Goal: Information Seeking & Learning: Learn about a topic

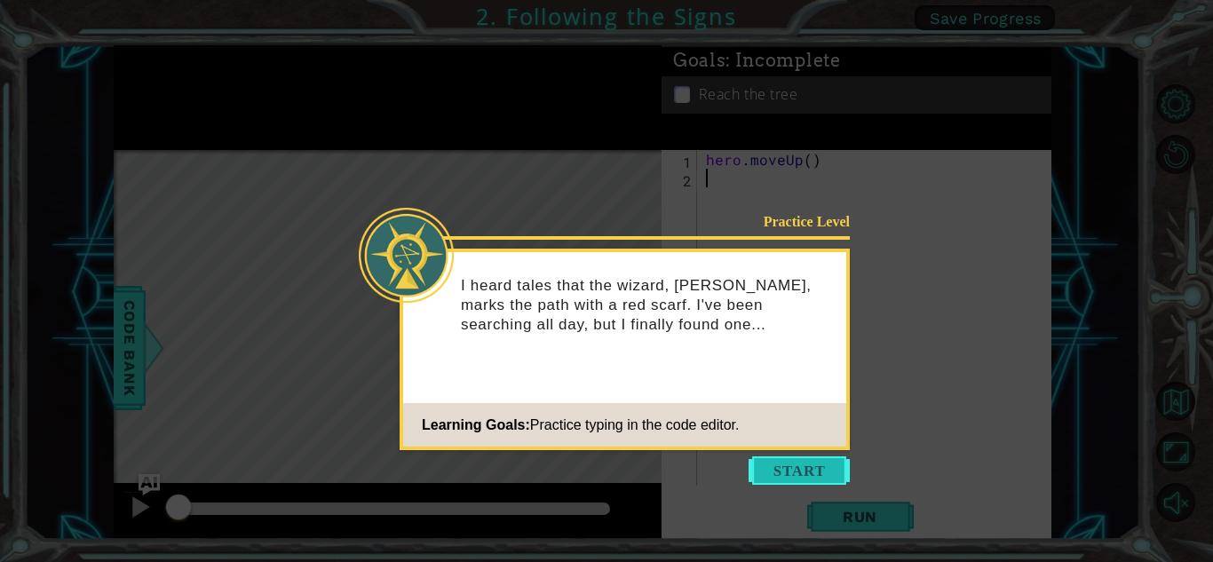
click at [772, 461] on button "Start" at bounding box center [799, 470] width 101 height 28
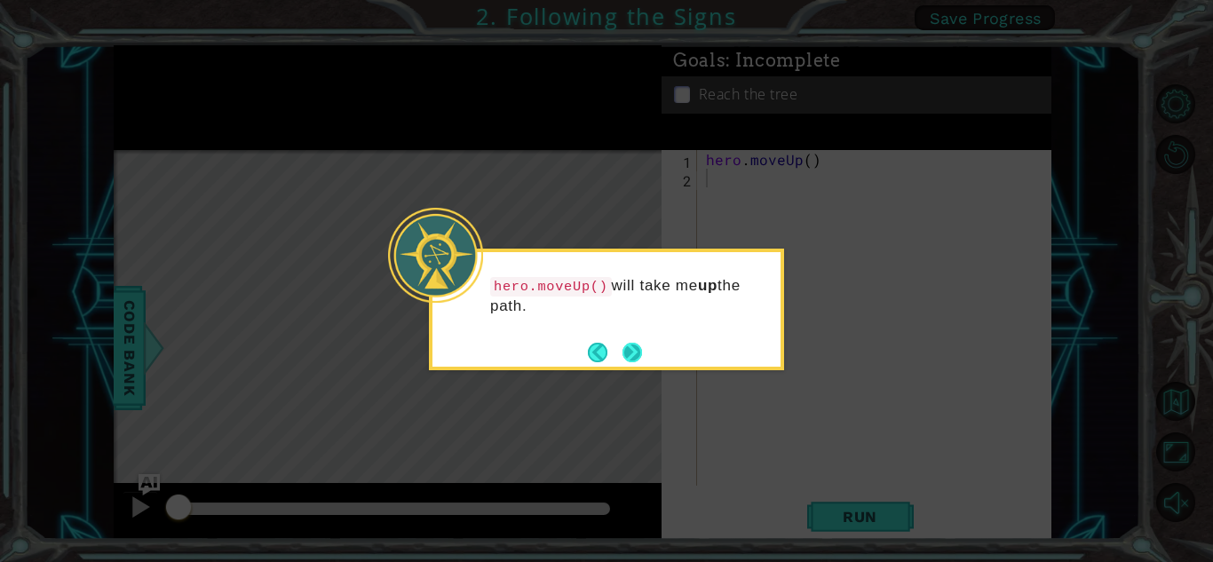
click at [629, 357] on button "Next" at bounding box center [632, 353] width 20 height 20
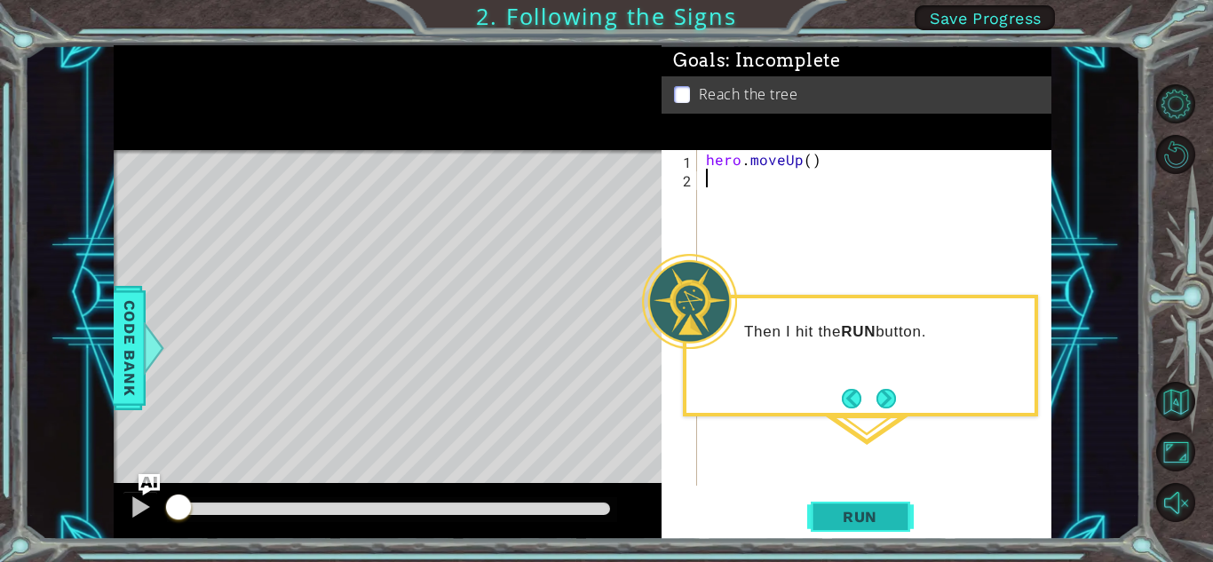
click at [853, 513] on span "Run" at bounding box center [860, 517] width 70 height 18
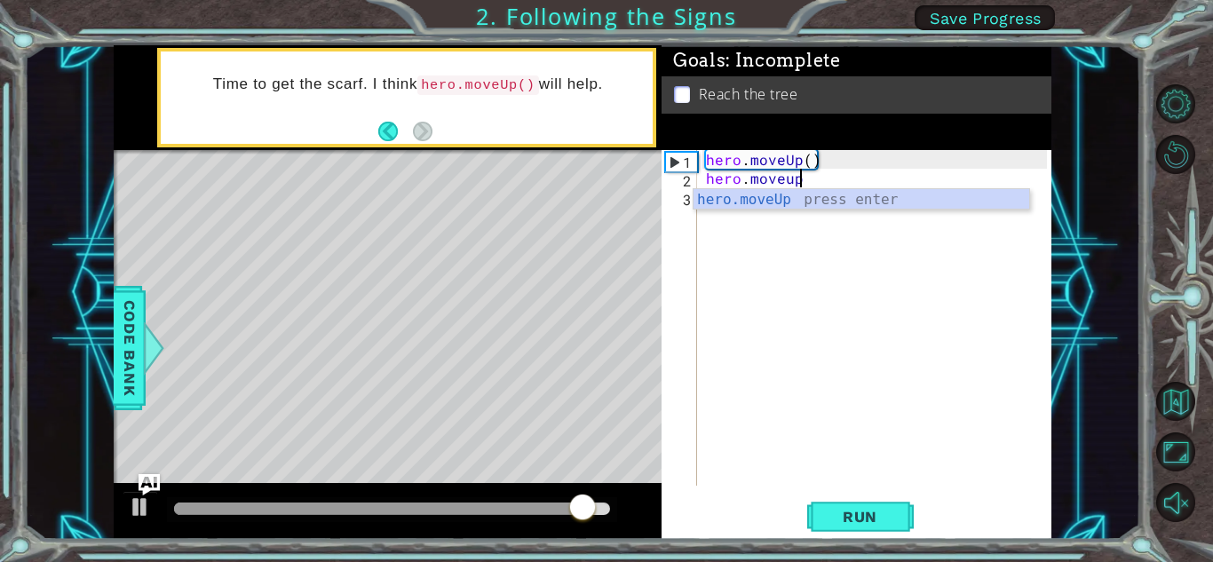
scroll to position [0, 5]
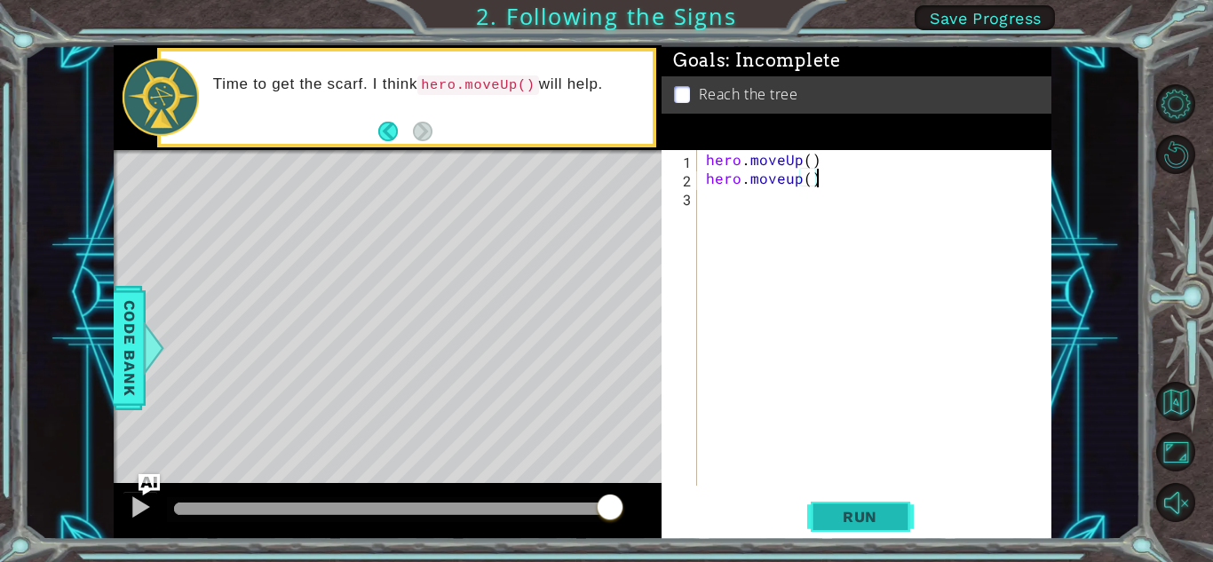
click at [874, 514] on span "Run" at bounding box center [860, 517] width 70 height 18
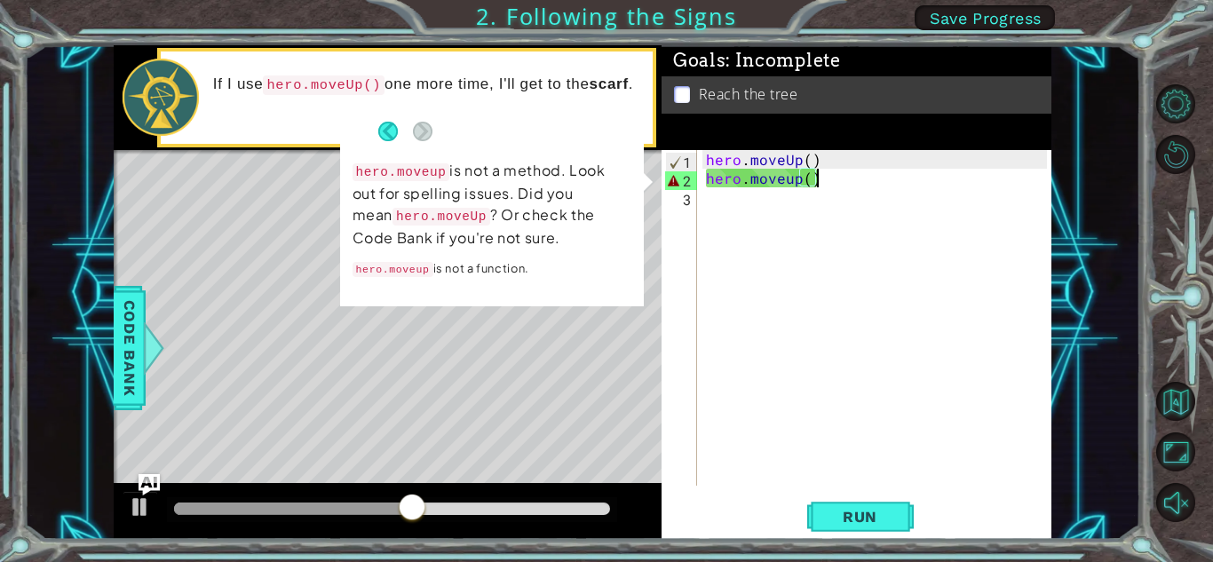
click at [834, 180] on div "hero . moveUp ( ) hero . moveup ( )" at bounding box center [878, 336] width 353 height 373
click at [841, 182] on div "hero . moveUp ( ) hero . moveup ( )" at bounding box center [878, 336] width 353 height 373
click at [792, 178] on div "hero . moveUp ( ) hero . moveup ( )" at bounding box center [878, 336] width 353 height 373
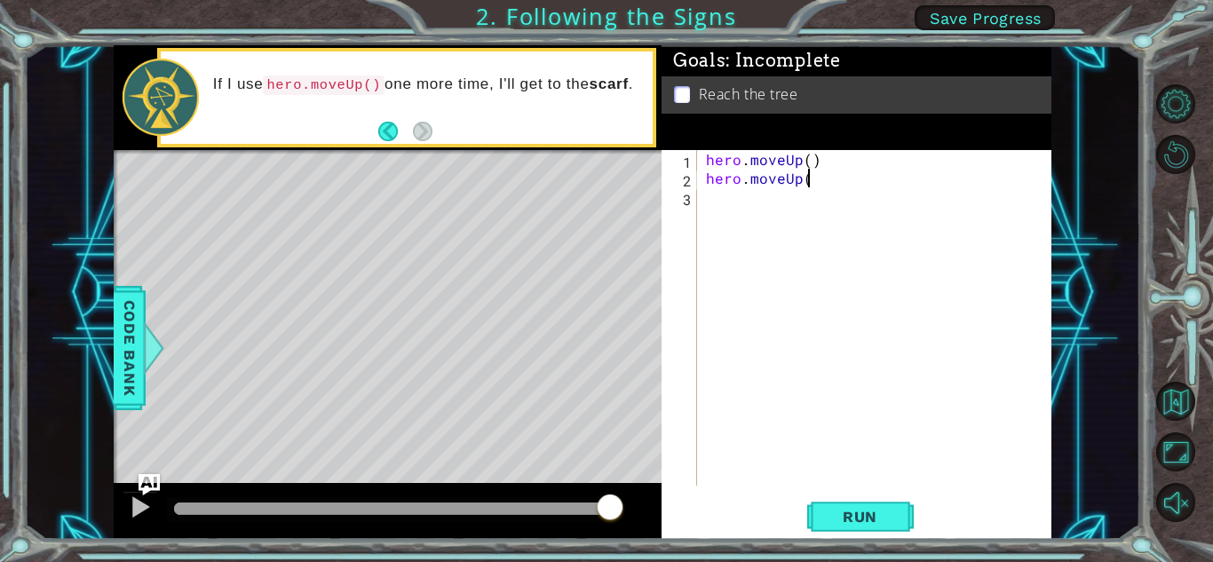
type textarea "hero.moveUp()"
click at [886, 530] on button "Run" at bounding box center [860, 516] width 107 height 39
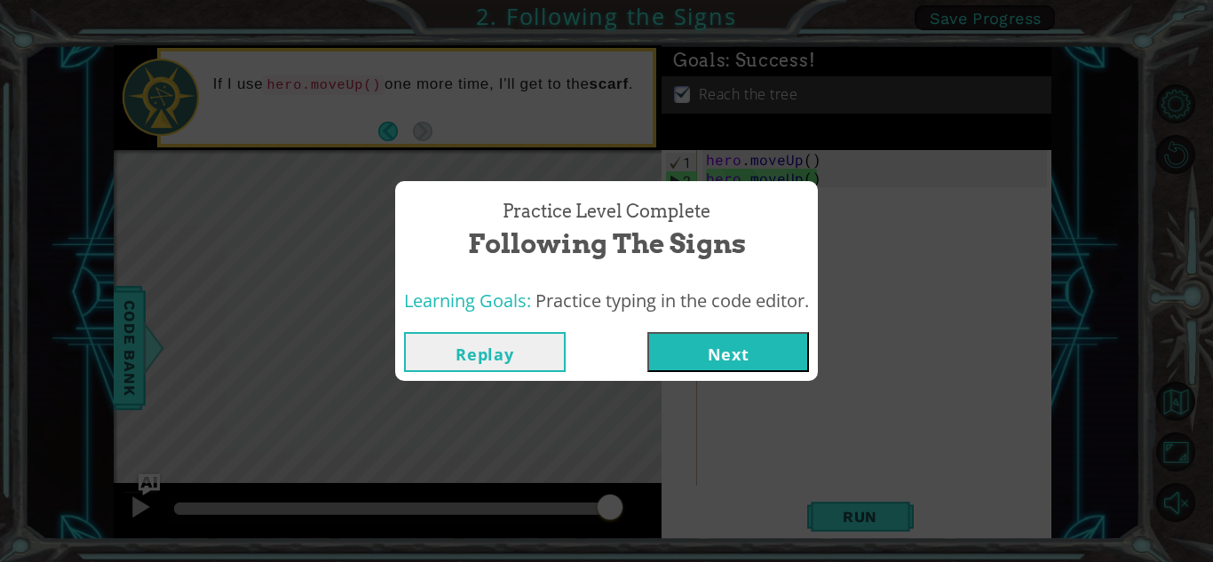
click at [769, 345] on button "Next" at bounding box center [728, 352] width 162 height 40
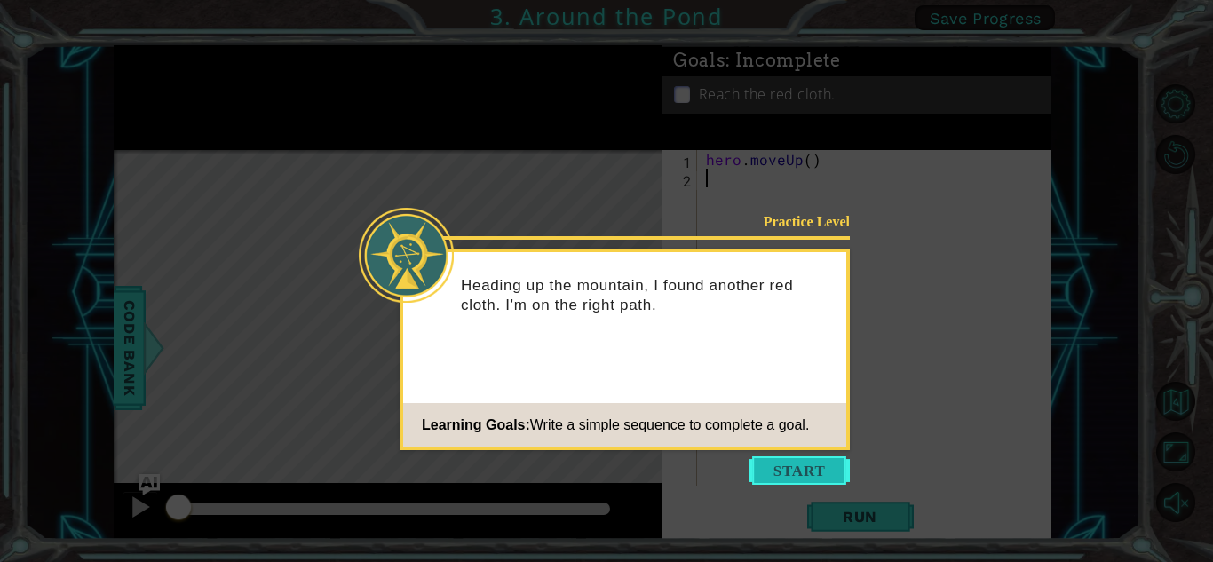
click at [780, 467] on button "Start" at bounding box center [799, 470] width 101 height 28
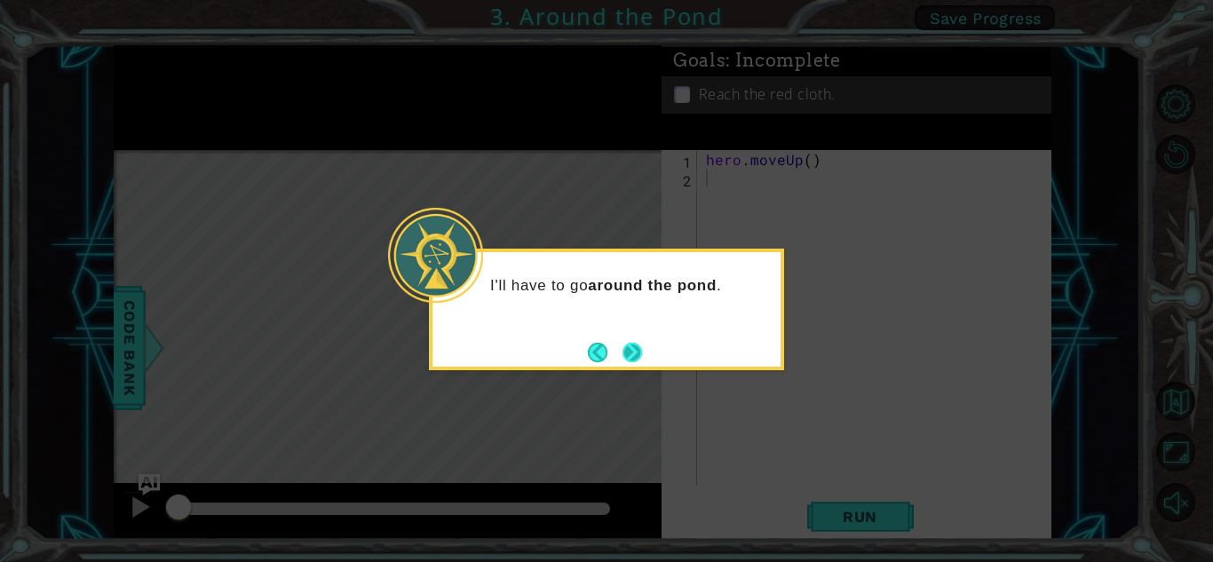
click at [638, 350] on button "Next" at bounding box center [632, 353] width 20 height 20
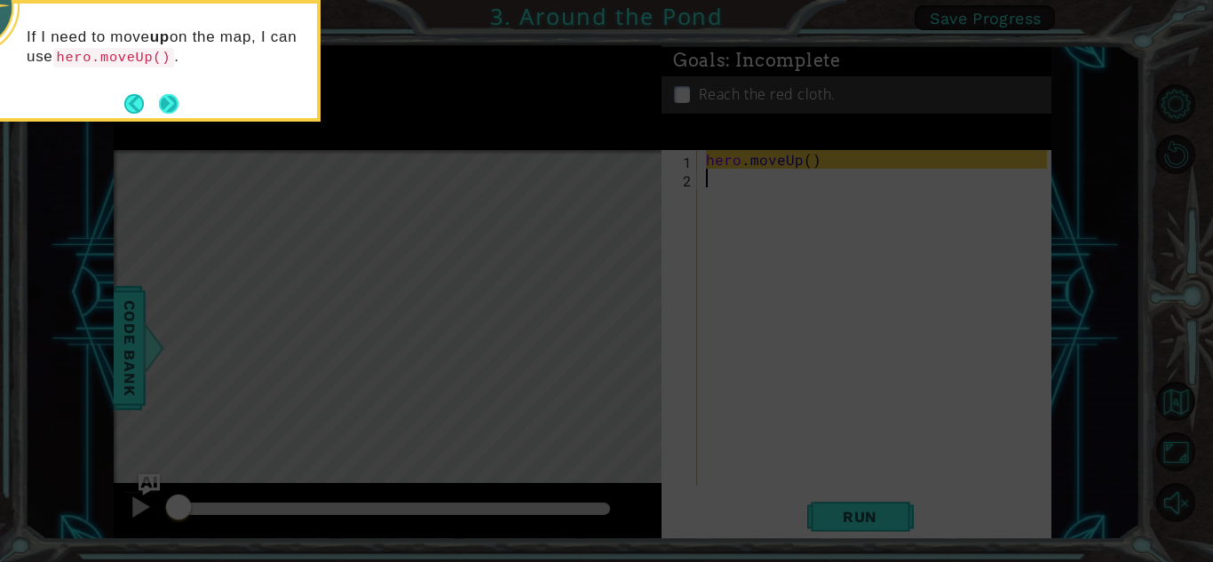
click at [164, 96] on button "Next" at bounding box center [169, 104] width 20 height 20
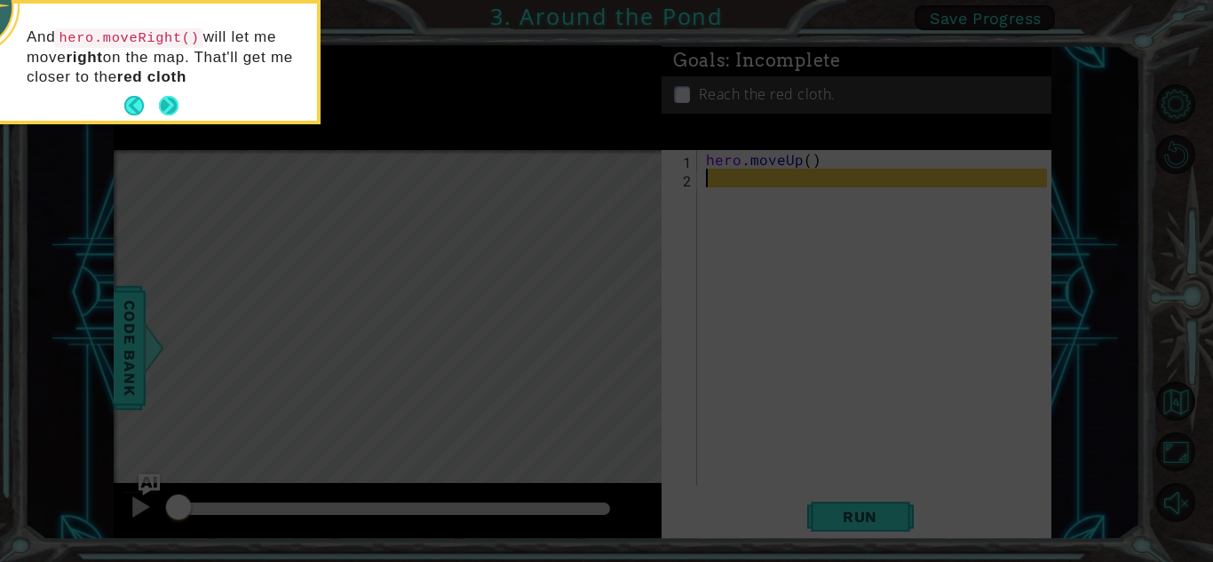
click at [165, 101] on button "Next" at bounding box center [169, 106] width 20 height 20
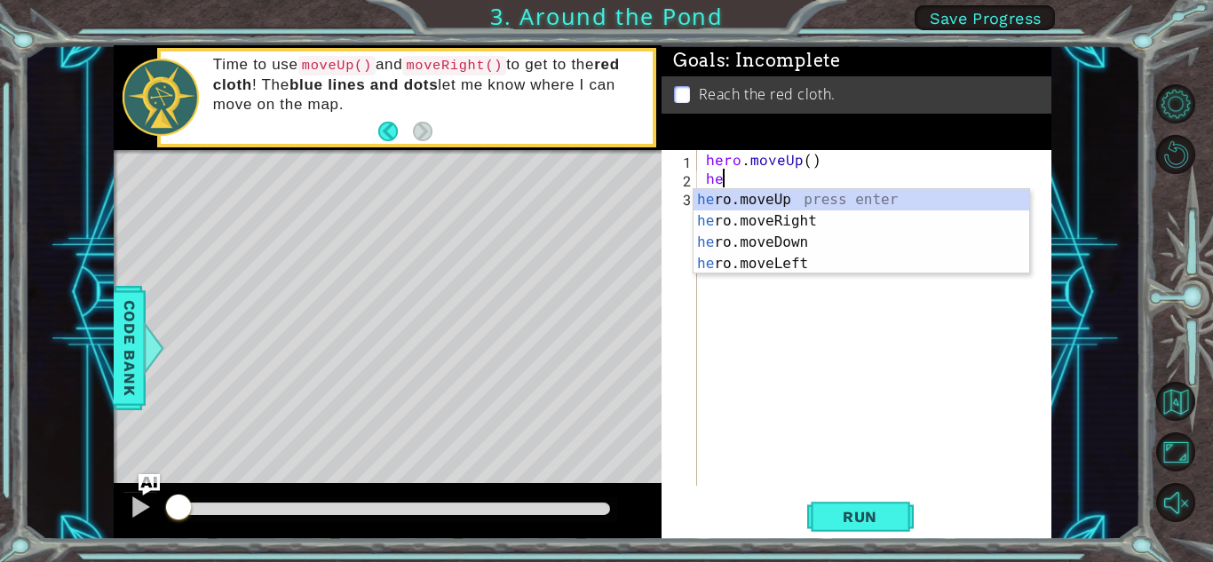
type textarea "her"
click at [790, 197] on div "her o.moveUp press enter her o.moveRight press enter her o.moveDown press enter…" at bounding box center [861, 253] width 336 height 128
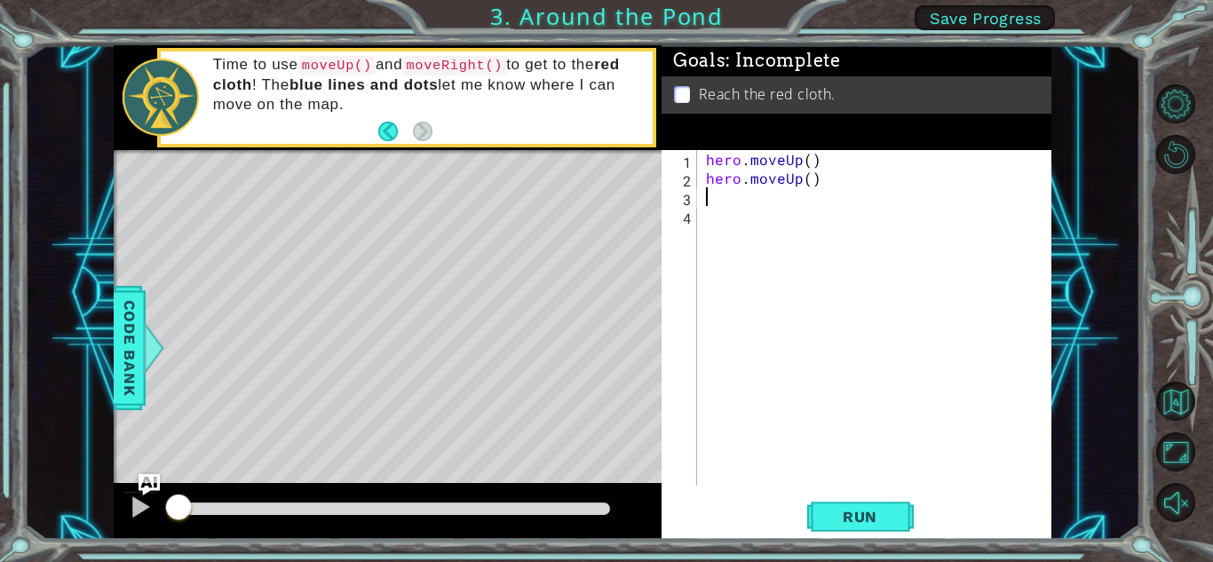
type textarea "m"
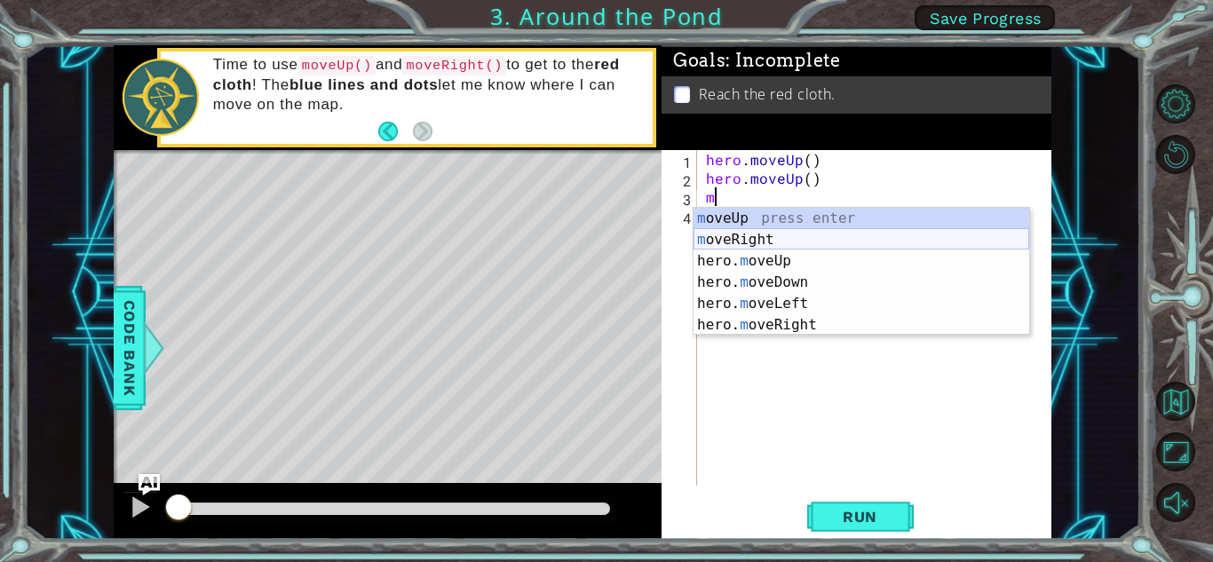
click at [774, 230] on div "m oveUp press enter m oveRight press enter hero. m oveUp press enter hero. m ov…" at bounding box center [861, 293] width 336 height 170
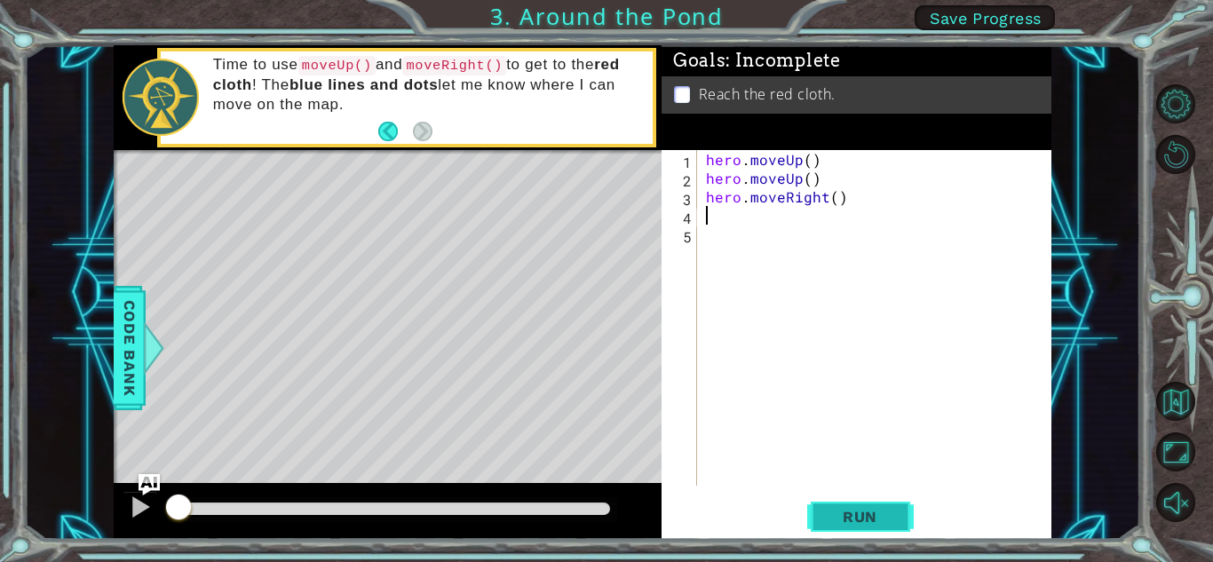
click at [841, 501] on button "Run" at bounding box center [860, 516] width 107 height 39
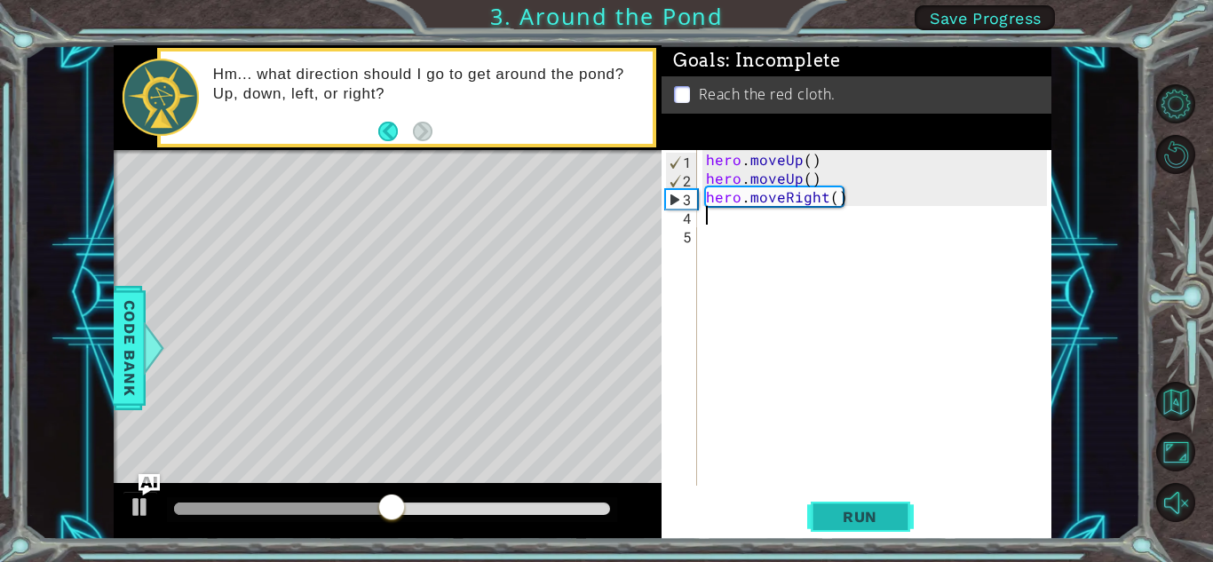
type textarea "h"
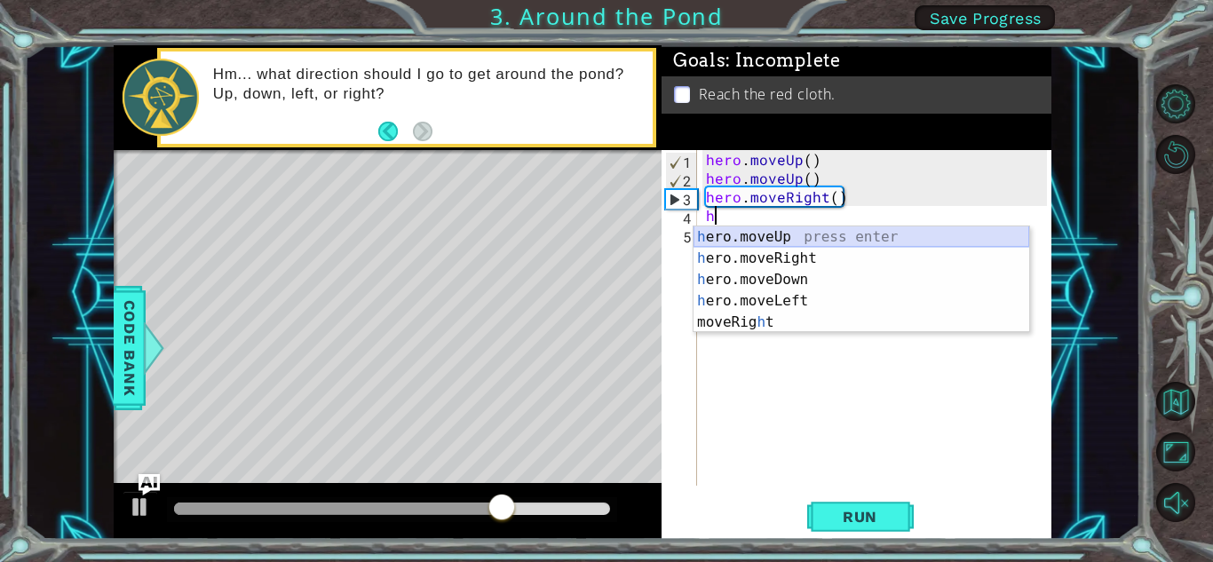
click at [891, 229] on div "h ero.moveUp press enter h ero.moveRight press enter h ero.moveDown press enter…" at bounding box center [861, 300] width 336 height 149
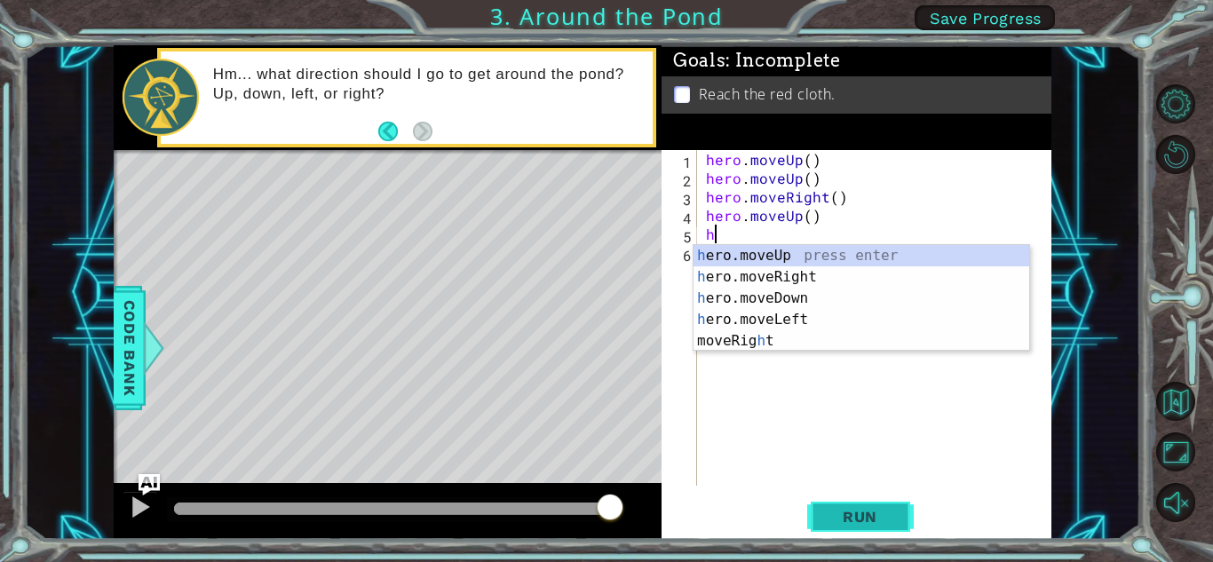
type textarea "h"
click at [838, 506] on button "Run" at bounding box center [860, 516] width 107 height 39
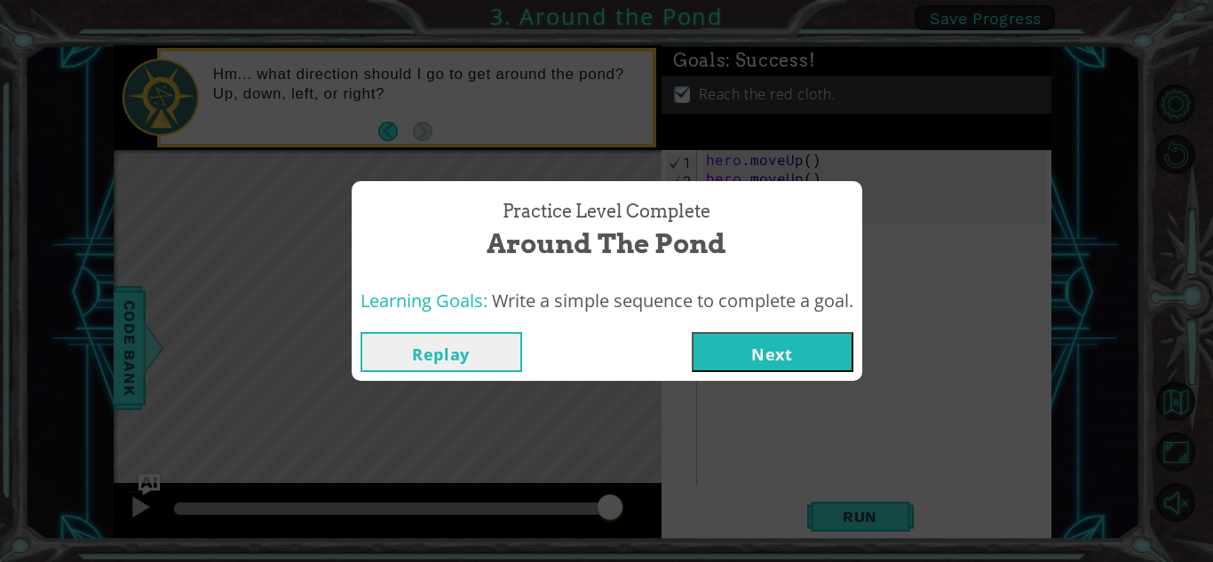
click at [786, 353] on button "Next" at bounding box center [773, 352] width 162 height 40
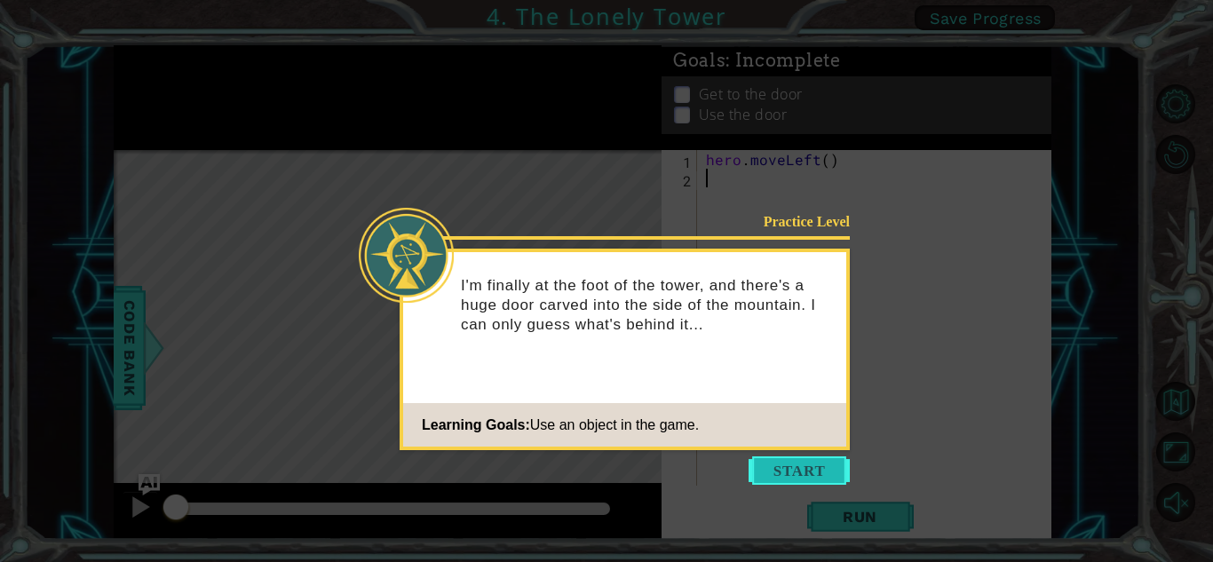
click at [775, 464] on button "Start" at bounding box center [799, 470] width 101 height 28
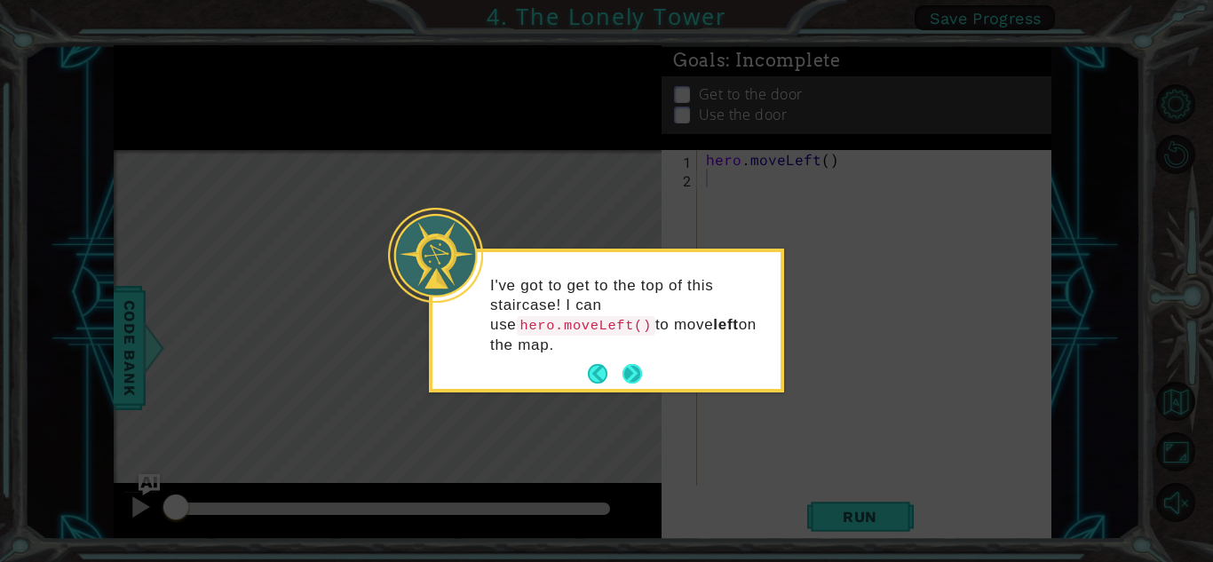
click at [630, 368] on button "Next" at bounding box center [632, 374] width 20 height 20
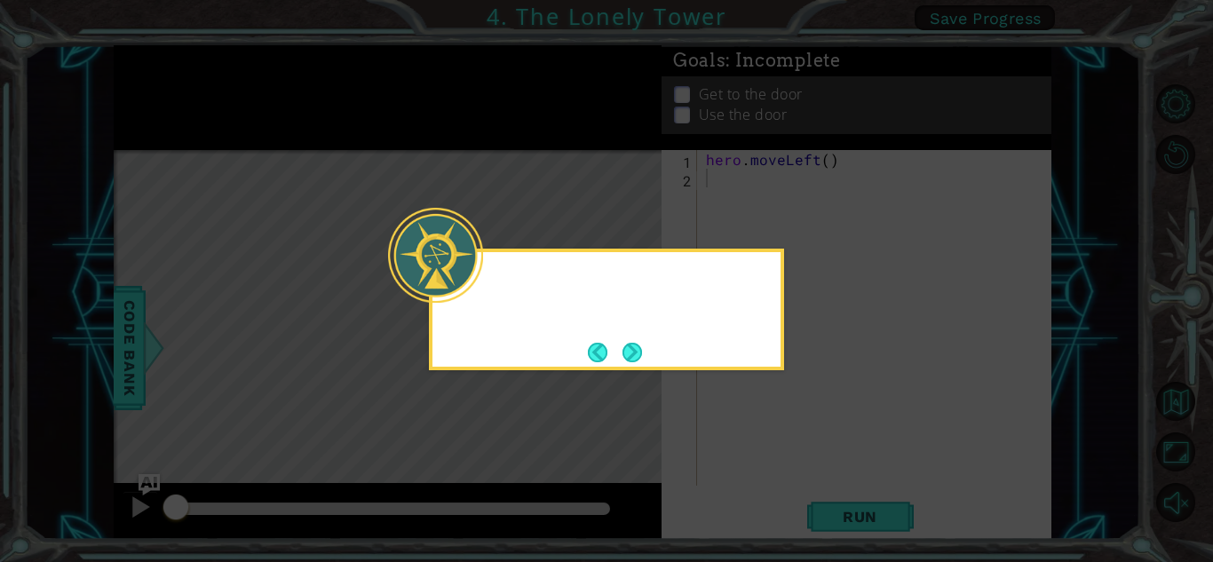
click at [630, 368] on div at bounding box center [606, 310] width 355 height 122
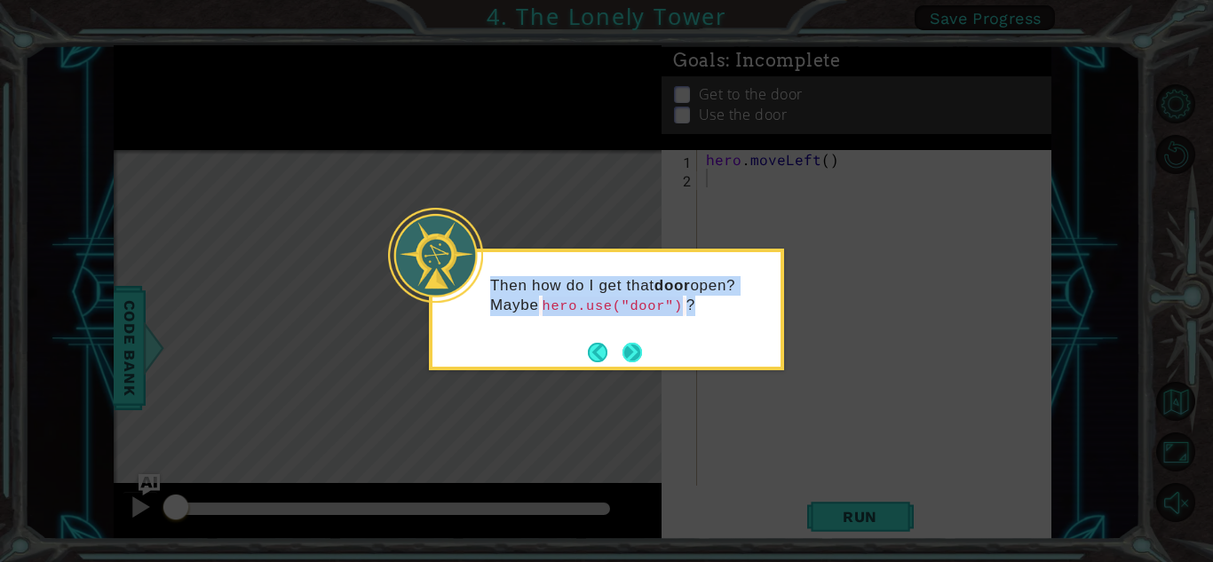
click at [632, 343] on button "Next" at bounding box center [632, 353] width 20 height 20
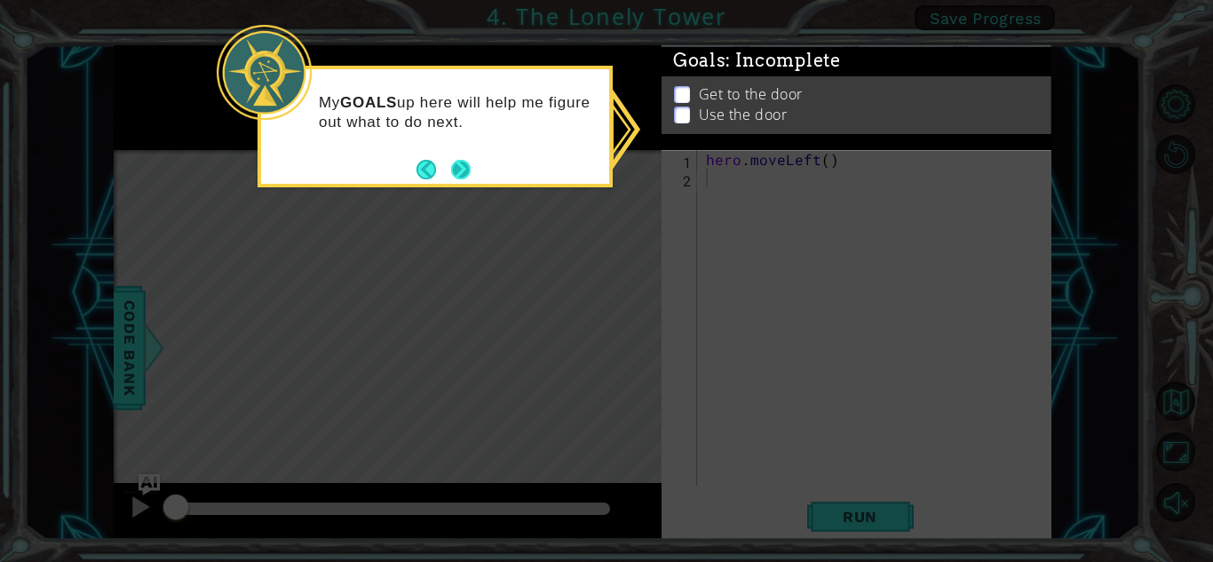
click at [460, 175] on button "Next" at bounding box center [461, 170] width 20 height 20
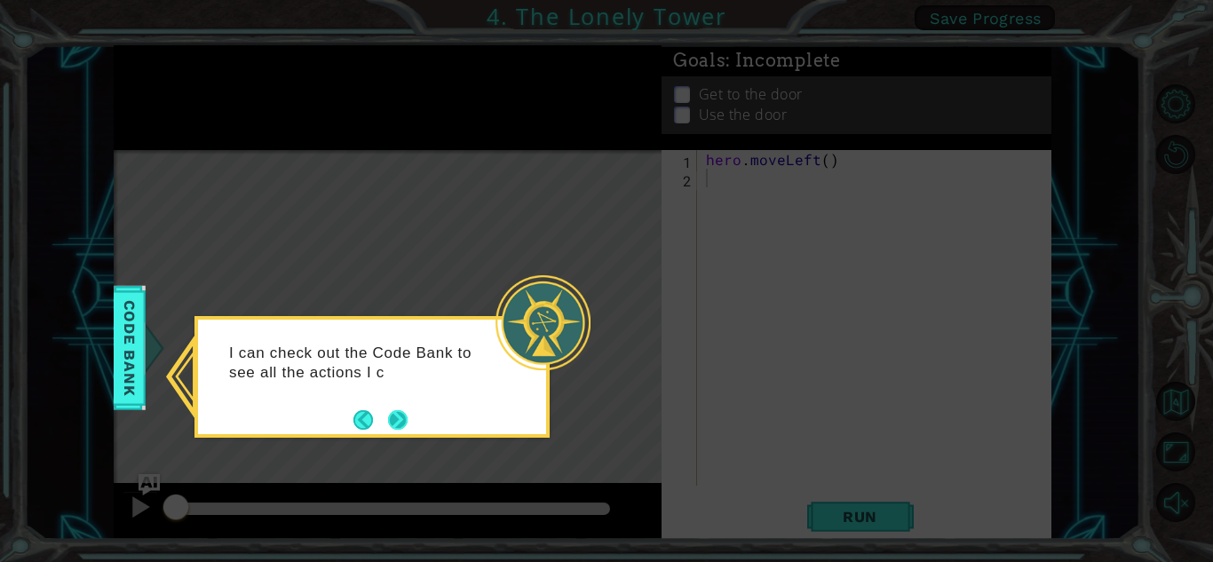
click at [402, 418] on button "Next" at bounding box center [398, 420] width 20 height 20
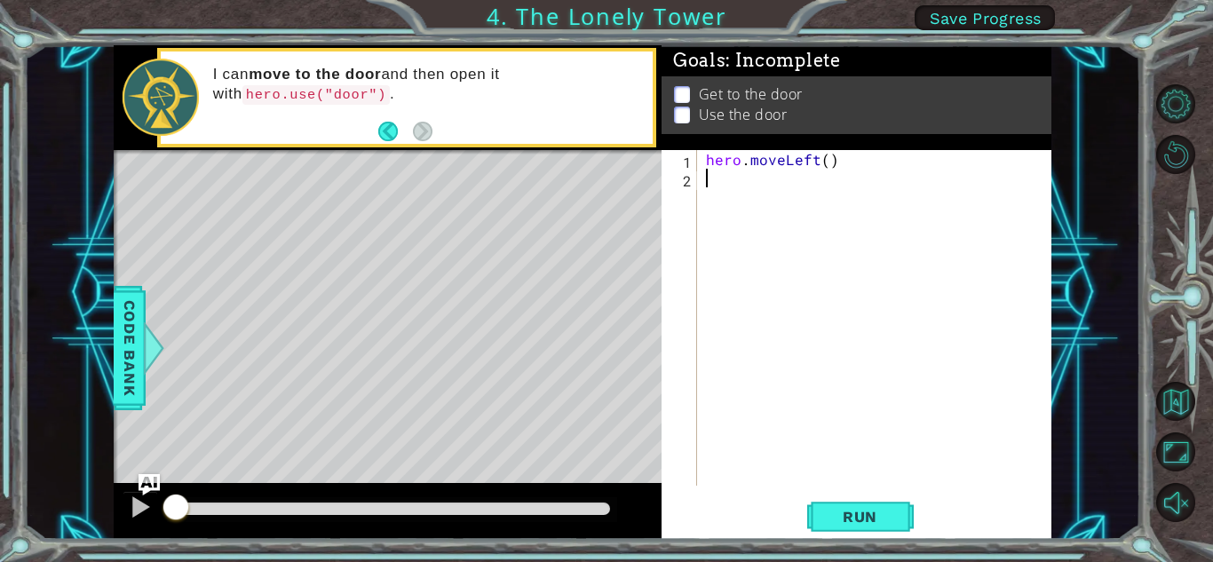
type textarea "he"
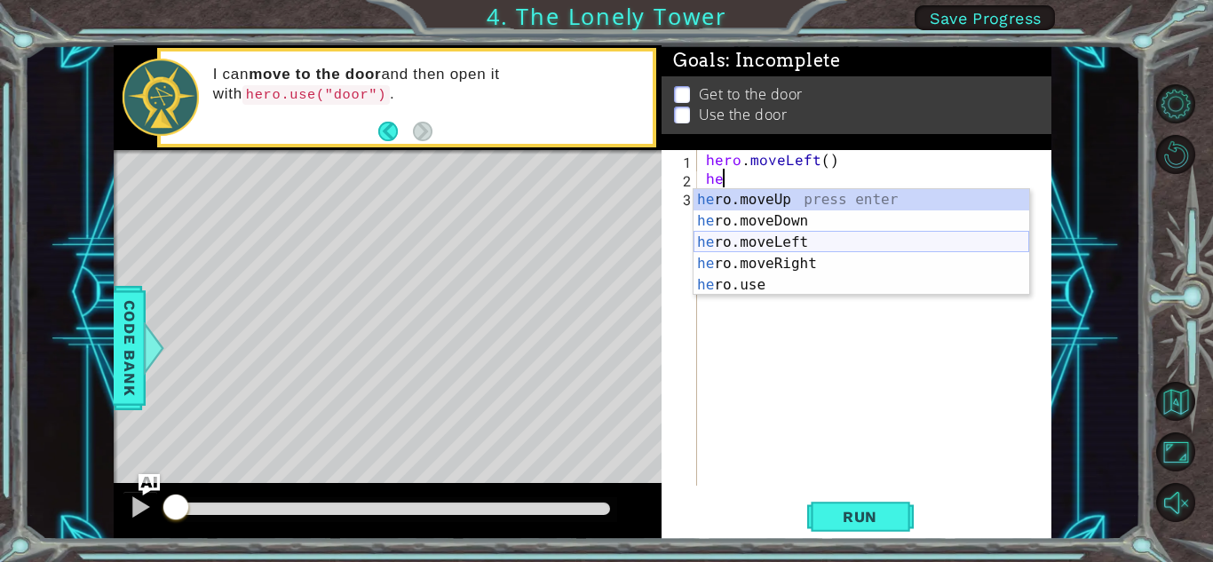
click at [814, 237] on div "he ro.moveUp press enter he ro.moveDown press enter he ro.moveLeft press enter …" at bounding box center [861, 263] width 336 height 149
type textarea "h"
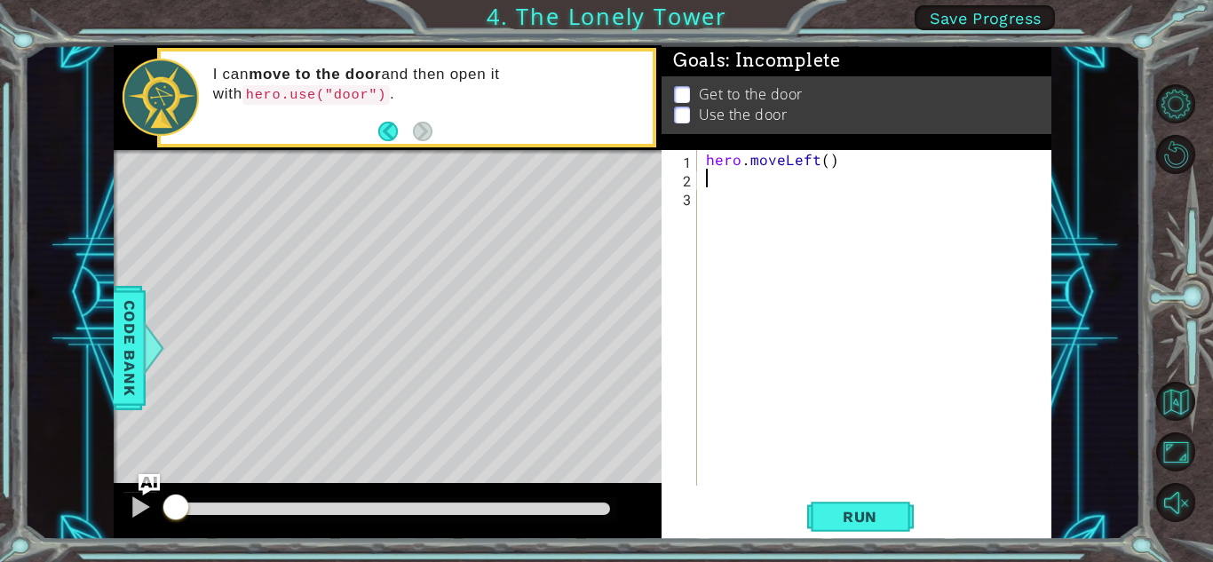
click at [711, 185] on div "hero . moveLeft ( )" at bounding box center [878, 336] width 353 height 373
type textarea "h"
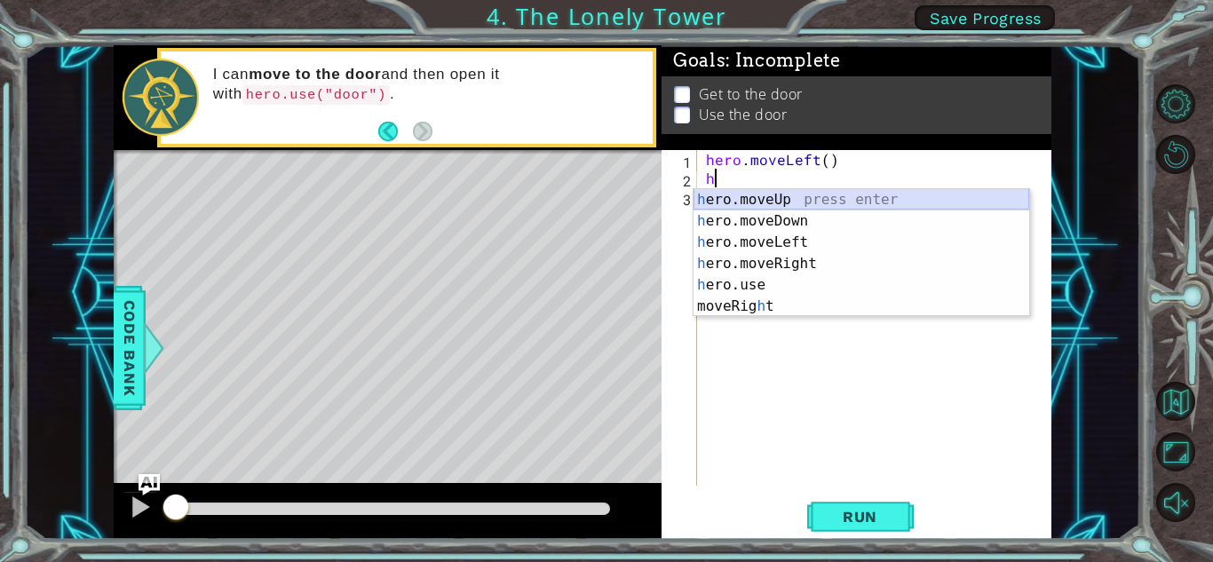
click at [788, 195] on div "h ero.moveUp press enter h ero.moveDown press enter h ero.moveLeft press enter …" at bounding box center [861, 274] width 336 height 170
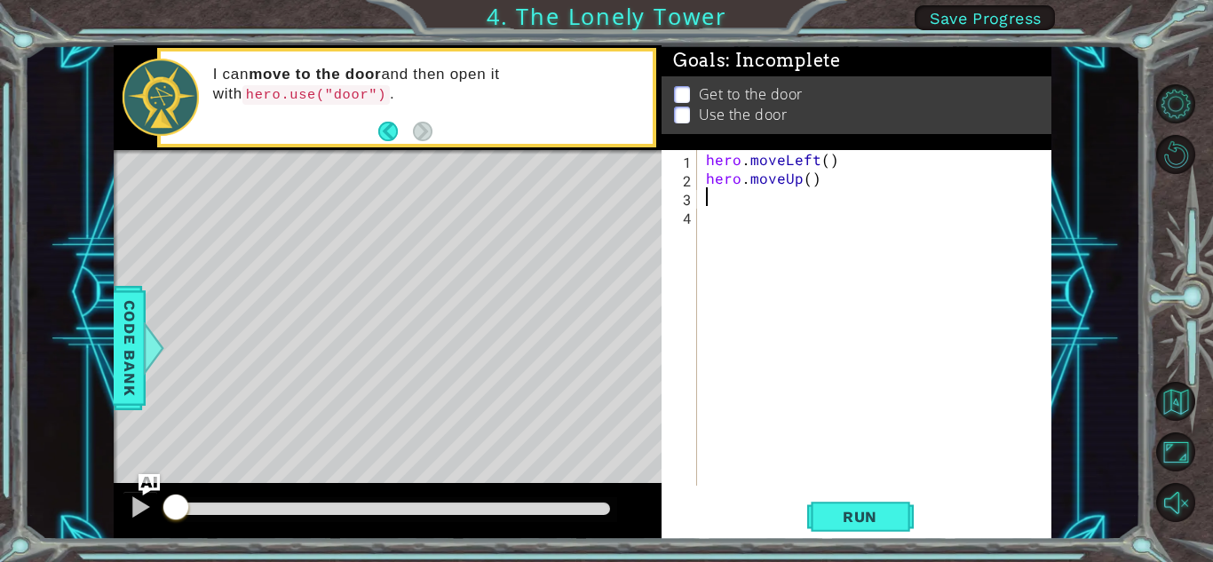
click at [758, 206] on div "hero . moveLeft ( ) hero . moveUp ( )" at bounding box center [878, 336] width 353 height 373
type textarea "h"
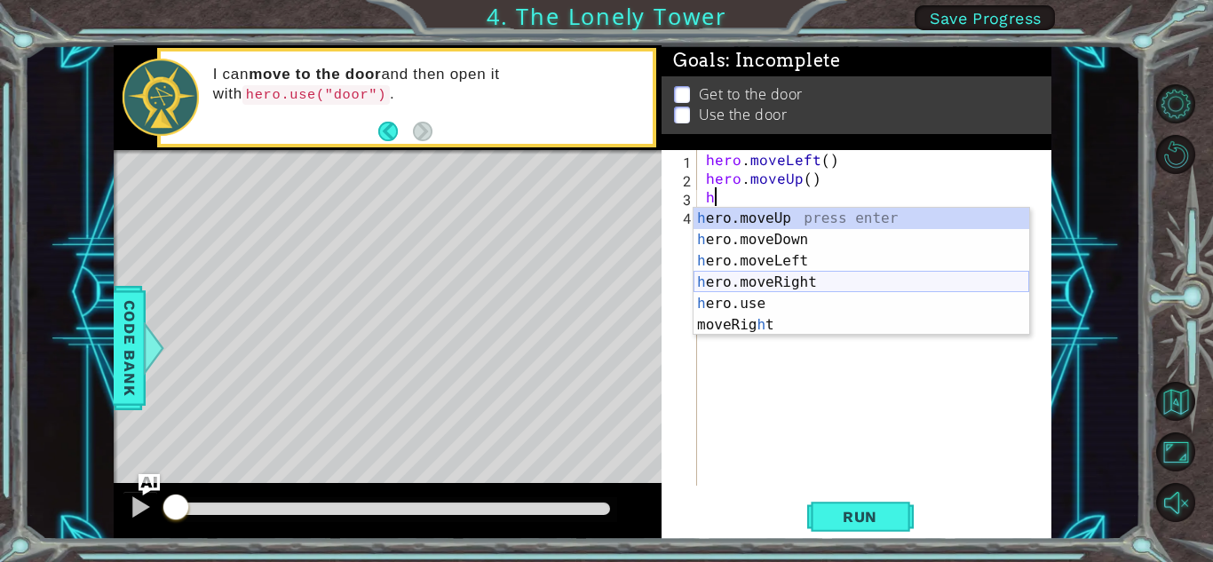
click at [812, 282] on div "h ero.moveUp press enter h ero.moveDown press enter h ero.moveLeft press enter …" at bounding box center [861, 293] width 336 height 170
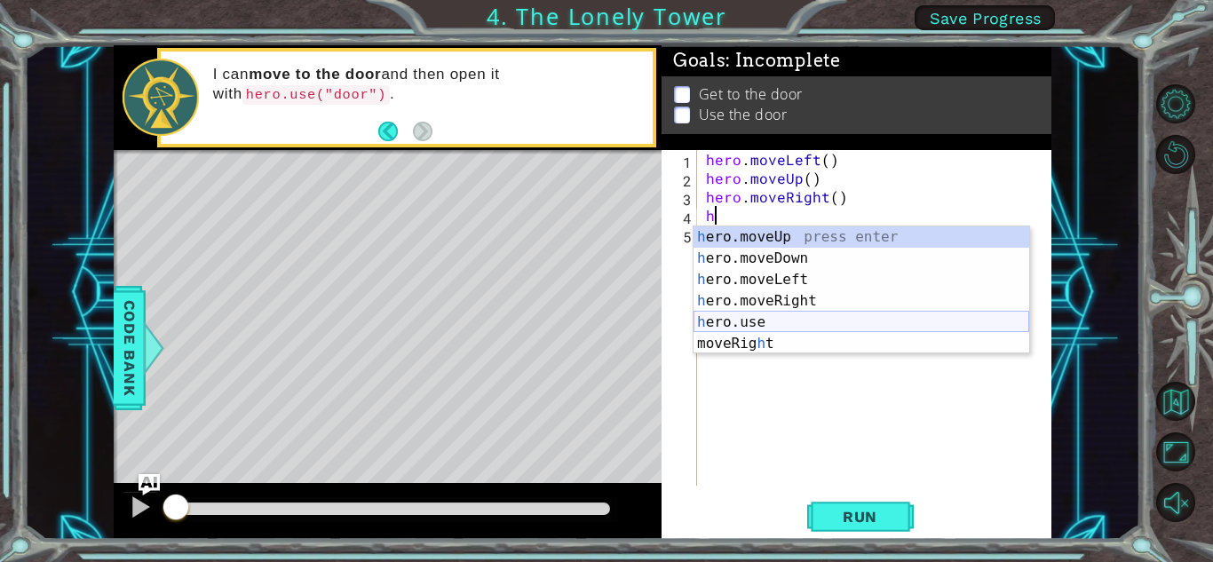
click at [791, 316] on div "h ero.moveUp press enter h ero.moveDown press enter h ero.moveLeft press enter …" at bounding box center [861, 311] width 336 height 170
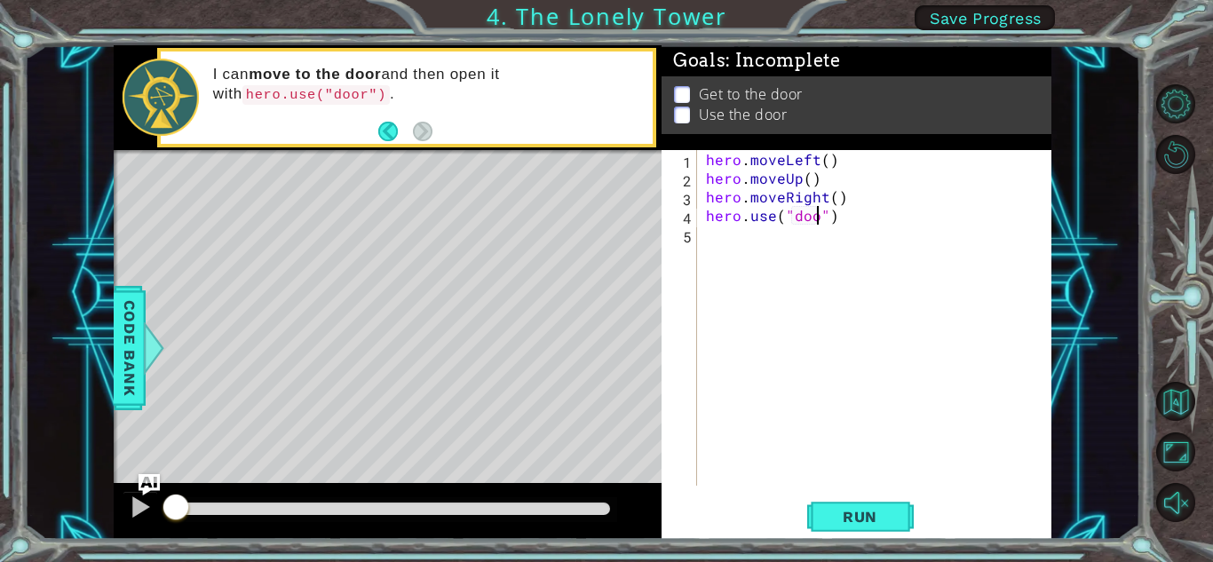
type textarea "hero.use("door")"
click at [866, 506] on button "Run" at bounding box center [860, 516] width 107 height 39
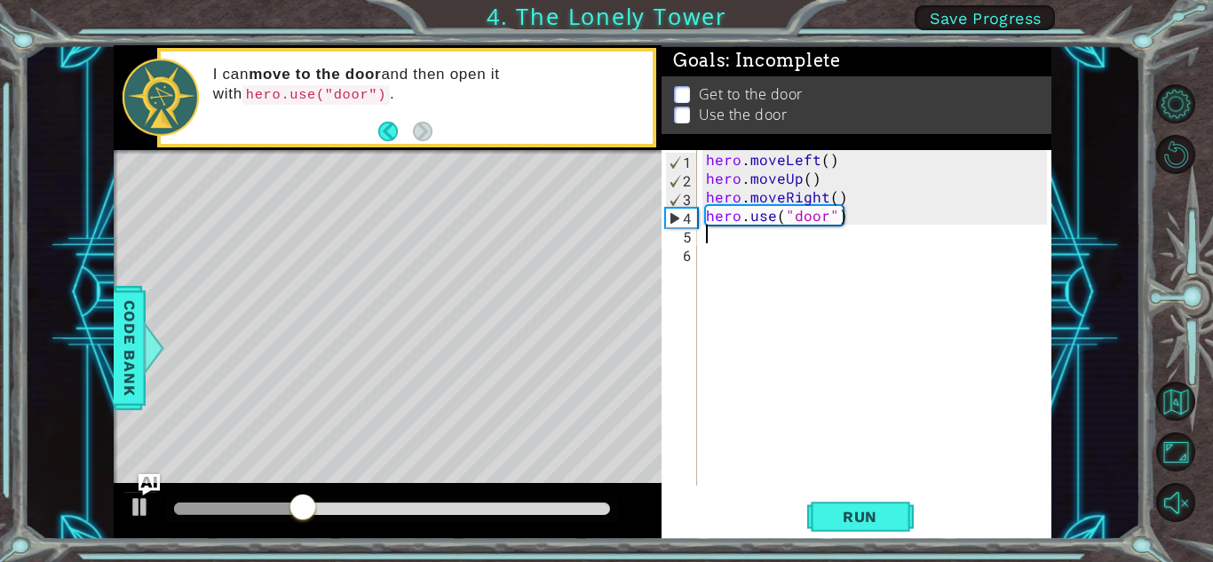
click at [749, 156] on div "hero . moveLeft ( ) hero . moveUp ( ) hero . moveRight ( ) hero . use ( "door" )" at bounding box center [878, 336] width 353 height 373
click at [676, 167] on div "1" at bounding box center [681, 162] width 31 height 19
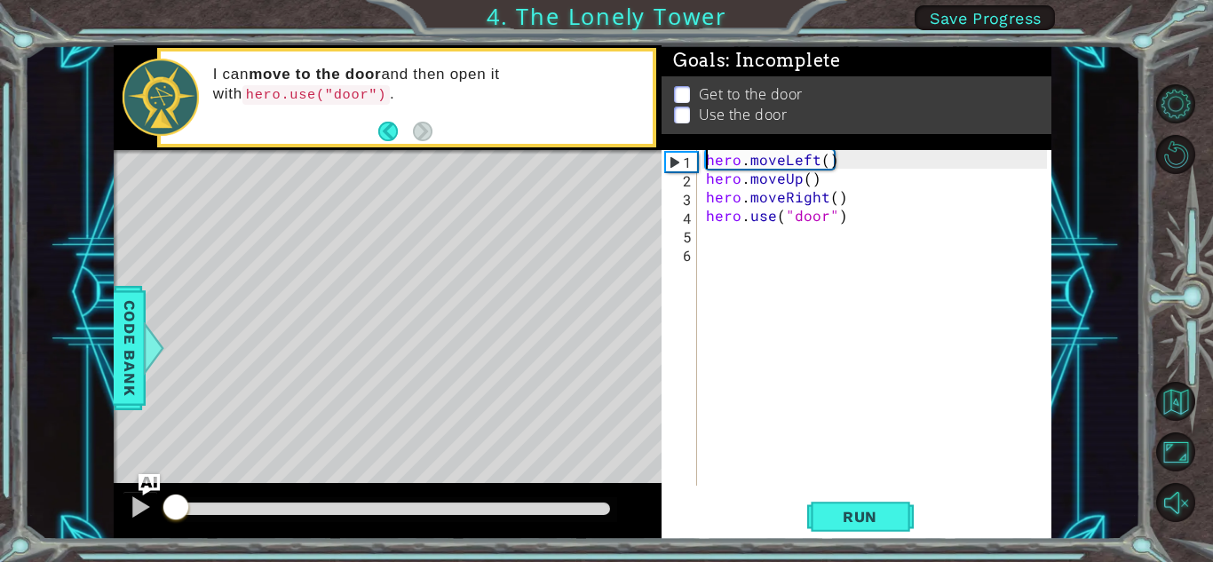
drag, startPoint x: 416, startPoint y: 505, endPoint x: 29, endPoint y: 523, distance: 386.7
click at [29, 523] on div "1 ההההההההההההההההההההההההההההההההההההההההההההההההההההההההההההההההההההההההההההה…" at bounding box center [582, 292] width 1116 height 495
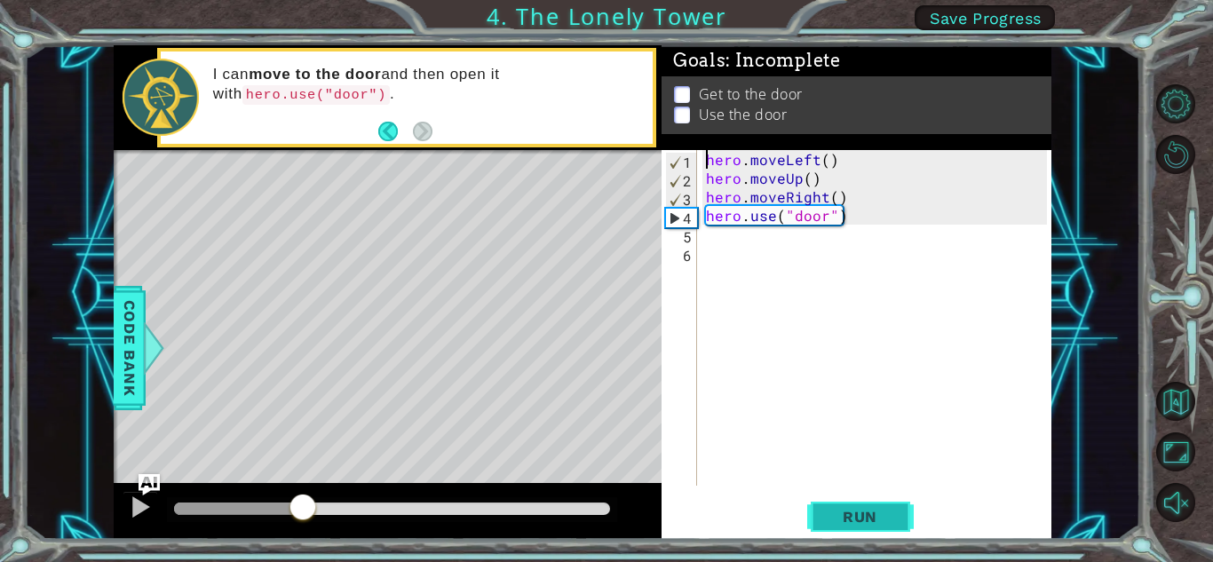
click at [898, 526] on button "Run" at bounding box center [860, 516] width 107 height 39
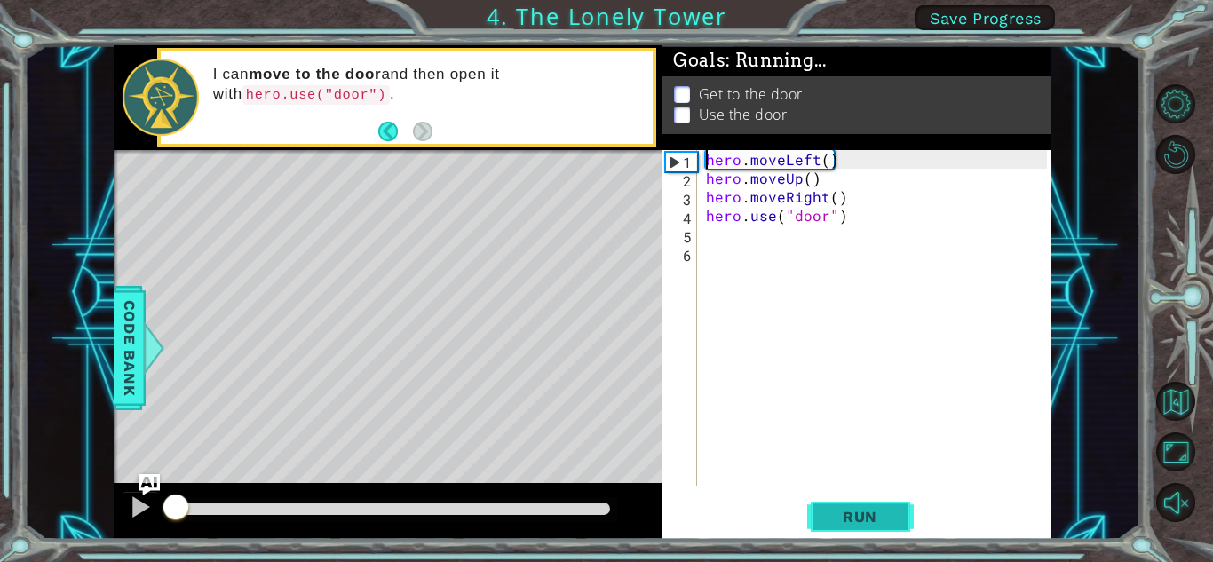
click at [898, 526] on button "Run" at bounding box center [860, 516] width 107 height 39
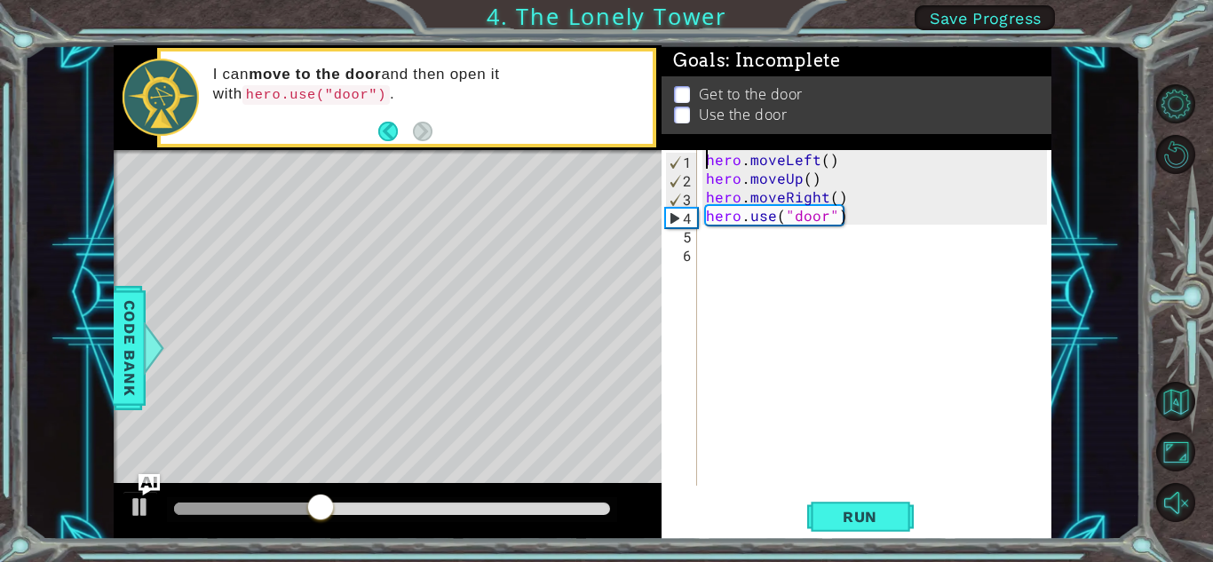
click at [835, 169] on div "hero . moveLeft ( ) hero . moveUp ( ) hero . moveRight ( ) hero . use ( "door" )" at bounding box center [878, 336] width 353 height 373
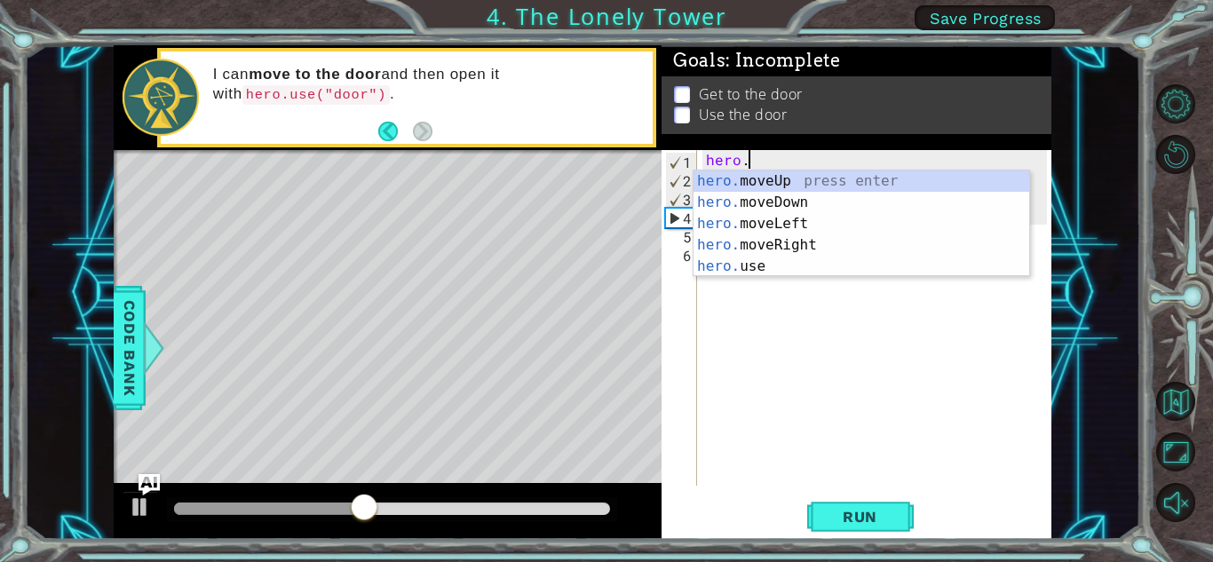
type textarea "h"
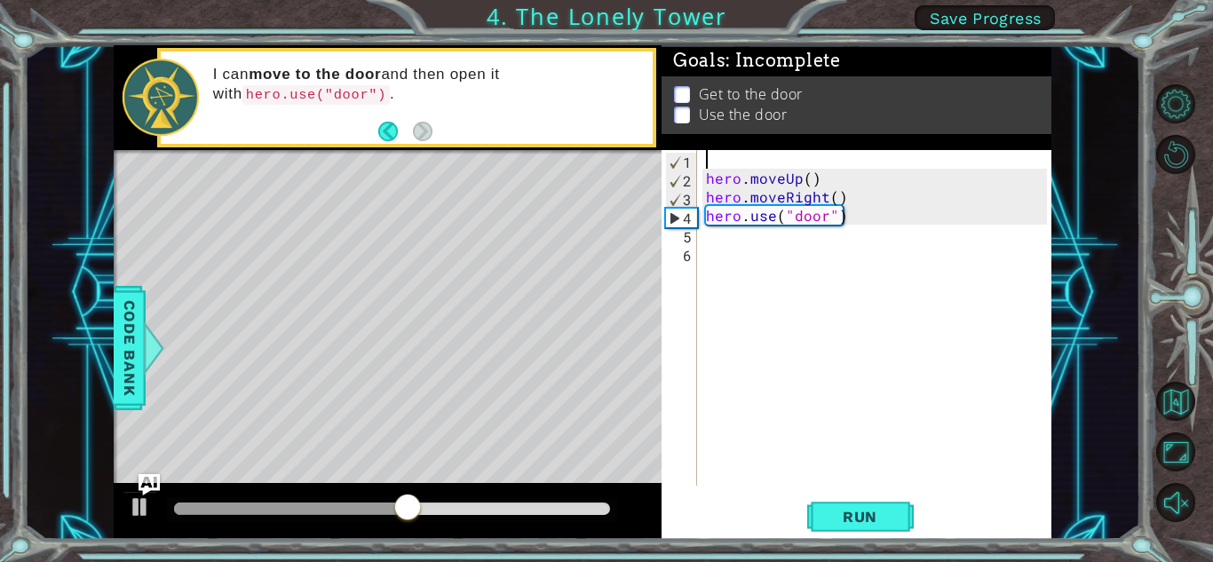
click at [911, 171] on div "hero . moveUp ( ) hero . moveRight ( ) hero . use ( "door" )" at bounding box center [878, 336] width 353 height 373
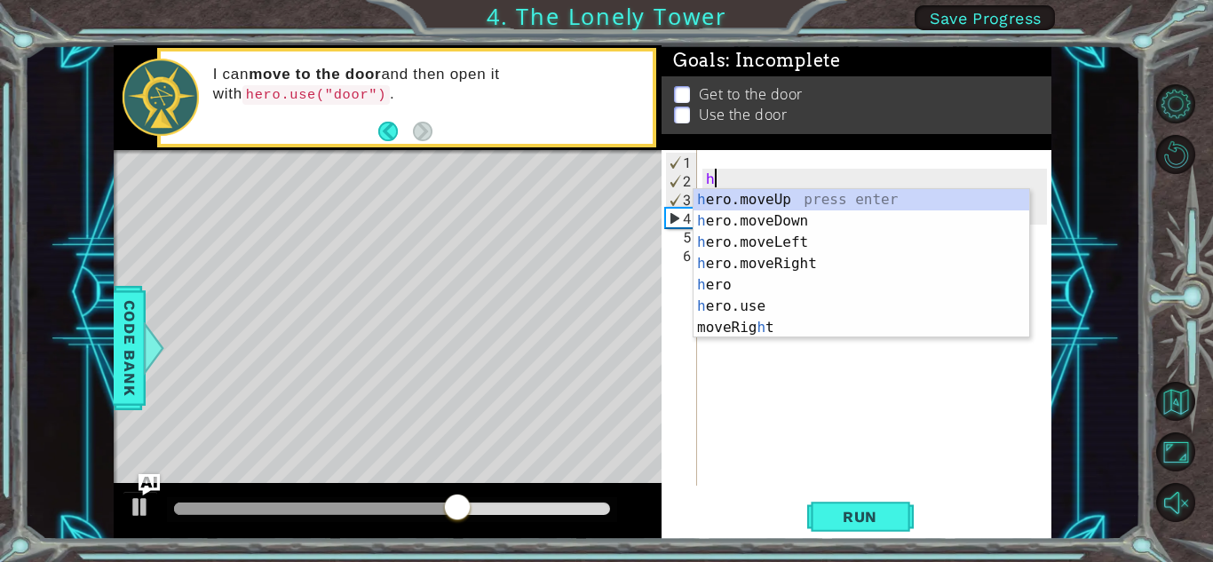
type textarea "h"
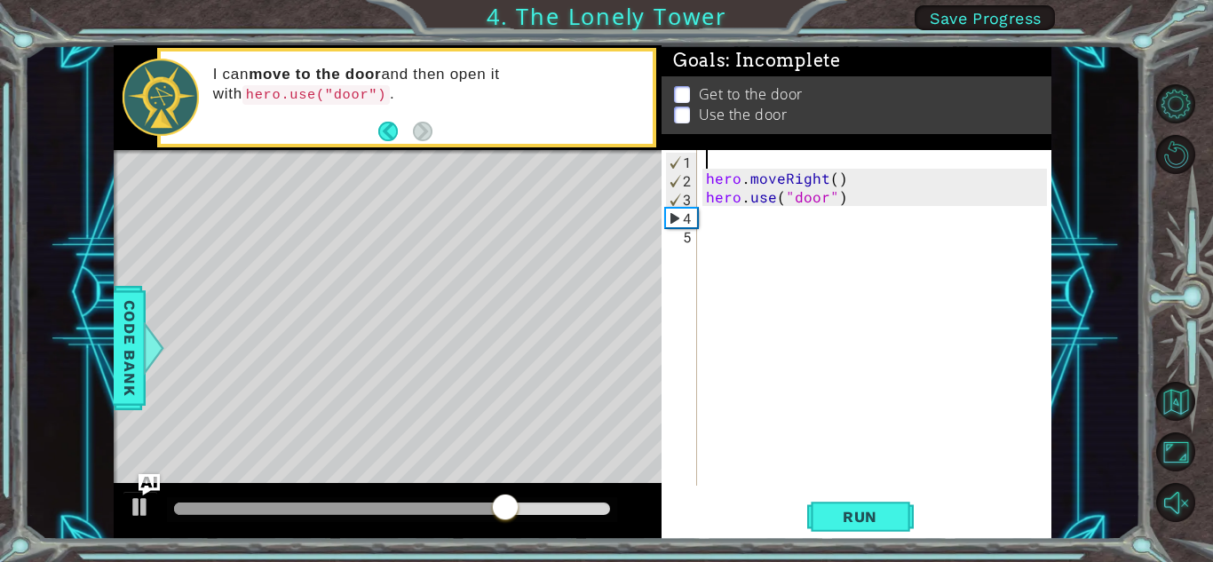
click at [965, 180] on div "hero . moveRight ( ) hero . use ( "door" )" at bounding box center [878, 336] width 353 height 373
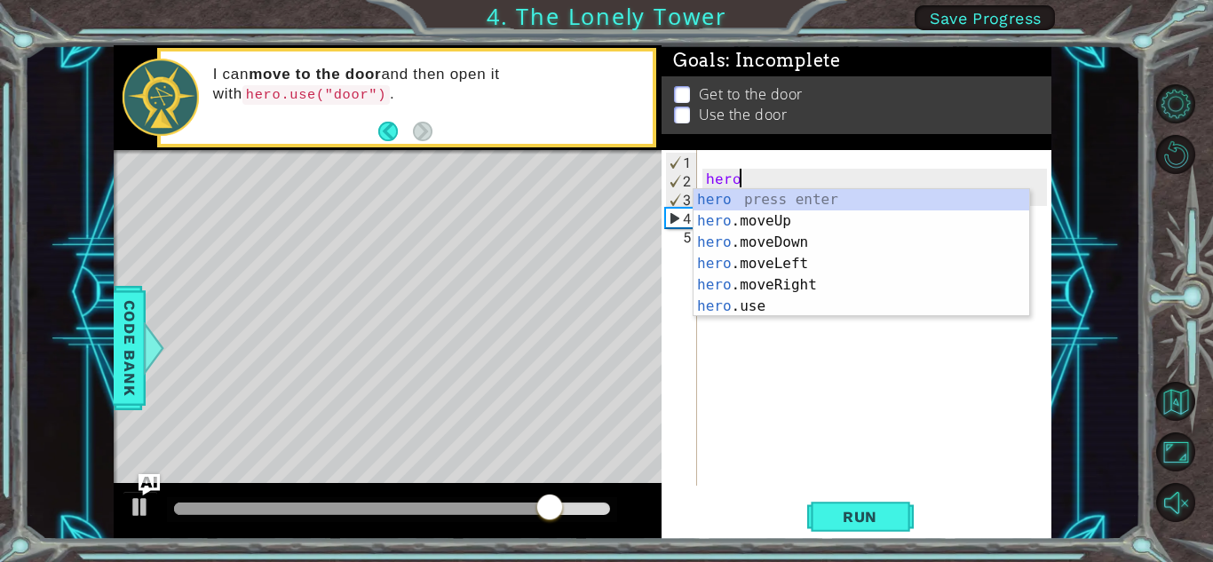
type textarea "h"
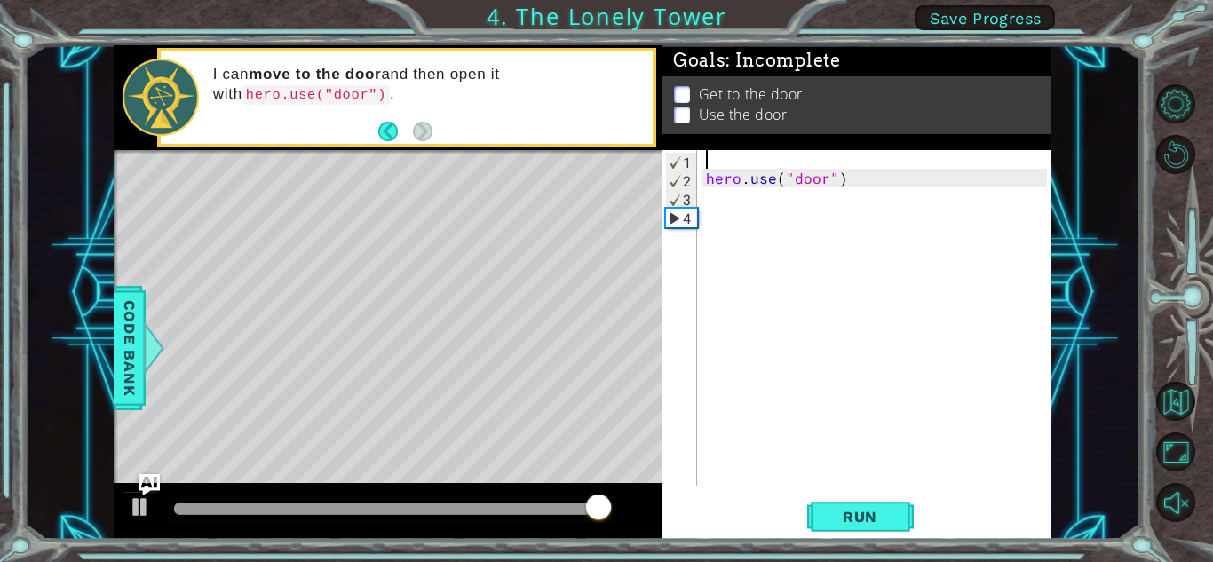
click at [1026, 175] on div "hero . use ( "door" )" at bounding box center [878, 336] width 353 height 373
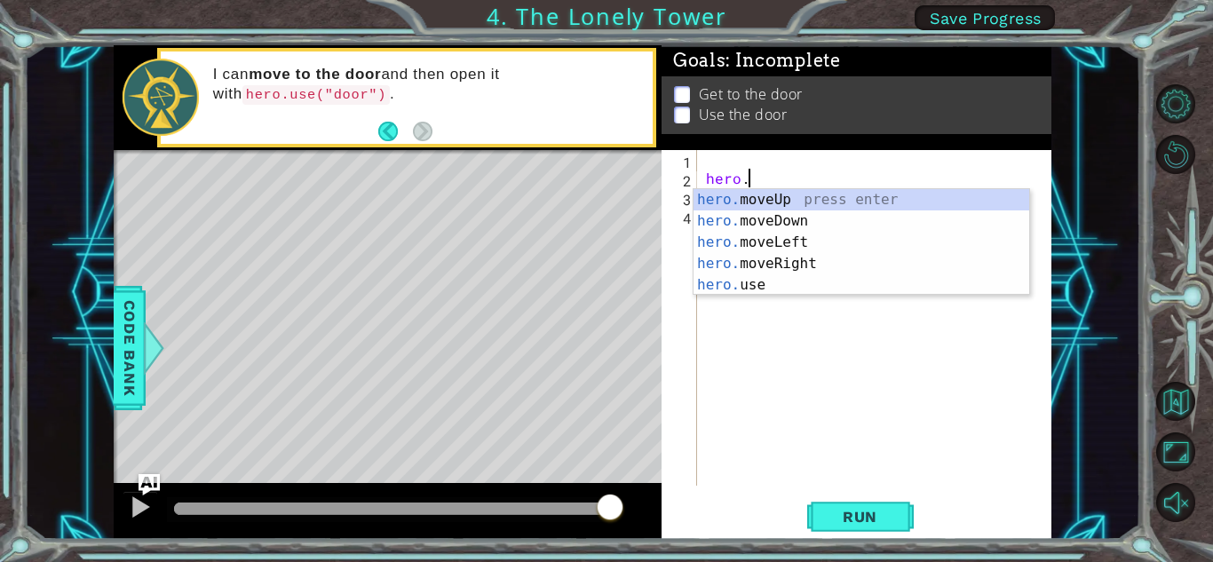
type textarea "hero"
click at [922, 218] on div "hero press enter hero .moveUp press enter hero .moveDown press enter hero .move…" at bounding box center [861, 274] width 336 height 170
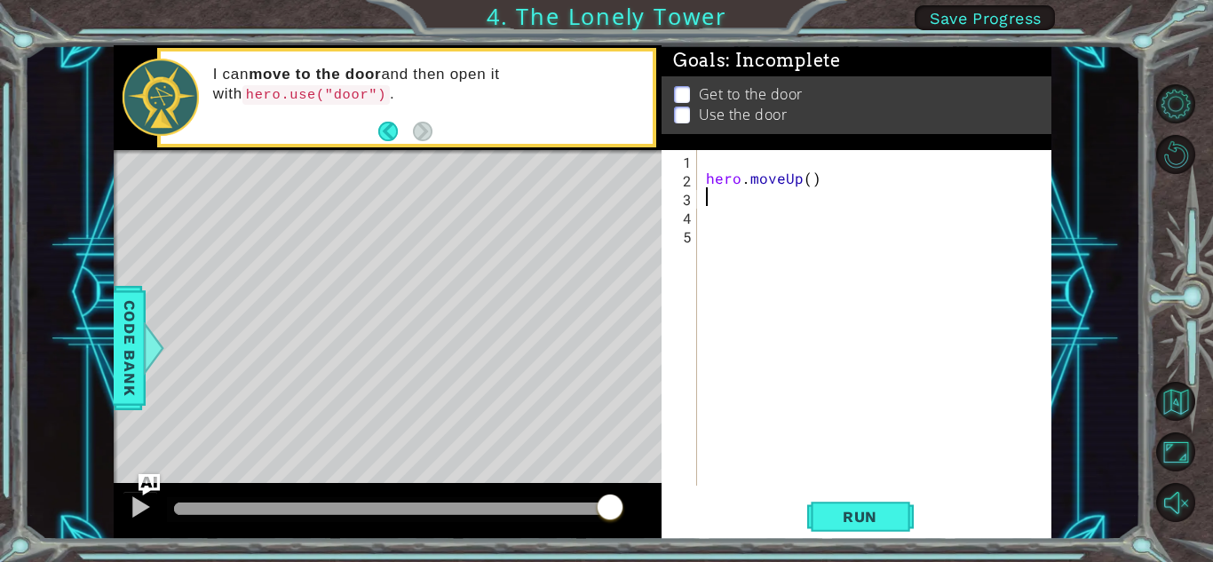
click at [762, 161] on div "hero . moveUp ( )" at bounding box center [878, 336] width 353 height 373
click at [704, 154] on div "hero . moveUp ( )" at bounding box center [878, 336] width 353 height 373
type textarea "h"
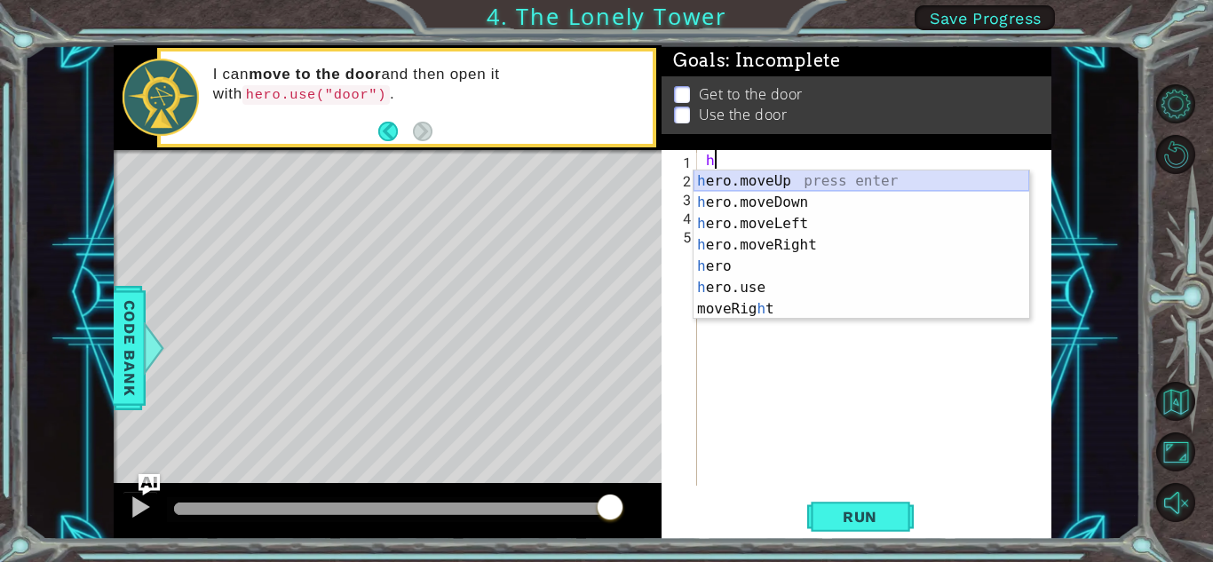
click at [782, 183] on div "h ero.moveUp press enter h ero.moveDown press enter h ero.moveLeft press enter …" at bounding box center [861, 266] width 336 height 192
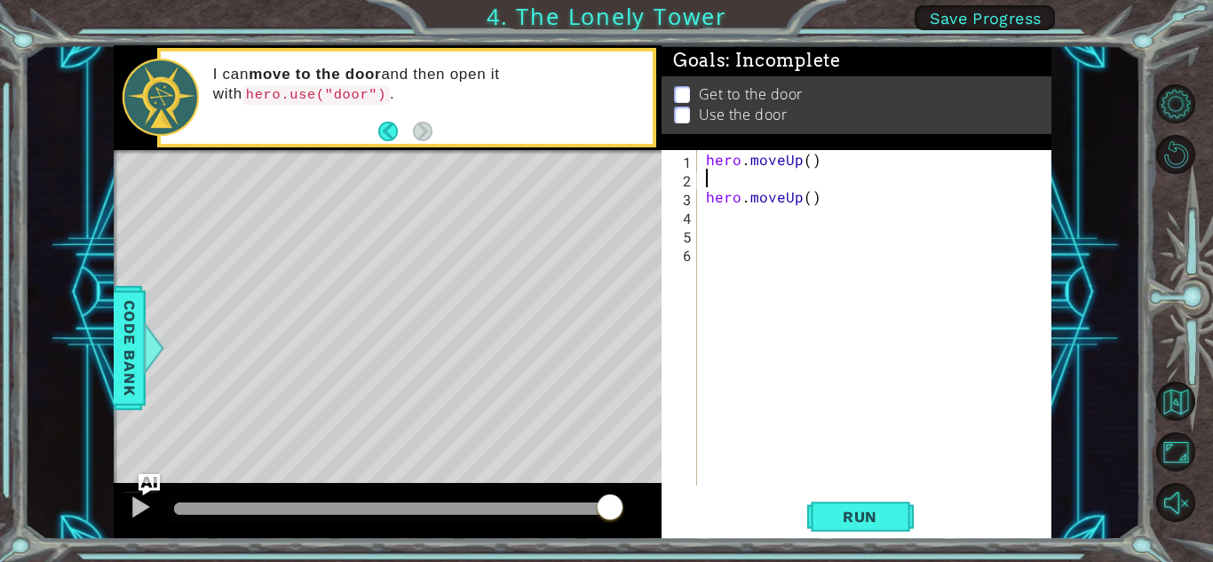
click at [812, 196] on div "hero . moveUp ( ) hero . moveUp ( )" at bounding box center [878, 336] width 353 height 373
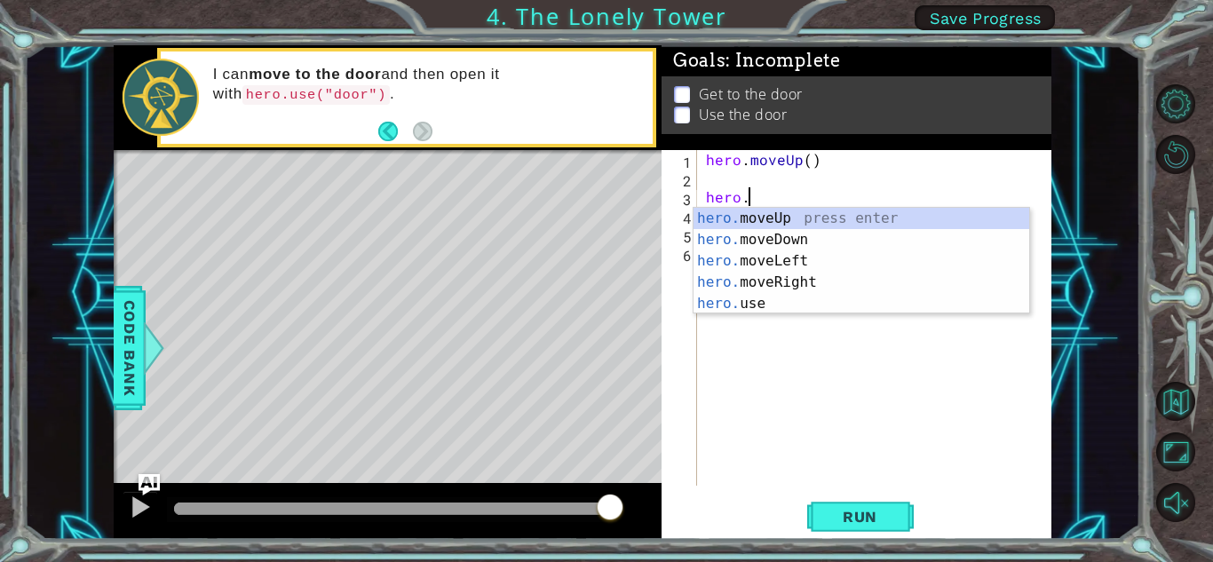
type textarea "h"
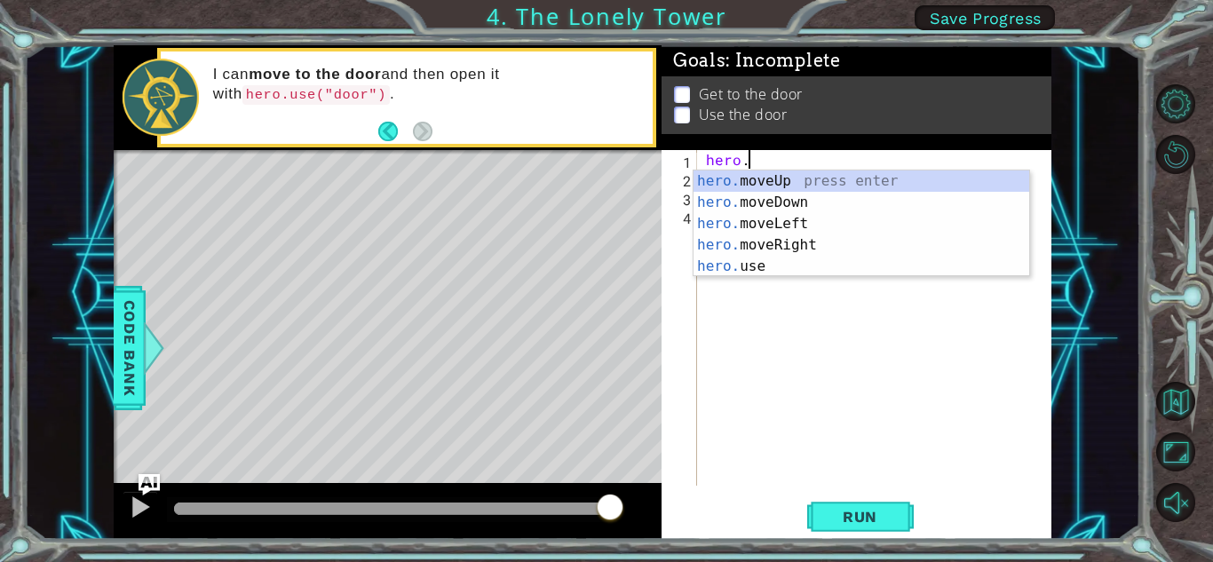
type textarea "her"
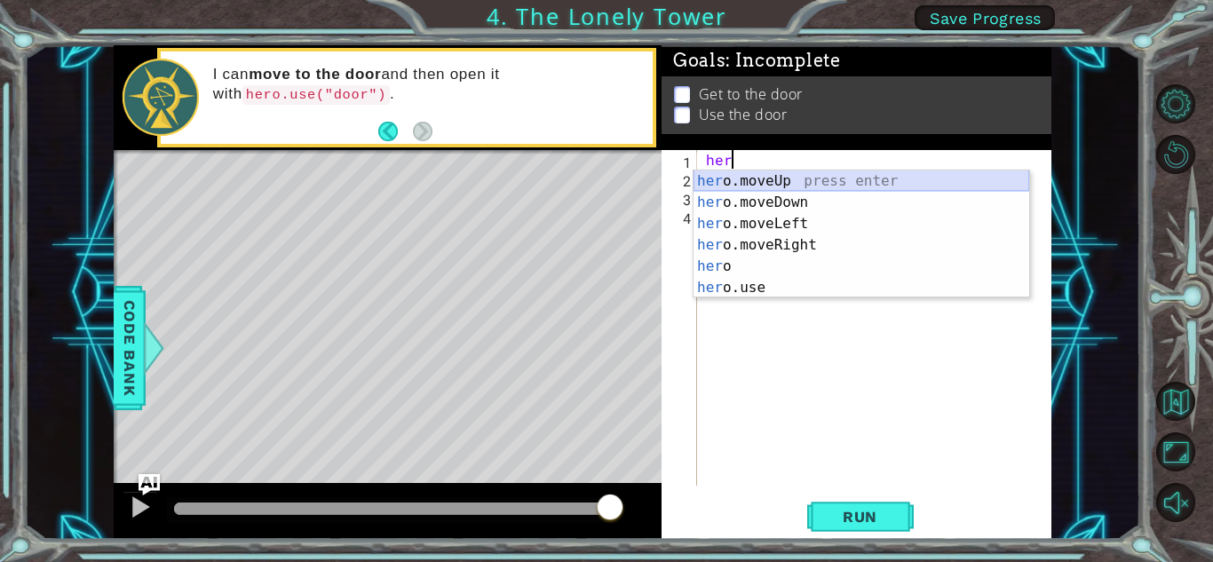
click at [858, 181] on div "her o.moveUp press enter her o.moveDown press enter her o.moveLeft press enter …" at bounding box center [861, 255] width 336 height 170
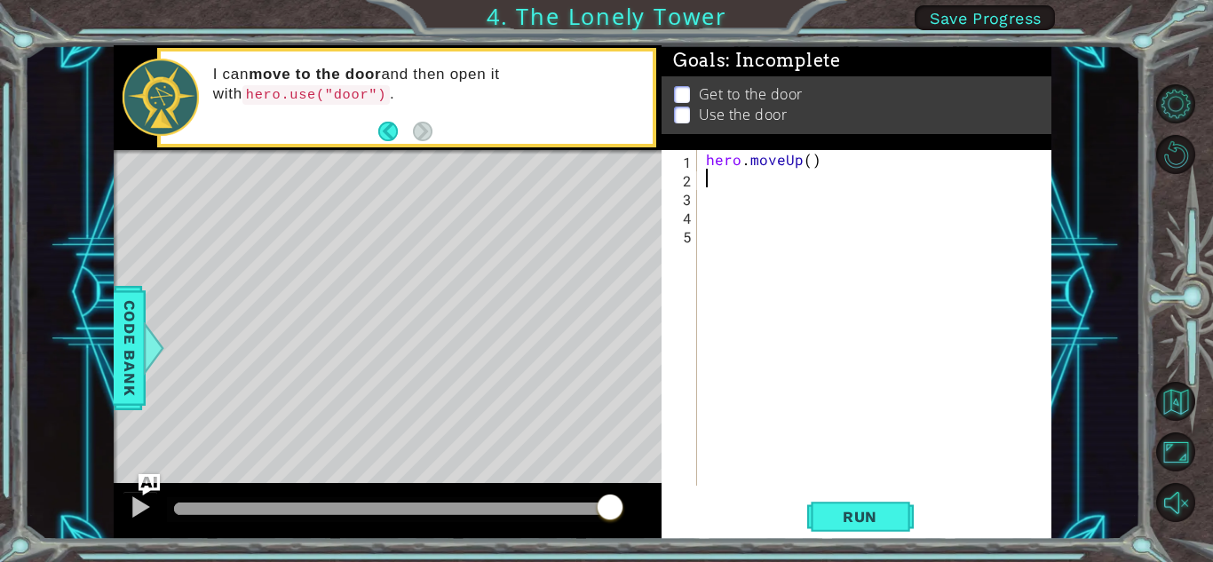
type textarea "h"
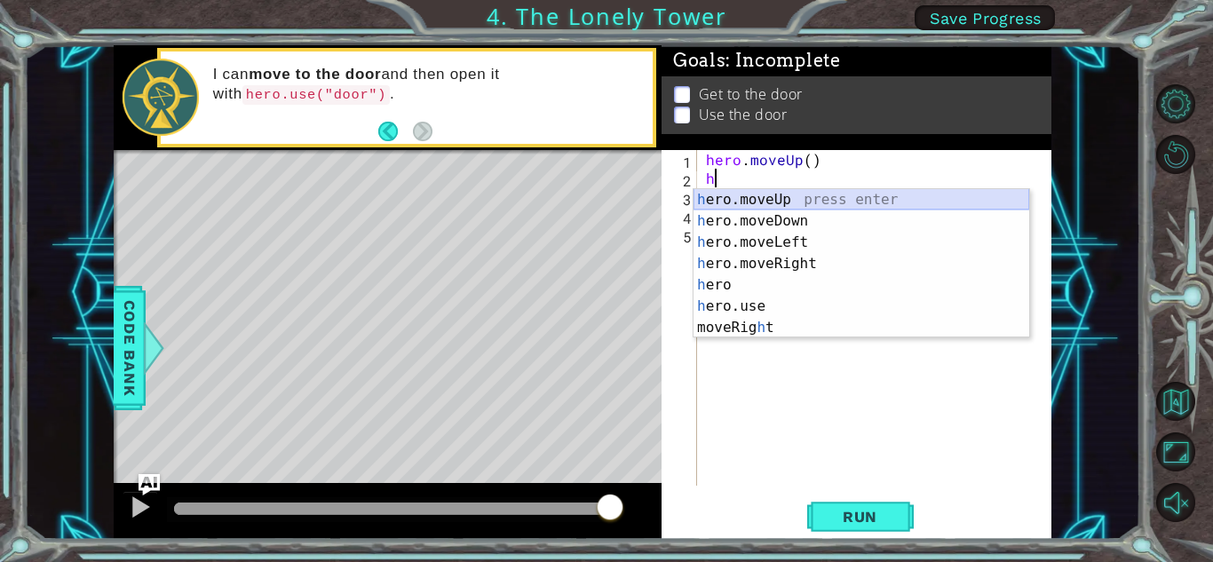
click at [874, 194] on div "h ero.moveUp press enter h ero.moveDown press enter h ero.moveLeft press enter …" at bounding box center [861, 285] width 336 height 192
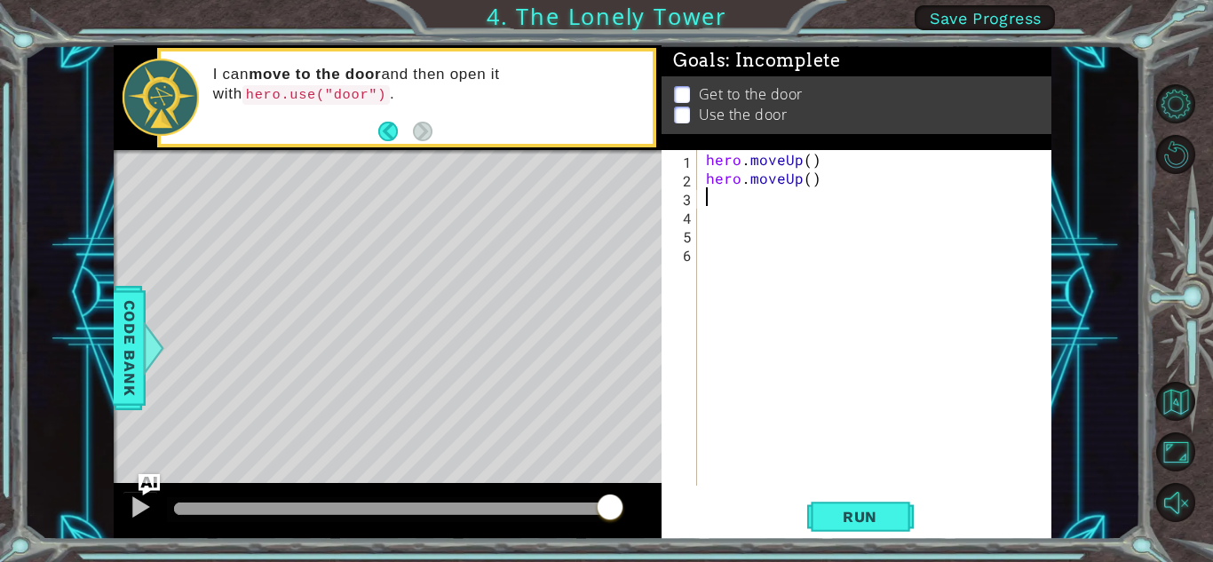
type textarea "h"
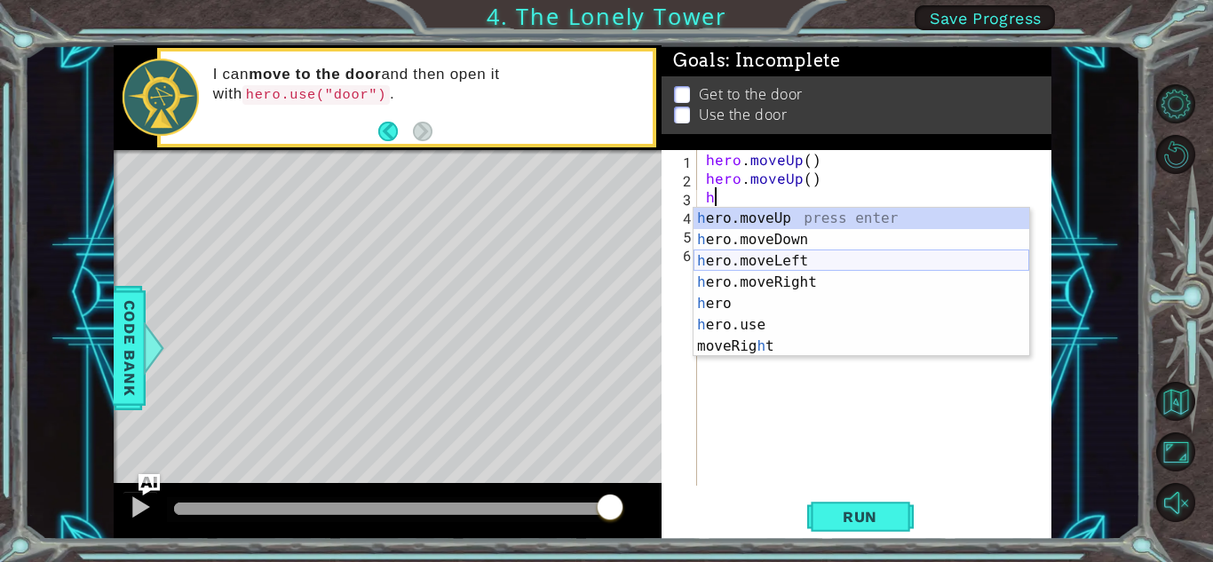
click at [892, 256] on div "h ero.moveUp press enter h ero.moveDown press enter h ero.moveLeft press enter …" at bounding box center [861, 304] width 336 height 192
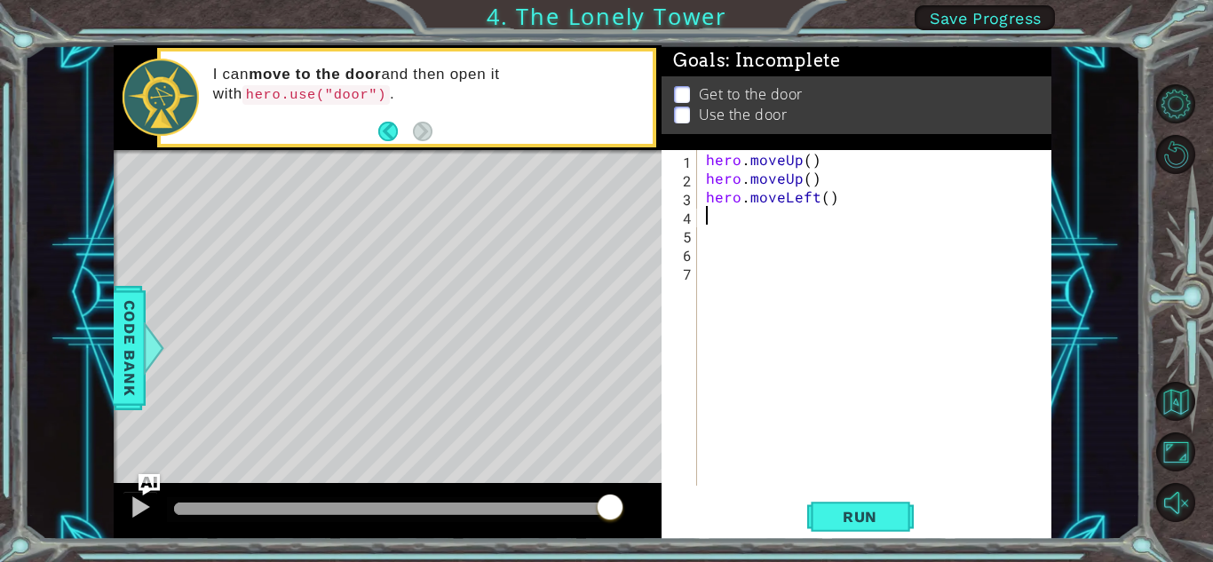
type textarea "h"
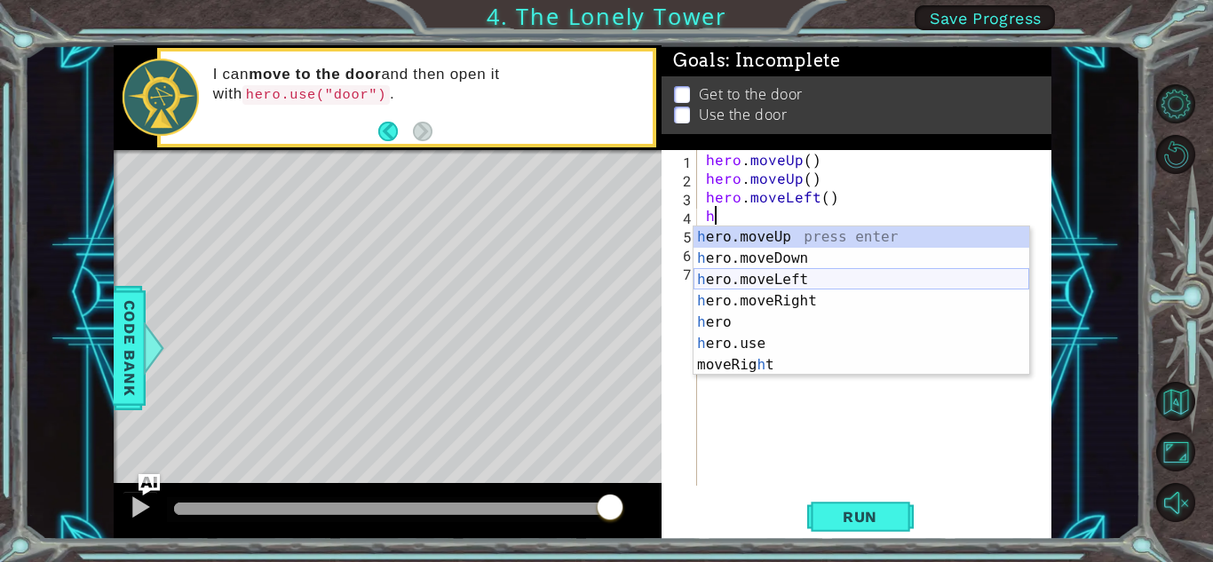
click at [860, 276] on div "h ero.moveUp press enter h ero.moveDown press enter h ero.moveLeft press enter …" at bounding box center [861, 322] width 336 height 192
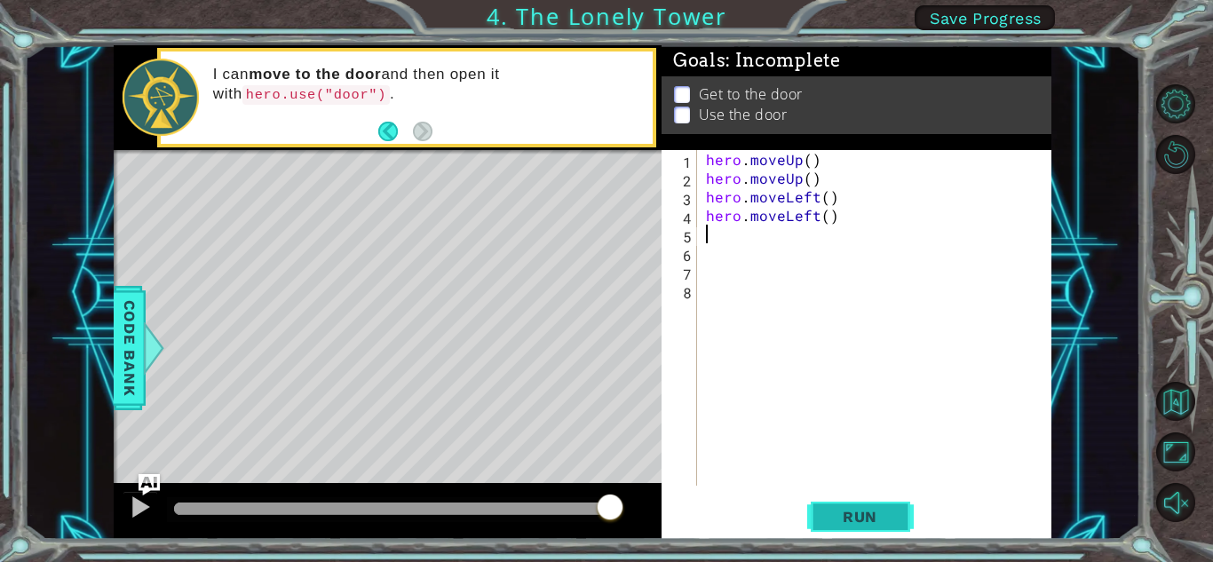
click at [838, 509] on span "Run" at bounding box center [860, 517] width 70 height 18
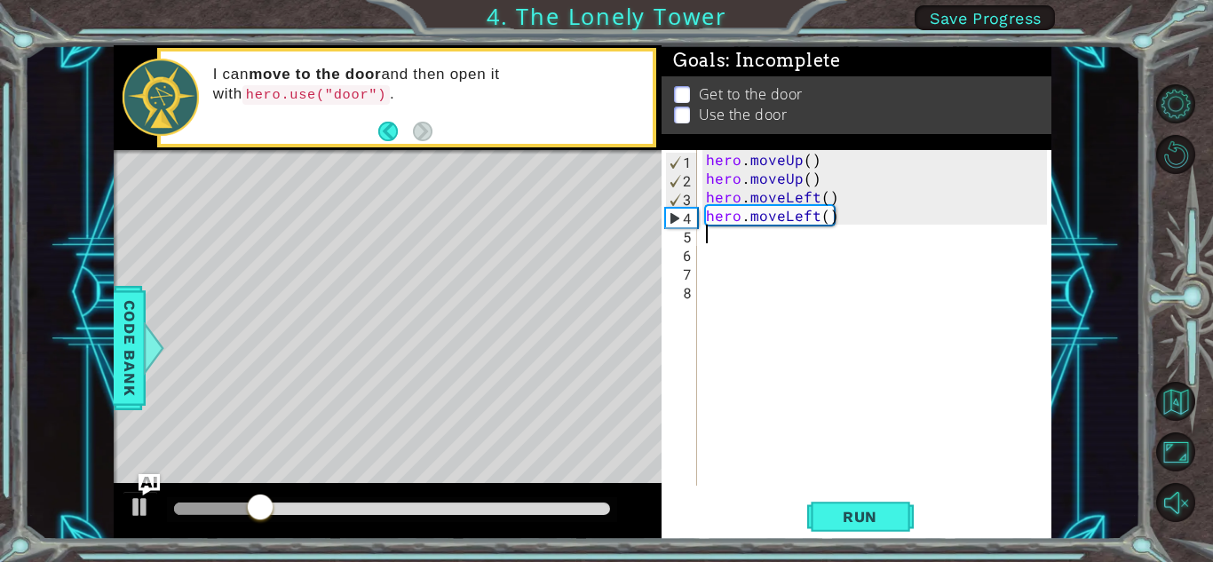
click at [827, 163] on div "hero . moveUp ( ) hero . moveUp ( ) hero . moveLeft ( ) hero . moveLeft ( )" at bounding box center [878, 336] width 353 height 373
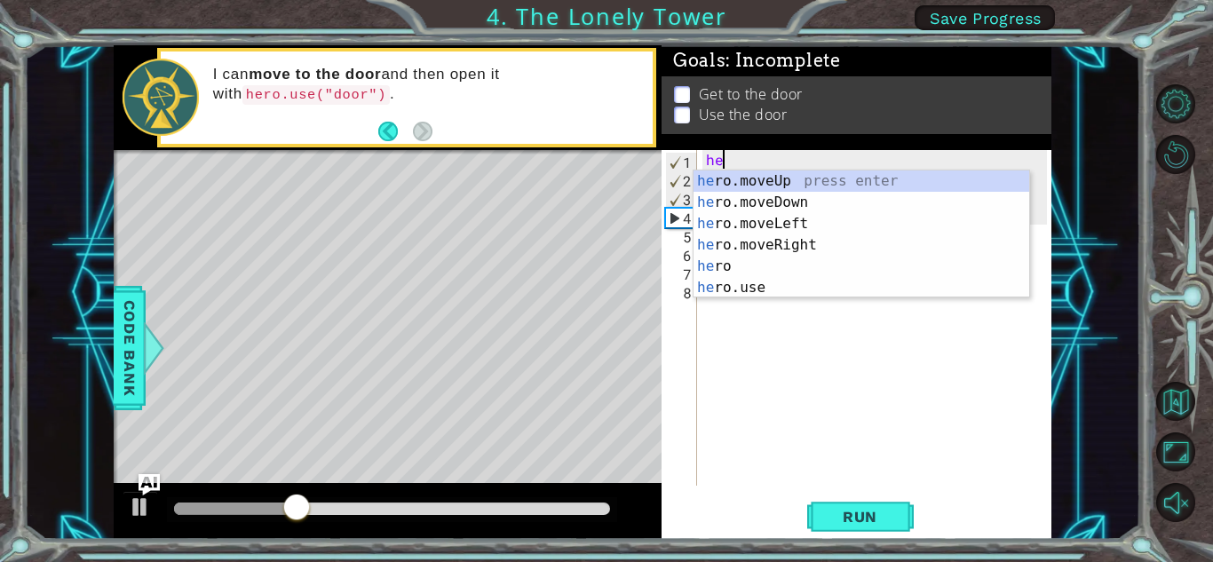
type textarea "h"
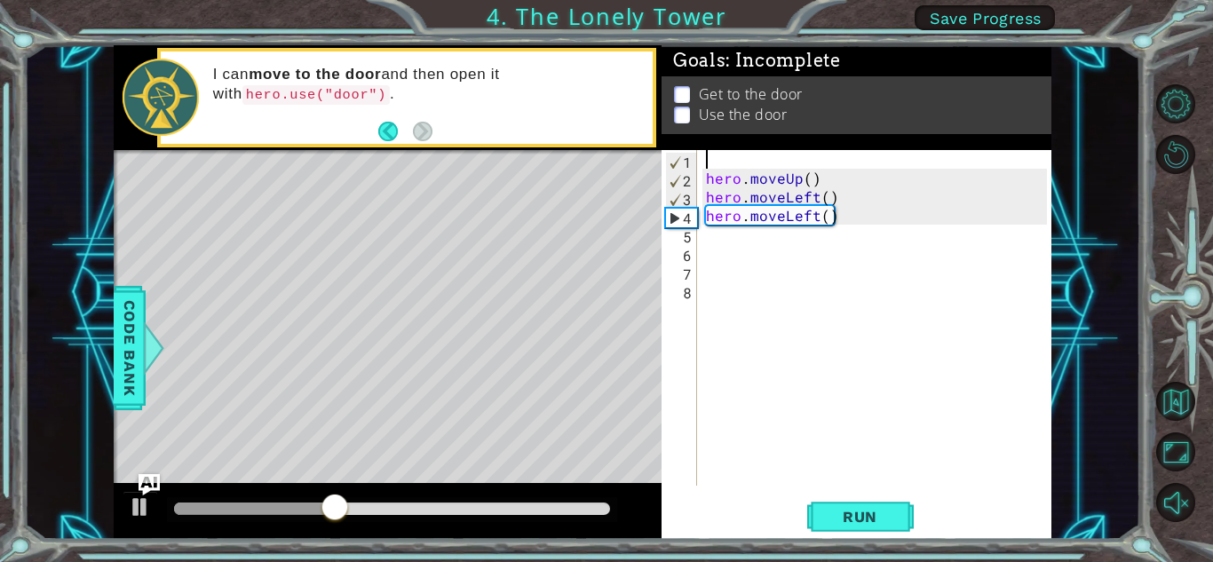
click at [937, 183] on div "hero . moveUp ( ) hero . moveLeft ( ) hero . moveLeft ( )" at bounding box center [878, 336] width 353 height 373
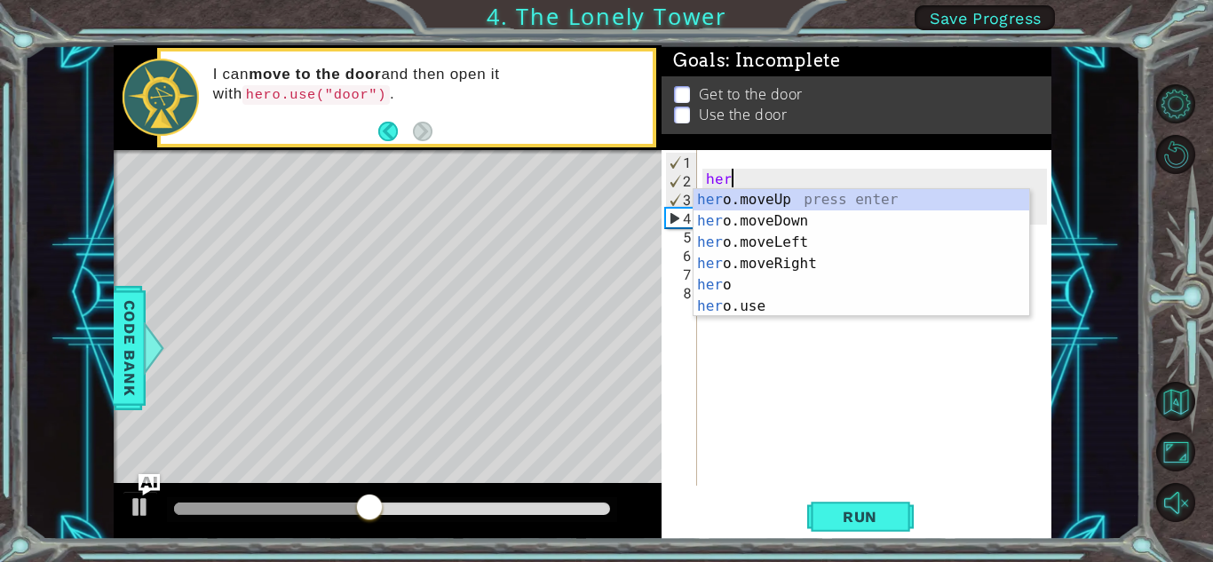
type textarea "h"
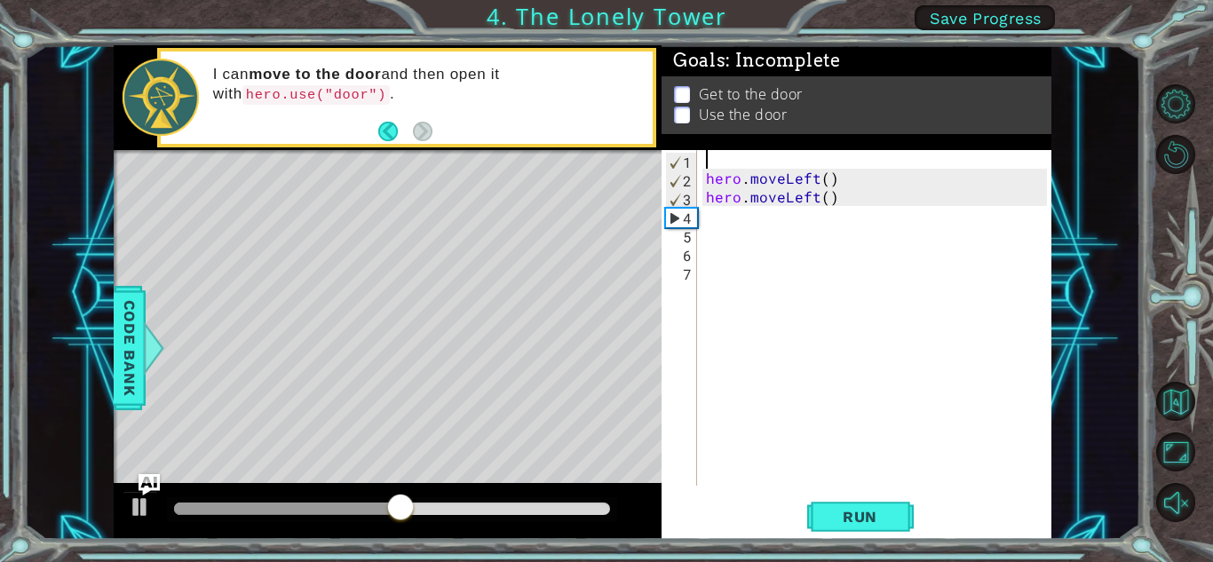
click at [977, 179] on div "hero . moveLeft ( ) hero . moveLeft ( )" at bounding box center [878, 336] width 353 height 373
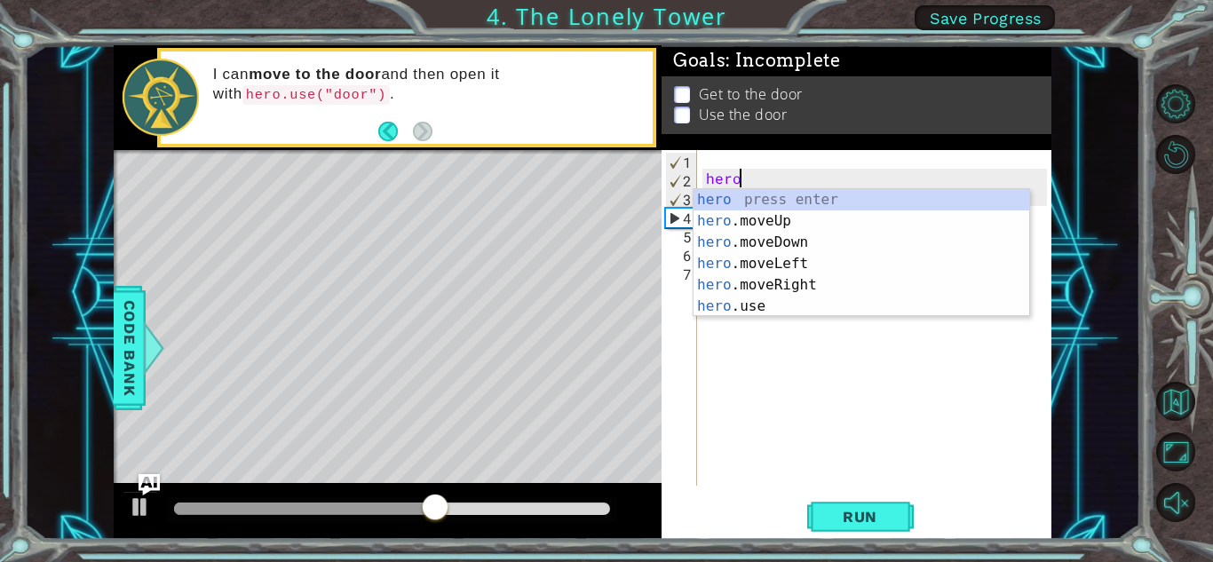
type textarea "h"
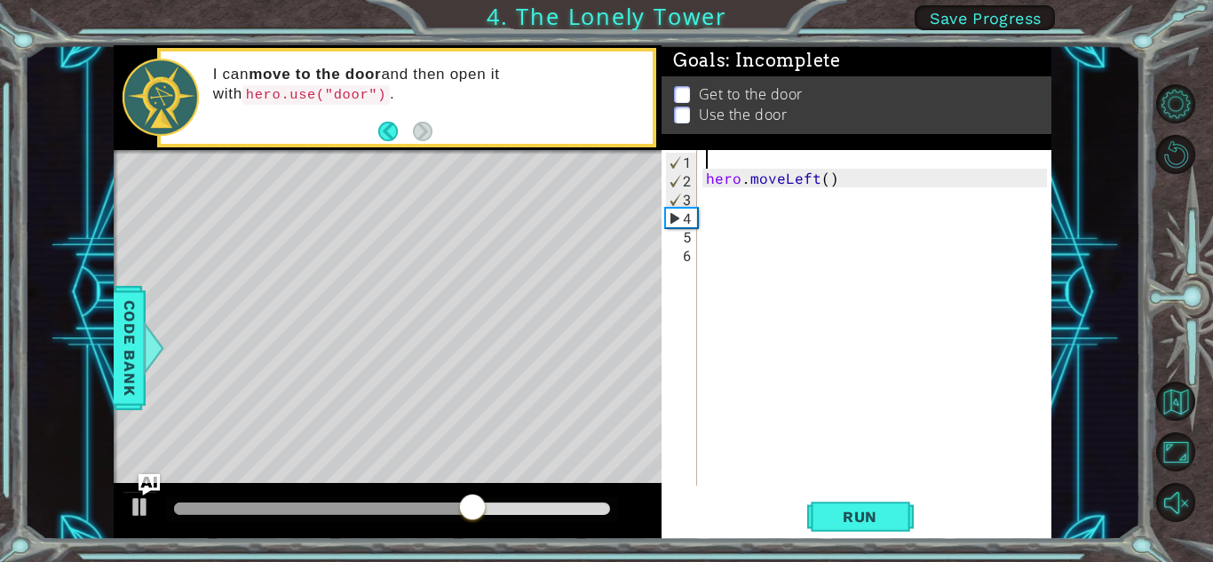
click at [1002, 173] on div "hero . moveLeft ( )" at bounding box center [878, 336] width 353 height 373
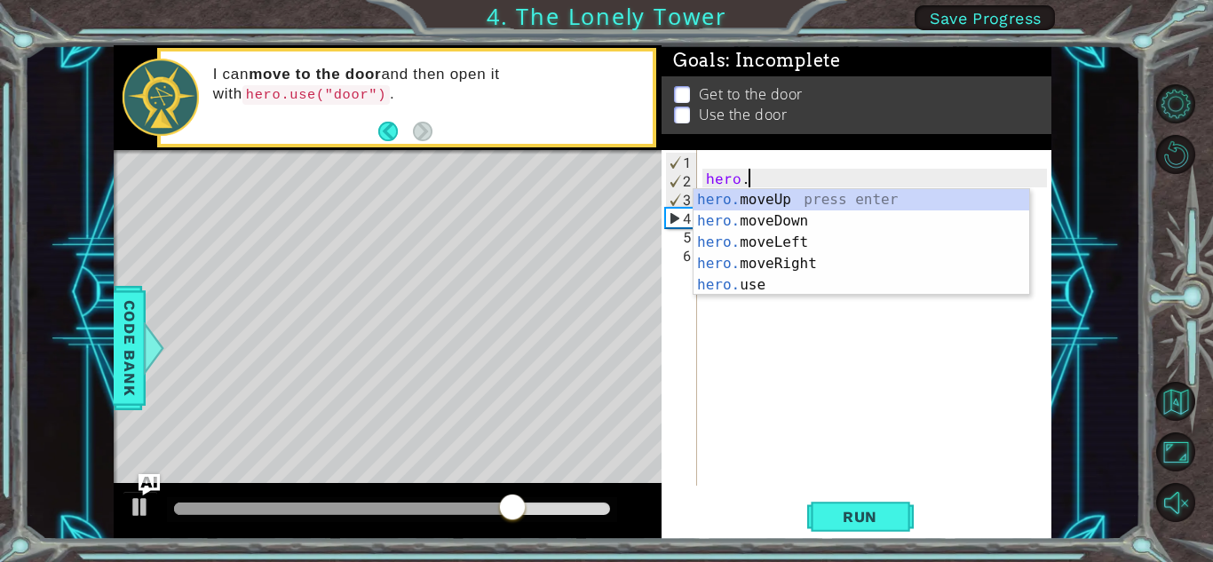
type textarea "h"
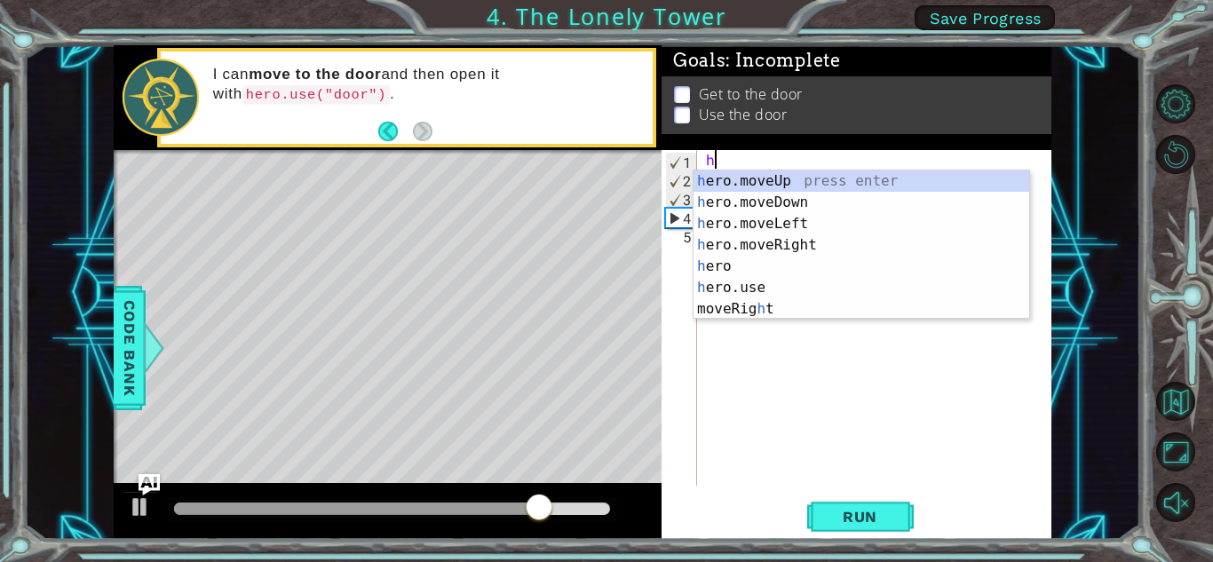
type textarea "h"
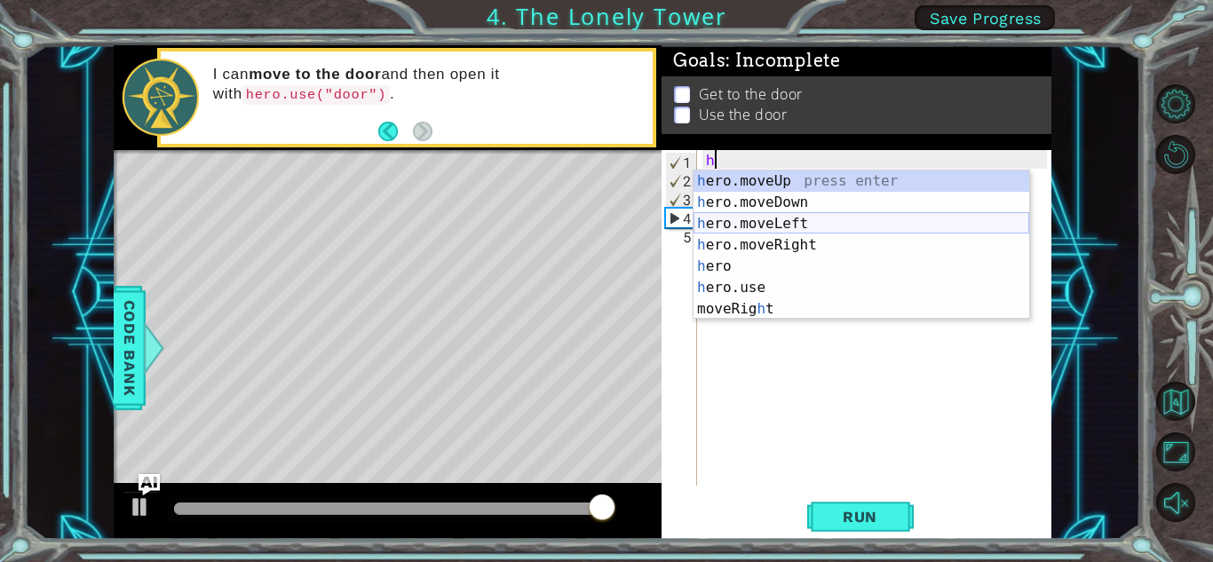
click at [857, 223] on div "h ero.moveUp press enter h ero.moveDown press enter h ero.moveLeft press enter …" at bounding box center [861, 266] width 336 height 192
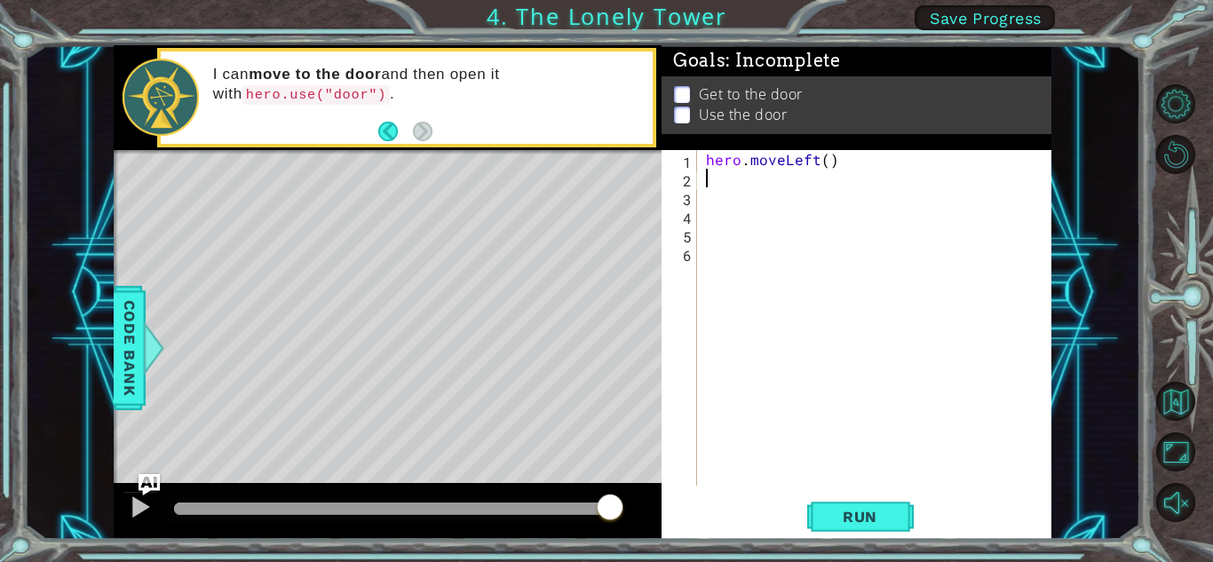
type textarea "h"
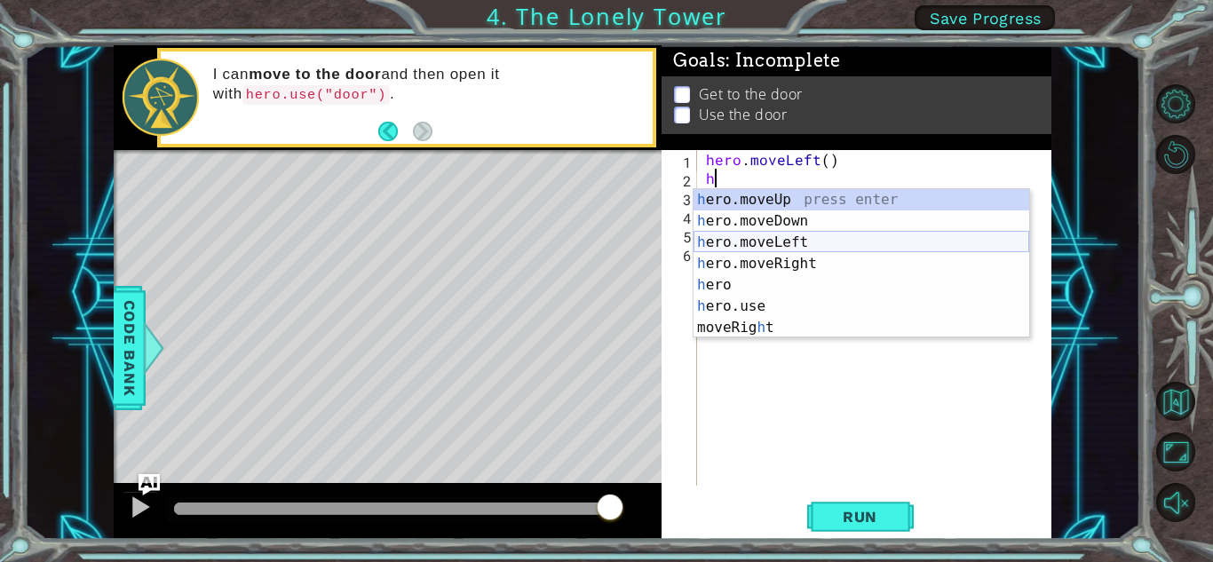
click at [847, 247] on div "h ero.moveUp press enter h ero.moveDown press enter h ero.moveLeft press enter …" at bounding box center [861, 285] width 336 height 192
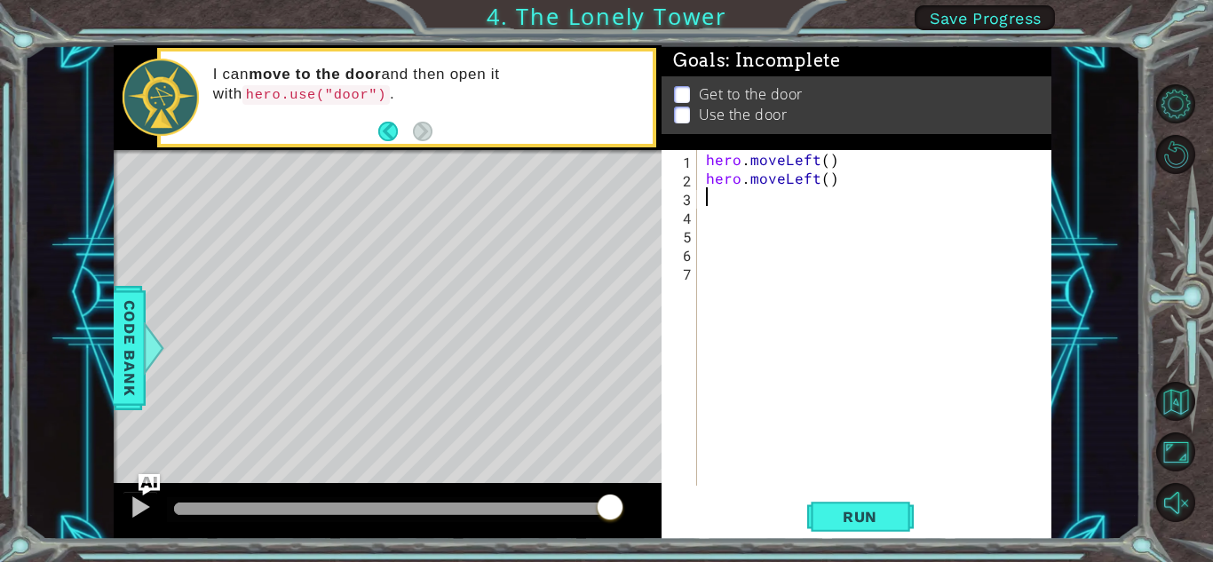
type textarea "h"
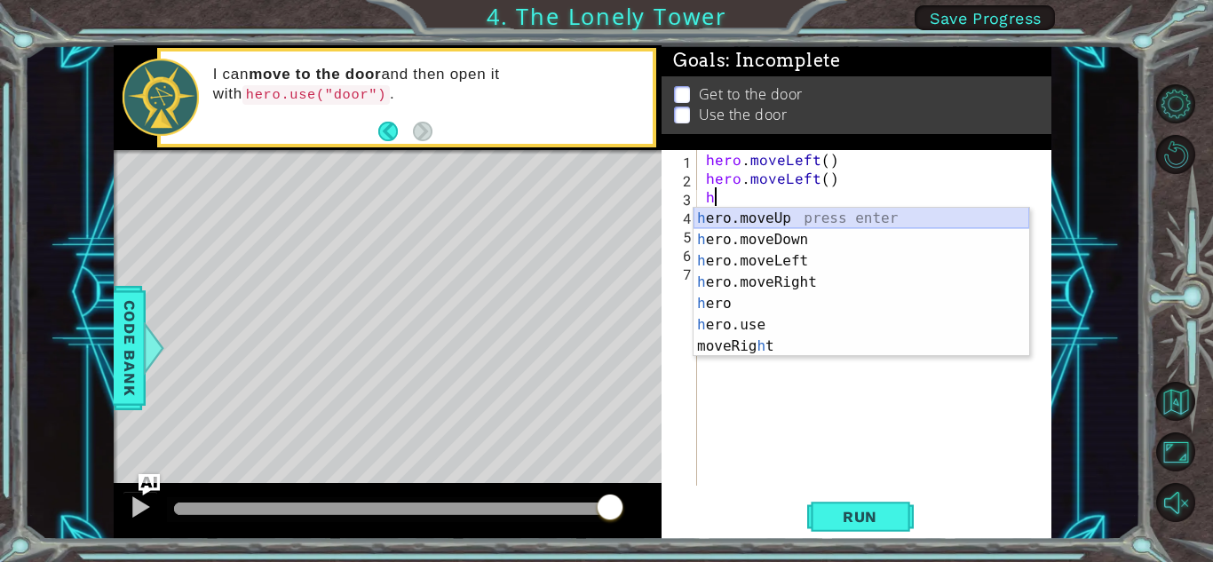
click at [861, 208] on div "h ero.moveUp press enter h ero.moveDown press enter h ero.moveLeft press enter …" at bounding box center [861, 304] width 336 height 192
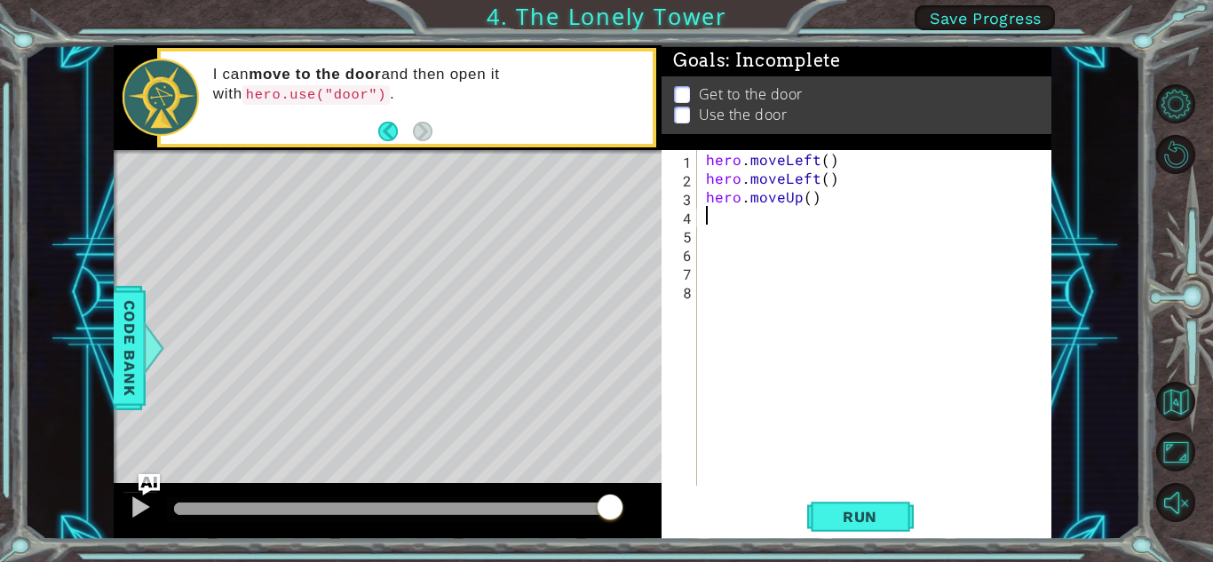
type textarea "h"
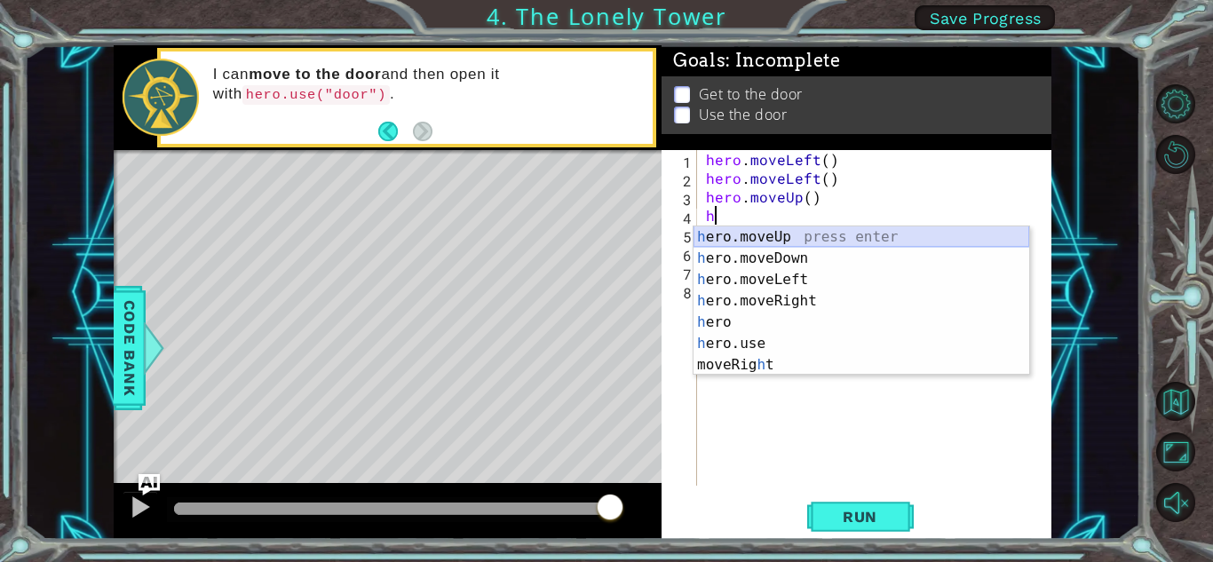
click at [841, 237] on div "h ero.moveUp press enter h ero.moveDown press enter h ero.moveLeft press enter …" at bounding box center [861, 322] width 336 height 192
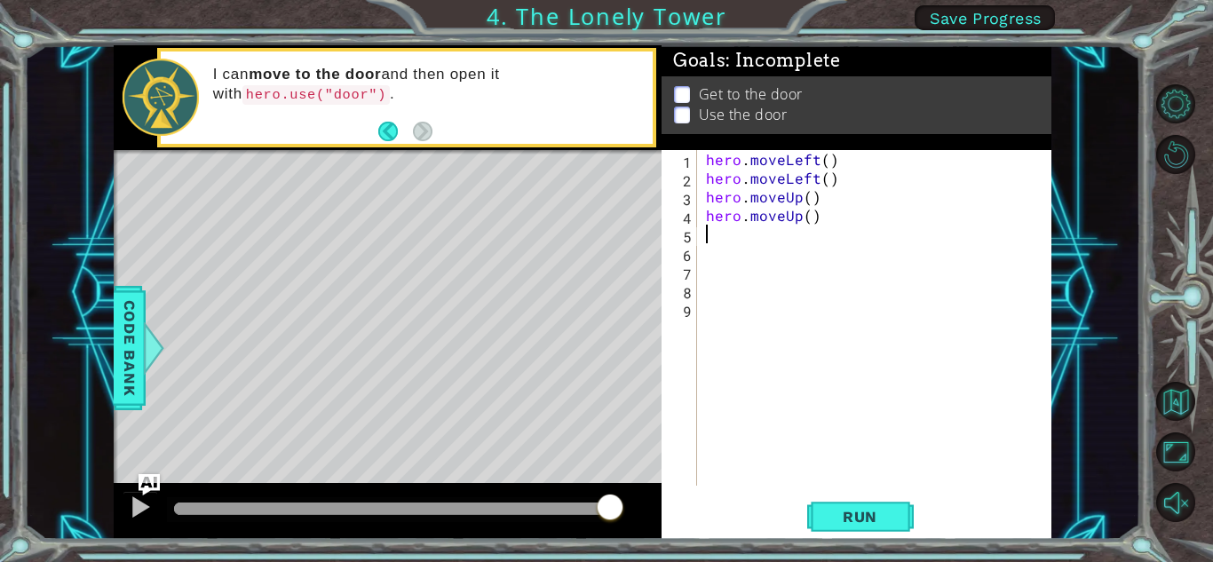
type textarea "h"
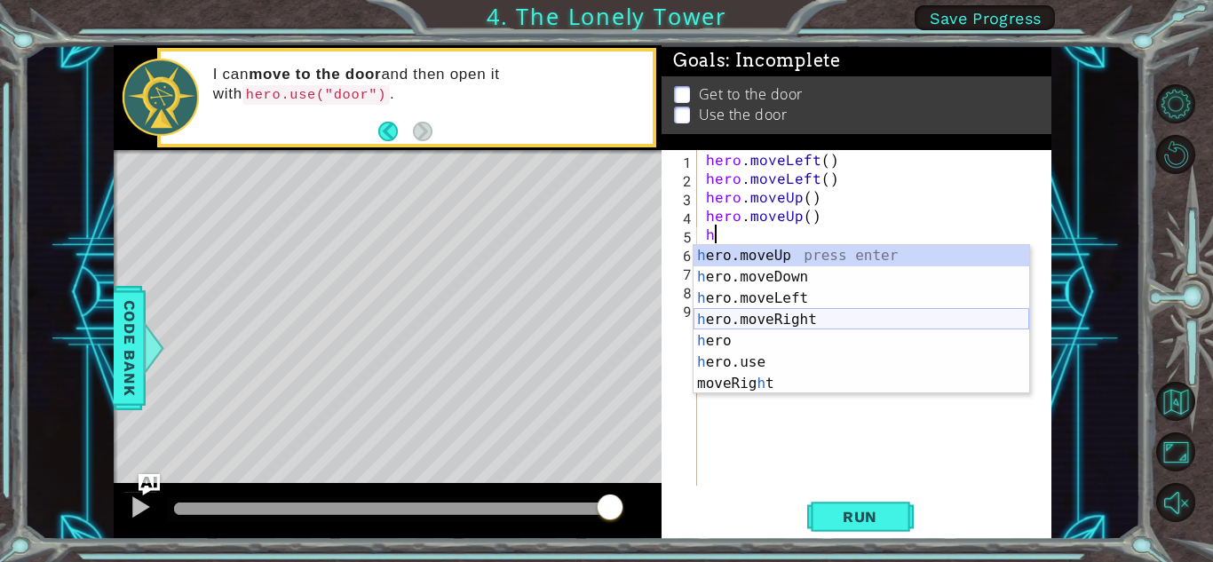
click at [811, 314] on div "h ero.moveUp press enter h ero.moveDown press enter h ero.moveLeft press enter …" at bounding box center [861, 341] width 336 height 192
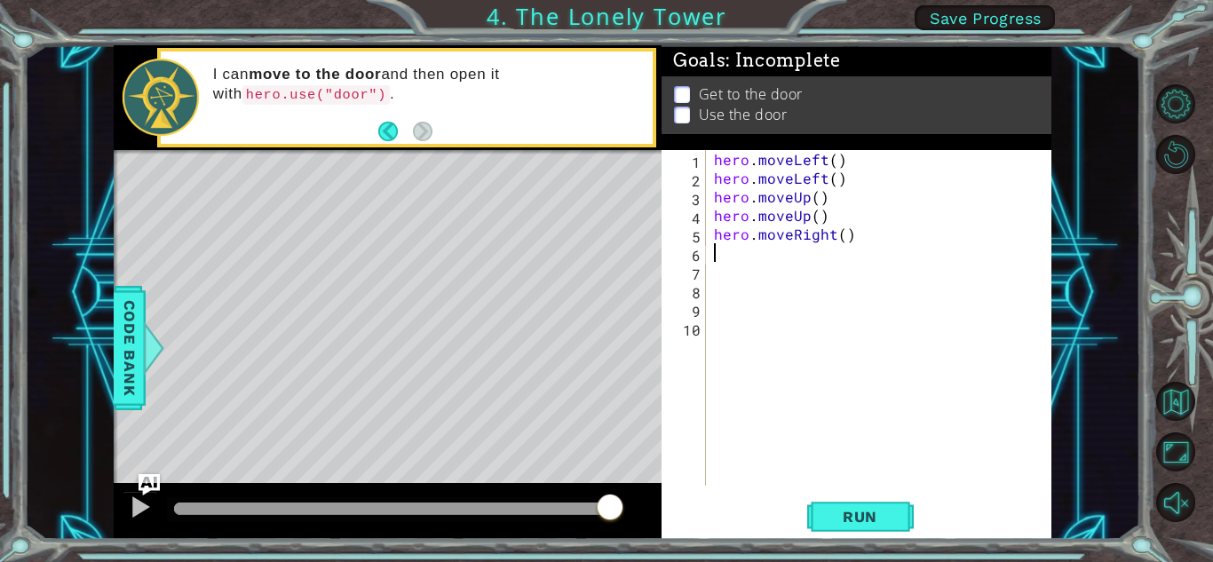
type textarea "h"
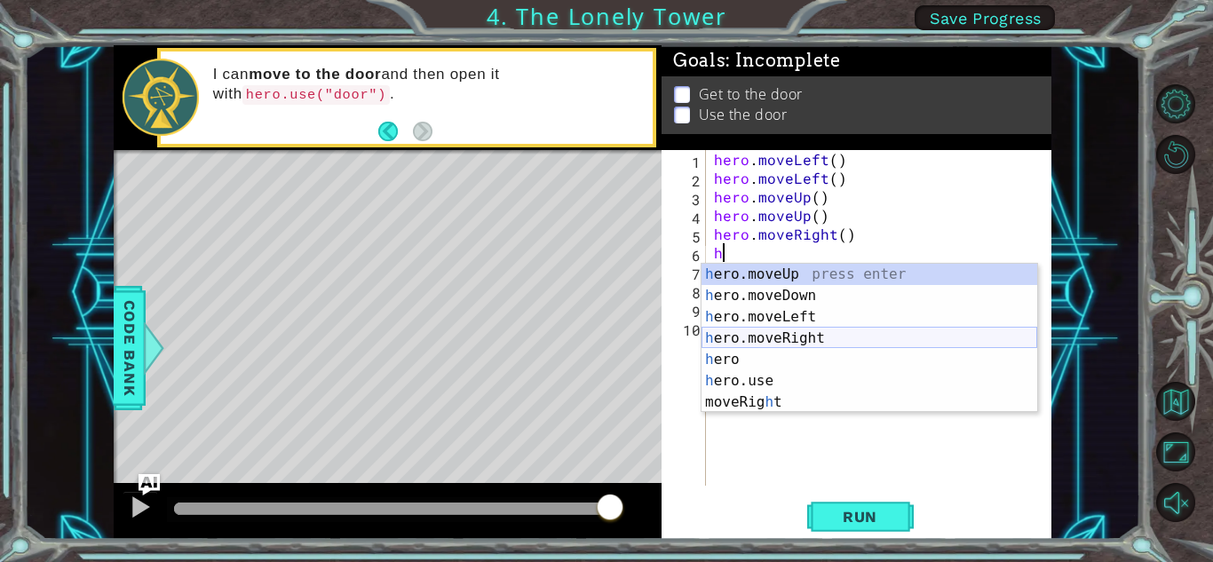
click at [847, 332] on div "h ero.moveUp press enter h ero.moveDown press enter h ero.moveLeft press enter …" at bounding box center [869, 360] width 336 height 192
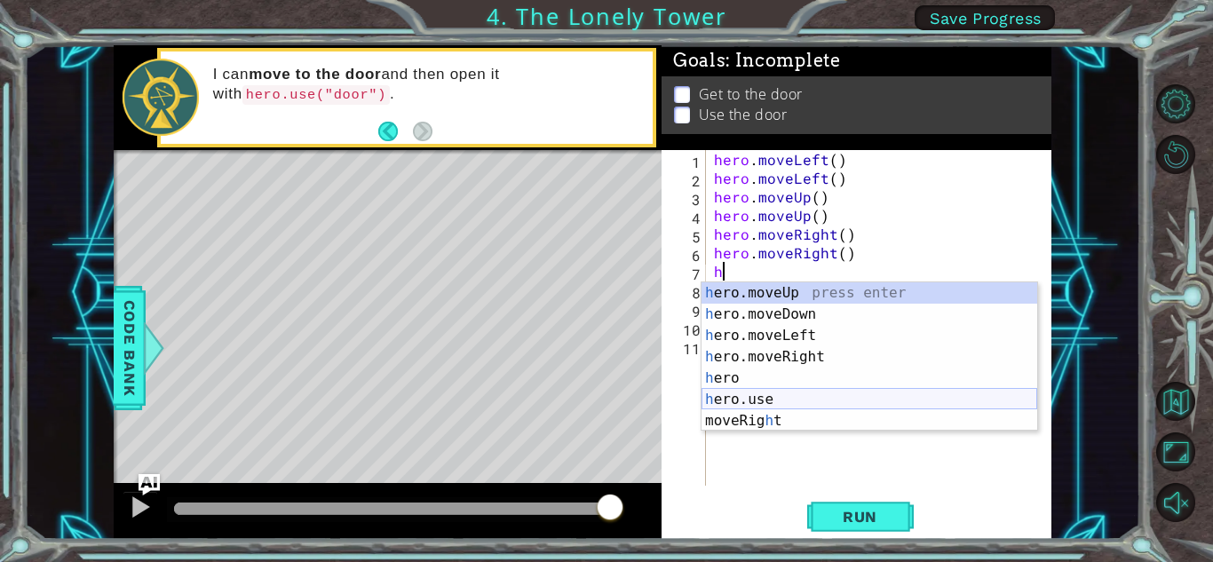
click at [772, 405] on div "h ero.moveUp press enter h ero.moveDown press enter h ero.moveLeft press enter …" at bounding box center [869, 378] width 336 height 192
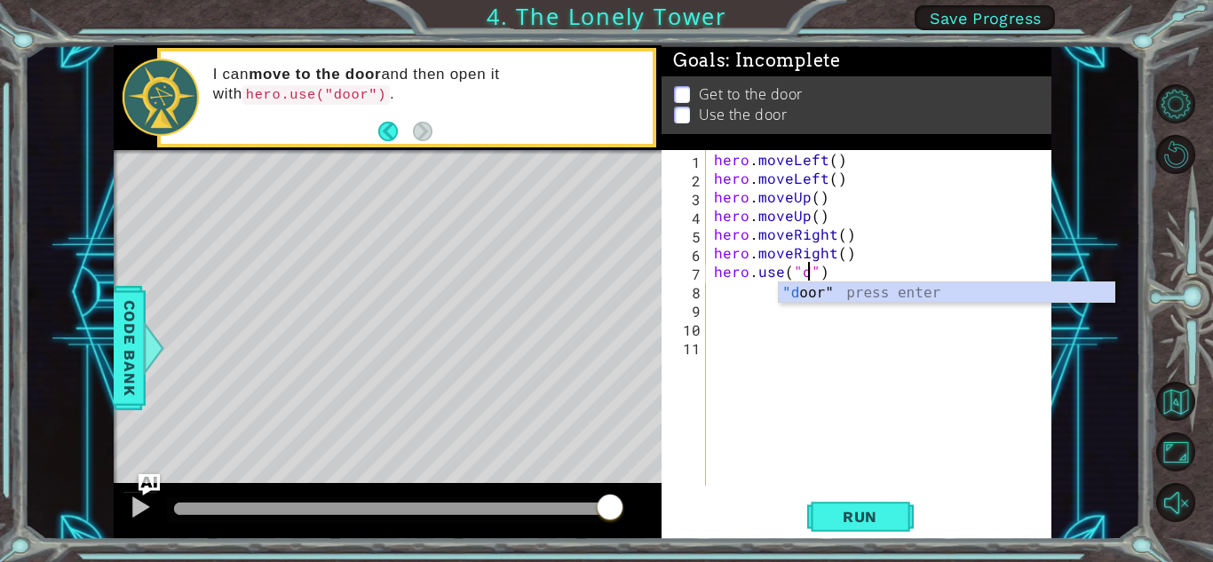
scroll to position [0, 6]
click at [858, 299] on div ""doo r" press enter" at bounding box center [947, 314] width 336 height 64
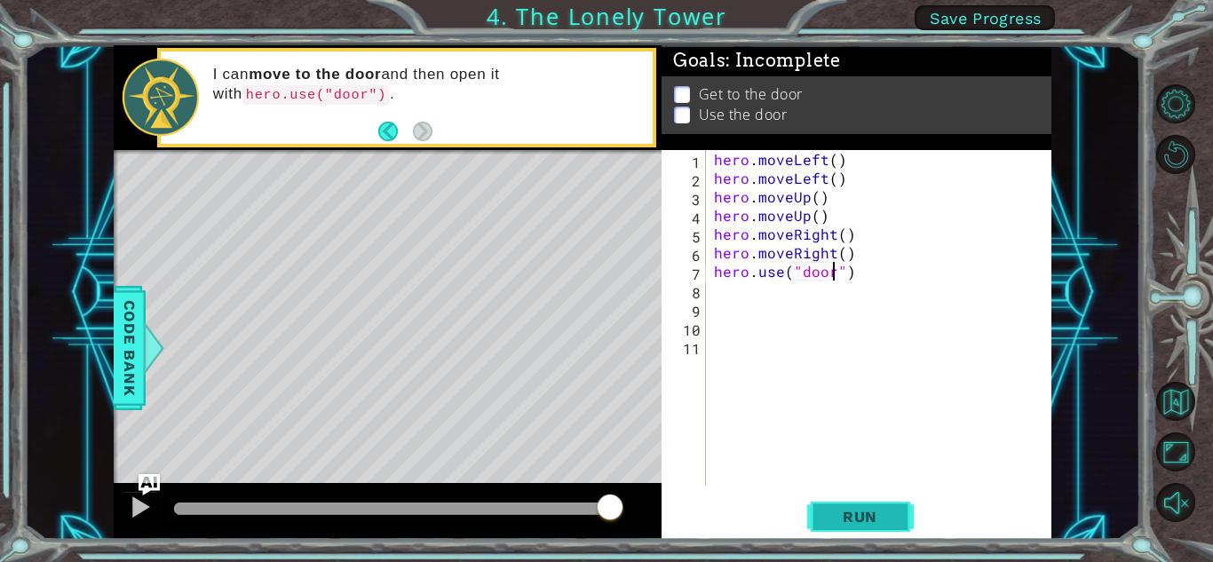
type textarea "hero.use("door")"
click at [891, 511] on span "Run" at bounding box center [860, 517] width 70 height 18
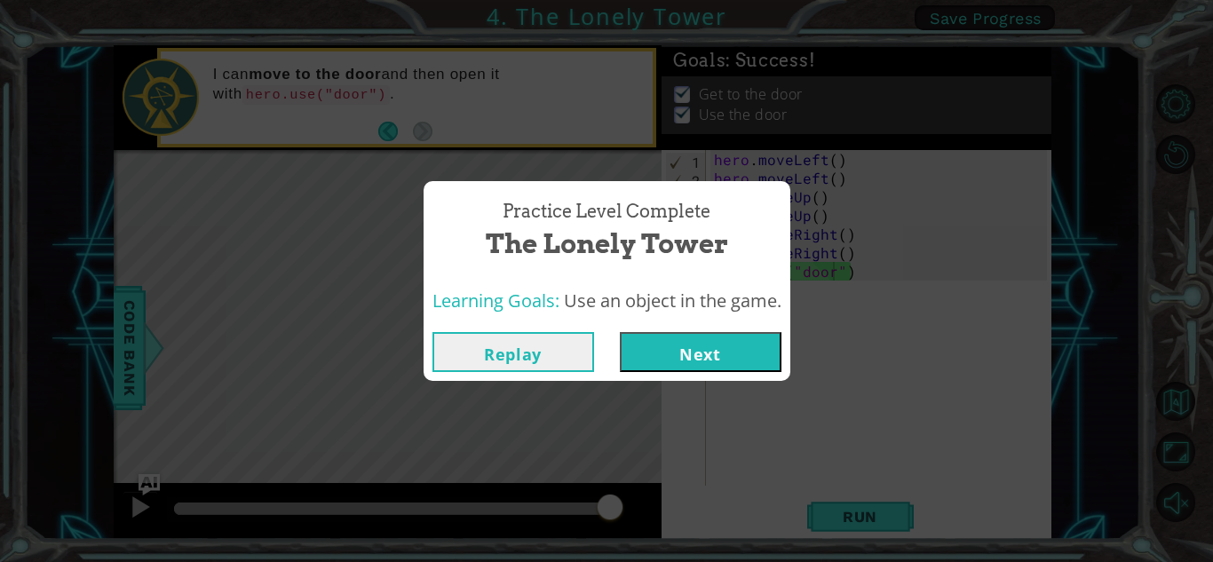
click at [691, 354] on button "Next" at bounding box center [701, 352] width 162 height 40
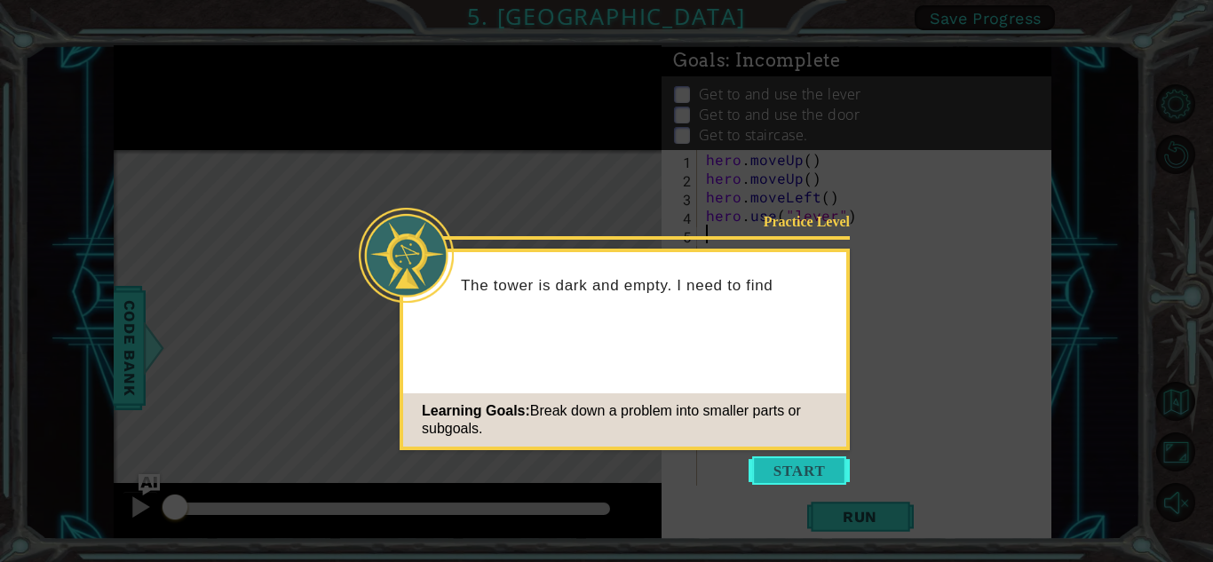
click at [764, 474] on button "Start" at bounding box center [799, 470] width 101 height 28
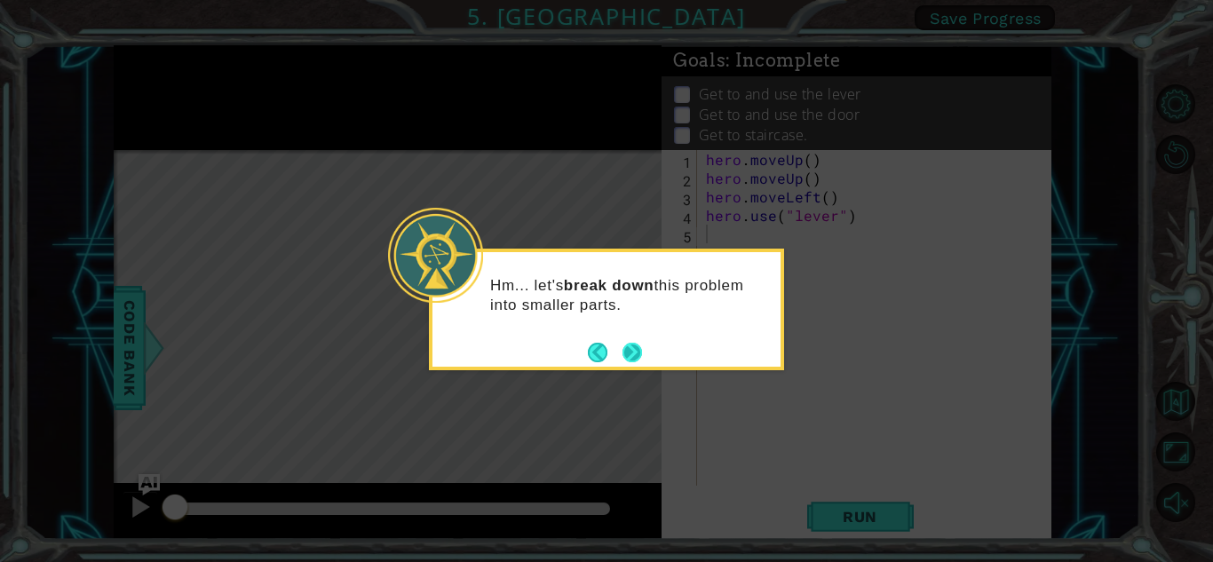
click at [628, 350] on button "Next" at bounding box center [632, 353] width 20 height 20
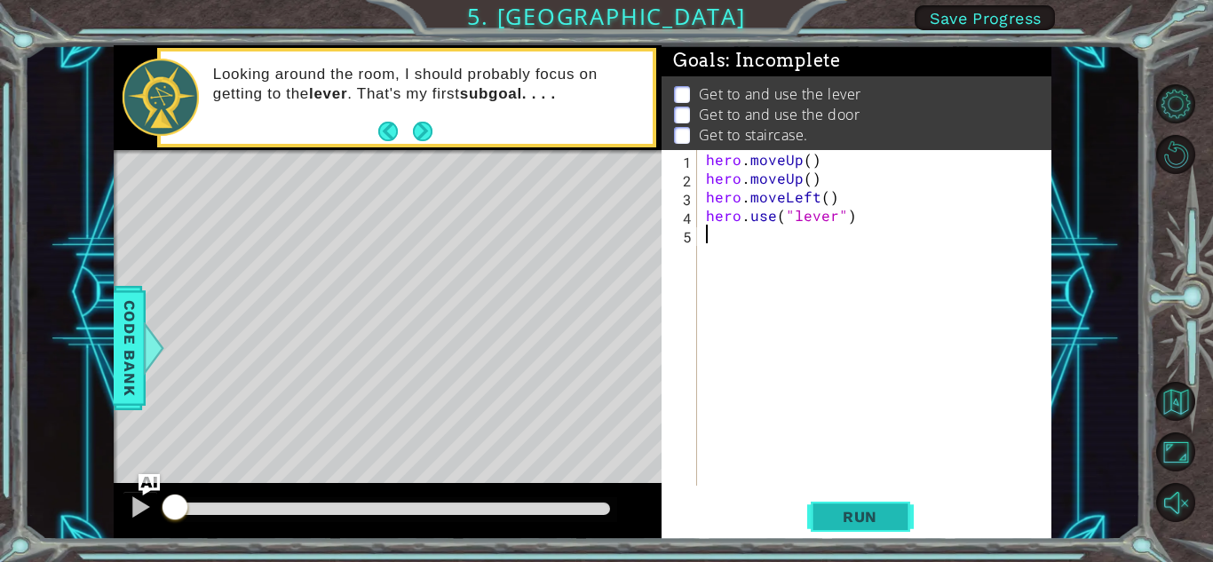
click at [848, 527] on button "Run" at bounding box center [860, 516] width 107 height 39
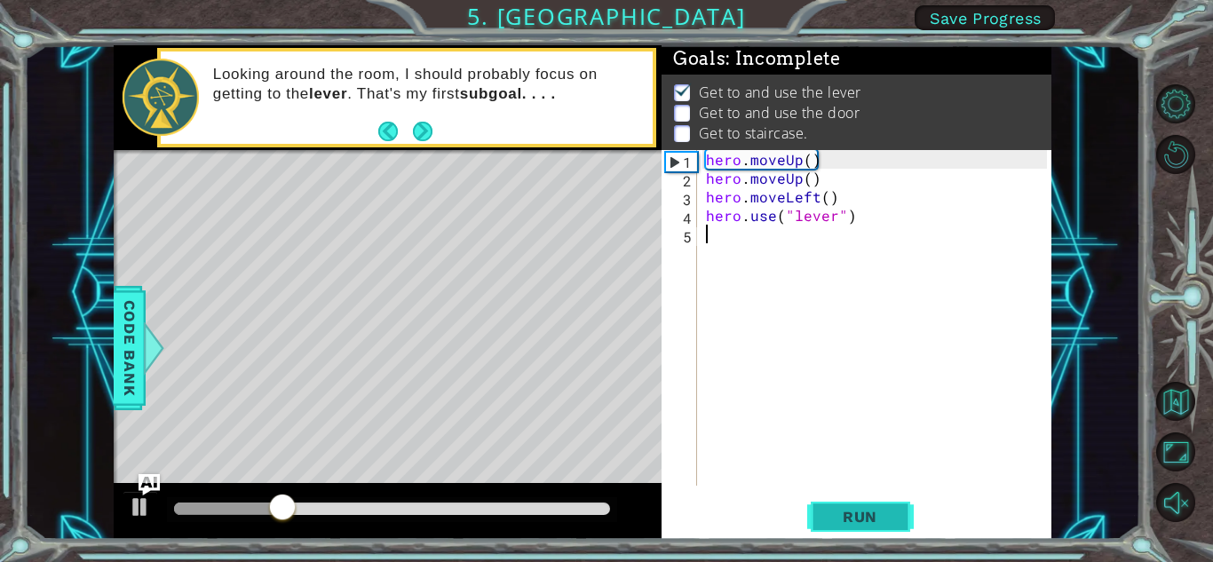
type textarea "h"
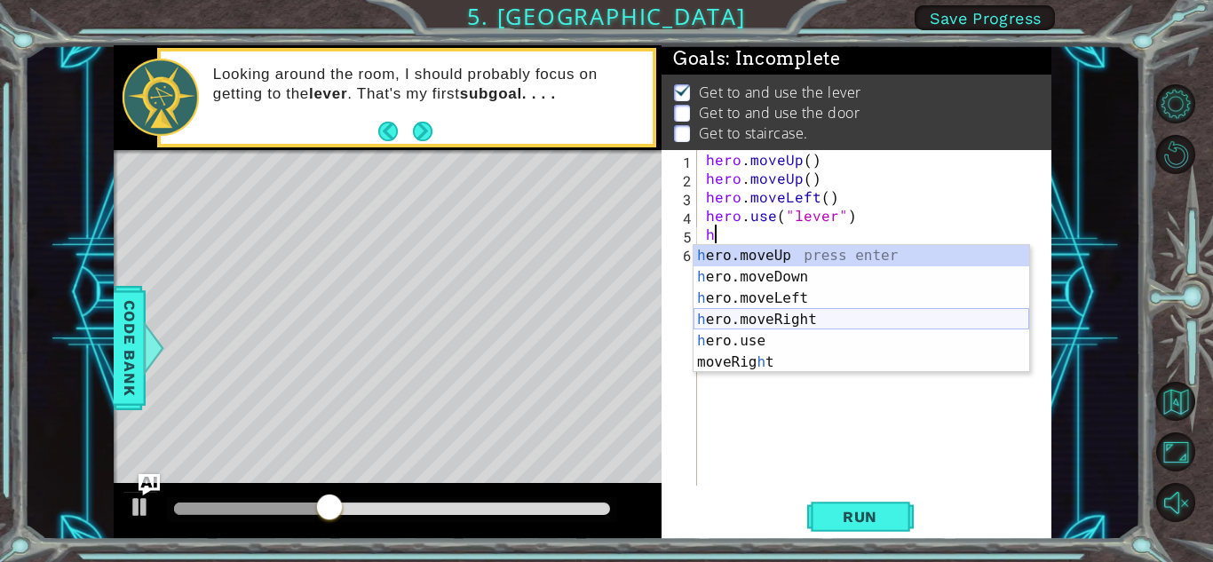
click at [907, 311] on div "h ero.moveUp press enter h ero.moveDown press enter h ero.moveLeft press enter …" at bounding box center [861, 330] width 336 height 170
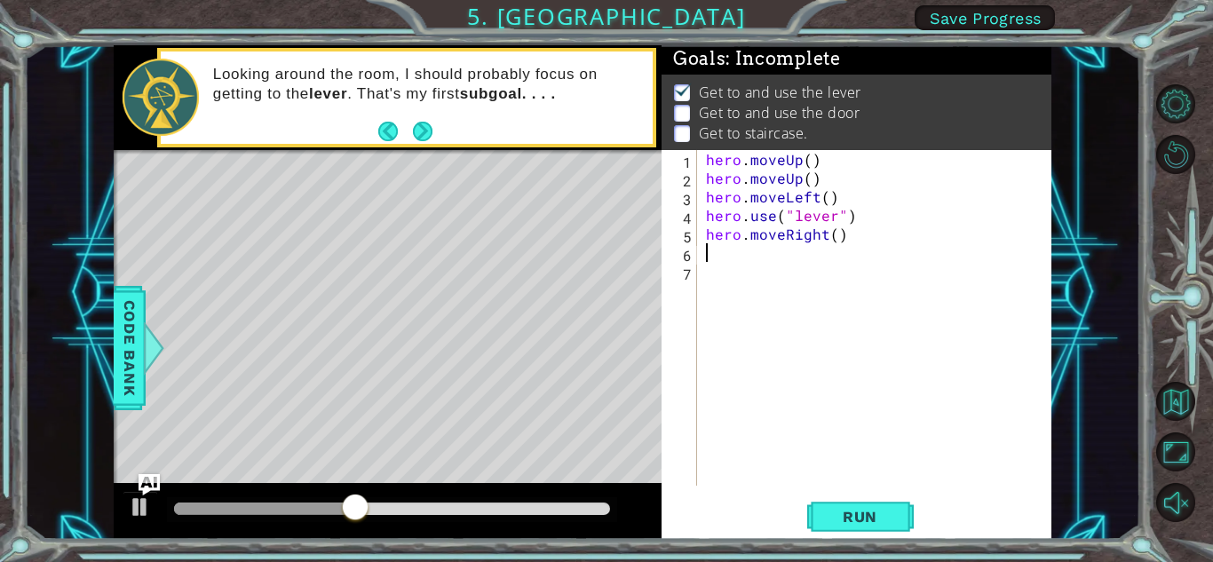
type textarea "h"
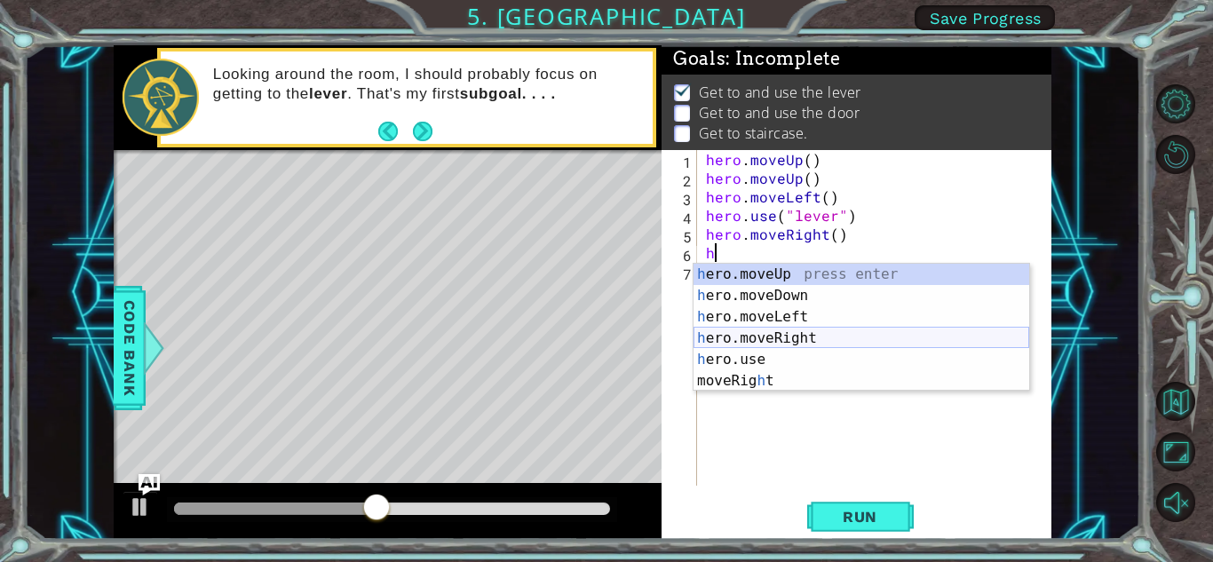
click at [910, 333] on div "h ero.moveUp press enter h ero.moveDown press enter h ero.moveLeft press enter …" at bounding box center [861, 349] width 336 height 170
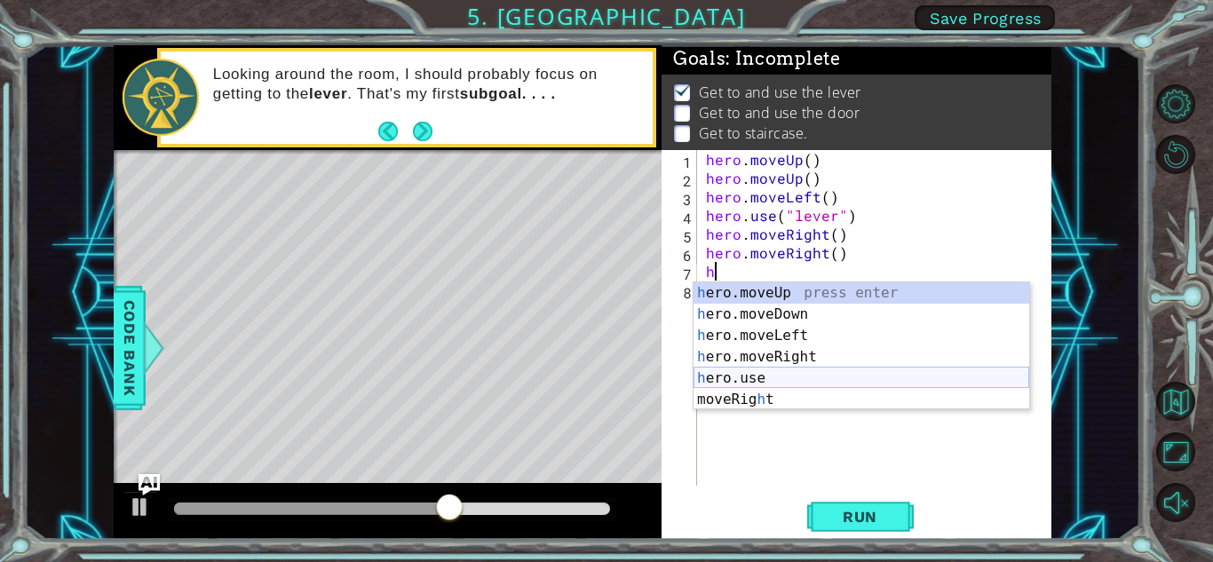
click at [900, 382] on div "h ero.moveUp press enter h ero.moveDown press enter h ero.moveLeft press enter …" at bounding box center [861, 367] width 336 height 170
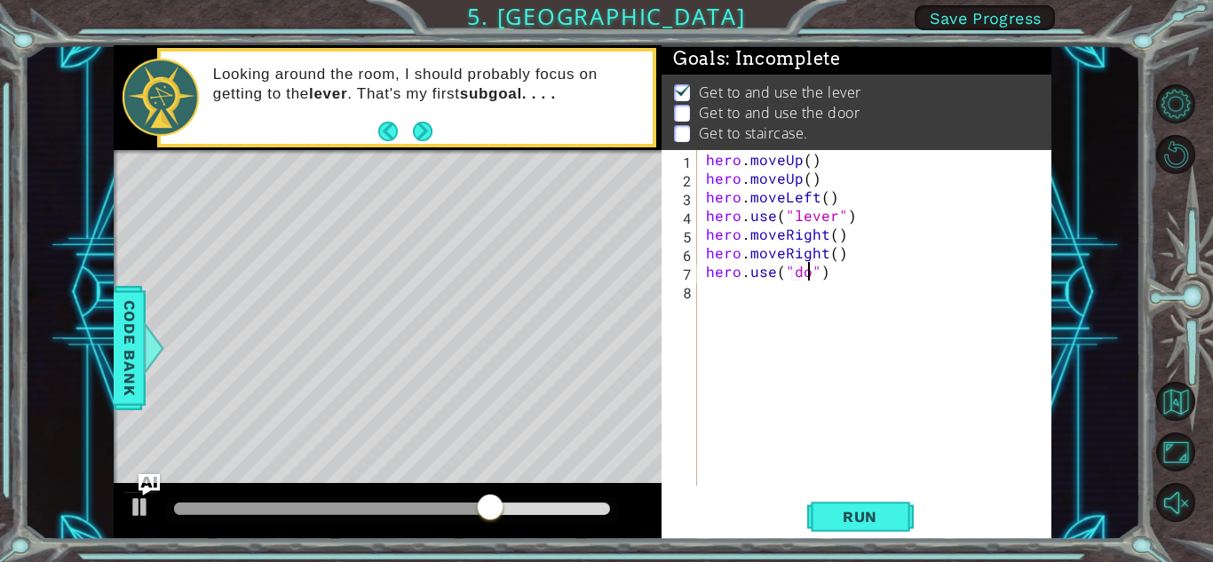
type textarea "hero.use("door")"
click at [780, 297] on div "hero . moveUp ( ) hero . moveUp ( ) hero . moveLeft ( ) hero . use ( "lever" ) …" at bounding box center [878, 336] width 353 height 373
type textarea "h"
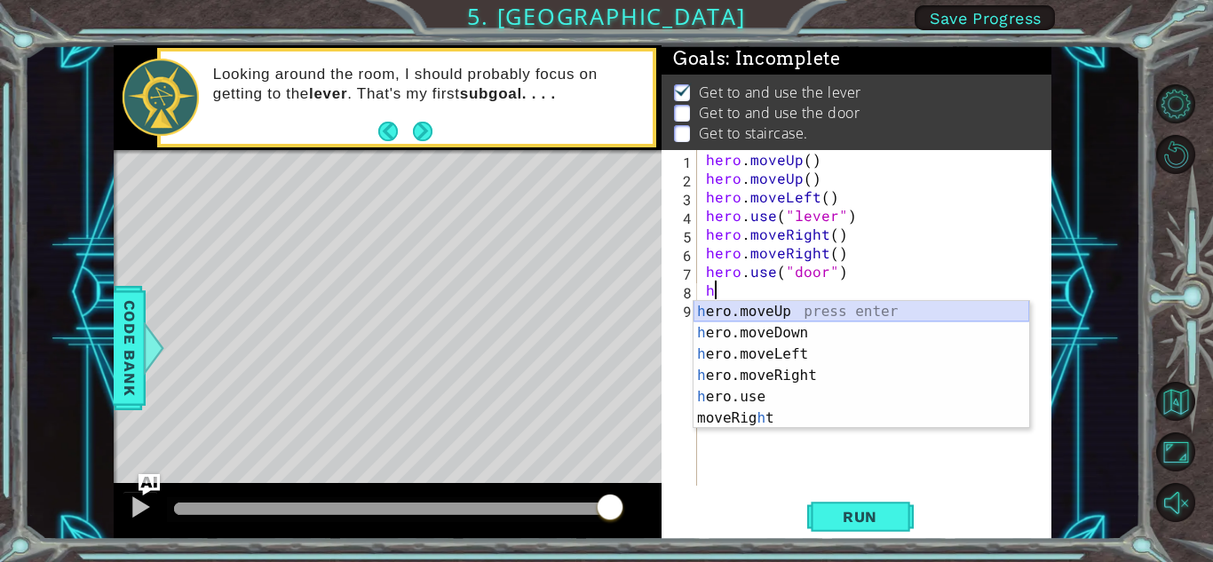
click at [828, 309] on div "h ero.moveUp press enter h ero.moveDown press enter h ero.moveLeft press enter …" at bounding box center [861, 386] width 336 height 170
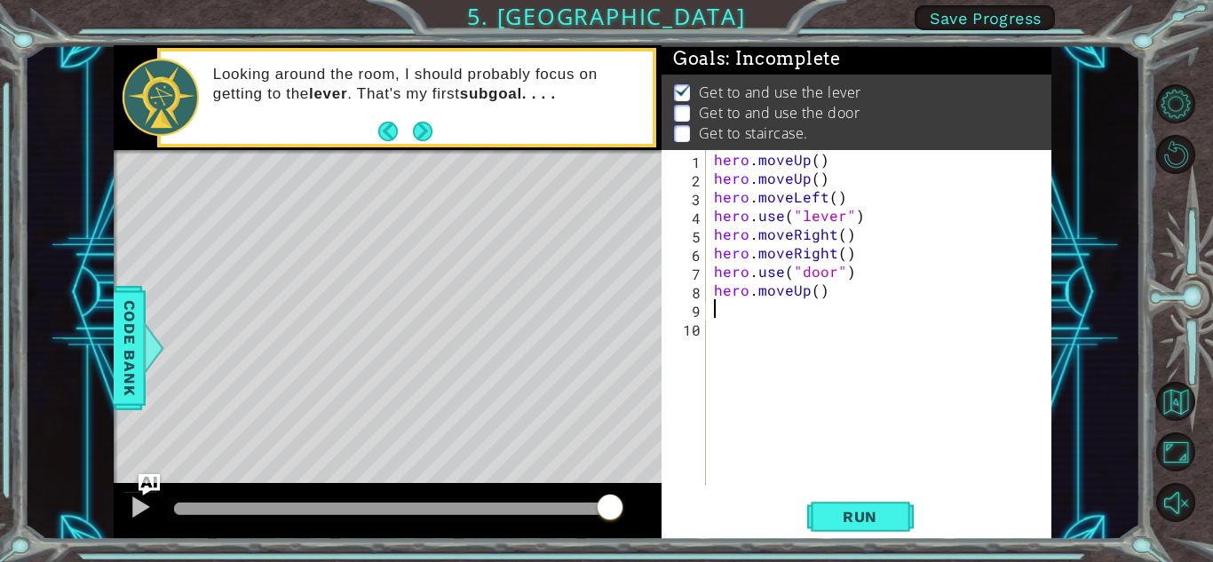
type textarea "h"
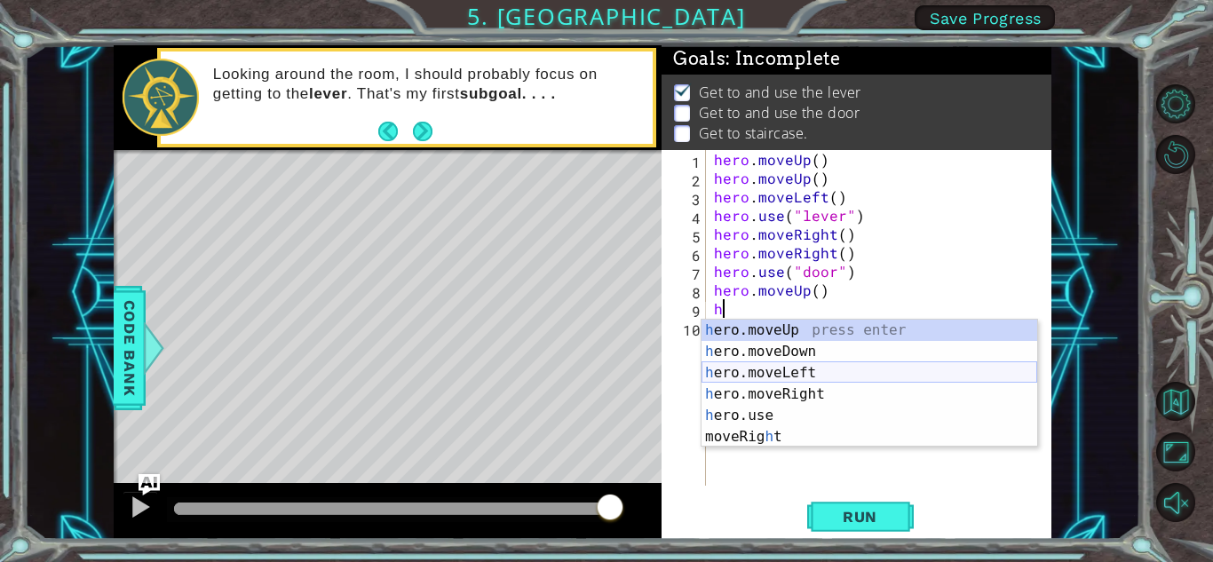
click at [825, 375] on div "h ero.moveUp press enter h ero.moveDown press enter h ero.moveLeft press enter …" at bounding box center [869, 405] width 336 height 170
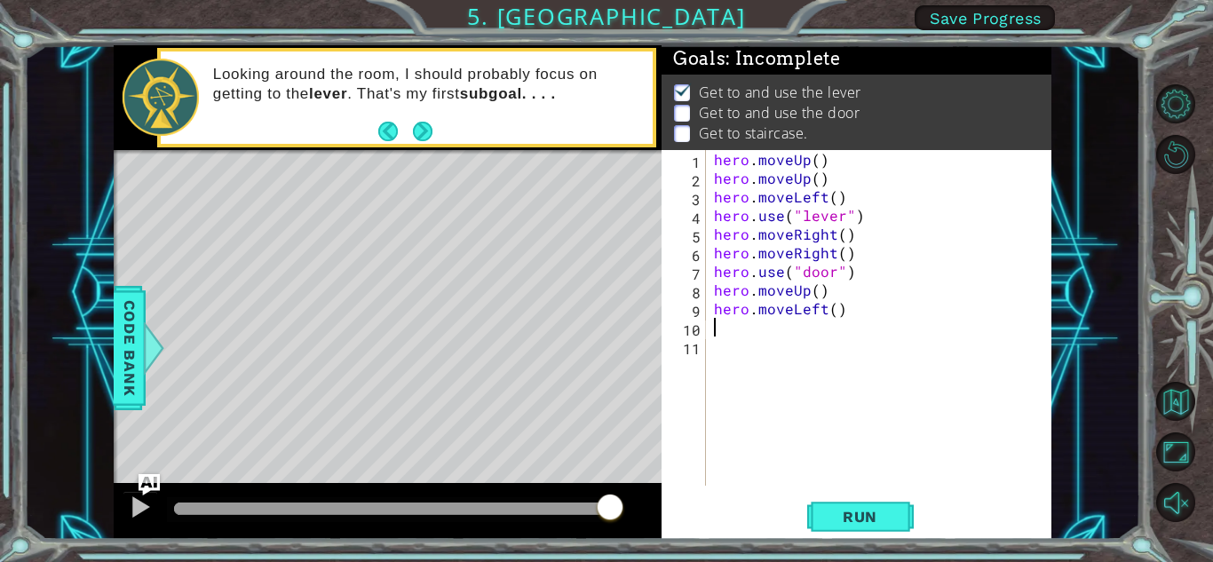
type textarea "h"
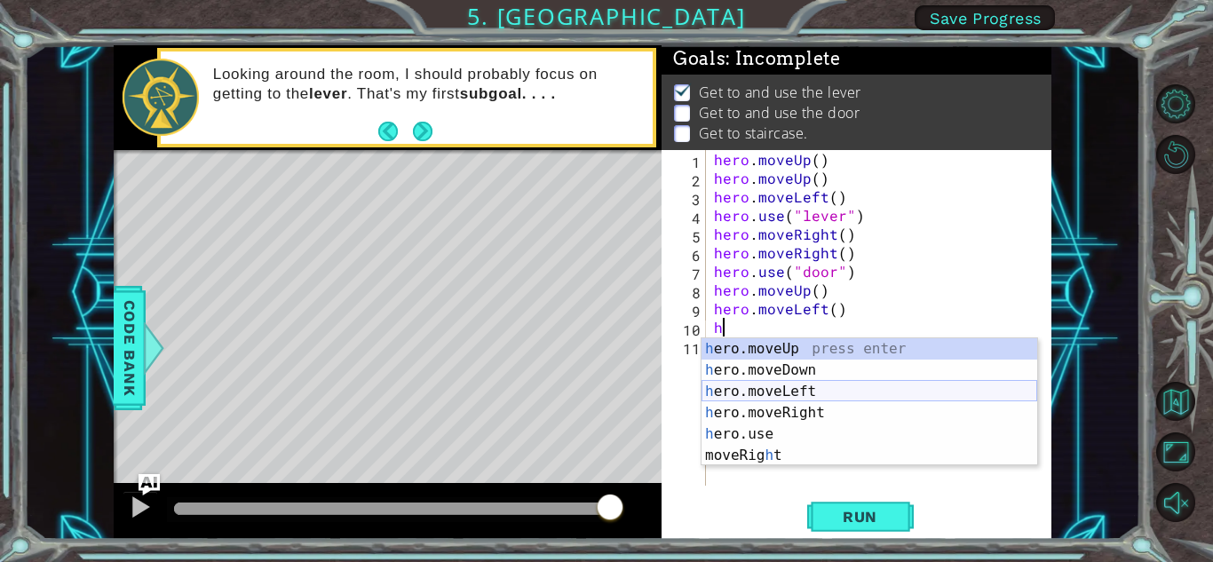
click at [813, 385] on div "h ero.moveUp press enter h ero.moveDown press enter h ero.moveLeft press enter …" at bounding box center [869, 423] width 336 height 170
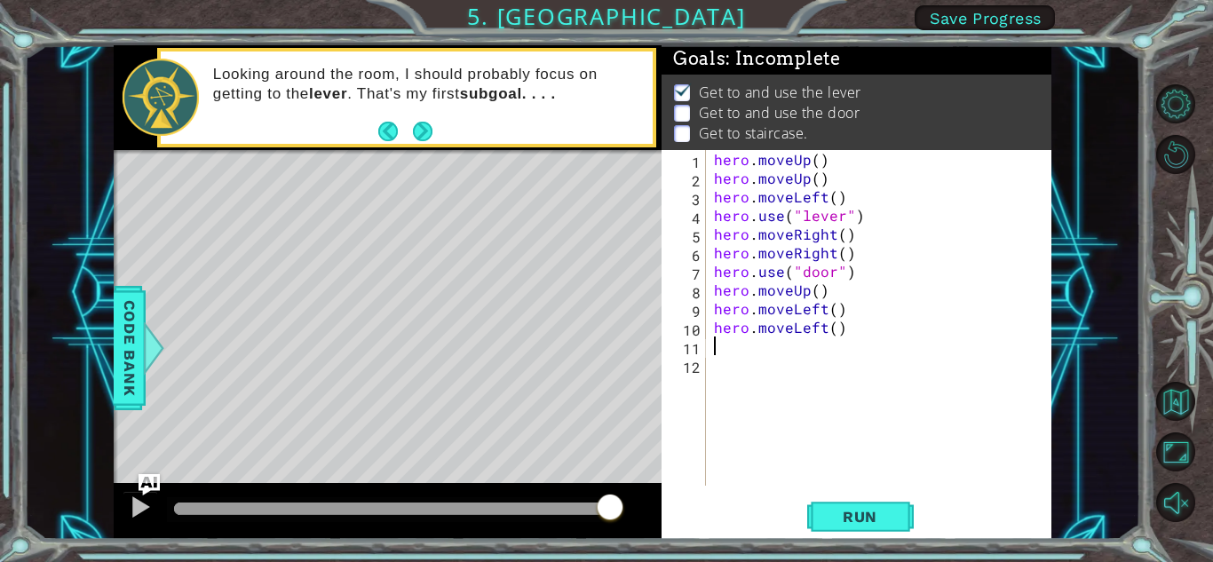
type textarea "h"
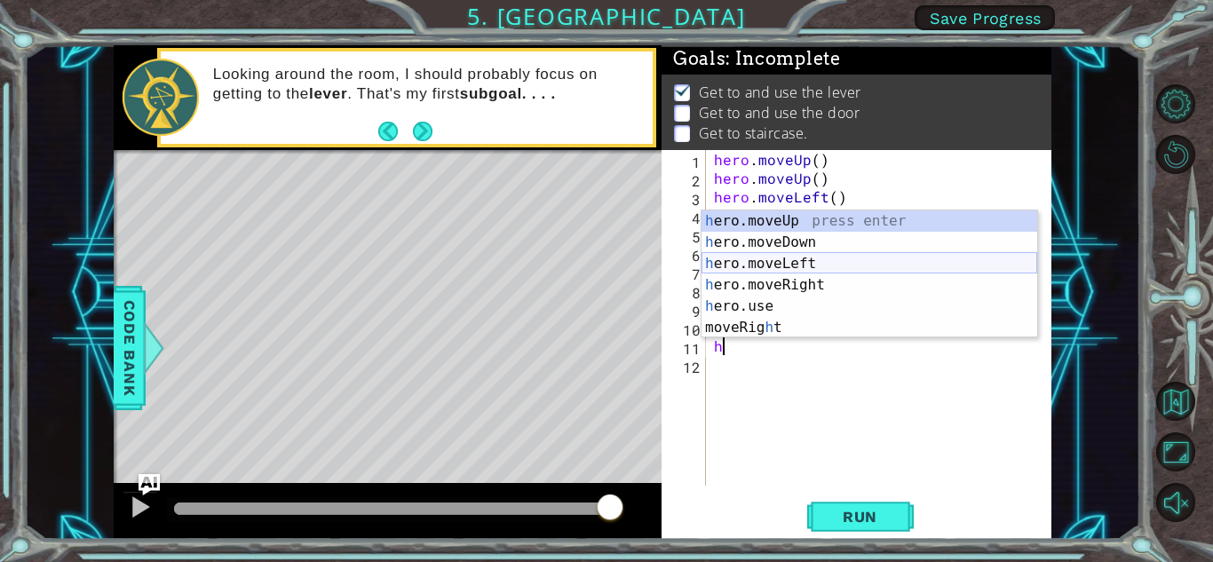
click at [822, 263] on div "h ero.moveUp press enter h ero.moveDown press enter h ero.moveLeft press enter …" at bounding box center [869, 295] width 336 height 170
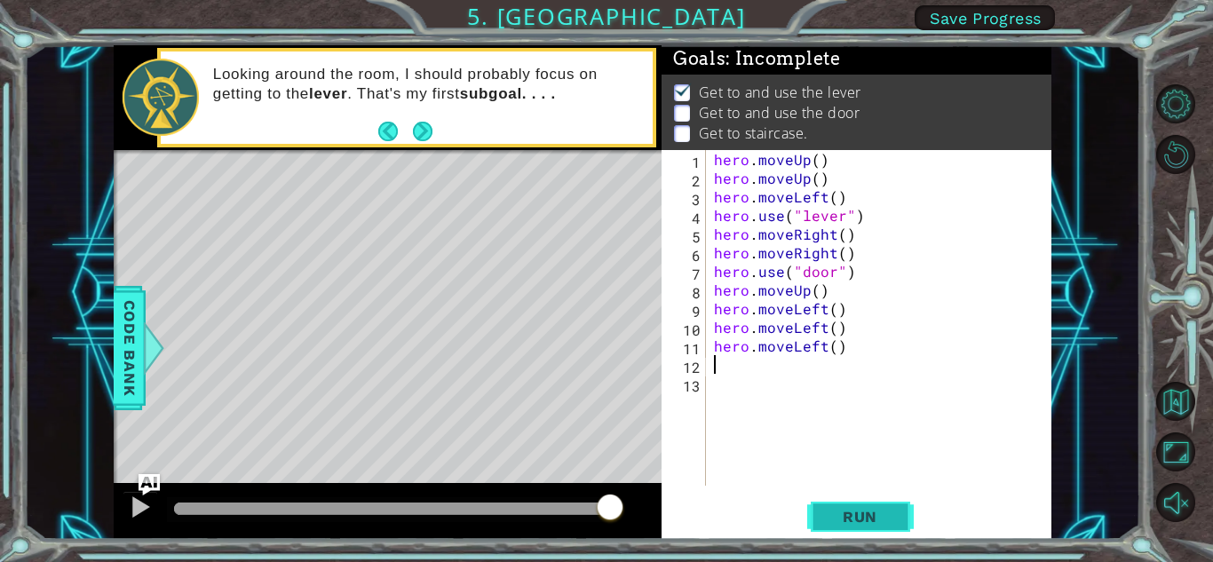
click at [836, 508] on span "Run" at bounding box center [860, 517] width 70 height 18
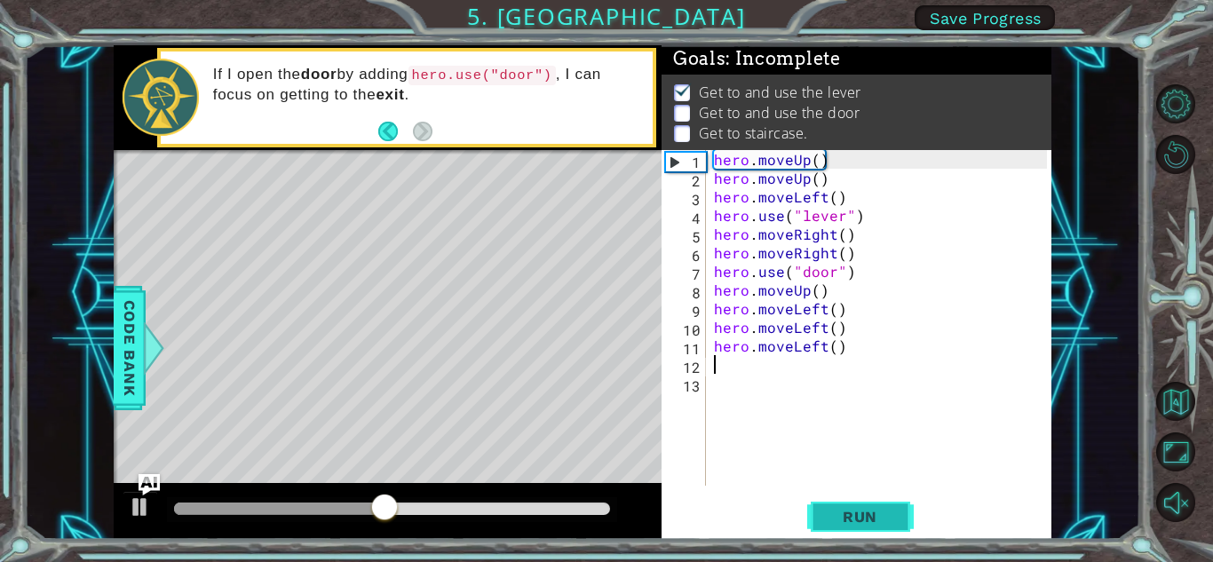
click at [825, 511] on span "Run" at bounding box center [860, 517] width 70 height 18
click at [843, 343] on div "hero . moveUp ( ) hero . moveUp ( ) hero . moveLeft ( ) hero . use ( "lever" ) …" at bounding box center [882, 336] width 345 height 373
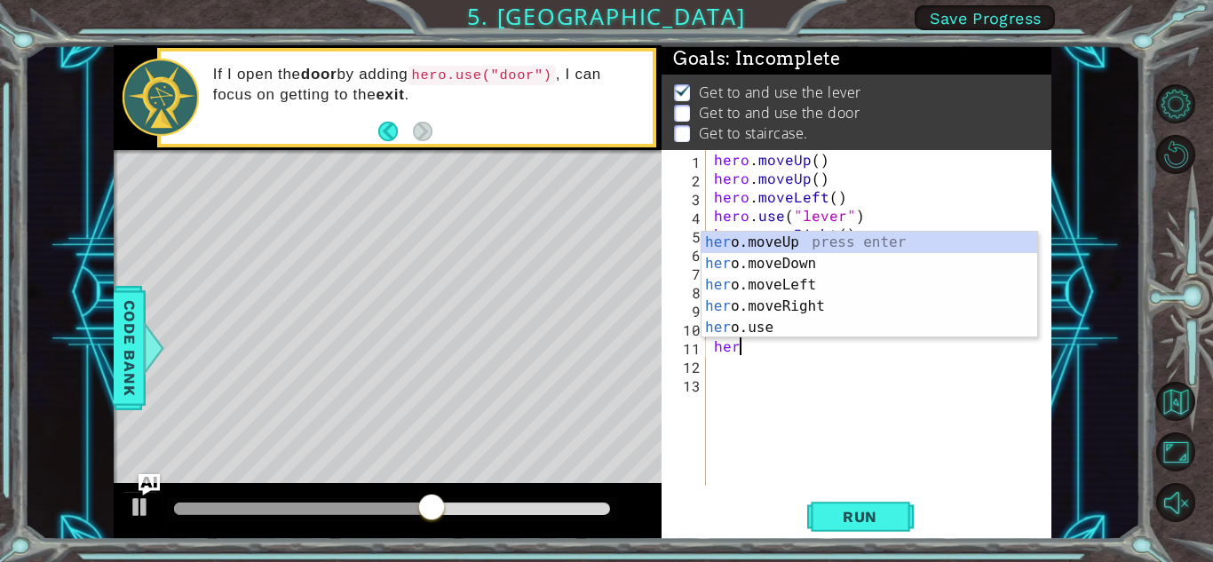
type textarea "h"
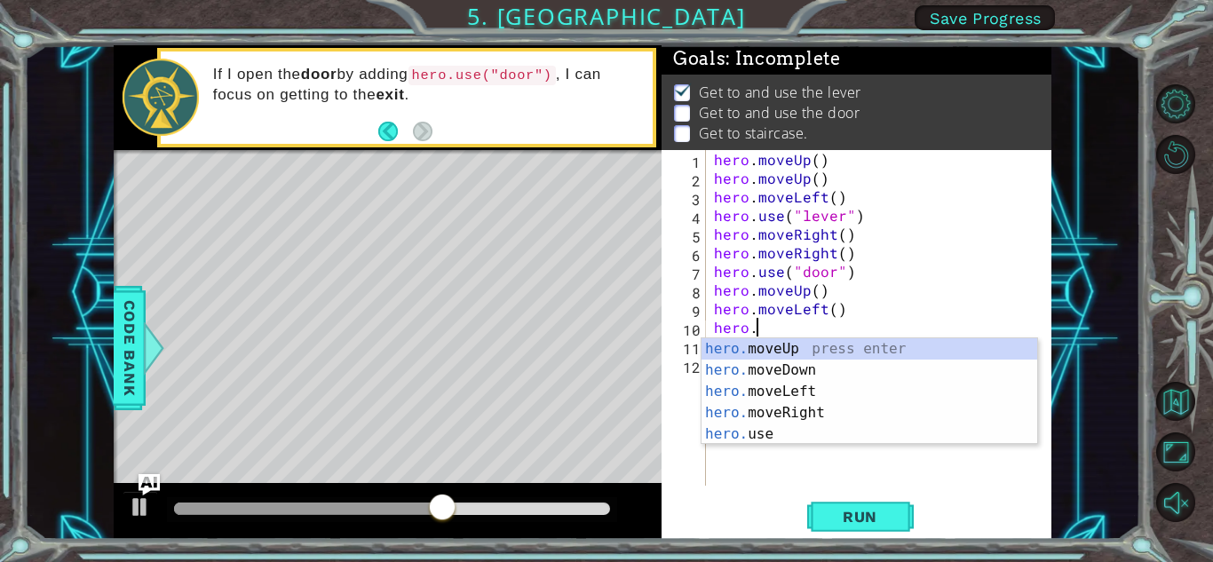
type textarea "h"
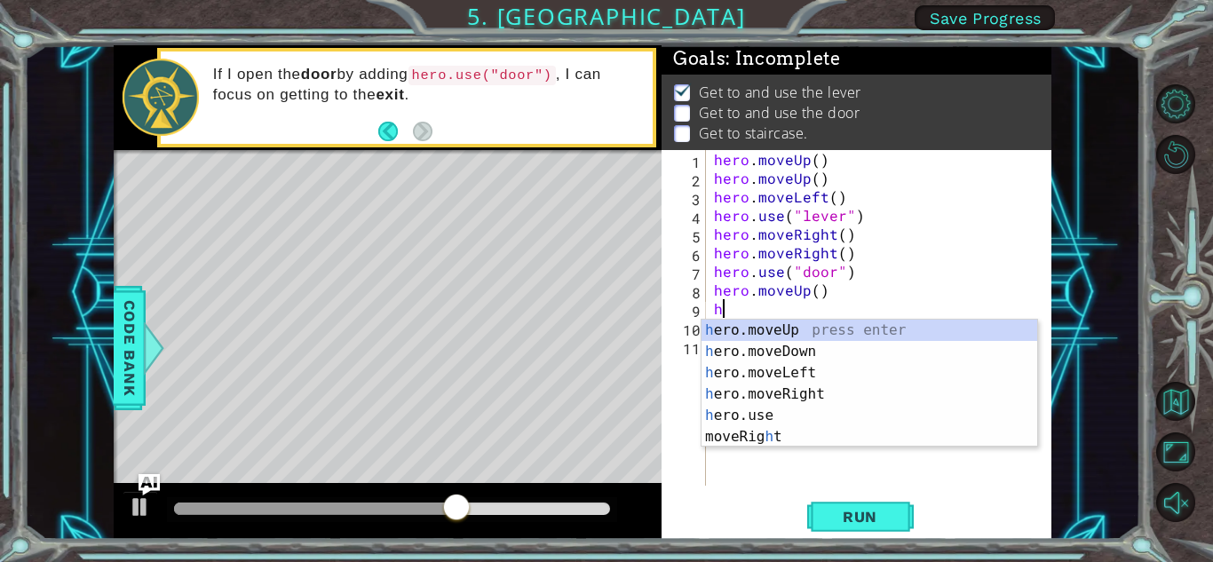
type textarea "h"
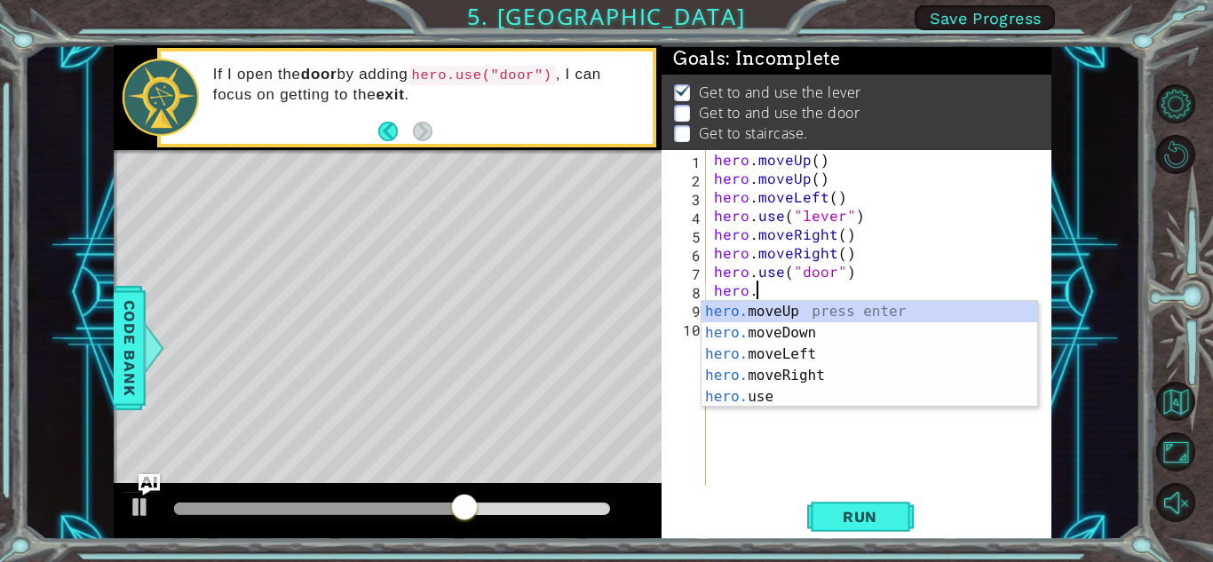
type textarea "h"
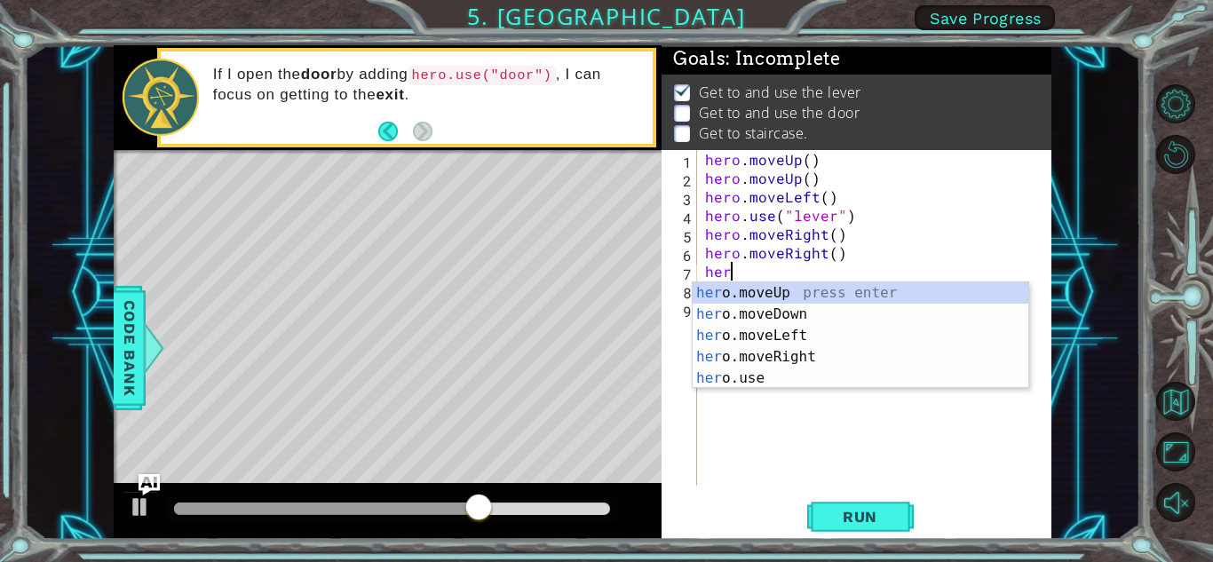
type textarea "h"
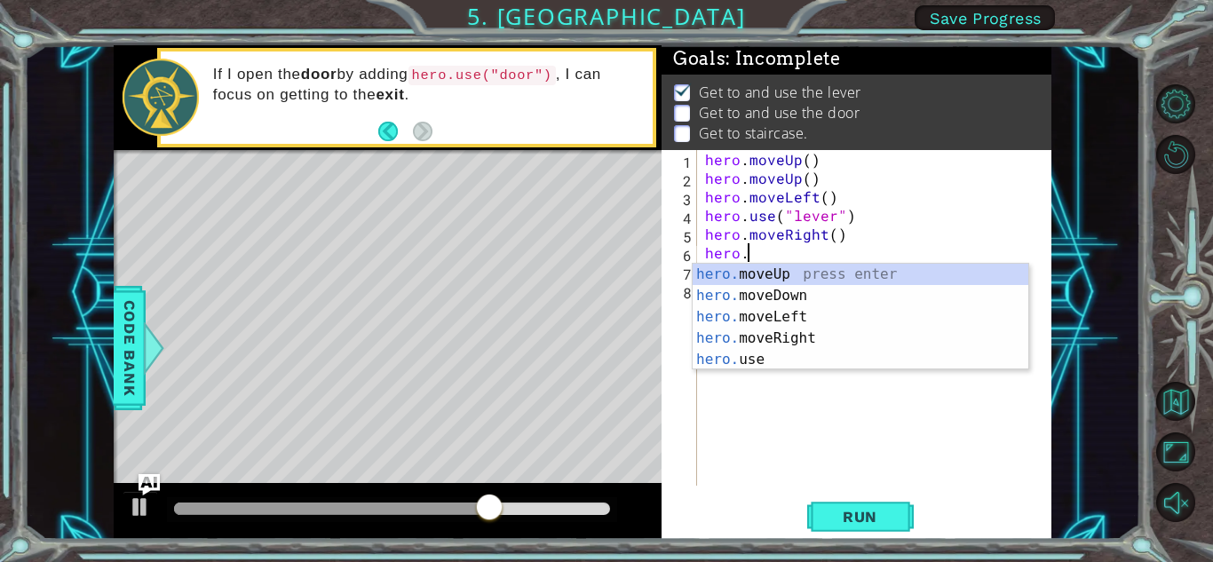
type textarea "h"
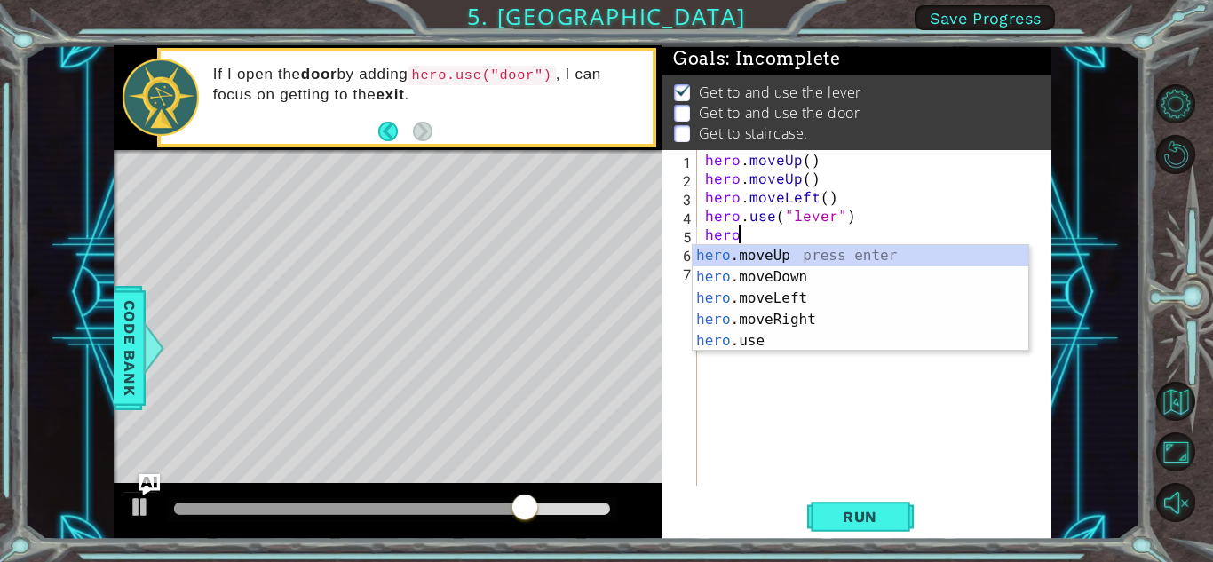
type textarea "h"
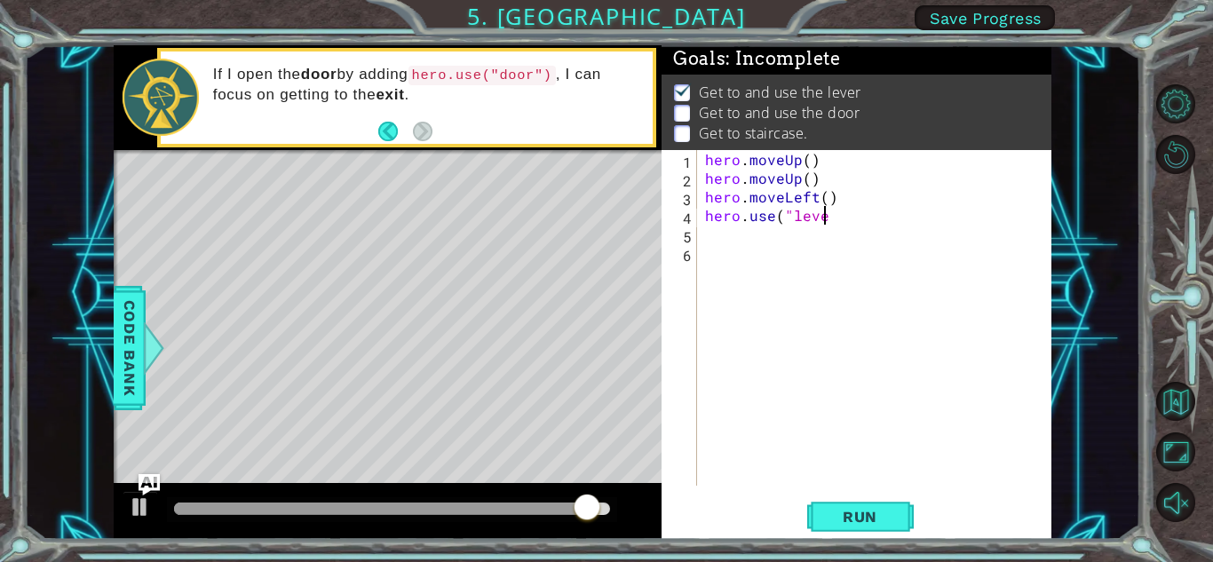
scroll to position [0, 7]
type textarea "hero.use("lever")"
click at [815, 239] on div "hero . moveUp ( ) hero . moveUp ( ) hero . moveLeft ( ) hero . use ( "lever" )" at bounding box center [877, 336] width 353 height 373
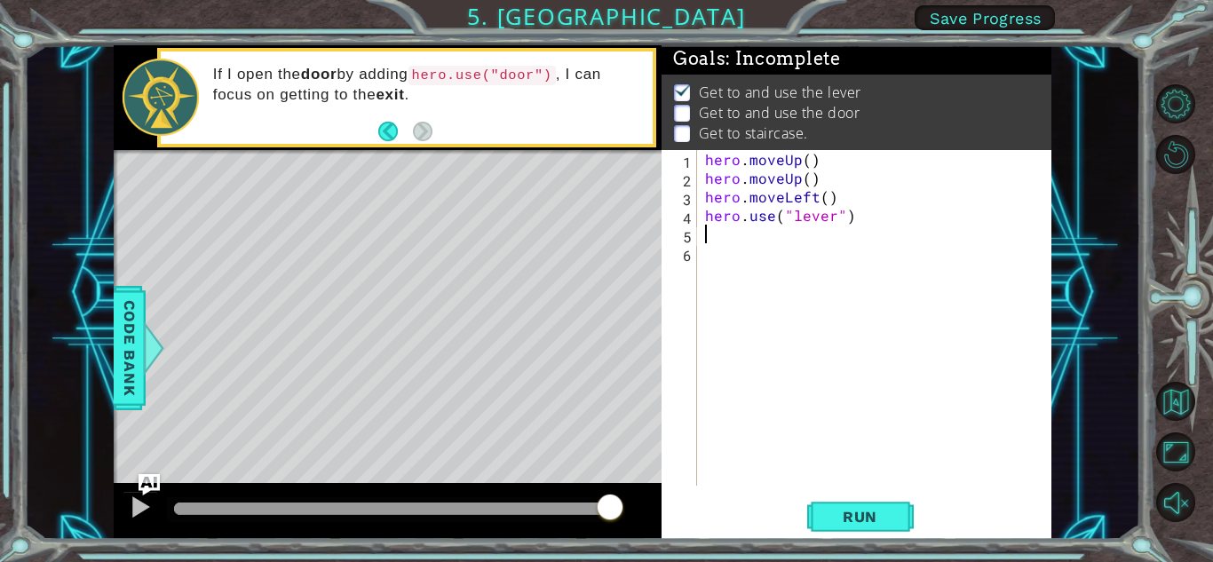
type textarea "h"
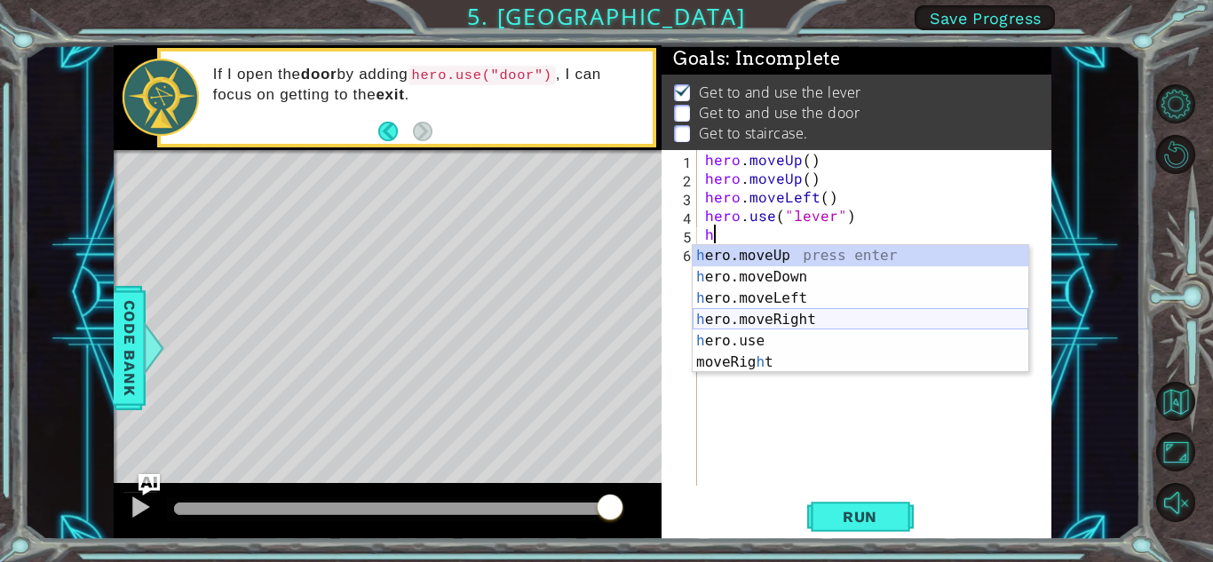
click at [796, 314] on div "h ero.moveUp press enter h ero.moveDown press enter h ero.moveLeft press enter …" at bounding box center [861, 330] width 336 height 170
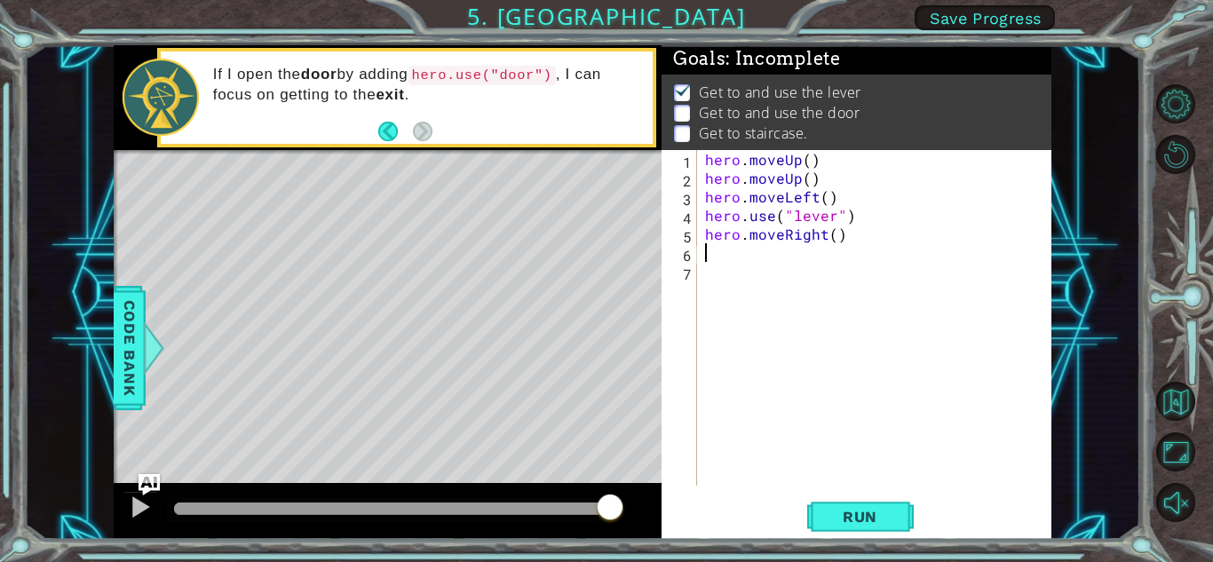
type textarea "h"
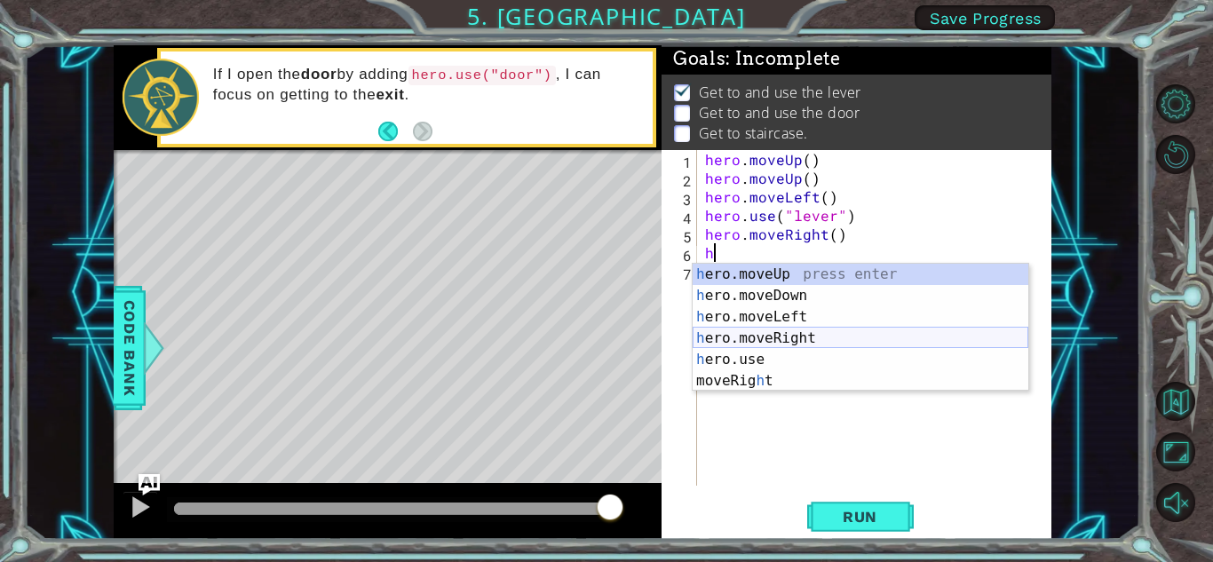
click at [807, 337] on div "h ero.moveUp press enter h ero.moveDown press enter h ero.moveLeft press enter …" at bounding box center [861, 349] width 336 height 170
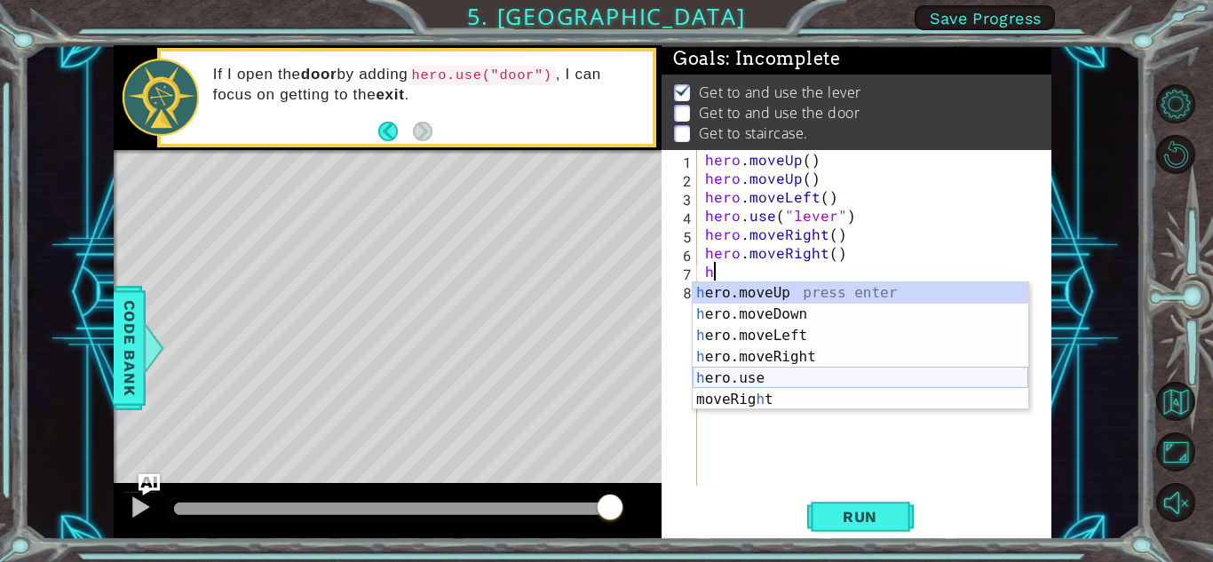
click at [797, 374] on div "h ero.moveUp press enter h ero.moveDown press enter h ero.moveLeft press enter …" at bounding box center [861, 367] width 336 height 170
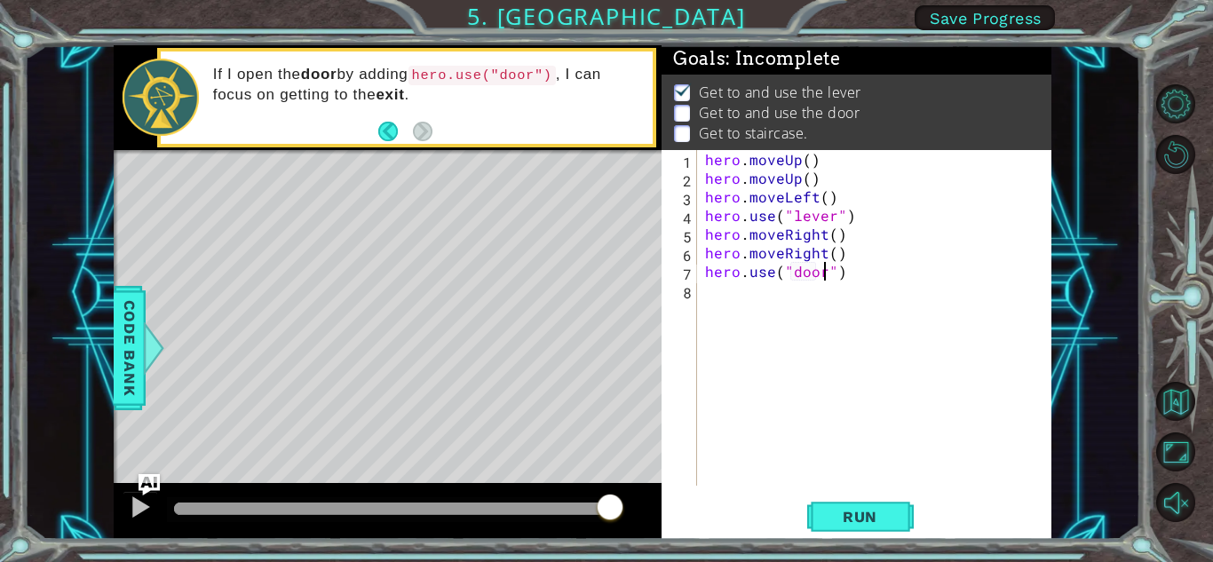
type textarea "hero.use("door")"
click at [714, 299] on div "hero . moveUp ( ) hero . moveUp ( ) hero . moveLeft ( ) hero . use ( "lever" ) …" at bounding box center [877, 336] width 353 height 373
type textarea "h"
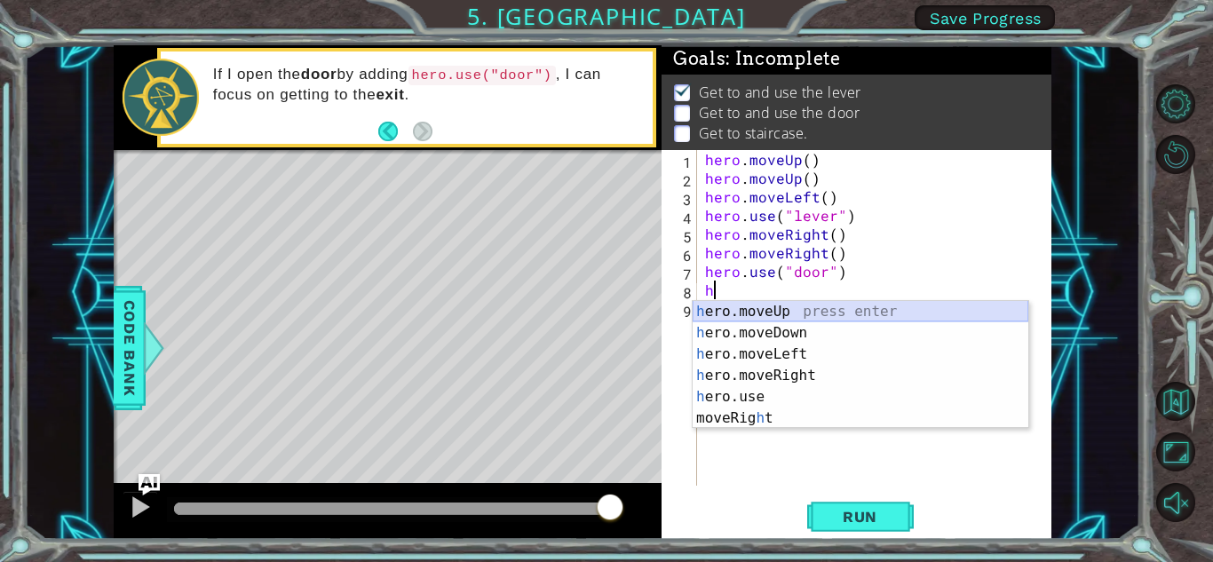
click at [761, 312] on div "h ero.moveUp press enter h ero.moveDown press enter h ero.moveLeft press enter …" at bounding box center [861, 386] width 336 height 170
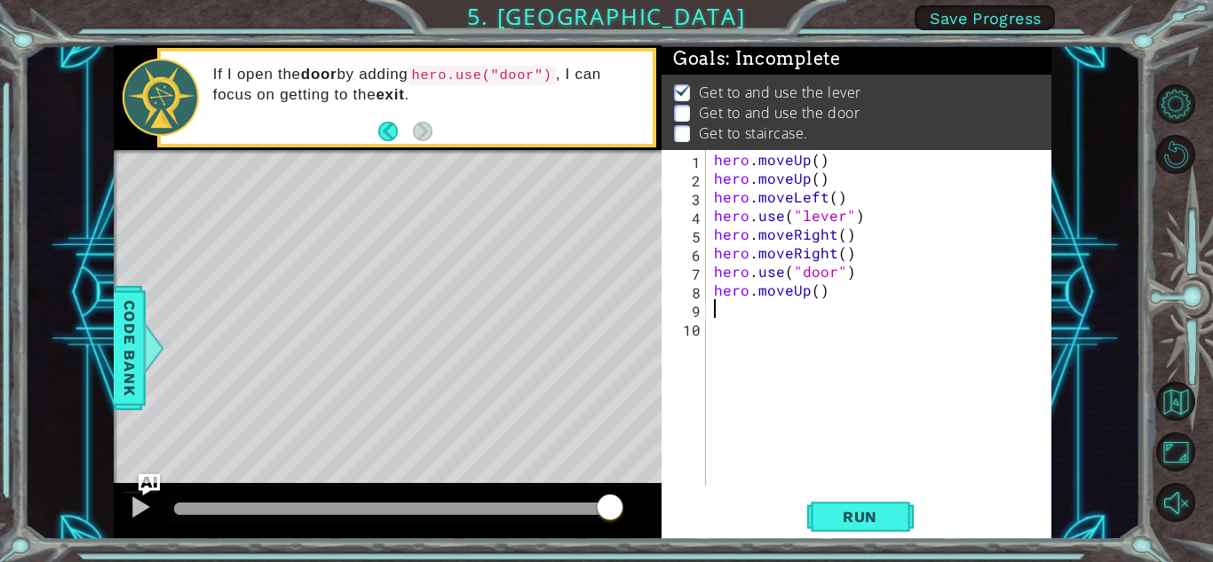
type textarea "h"
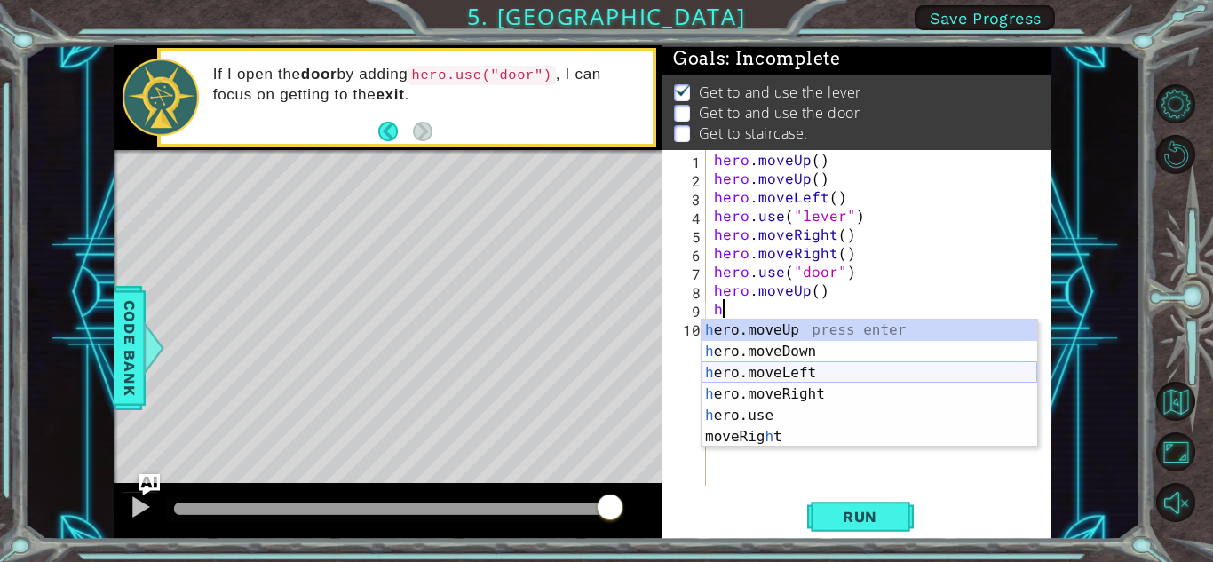
click at [766, 374] on div "h ero.moveUp press enter h ero.moveDown press enter h ero.moveLeft press enter …" at bounding box center [869, 405] width 336 height 170
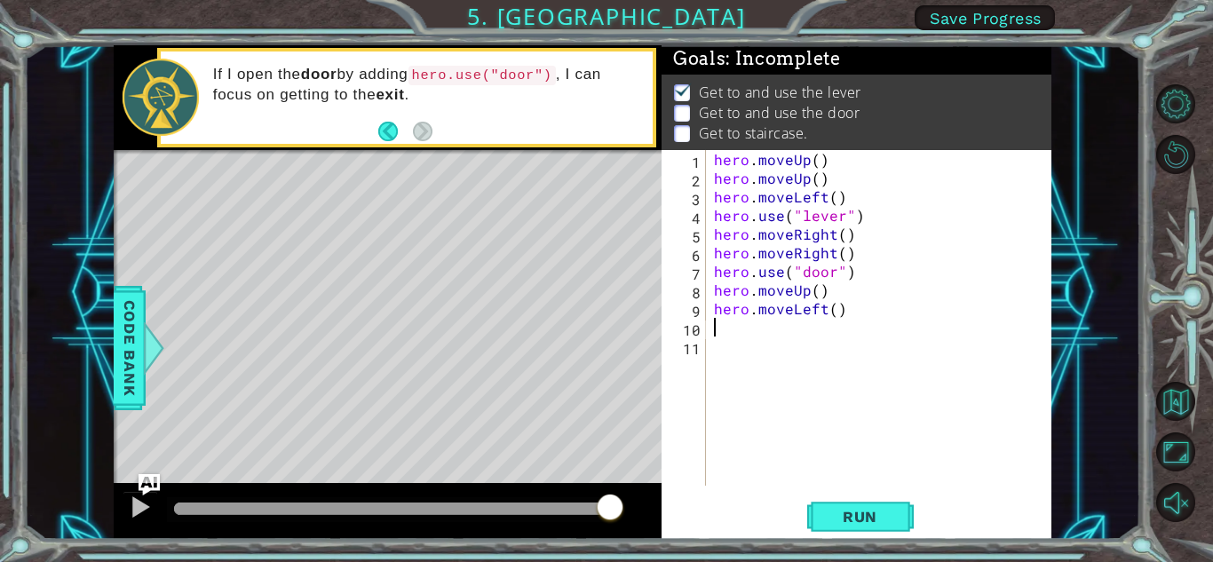
type textarea "h"
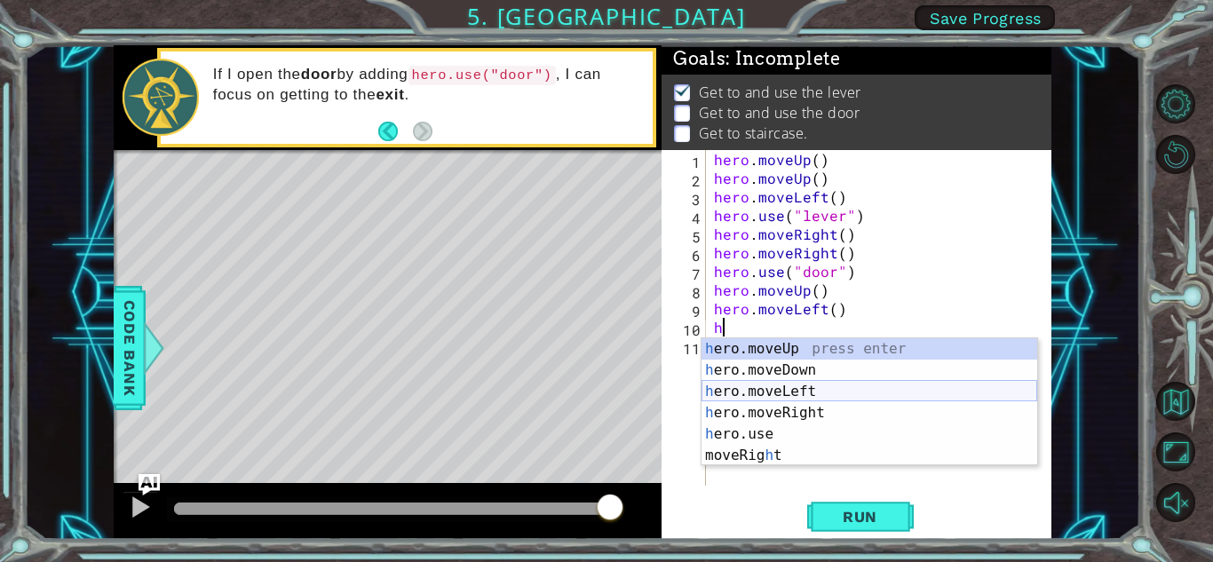
click at [758, 392] on div "h ero.moveUp press enter h ero.moveDown press enter h ero.moveLeft press enter …" at bounding box center [869, 423] width 336 height 170
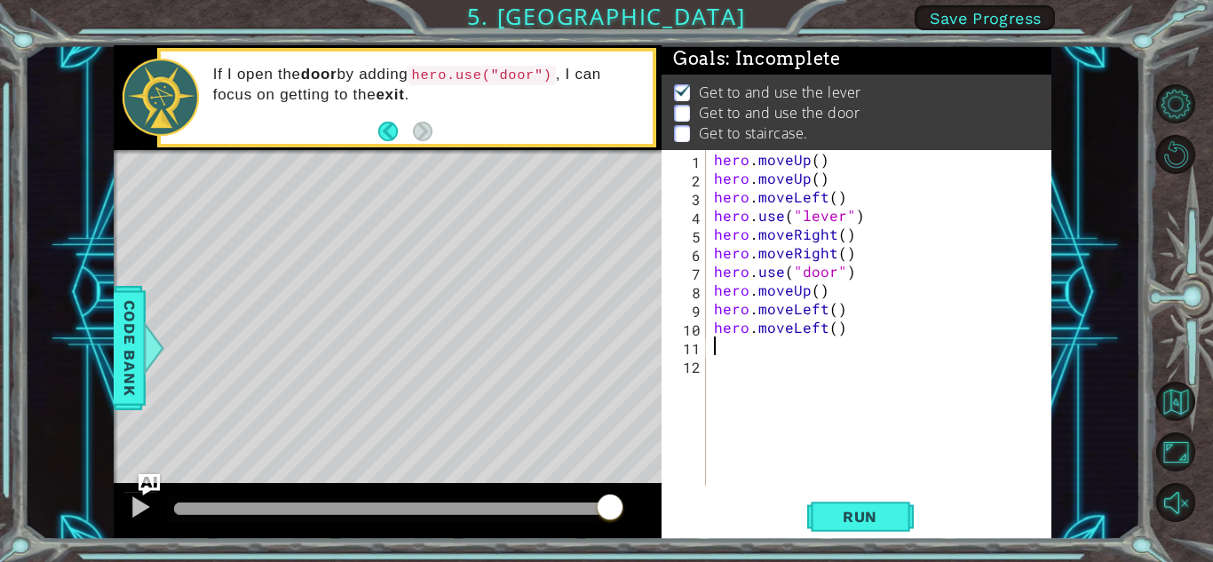
type textarea "h"
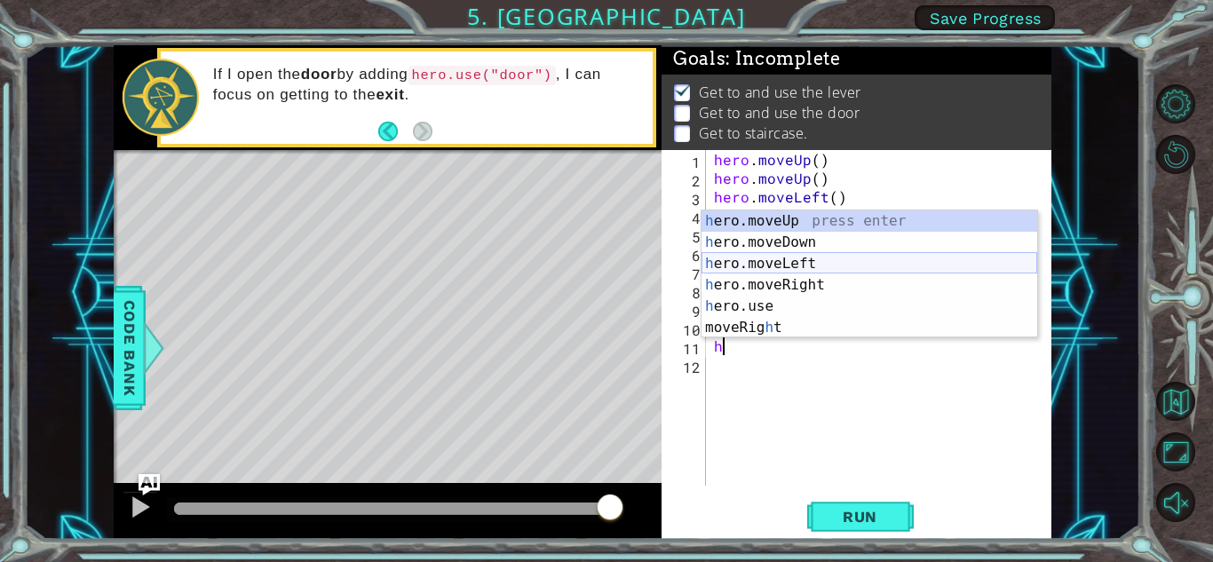
click at [801, 261] on div "h ero.moveUp press enter h ero.moveDown press enter h ero.moveLeft press enter …" at bounding box center [869, 295] width 336 height 170
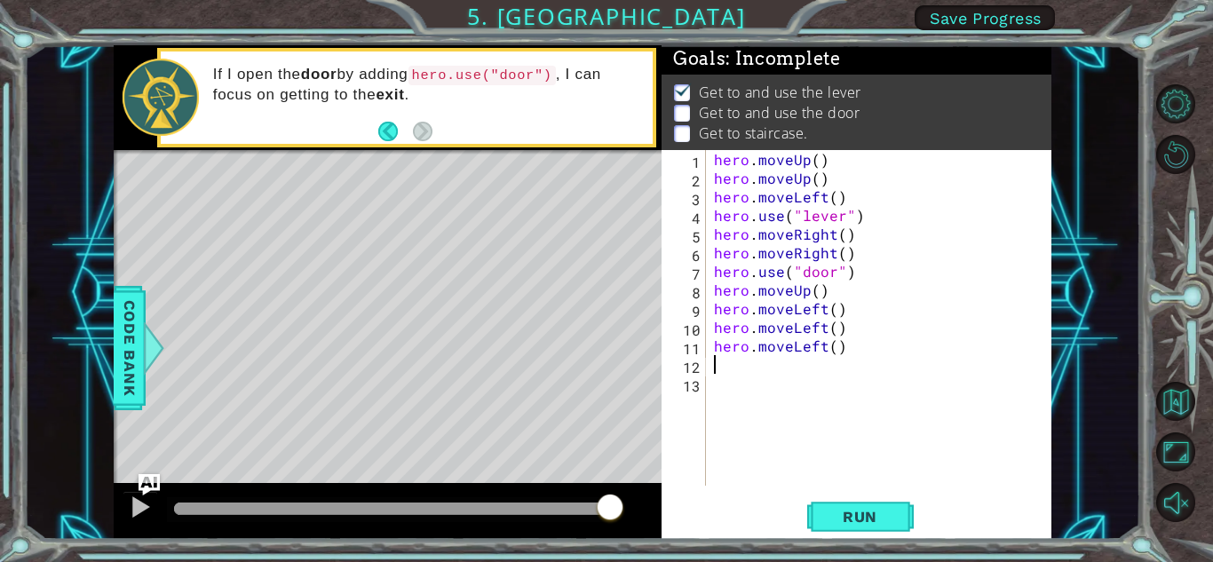
type textarea "h"
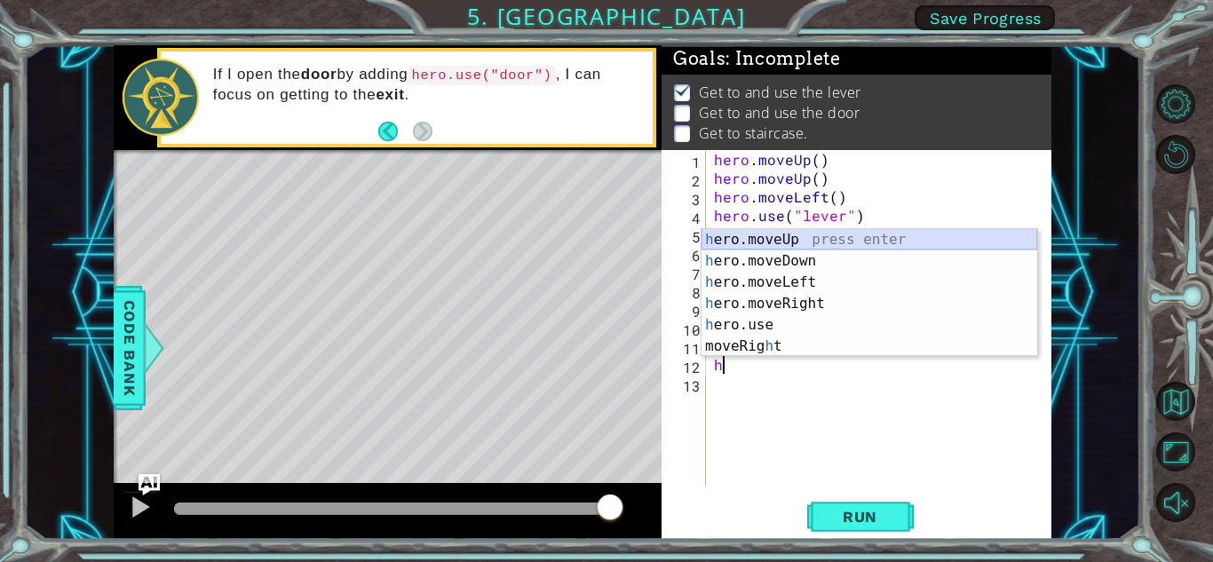
click at [797, 233] on div "h ero.moveUp press enter h ero.moveDown press enter h ero.moveLeft press enter …" at bounding box center [869, 314] width 336 height 170
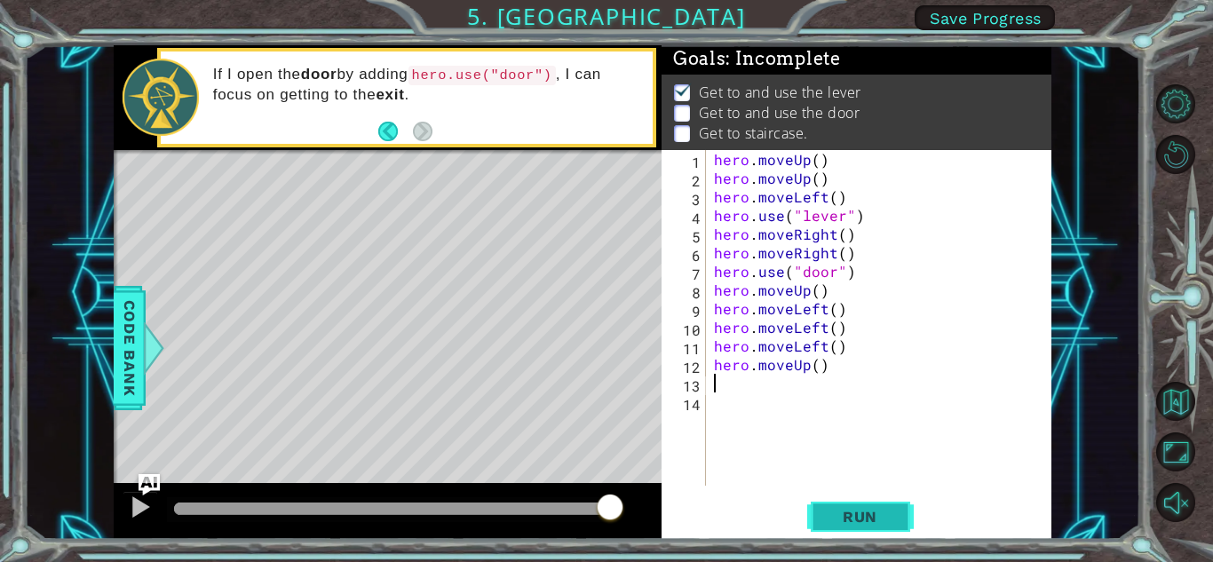
click at [854, 516] on span "Run" at bounding box center [860, 517] width 70 height 18
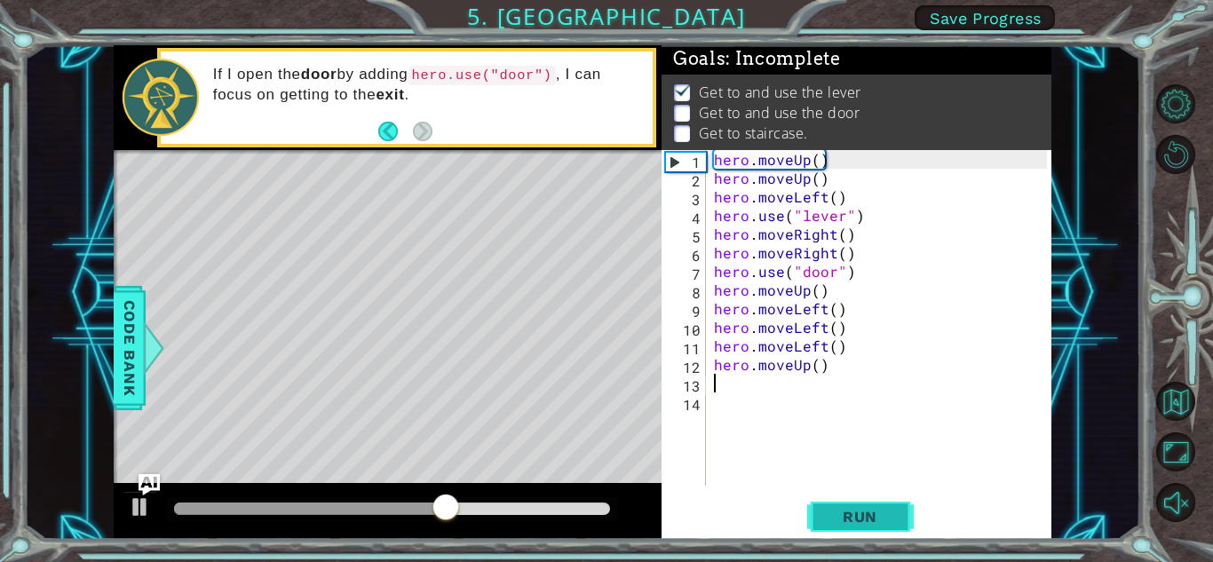
click at [838, 504] on button "Run" at bounding box center [860, 516] width 107 height 39
click at [853, 274] on div "hero . moveUp ( ) hero . moveUp ( ) hero . moveLeft ( ) hero . use ( "lever" ) …" at bounding box center [882, 336] width 345 height 373
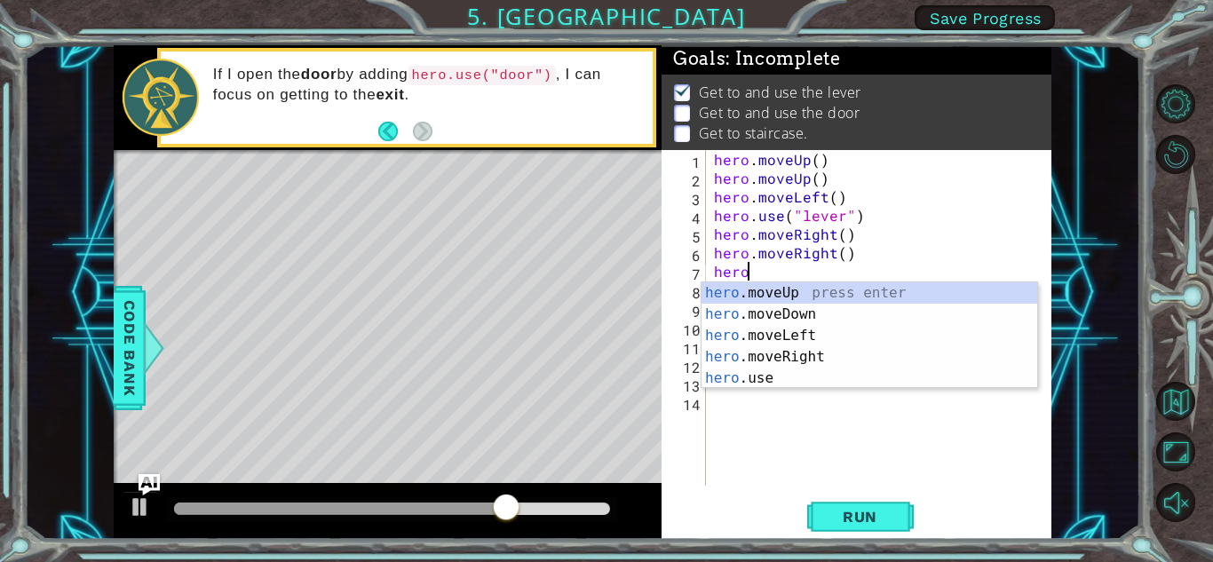
type textarea "h"
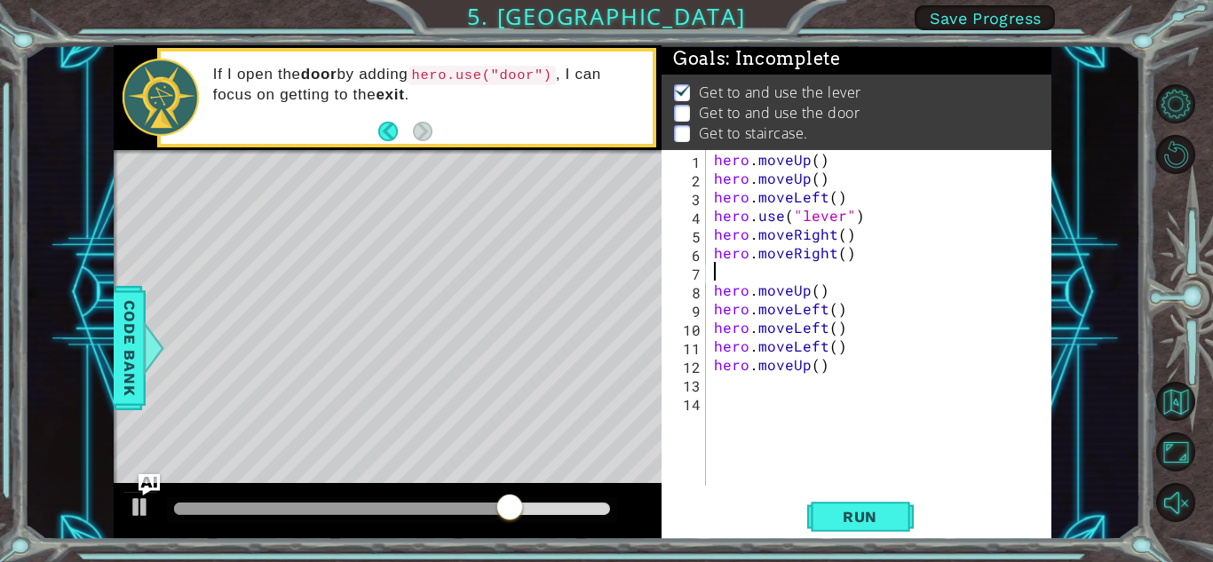
type textarea "hero.moveRi"
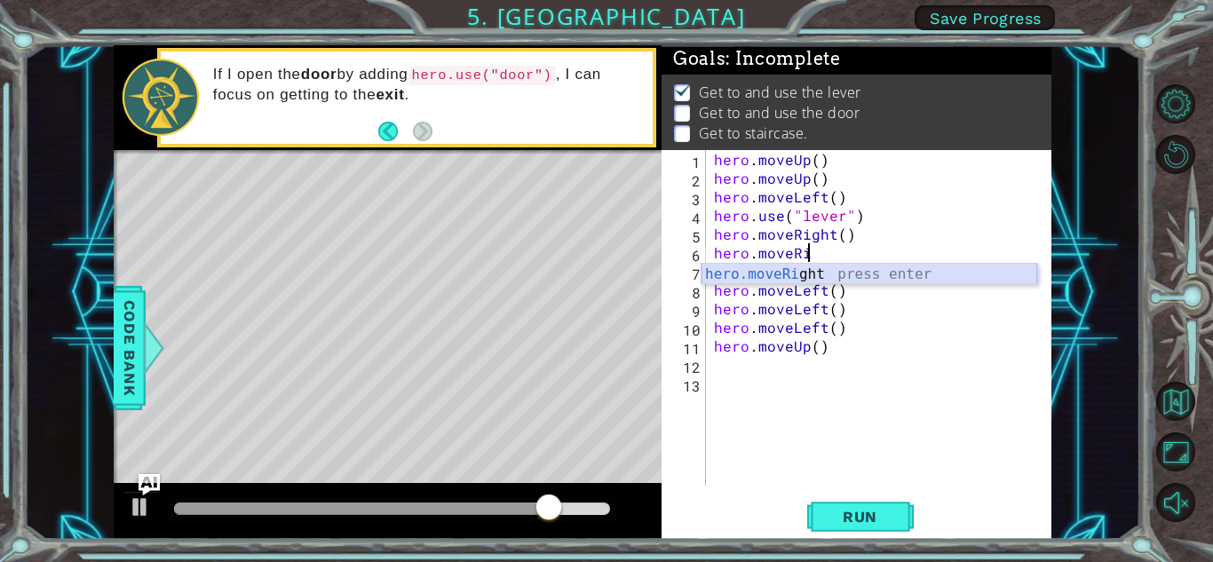
click at [876, 264] on div "hero.moveRi ght press enter" at bounding box center [869, 296] width 336 height 64
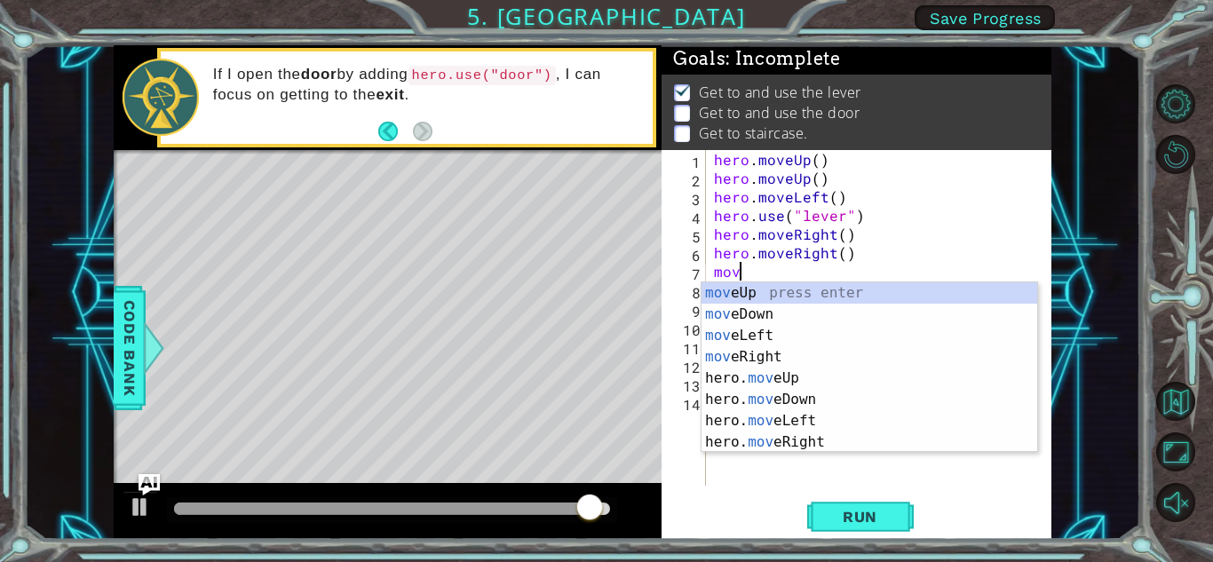
type textarea "move"
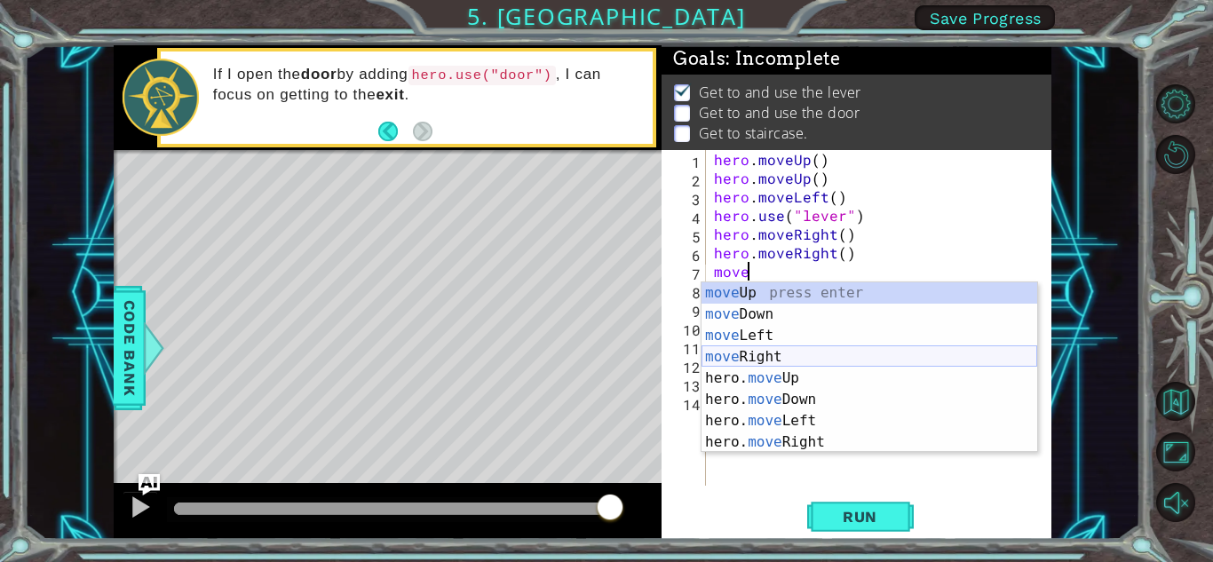
click at [865, 360] on div "move Up press enter move Down press enter move Left press enter move Right pres…" at bounding box center [869, 388] width 336 height 213
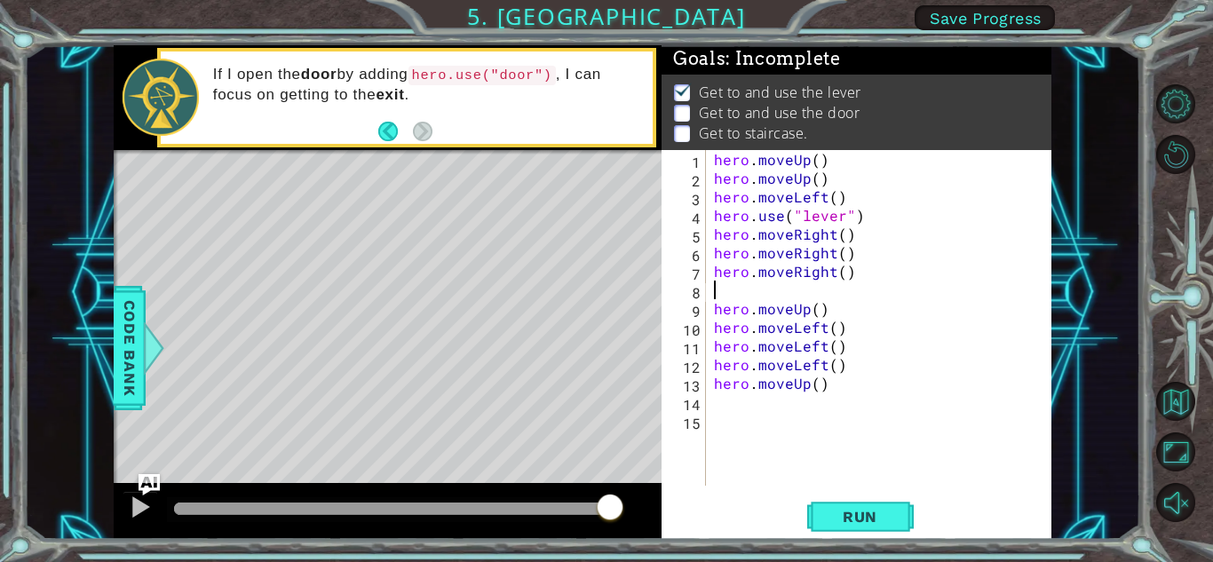
scroll to position [0, 0]
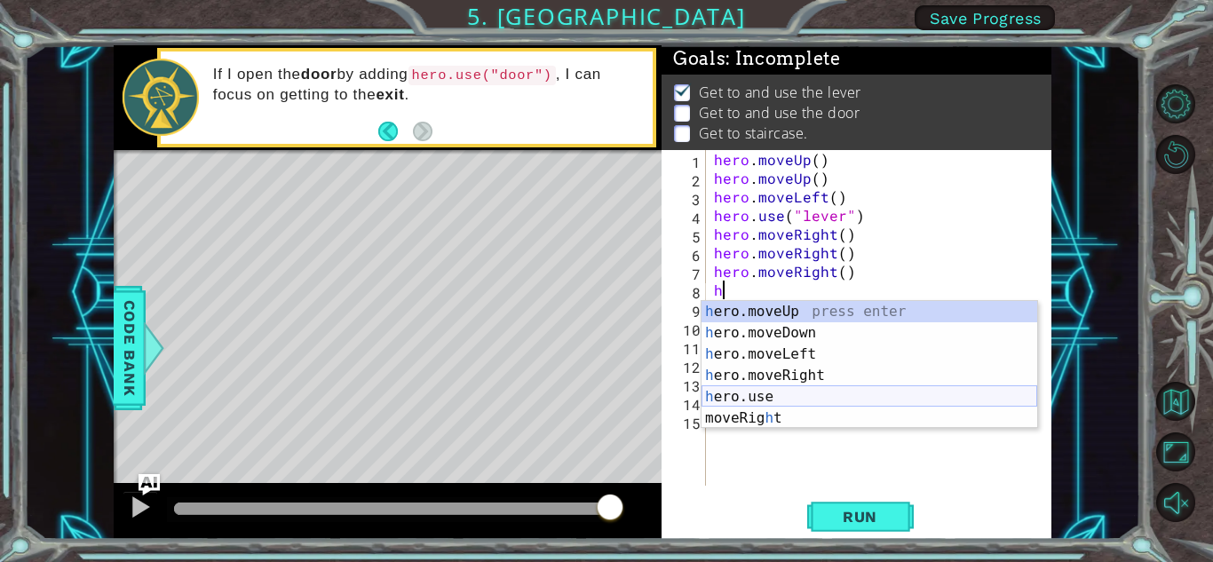
click at [796, 395] on div "h ero.moveUp press enter h ero.moveDown press enter h ero.moveLeft press enter …" at bounding box center [869, 386] width 336 height 170
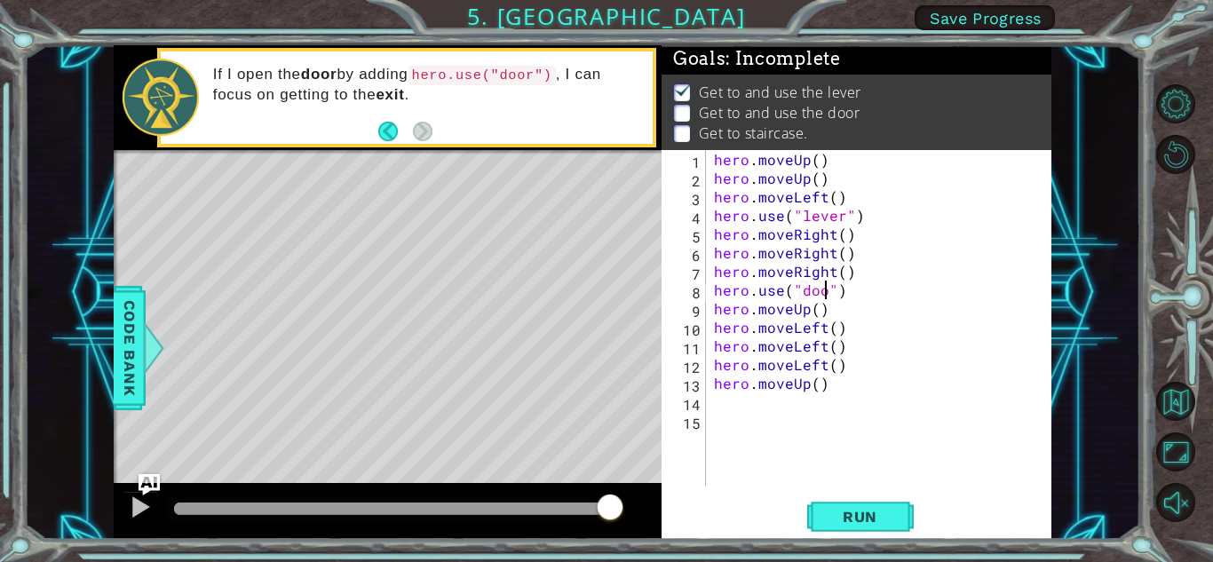
scroll to position [0, 7]
click at [837, 503] on button "Run" at bounding box center [860, 516] width 107 height 39
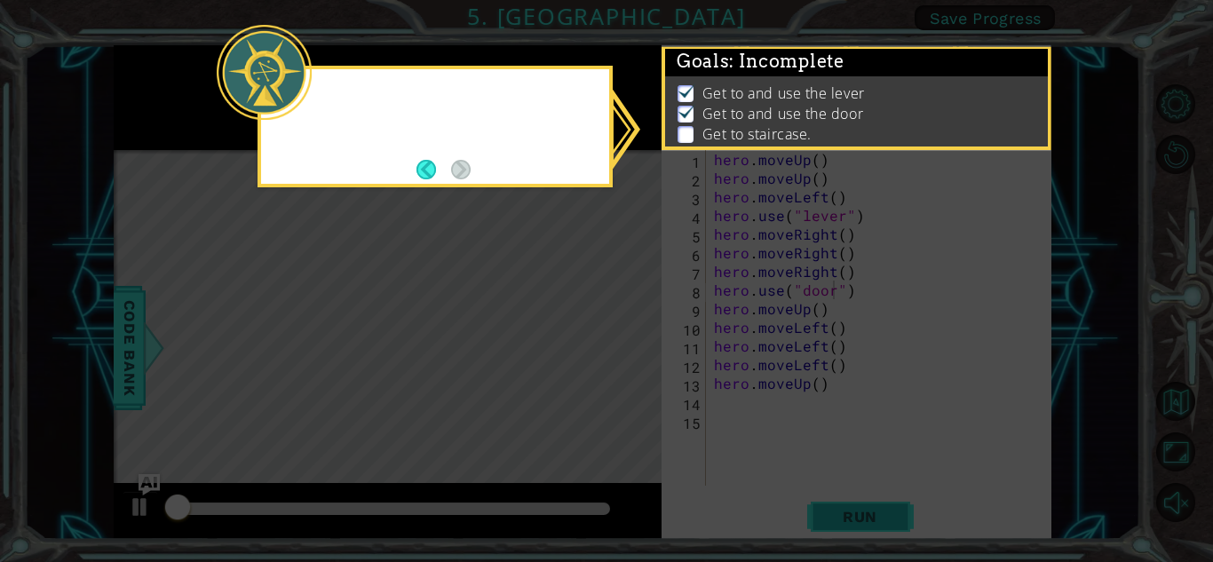
scroll to position [2, 0]
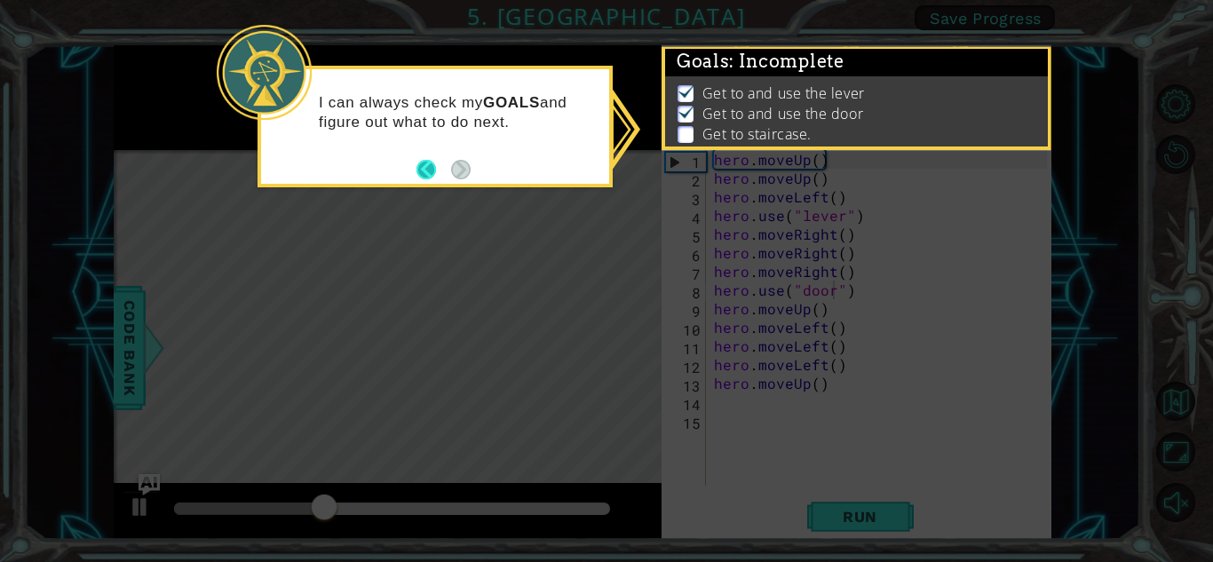
click at [428, 166] on button "Back" at bounding box center [433, 170] width 35 height 20
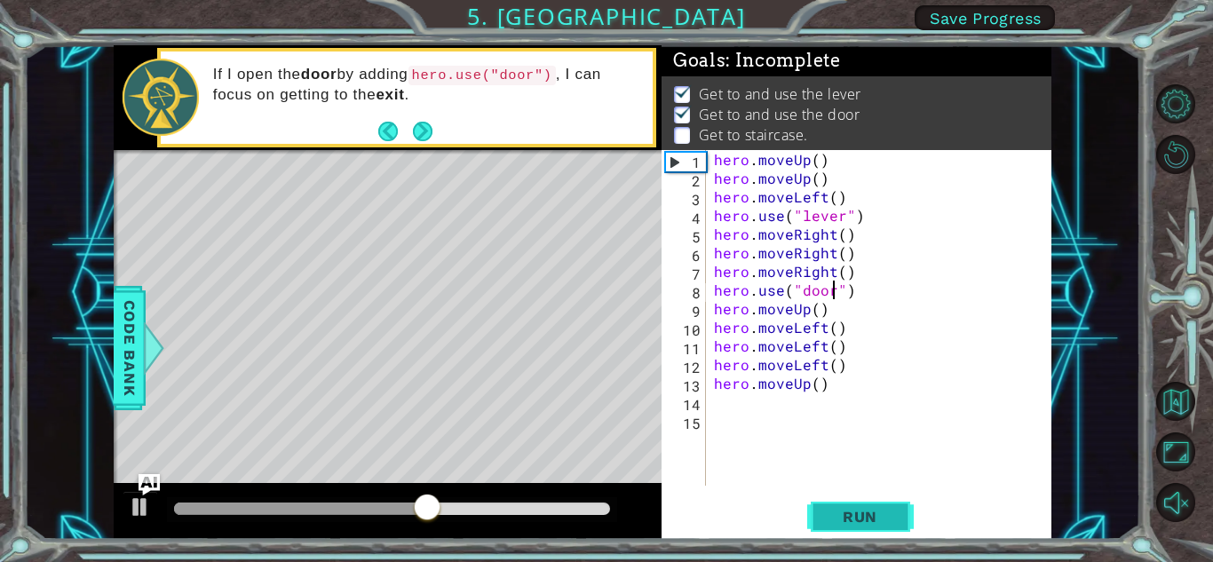
click at [891, 521] on span "Run" at bounding box center [860, 517] width 70 height 18
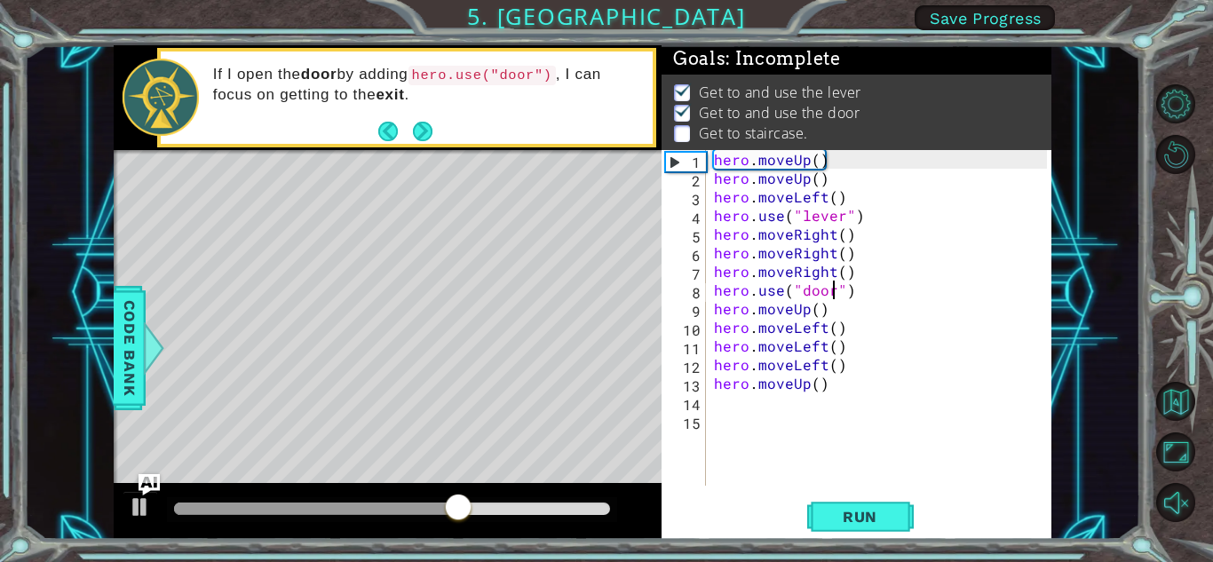
click at [844, 335] on div "hero . moveUp ( ) hero . moveUp ( ) hero . moveLeft ( ) hero . use ( "lever" ) …" at bounding box center [882, 336] width 345 height 373
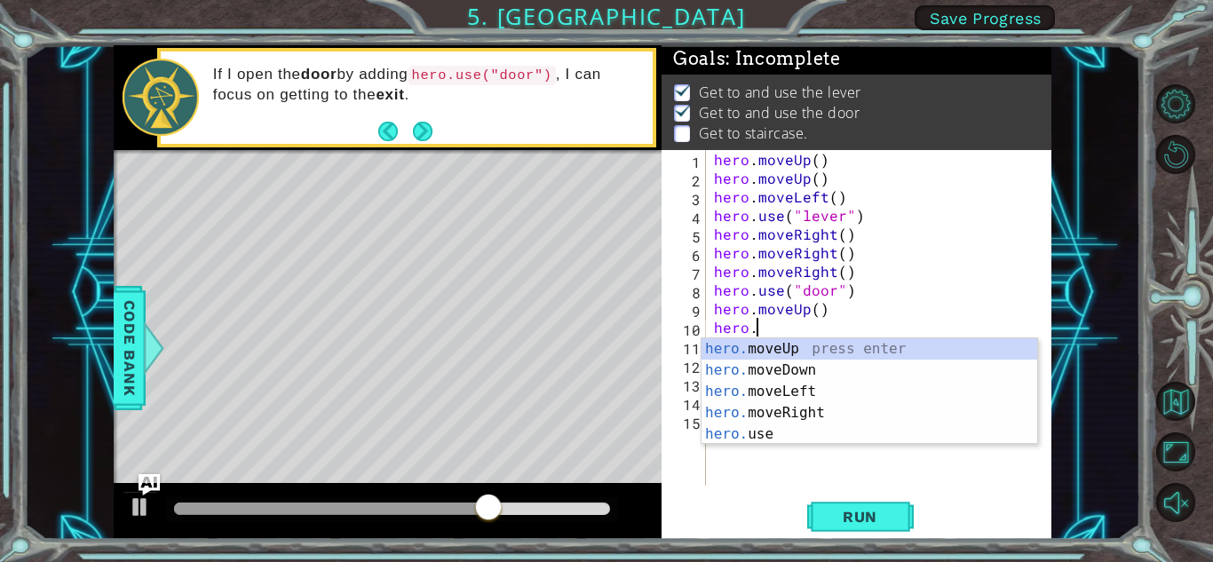
scroll to position [0, 1]
type textarea "h"
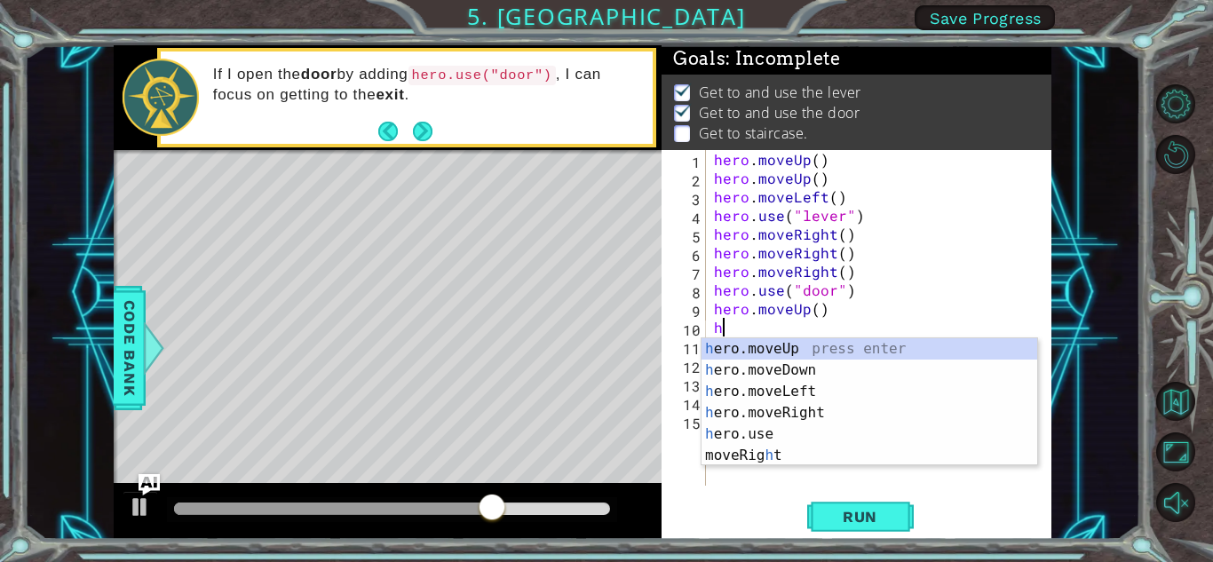
scroll to position [0, 0]
click at [848, 353] on div "h ero.moveUp press enter h ero.moveDown press enter h ero.moveLeft press enter …" at bounding box center [869, 423] width 336 height 170
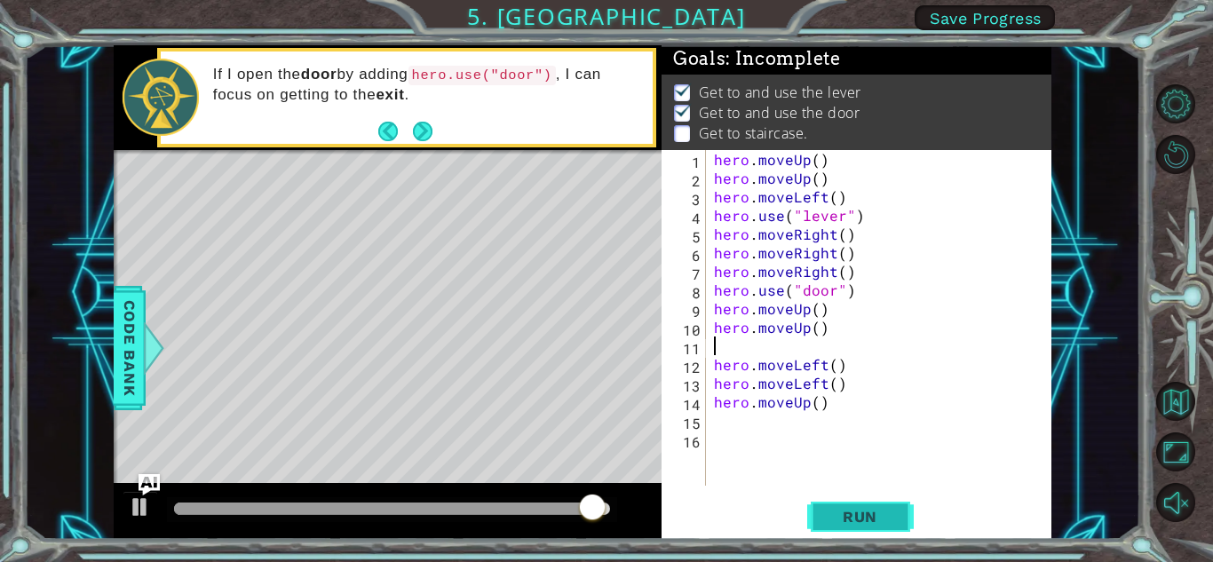
click at [828, 505] on button "Run" at bounding box center [860, 516] width 107 height 39
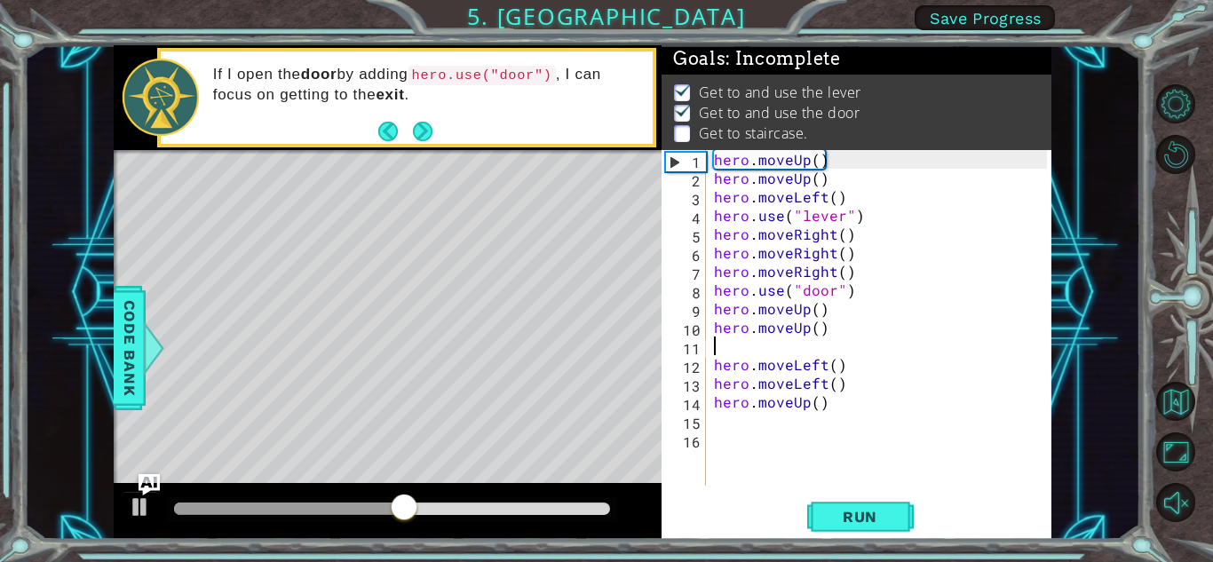
click at [839, 403] on div "hero . moveUp ( ) hero . moveUp ( ) hero . moveLeft ( ) hero . use ( "lever" ) …" at bounding box center [882, 336] width 345 height 373
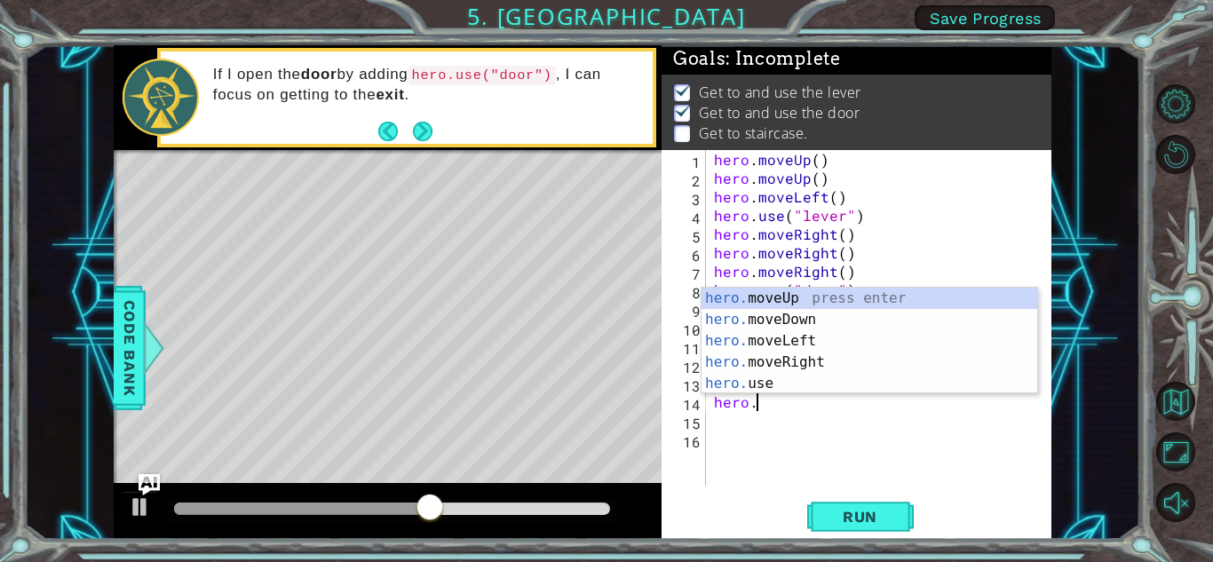
type textarea "h"
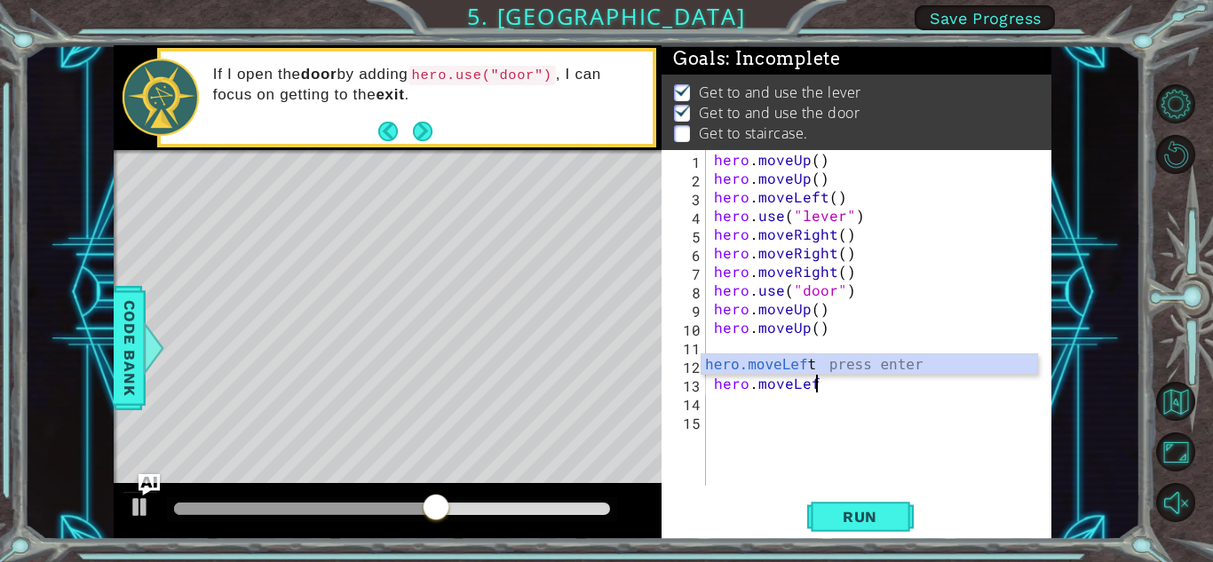
type textarea "hero.moveLe"
click at [906, 367] on div "hero.moveLe ft press enter" at bounding box center [869, 386] width 336 height 64
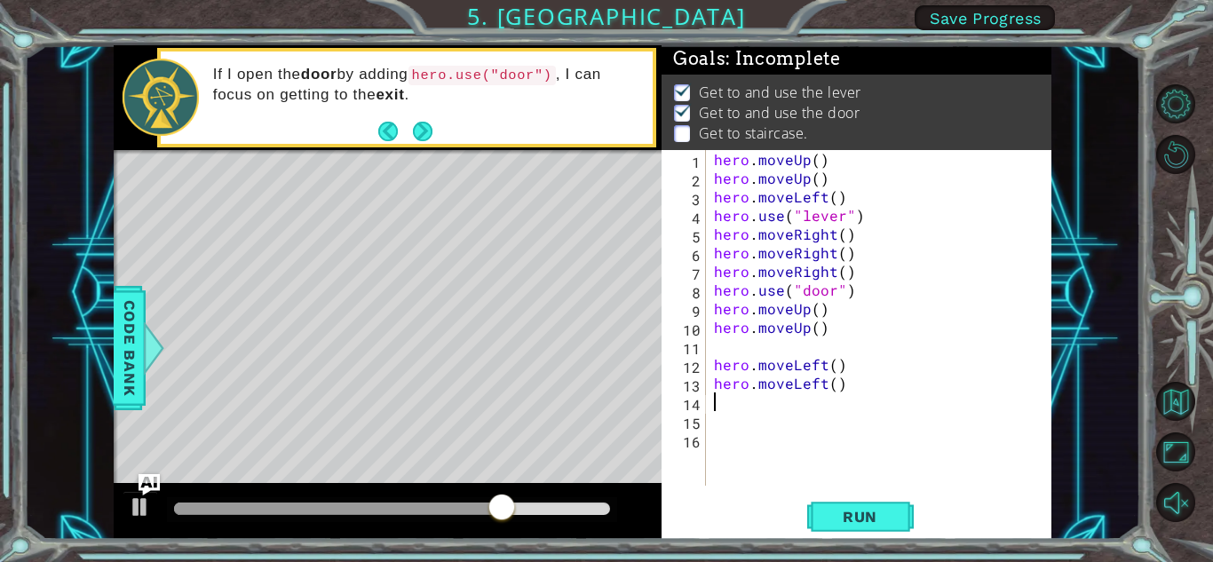
type textarea "m"
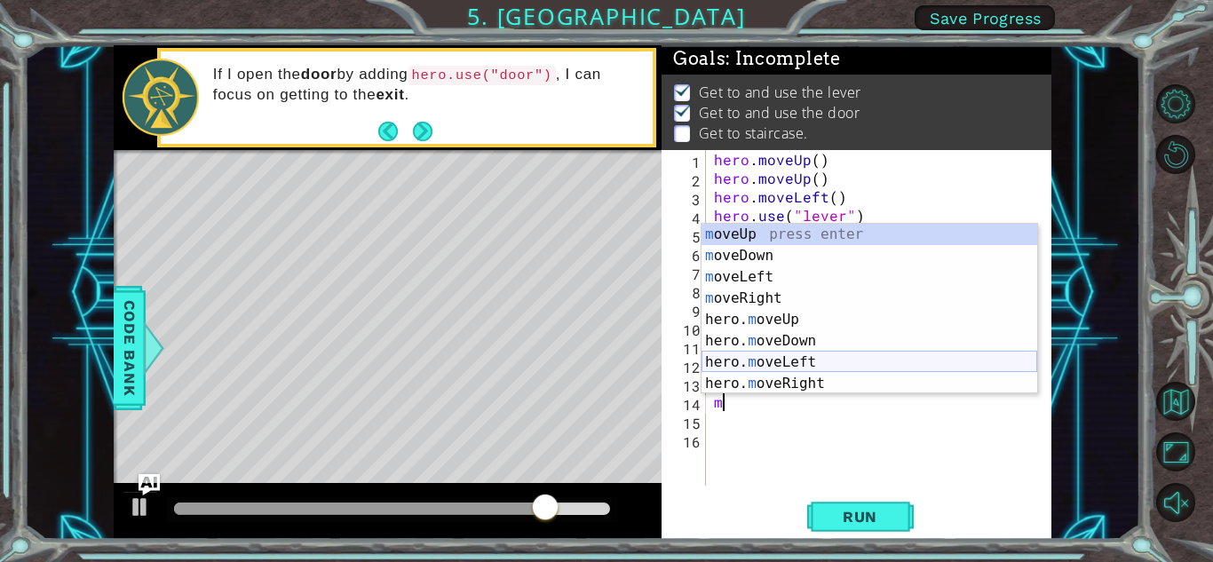
click at [793, 360] on div "m oveUp press enter m oveDown press enter m oveLeft press enter m oveRight pres…" at bounding box center [869, 330] width 336 height 213
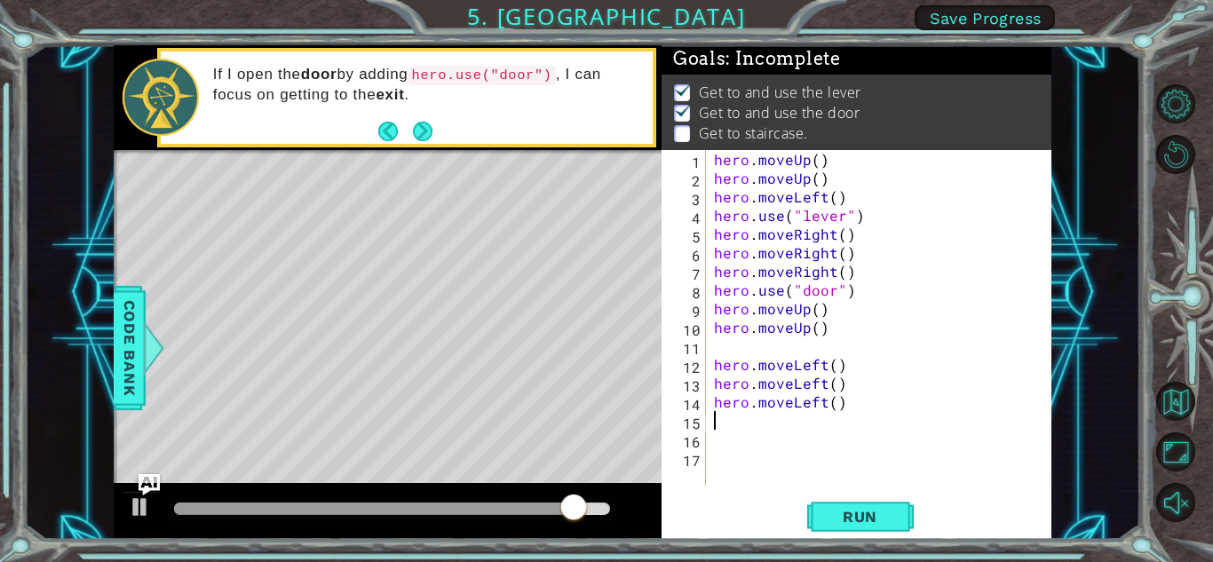
type textarea "h"
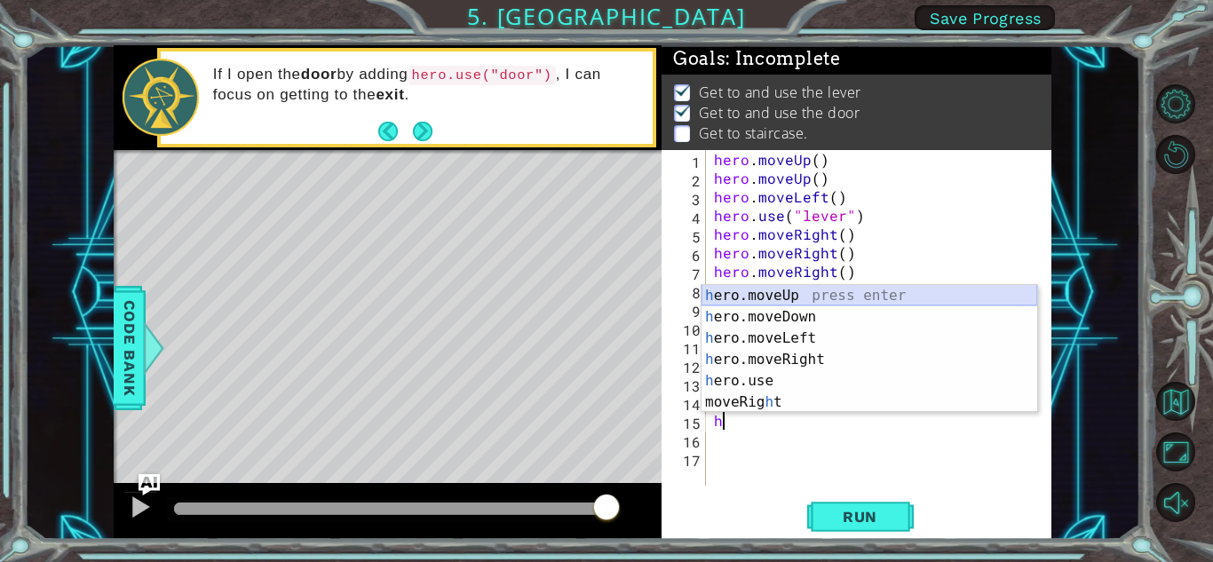
click at [810, 296] on div "h ero.moveUp press enter h ero.moveDown press enter h ero.moveLeft press enter …" at bounding box center [869, 370] width 336 height 170
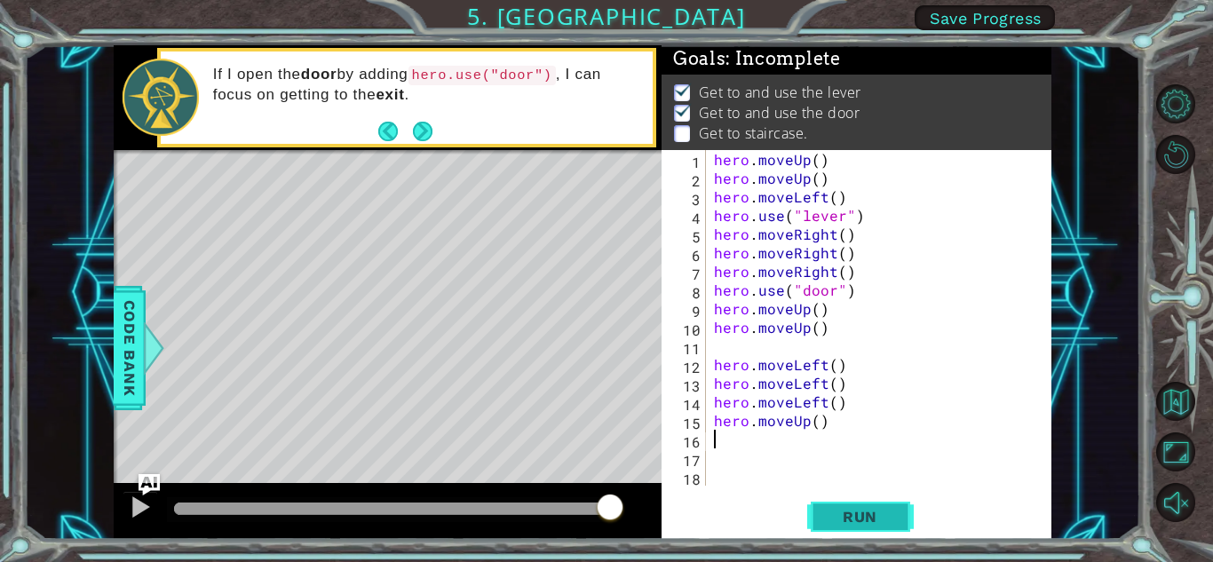
click at [843, 512] on span "Run" at bounding box center [860, 517] width 70 height 18
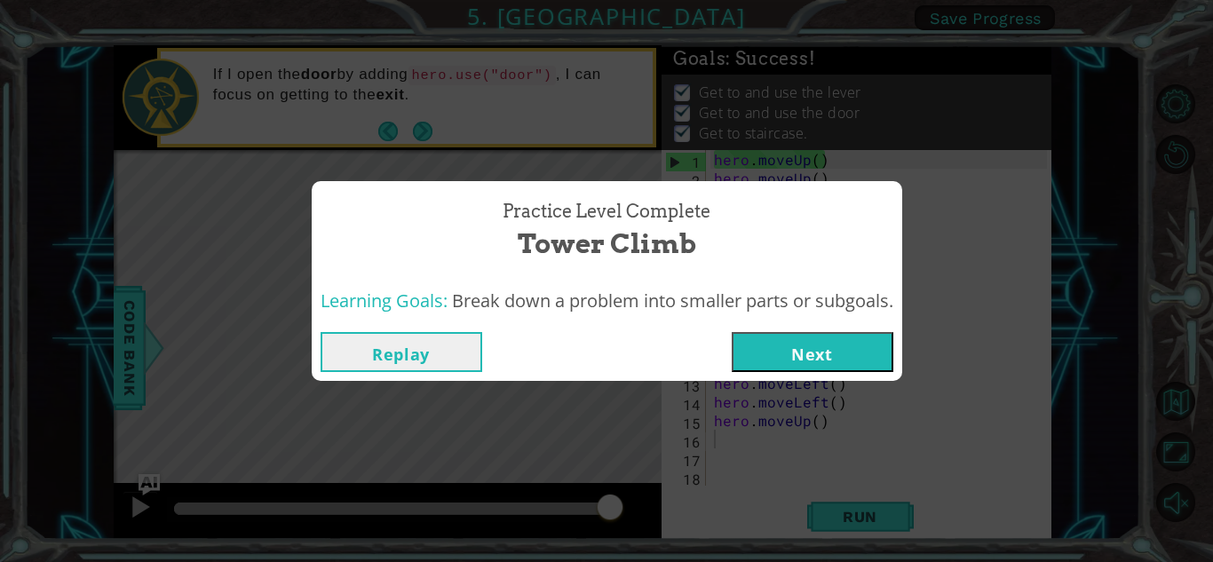
click at [844, 360] on button "Next" at bounding box center [813, 352] width 162 height 40
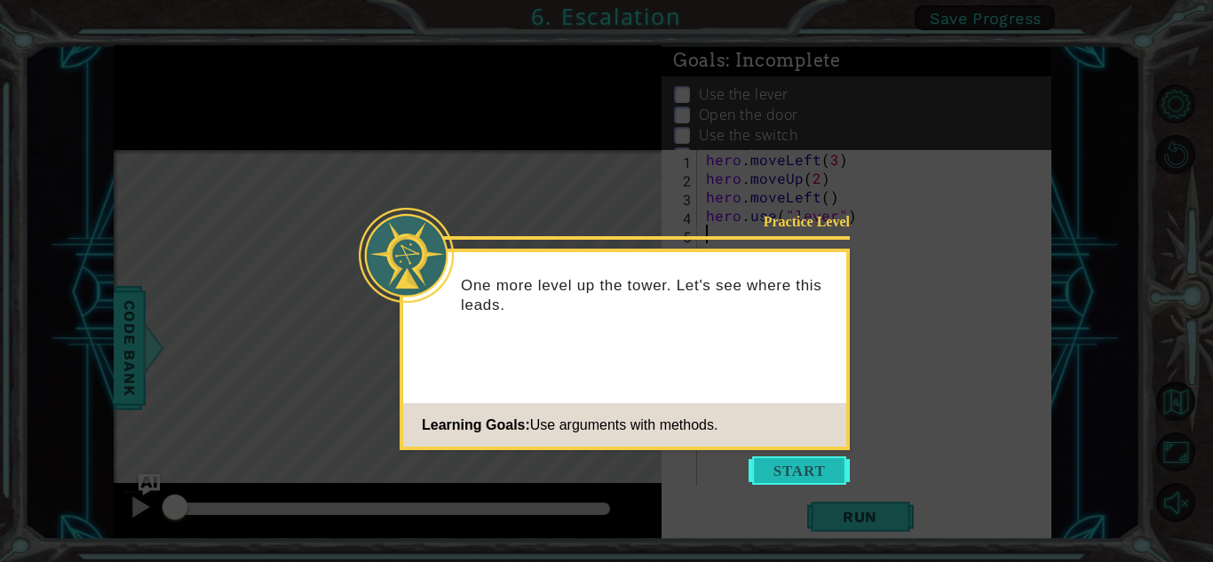
click at [829, 471] on button "Start" at bounding box center [799, 470] width 101 height 28
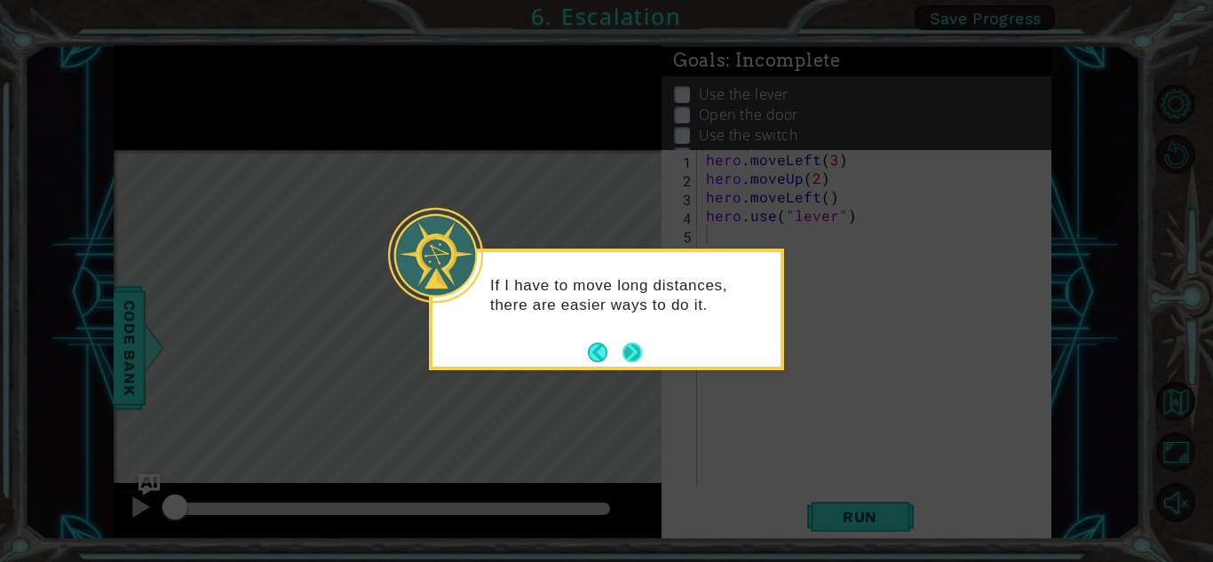
click at [630, 352] on button "Next" at bounding box center [632, 353] width 20 height 20
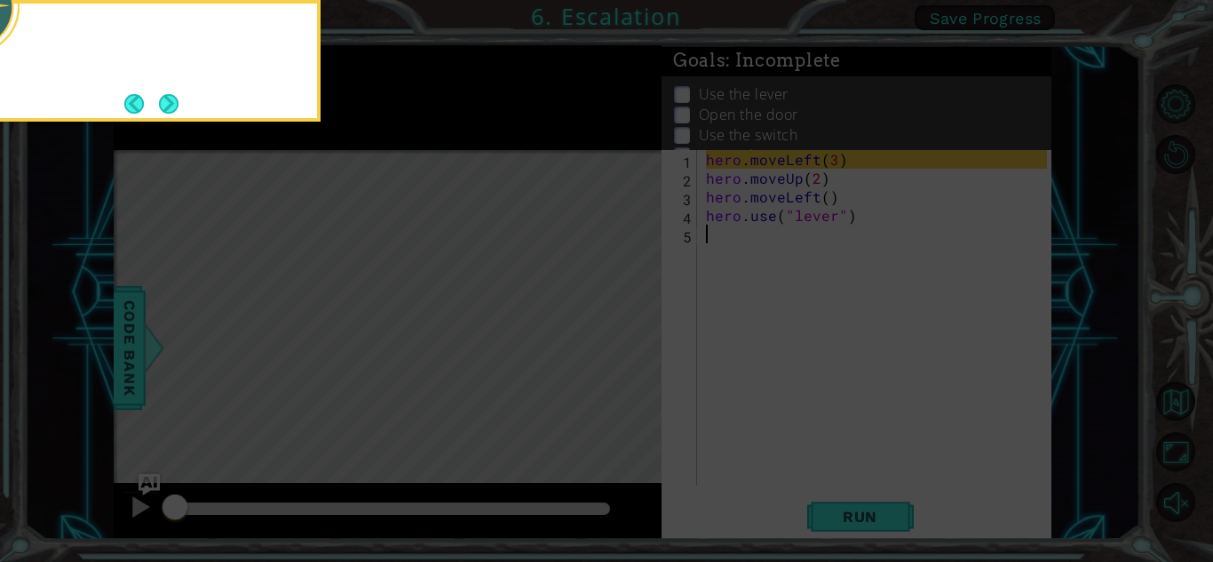
click at [630, 352] on icon at bounding box center [606, 84] width 1213 height 956
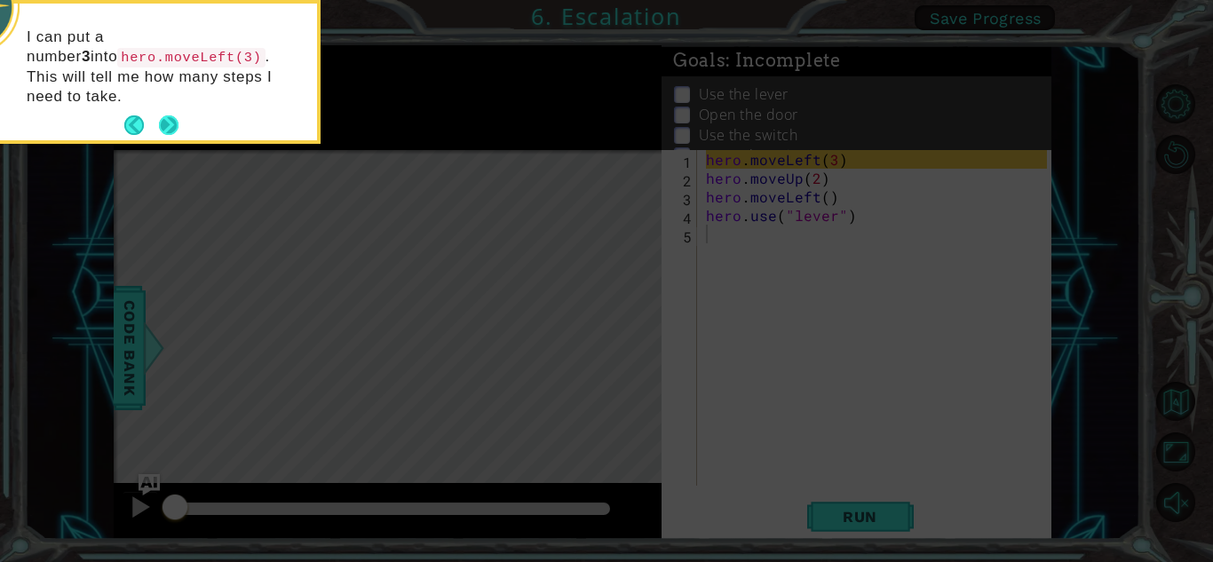
click at [169, 115] on button "Next" at bounding box center [169, 125] width 20 height 20
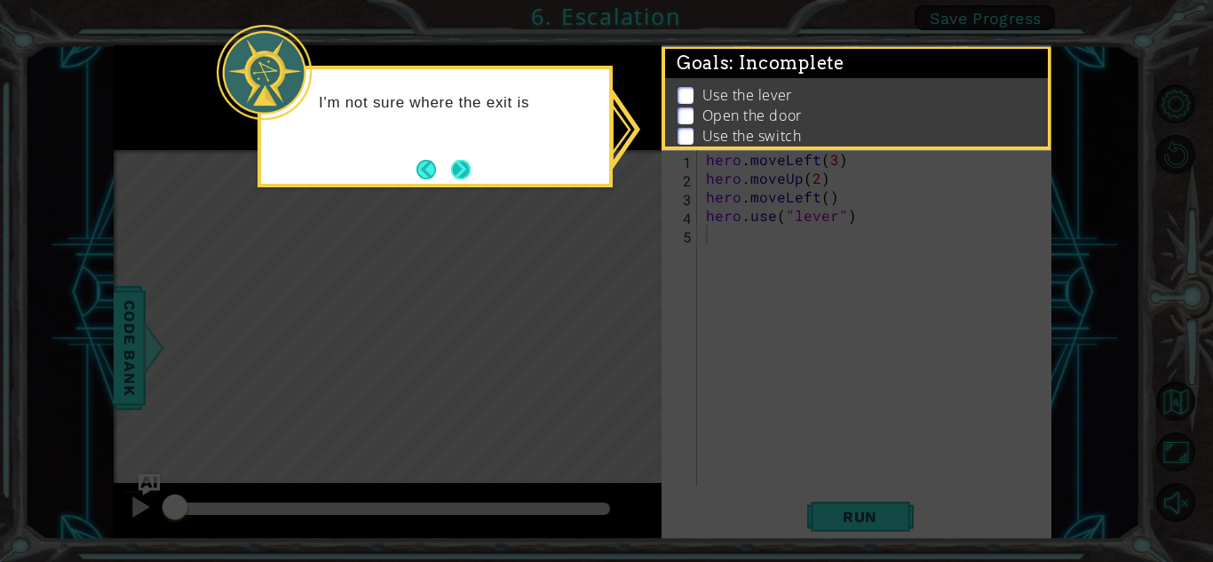
click at [460, 167] on button "Next" at bounding box center [461, 170] width 20 height 20
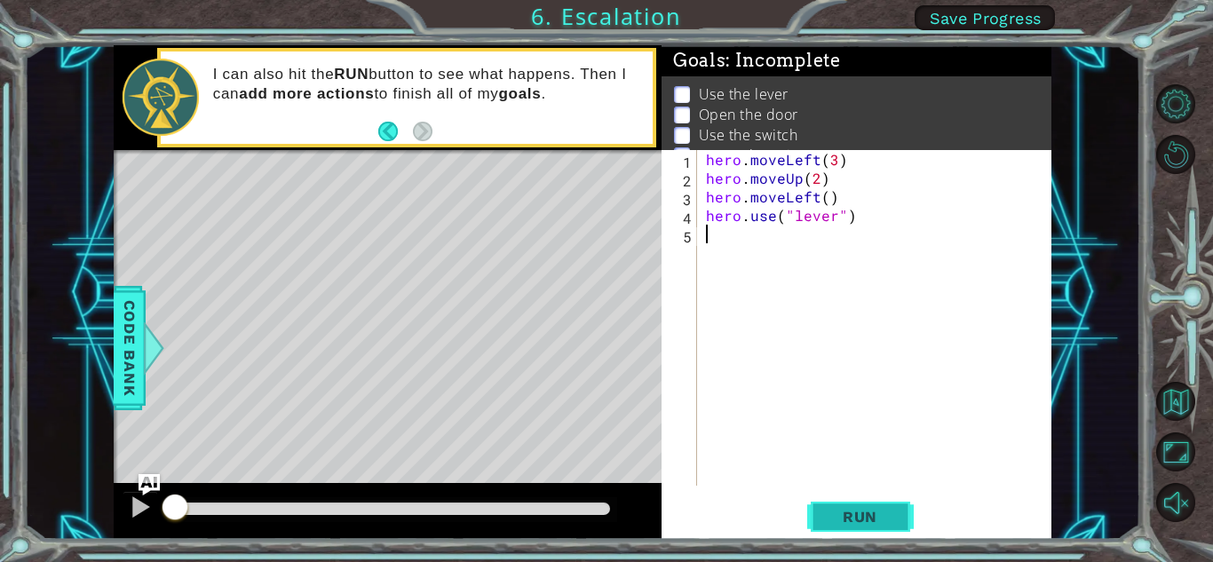
click at [867, 511] on span "Run" at bounding box center [860, 517] width 70 height 18
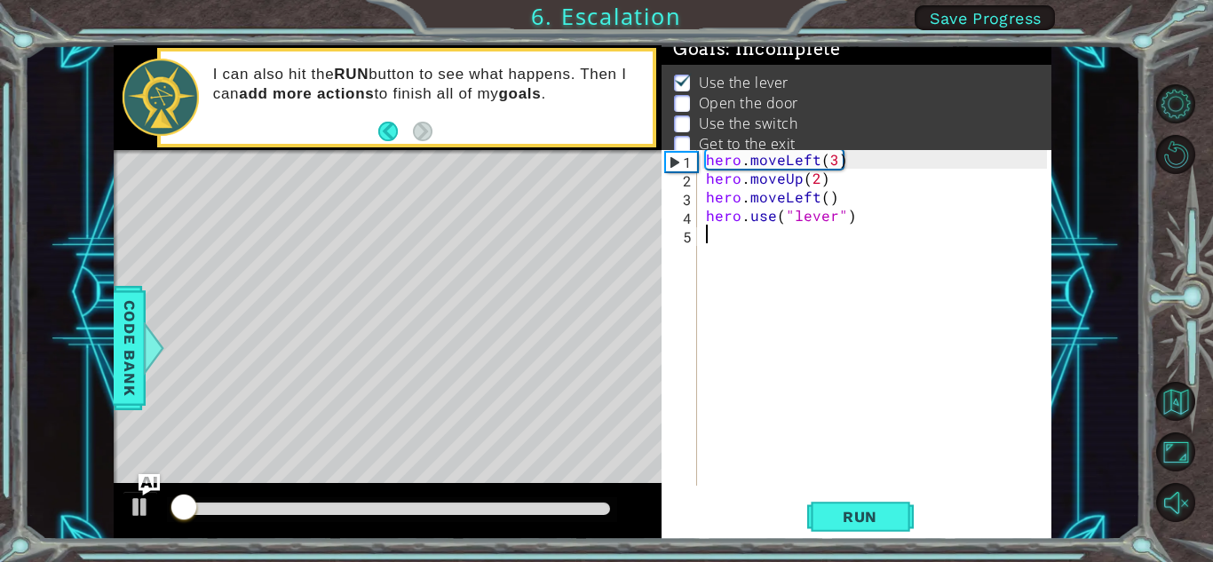
scroll to position [12, 0]
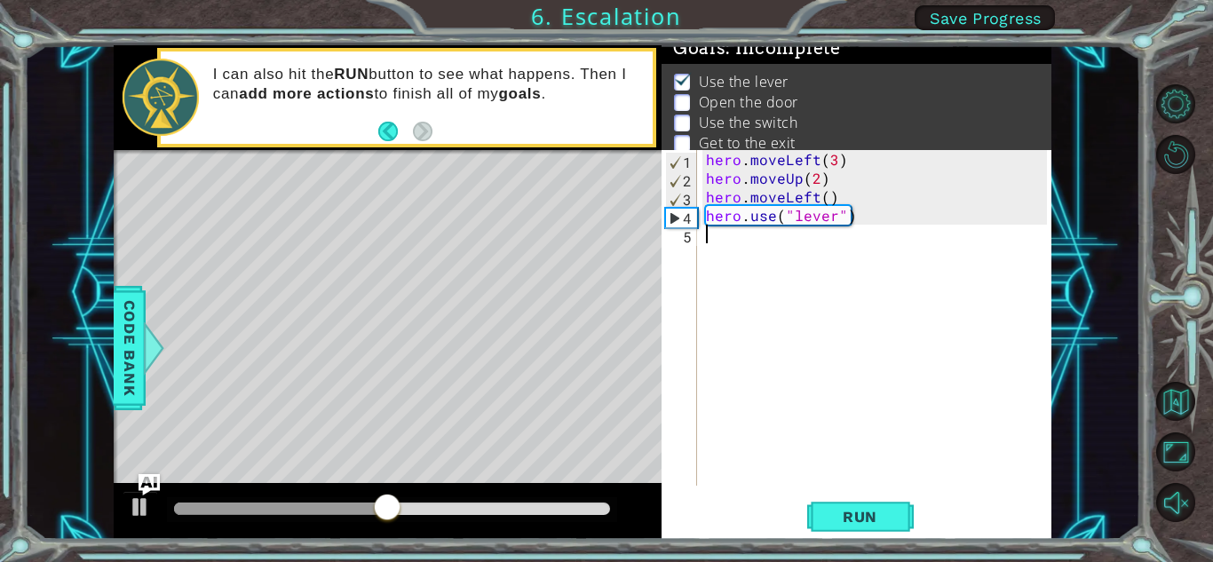
type textarea "m"
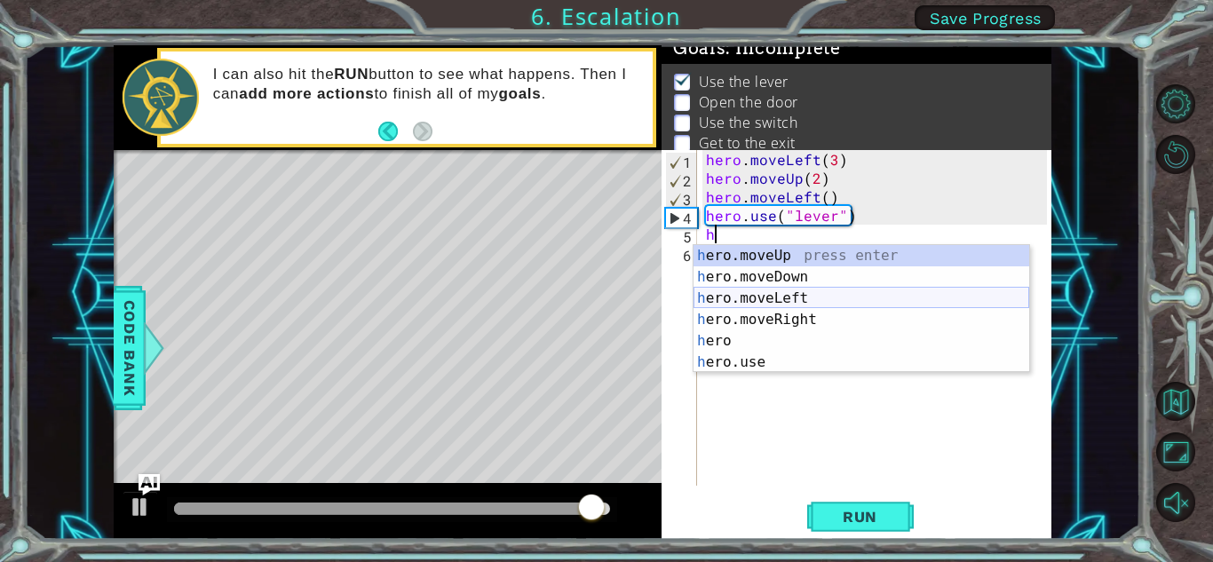
click at [801, 297] on div "h ero.moveUp press enter h ero.moveDown press enter h ero.moveLeft press enter …" at bounding box center [861, 330] width 336 height 170
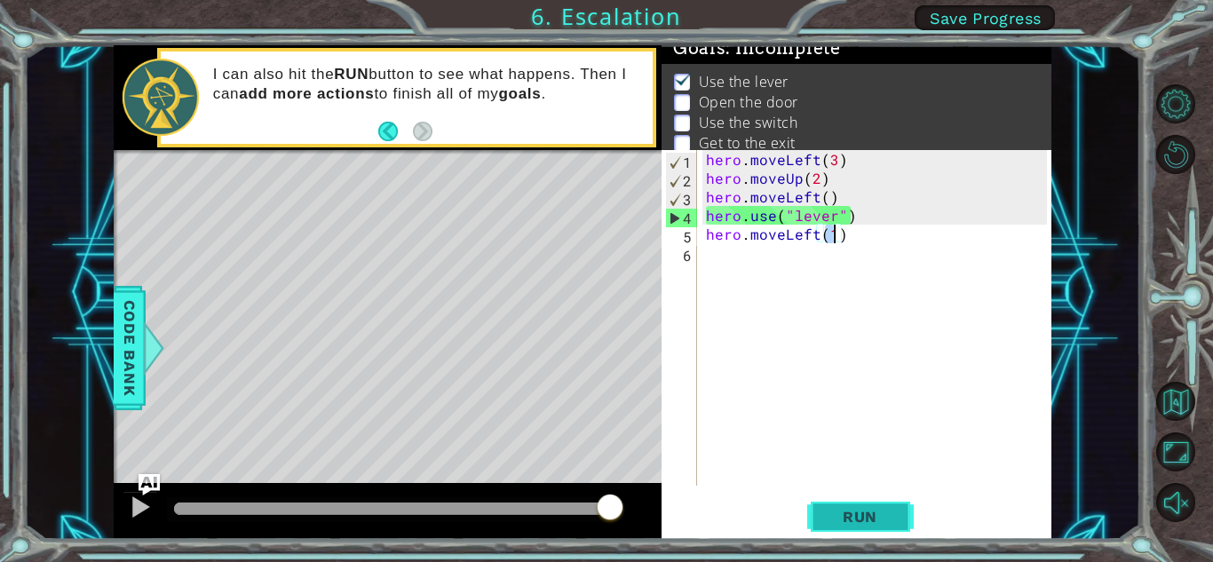
type textarea "hero.moveLeft(1)"
click at [882, 517] on span "Run" at bounding box center [860, 517] width 70 height 18
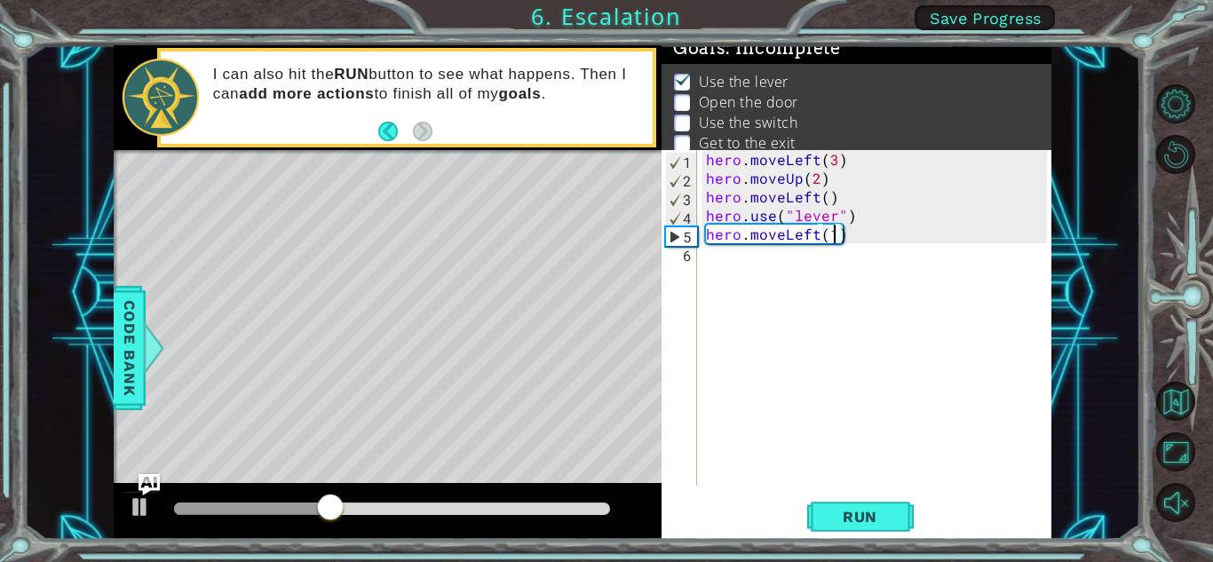
click at [758, 259] on div "hero . moveLeft ( 3 ) hero . moveUp ( 2 ) hero . moveLeft ( ) hero . use ( "lev…" at bounding box center [878, 336] width 353 height 373
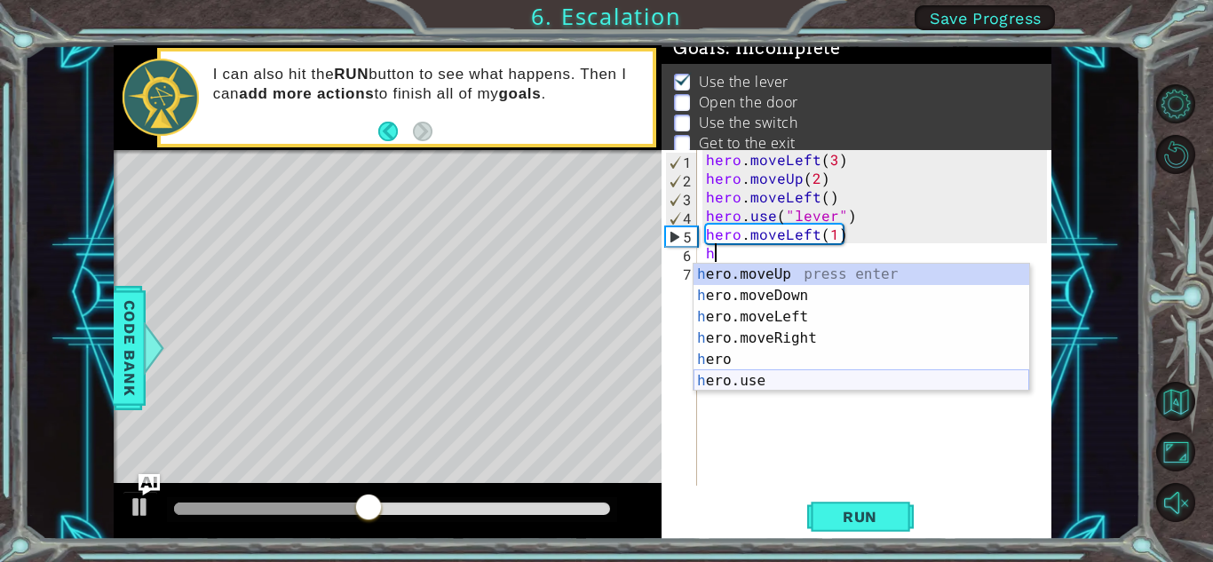
click at [775, 386] on div "h ero.moveUp press enter h ero.moveDown press enter h ero.moveLeft press enter …" at bounding box center [861, 349] width 336 height 170
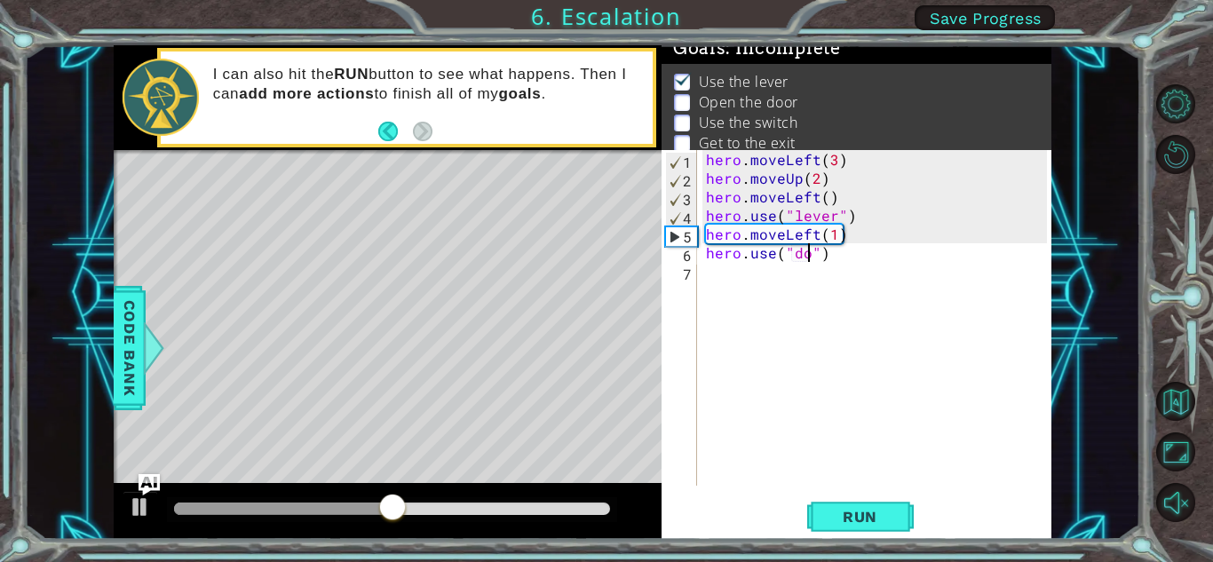
type textarea "hero.use("door")"
click at [762, 283] on div "hero . moveLeft ( 3 ) hero . moveUp ( 2 ) hero . moveLeft ( ) hero . use ( "lev…" at bounding box center [878, 336] width 353 height 373
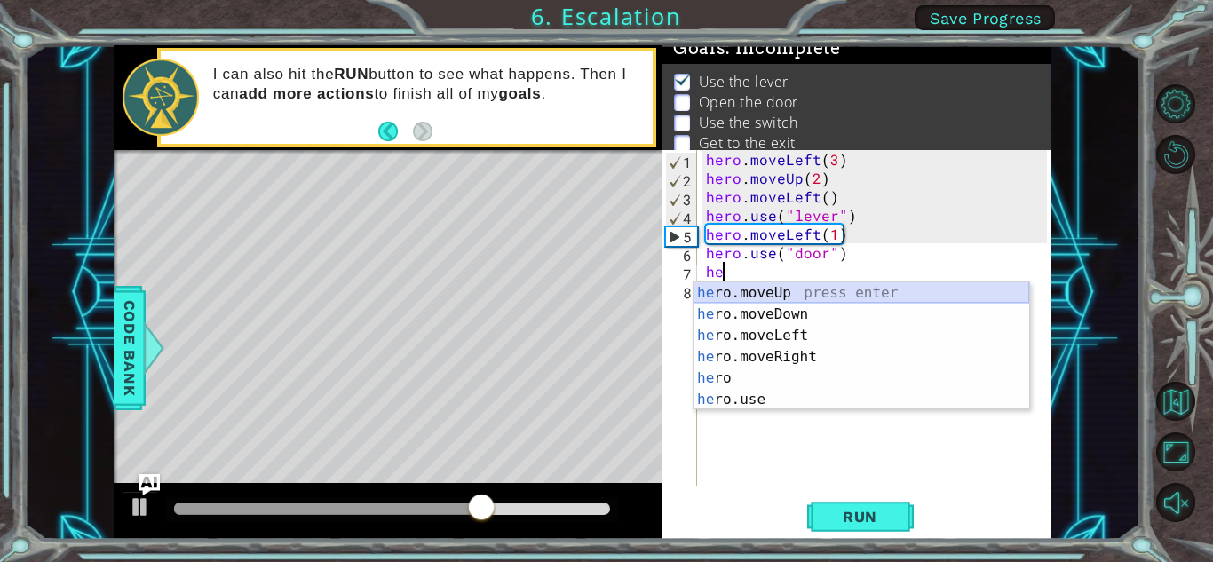
click at [786, 286] on div "he ro.moveUp press enter he ro.moveDown press enter he ro.moveLeft press enter …" at bounding box center [861, 367] width 336 height 170
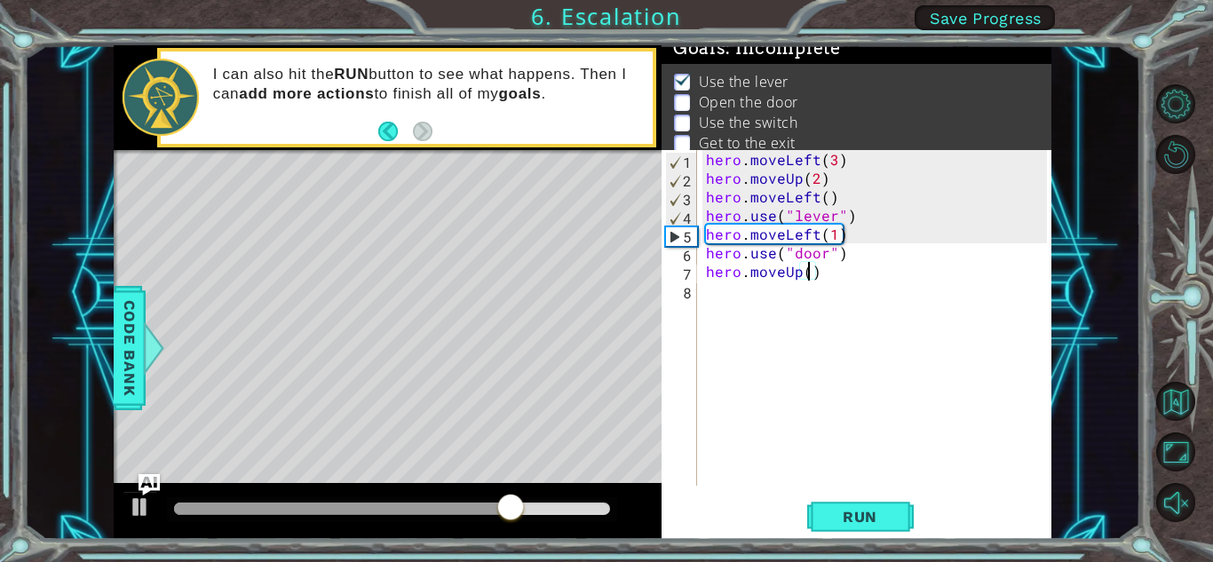
scroll to position [0, 6]
type textarea "hero.moveUp(2)"
click at [820, 503] on button "Run" at bounding box center [860, 516] width 107 height 39
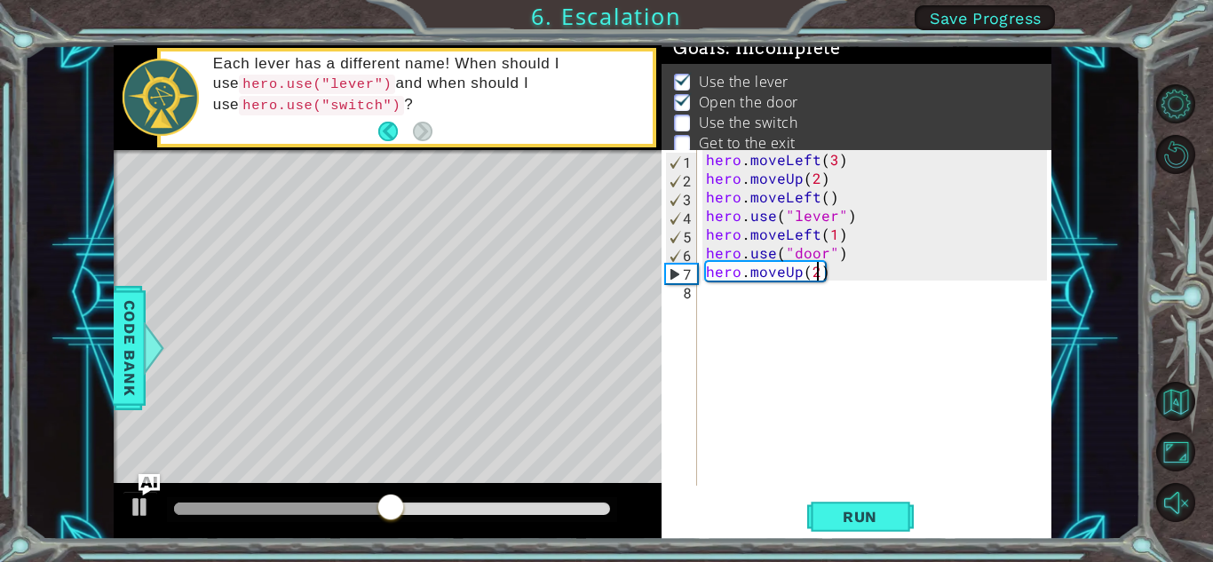
click at [709, 305] on div "hero . moveLeft ( 3 ) hero . moveUp ( 2 ) hero . moveLeft ( ) hero . use ( "lev…" at bounding box center [878, 336] width 353 height 373
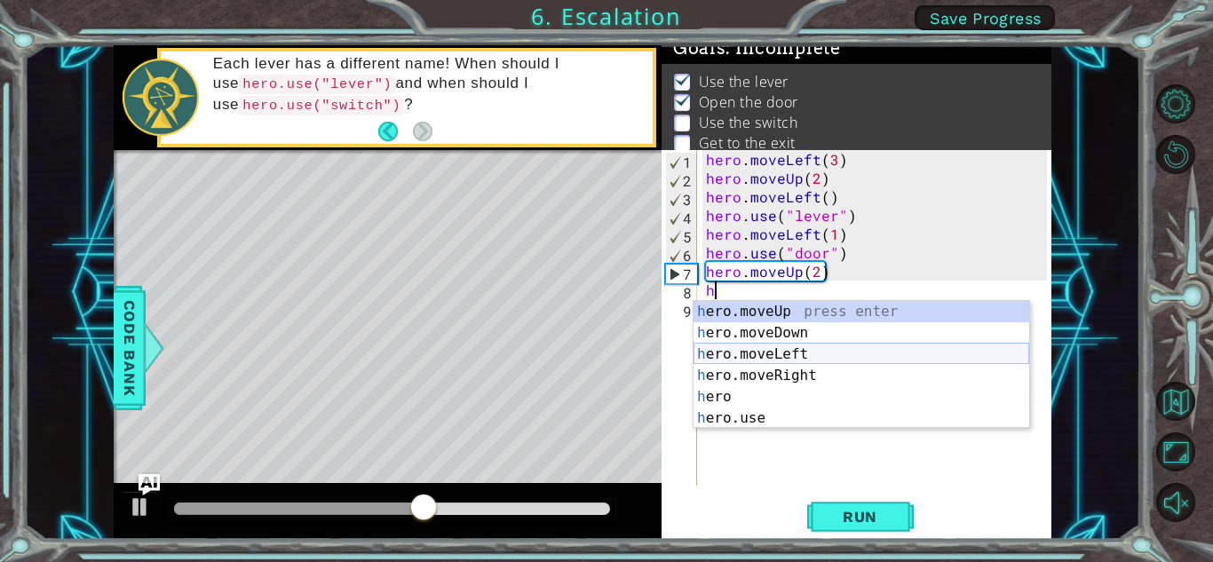
click at [753, 346] on div "h ero.moveUp press enter h ero.moveDown press enter h ero.moveLeft press enter …" at bounding box center [861, 386] width 336 height 170
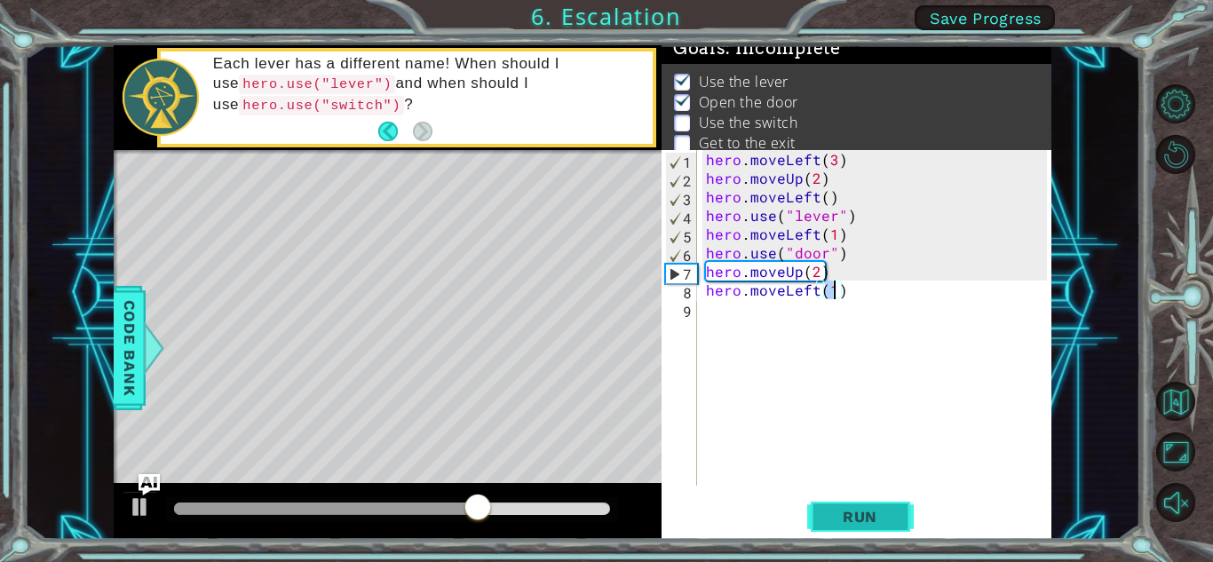
click at [827, 508] on span "Run" at bounding box center [860, 517] width 70 height 18
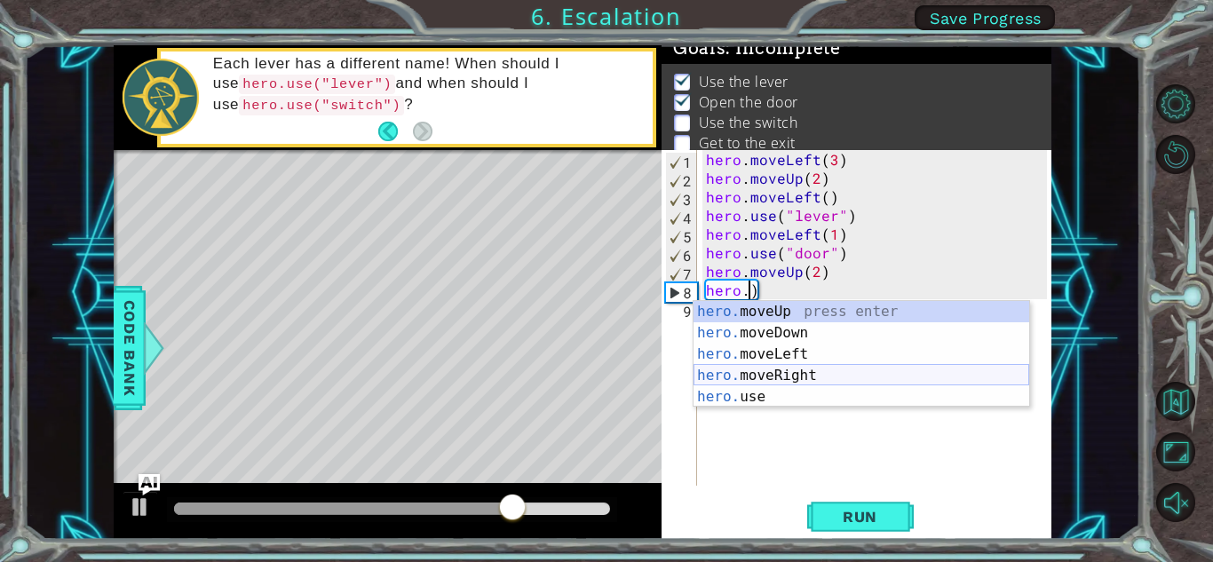
click at [870, 376] on div "hero. moveUp press enter hero. moveDown press enter hero. moveLeft press enter …" at bounding box center [861, 375] width 336 height 149
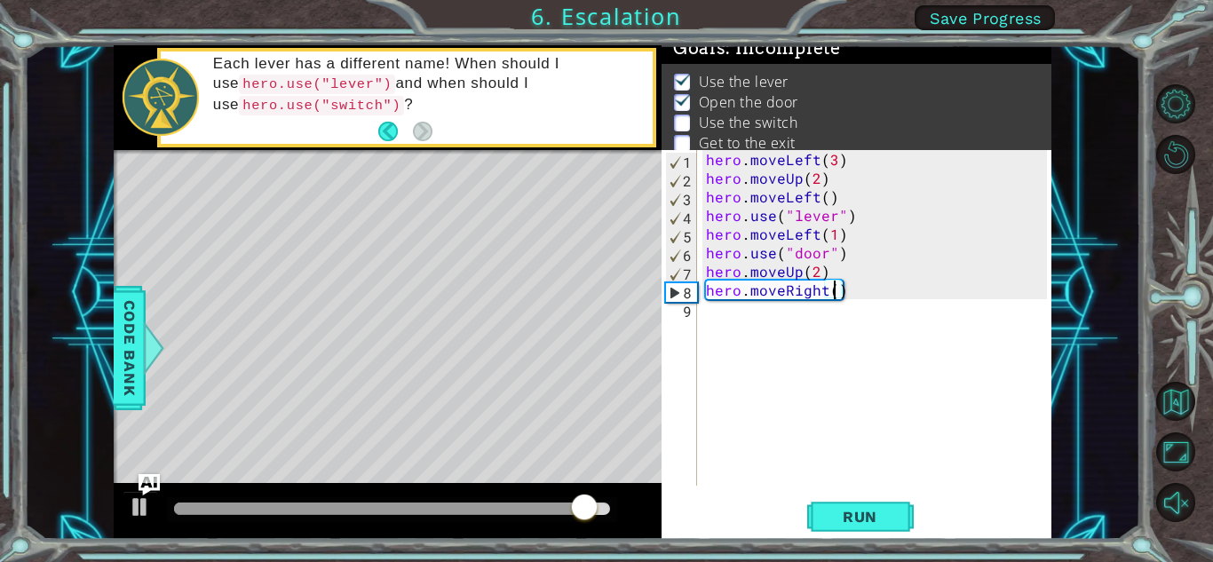
scroll to position [0, 8]
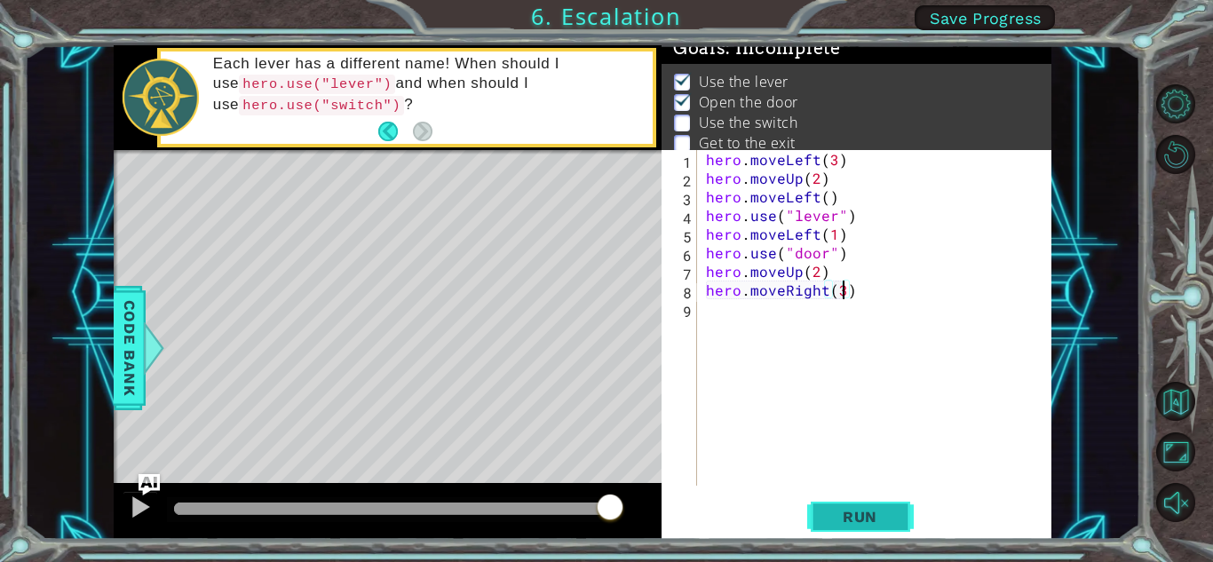
type textarea "hero.moveRight(3)"
click at [828, 509] on span "Run" at bounding box center [860, 517] width 70 height 18
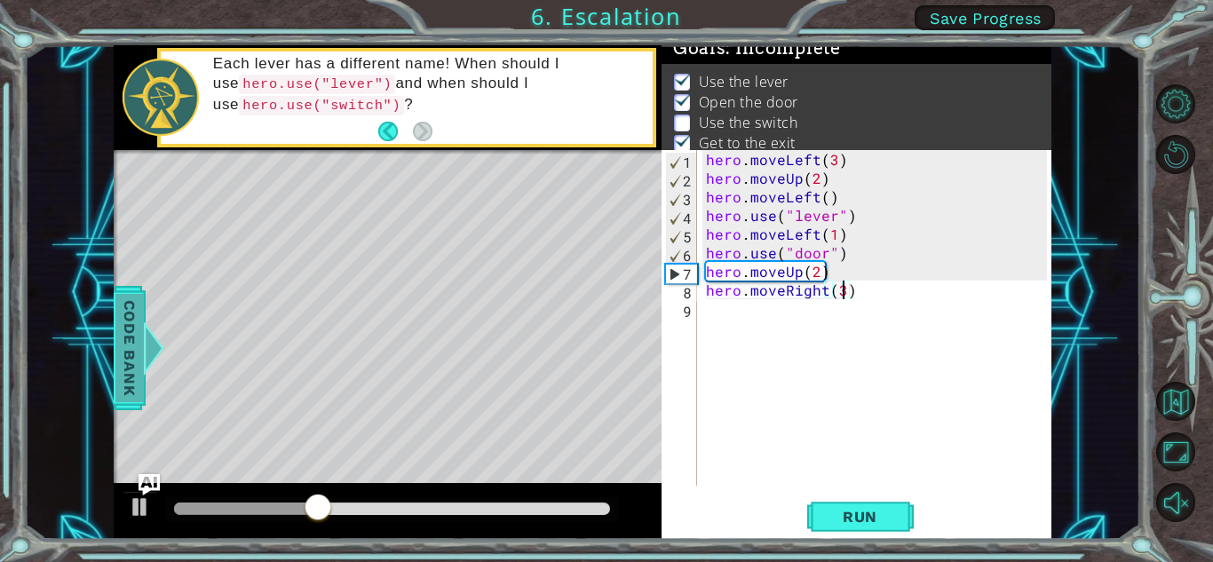
click at [131, 375] on span "Code Bank" at bounding box center [129, 348] width 28 height 108
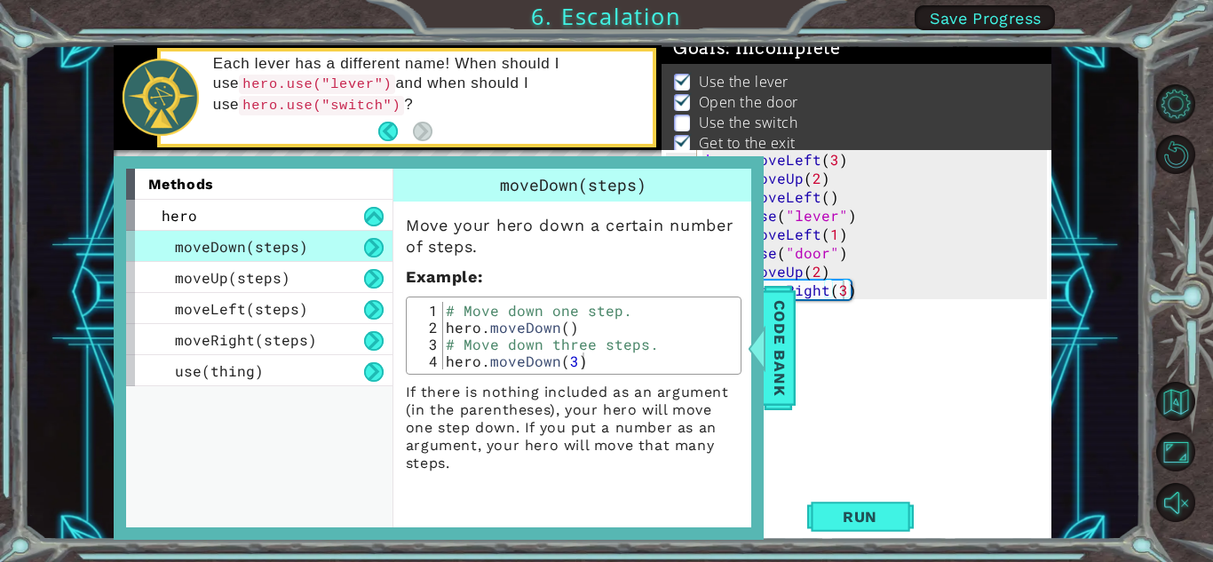
click at [56, 439] on div "1 ההההההההההההההההההההההההההההההההההההההההההההההההההההההההההההההההההההההההההההה…" at bounding box center [582, 292] width 1116 height 495
click at [787, 377] on span "Code Bank" at bounding box center [779, 348] width 28 height 108
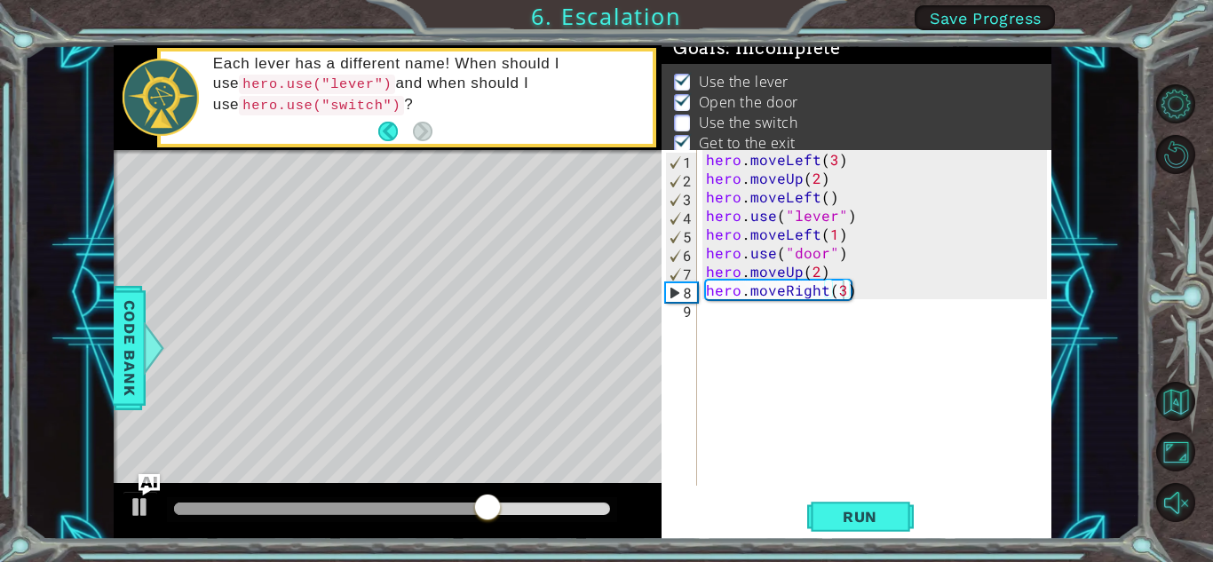
click at [725, 323] on div "hero . moveLeft ( 3 ) hero . moveUp ( 2 ) hero . moveLeft ( ) hero . use ( "lev…" at bounding box center [878, 336] width 353 height 373
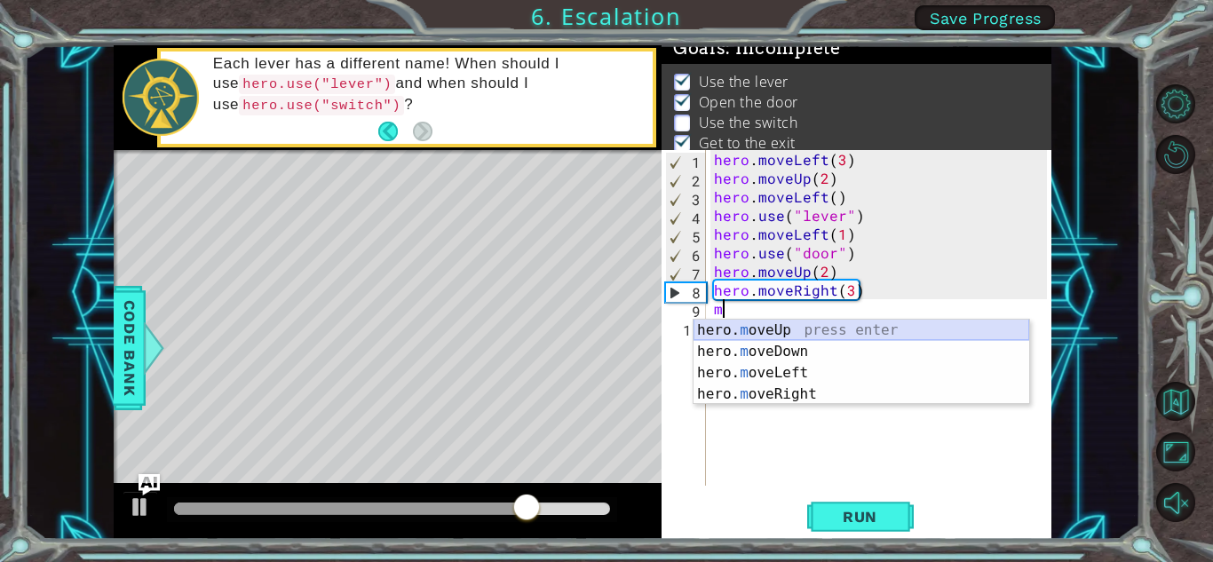
click at [757, 328] on div "hero. m oveUp press enter hero. m oveDown press enter hero. m oveLeft press ent…" at bounding box center [861, 384] width 336 height 128
type textarea "hero.moveUp(1)"
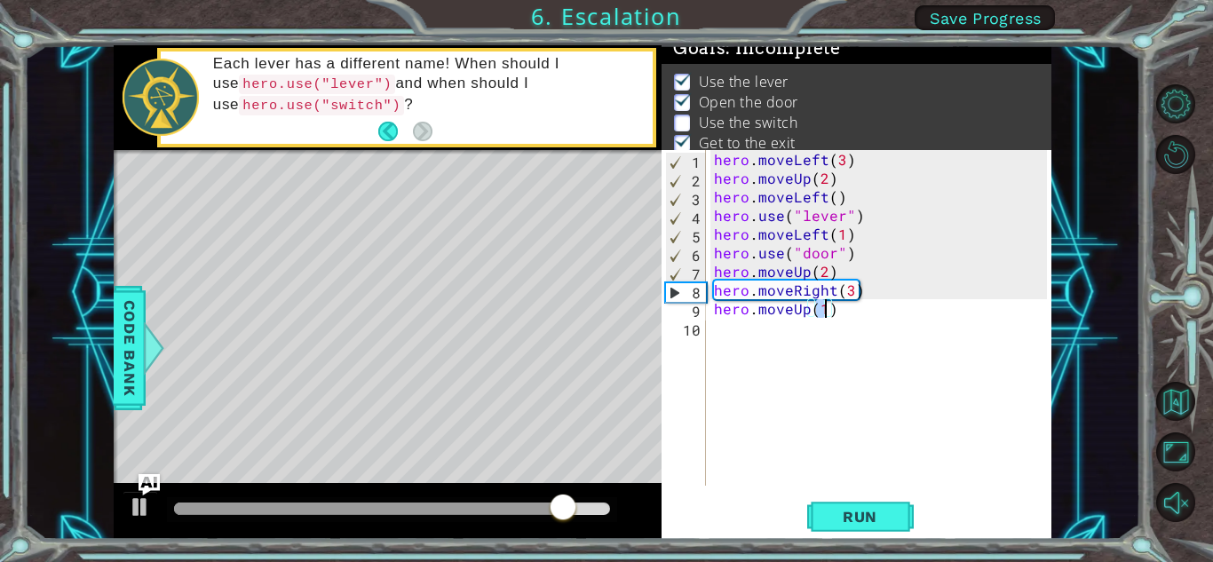
click at [742, 332] on div "hero . moveLeft ( 3 ) hero . moveUp ( 2 ) hero . moveLeft ( ) hero . use ( "lev…" at bounding box center [882, 336] width 345 height 373
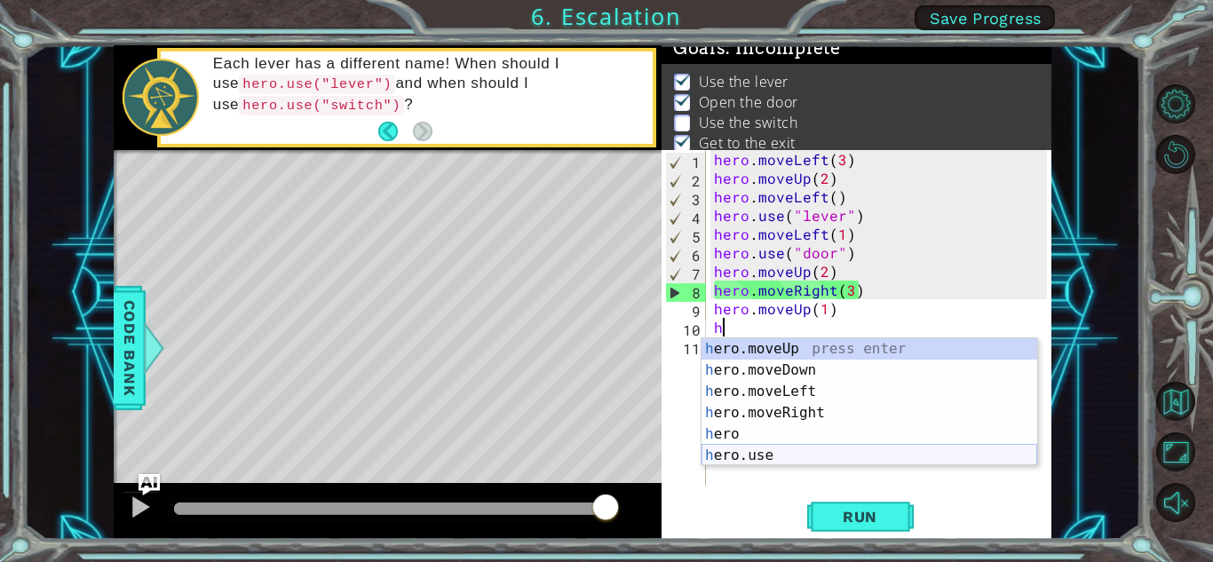
click at [770, 452] on div "h ero.moveUp press enter h ero.moveDown press enter h ero.moveLeft press enter …" at bounding box center [869, 423] width 336 height 170
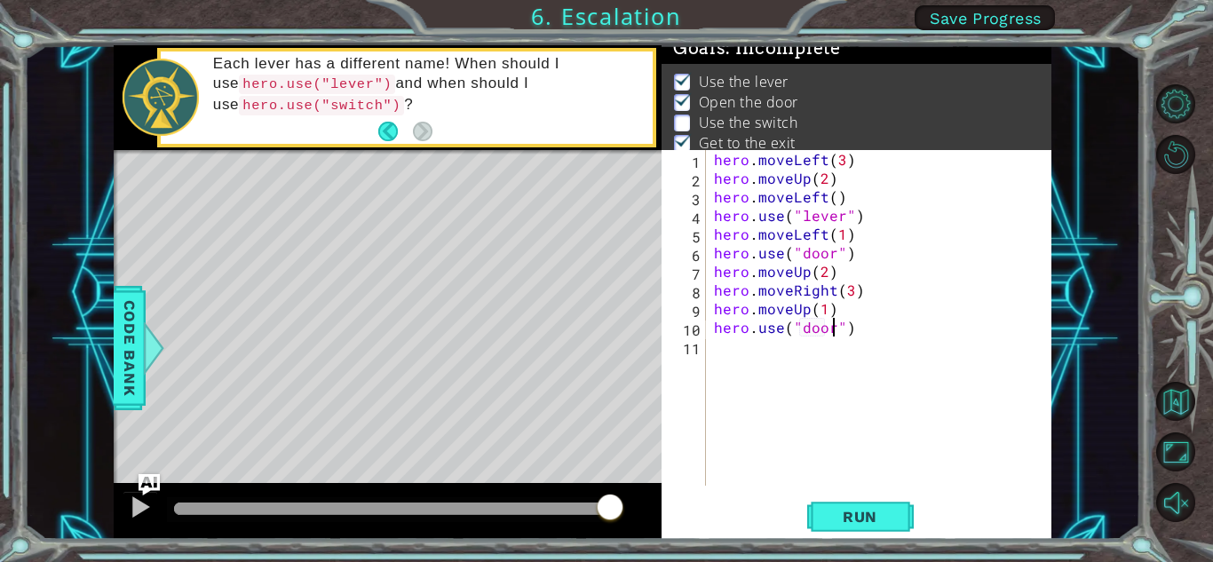
scroll to position [0, 7]
click at [866, 509] on span "Run" at bounding box center [860, 517] width 70 height 18
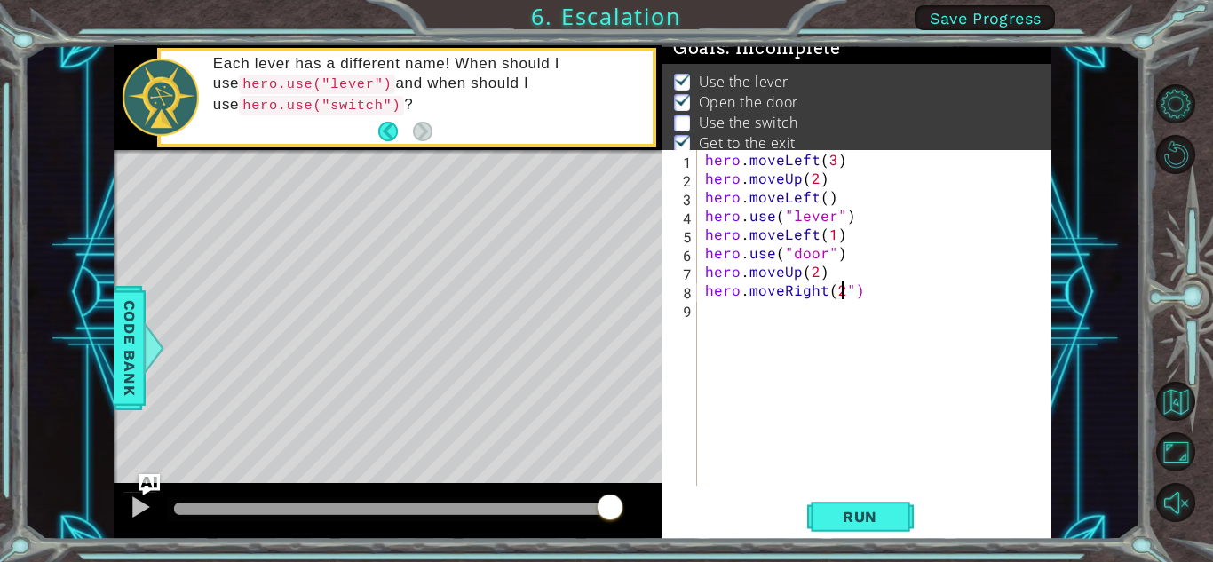
scroll to position [0, 9]
click at [903, 296] on div "hero . moveLeft ( 3 ) hero . moveUp ( 2 ) hero . moveLeft ( ) hero . use ( "lev…" at bounding box center [877, 336] width 353 height 373
click at [858, 293] on div "hero . moveLeft ( 3 ) hero . moveUp ( 2 ) hero . moveLeft ( ) hero . use ( "lev…" at bounding box center [877, 336] width 353 height 373
type textarea "hero.moveRight(2")"
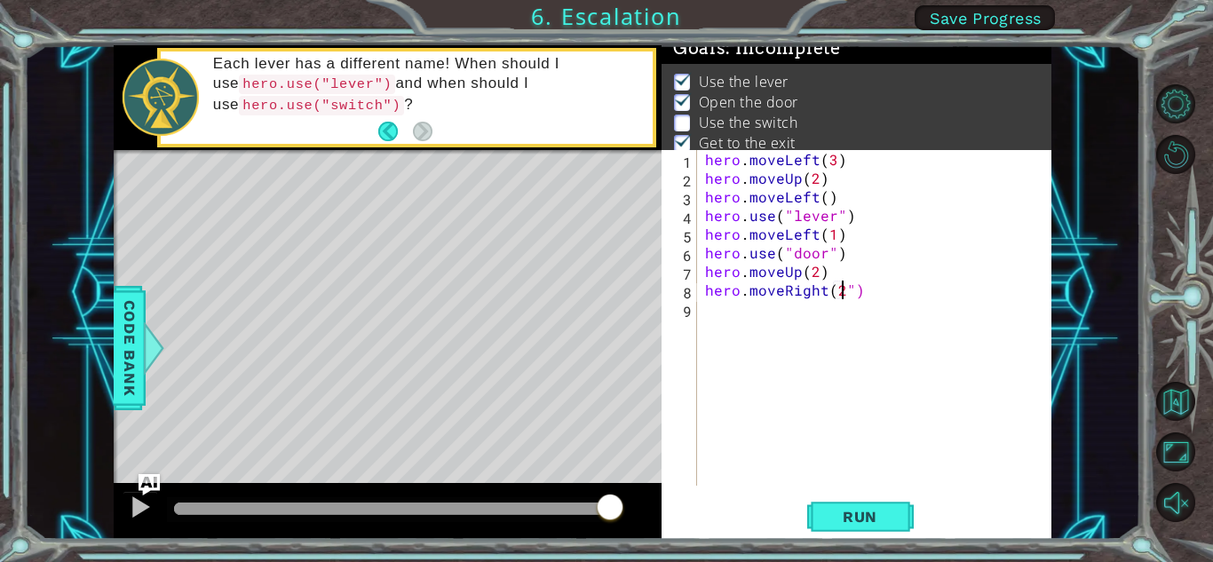
click at [894, 370] on div "hero . moveLeft ( 3 ) hero . moveUp ( 2 ) hero . moveLeft ( ) hero . use ( "lev…" at bounding box center [877, 336] width 353 height 373
click at [846, 287] on div "hero . moveLeft ( 3 ) hero . moveUp ( 2 ) hero . moveLeft ( ) hero . use ( "lev…" at bounding box center [877, 336] width 353 height 373
type textarea "hero.moveRight(2)"
click at [769, 446] on div "hero . moveLeft ( 3 ) hero . moveUp ( 2 ) hero . moveLeft ( ) hero . use ( "lev…" at bounding box center [877, 336] width 353 height 373
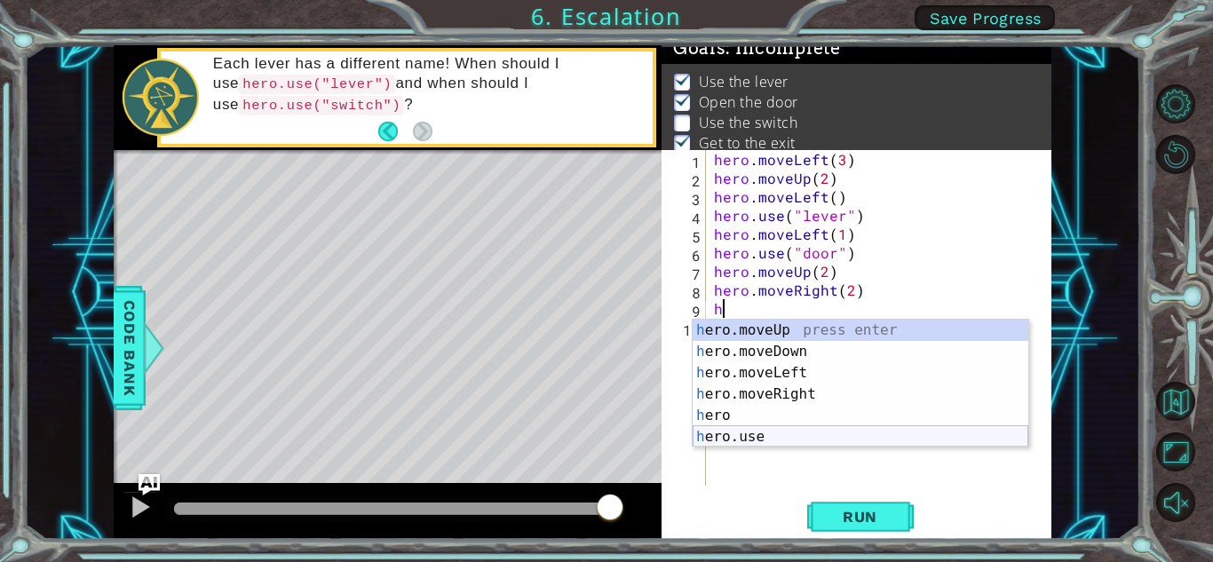
click at [783, 439] on div "h ero.moveUp press enter h ero.moveDown press enter h ero.moveLeft press enter …" at bounding box center [861, 405] width 336 height 170
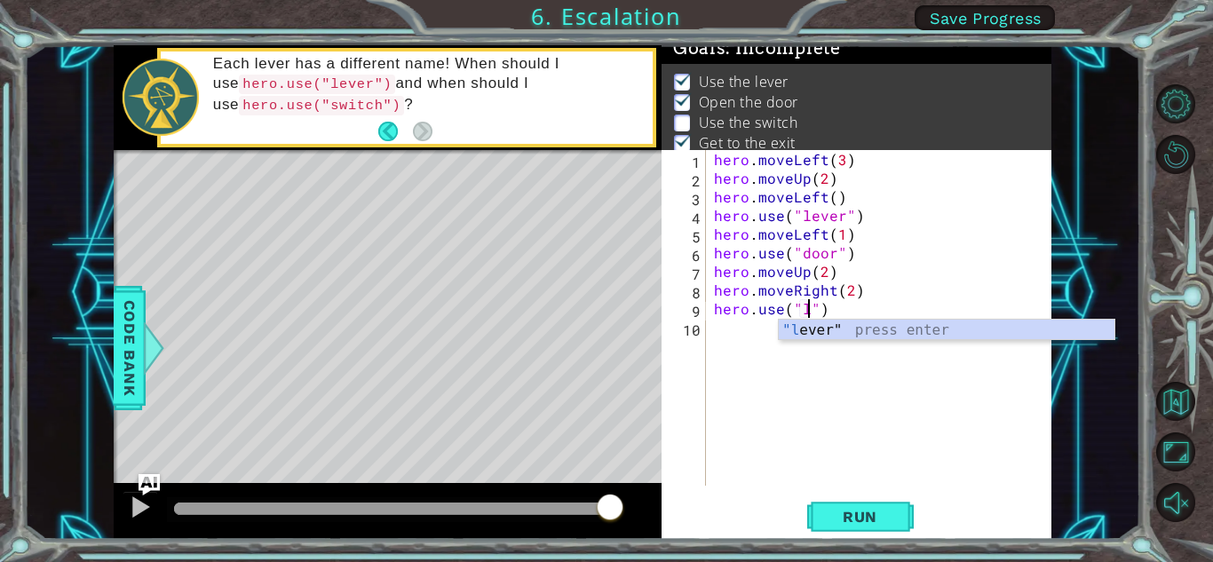
scroll to position [0, 6]
click at [897, 325] on div ""lev er" press enter" at bounding box center [947, 352] width 336 height 64
type textarea "hero.use("lever")"
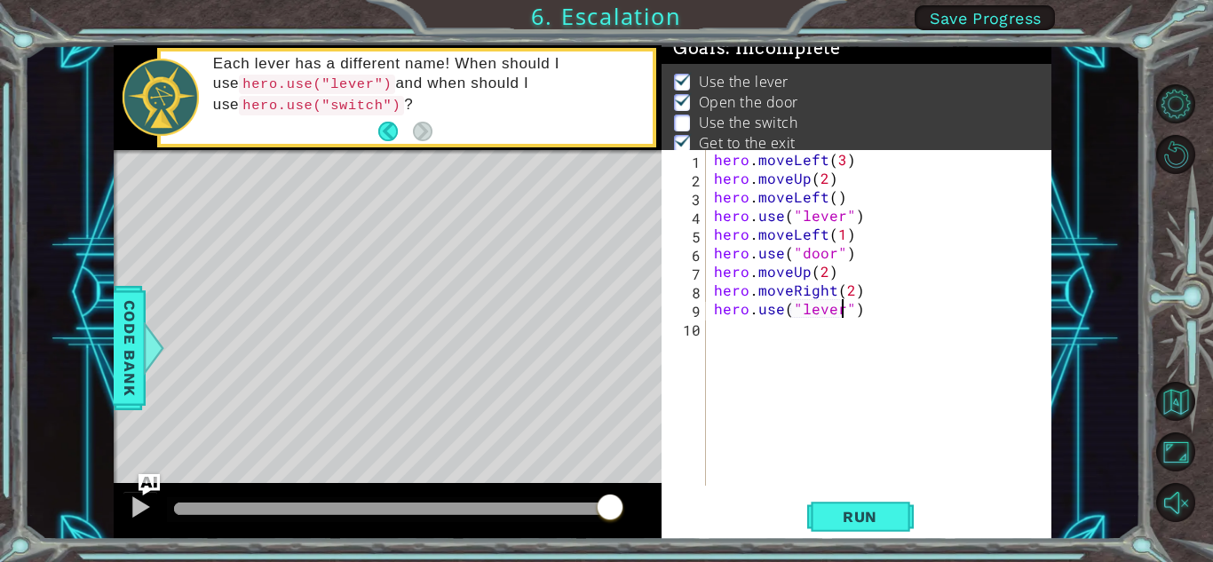
click at [762, 345] on div "hero . moveLeft ( 3 ) hero . moveUp ( 2 ) hero . moveLeft ( ) hero . use ( "lev…" at bounding box center [882, 336] width 345 height 373
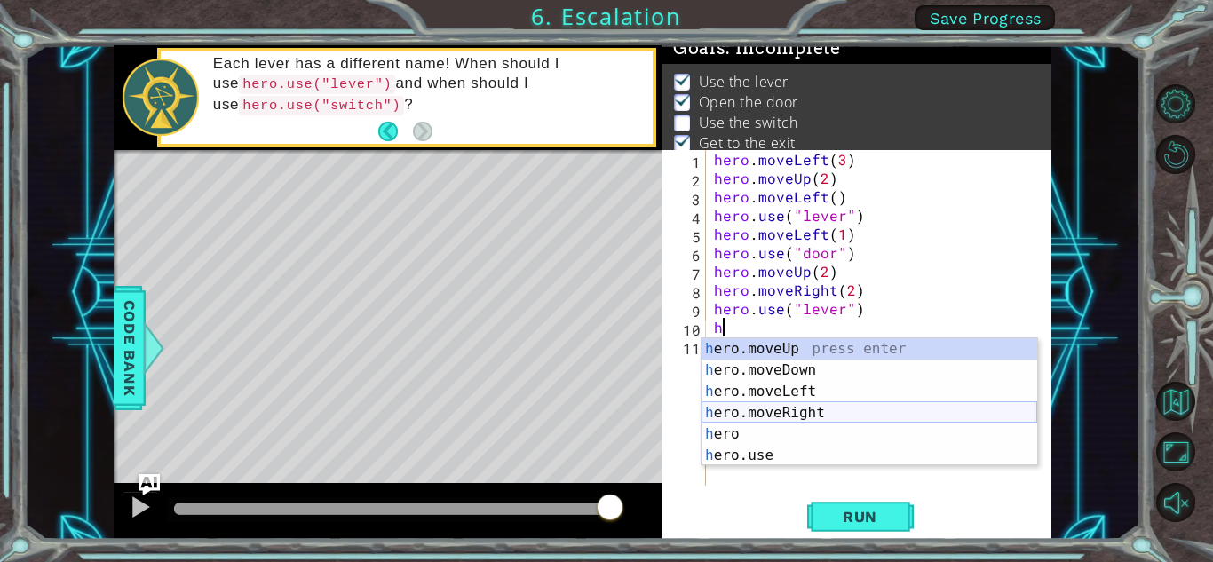
click at [801, 413] on div "h ero.moveUp press enter h ero.moveDown press enter h ero.moveLeft press enter …" at bounding box center [869, 423] width 336 height 170
type textarea "hero.moveRight(1)"
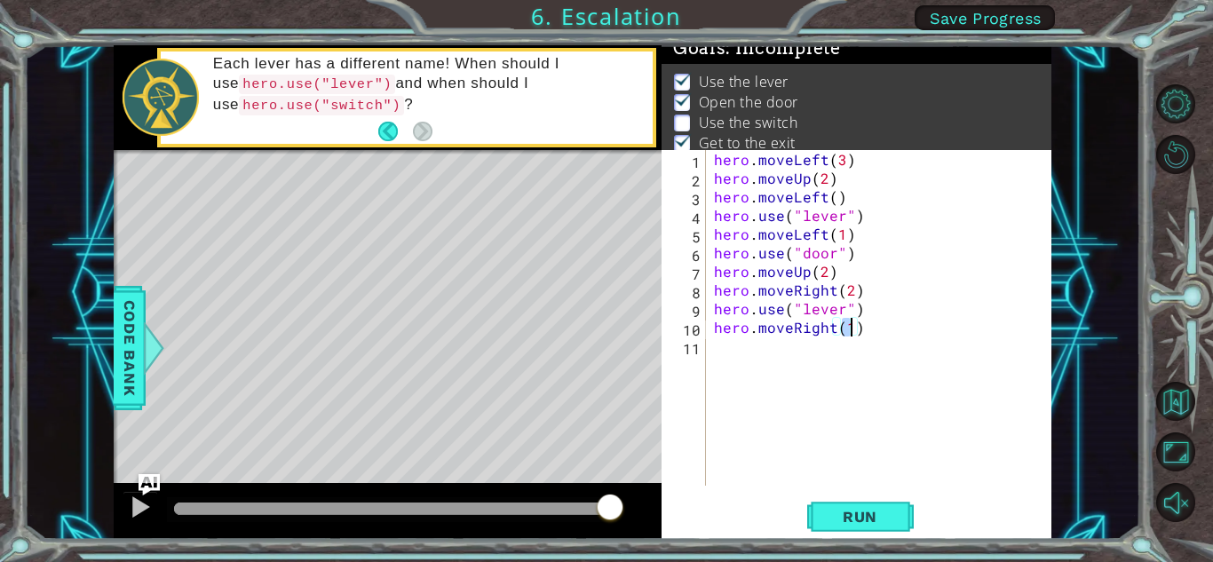
click at [743, 345] on div "hero . moveLeft ( 3 ) hero . moveUp ( 2 ) hero . moveLeft ( ) hero . use ( "lev…" at bounding box center [882, 336] width 345 height 373
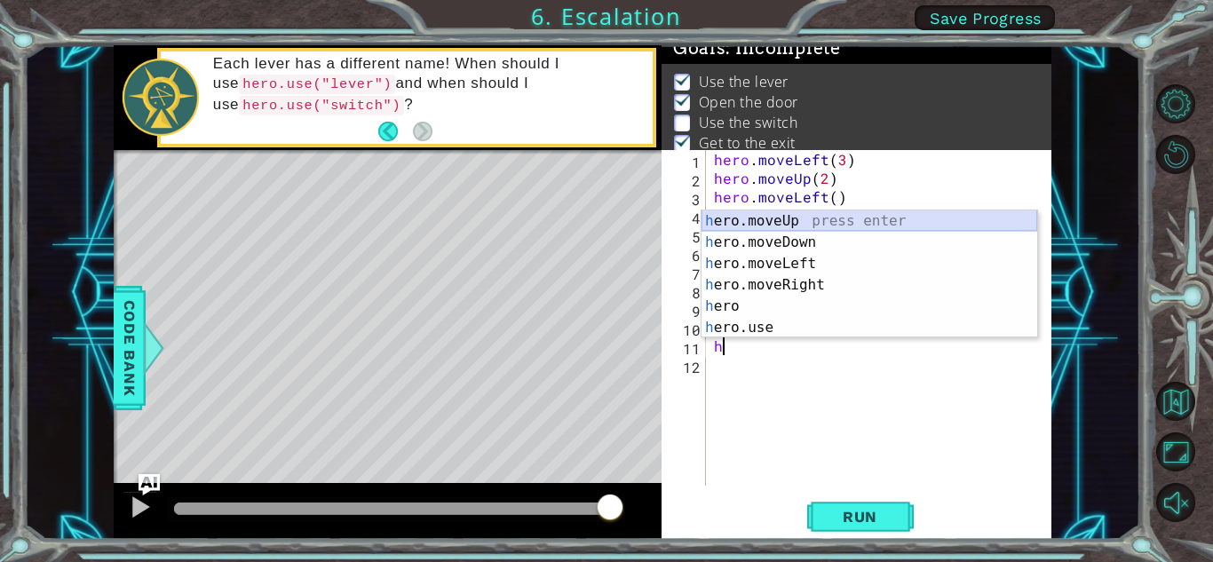
click at [799, 216] on div "h ero.moveUp press enter h ero.moveDown press enter h ero.moveLeft press enter …" at bounding box center [869, 295] width 336 height 170
type textarea "hero.moveUp(1)"
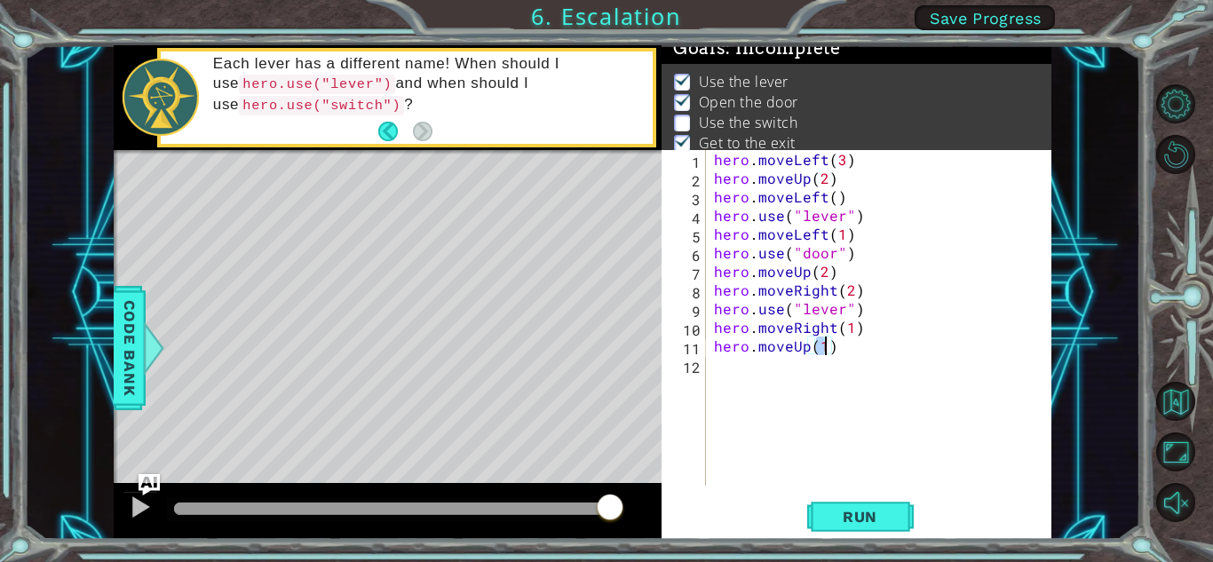
click at [770, 385] on div "hero . moveLeft ( 3 ) hero . moveUp ( 2 ) hero . moveLeft ( ) hero . use ( "lev…" at bounding box center [882, 336] width 345 height 373
click at [848, 520] on span "Run" at bounding box center [860, 517] width 70 height 18
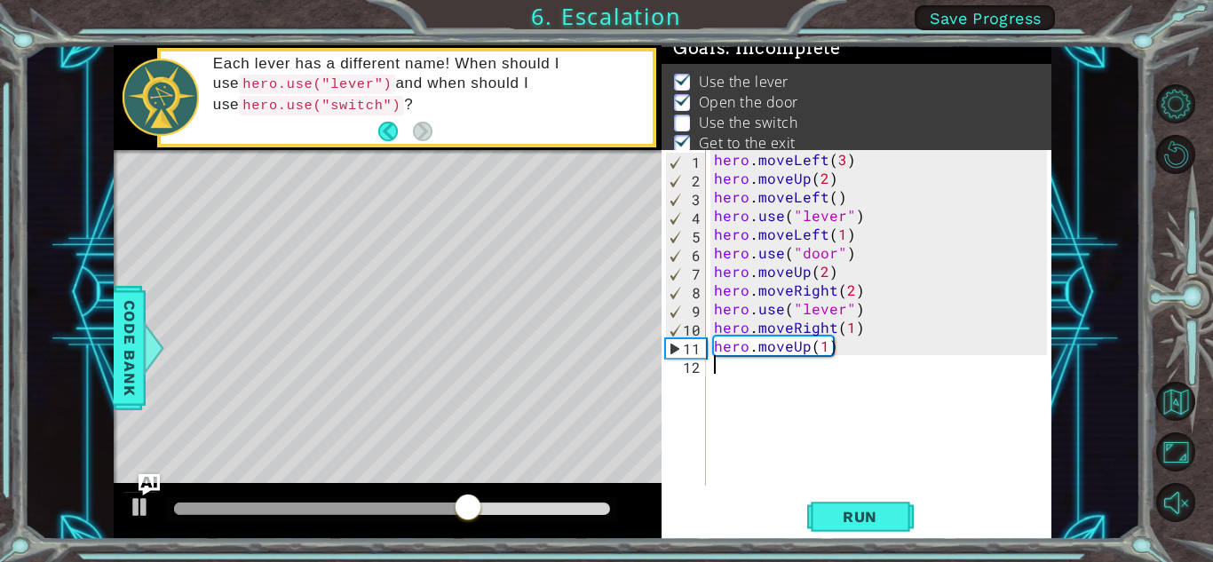
click at [861, 289] on div "hero . moveLeft ( 3 ) hero . moveUp ( 2 ) hero . moveLeft ( ) hero . use ( "lev…" at bounding box center [882, 336] width 345 height 373
click at [857, 522] on span "Run" at bounding box center [860, 517] width 70 height 18
type textarea "hero.moveRight(2)"
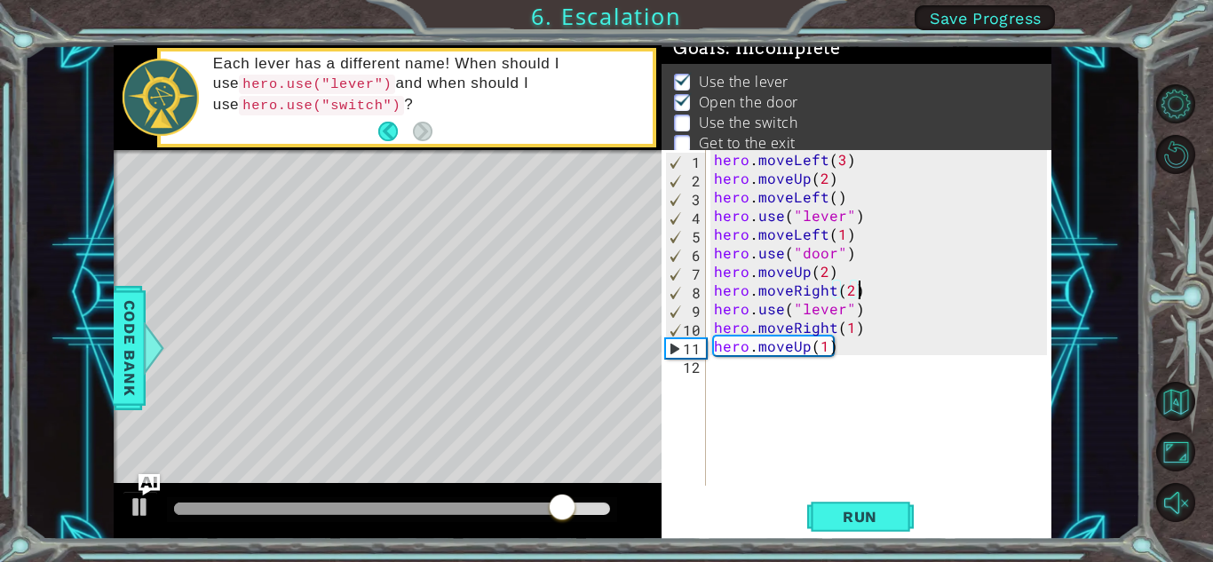
scroll to position [0, 0]
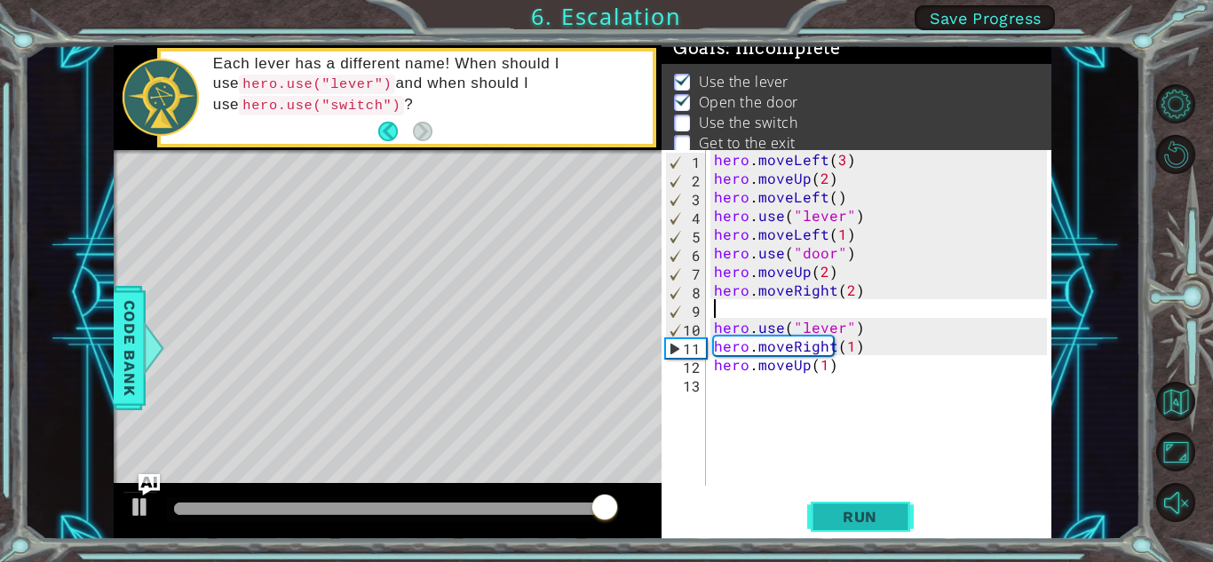
click at [865, 513] on span "Run" at bounding box center [860, 517] width 70 height 18
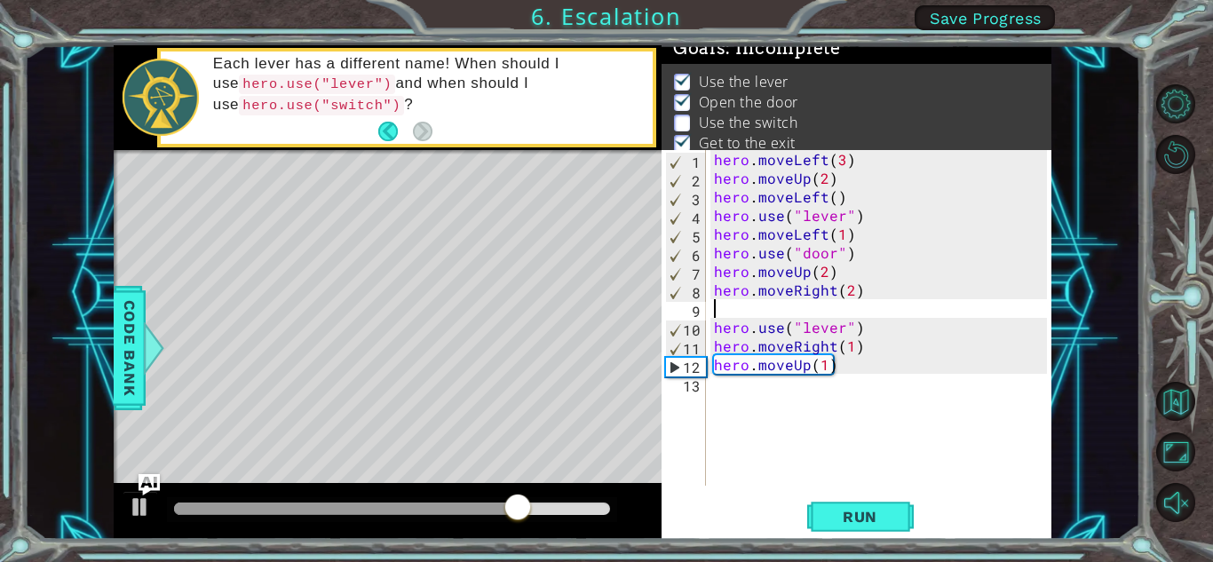
click at [840, 329] on div "hero . moveLeft ( 3 ) hero . moveUp ( 2 ) hero . moveLeft ( ) hero . use ( "lev…" at bounding box center [882, 336] width 345 height 373
click at [351, 99] on code "hero.use("switch")" at bounding box center [321, 106] width 165 height 20
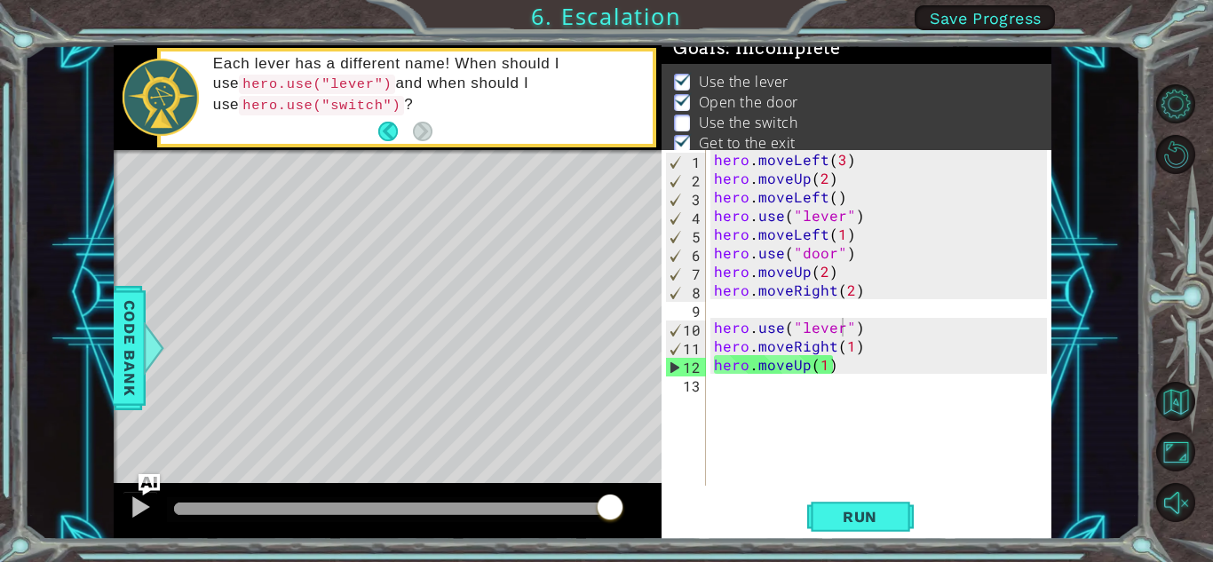
click at [843, 333] on div "hero . moveLeft ( 3 ) hero . moveUp ( 2 ) hero . moveLeft ( ) hero . use ( "lev…" at bounding box center [882, 336] width 345 height 373
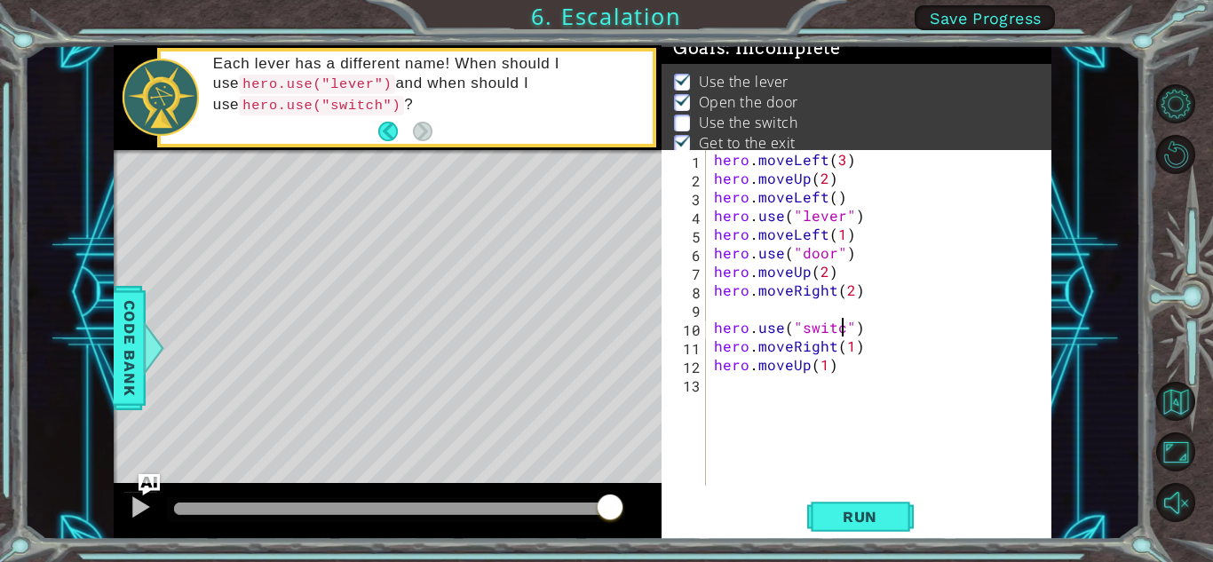
scroll to position [0, 8]
type textarea "hero.use("switch")"
click at [871, 510] on span "Run" at bounding box center [860, 517] width 70 height 18
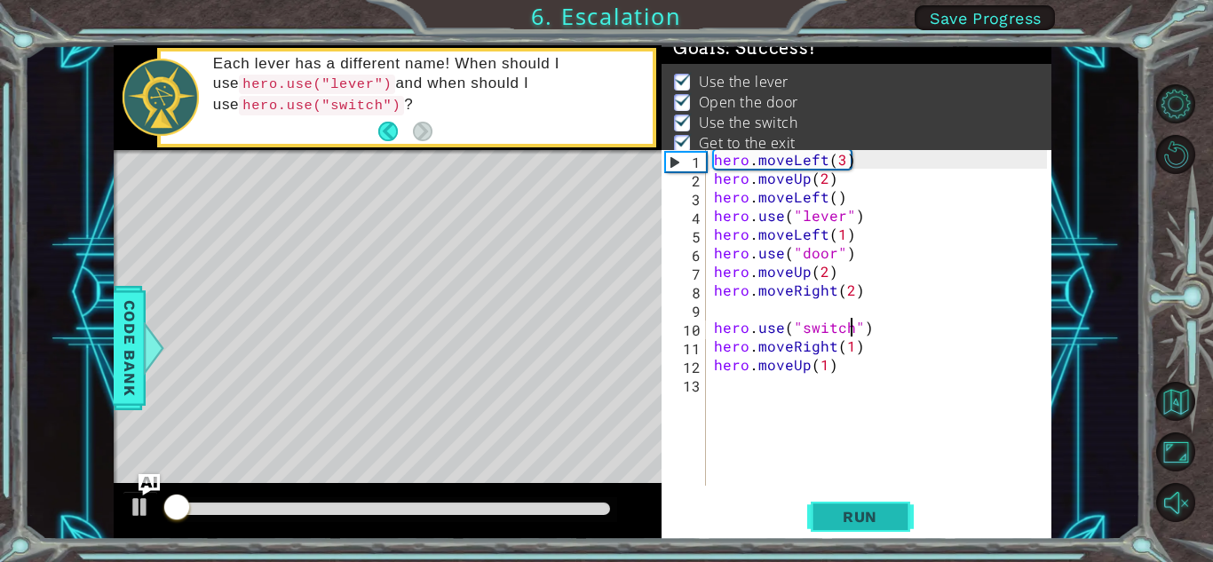
click at [871, 510] on span "Run" at bounding box center [860, 517] width 70 height 18
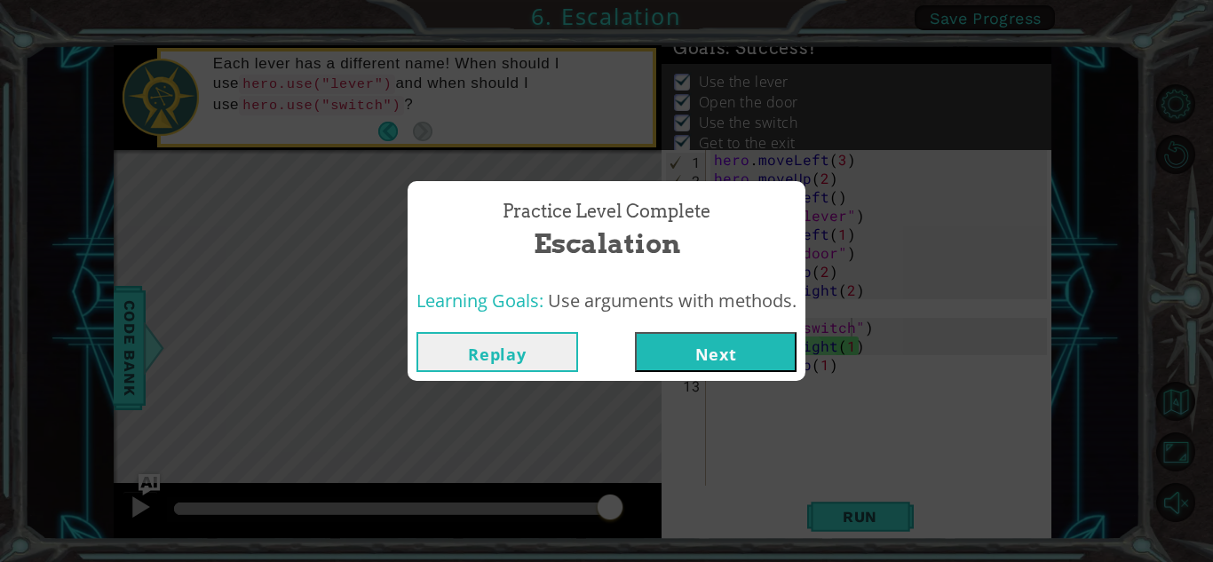
click at [716, 333] on button "Next" at bounding box center [716, 352] width 162 height 40
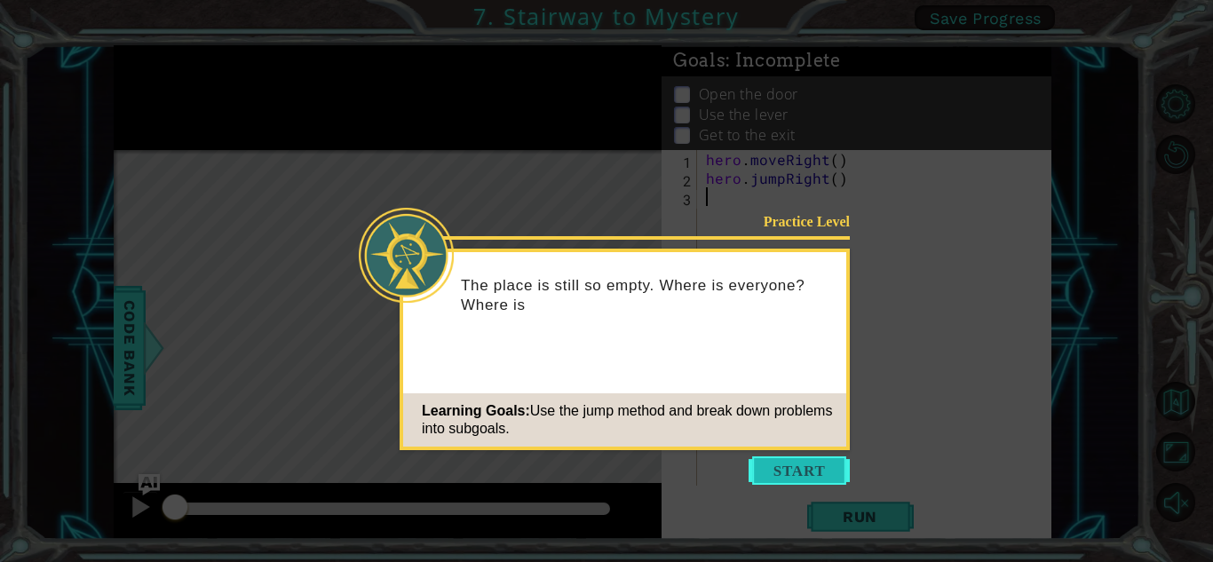
click at [786, 472] on button "Start" at bounding box center [799, 470] width 101 height 28
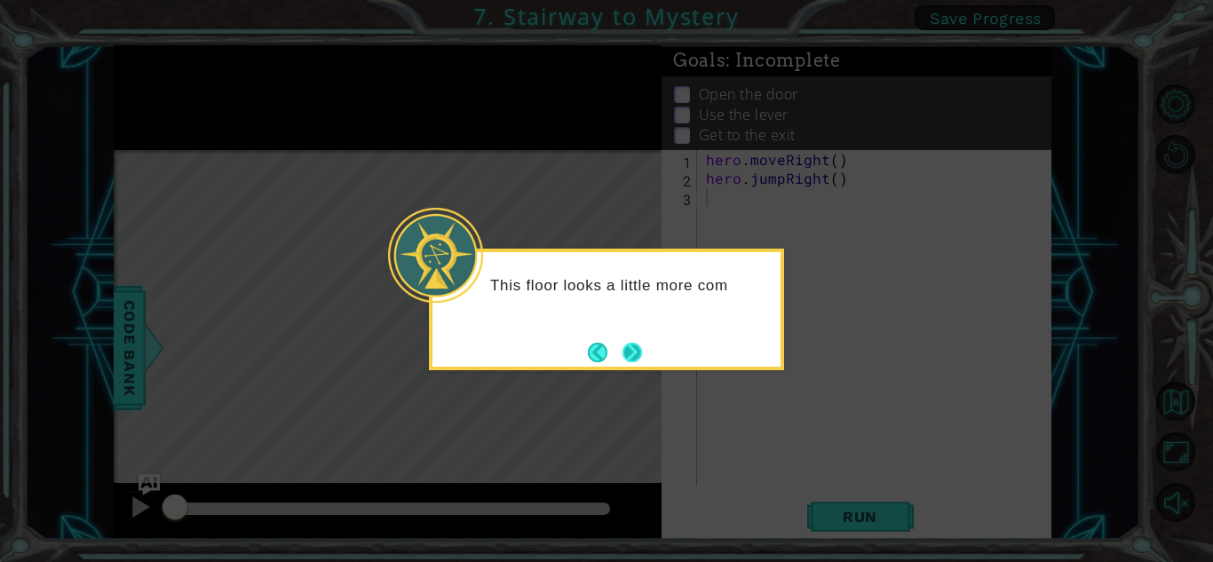
click at [630, 350] on button "Next" at bounding box center [632, 353] width 20 height 20
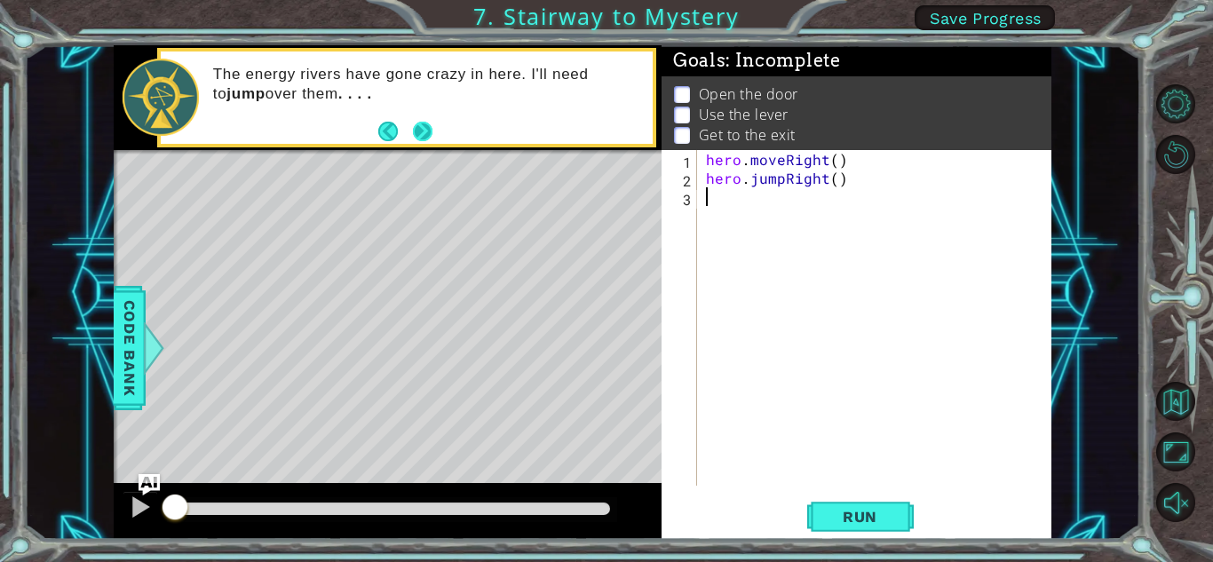
click at [420, 123] on button "Next" at bounding box center [423, 132] width 20 height 20
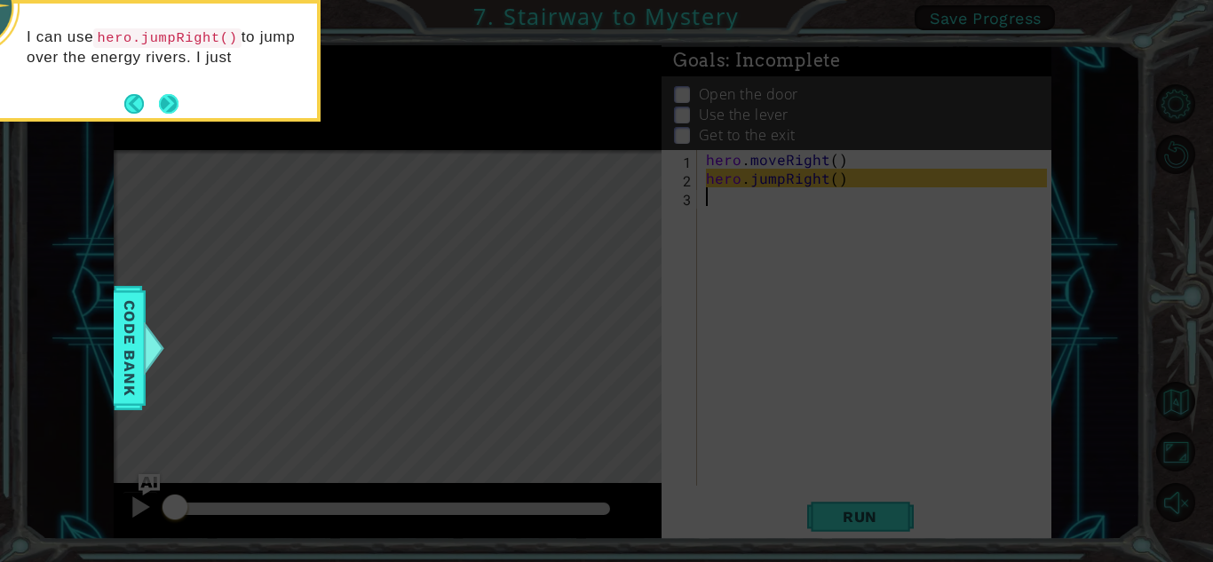
click at [162, 114] on button "Next" at bounding box center [169, 104] width 20 height 20
click at [162, 115] on icon at bounding box center [606, 84] width 1213 height 956
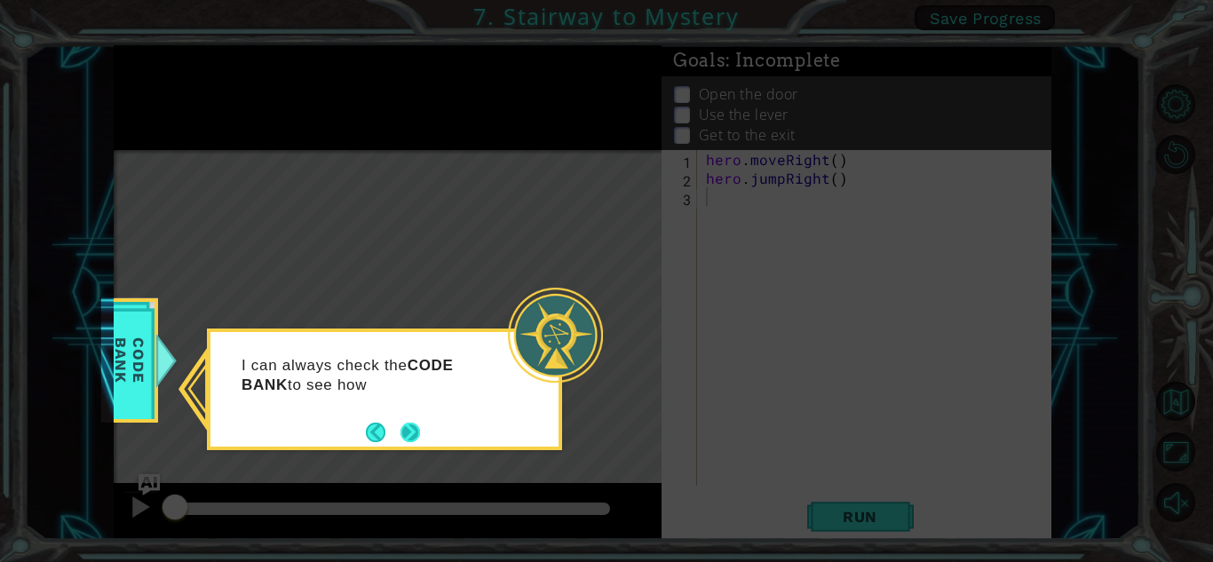
click at [407, 430] on button "Next" at bounding box center [410, 433] width 20 height 20
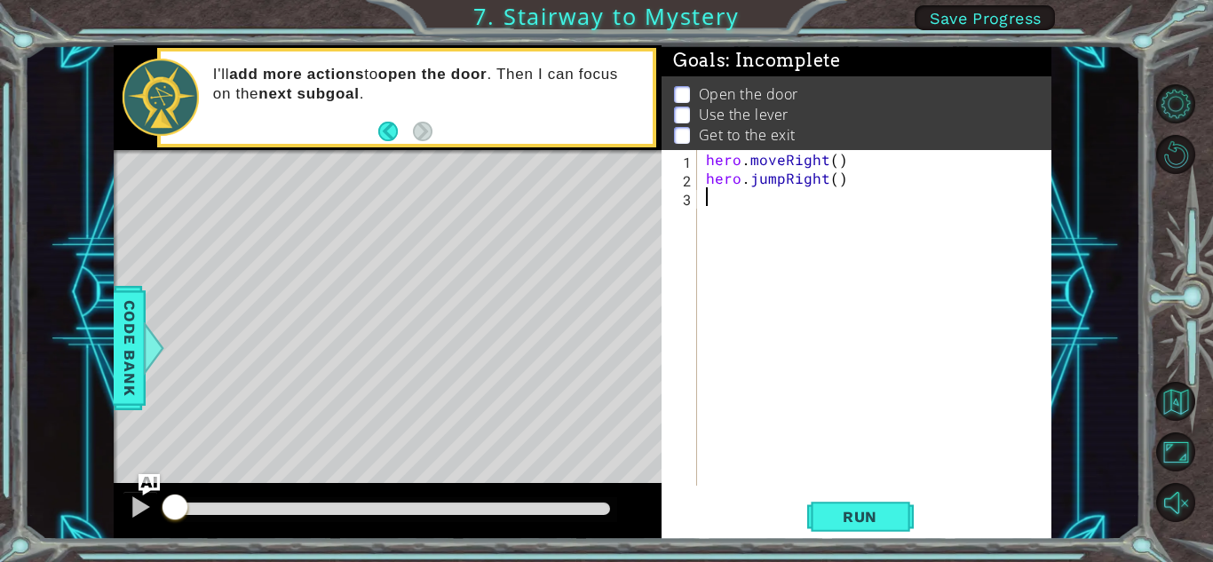
type textarea "h"
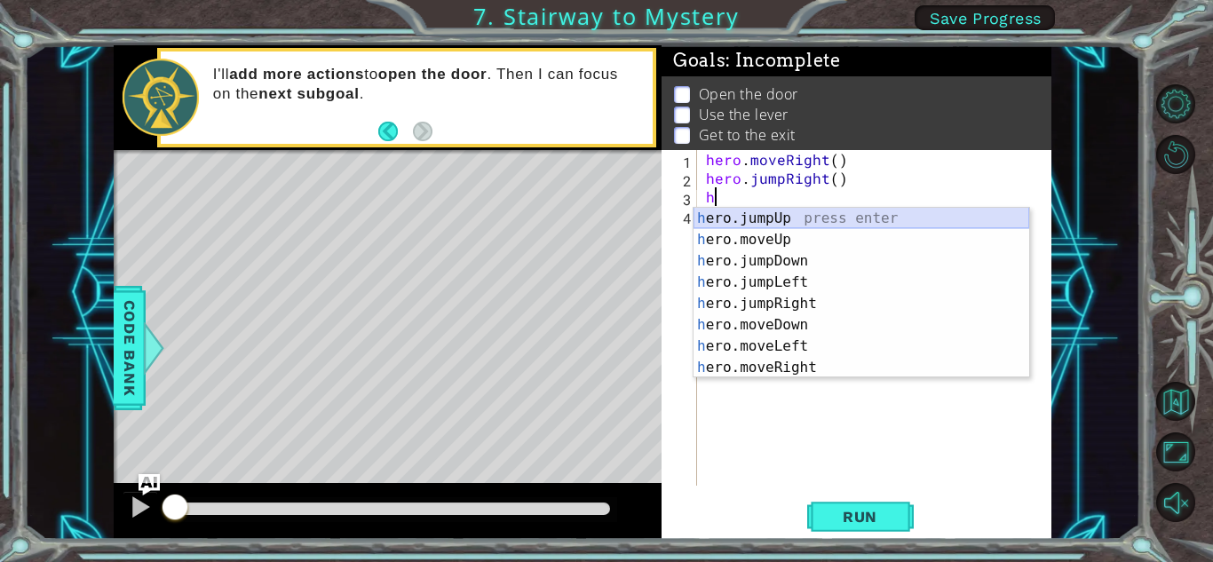
click at [803, 216] on div "h ero.jumpUp press enter h ero.moveUp press enter h ero.jumpDown press enter h …" at bounding box center [861, 314] width 336 height 213
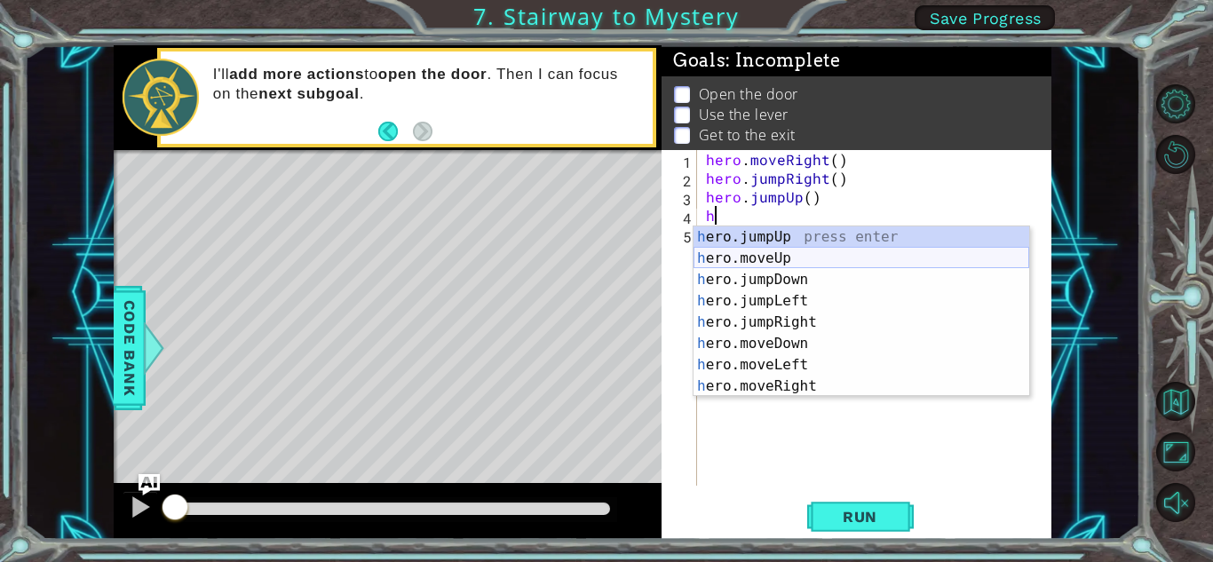
click at [873, 267] on div "h ero.jumpUp press enter h ero.moveUp press enter h ero.jumpDown press enter h …" at bounding box center [861, 332] width 336 height 213
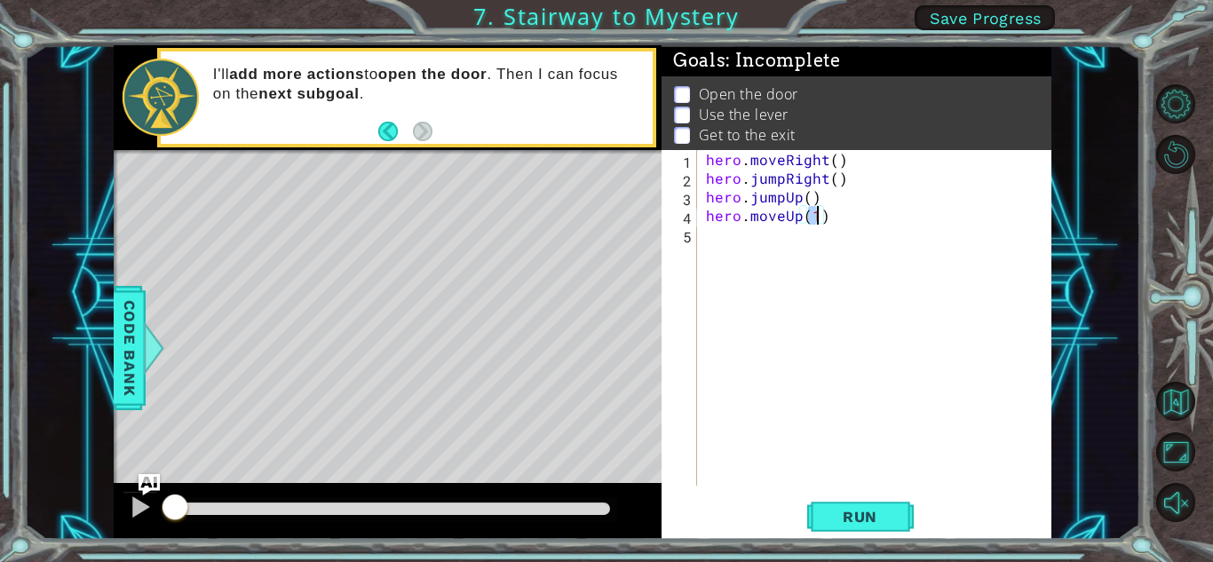
type textarea "hero.moveUp(h)"
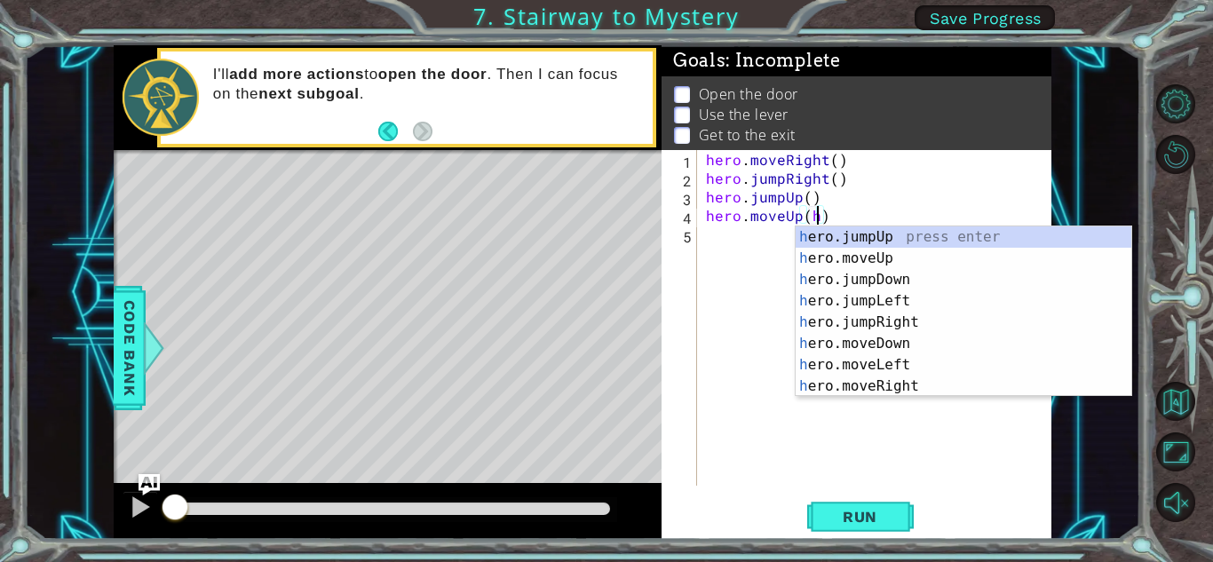
scroll to position [0, 6]
click at [730, 236] on div "hero . moveRight ( ) hero . jumpRight ( ) hero . jumpUp ( ) hero . moveUp ( h )" at bounding box center [878, 336] width 353 height 373
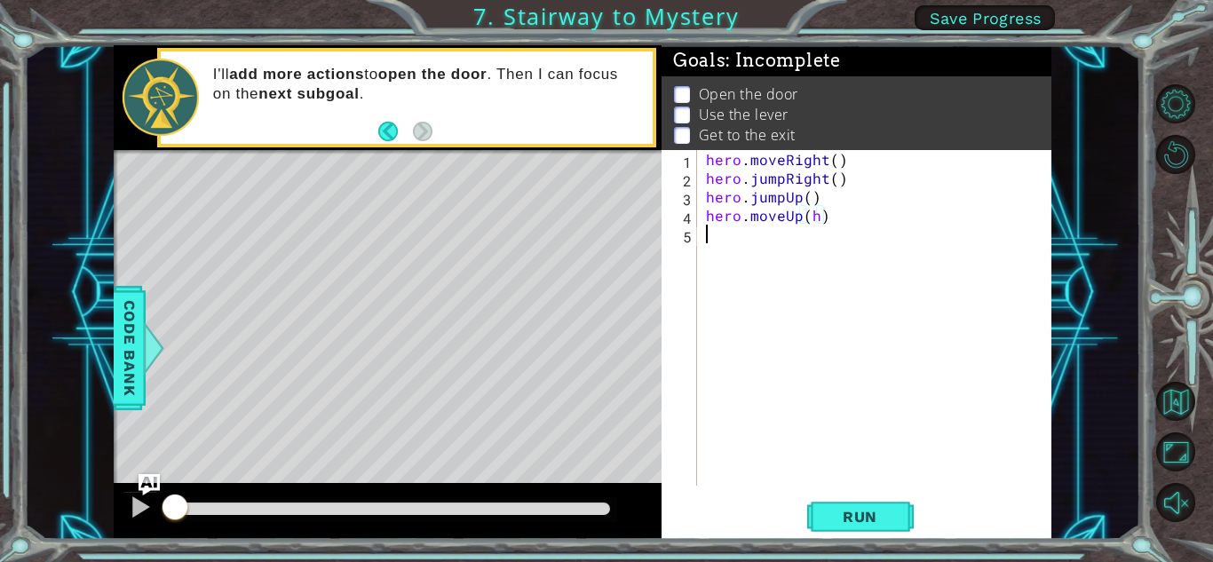
scroll to position [0, 0]
click at [734, 235] on div "hero . moveRight ( ) hero . jumpRight ( ) hero . jumpUp ( ) hero . moveUp ( h )" at bounding box center [878, 336] width 353 height 373
click at [817, 215] on div "hero . moveRight ( ) hero . jumpRight ( ) hero . jumpUp ( ) hero . moveUp ( h )" at bounding box center [878, 336] width 353 height 373
type textarea "hero.moveUp()"
click at [739, 233] on div "hero . moveRight ( ) hero . jumpRight ( ) hero . jumpUp ( ) hero . moveUp ( )" at bounding box center [878, 336] width 353 height 373
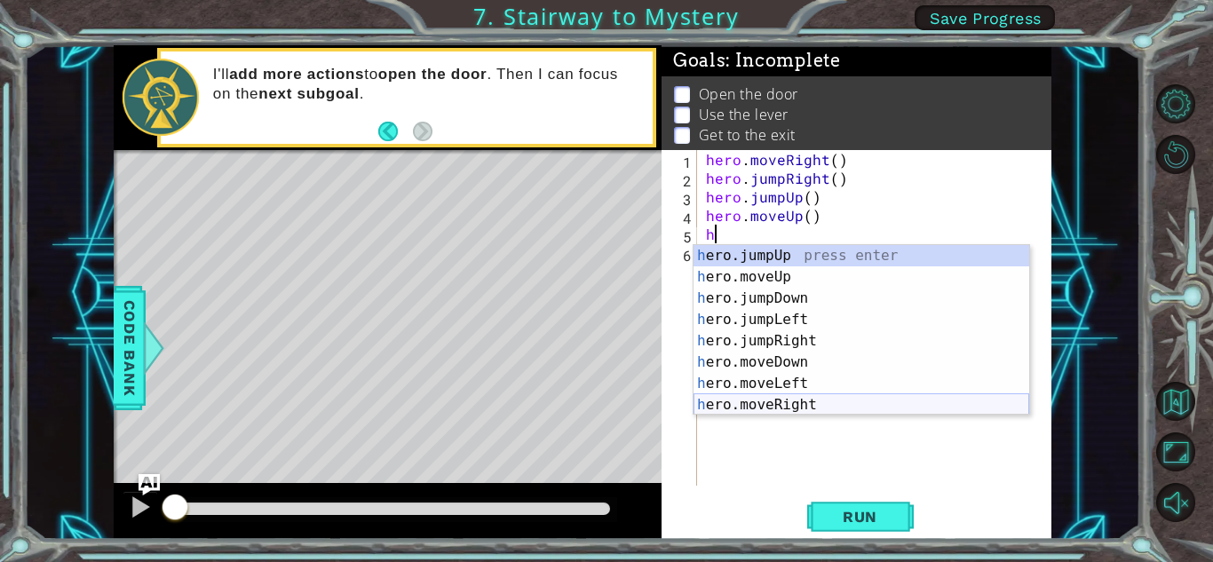
click at [820, 397] on div "h ero.jumpUp press enter h ero.moveUp press enter h ero.jumpDown press enter h …" at bounding box center [861, 351] width 336 height 213
type textarea "hero.moveRight(1)"
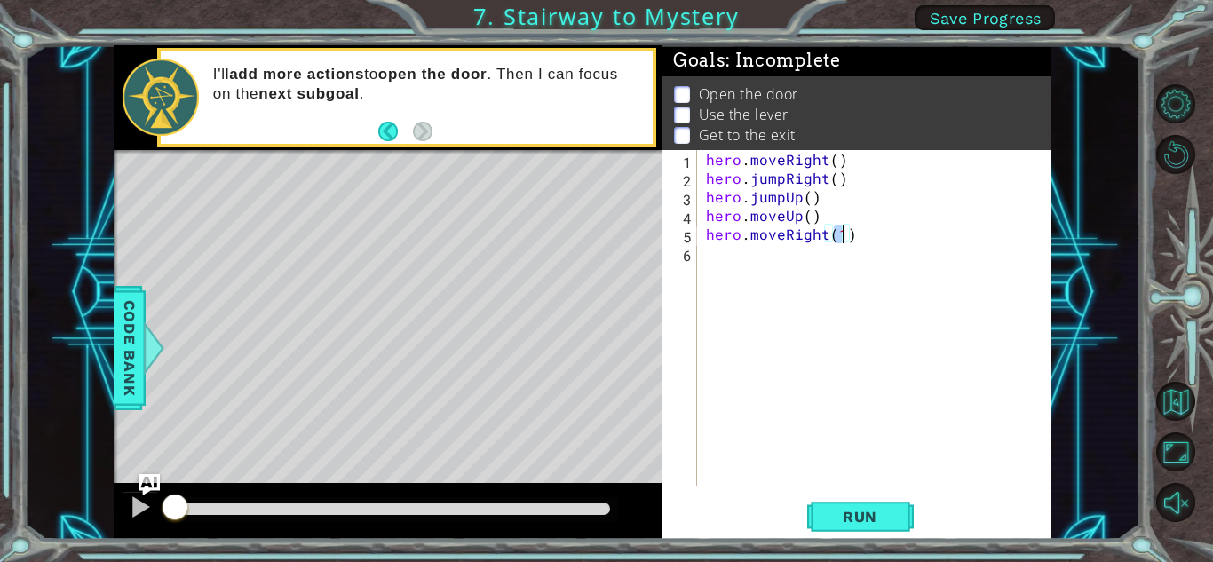
click at [747, 256] on div "hero . moveRight ( ) hero . jumpRight ( ) hero . jumpUp ( ) hero . moveUp ( ) h…" at bounding box center [878, 336] width 353 height 373
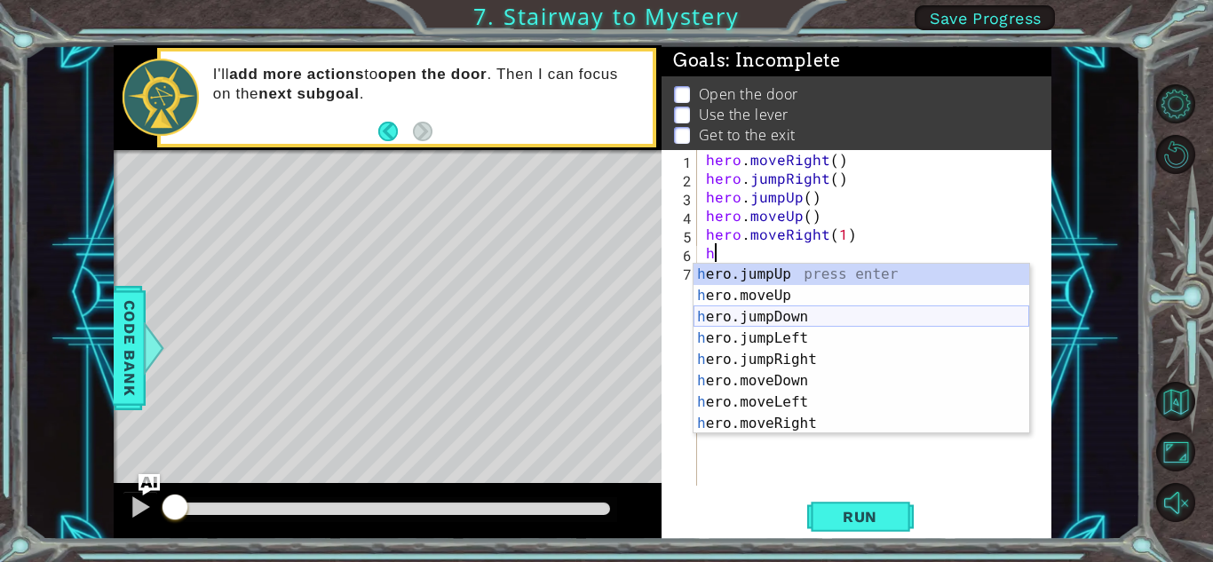
scroll to position [21, 0]
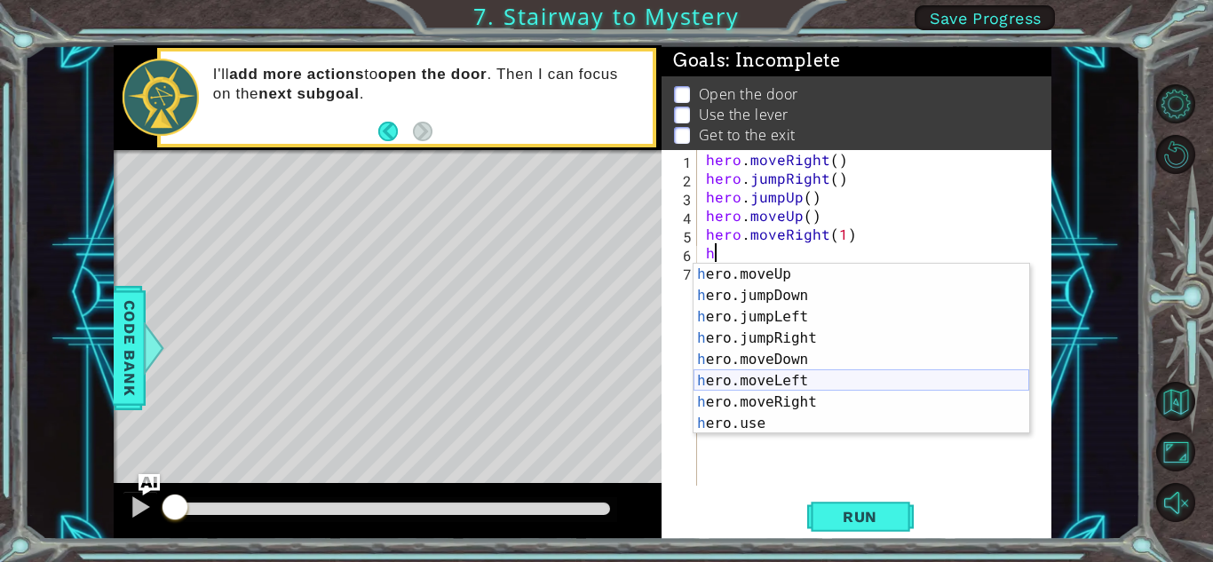
click at [809, 391] on div "h ero.moveUp press enter h ero.jumpDown press enter h ero.jumpLeft press enter …" at bounding box center [861, 370] width 336 height 213
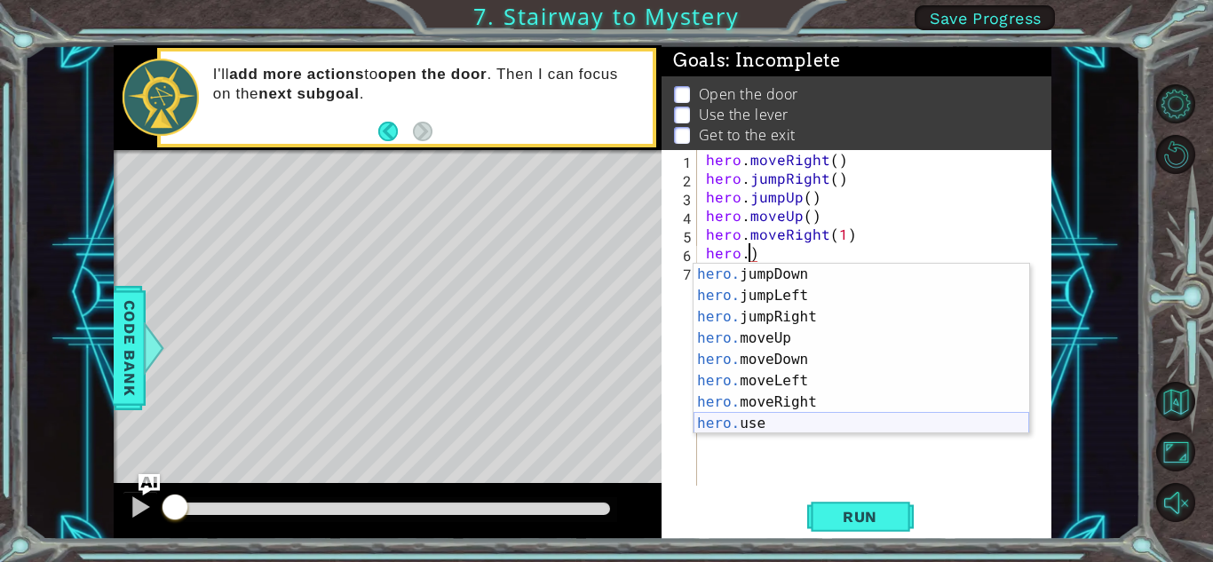
click at [804, 426] on div "hero. jumpDown press enter hero. jumpLeft press enter hero. jumpRight press ent…" at bounding box center [861, 370] width 336 height 213
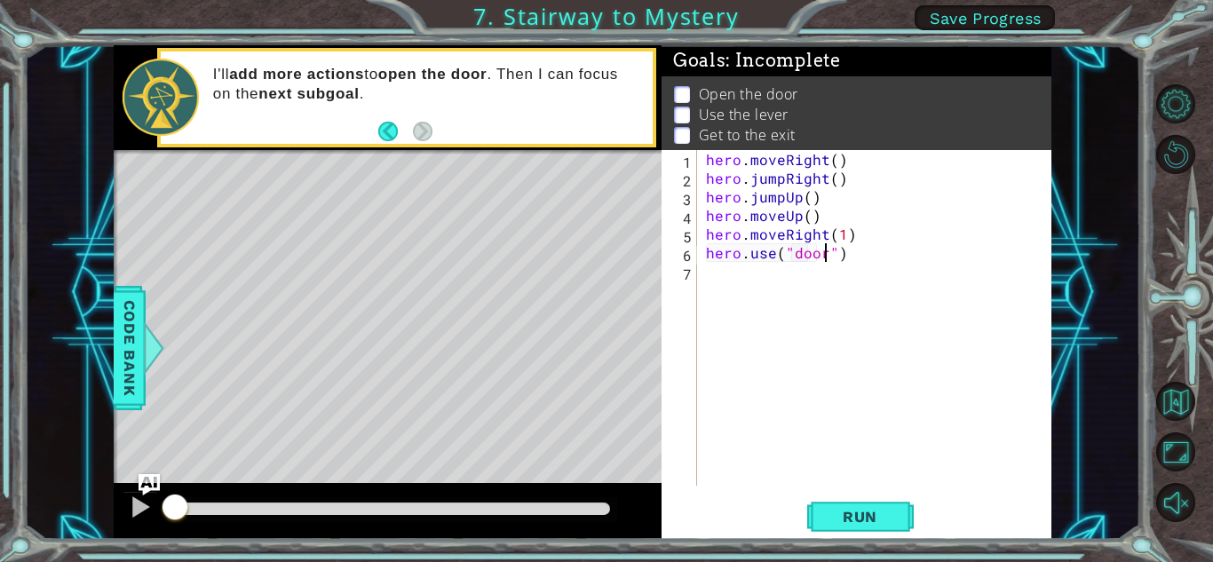
scroll to position [0, 7]
type textarea "hero.use("door")"
click at [874, 523] on span "Run" at bounding box center [860, 517] width 70 height 18
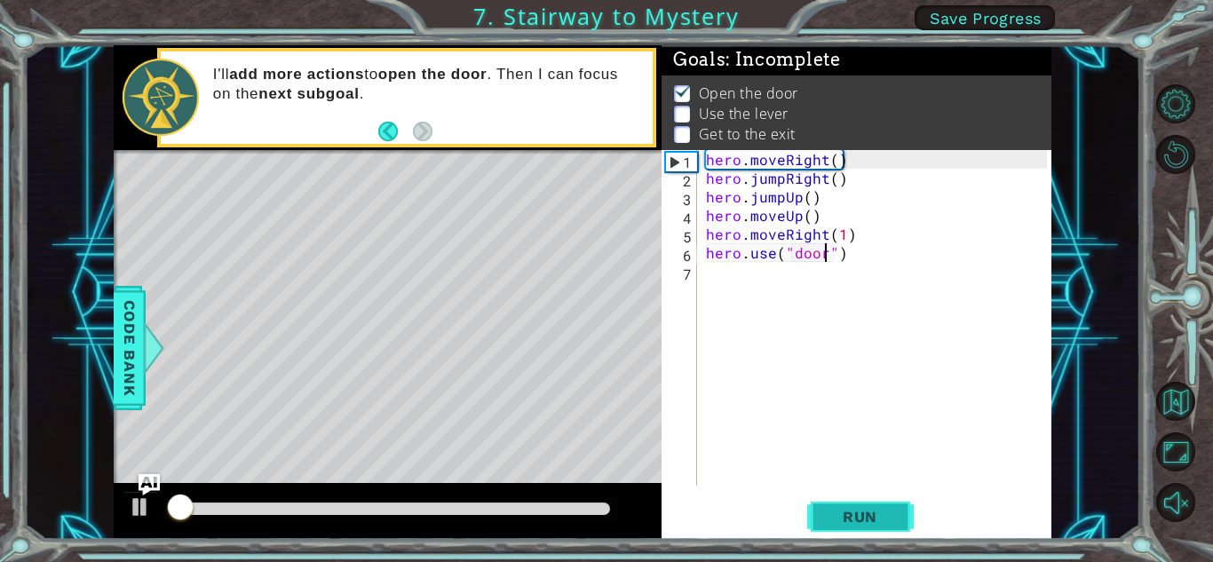
scroll to position [2, 0]
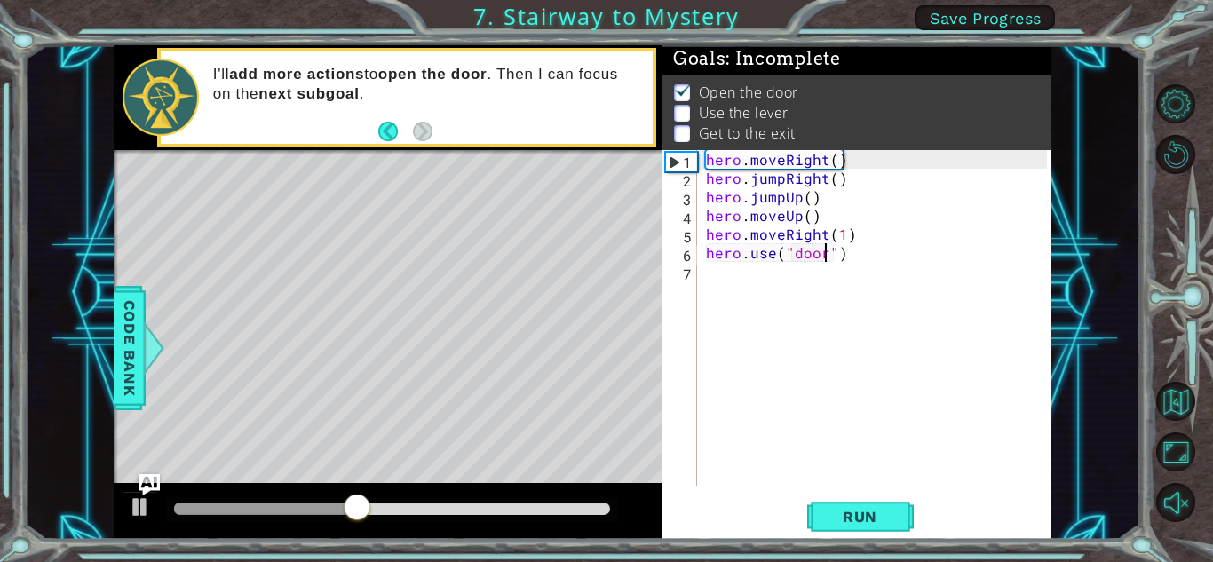
click at [708, 270] on div "hero . moveRight ( ) hero . jumpRight ( ) hero . jumpUp ( ) hero . moveUp ( ) h…" at bounding box center [878, 336] width 353 height 373
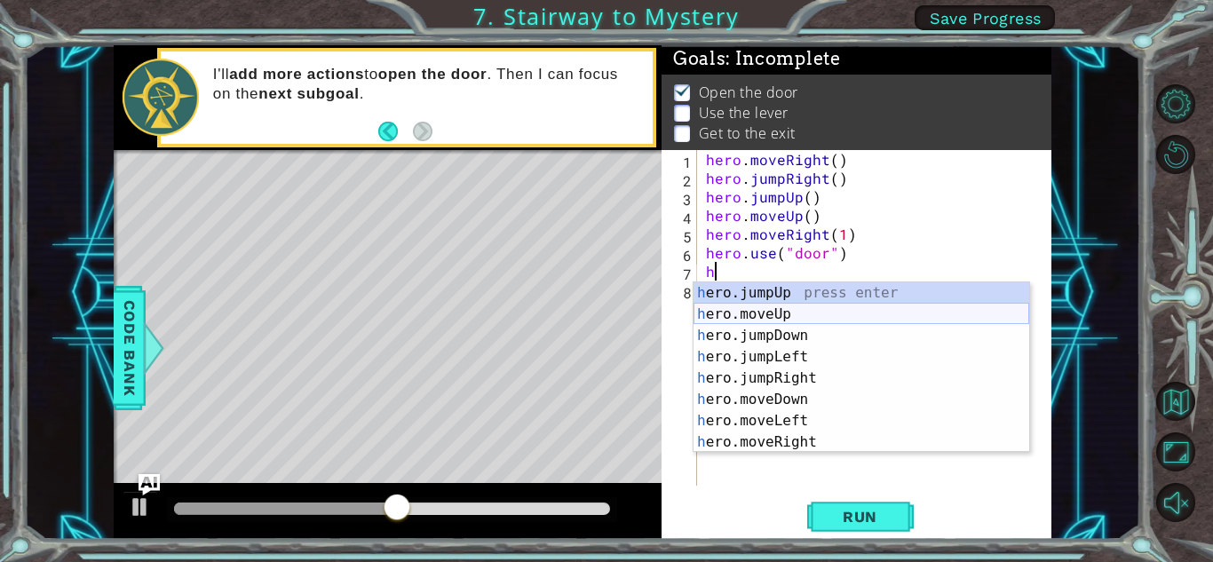
click at [764, 311] on div "h ero.jumpUp press enter h ero.moveUp press enter h ero.jumpDown press enter h …" at bounding box center [861, 388] width 336 height 213
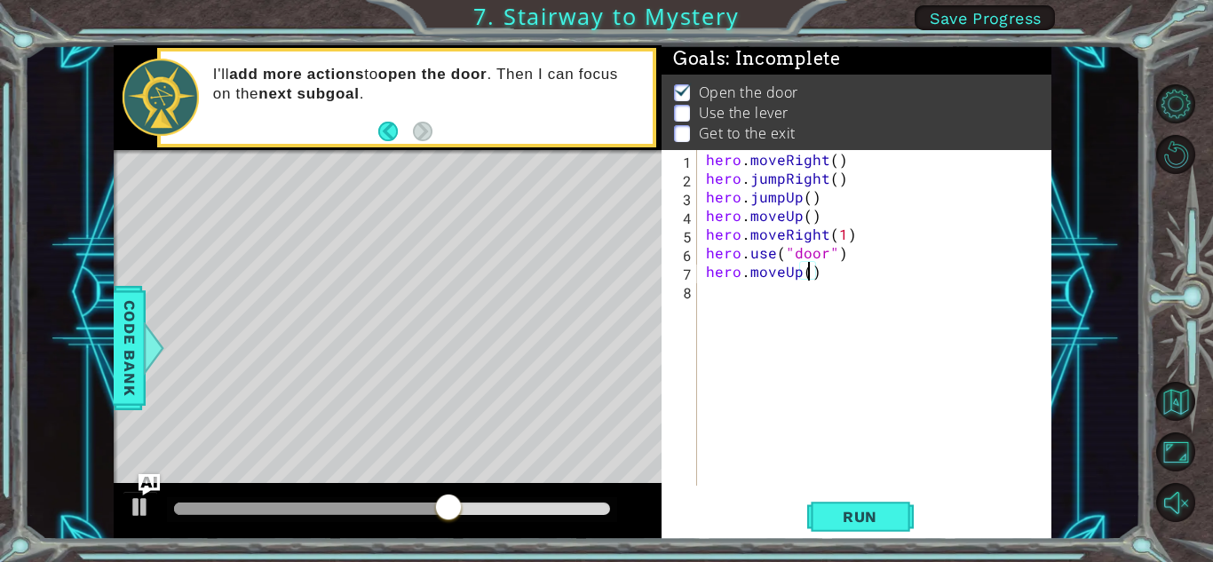
type textarea "hero.moveUp(2)"
click at [724, 295] on div "hero . moveRight ( ) hero . jumpRight ( ) hero . jumpUp ( ) hero . moveUp ( ) h…" at bounding box center [878, 336] width 353 height 373
type textarea "h"
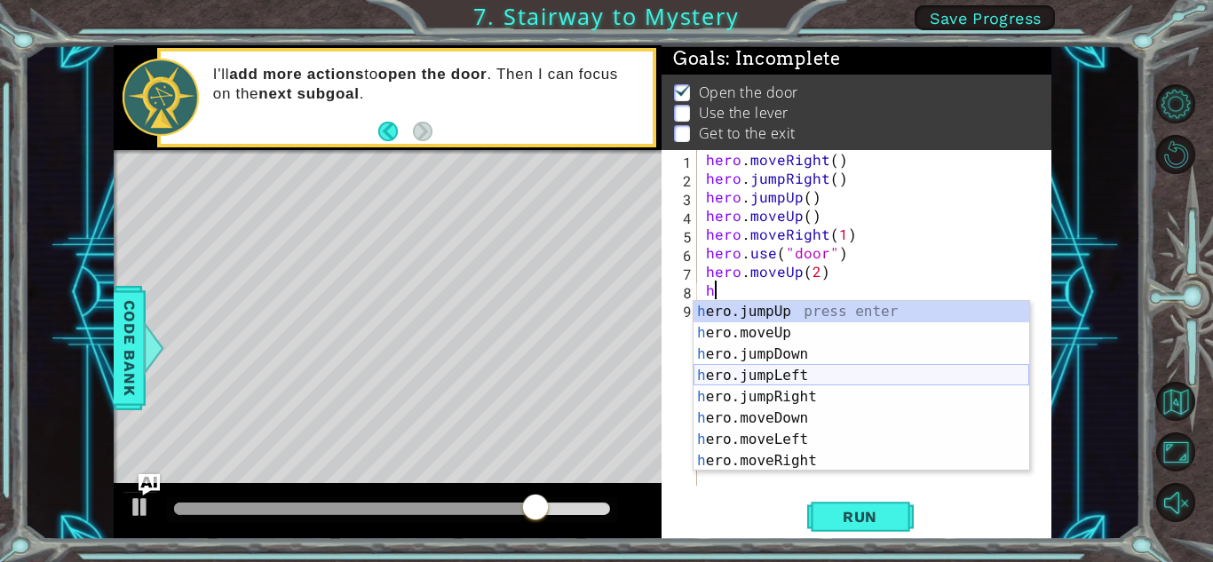
click at [793, 366] on div "h ero.jumpUp press enter h ero.moveUp press enter h ero.jumpDown press enter h …" at bounding box center [861, 407] width 336 height 213
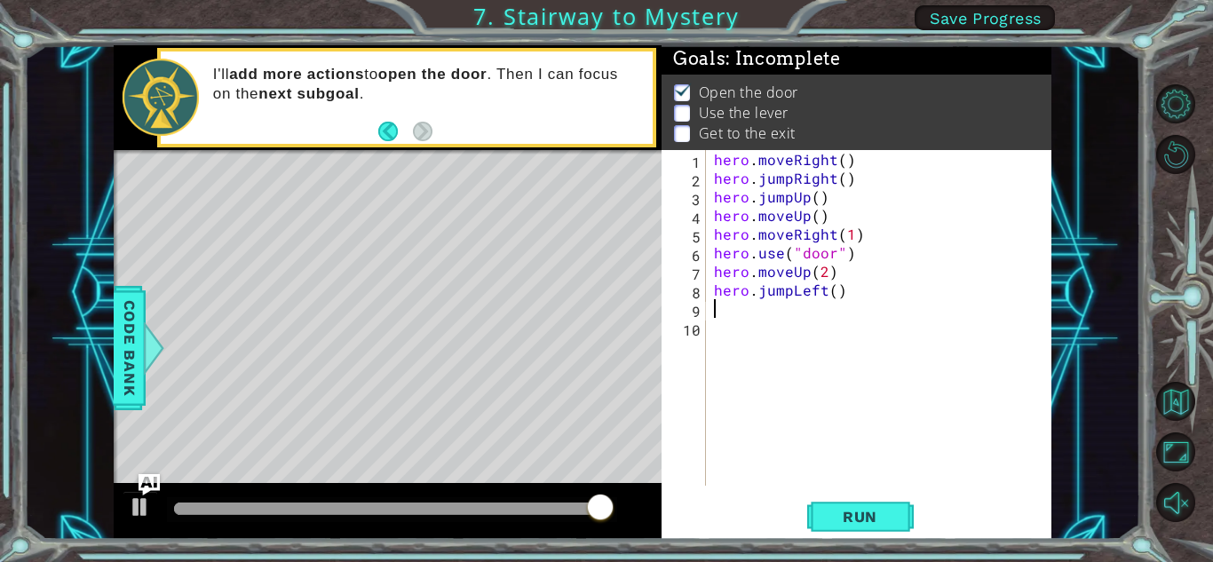
click at [835, 290] on div "hero . moveRight ( ) hero . jumpRight ( ) hero . jumpUp ( ) hero . moveUp ( ) h…" at bounding box center [882, 336] width 345 height 373
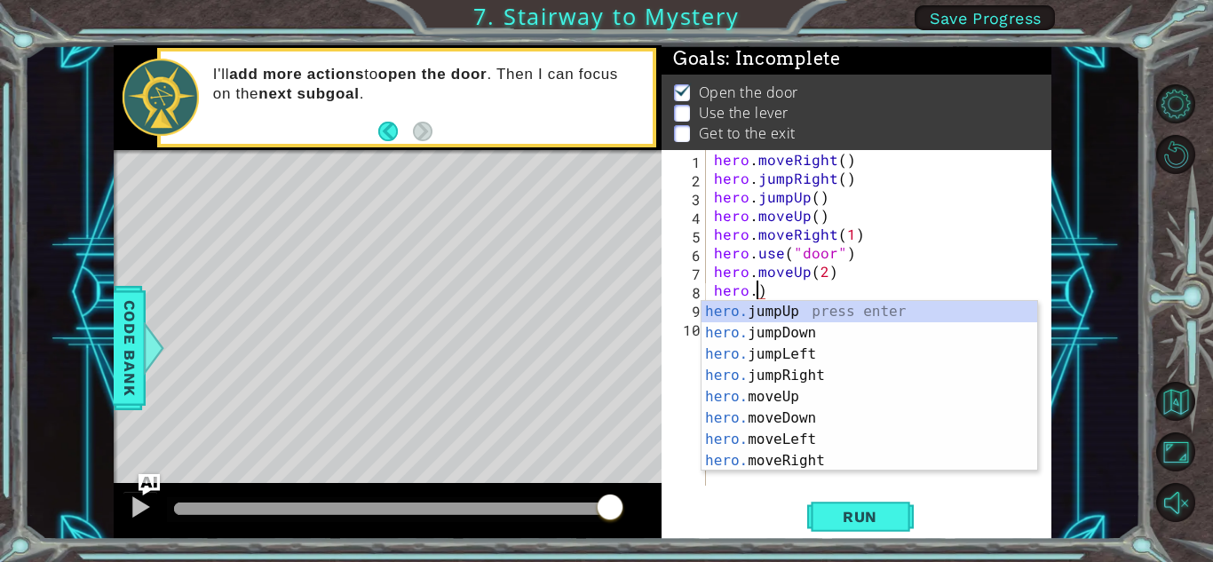
click at [878, 289] on div "hero . moveRight ( ) hero . jumpRight ( ) hero . jumpUp ( ) hero . moveUp ( ) h…" at bounding box center [882, 336] width 345 height 373
click at [828, 432] on div "hero. jumpUp press enter hero. jumpDown press enter hero. jumpLeft press enter …" at bounding box center [869, 407] width 336 height 213
type textarea "hero.moveLeft(1)"
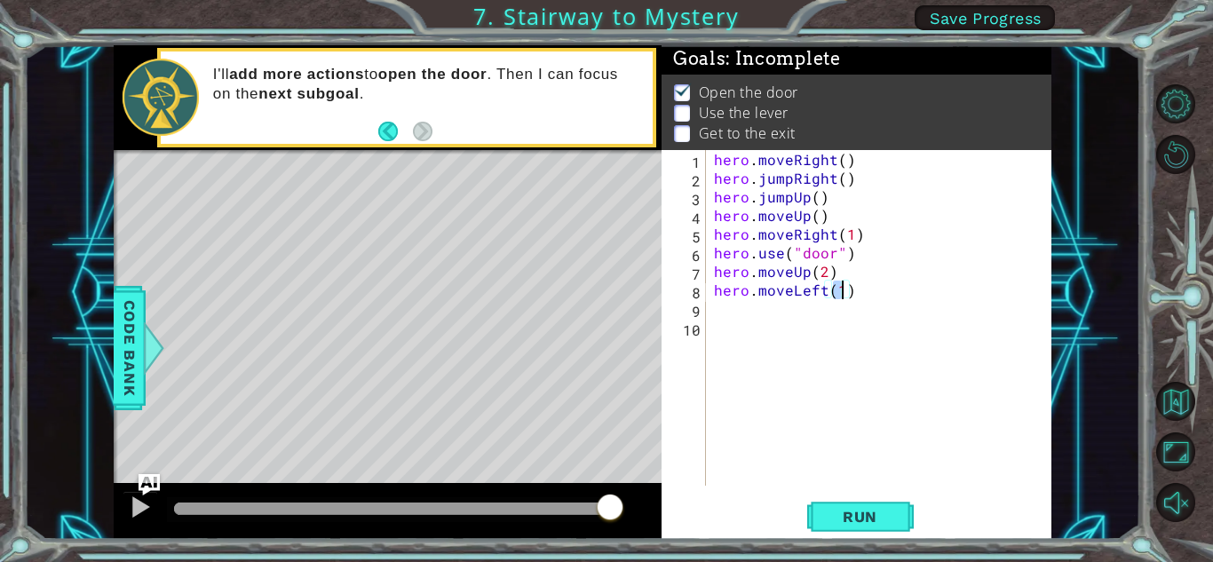
click at [749, 313] on div "hero . moveRight ( ) hero . jumpRight ( ) hero . jumpUp ( ) hero . moveUp ( ) h…" at bounding box center [882, 336] width 345 height 373
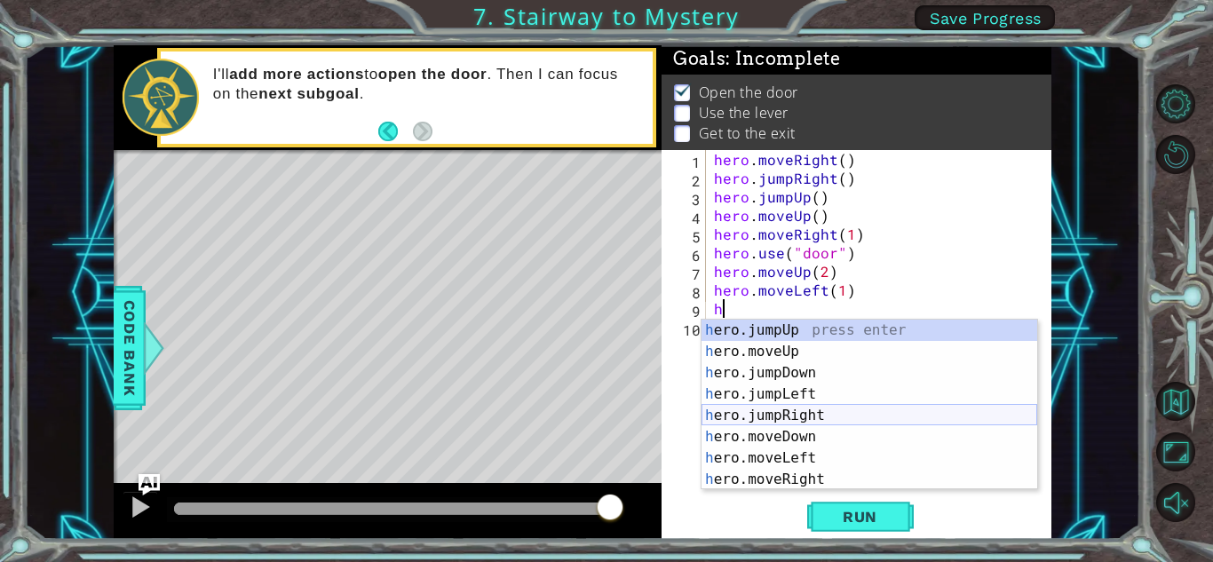
scroll to position [21, 0]
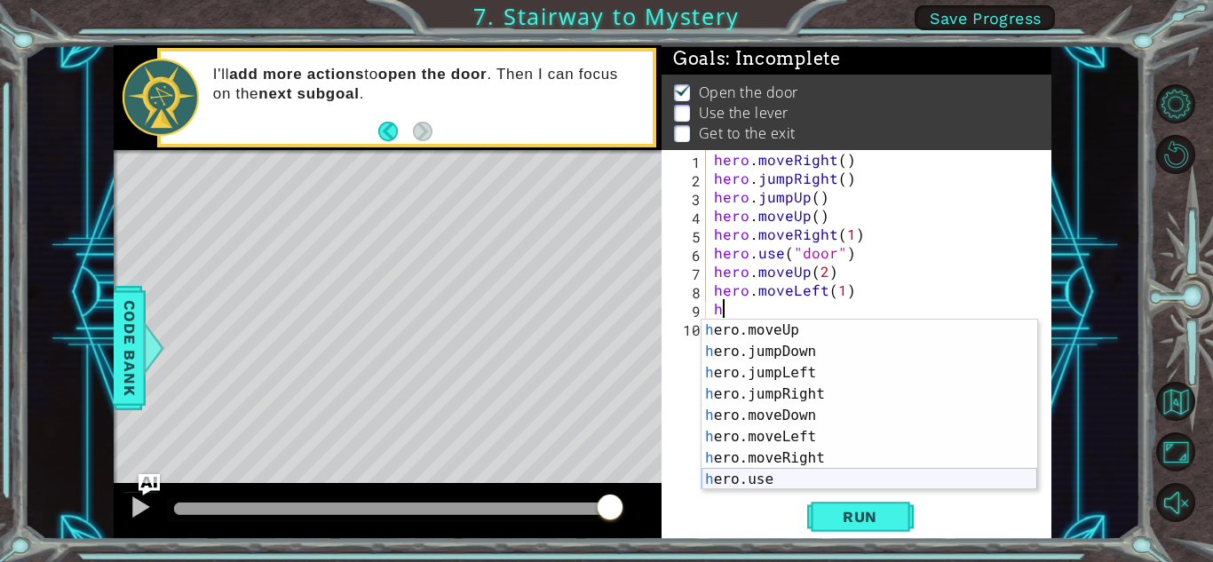
click at [838, 481] on div "h ero.moveUp press enter h ero.jumpDown press enter h ero.jumpLeft press enter …" at bounding box center [869, 426] width 336 height 213
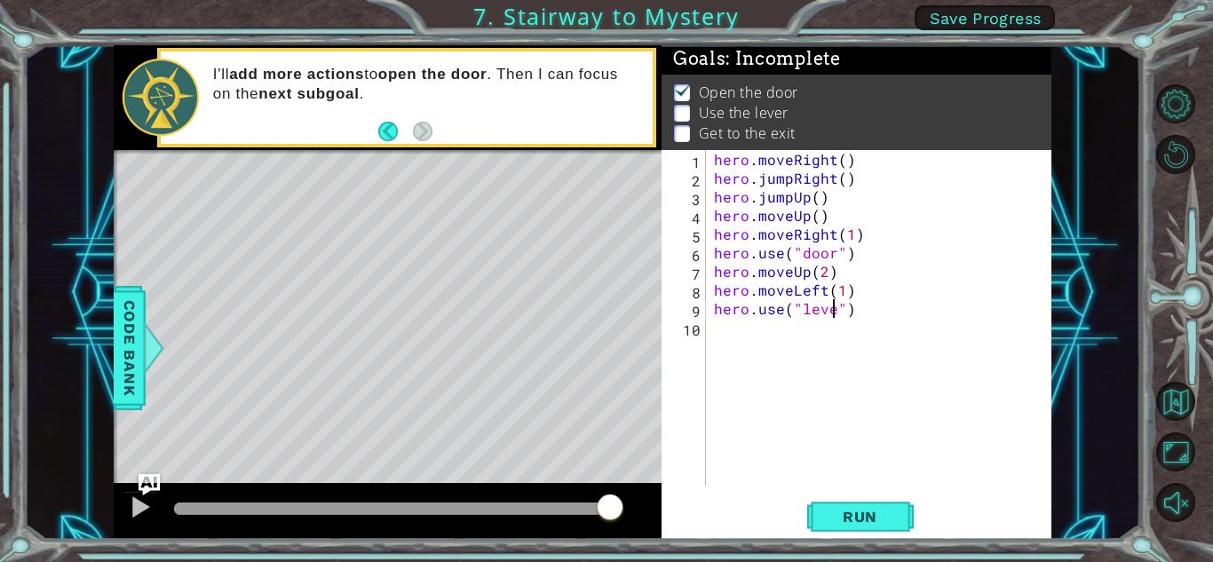
type textarea "hero.use("lever")"
click at [714, 325] on div "hero . moveRight ( ) hero . jumpRight ( ) hero . jumpUp ( ) hero . moveUp ( ) h…" at bounding box center [882, 336] width 345 height 373
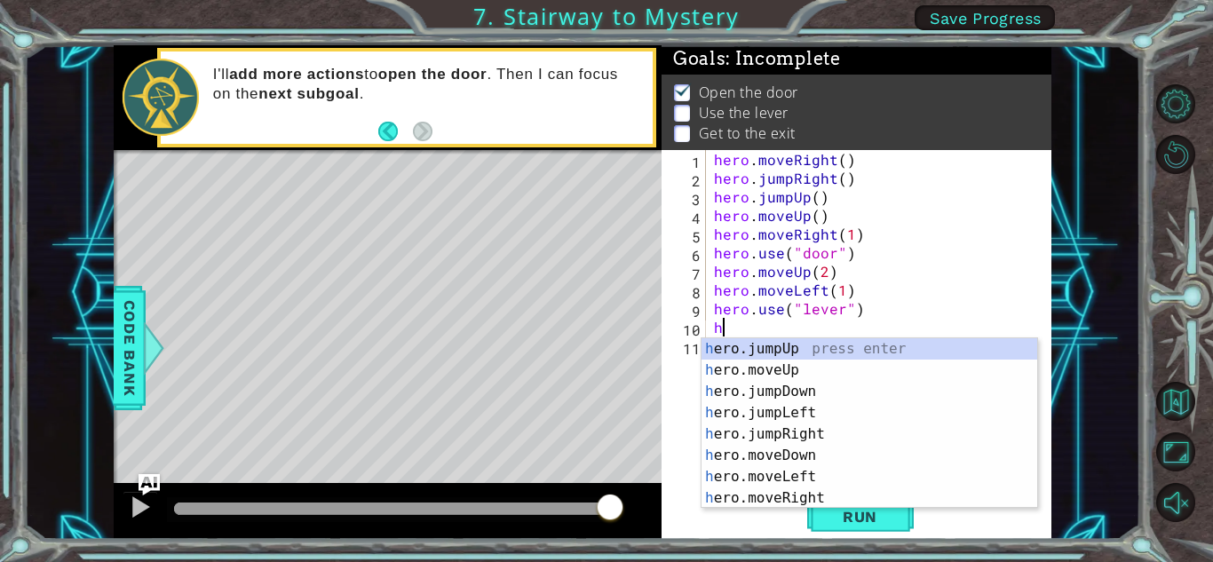
scroll to position [0, 0]
click at [804, 471] on div "h ero.jumpUp press enter h ero.moveUp press enter h ero.jumpDown press enter h …" at bounding box center [869, 444] width 336 height 213
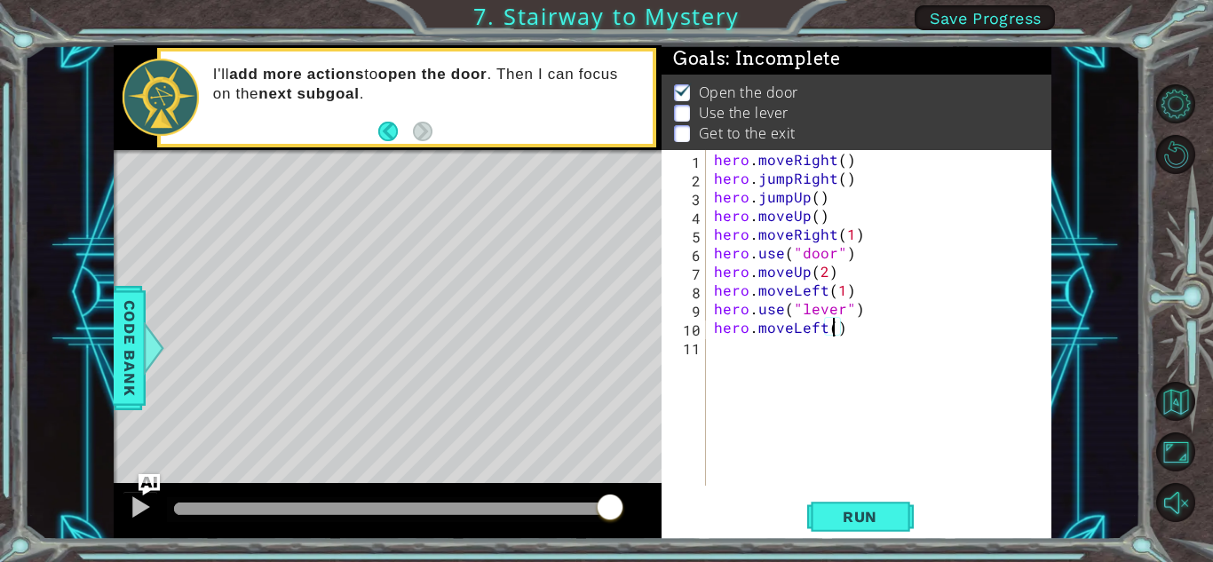
type textarea "hero.moveLeft(2)"
click at [722, 347] on div "hero . moveRight ( ) hero . jumpRight ( ) hero . jumpUp ( ) hero . moveUp ( ) h…" at bounding box center [882, 336] width 345 height 373
type textarea "h"
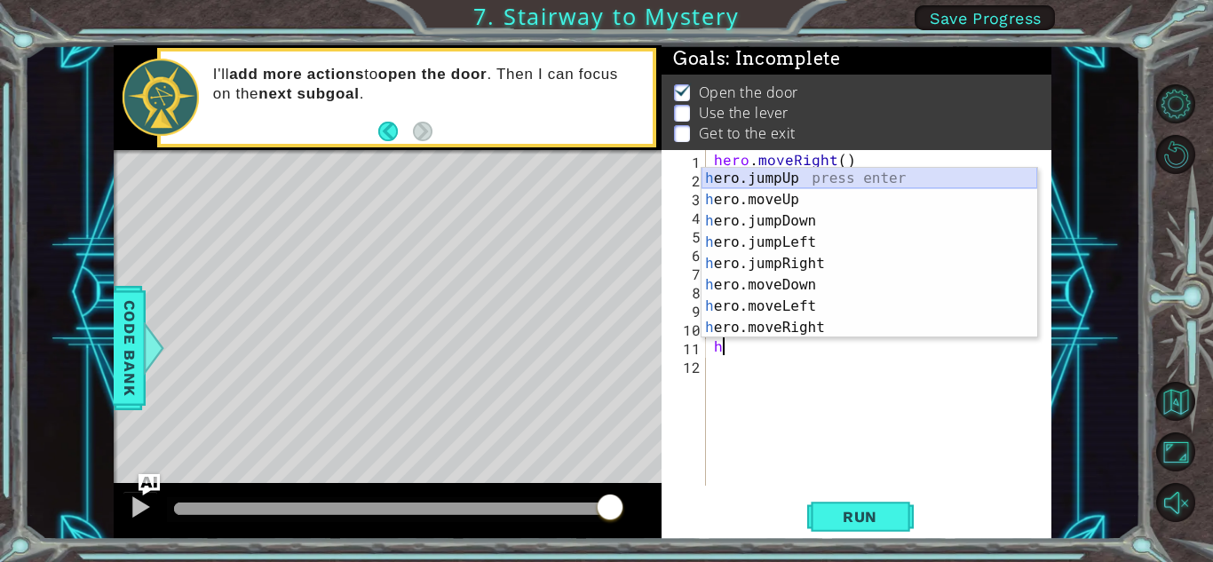
click at [832, 181] on div "h ero.jumpUp press enter h ero.moveUp press enter h ero.jumpDown press enter h …" at bounding box center [869, 274] width 336 height 213
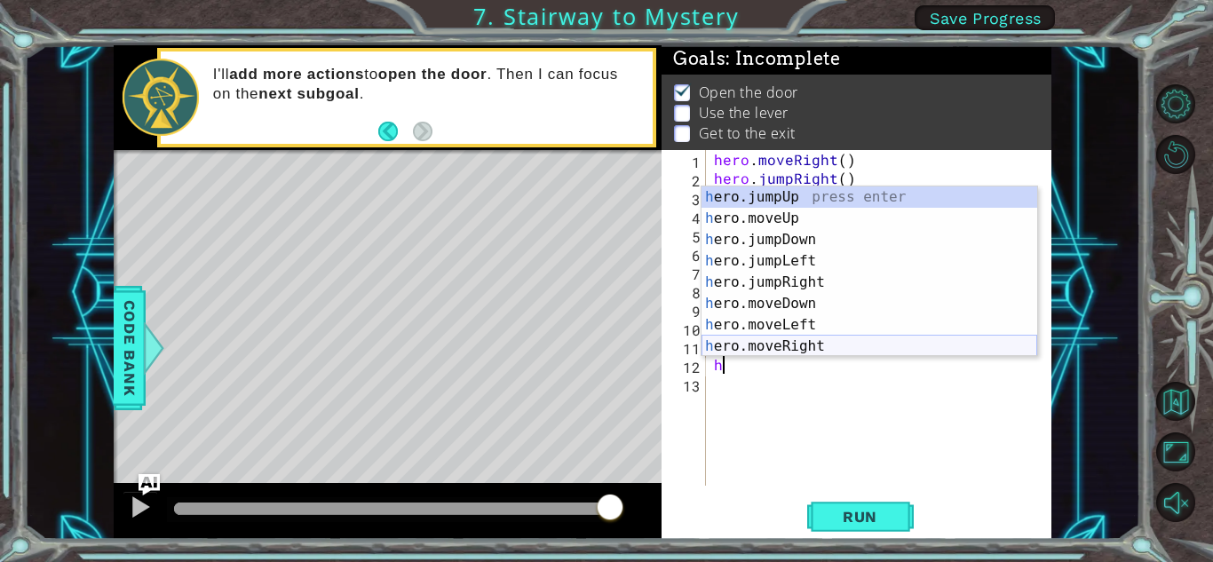
click at [820, 345] on div "h ero.jumpUp press enter h ero.moveUp press enter h ero.jumpDown press enter h …" at bounding box center [869, 292] width 336 height 213
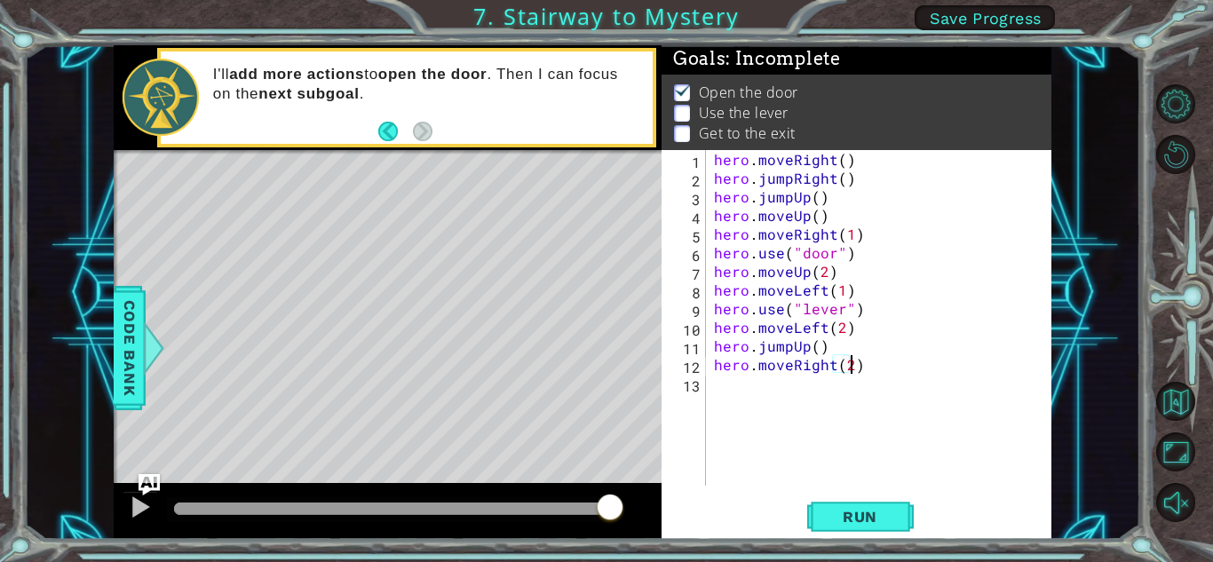
scroll to position [0, 8]
type textarea "hero.moveRight(2)"
click at [890, 508] on span "Run" at bounding box center [860, 517] width 70 height 18
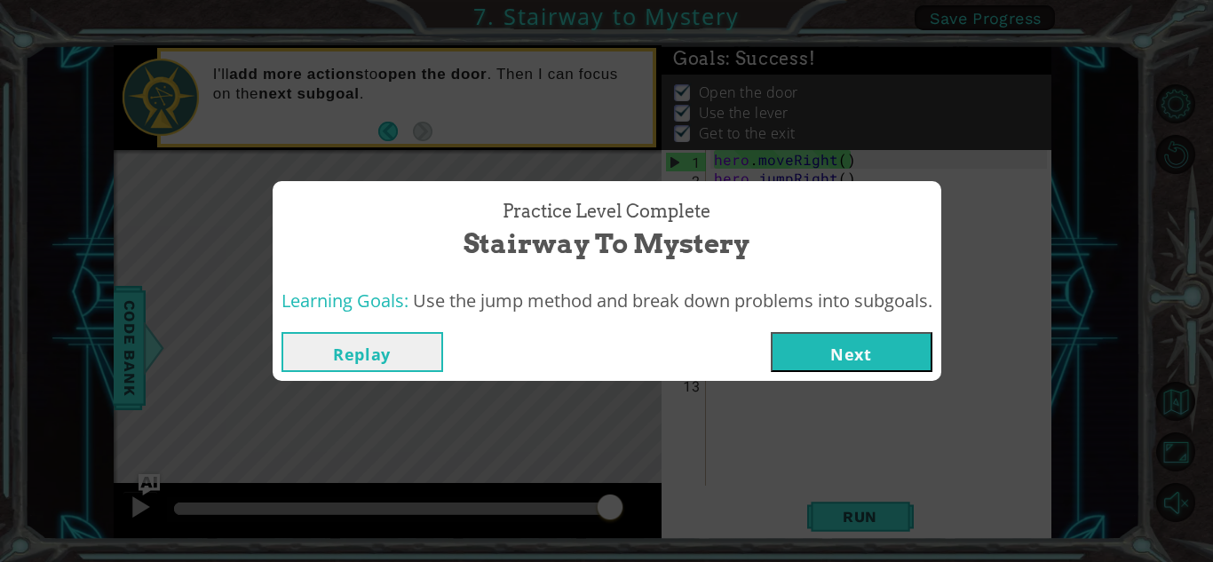
click at [863, 364] on button "Next" at bounding box center [852, 352] width 162 height 40
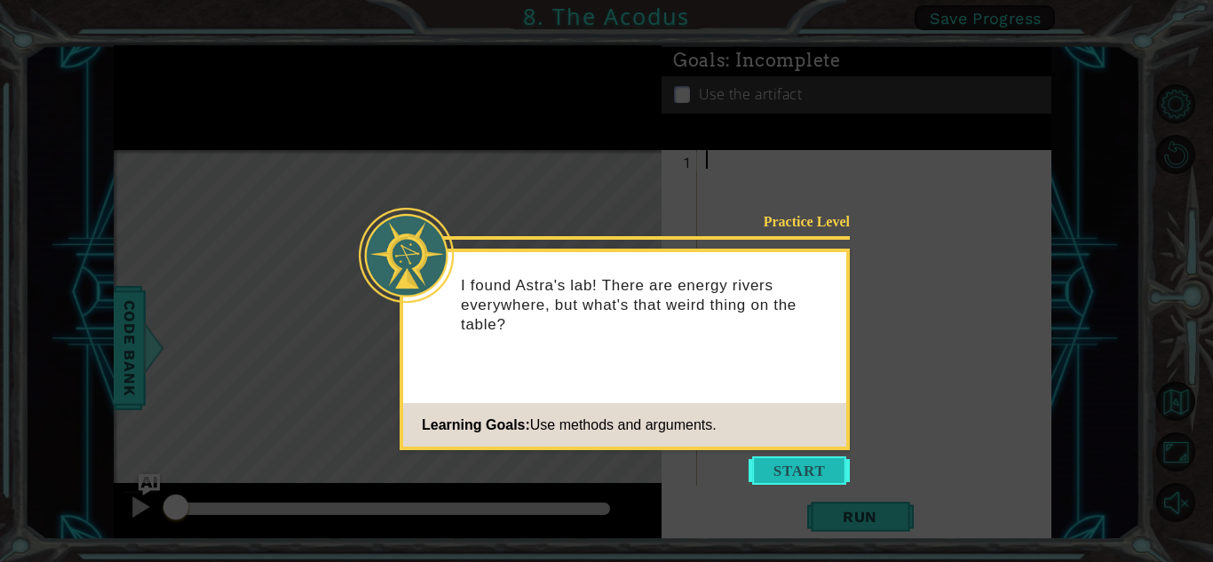
click at [778, 461] on button "Start" at bounding box center [799, 470] width 101 height 28
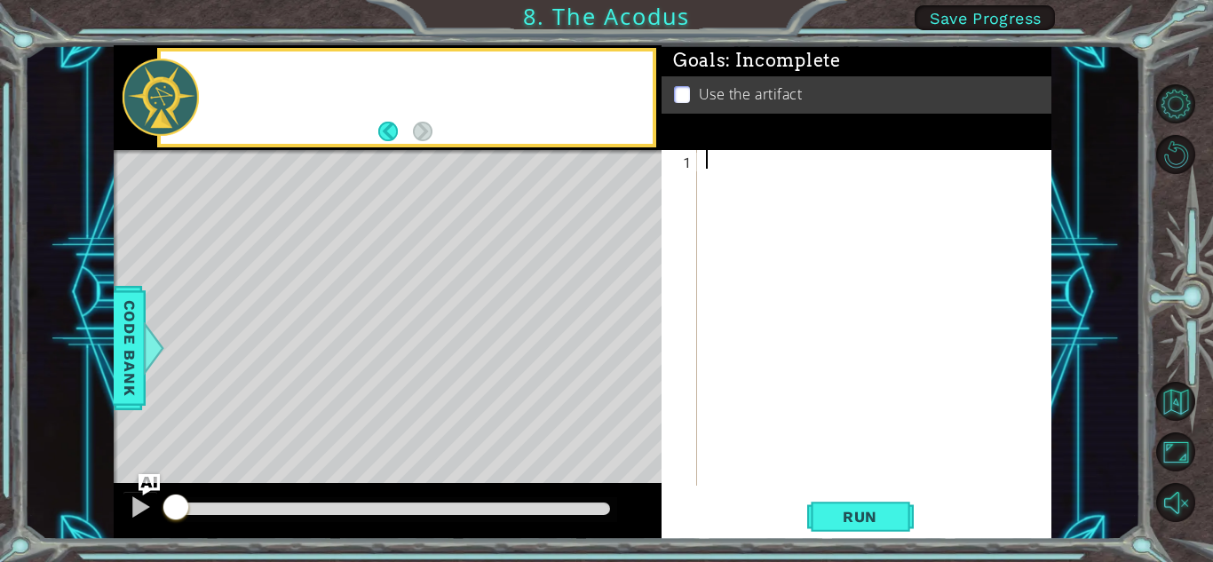
click at [778, 461] on div at bounding box center [878, 336] width 353 height 373
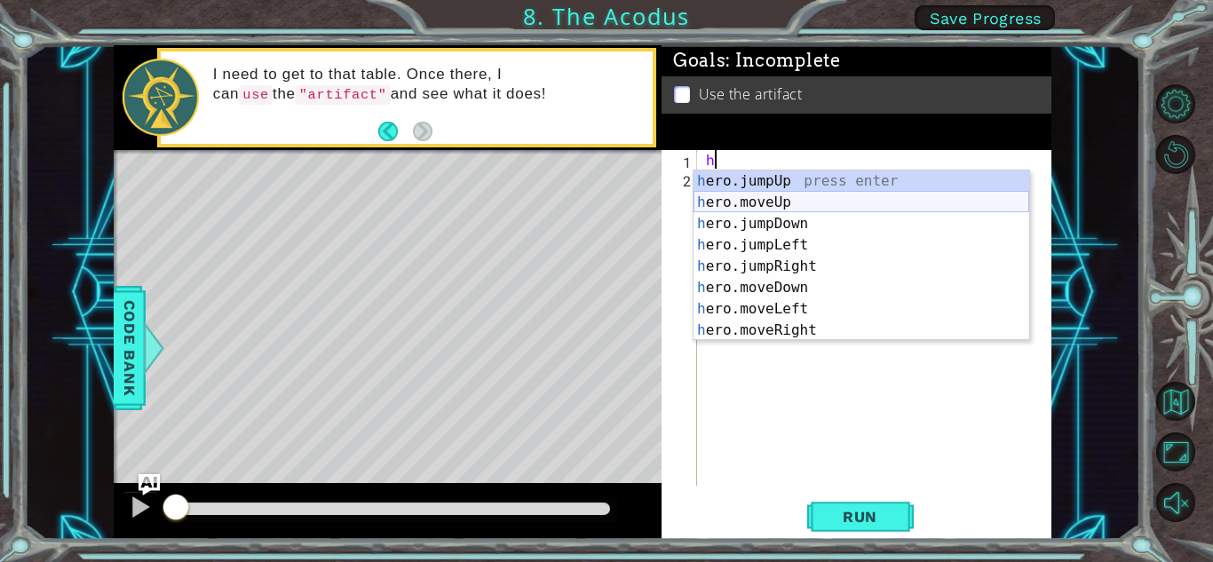
click at [812, 197] on div "h ero.jumpUp press enter h ero.moveUp press enter h ero.jumpDown press enter h …" at bounding box center [861, 276] width 336 height 213
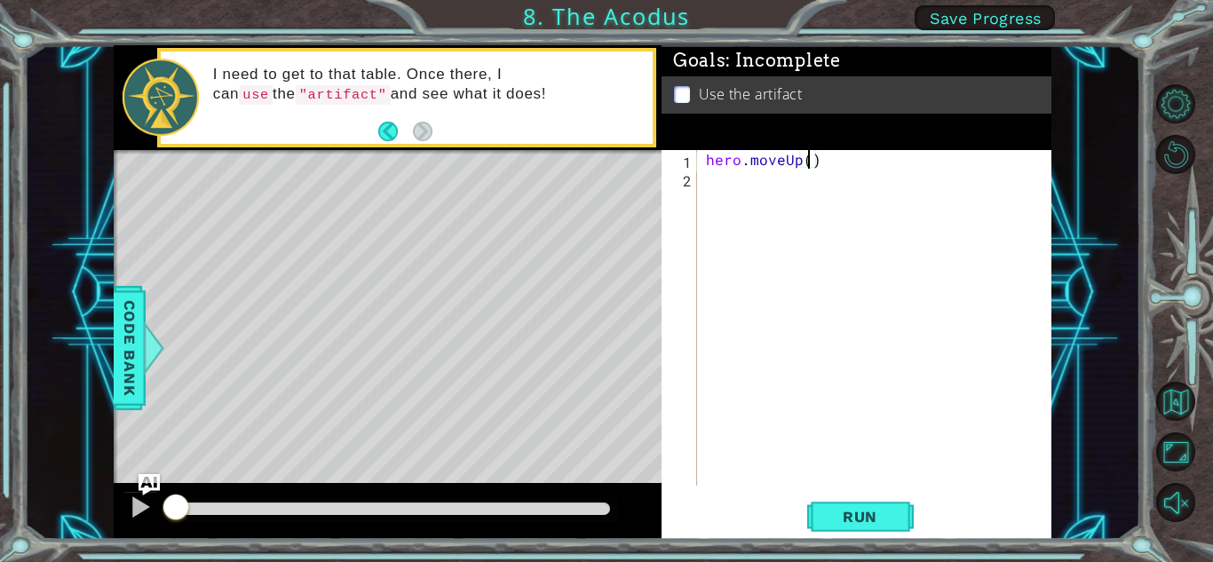
type textarea "hero.moveUp(2)"
click at [812, 187] on div "hero . moveUp ( 2 )" at bounding box center [878, 336] width 353 height 373
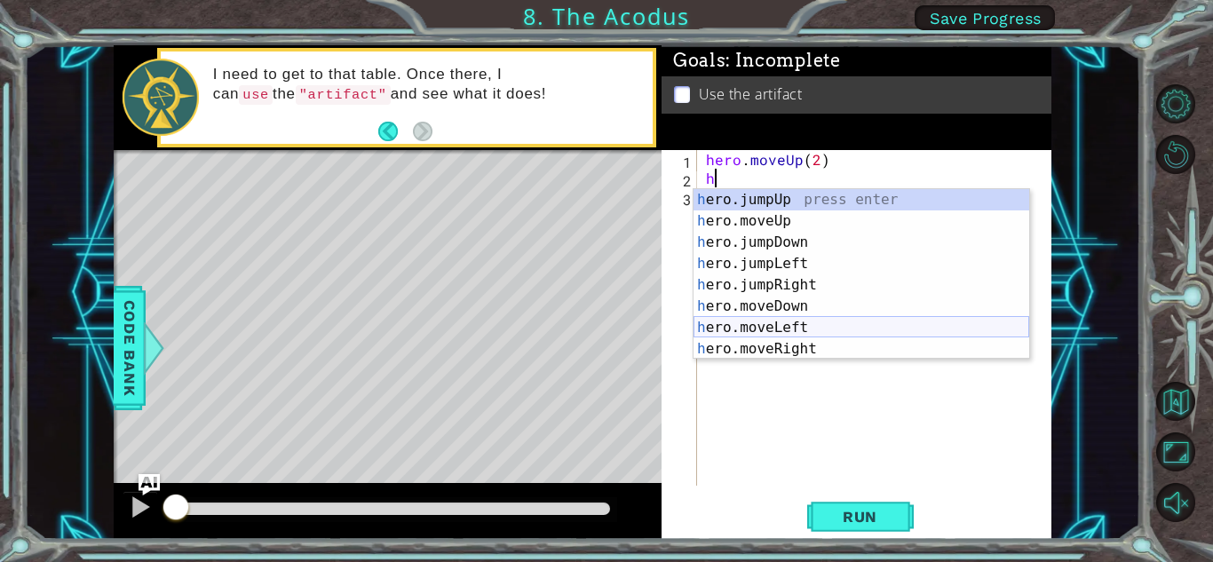
click at [835, 326] on div "h ero.jumpUp press enter h ero.moveUp press enter h ero.jumpDown press enter h …" at bounding box center [861, 295] width 336 height 213
type textarea "hero.moveLeft(1)"
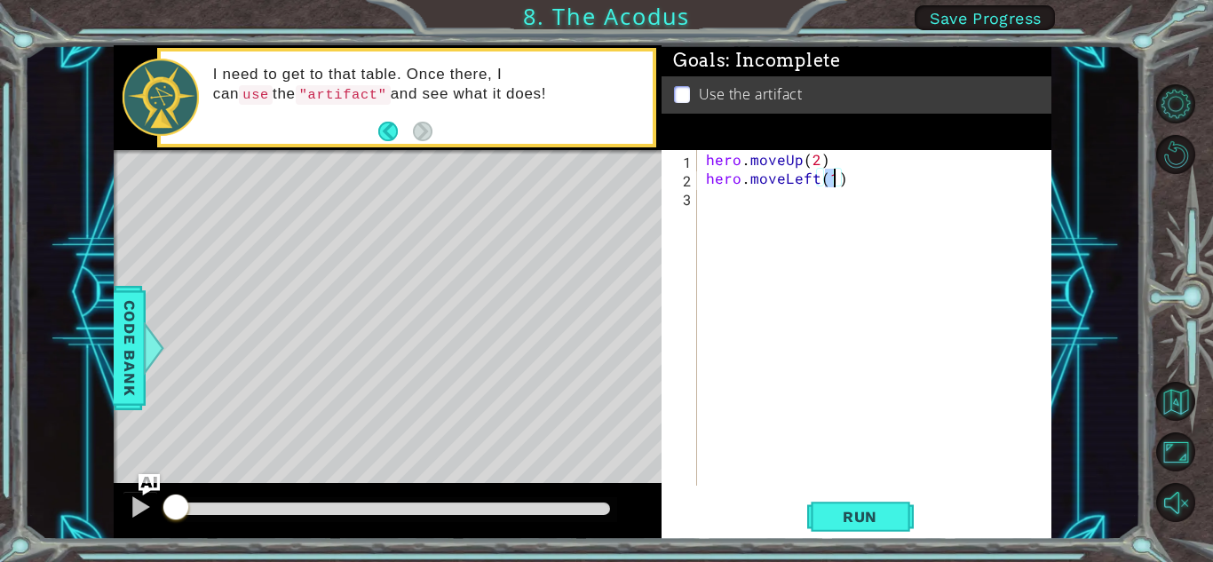
click at [727, 204] on div "hero . moveUp ( 2 ) hero . moveLeft ( 1 )" at bounding box center [878, 336] width 353 height 373
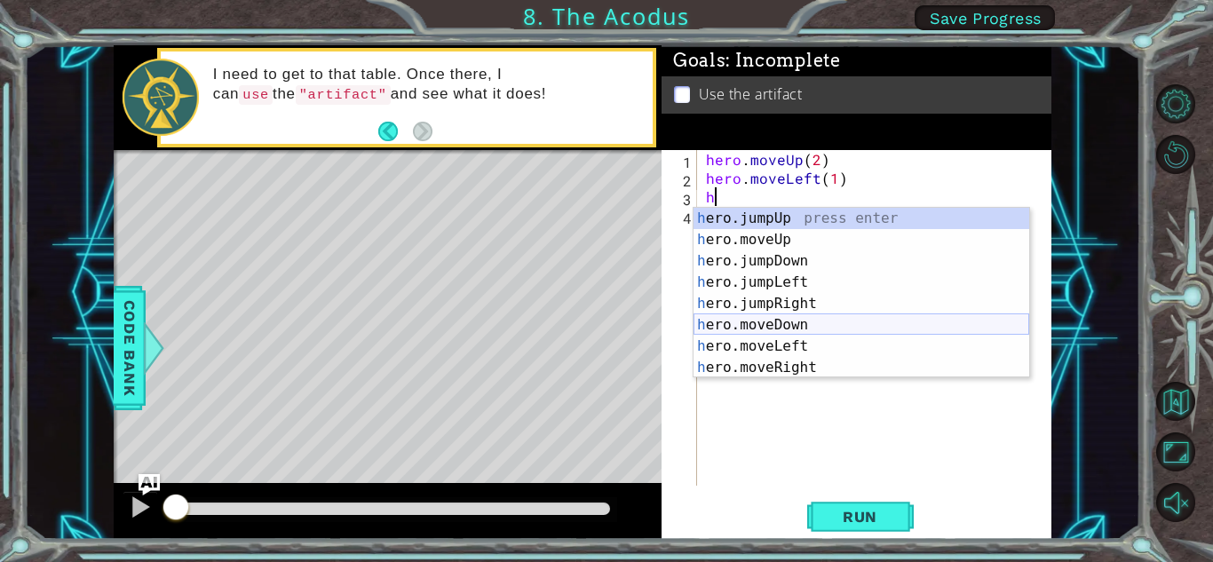
click at [803, 329] on div "h ero.jumpUp press enter h ero.moveUp press enter h ero.jumpDown press enter h …" at bounding box center [861, 314] width 336 height 213
type textarea "hero.moveDown(1)"
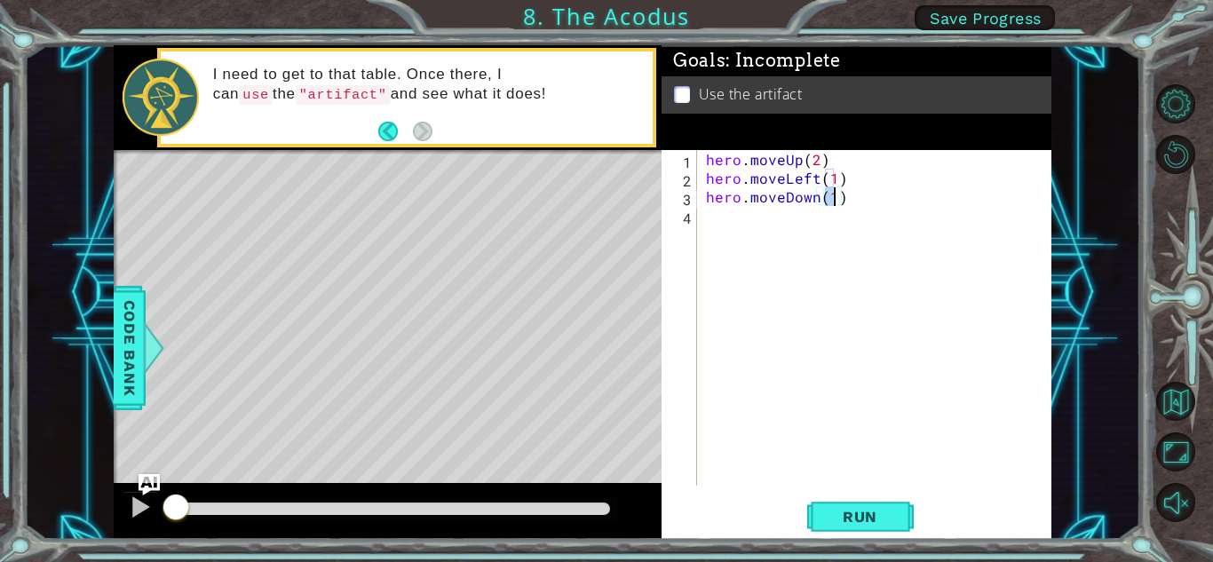
click at [746, 226] on div "hero . moveUp ( 2 ) hero . moveLeft ( 1 ) hero . moveDown ( 1 )" at bounding box center [878, 336] width 353 height 373
type textarea "hero.moveDown(2)"
click at [709, 224] on div "hero . moveUp ( 2 ) hero . moveLeft ( 1 ) hero . moveDown ( 2 )" at bounding box center [878, 336] width 353 height 373
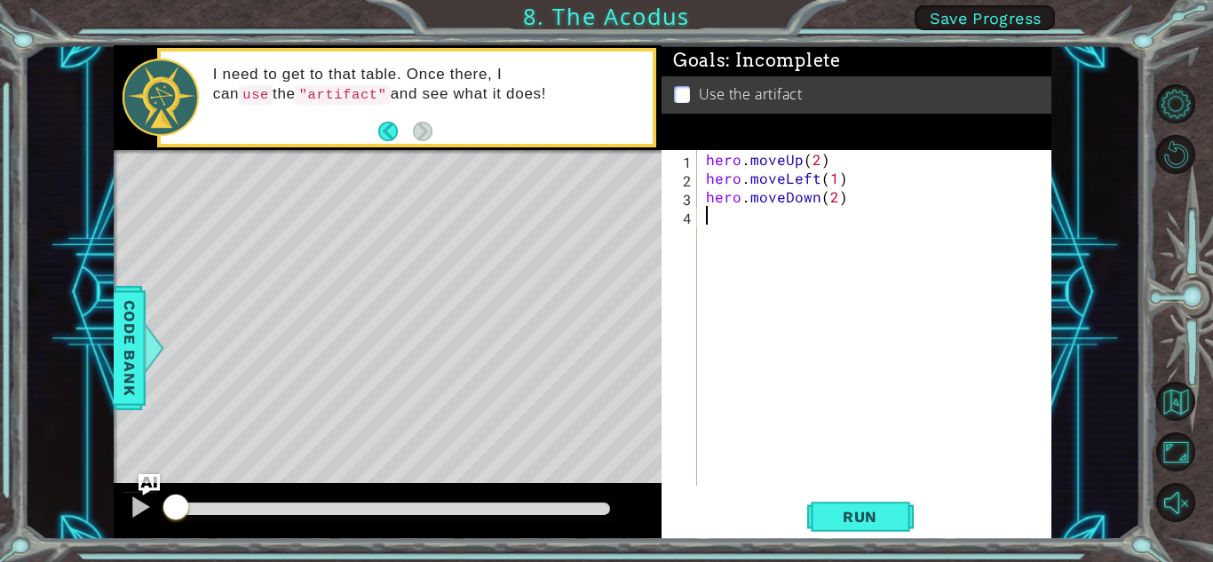
type textarea "h"
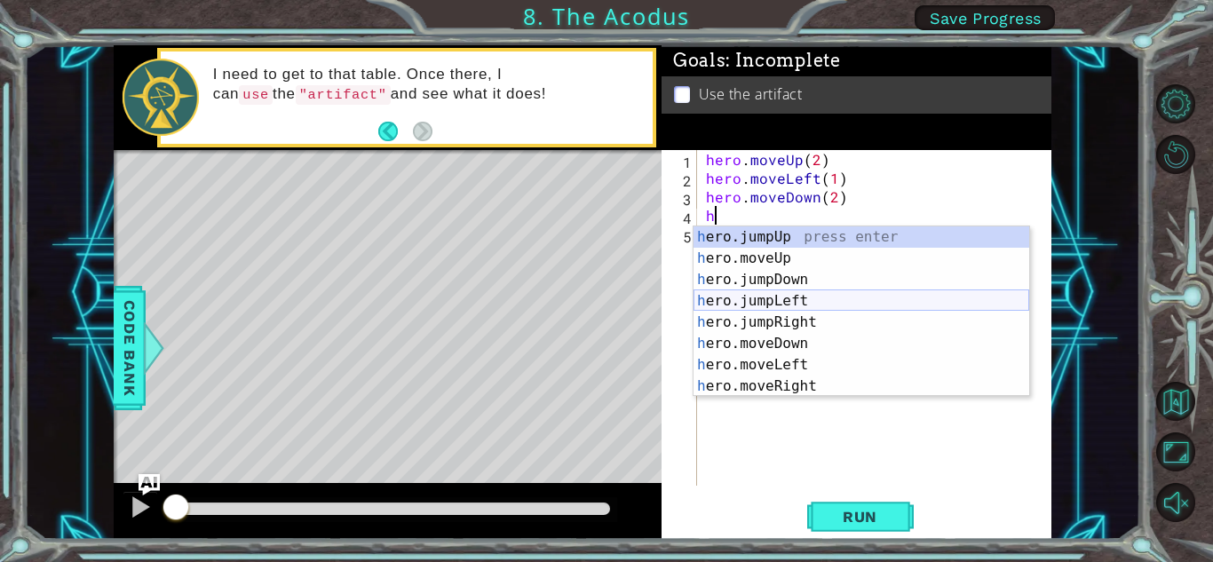
click at [814, 298] on div "h ero.jumpUp press enter h ero.moveUp press enter h ero.jumpDown press enter h …" at bounding box center [861, 332] width 336 height 213
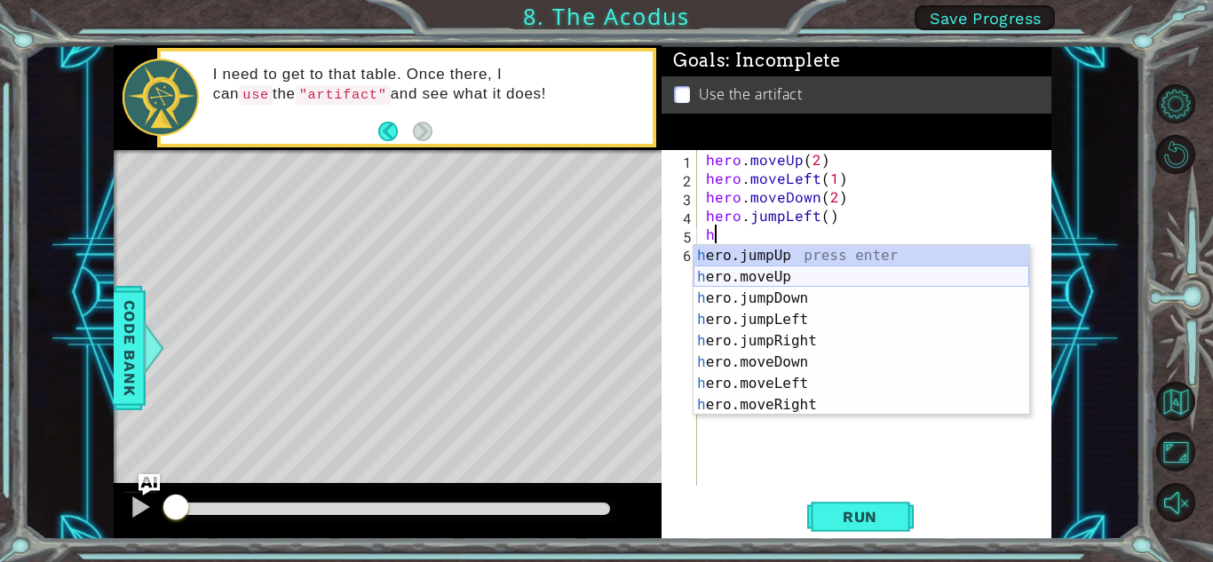
click at [807, 281] on div "h ero.jumpUp press enter h ero.moveUp press enter h ero.jumpDown press enter h …" at bounding box center [861, 351] width 336 height 213
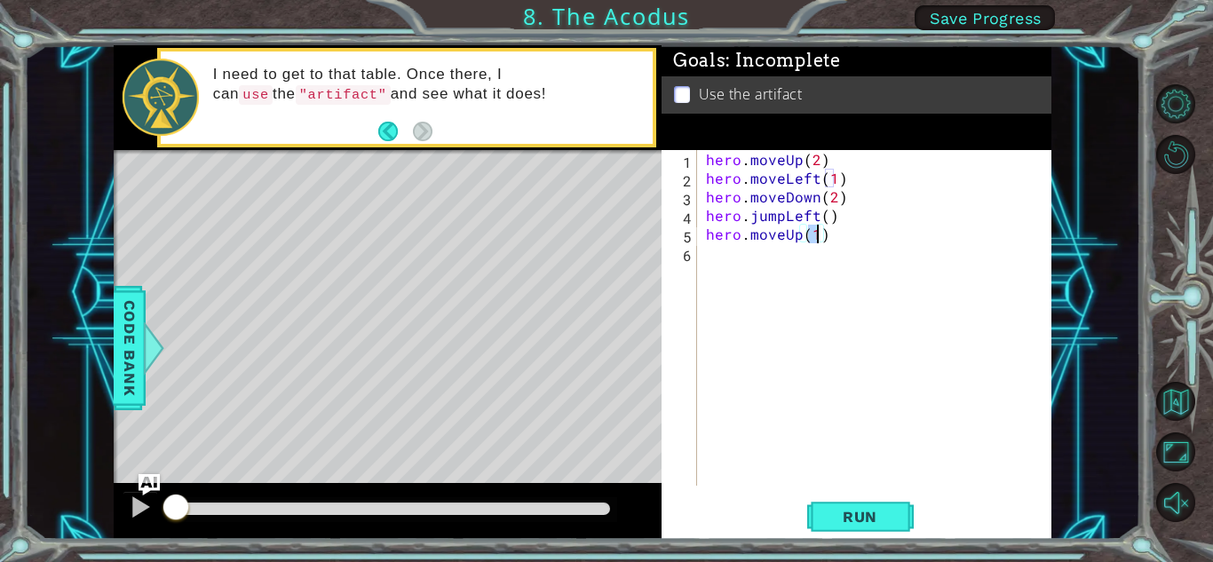
type textarea "hero.moveUp(3)"
click at [721, 255] on div "hero . moveUp ( 2 ) hero . moveLeft ( 1 ) hero . moveDown ( 2 ) hero . jumpLeft…" at bounding box center [878, 336] width 353 height 373
type textarea "h"
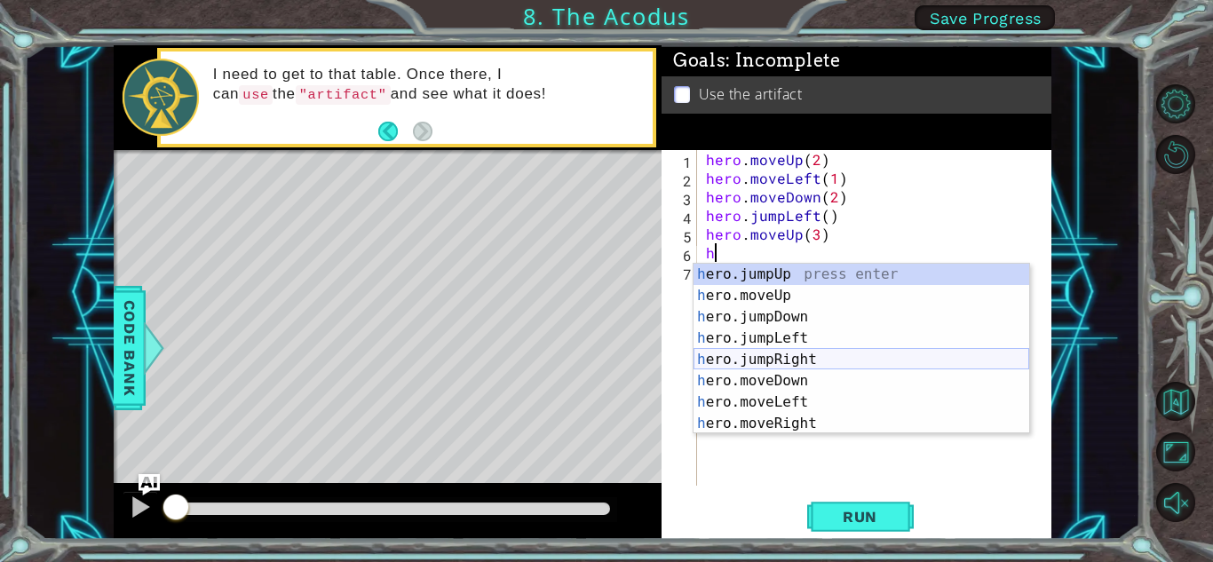
click at [801, 362] on div "h ero.jumpUp press enter h ero.moveUp press enter h ero.jumpDown press enter h …" at bounding box center [861, 370] width 336 height 213
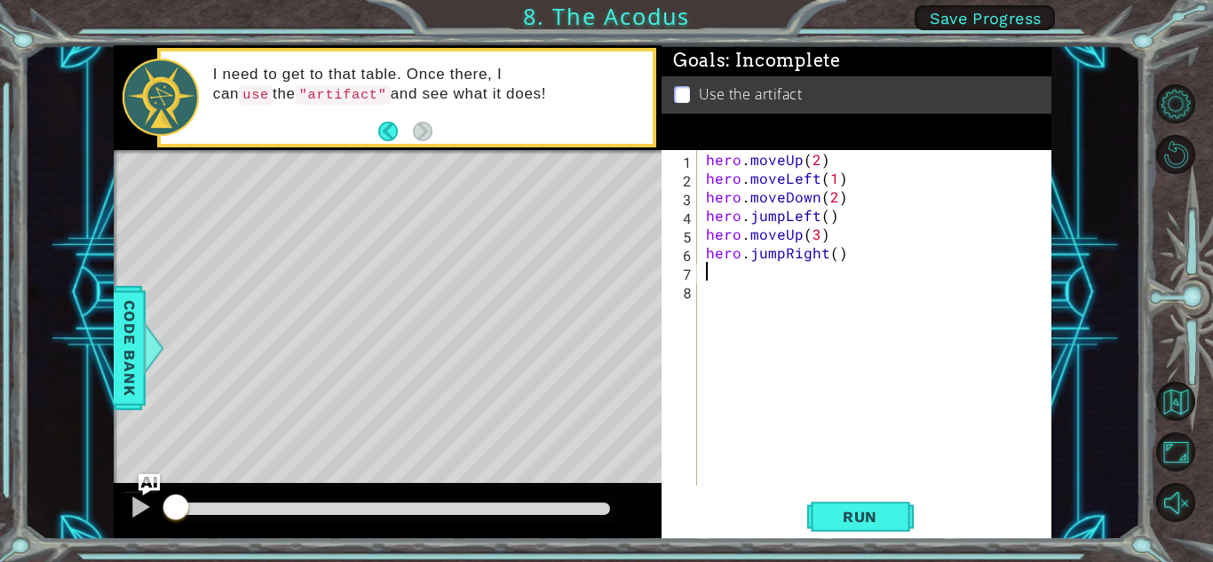
type textarea "1"
click at [831, 253] on div "hero . moveUp ( 2 ) hero . moveLeft ( 1 ) hero . moveDown ( 2 ) hero . jumpLeft…" at bounding box center [878, 336] width 353 height 373
click at [844, 516] on span "Run" at bounding box center [860, 517] width 70 height 18
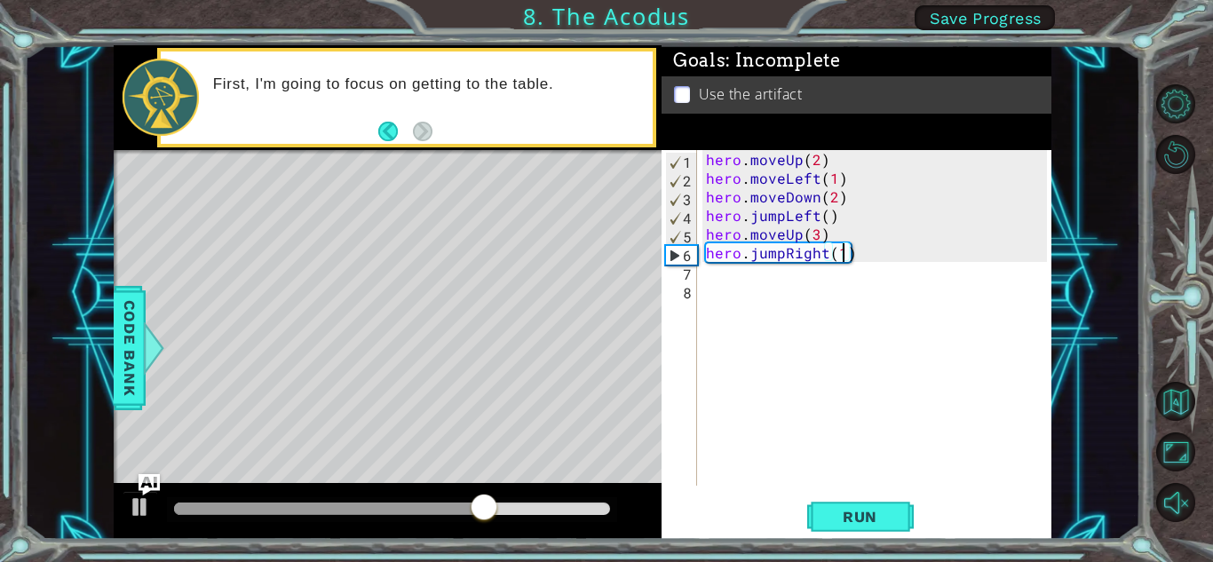
click at [814, 235] on div "hero . moveUp ( 2 ) hero . moveLeft ( 1 ) hero . moveDown ( 2 ) hero . jumpLeft…" at bounding box center [878, 336] width 353 height 373
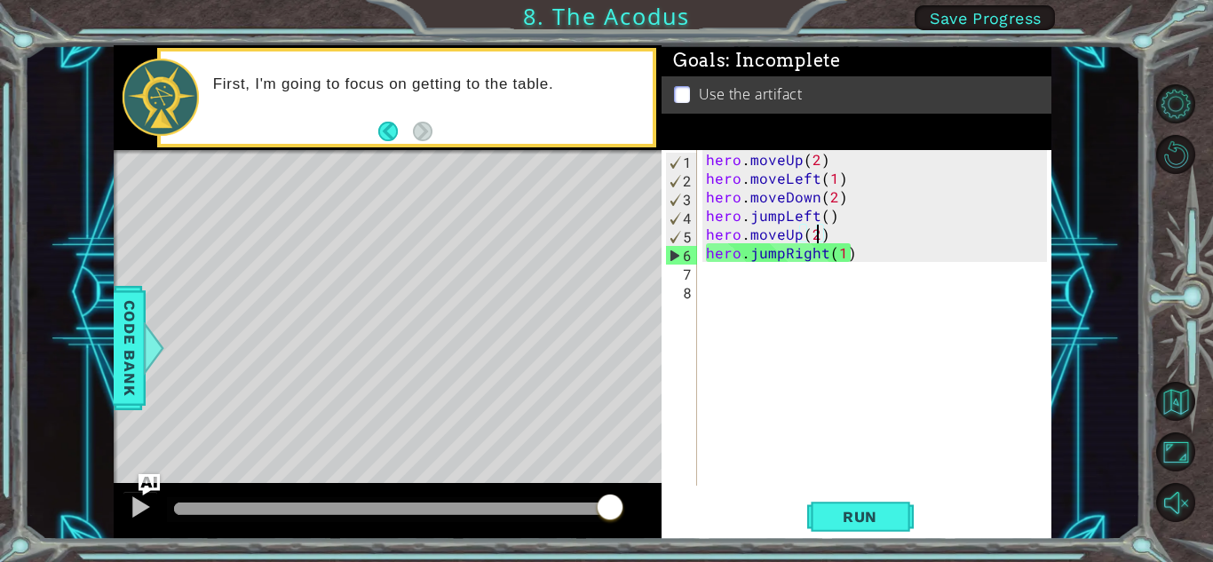
click at [843, 254] on div "hero . moveUp ( 2 ) hero . moveLeft ( 1 ) hero . moveDown ( 2 ) hero . jumpLeft…" at bounding box center [878, 336] width 353 height 373
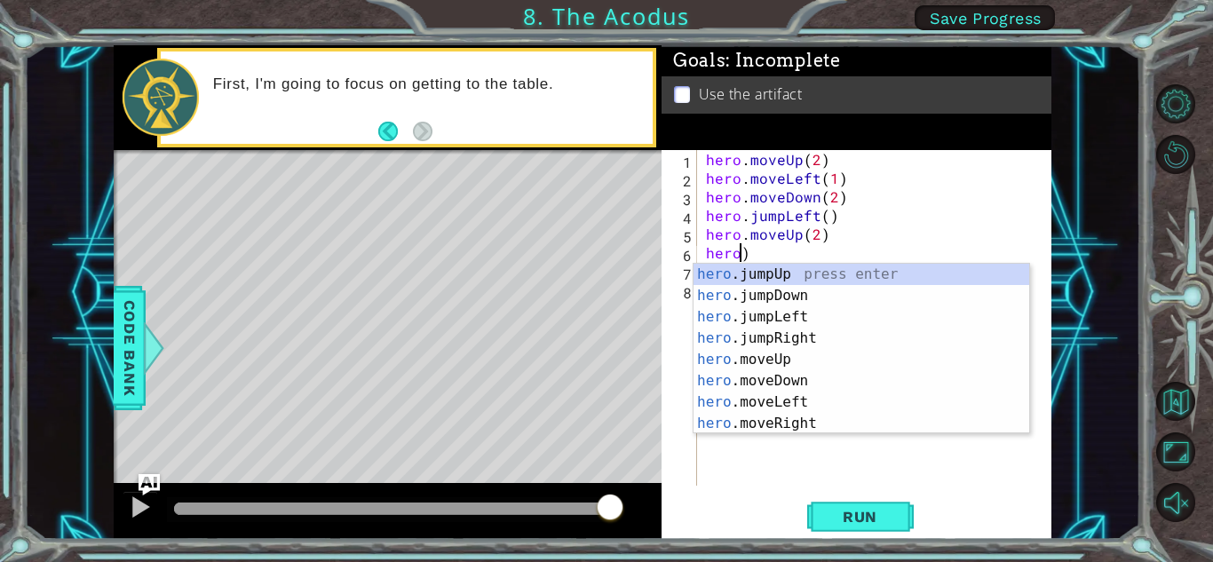
scroll to position [0, 2]
click at [846, 251] on div "hero . moveUp ( 2 ) hero . moveLeft ( 1 ) hero . moveDown ( 2 ) hero . jumpLeft…" at bounding box center [878, 336] width 353 height 373
click at [829, 416] on div "hero .jumpUp press enter hero .jumpDown press enter hero .jumpLeft press enter …" at bounding box center [861, 370] width 336 height 213
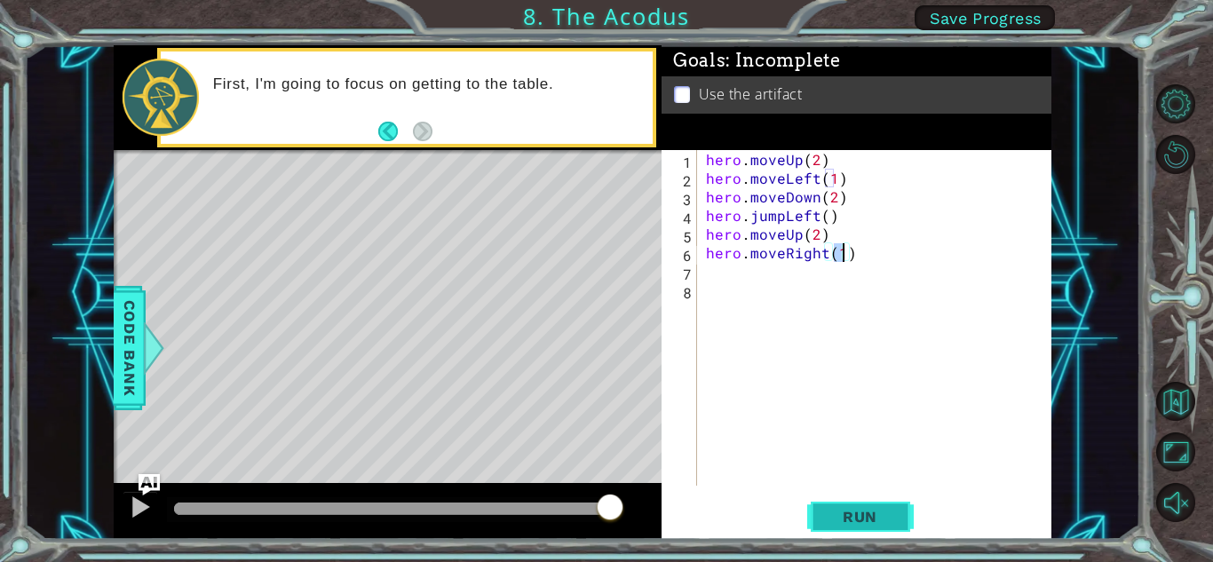
type textarea "hero.moveRight(1)"
click at [850, 513] on span "Run" at bounding box center [860, 517] width 70 height 18
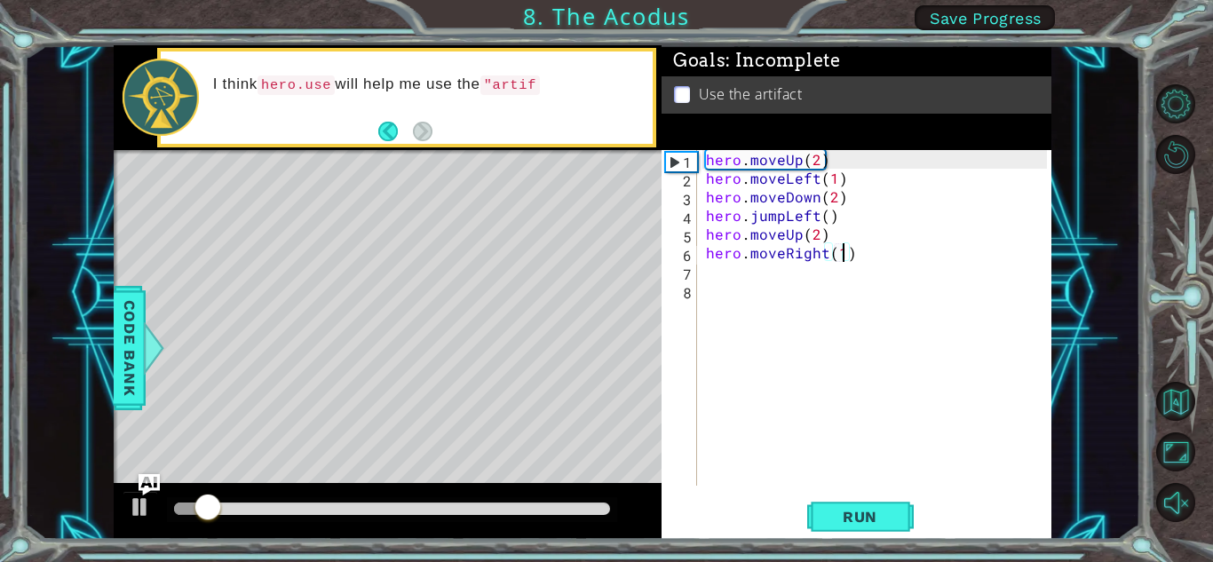
click at [717, 277] on div "hero . moveUp ( 2 ) hero . moveLeft ( 1 ) hero . moveDown ( 2 ) hero . jumpLeft…" at bounding box center [878, 336] width 353 height 373
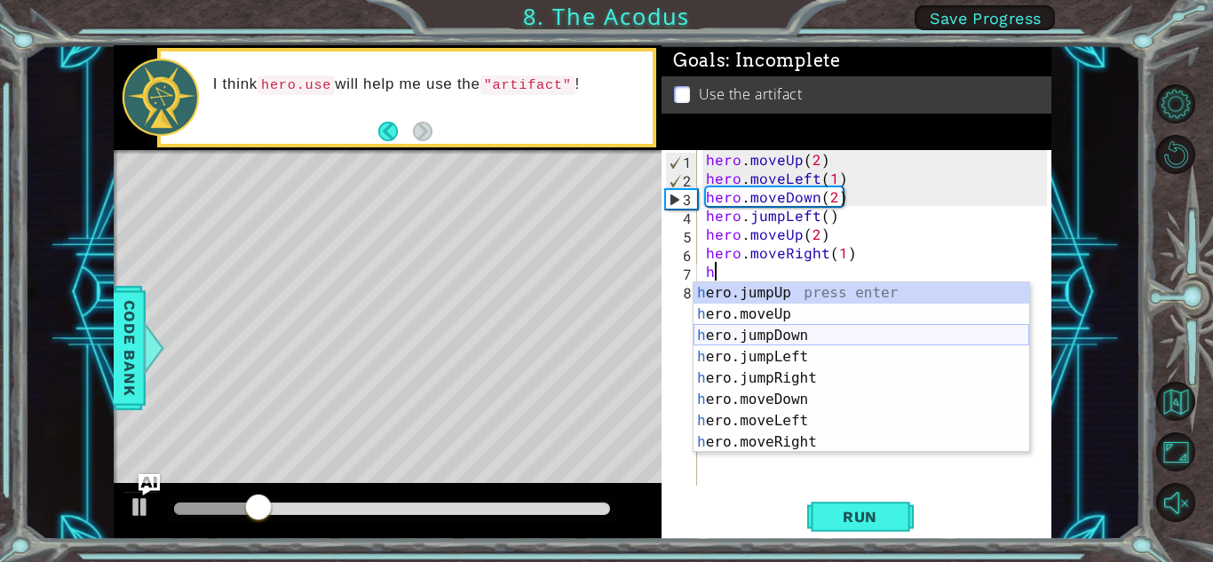
scroll to position [21, 0]
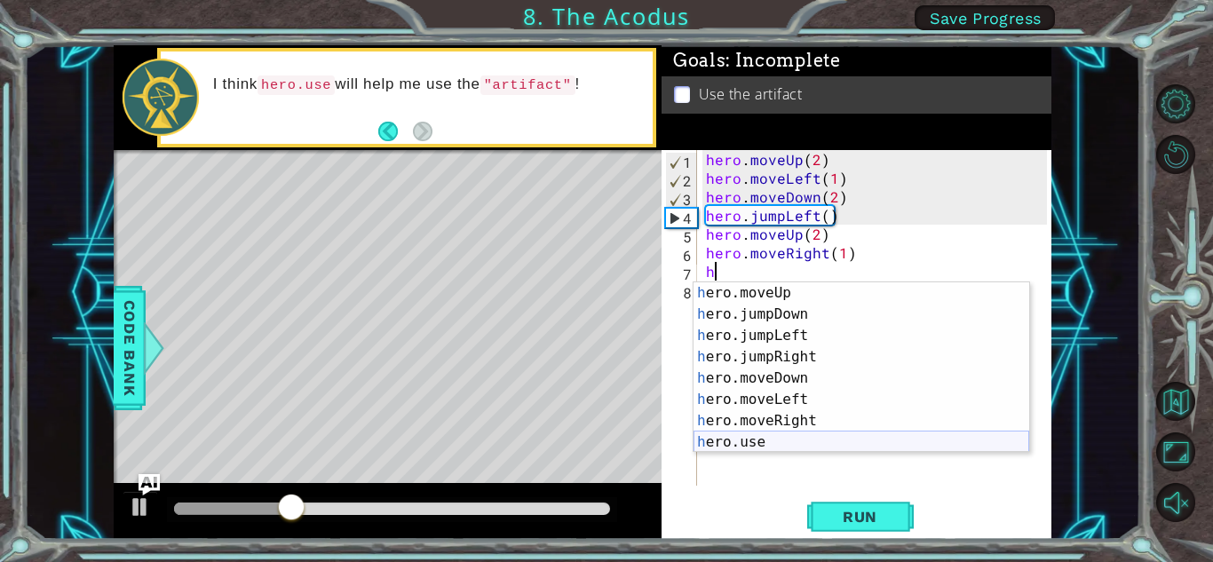
click at [760, 439] on div "h ero.moveUp press enter h ero.jumpDown press enter h ero.jumpLeft press enter …" at bounding box center [861, 388] width 336 height 213
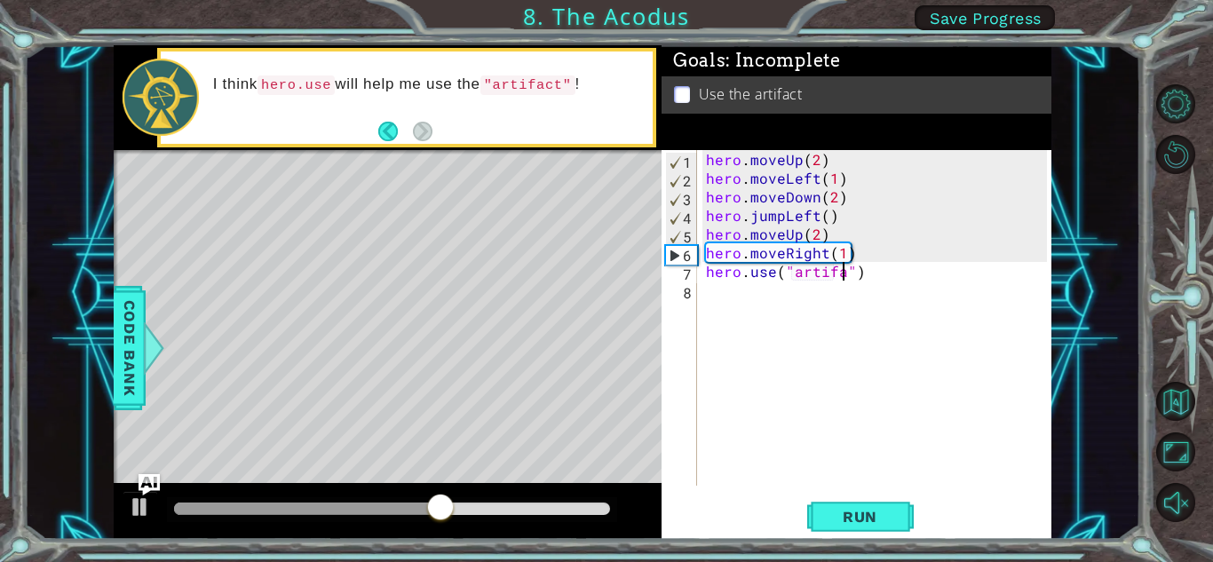
scroll to position [0, 9]
type textarea "hero.use("artifact")"
click at [848, 514] on span "Run" at bounding box center [860, 517] width 70 height 18
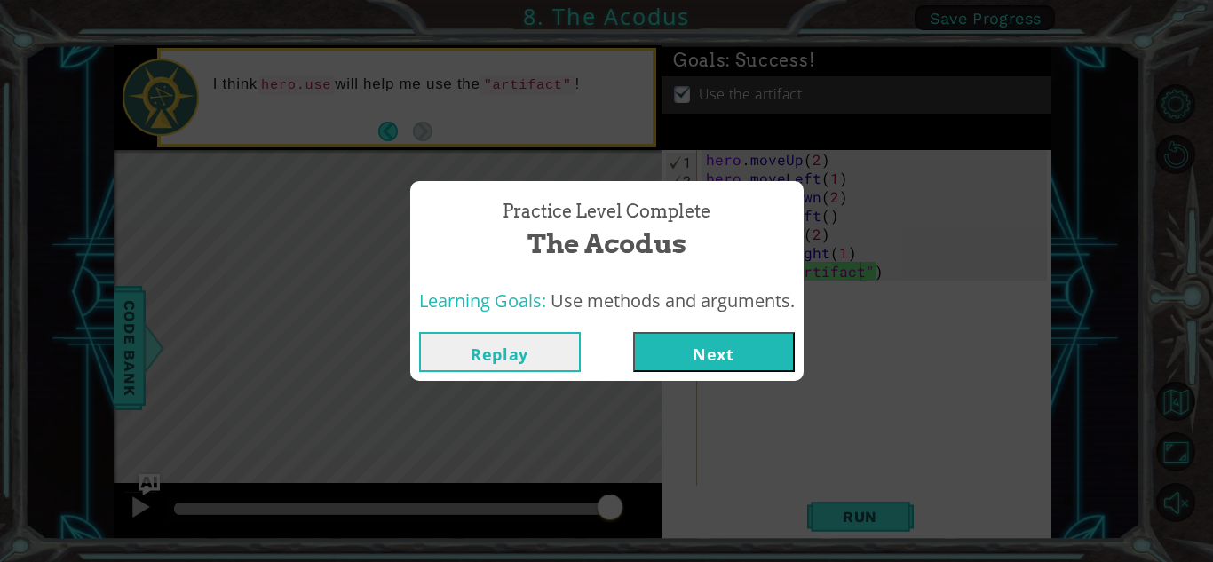
click at [503, 353] on button "Replay" at bounding box center [500, 352] width 162 height 40
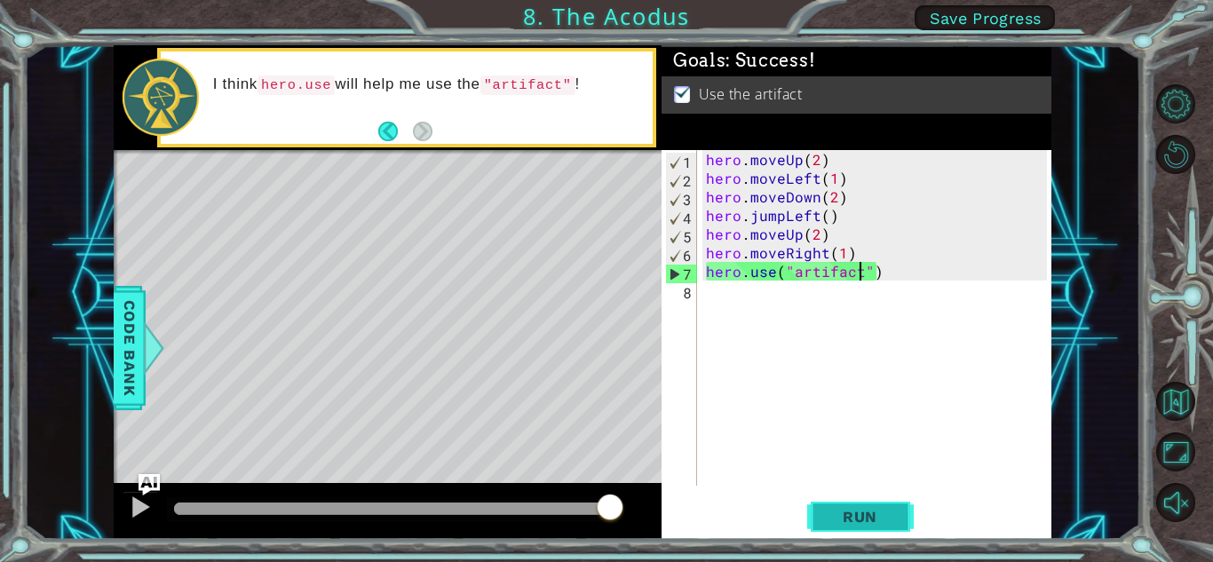
click at [833, 528] on button "Run" at bounding box center [860, 516] width 107 height 39
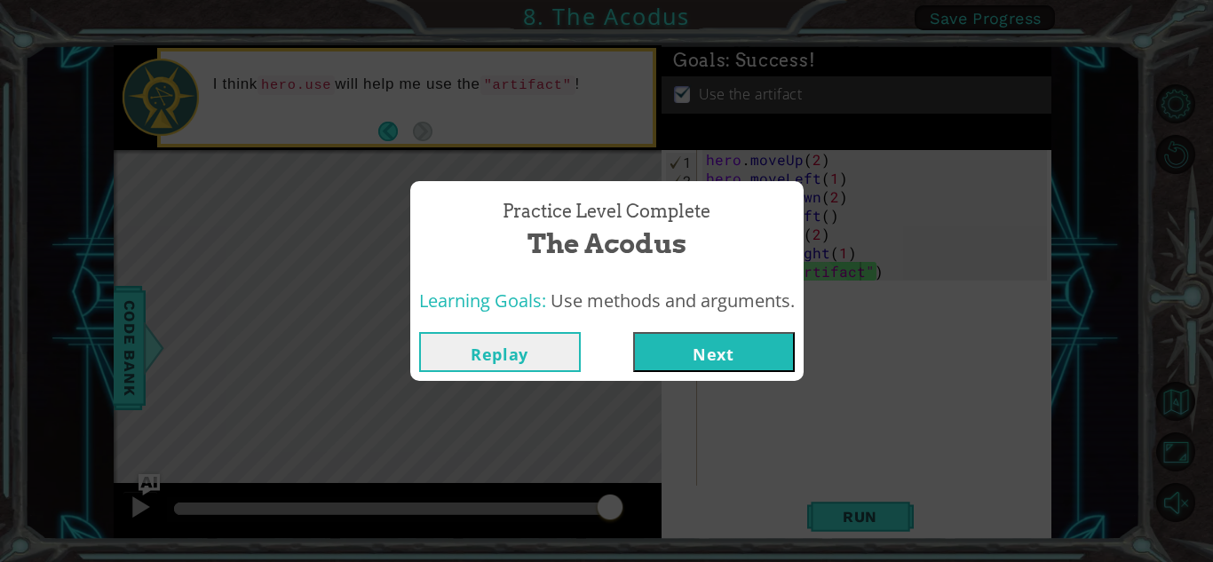
click at [688, 344] on button "Next" at bounding box center [714, 352] width 162 height 40
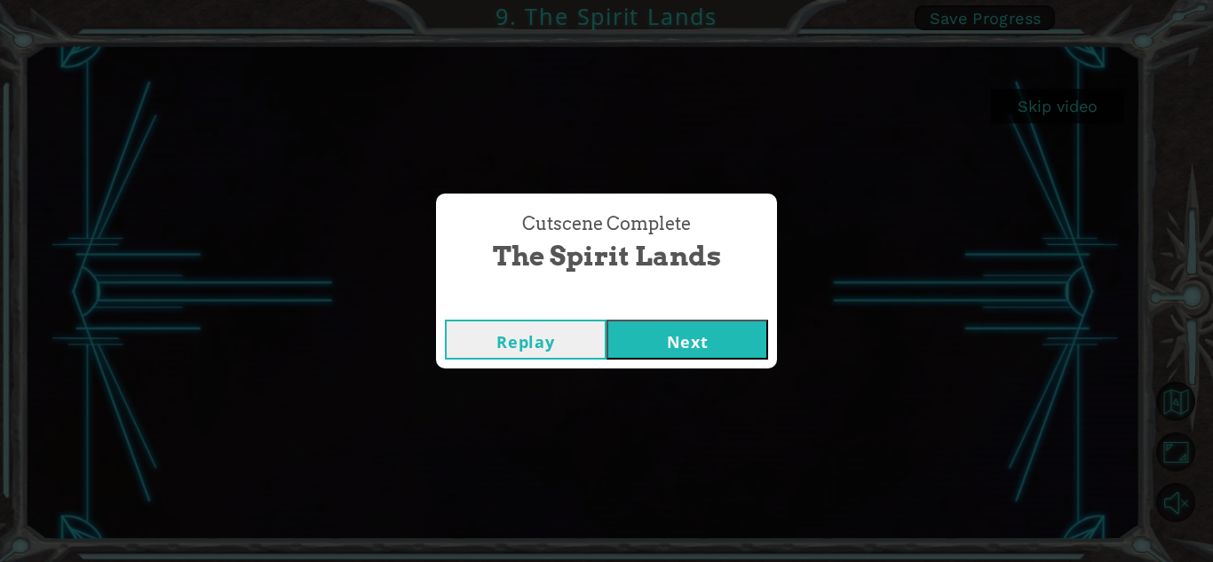
click at [692, 347] on button "Next" at bounding box center [687, 340] width 162 height 40
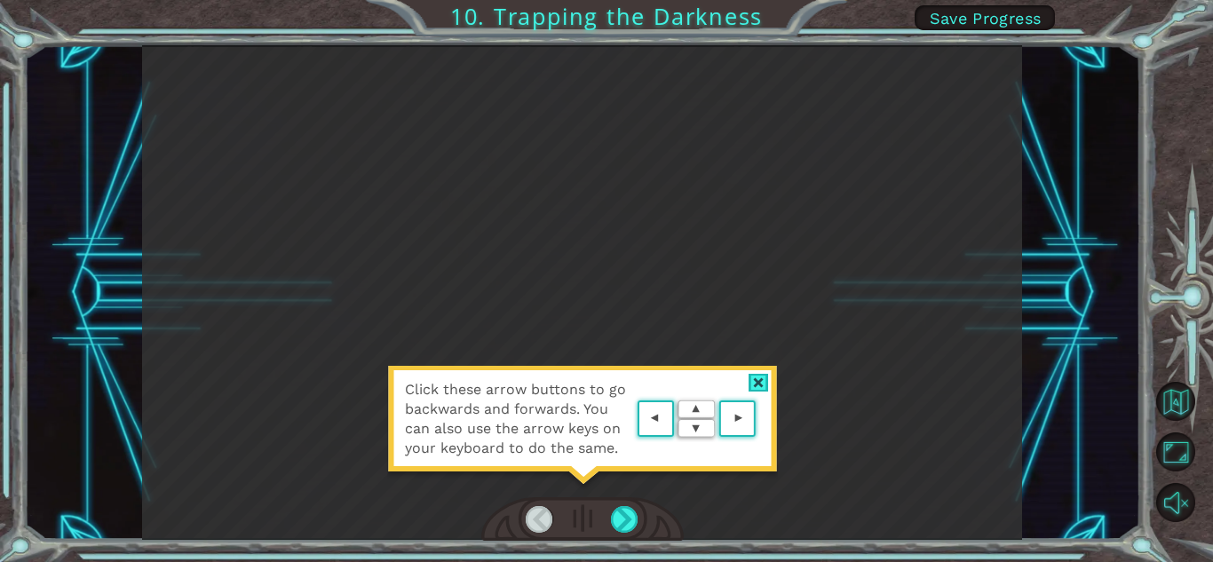
click at [760, 419] on area at bounding box center [760, 419] width 0 height 0
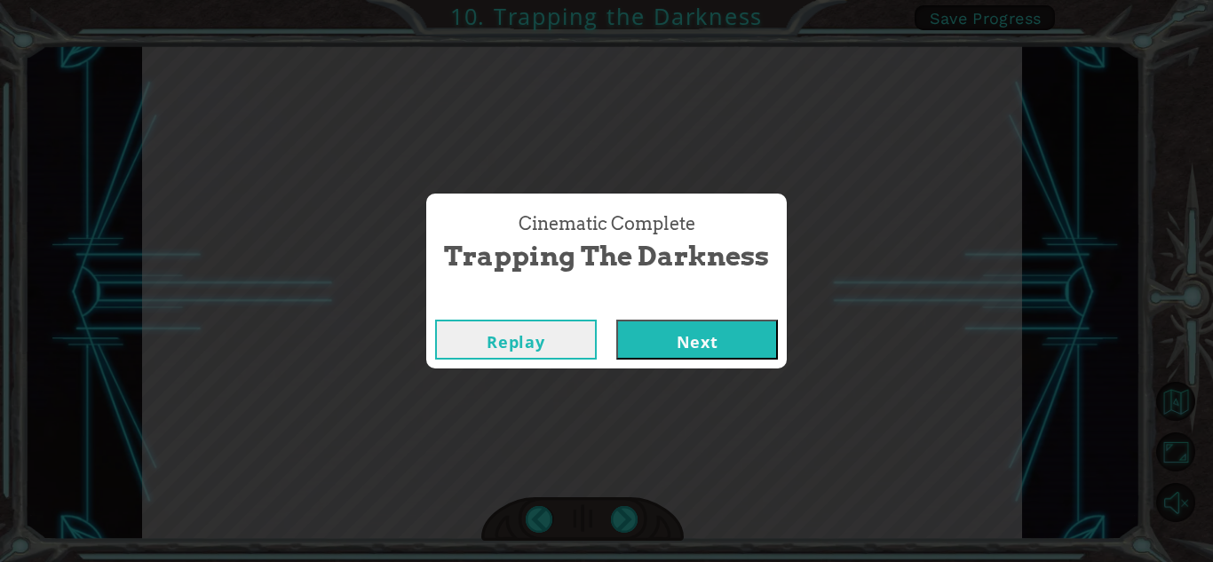
click at [661, 350] on button "Next" at bounding box center [697, 340] width 162 height 40
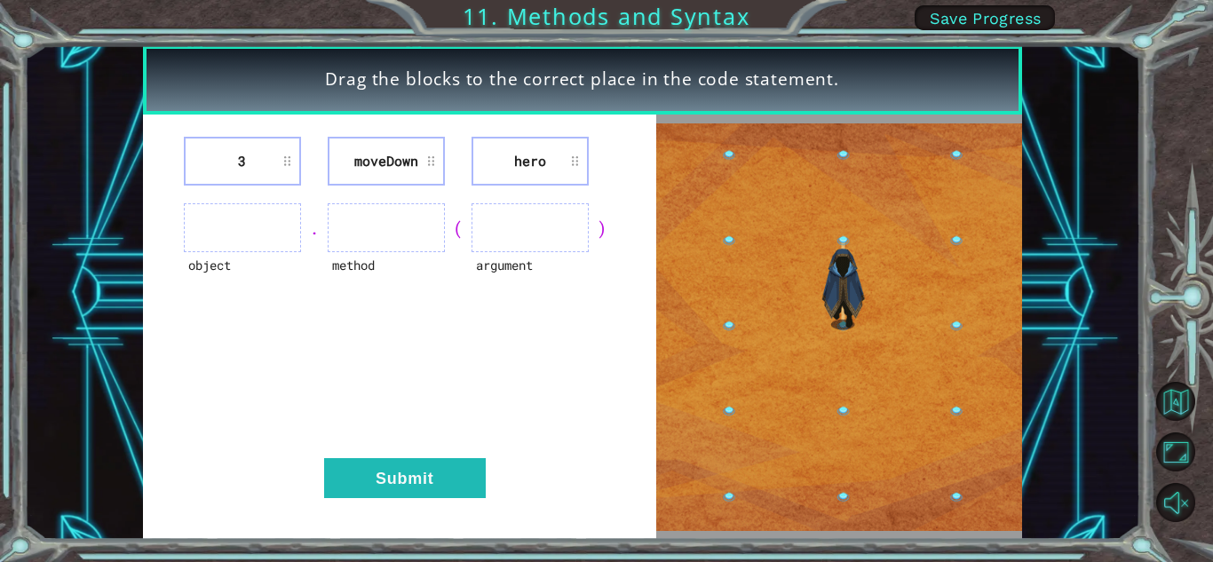
click at [392, 456] on div "3 [GEOGRAPHIC_DATA] hero object . method ( argument ) Submit" at bounding box center [399, 327] width 513 height 425
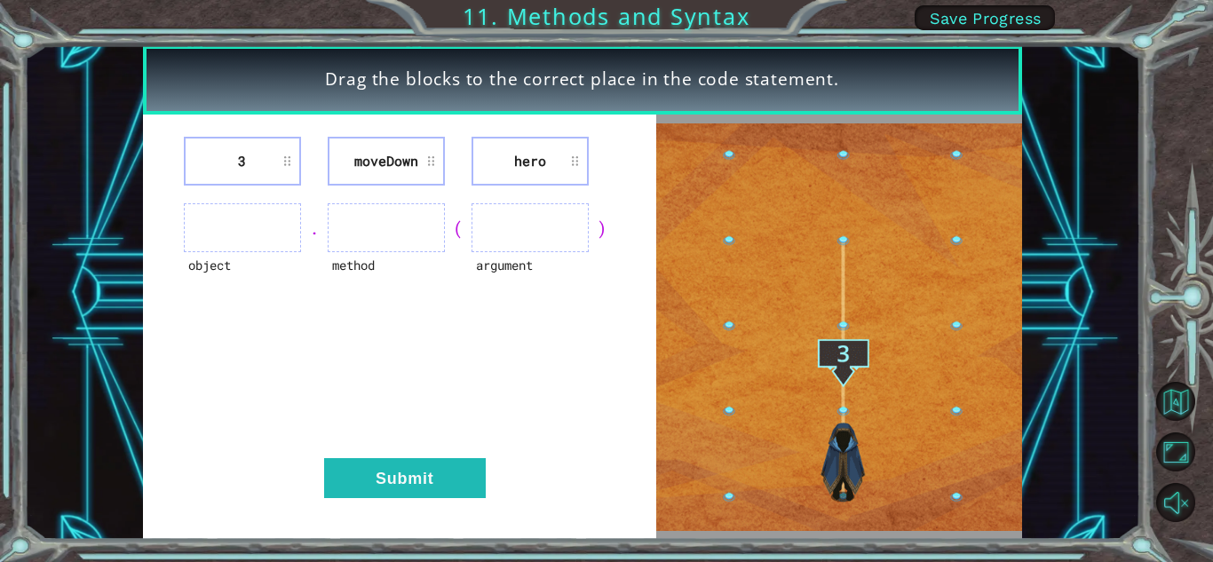
click at [392, 456] on div "3 [GEOGRAPHIC_DATA] hero object . method ( argument ) Submit" at bounding box center [399, 327] width 513 height 425
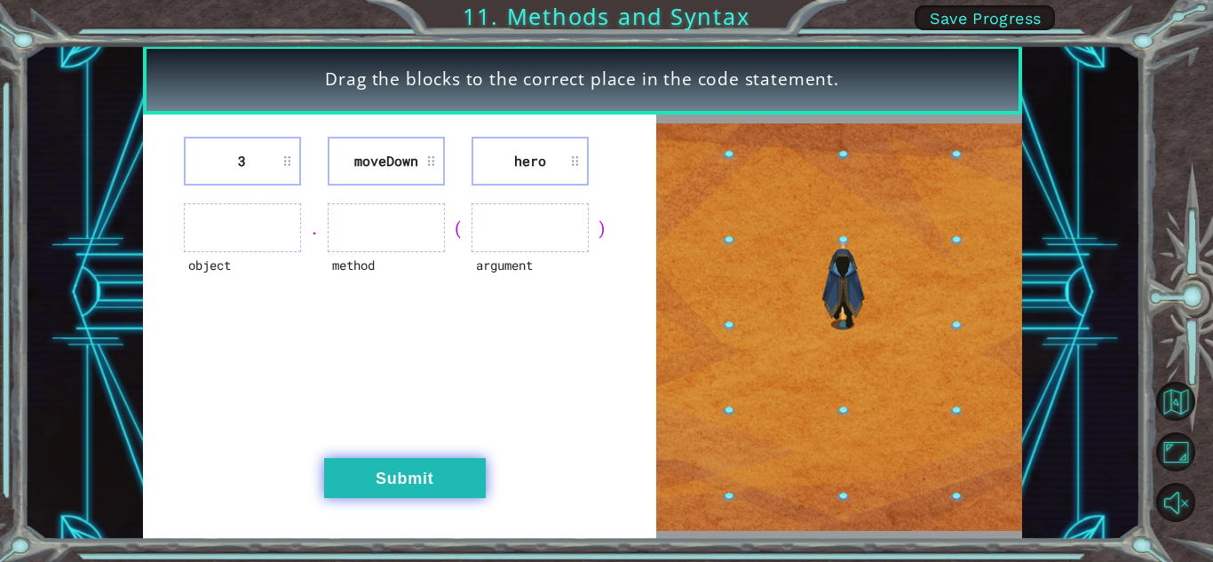
click at [443, 484] on button "Submit" at bounding box center [405, 478] width 162 height 40
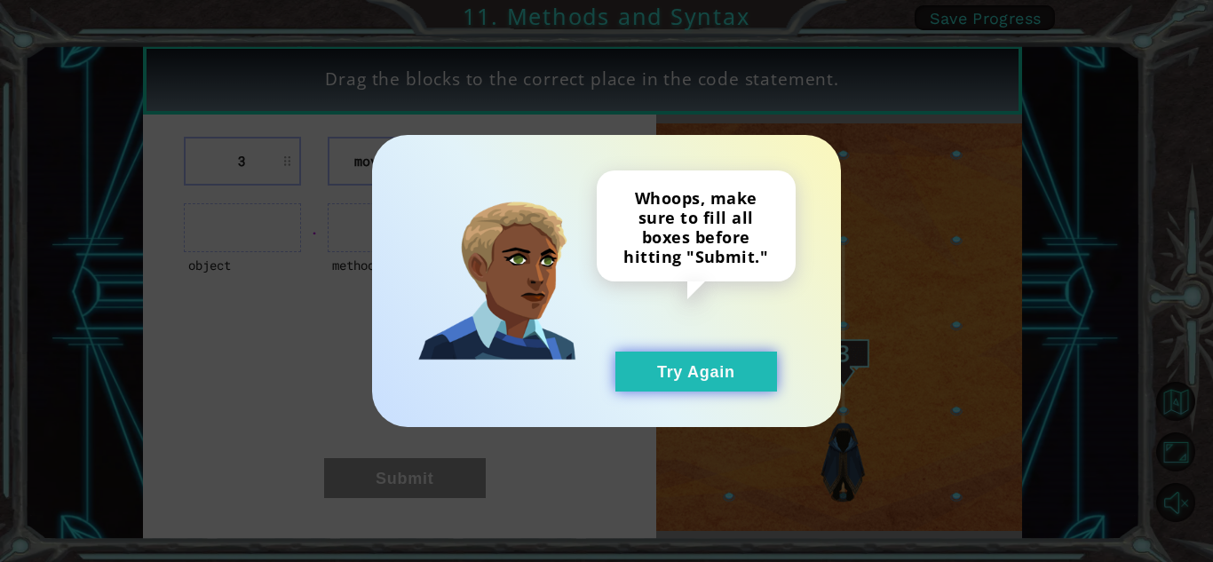
click at [662, 363] on button "Try Again" at bounding box center [696, 372] width 162 height 40
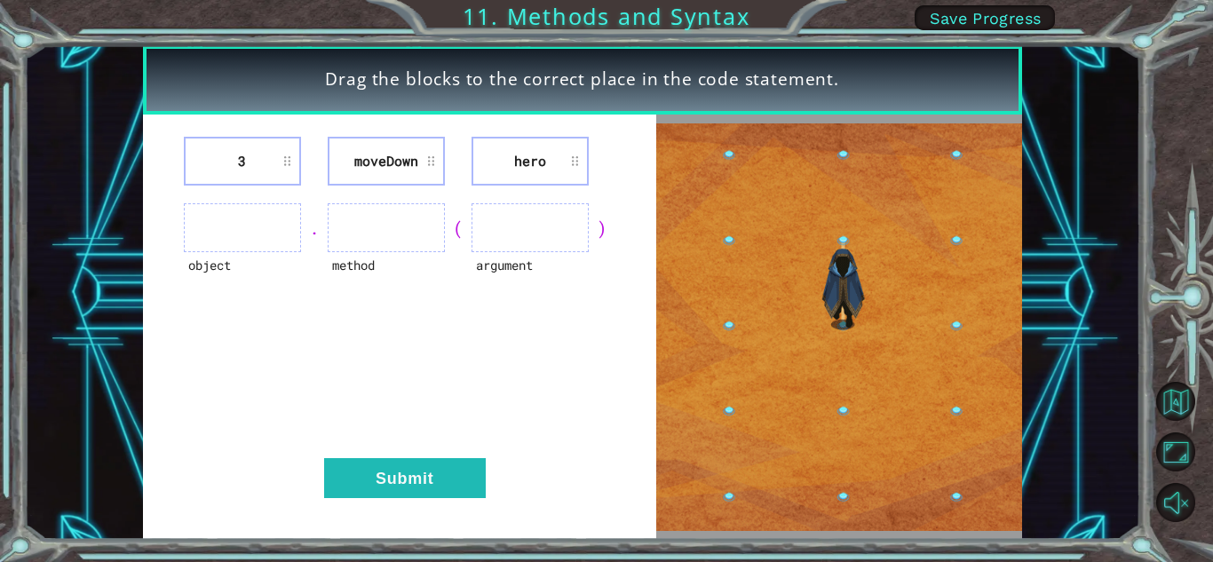
click at [242, 226] on ul at bounding box center [242, 227] width 117 height 49
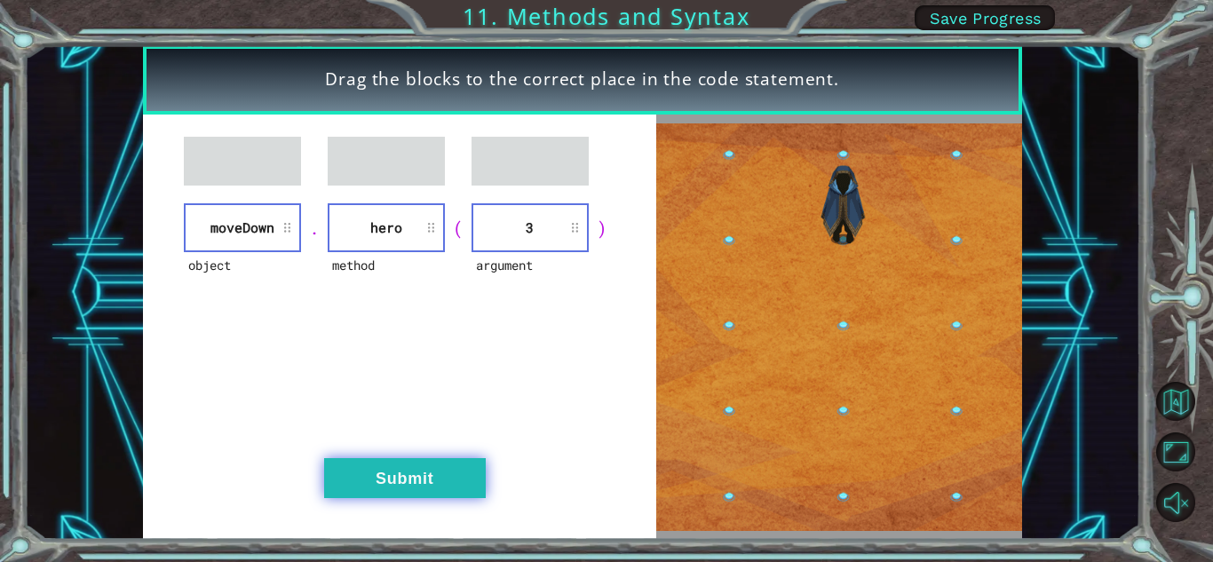
click at [408, 486] on button "Submit" at bounding box center [405, 478] width 162 height 40
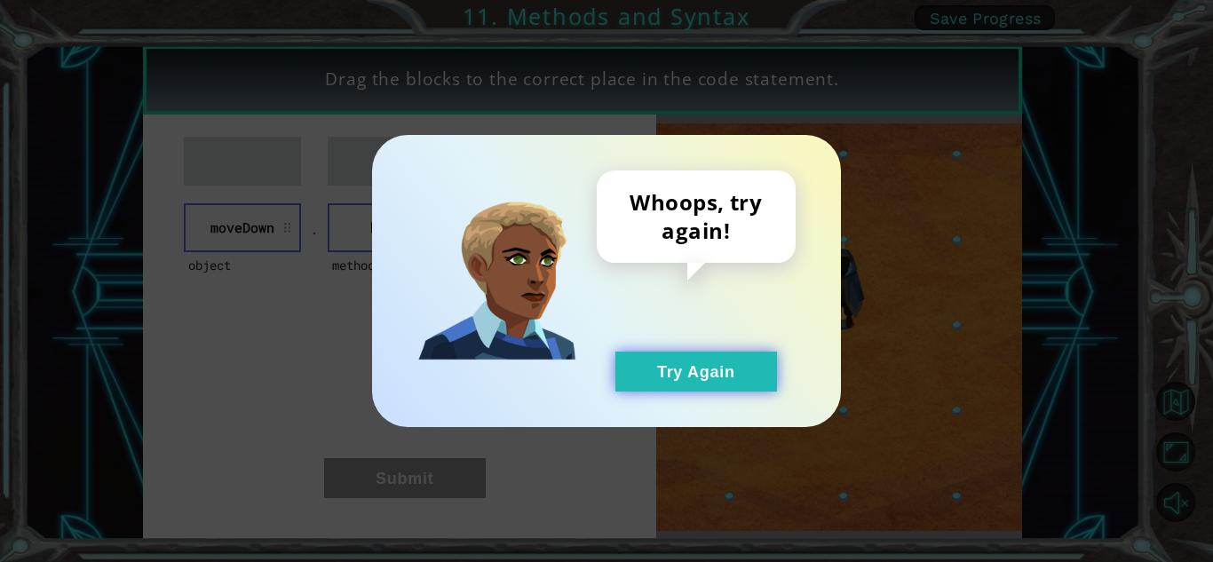
click at [708, 365] on button "Try Again" at bounding box center [696, 372] width 162 height 40
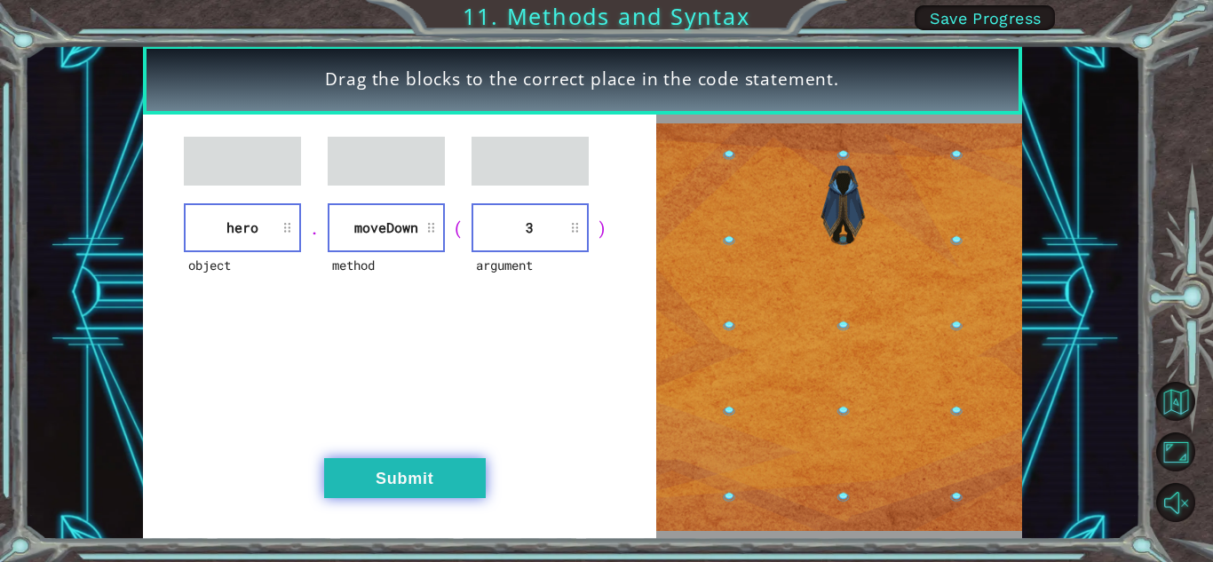
click at [360, 478] on button "Submit" at bounding box center [405, 478] width 162 height 40
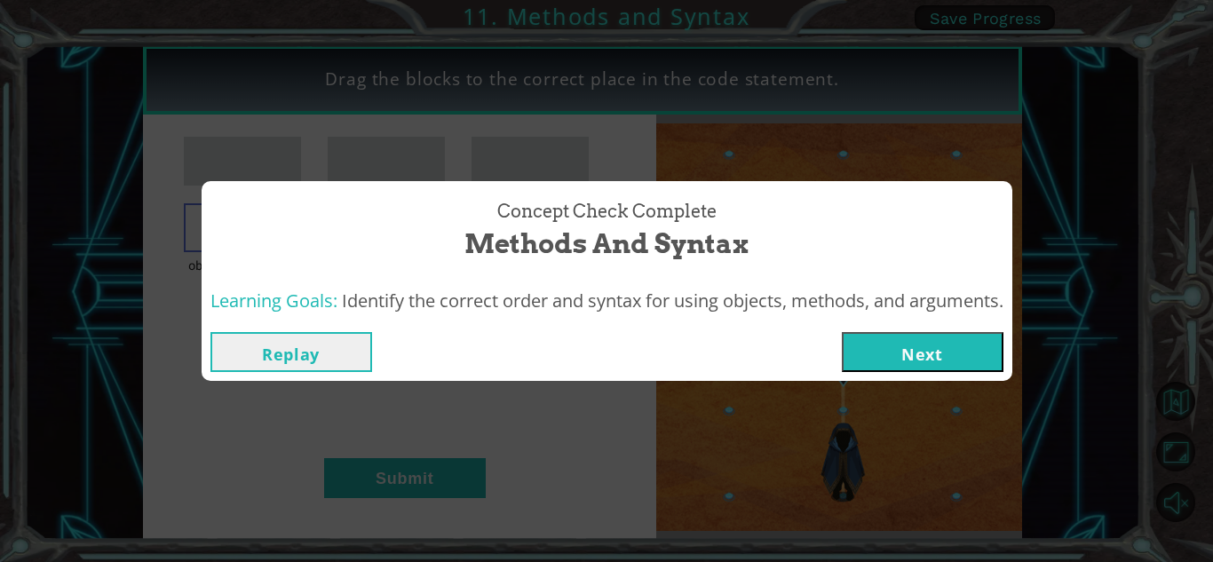
click at [923, 343] on button "Next" at bounding box center [923, 352] width 162 height 40
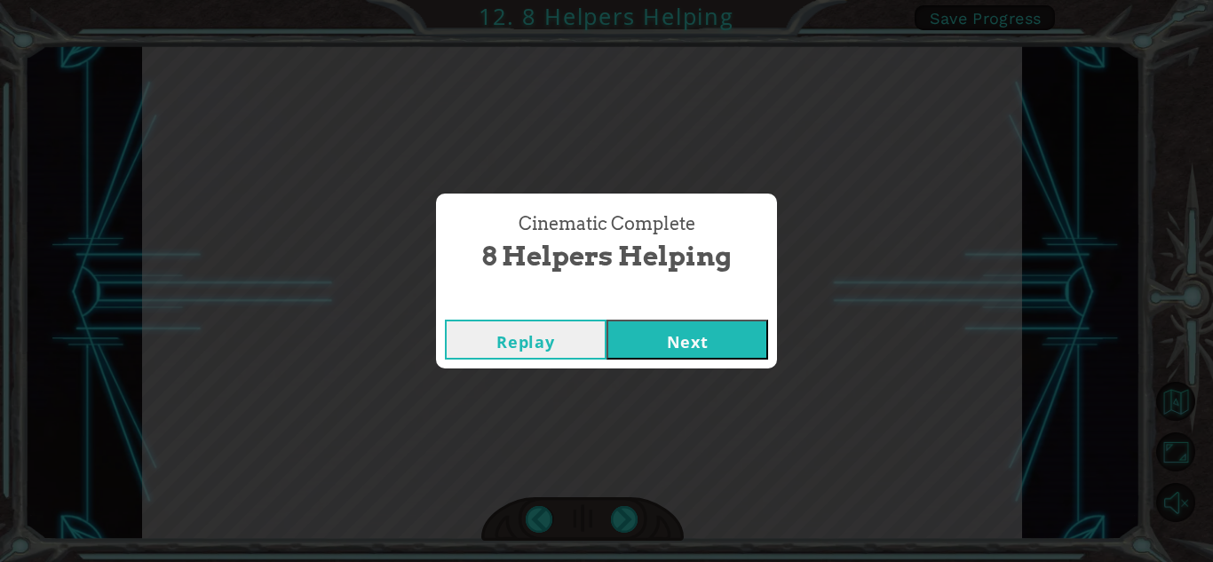
click at [627, 326] on button "Next" at bounding box center [687, 340] width 162 height 40
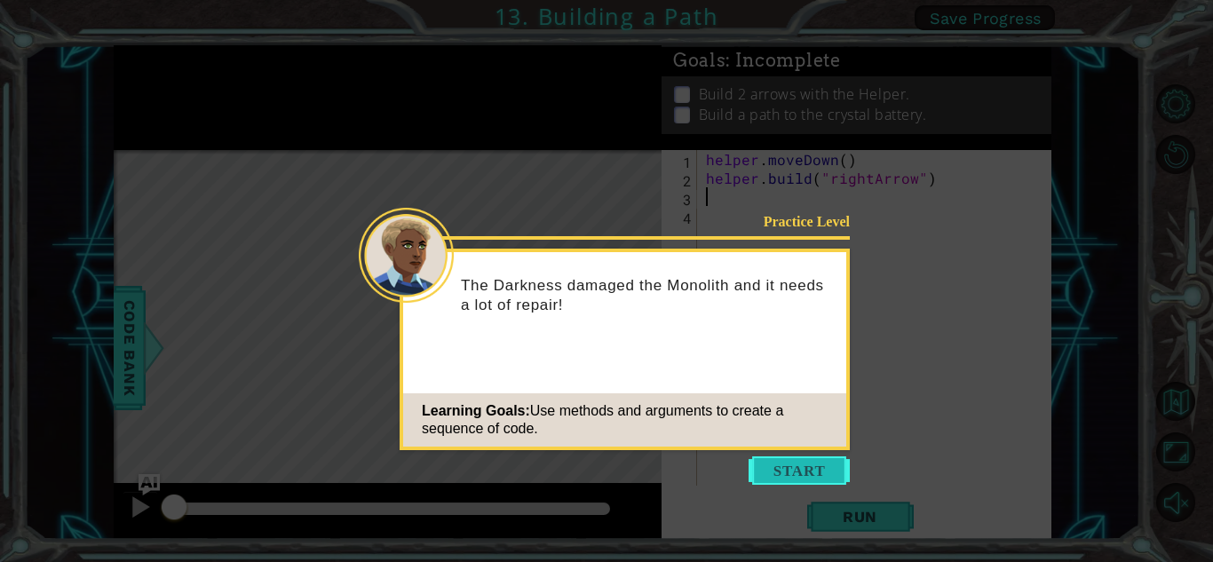
click at [780, 474] on button "Start" at bounding box center [799, 470] width 101 height 28
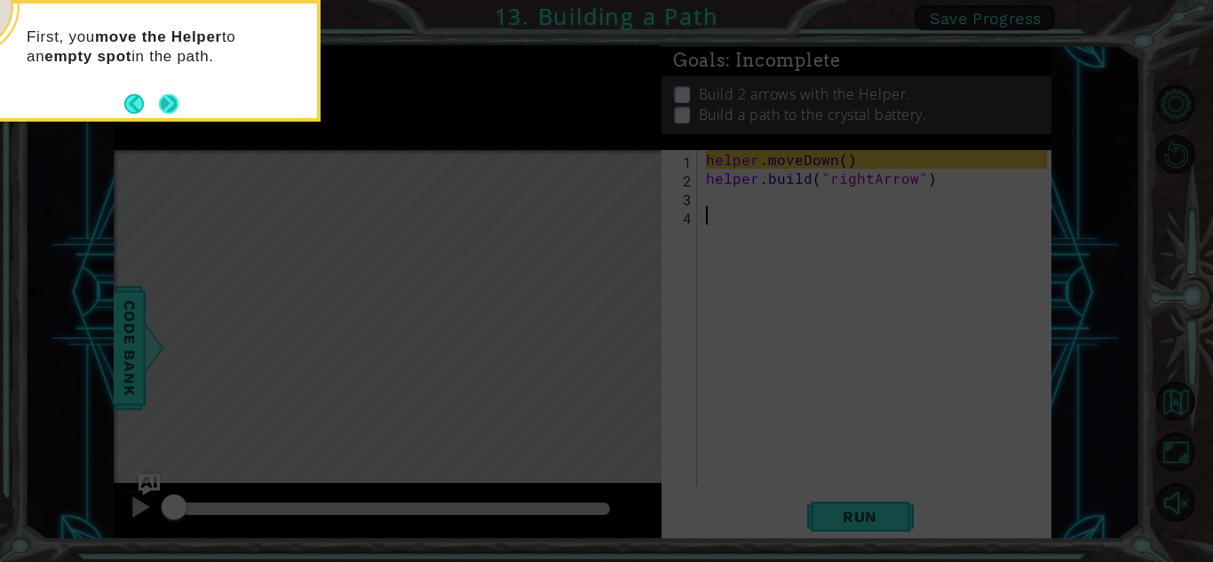
click at [173, 107] on button "Next" at bounding box center [169, 104] width 20 height 20
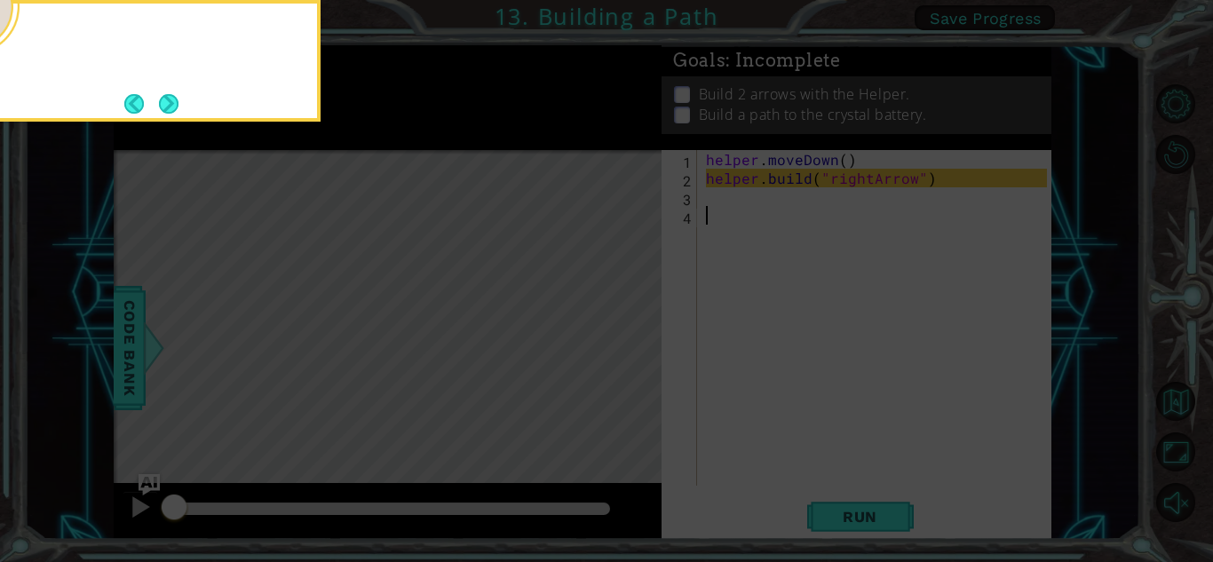
click at [173, 107] on button "Next" at bounding box center [169, 104] width 20 height 20
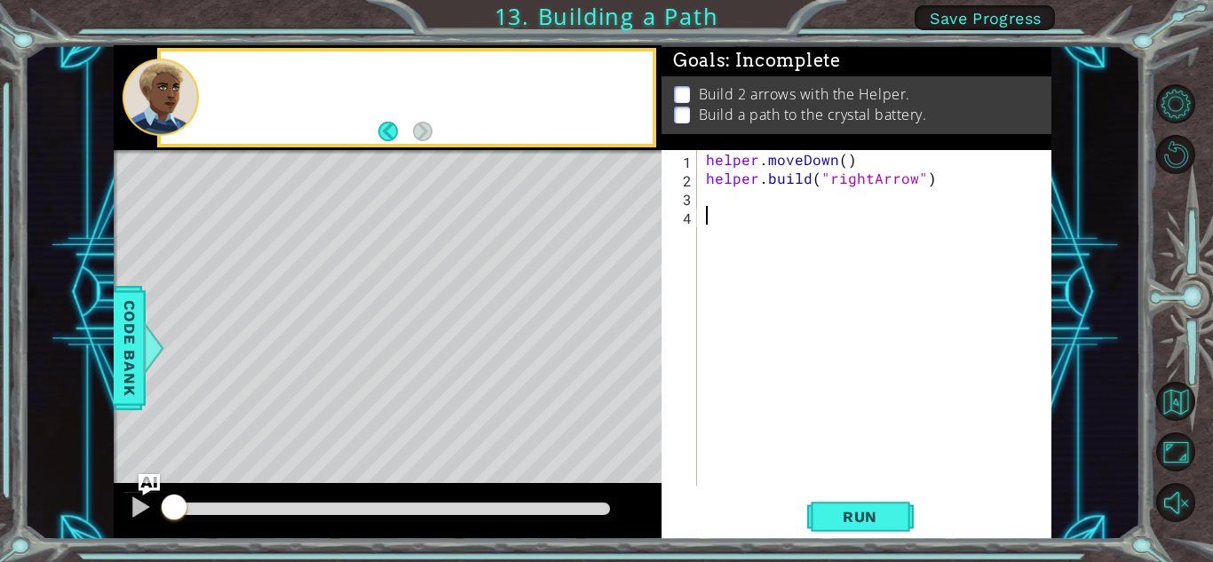
click at [173, 107] on div at bounding box center [161, 97] width 76 height 77
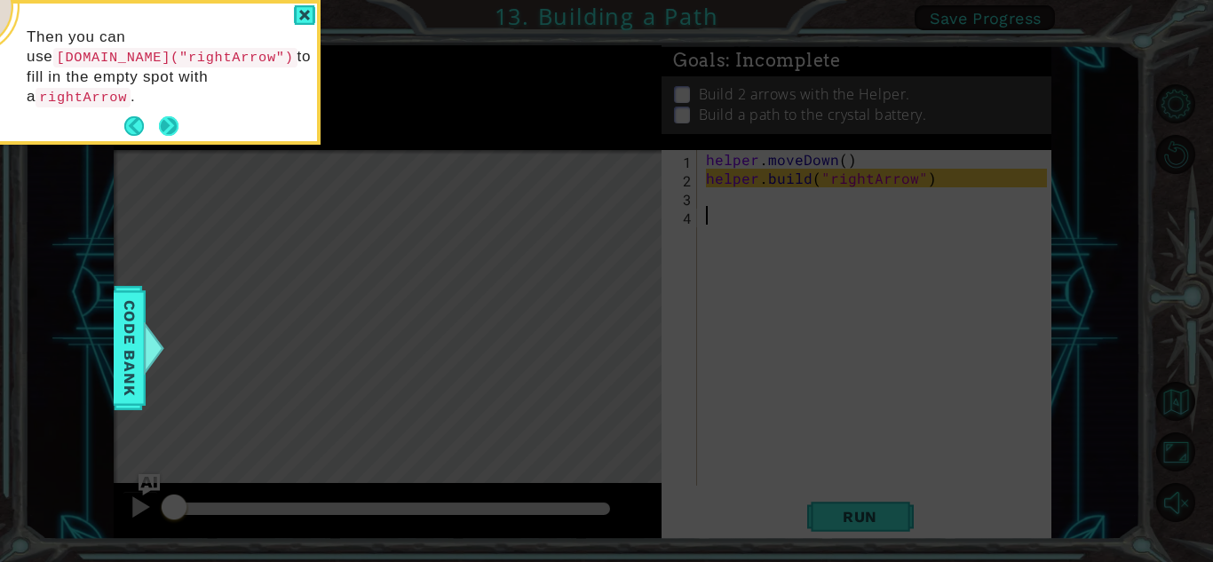
click at [171, 116] on button "Next" at bounding box center [169, 126] width 20 height 20
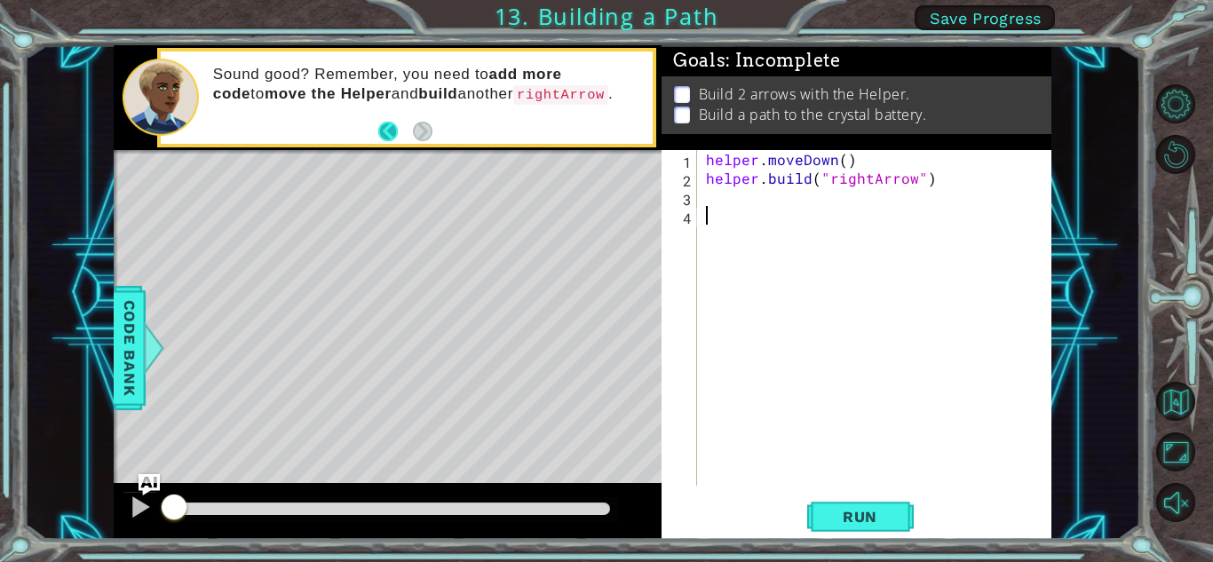
click at [389, 126] on button "Back" at bounding box center [395, 132] width 35 height 20
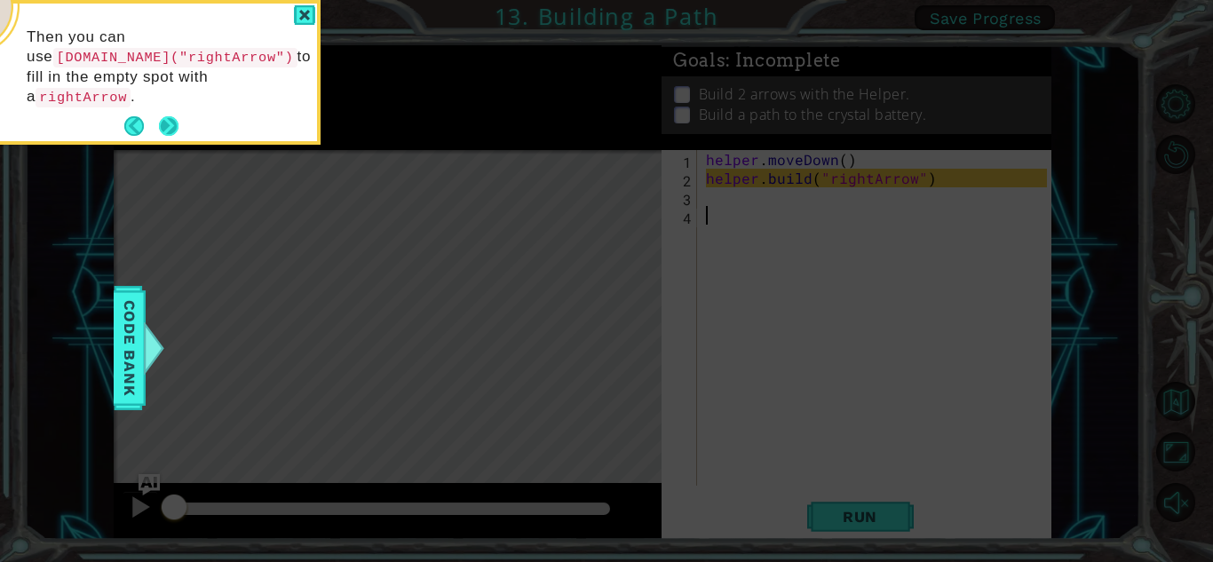
click at [159, 116] on button "Next" at bounding box center [169, 126] width 20 height 20
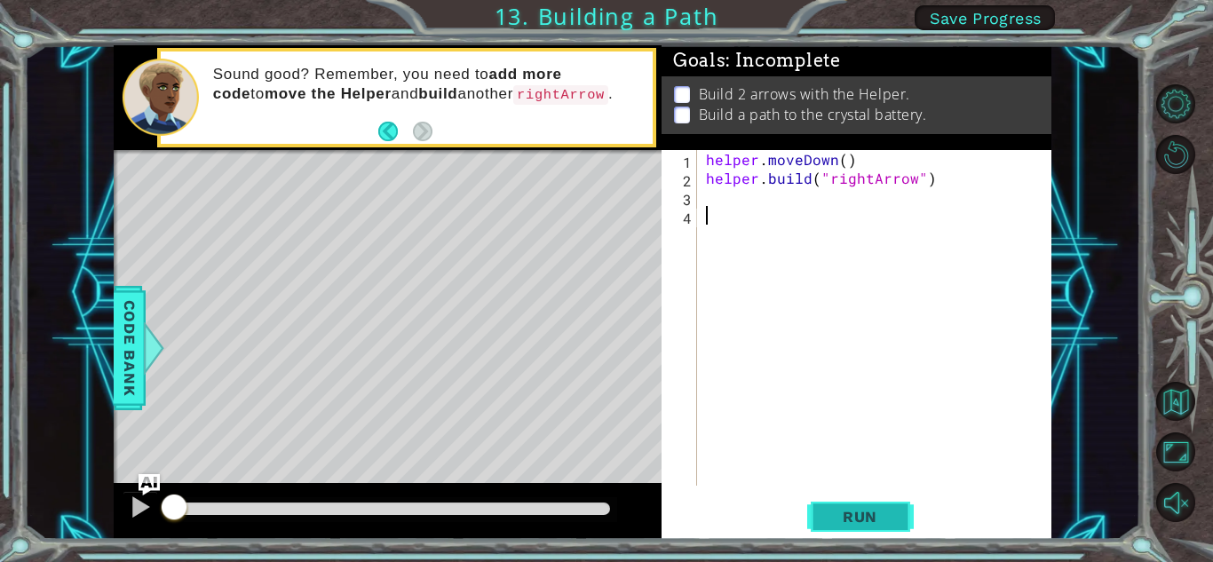
click at [829, 522] on span "Run" at bounding box center [860, 517] width 70 height 18
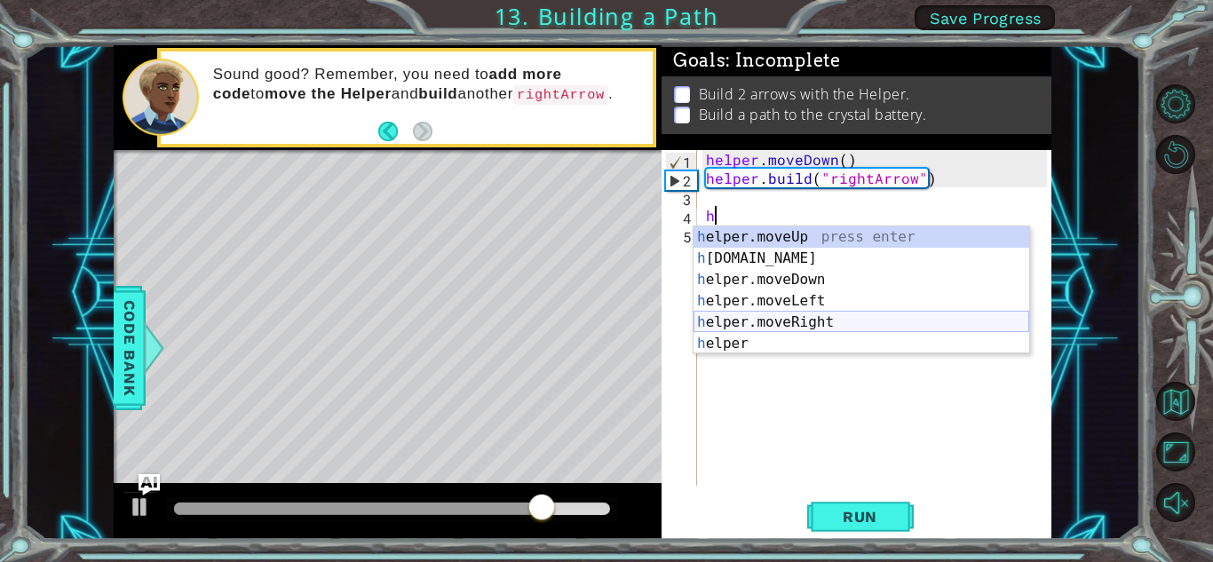
click at [881, 321] on div "h elper.moveUp press enter h [DOMAIN_NAME] press enter h elper.moveDown press e…" at bounding box center [861, 311] width 336 height 170
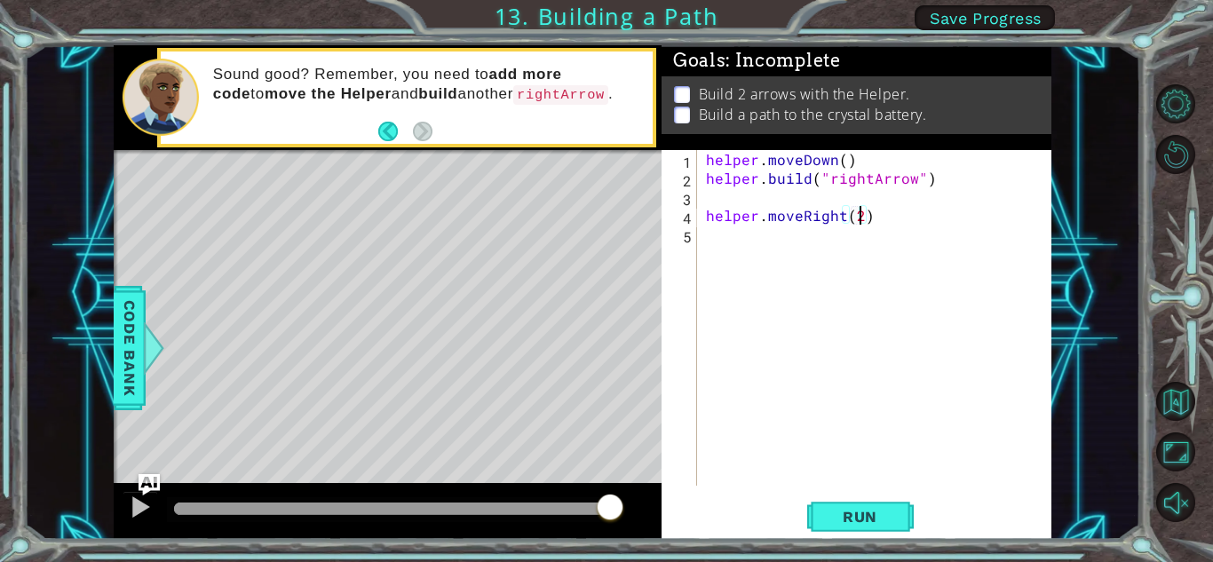
scroll to position [0, 9]
click at [872, 499] on button "Run" at bounding box center [860, 516] width 107 height 39
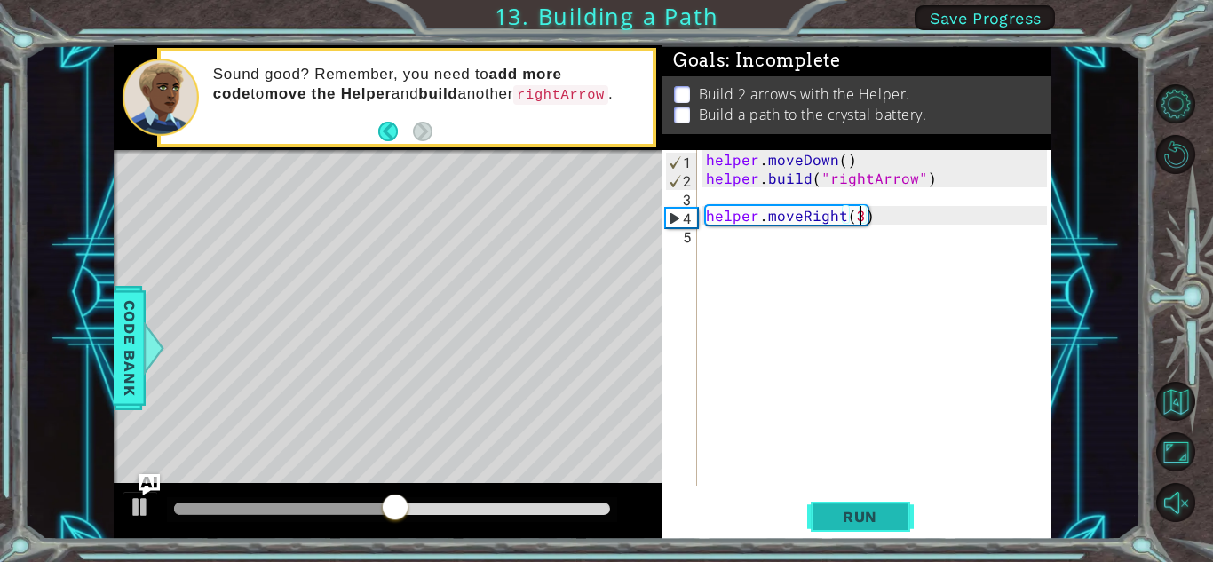
click at [900, 500] on button "Run" at bounding box center [860, 516] width 107 height 39
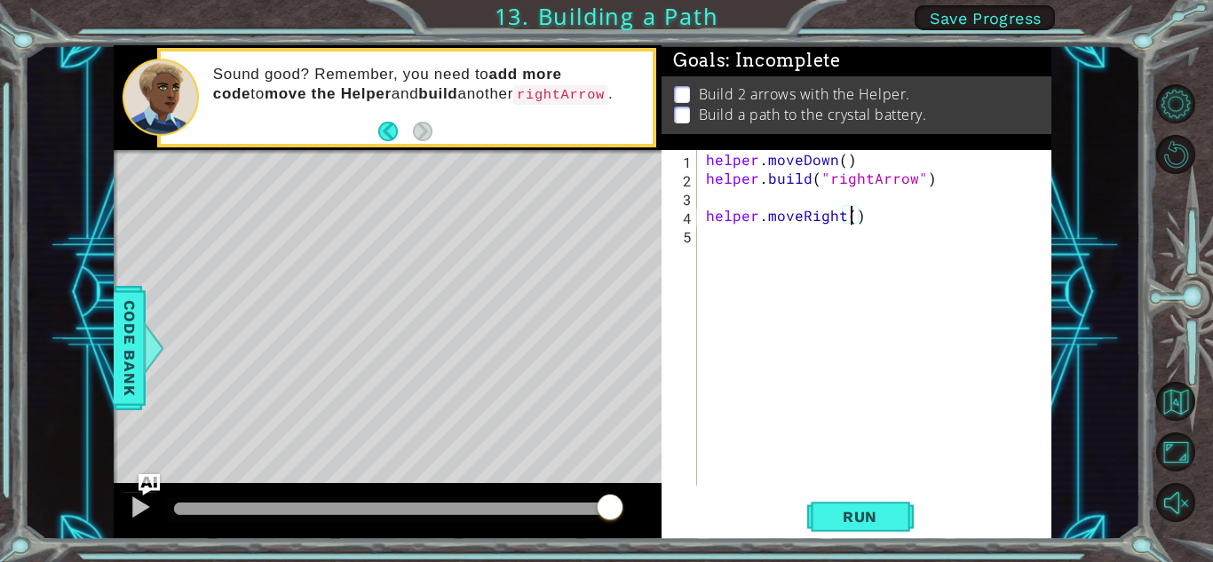
type textarea "helper.moveRight(2)"
click at [734, 229] on div "helper . moveDown ( ) helper . build ( "rightArrow" ) helper . moveRight ( 2 )" at bounding box center [878, 336] width 353 height 373
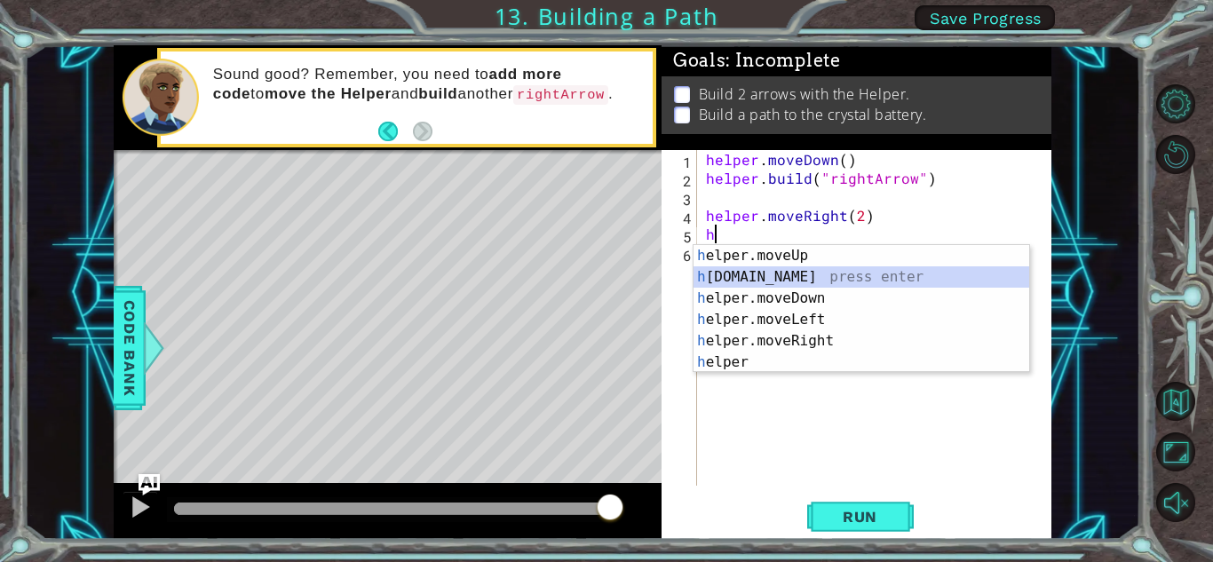
click at [820, 276] on div "h elper.moveUp press enter h [DOMAIN_NAME] press enter h elper.moveDown press e…" at bounding box center [861, 330] width 336 height 170
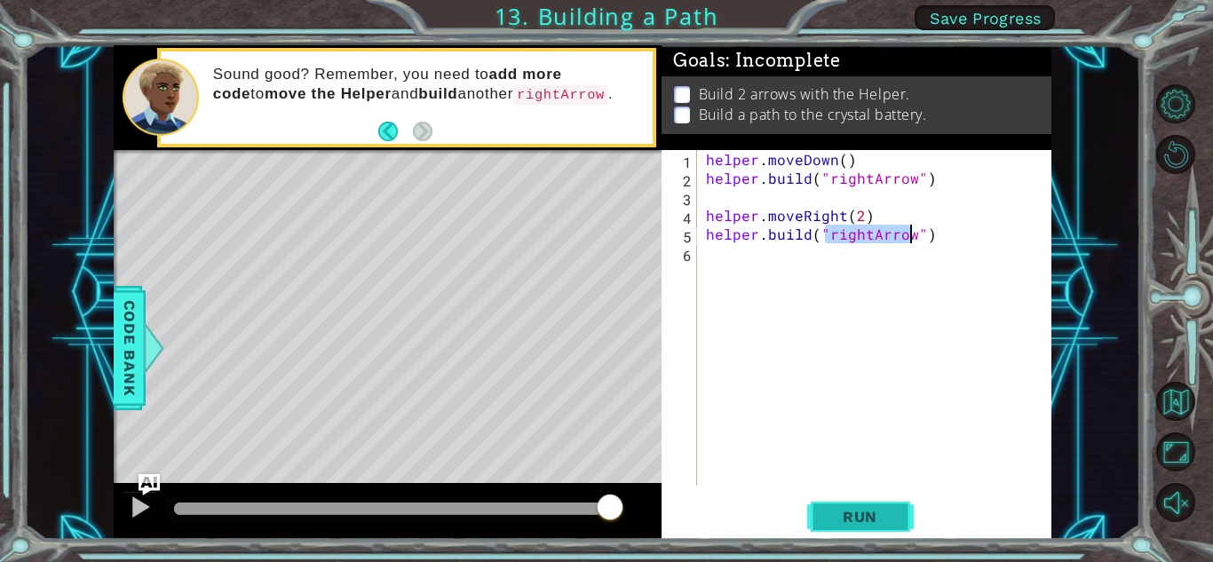
click at [868, 527] on button "Run" at bounding box center [860, 516] width 107 height 39
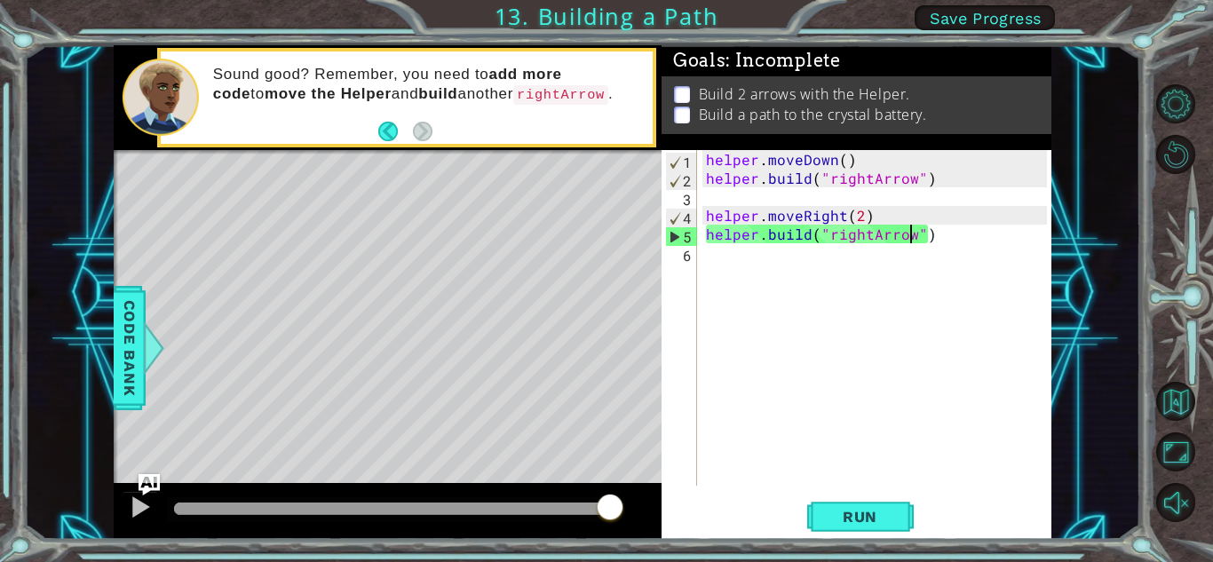
click at [858, 218] on div "helper . moveDown ( ) helper . build ( "rightArrow" ) helper . moveRight ( 2 ) …" at bounding box center [878, 336] width 353 height 373
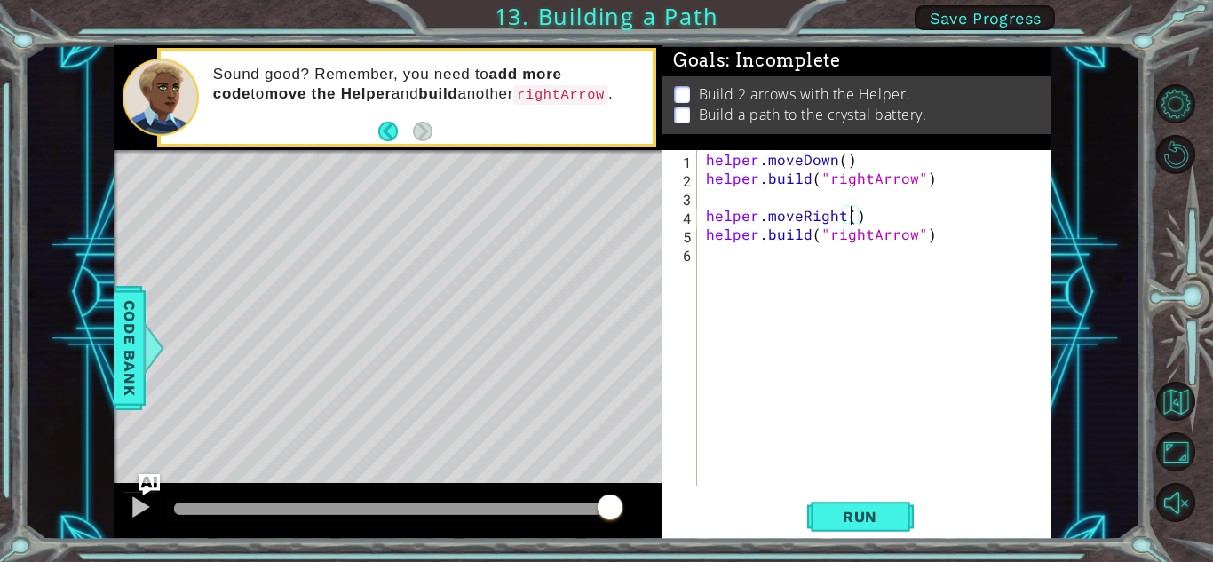
type textarea "helper.moveRight(3)"
click at [868, 471] on div "helper . moveDown ( ) helper . build ( "rightArrow" ) helper . moveRight ( 3 ) …" at bounding box center [878, 336] width 353 height 373
click at [870, 520] on span "Run" at bounding box center [860, 517] width 70 height 18
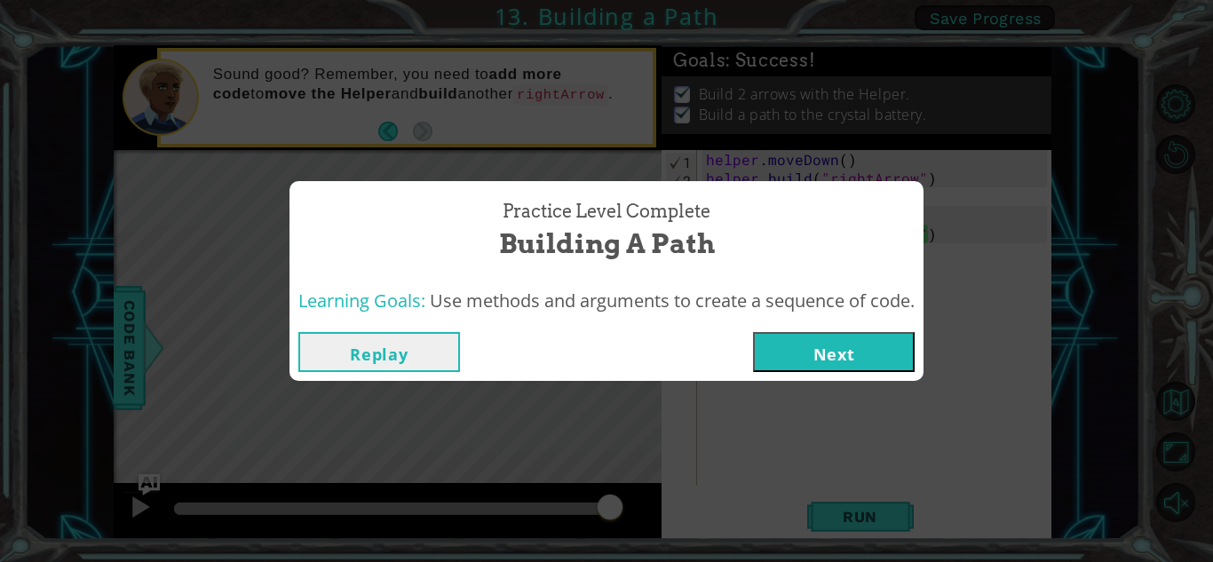
click at [869, 351] on button "Next" at bounding box center [834, 352] width 162 height 40
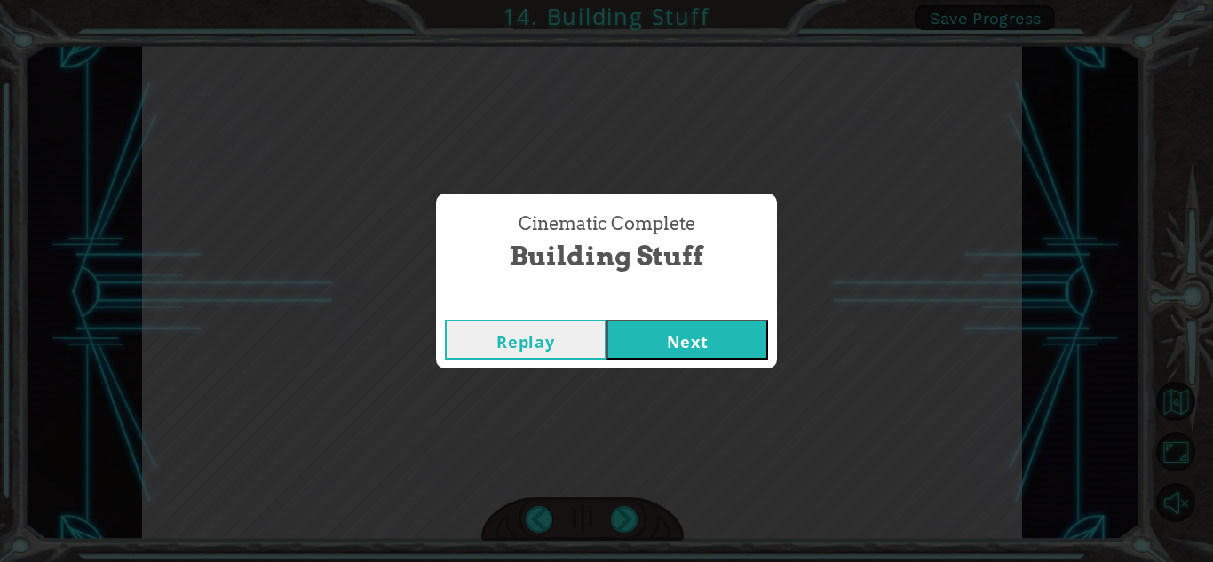
click at [704, 349] on button "Next" at bounding box center [687, 340] width 162 height 40
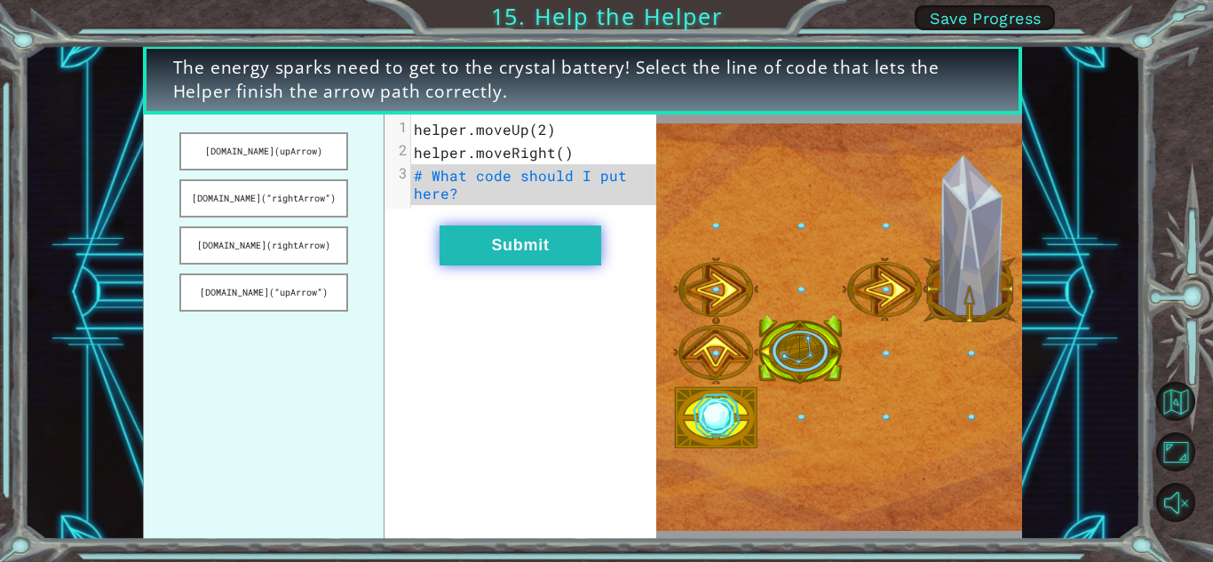
click at [560, 256] on button "Submit" at bounding box center [521, 246] width 162 height 40
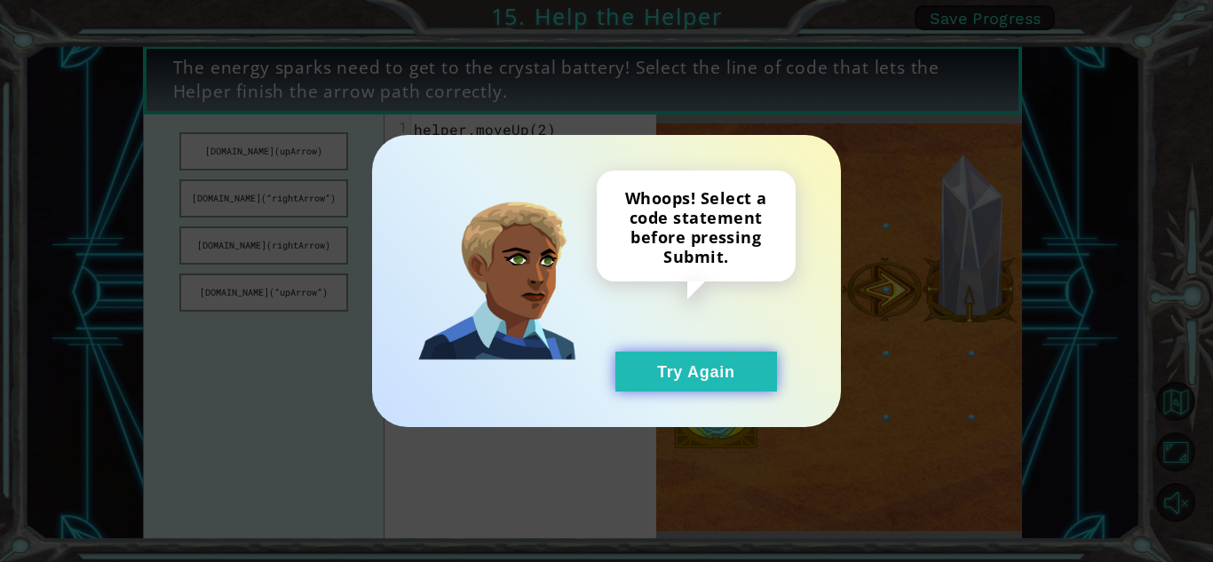
click at [741, 370] on button "Try Again" at bounding box center [696, 372] width 162 height 40
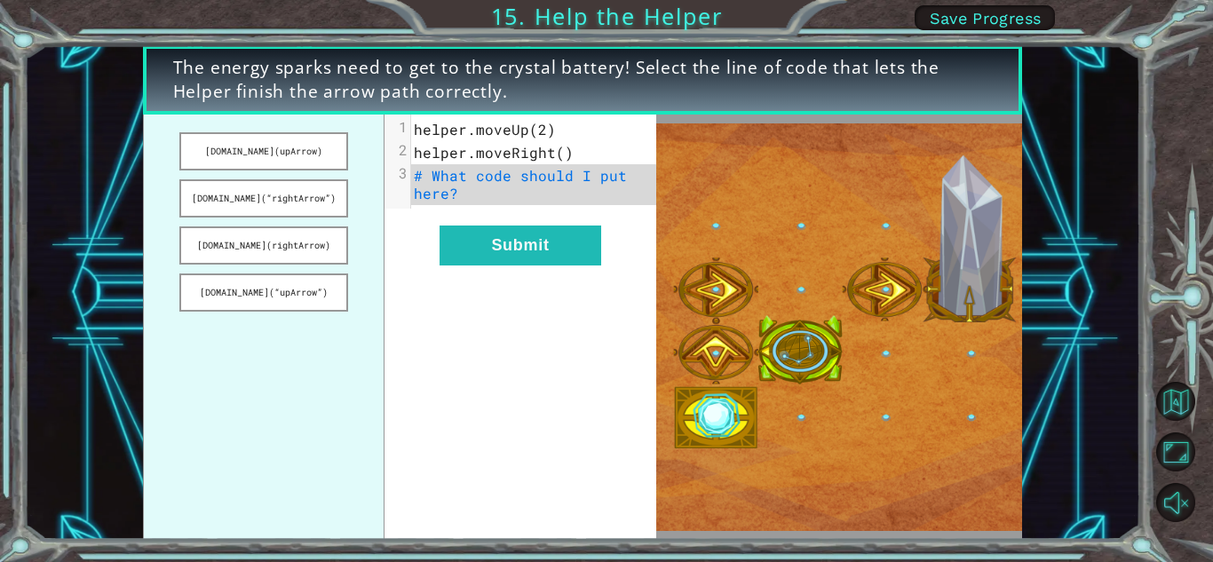
drag, startPoint x: 292, startPoint y: 144, endPoint x: 448, endPoint y: 172, distance: 158.8
click at [448, 172] on div "[DOMAIN_NAME](upArrow) [DOMAIN_NAME](“rightArrow”) [DOMAIN_NAME](rightArrow) [D…" at bounding box center [399, 327] width 513 height 425
drag, startPoint x: 278, startPoint y: 153, endPoint x: 376, endPoint y: 178, distance: 101.6
click at [376, 178] on ul "[DOMAIN_NAME](upArrow) [DOMAIN_NAME](“rightArrow”) [DOMAIN_NAME](rightArrow) [D…" at bounding box center [264, 327] width 242 height 425
click at [439, 175] on span "# What code should I put here?" at bounding box center [525, 184] width 222 height 36
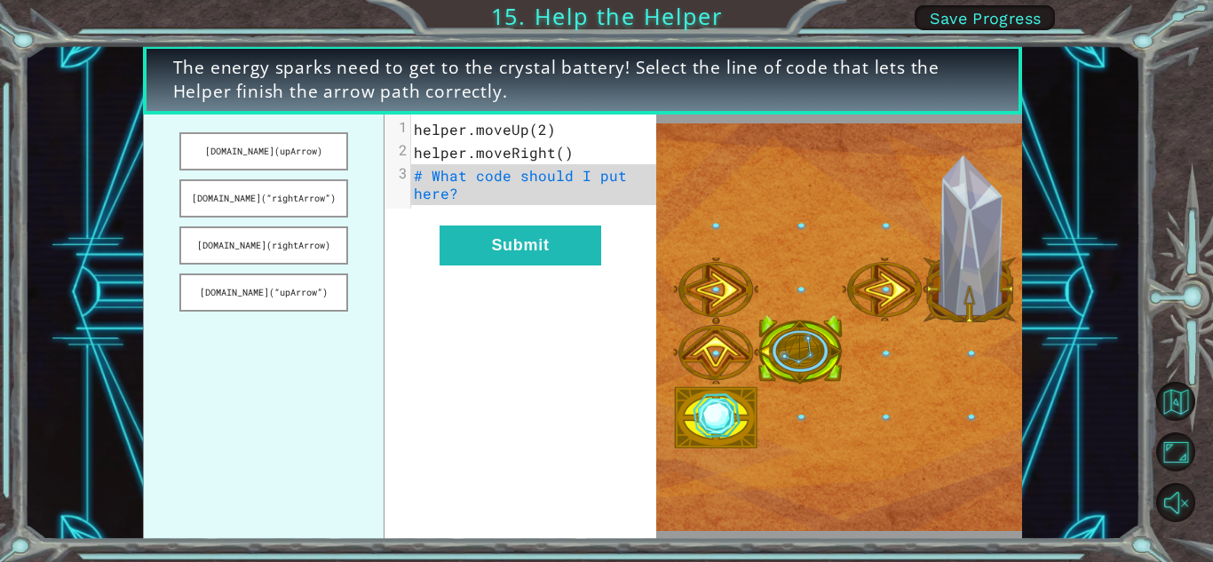
click at [464, 181] on span "# What code should I put here?" at bounding box center [525, 184] width 222 height 36
click at [320, 162] on button "[DOMAIN_NAME](upArrow)" at bounding box center [263, 151] width 168 height 38
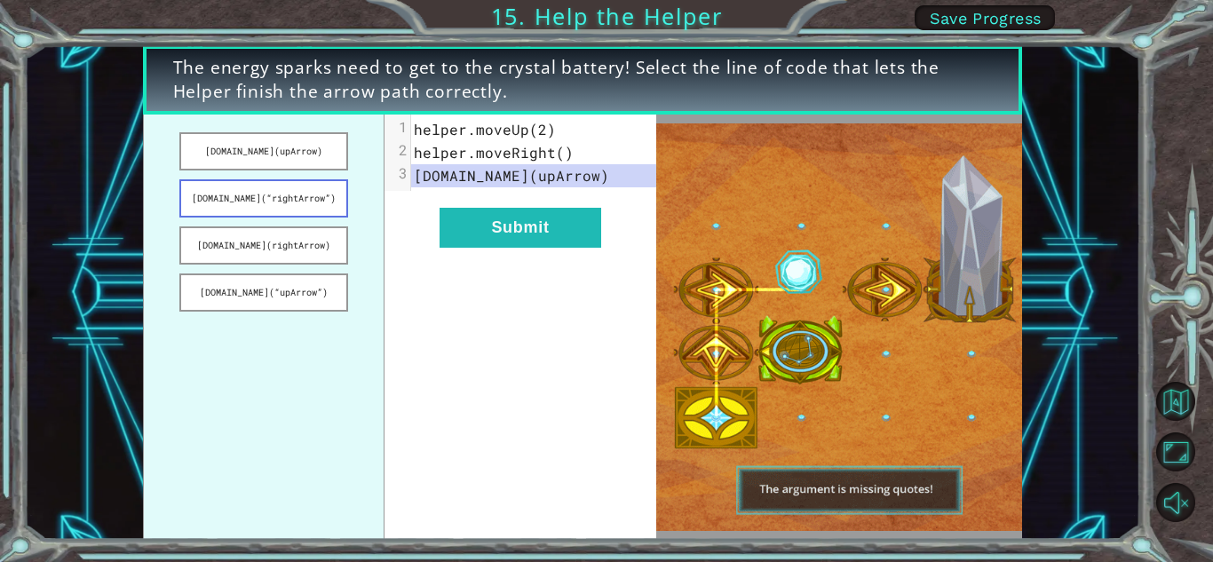
click at [327, 195] on button "[DOMAIN_NAME](“rightArrow”)" at bounding box center [263, 198] width 168 height 38
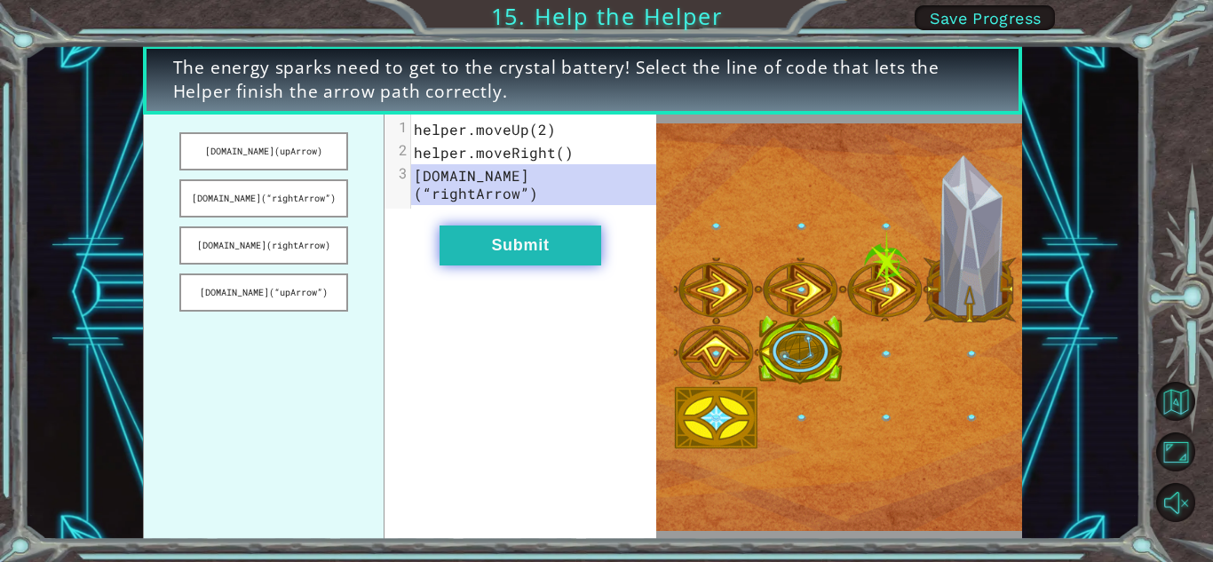
click at [492, 226] on button "Submit" at bounding box center [521, 246] width 162 height 40
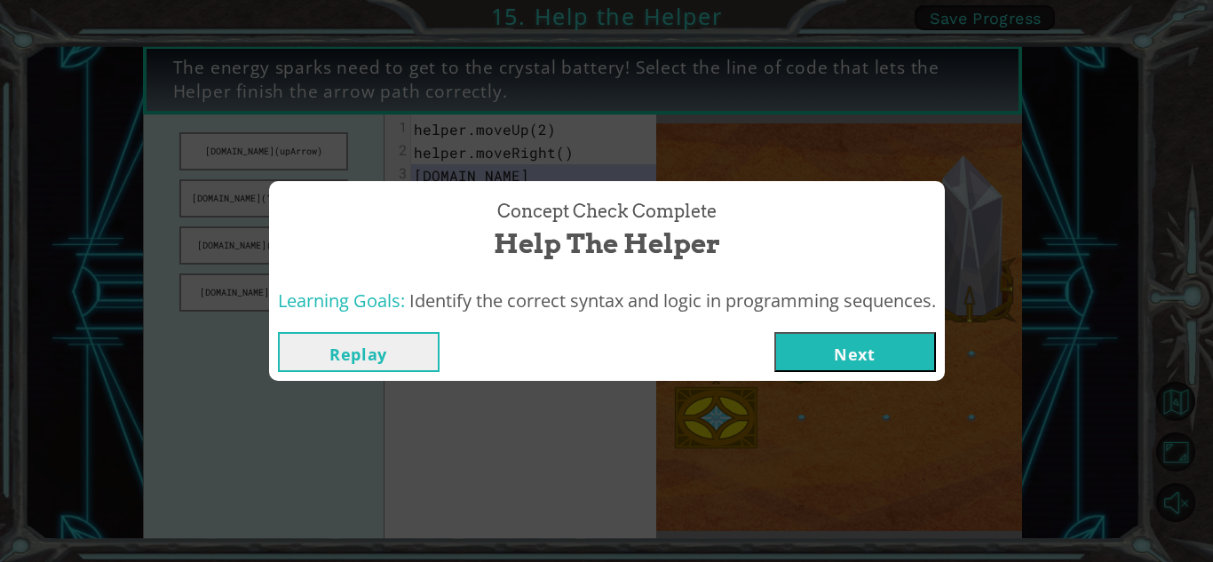
click at [810, 345] on button "Next" at bounding box center [855, 352] width 162 height 40
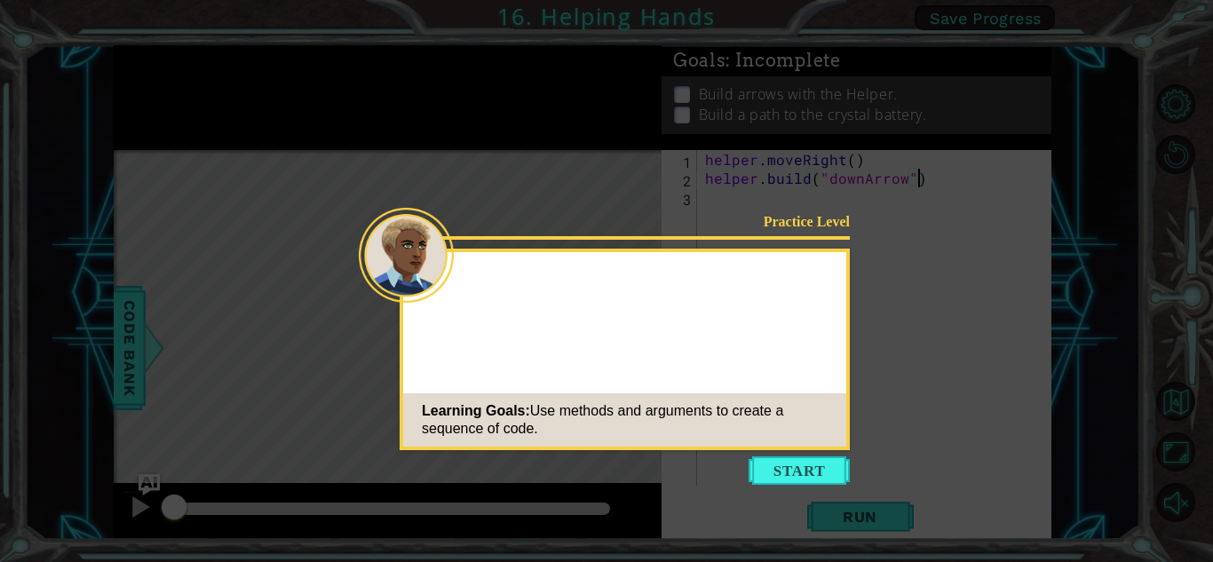
click at [810, 345] on div "Practice Level Learning Goals: Use methods and arguments to create a sequence o…" at bounding box center [625, 350] width 450 height 202
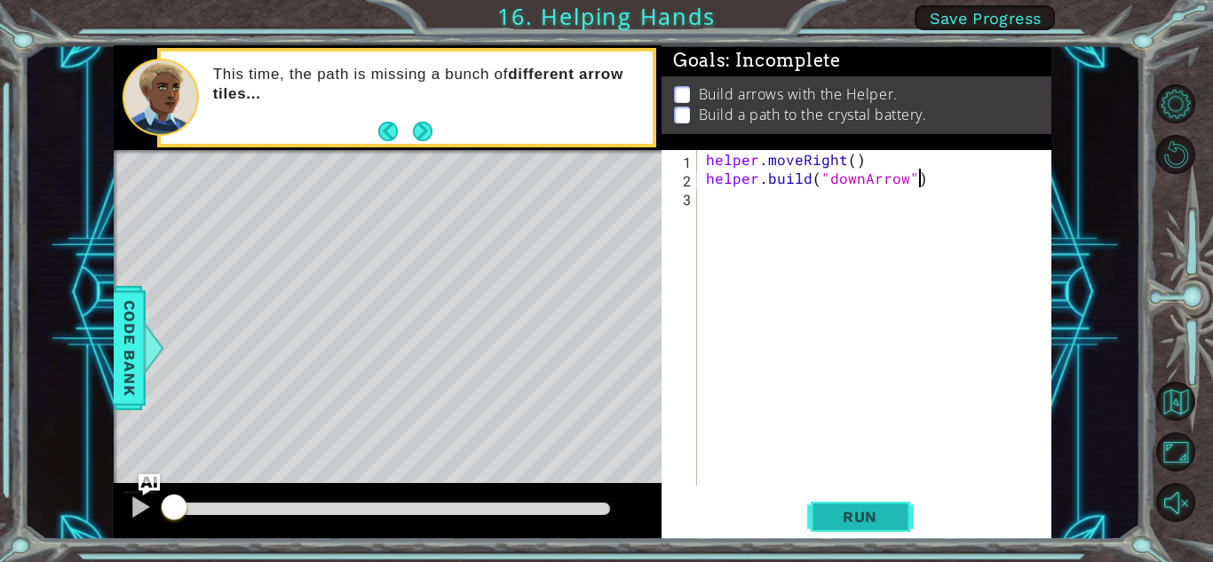
click at [868, 508] on span "Run" at bounding box center [860, 517] width 70 height 18
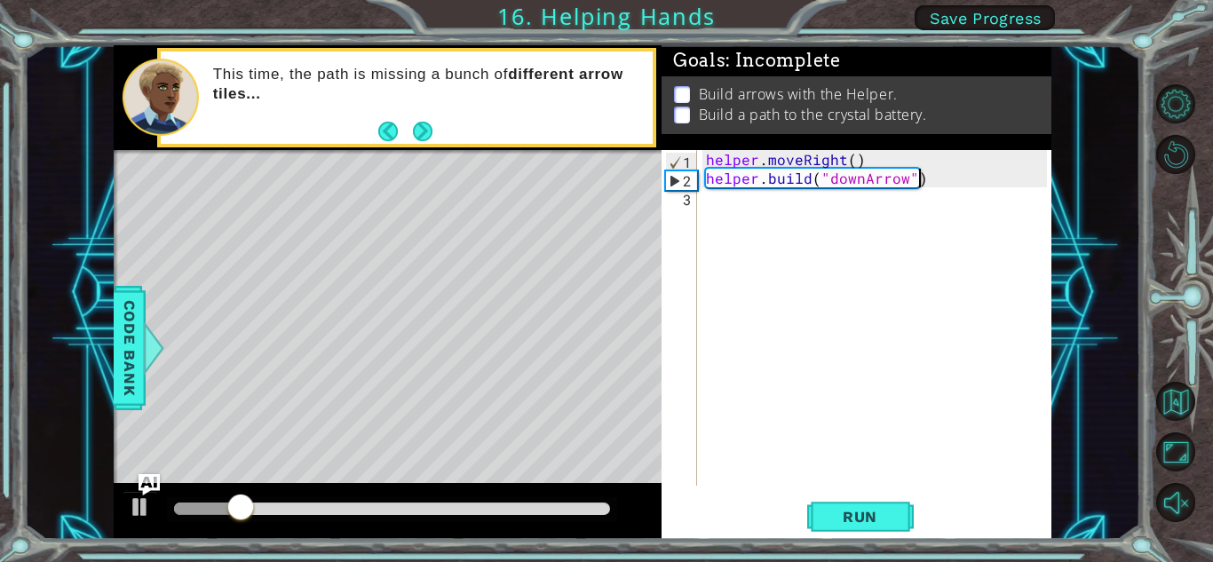
click at [762, 214] on div "helper . moveRight ( ) helper . build ( "downArrow" )" at bounding box center [878, 336] width 353 height 373
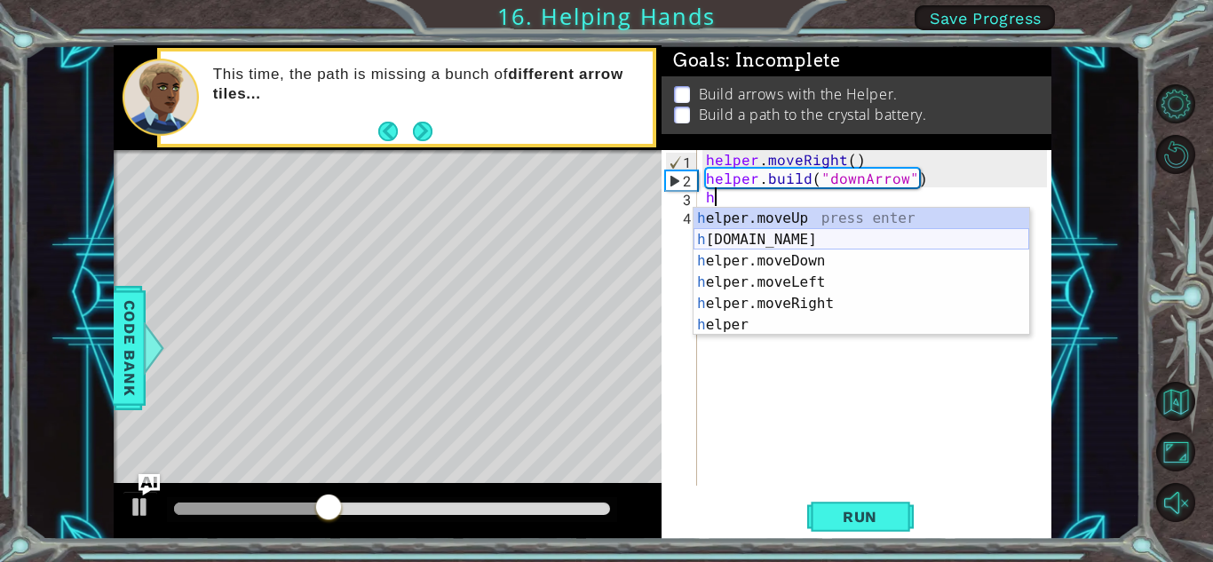
click at [817, 241] on div "h elper.moveUp press enter h [DOMAIN_NAME] press enter h elper.moveDown press e…" at bounding box center [861, 293] width 336 height 170
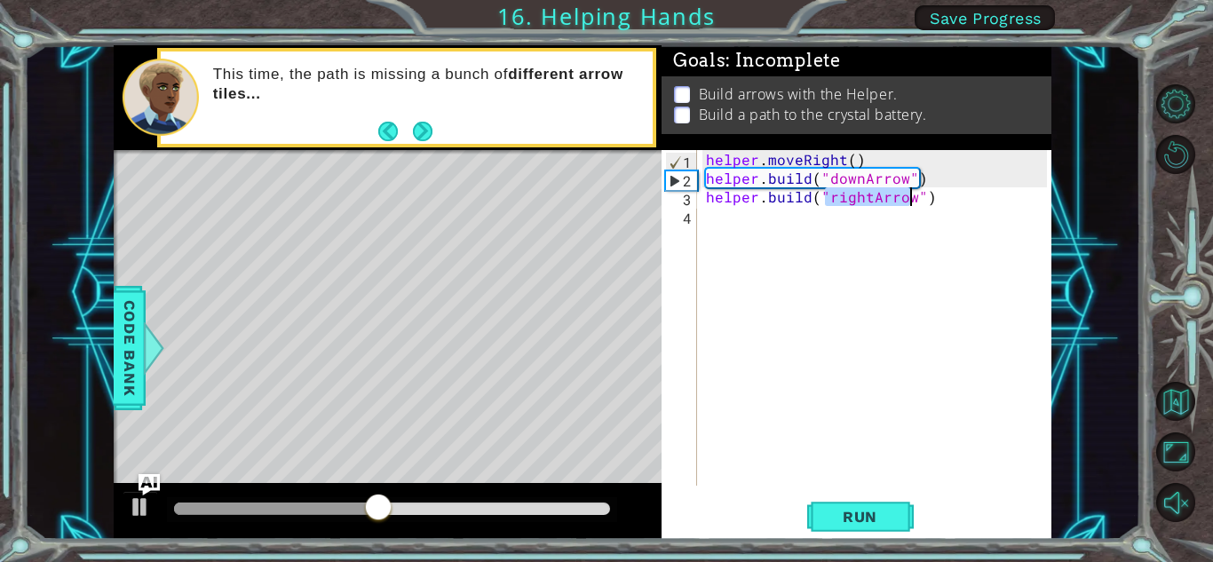
click at [854, 193] on div "helper . moveRight ( ) helper . build ( "downArrow" ) helper . build ( "rightAr…" at bounding box center [874, 318] width 345 height 336
click at [859, 199] on div "helper . moveRight ( ) helper . build ( "downArrow" ) helper . build ( "rightAr…" at bounding box center [878, 336] width 353 height 373
click at [867, 200] on div "helper . moveRight ( ) helper . build ( "downArrow" ) helper . build ( "rightAr…" at bounding box center [878, 336] width 353 height 373
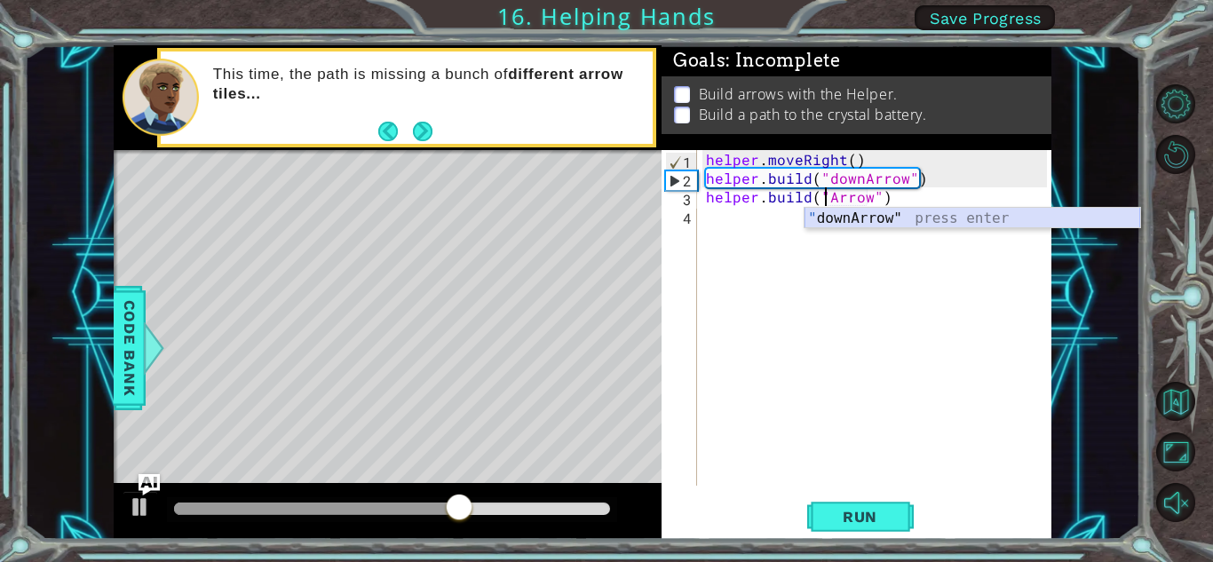
click at [864, 209] on div "" downArrow" press enter" at bounding box center [972, 240] width 336 height 64
type textarea "[DOMAIN_NAME]("downArrow")"
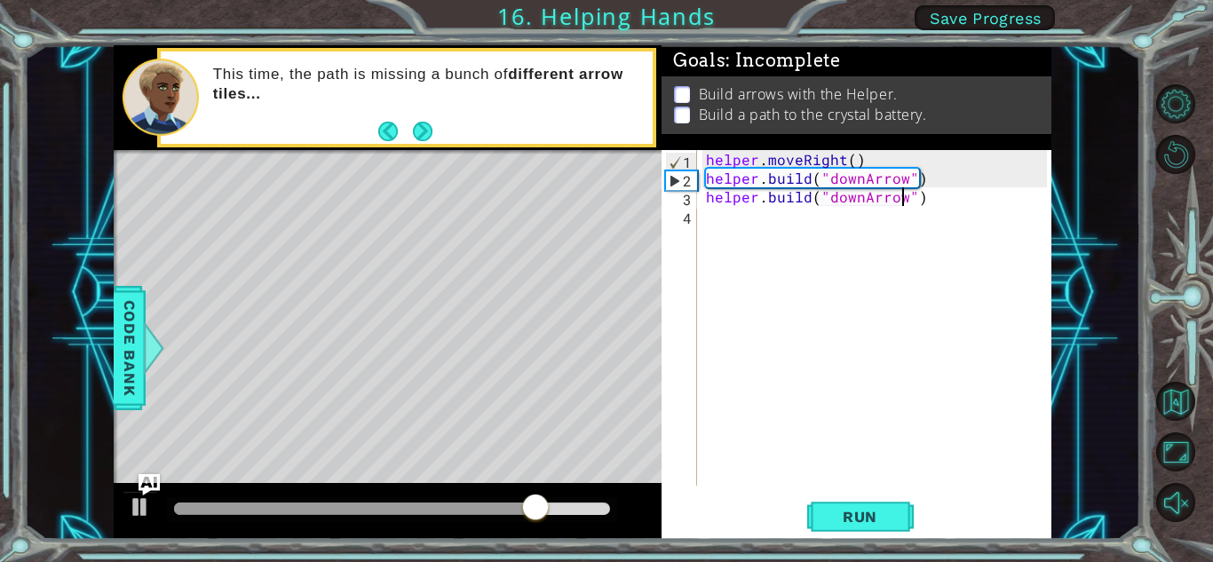
click at [739, 217] on div "helper . moveRight ( ) helper . build ( "downArrow" ) helper . build ( "downArr…" at bounding box center [878, 336] width 353 height 373
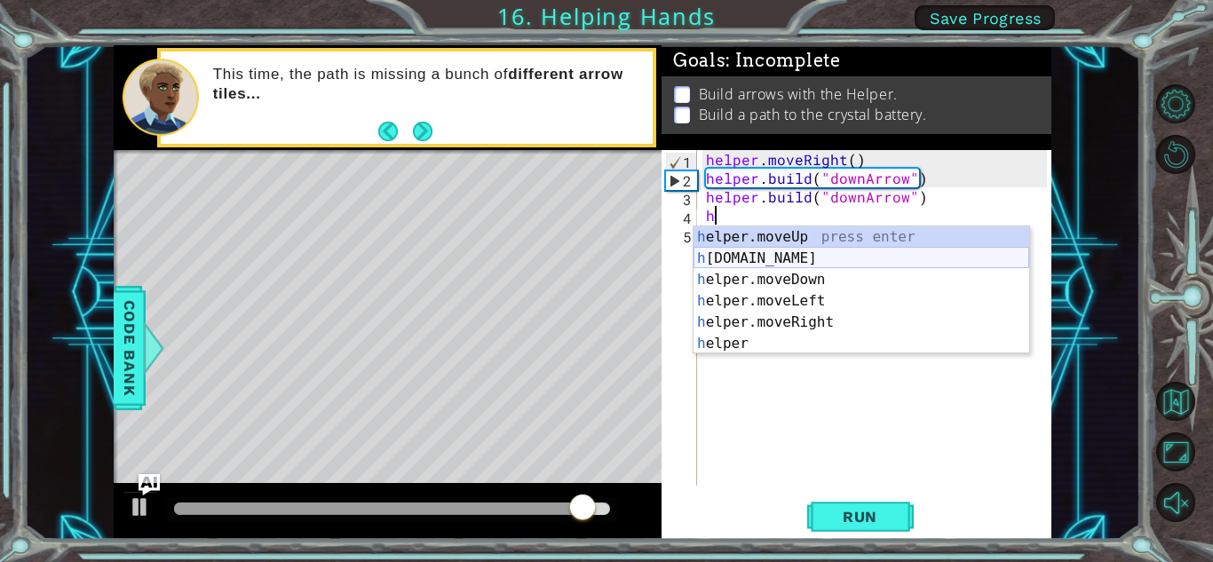
click at [815, 258] on div "h elper.moveUp press enter h [DOMAIN_NAME] press enter h elper.moveDown press e…" at bounding box center [861, 311] width 336 height 170
type textarea "[DOMAIN_NAME]("rightArrow")"
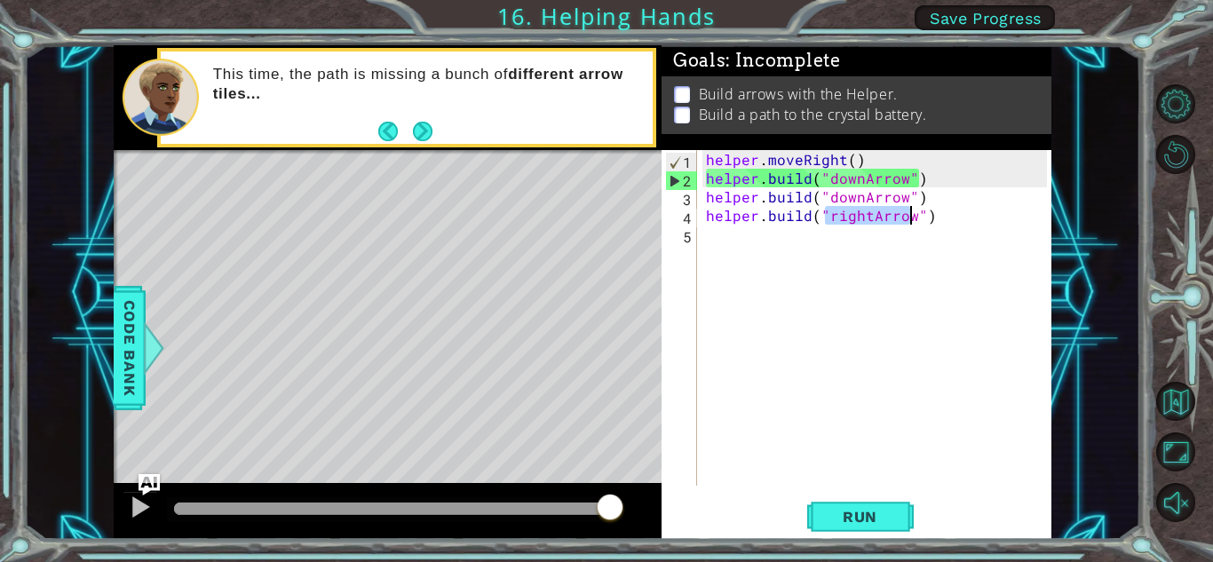
click at [742, 242] on div "helper . moveRight ( ) helper . build ( "downArrow" ) helper . build ( "downArr…" at bounding box center [878, 336] width 353 height 373
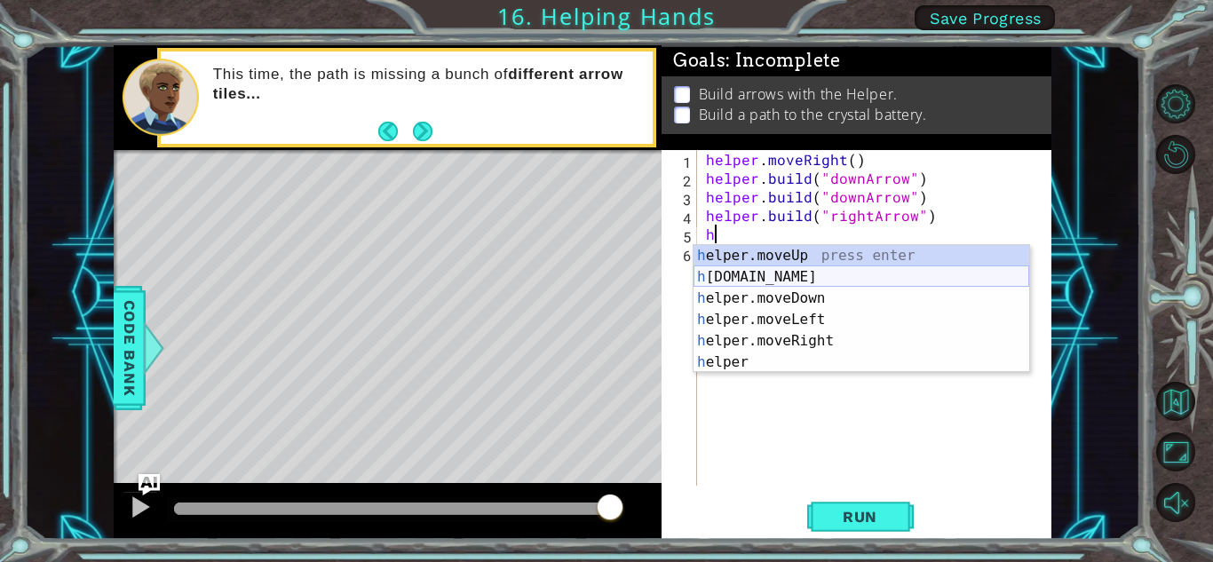
click at [789, 269] on div "h elper.moveUp press enter h [DOMAIN_NAME] press enter h elper.moveDown press e…" at bounding box center [861, 330] width 336 height 170
type textarea "[DOMAIN_NAME]("rightArrow")"
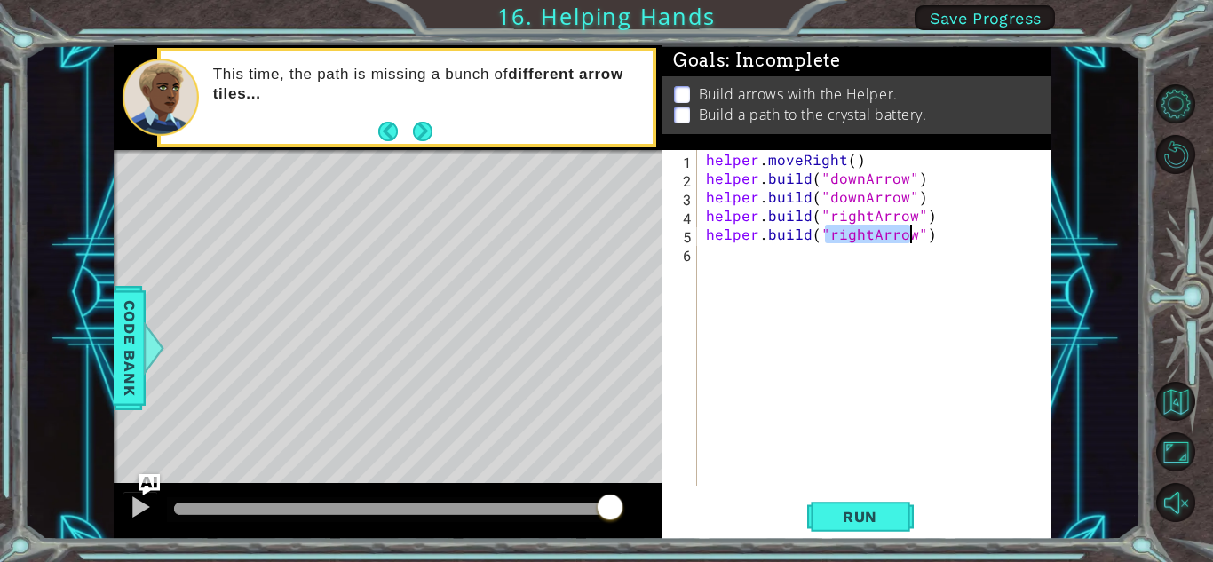
click at [754, 260] on div "helper . moveRight ( ) helper . build ( "downArrow" ) helper . build ( "downArr…" at bounding box center [878, 336] width 353 height 373
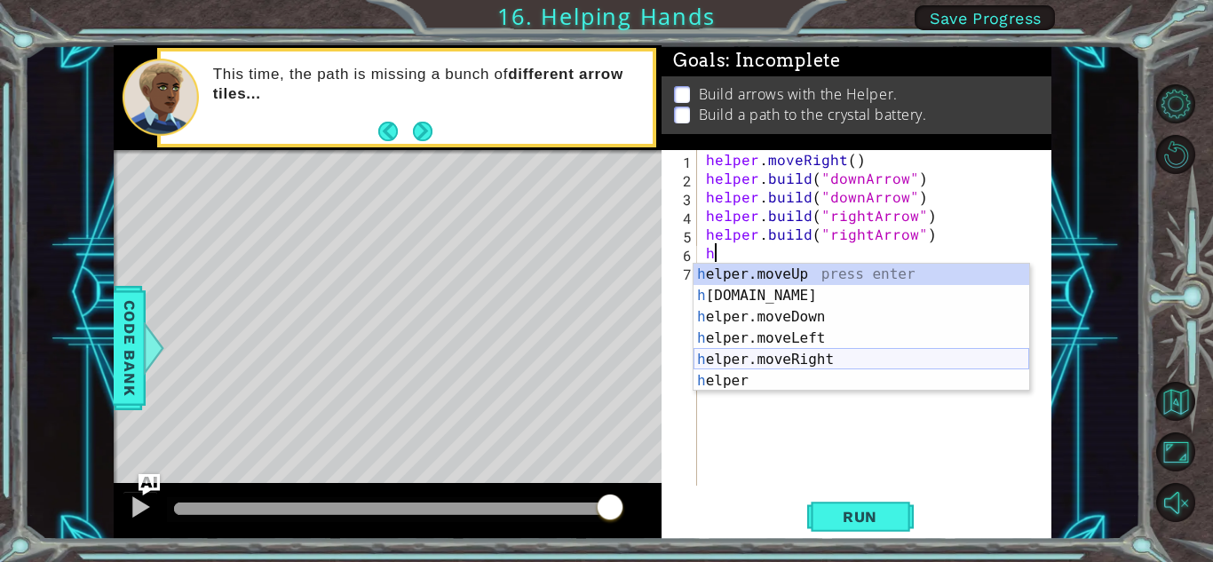
click at [820, 355] on div "h elper.moveUp press enter h [DOMAIN_NAME] press enter h elper.moveDown press e…" at bounding box center [861, 349] width 336 height 170
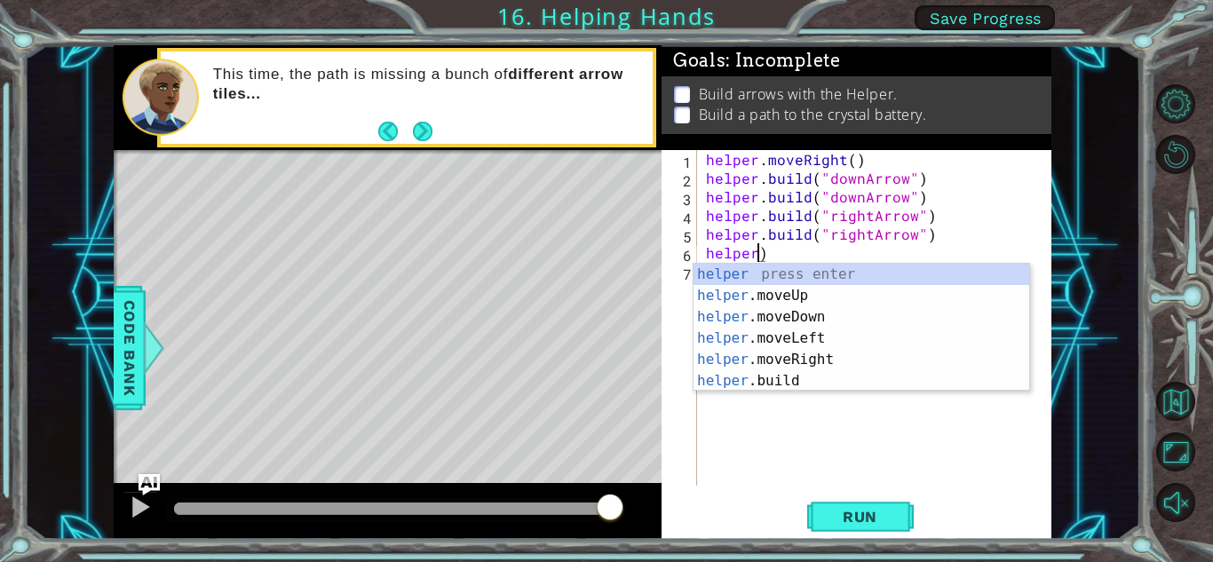
click at [892, 251] on div "helper . moveRight ( ) helper . build ( "downArrow" ) helper . build ( "downArr…" at bounding box center [878, 336] width 353 height 373
click at [836, 381] on div "helper press enter helper .moveUp press enter helper .moveDown press enter help…" at bounding box center [861, 349] width 336 height 170
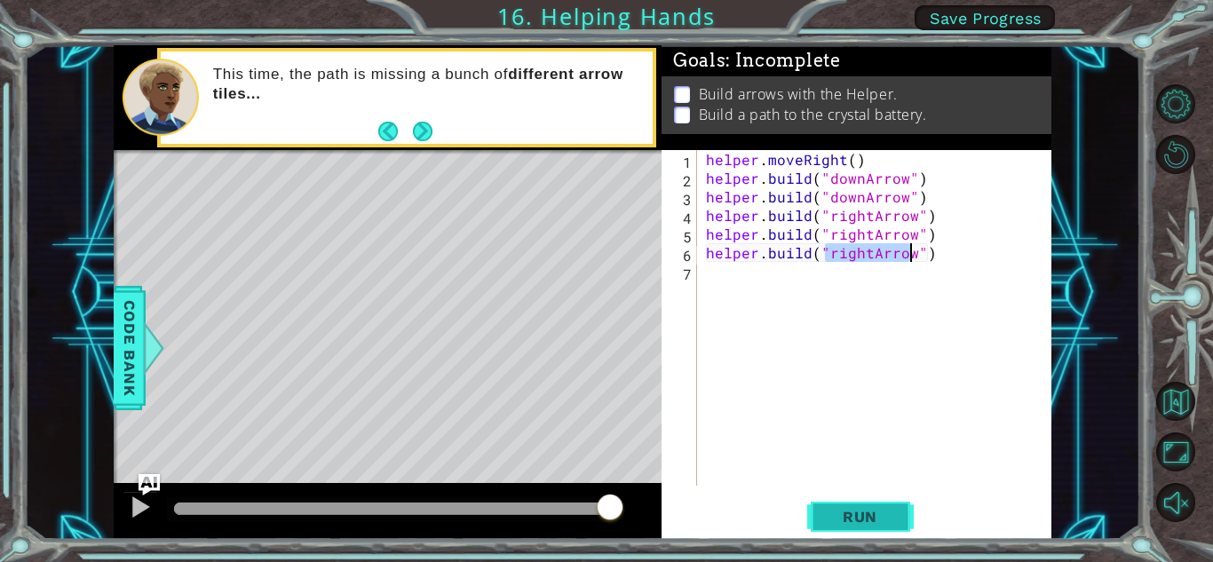
click at [866, 519] on span "Run" at bounding box center [860, 517] width 70 height 18
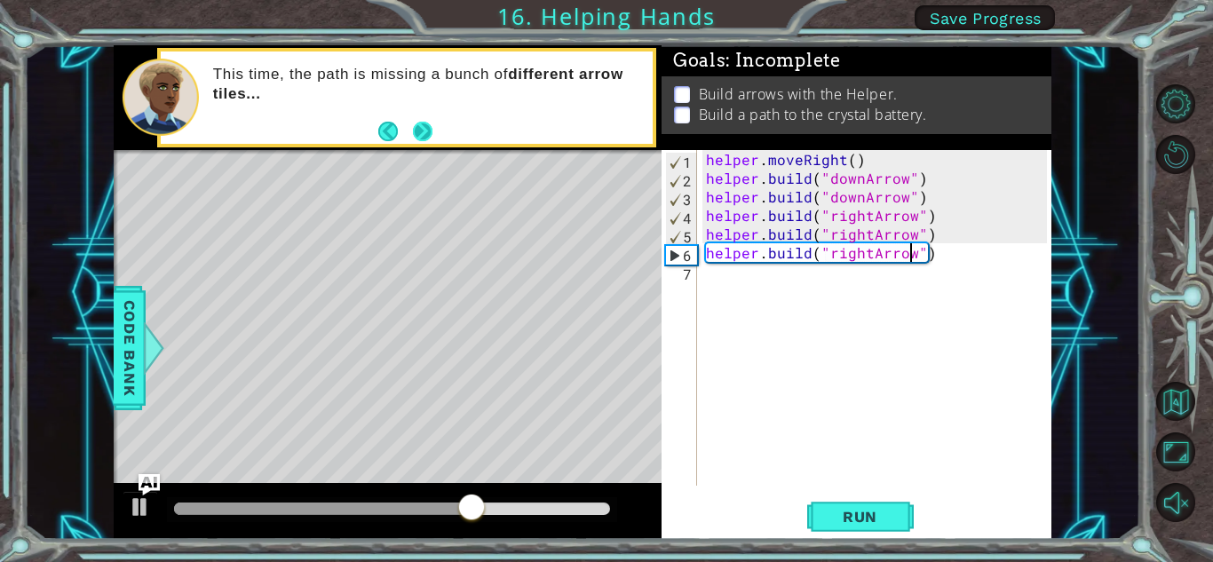
click at [425, 124] on button "Next" at bounding box center [423, 132] width 20 height 20
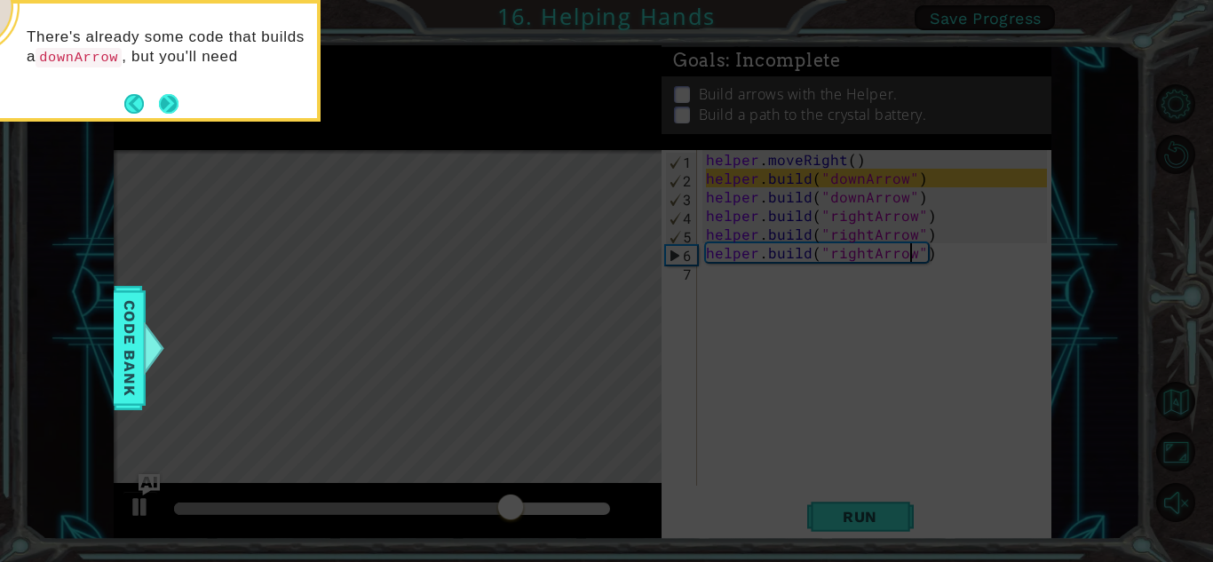
click at [166, 96] on button "Next" at bounding box center [169, 103] width 20 height 20
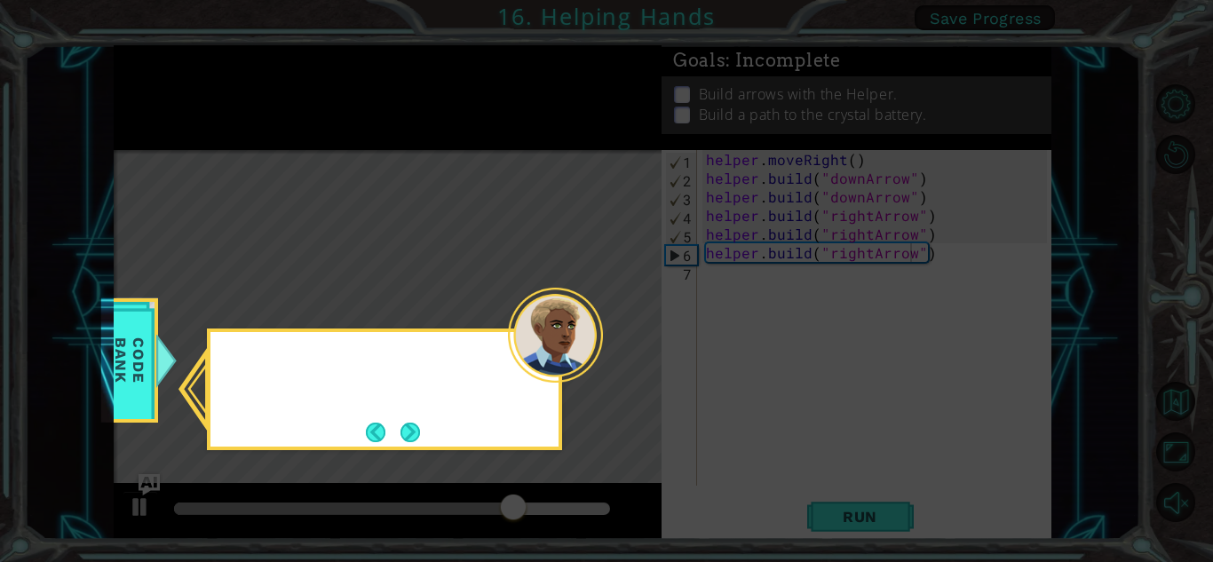
click at [166, 96] on icon at bounding box center [606, 281] width 1213 height 562
click at [415, 433] on button "Next" at bounding box center [410, 433] width 20 height 20
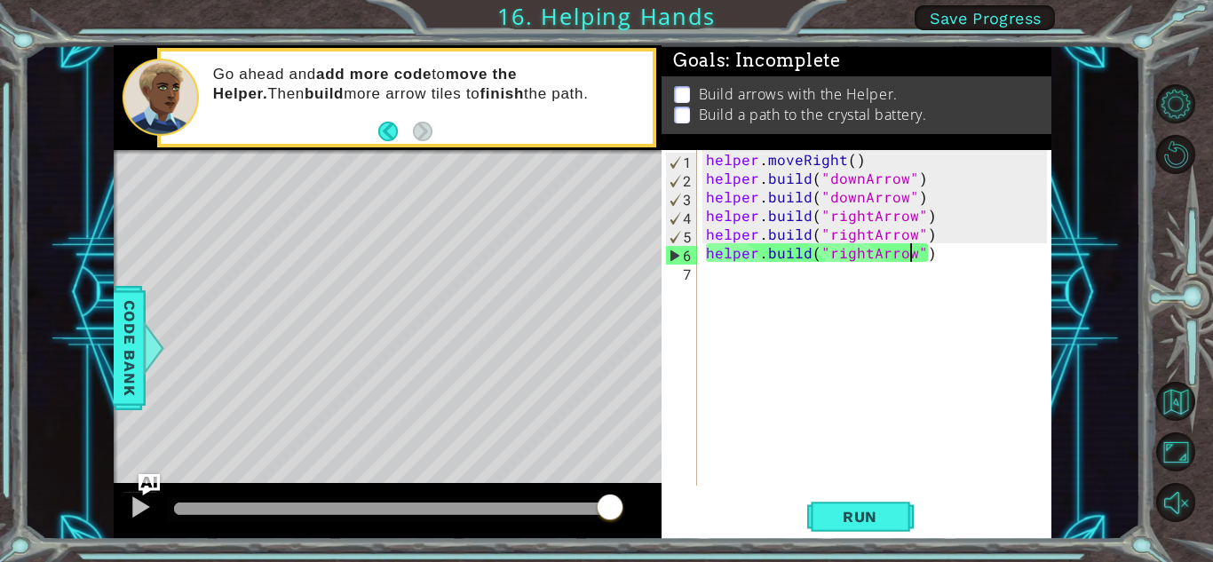
click at [931, 218] on div "helper . moveRight ( ) helper . build ( "downArrow" ) helper . build ( "downArr…" at bounding box center [878, 336] width 353 height 373
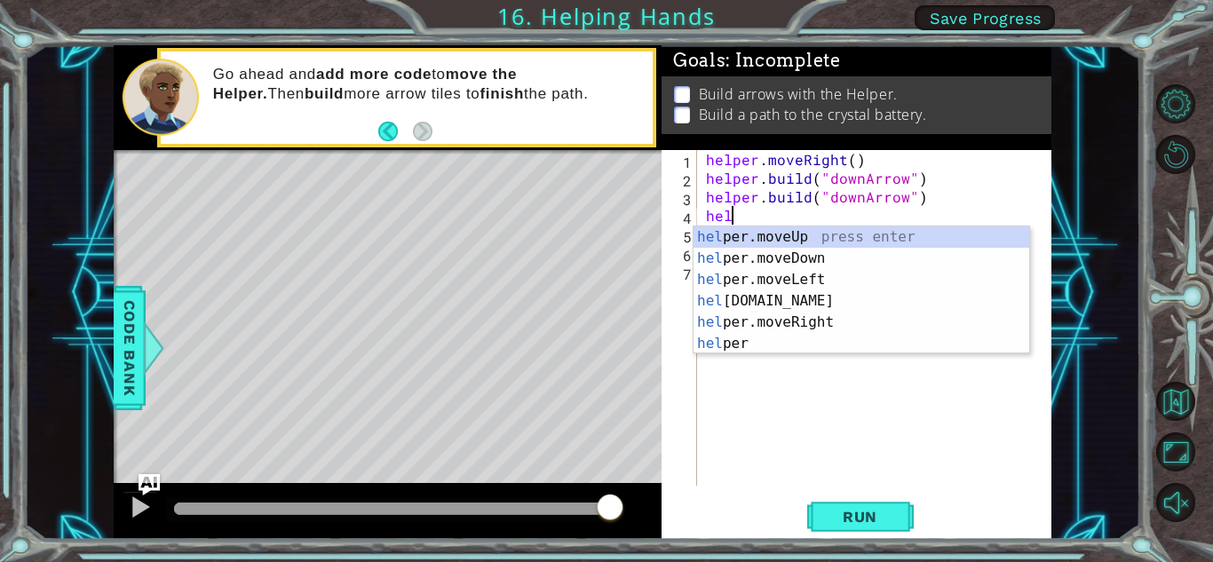
type textarea "h"
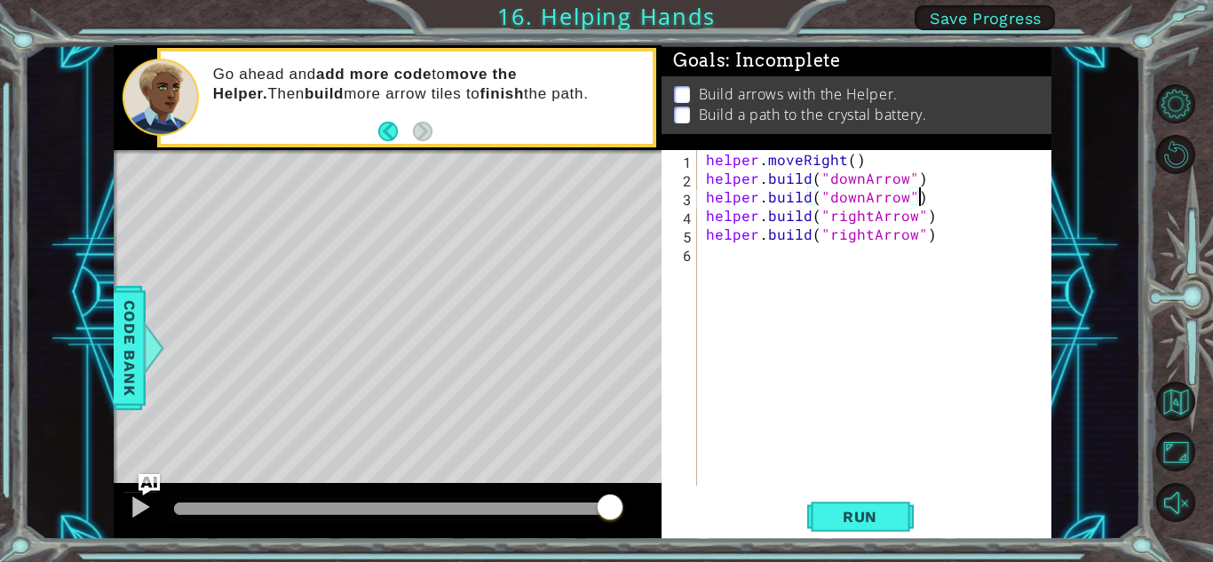
click at [931, 220] on div "helper . moveRight ( ) helper . build ( "downArrow" ) helper . build ( "downArr…" at bounding box center [878, 336] width 353 height 373
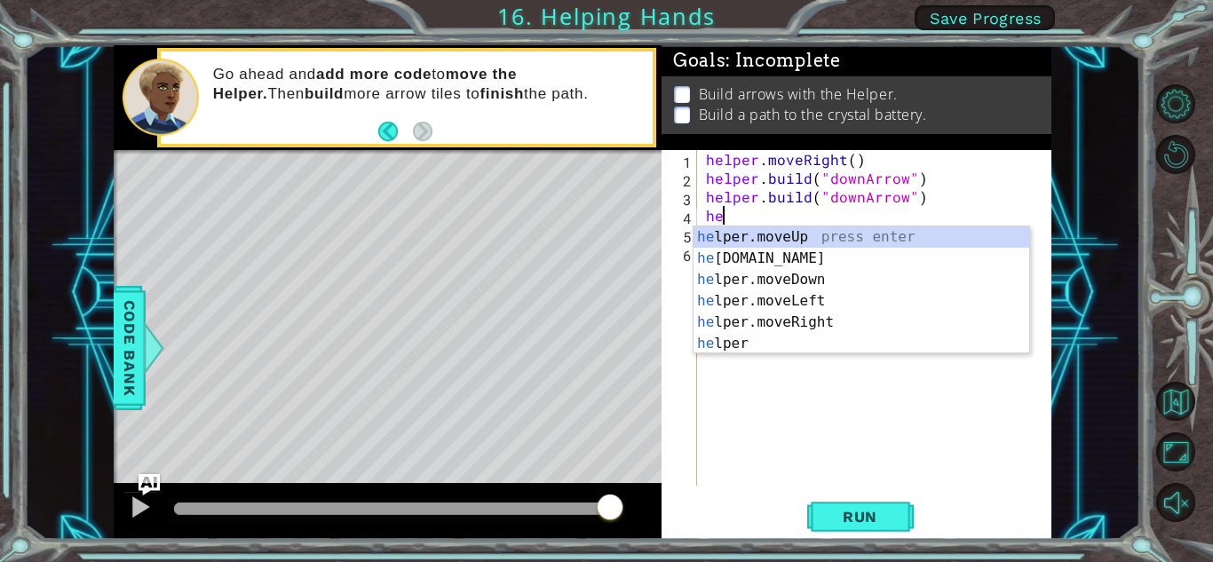
type textarea "h"
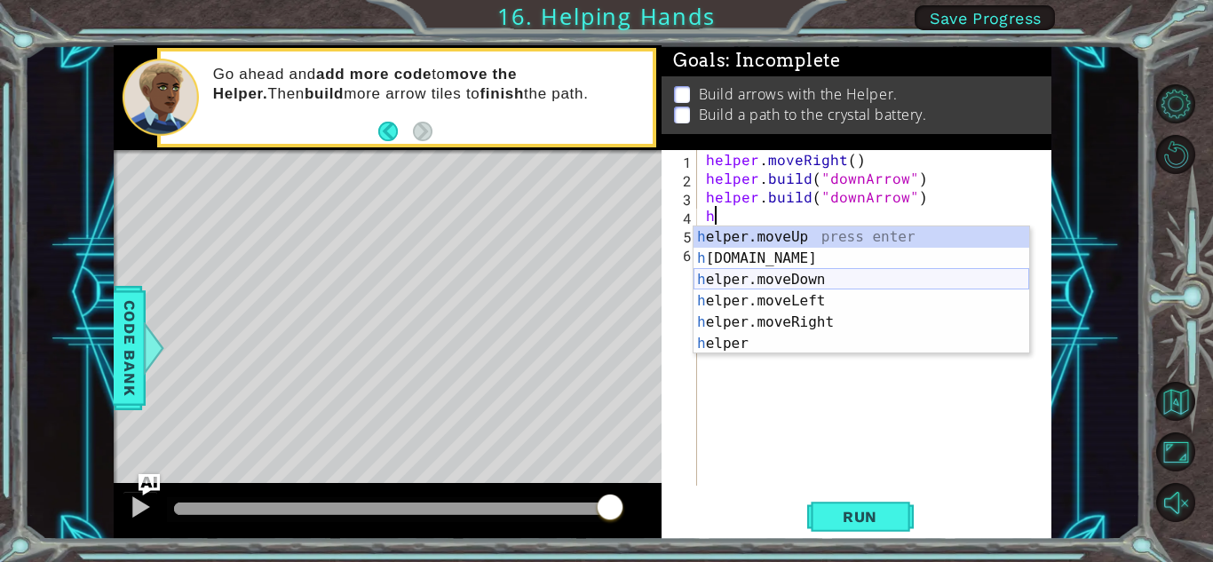
click at [848, 274] on div "h elper.moveUp press enter h [DOMAIN_NAME] press enter h elper.moveDown press e…" at bounding box center [861, 311] width 336 height 170
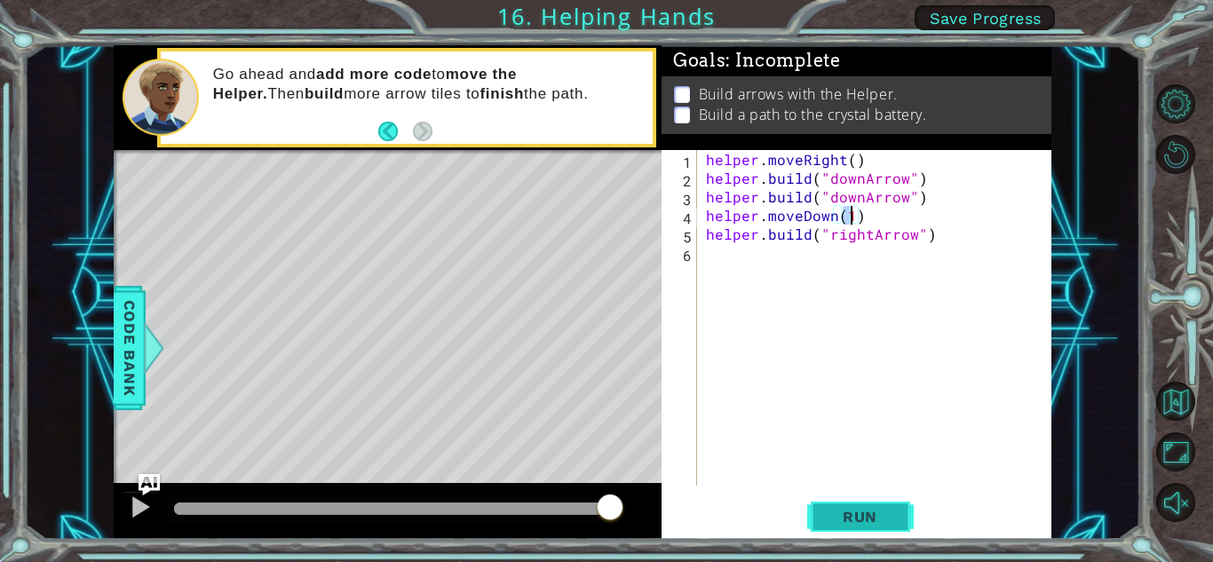
type textarea "helper.moveDown(1)"
click at [860, 505] on button "Run" at bounding box center [860, 516] width 107 height 39
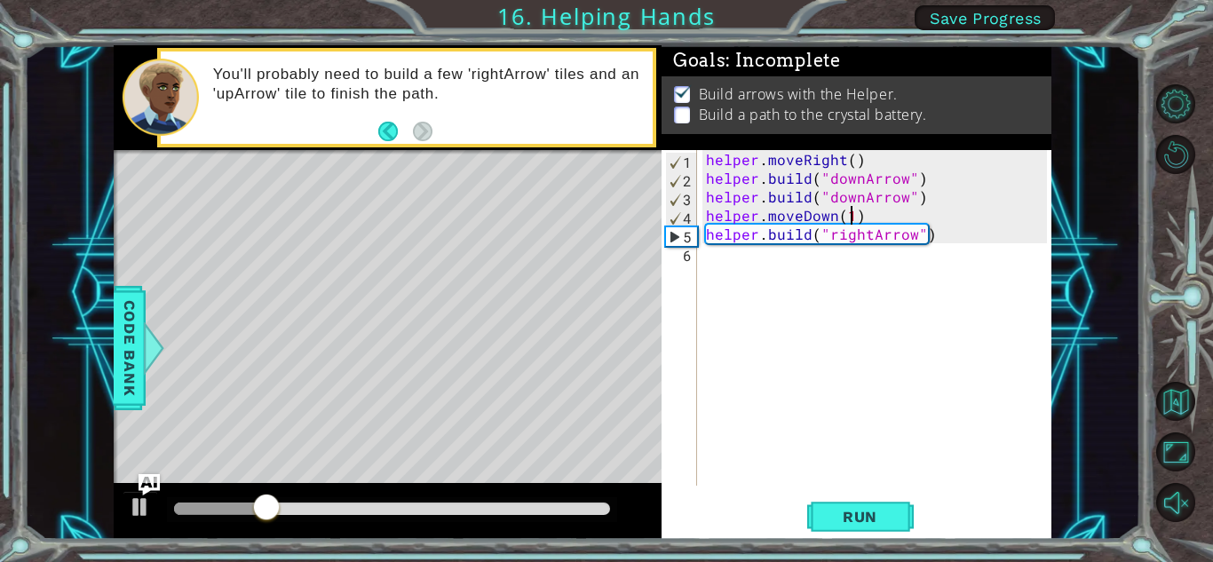
click at [833, 272] on div "helper . moveRight ( ) helper . build ( "downArrow" ) helper . build ( "downArr…" at bounding box center [878, 336] width 353 height 373
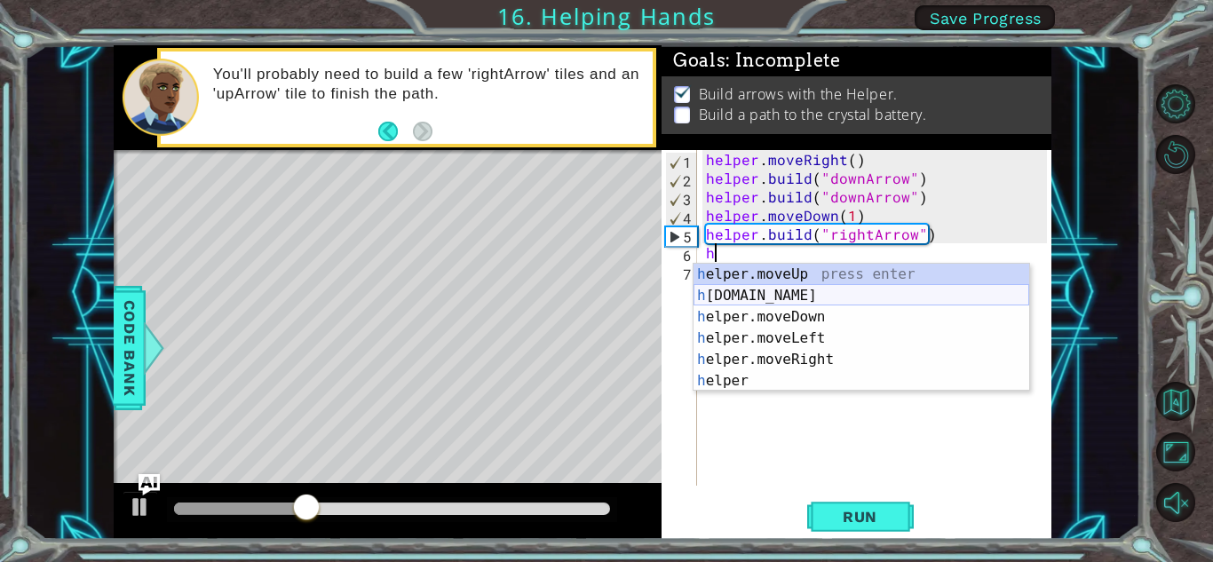
click at [817, 291] on div "h elper.moveUp press enter h [DOMAIN_NAME] press enter h elper.moveDown press e…" at bounding box center [861, 349] width 336 height 170
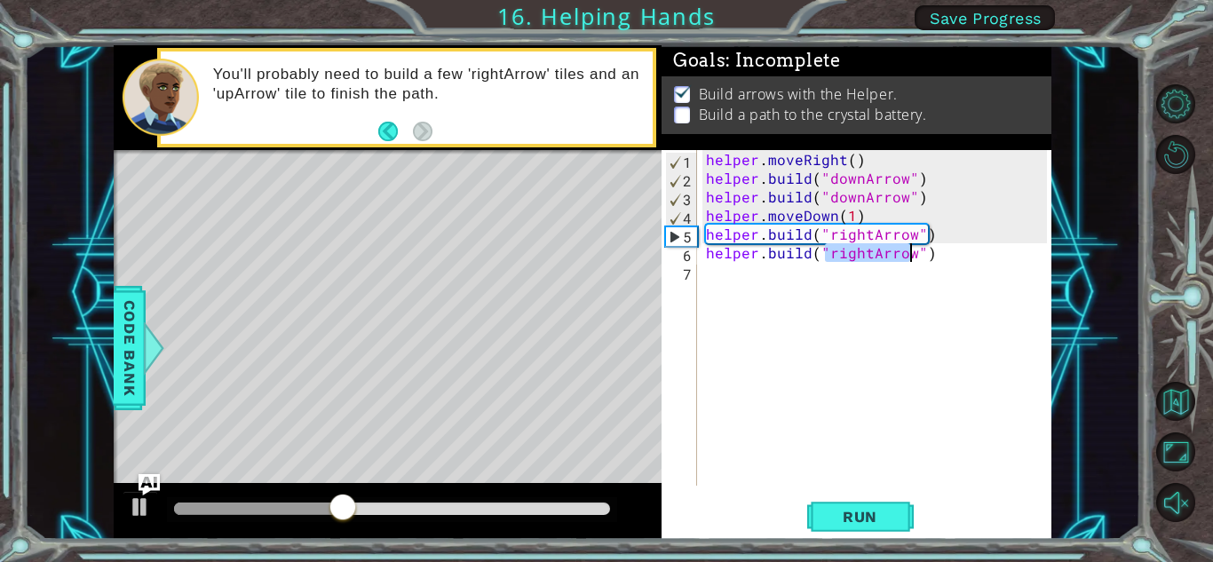
scroll to position [0, 8]
type textarea "[DOMAIN_NAME]("")"
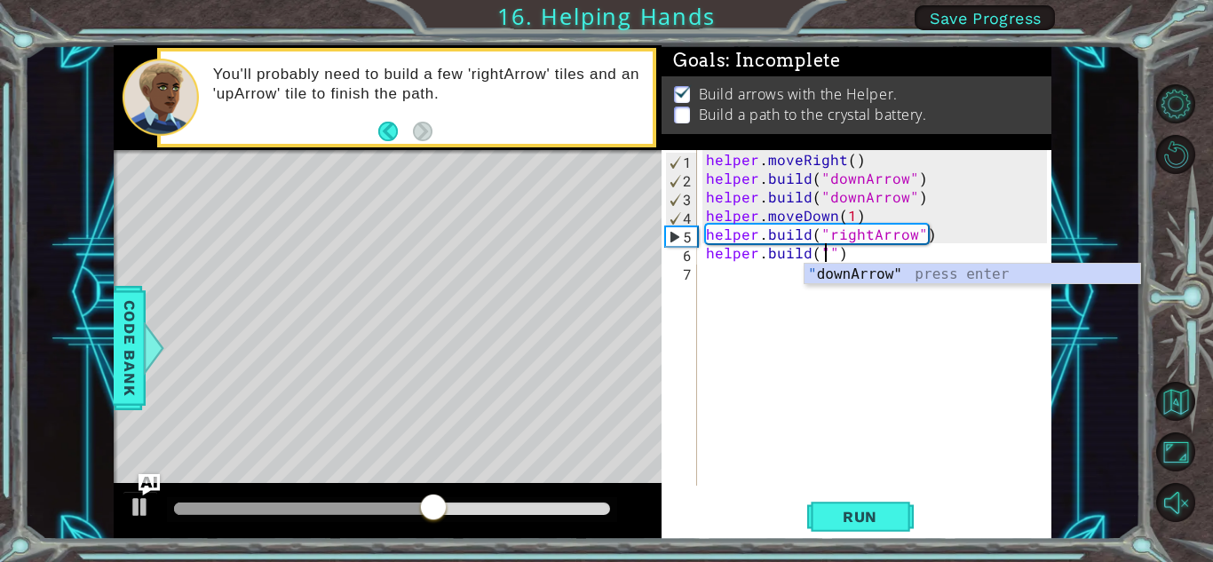
click at [749, 272] on div "helper . moveRight ( ) helper . build ( "downArrow" ) helper . build ( "downArr…" at bounding box center [878, 336] width 353 height 373
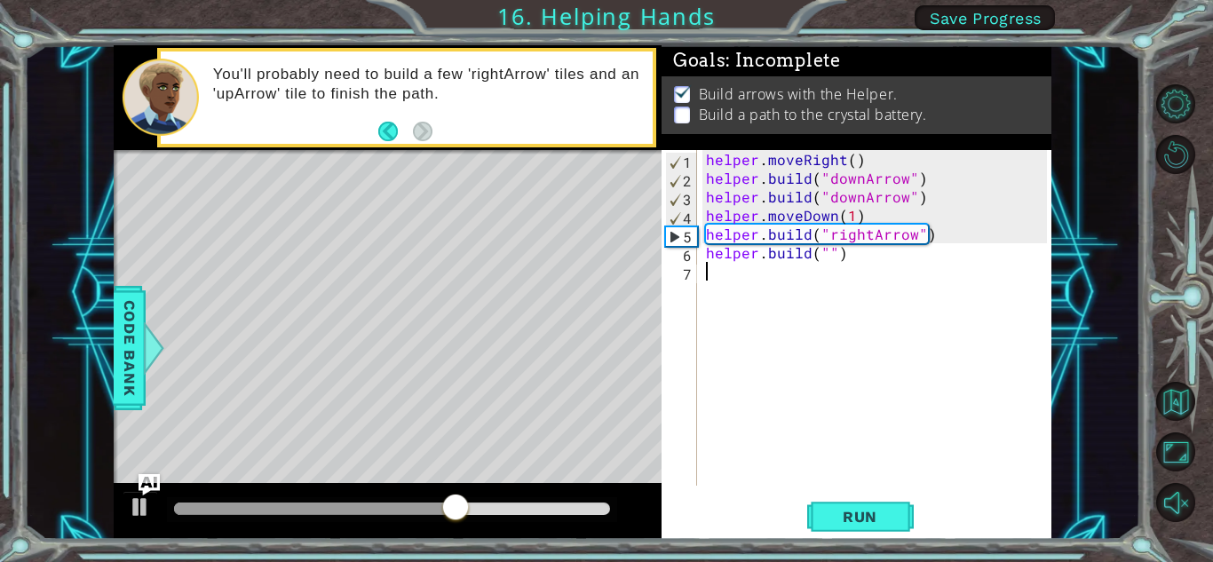
click at [855, 255] on div "helper . moveRight ( ) helper . build ( "downArrow" ) helper . build ( "downArr…" at bounding box center [878, 336] width 353 height 373
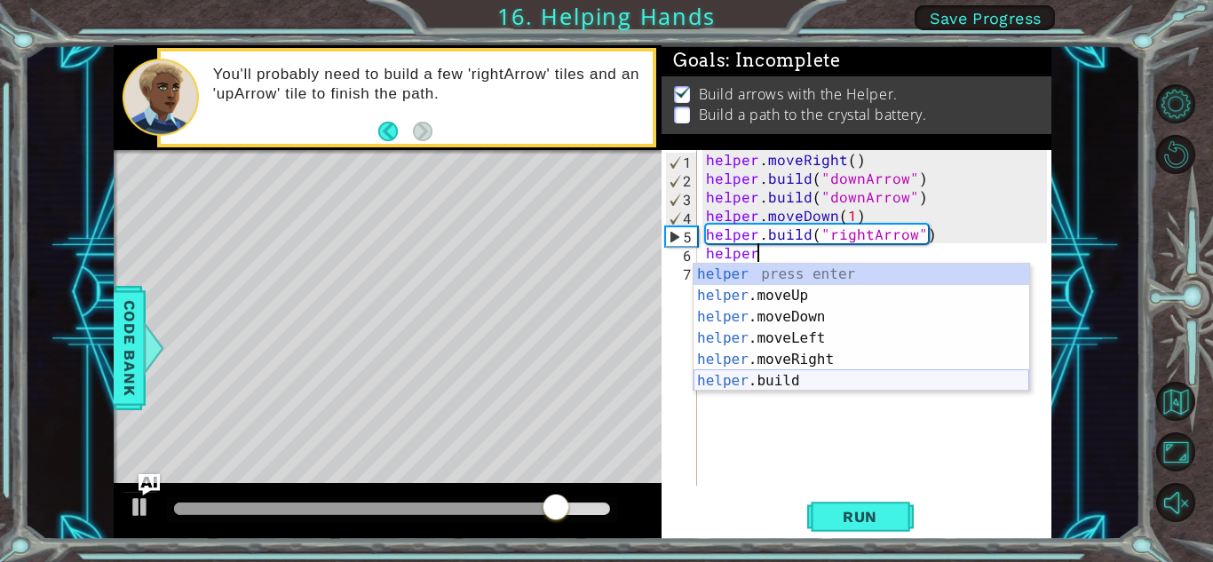
click at [811, 372] on div "helper press enter helper .moveUp press enter helper .moveDown press enter help…" at bounding box center [861, 349] width 336 height 170
type textarea "[DOMAIN_NAME]("rightArrow")"
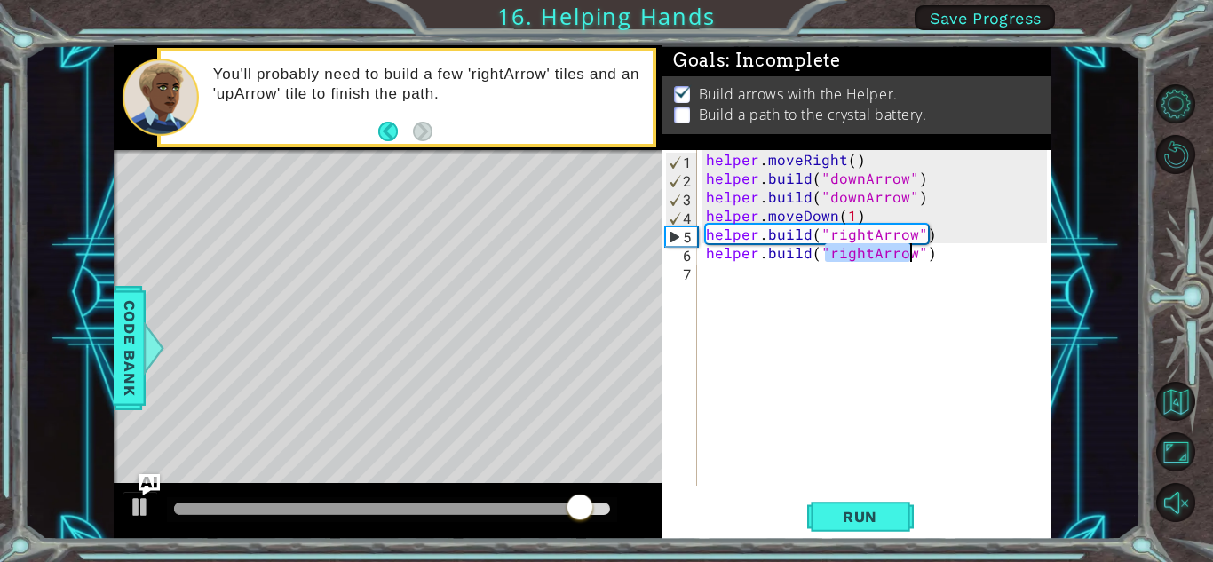
click at [757, 273] on div "helper . moveRight ( ) helper . build ( "downArrow" ) helper . build ( "downArr…" at bounding box center [878, 336] width 353 height 373
click at [884, 517] on span "Run" at bounding box center [860, 517] width 70 height 18
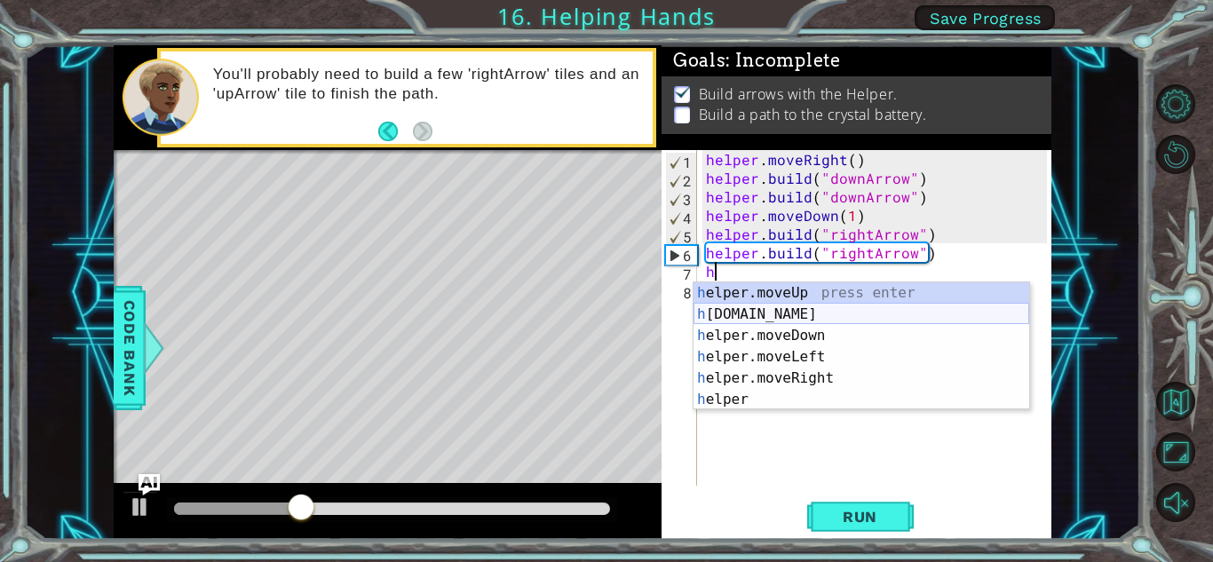
click at [830, 309] on div "h elper.moveUp press enter h [DOMAIN_NAME] press enter h elper.moveDown press e…" at bounding box center [861, 367] width 336 height 170
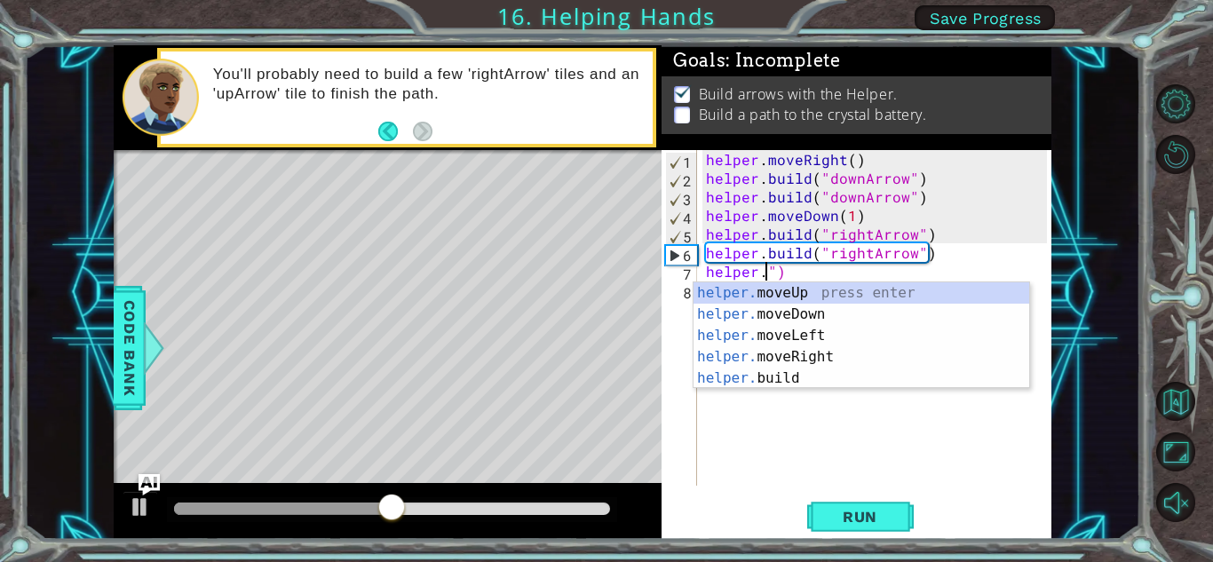
scroll to position [0, 4]
click at [819, 368] on div "helper. moveUp press enter helper. moveDown press enter helper. moveLeft press …" at bounding box center [861, 356] width 336 height 149
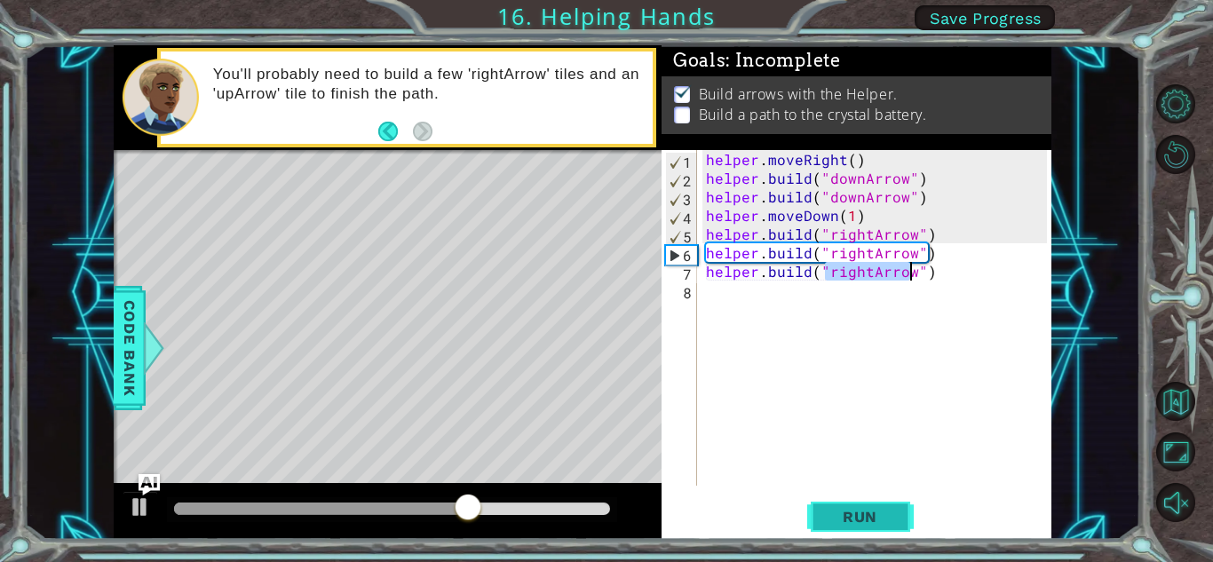
type textarea "[DOMAIN_NAME]("rightArrow")"
click at [867, 521] on span "Run" at bounding box center [860, 517] width 70 height 18
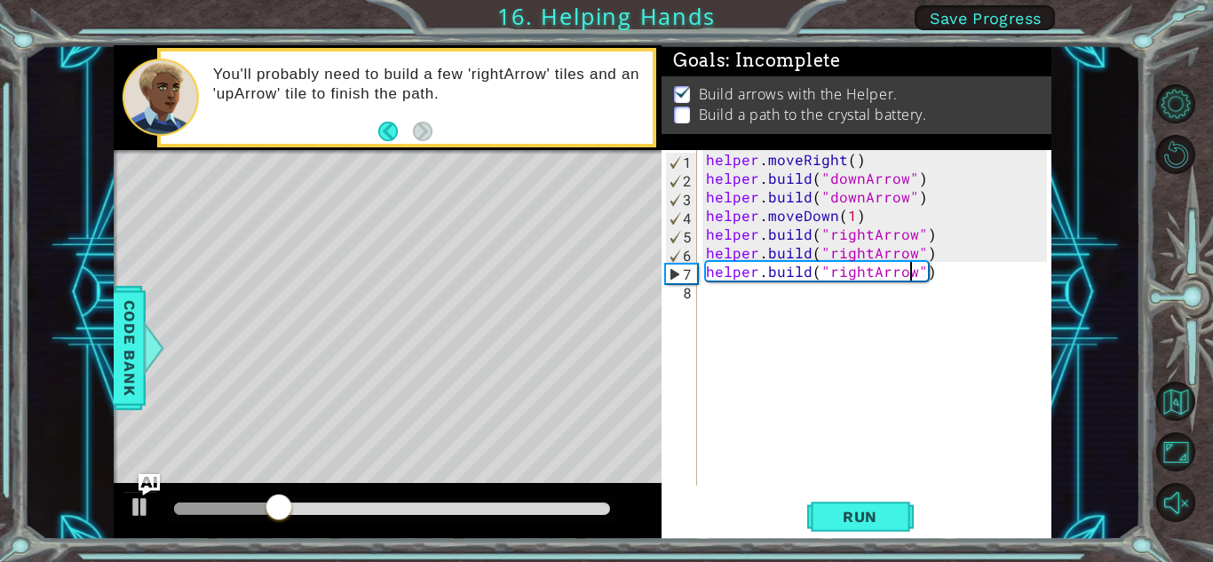
click at [707, 296] on div "helper . moveRight ( ) helper . build ( "downArrow" ) helper . build ( "downArr…" at bounding box center [878, 336] width 353 height 373
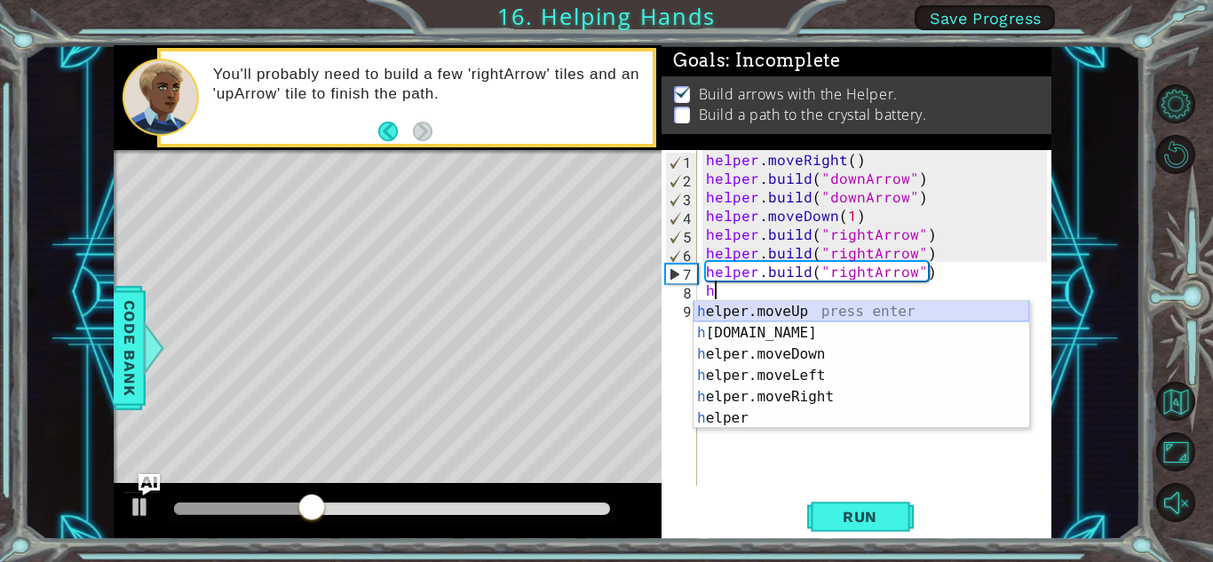
click at [760, 320] on div "h elper.moveUp press enter h [DOMAIN_NAME] press enter h elper.moveDown press e…" at bounding box center [861, 386] width 336 height 170
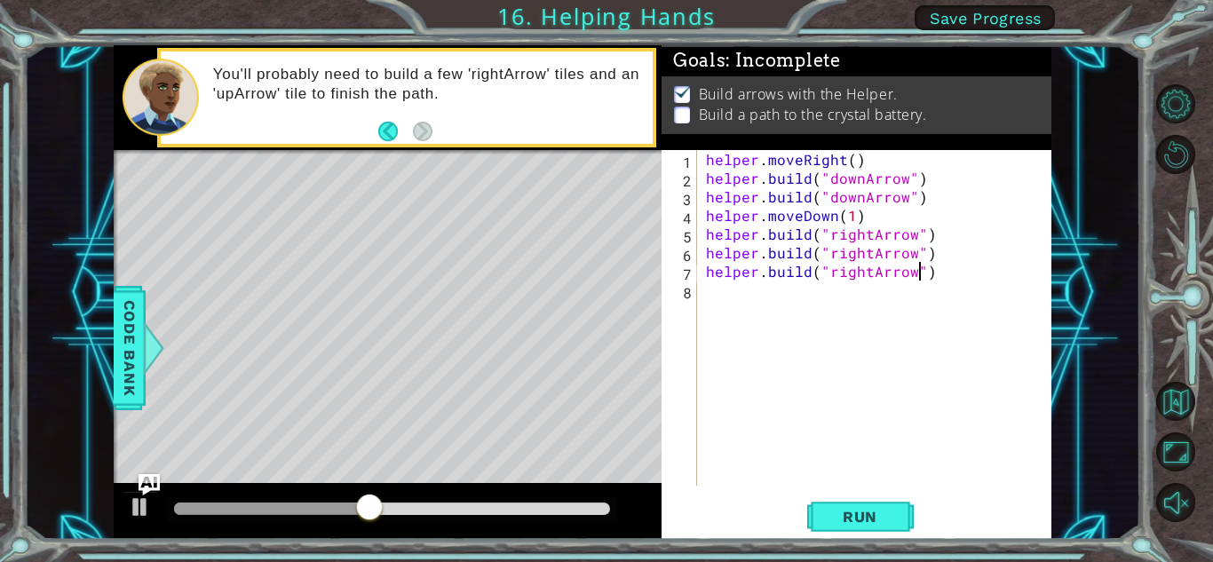
type textarea "[DOMAIN_NAME]("rightArrow)"
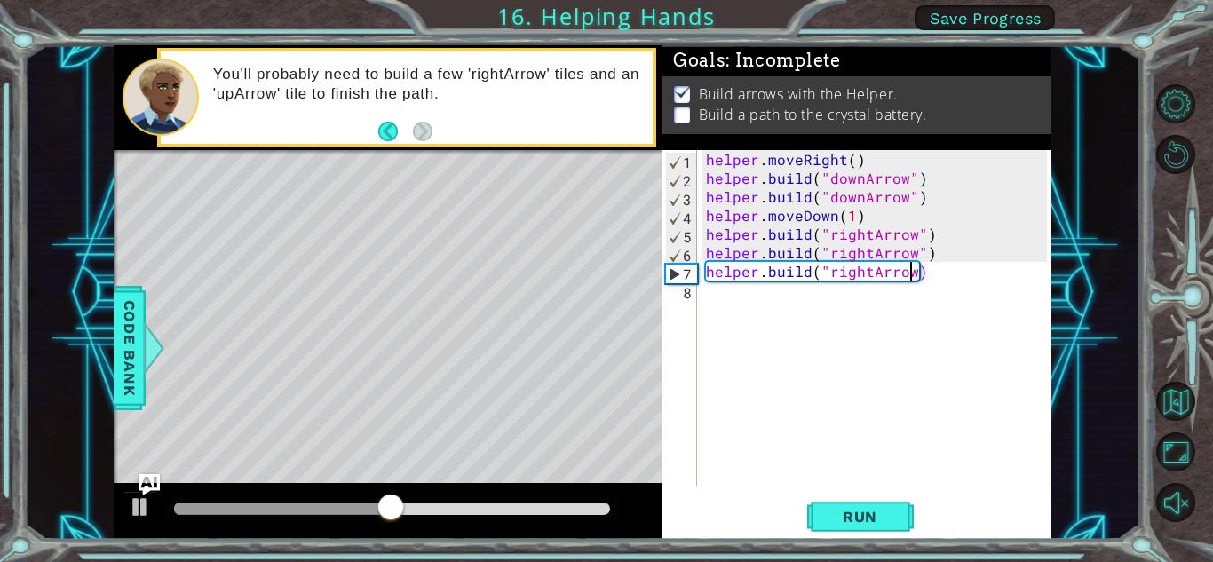
click at [814, 290] on div "helper . moveRight ( ) helper . build ( "downArrow" ) helper . build ( "downArr…" at bounding box center [878, 336] width 353 height 373
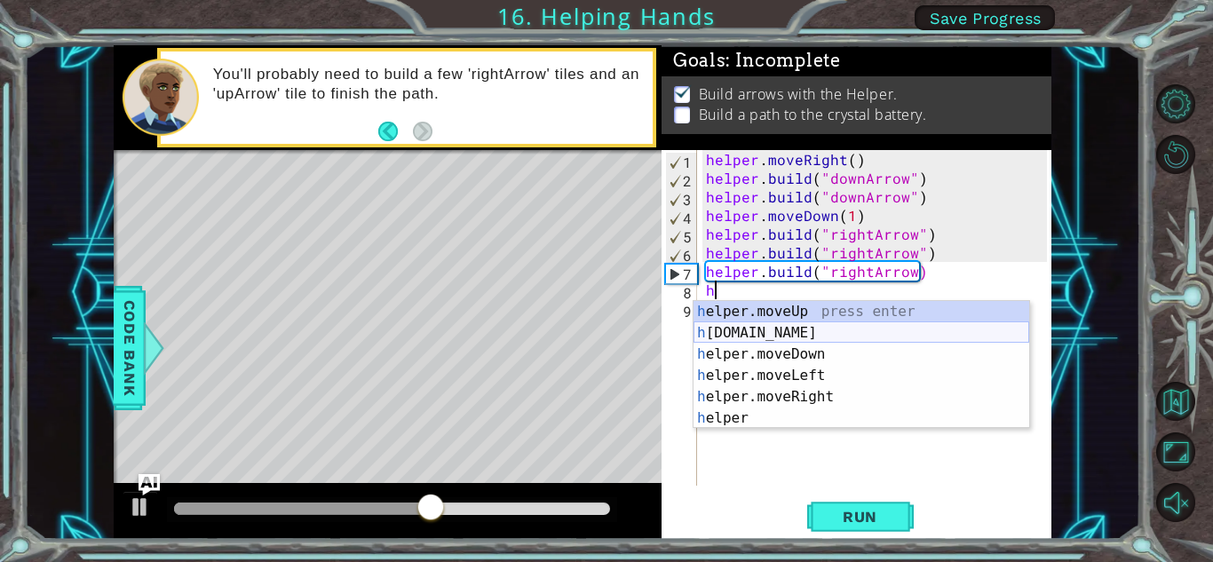
click at [843, 324] on div "h elper.moveUp press enter h [DOMAIN_NAME] press enter h elper.moveDown press e…" at bounding box center [861, 386] width 336 height 170
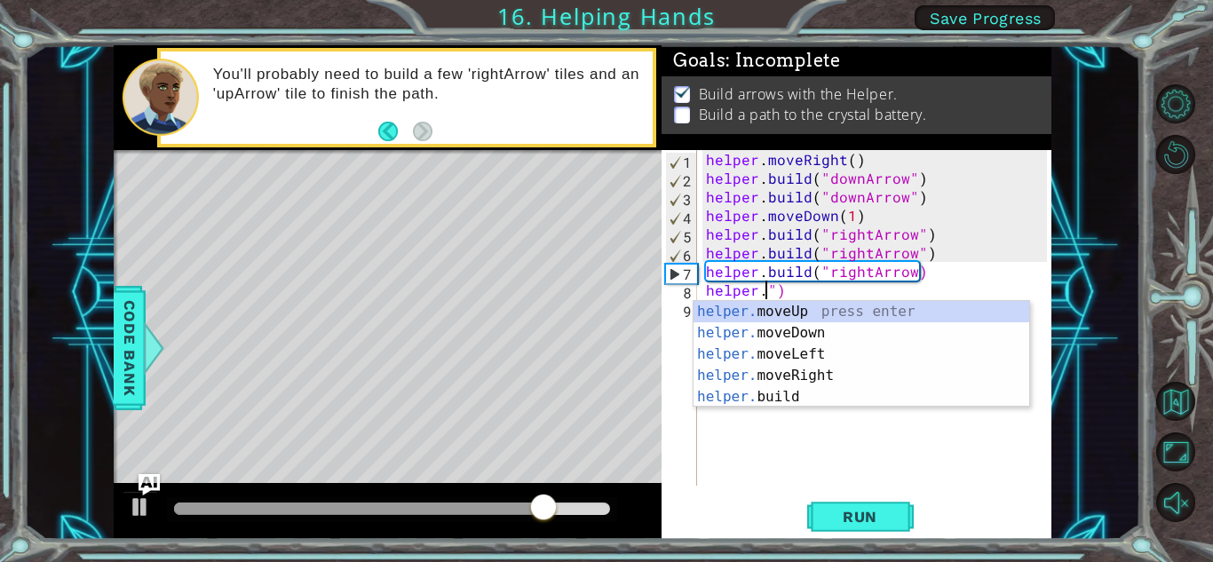
scroll to position [0, 4]
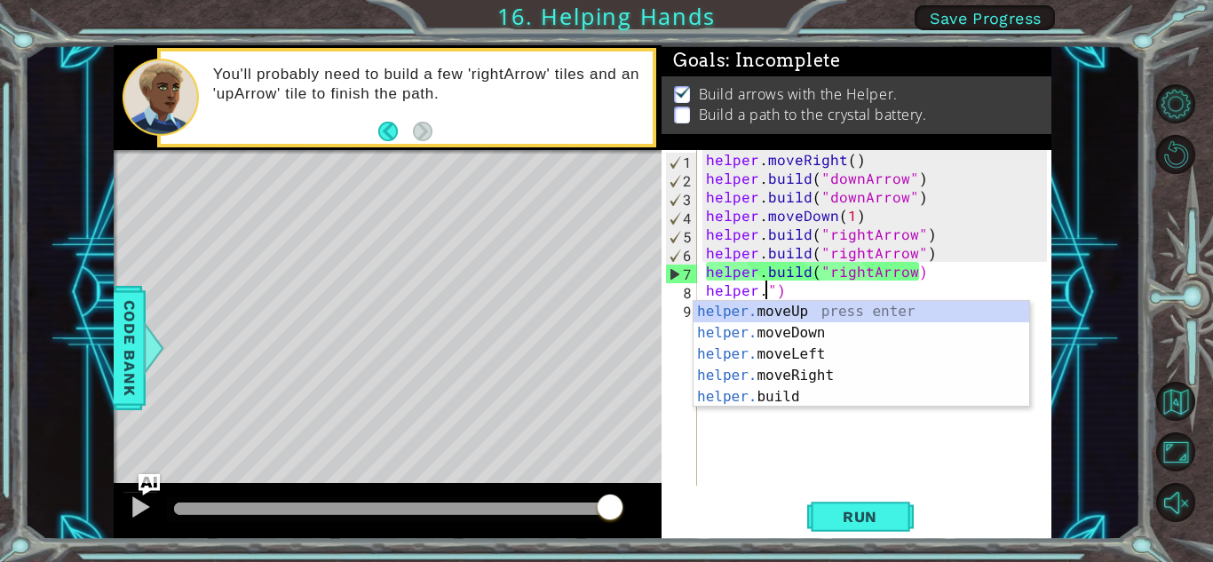
click at [796, 295] on div "helper . moveRight ( ) helper . build ( "downArrow" ) helper . build ( "downArr…" at bounding box center [878, 336] width 353 height 373
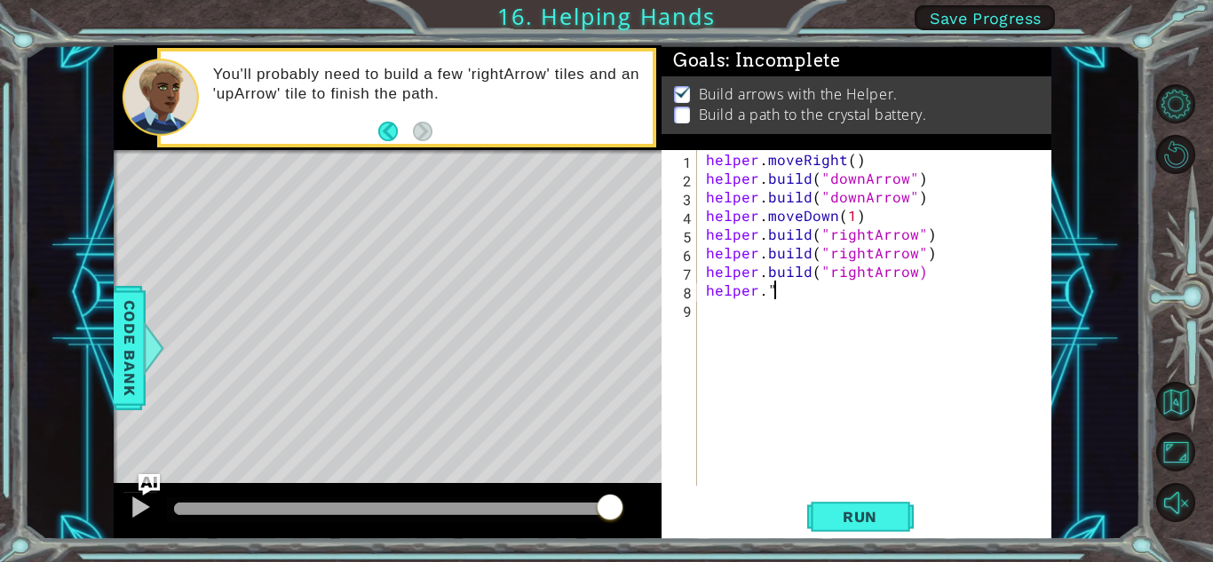
scroll to position [0, 3]
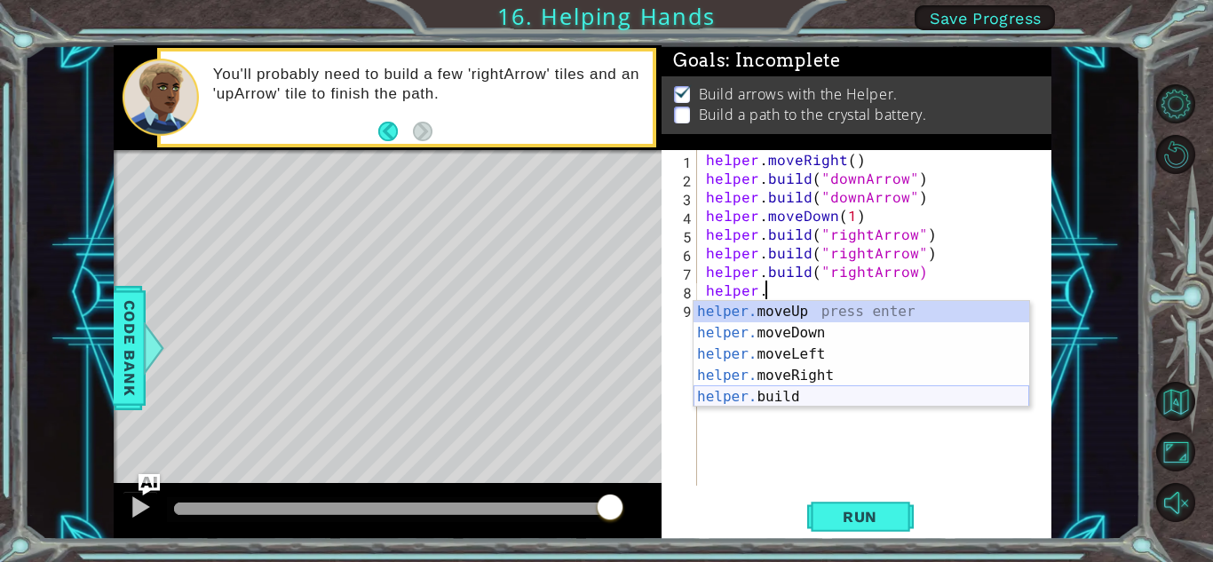
click at [796, 399] on div "helper. moveUp press enter helper. moveDown press enter helper. moveLeft press …" at bounding box center [861, 375] width 336 height 149
type textarea "[DOMAIN_NAME]("rightArrow")"
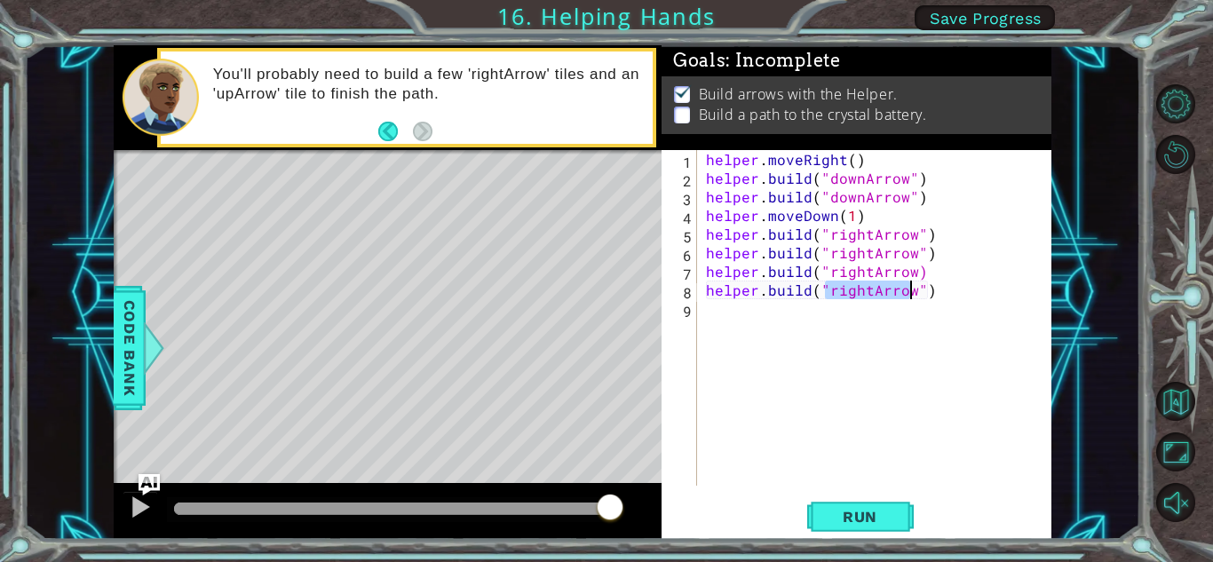
click at [708, 318] on div "helper . moveRight ( ) helper . build ( "downArrow" ) helper . build ( "downArr…" at bounding box center [878, 336] width 353 height 373
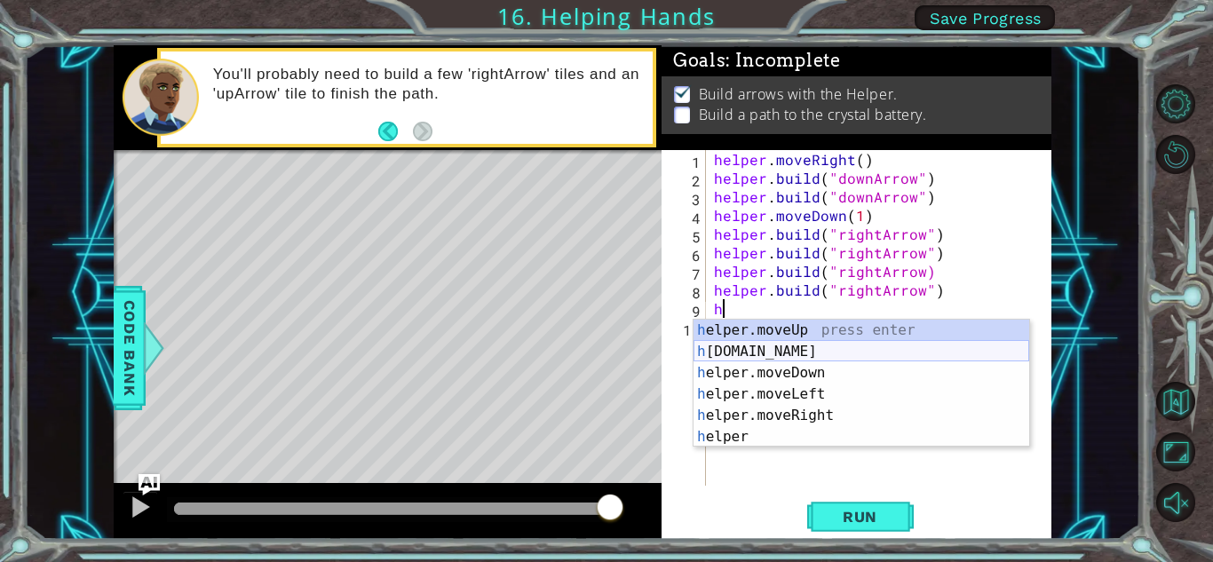
click at [817, 346] on div "h elper.moveUp press enter h [DOMAIN_NAME] press enter h elper.moveDown press e…" at bounding box center [861, 405] width 336 height 170
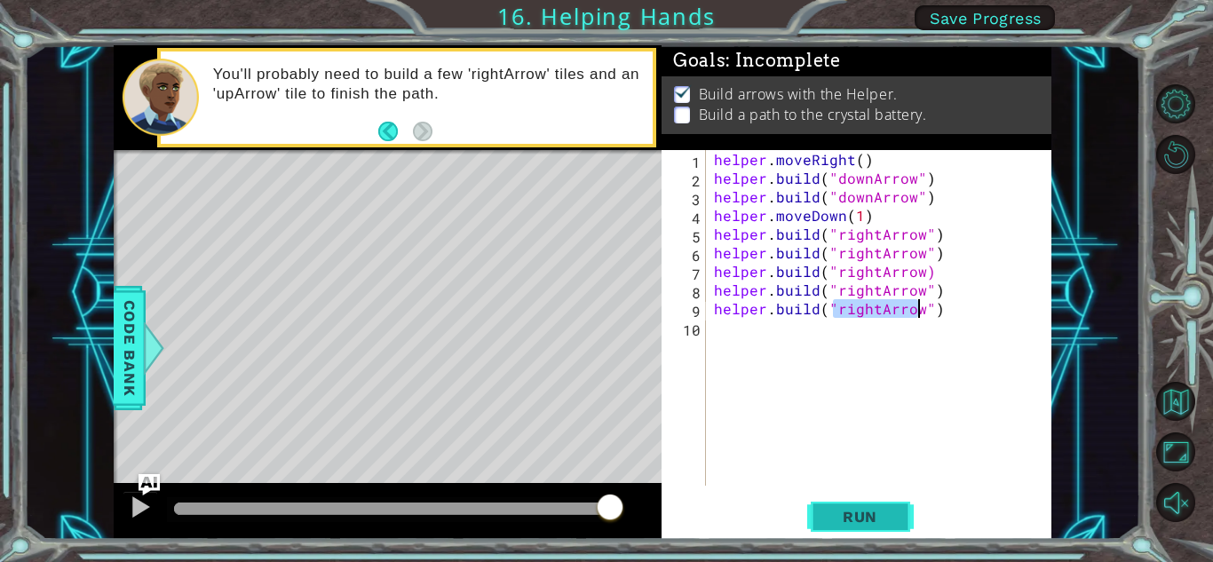
click at [839, 511] on span "Run" at bounding box center [860, 517] width 70 height 18
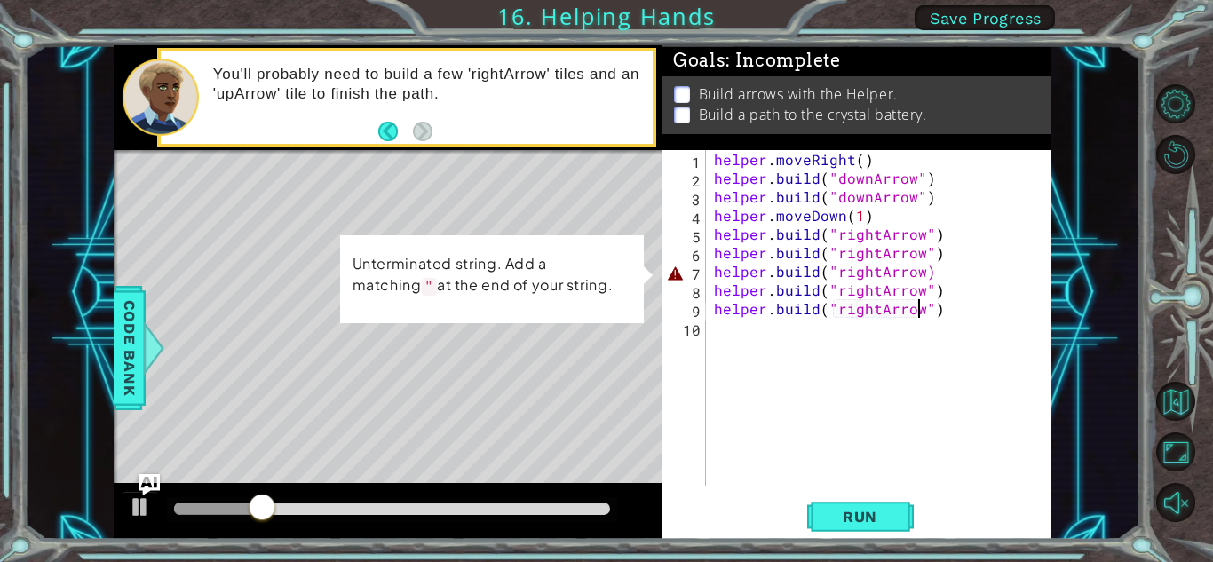
click at [927, 272] on div "helper . moveRight ( ) helper . build ( "downArrow" ) helper . build ( "downArr…" at bounding box center [882, 336] width 345 height 373
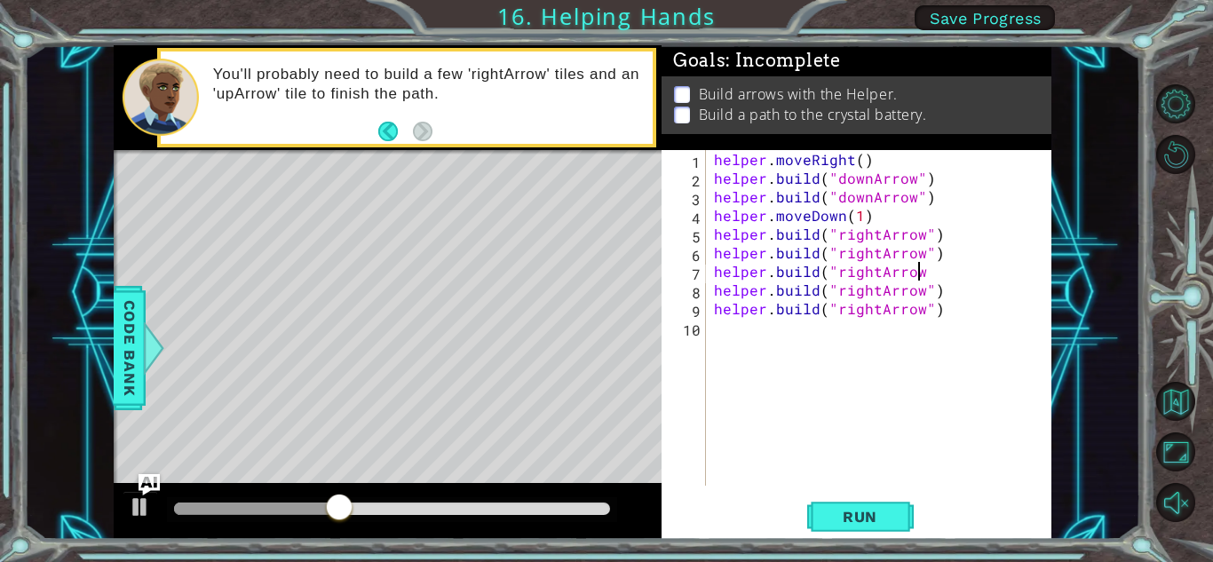
scroll to position [0, 12]
click at [862, 523] on span "Run" at bounding box center [860, 517] width 70 height 18
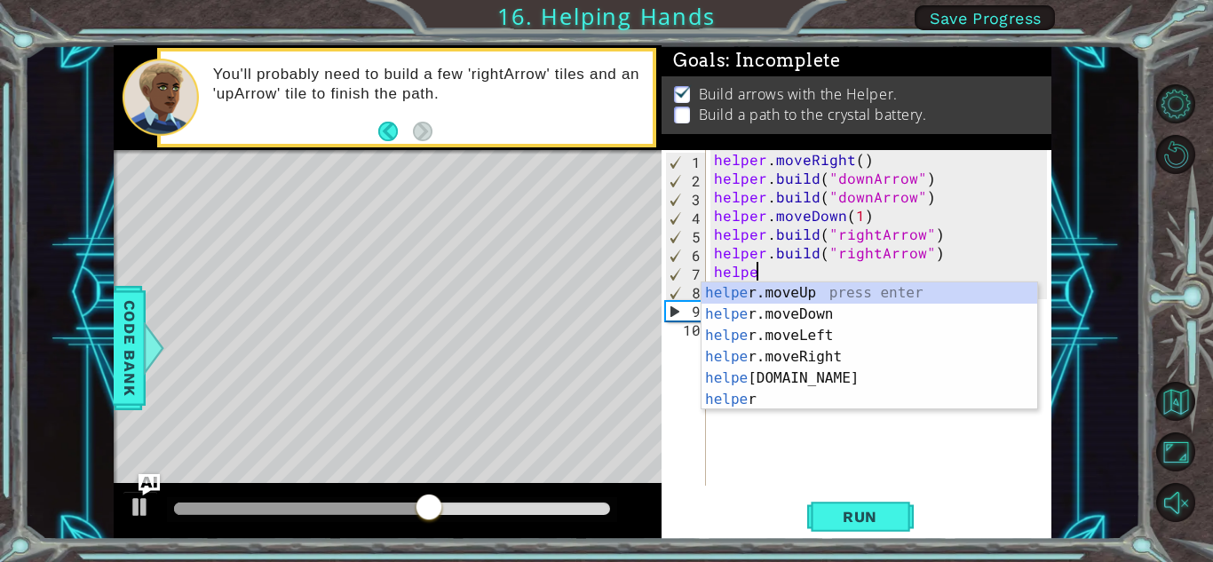
scroll to position [0, 1]
type textarea "h"
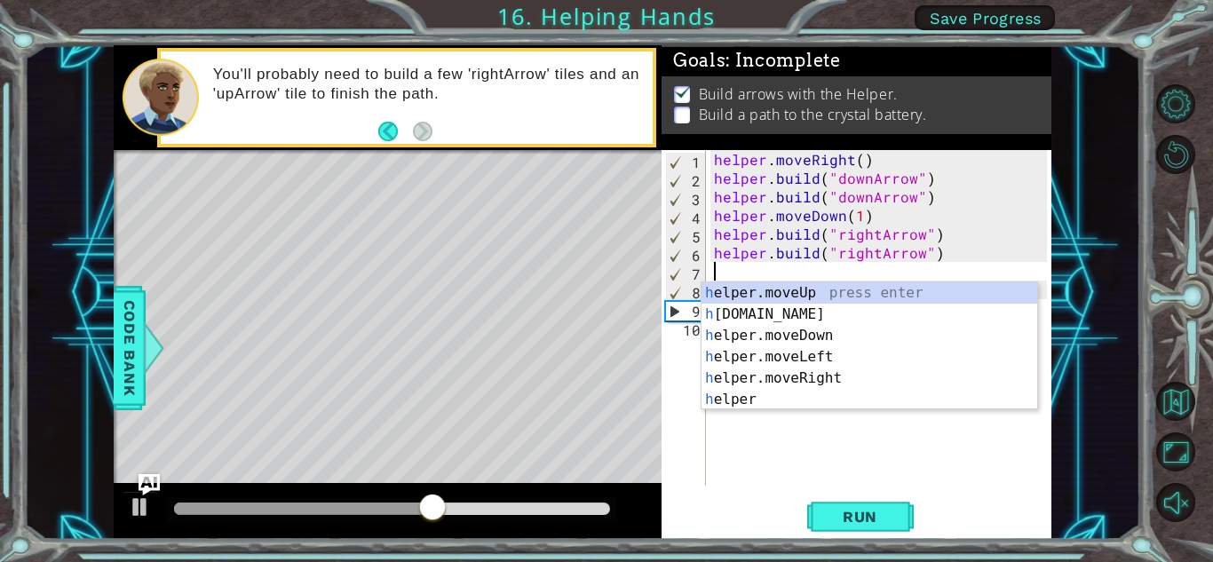
scroll to position [0, 0]
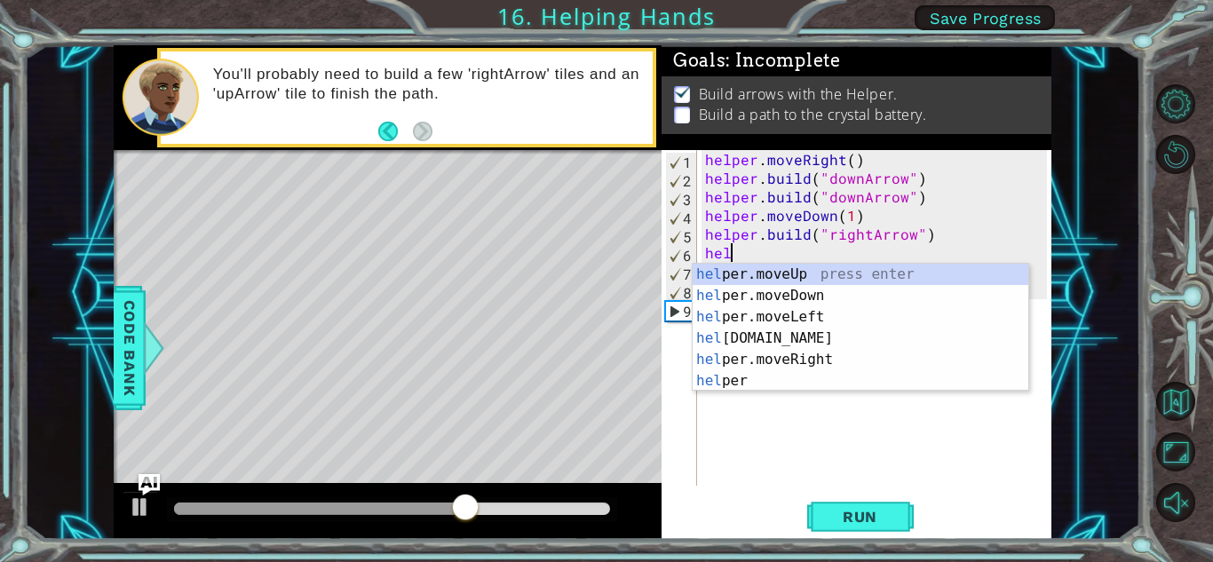
type textarea "h"
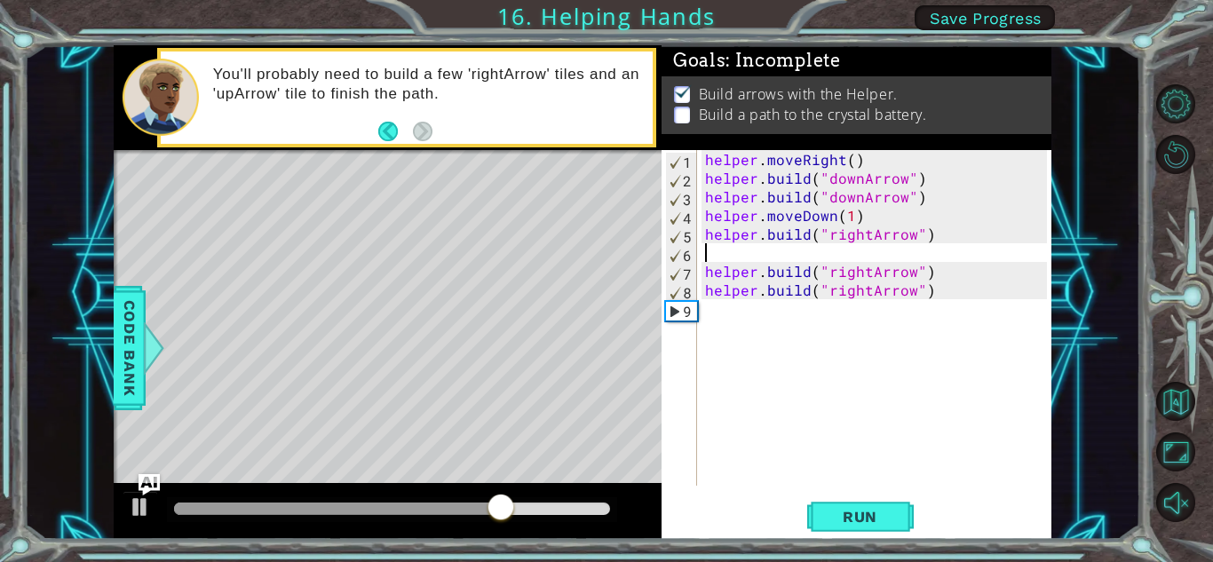
click at [1008, 280] on div "helper . moveRight ( ) helper . build ( "downArrow" ) helper . build ( "downArr…" at bounding box center [877, 336] width 353 height 373
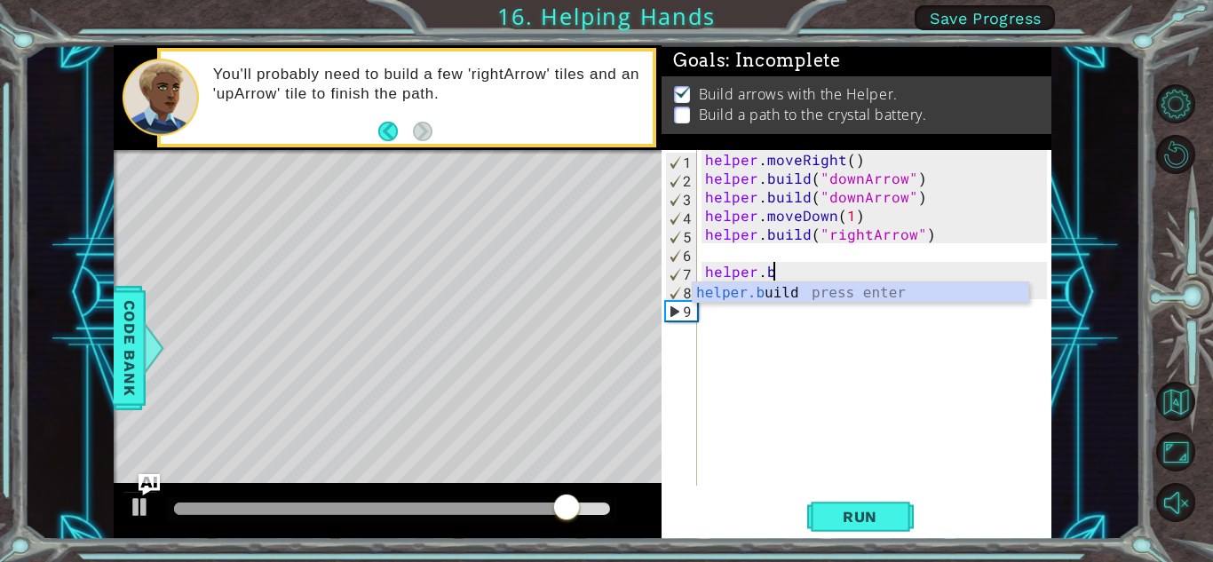
scroll to position [0, 2]
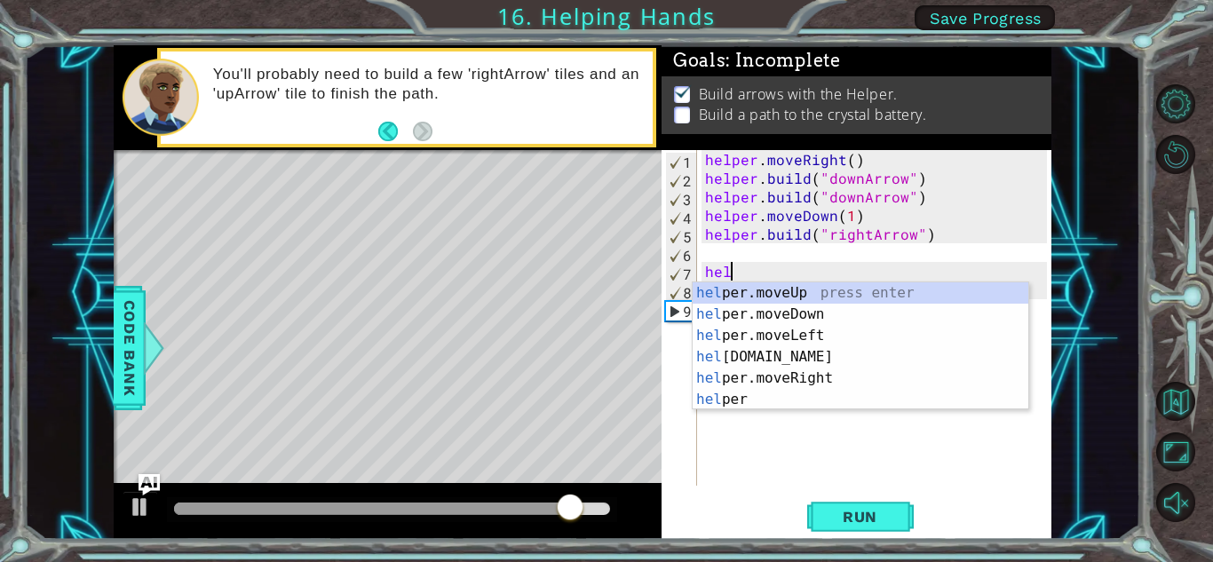
type textarea "h"
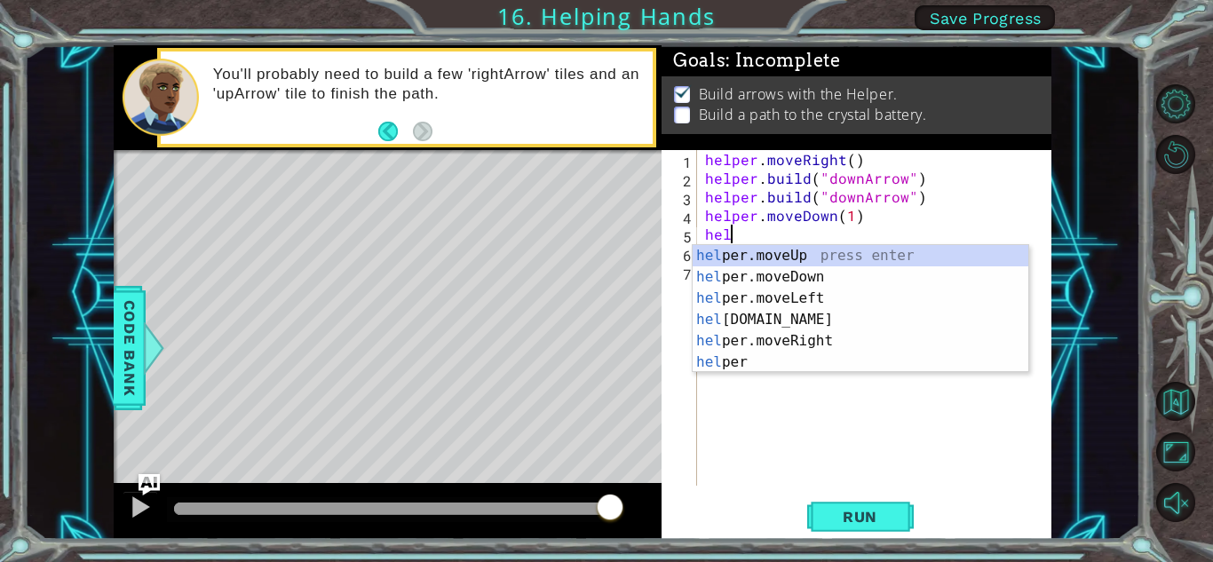
type textarea "h"
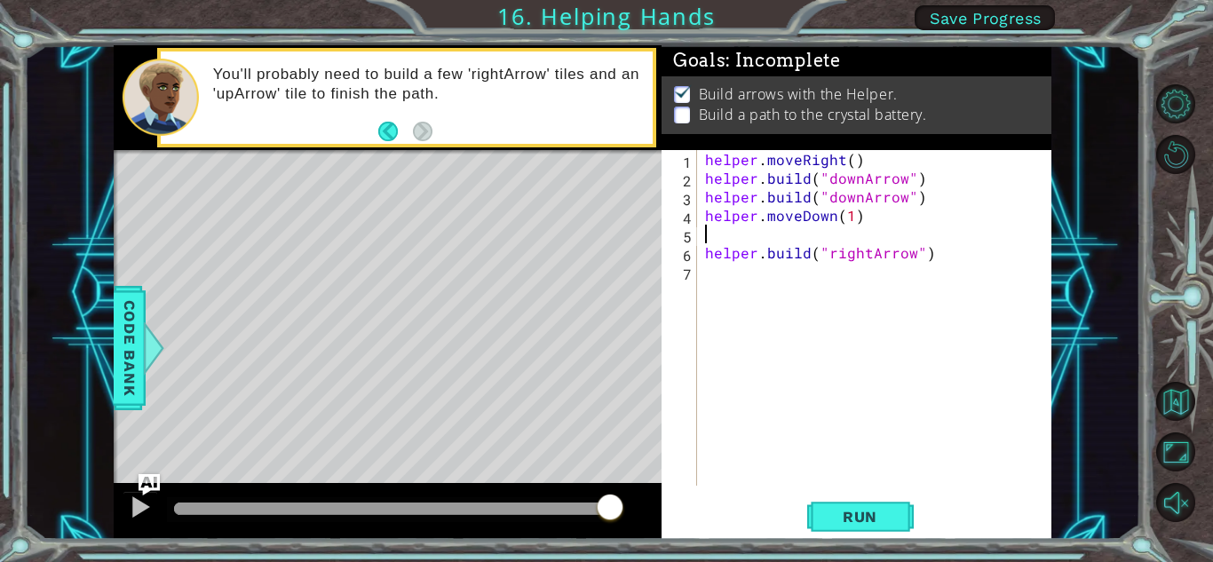
click at [826, 277] on div "helper . moveRight ( ) helper . build ( "downArrow" ) helper . build ( "downArr…" at bounding box center [877, 336] width 353 height 373
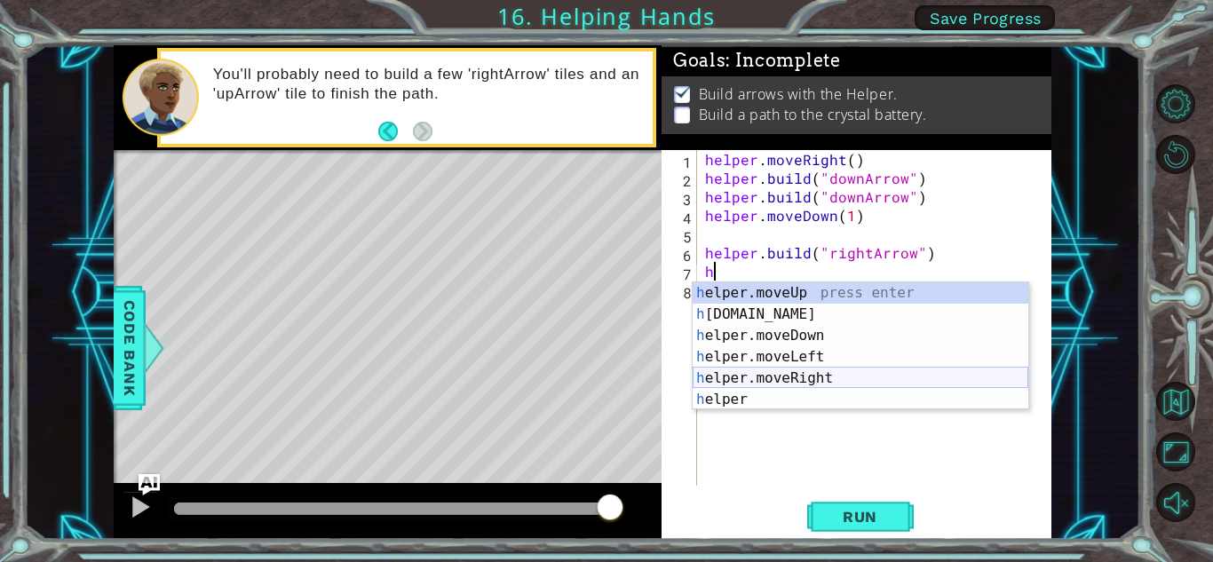
click at [816, 377] on div "h elper.moveUp press enter h [DOMAIN_NAME] press enter h elper.moveDown press e…" at bounding box center [861, 367] width 336 height 170
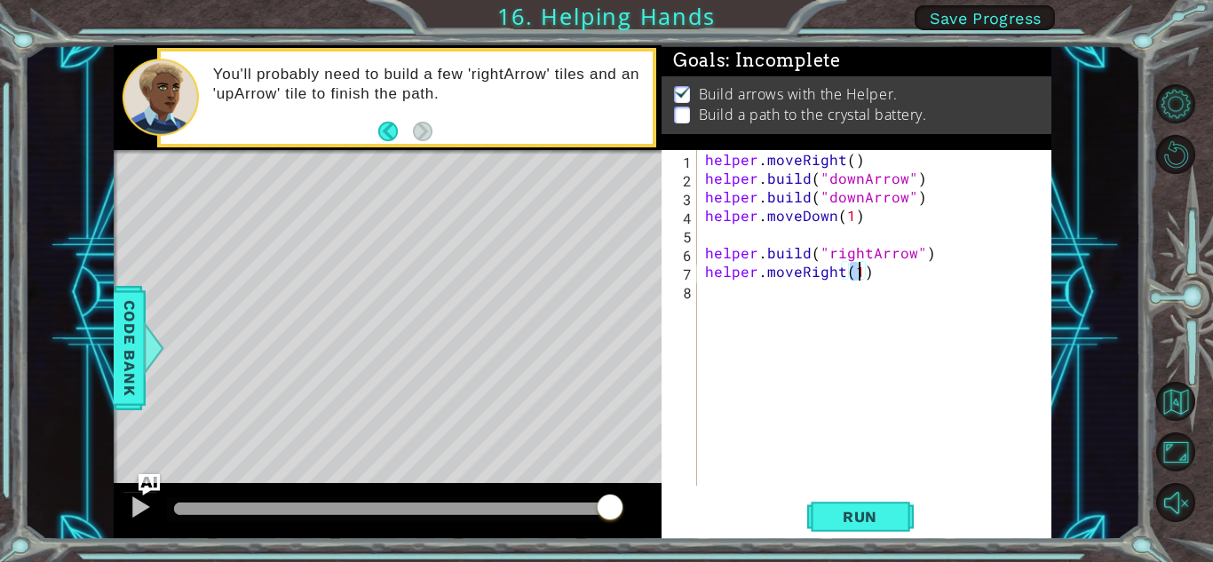
click at [927, 255] on div "helper . moveRight ( ) helper . build ( "downArrow" ) helper . build ( "downArr…" at bounding box center [877, 336] width 353 height 373
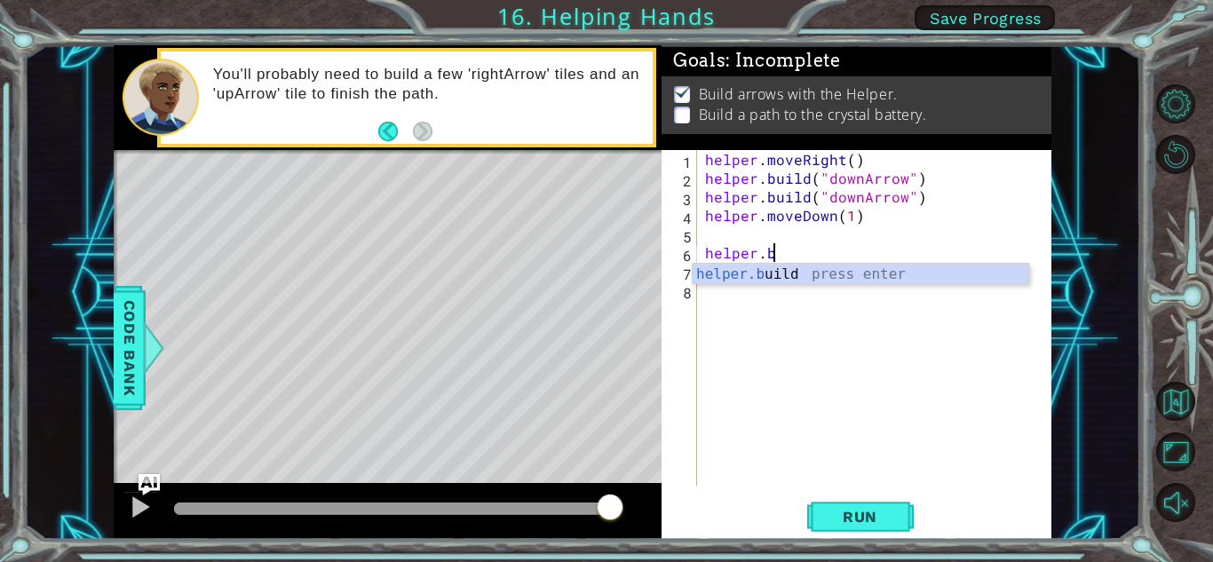
type textarea "h"
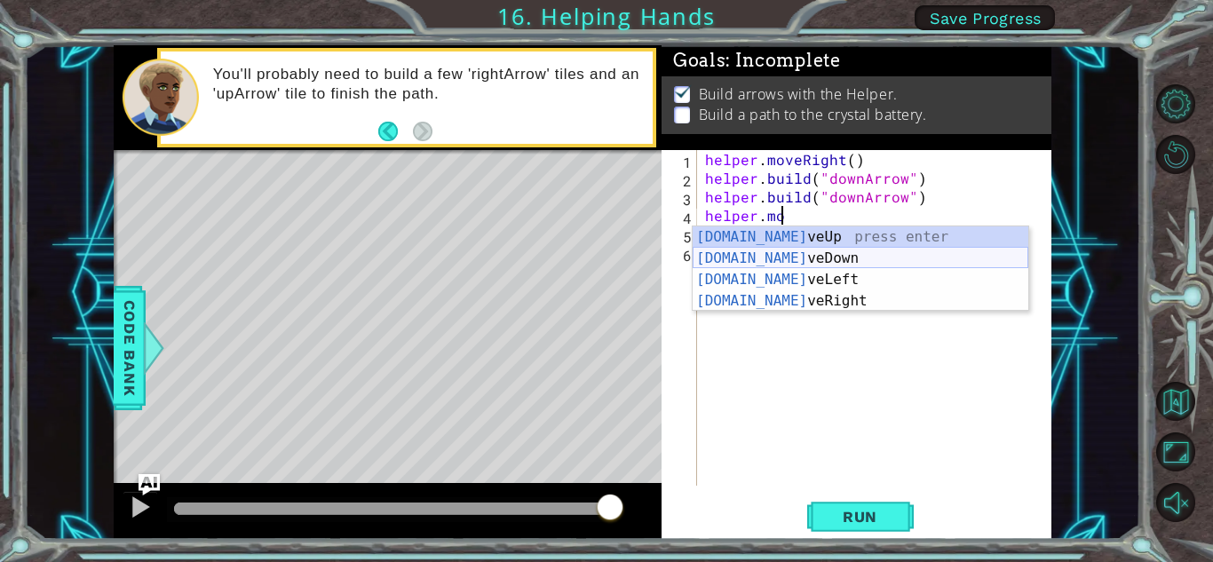
click at [932, 262] on div "[DOMAIN_NAME] veUp press enter [DOMAIN_NAME] veDown press enter [DOMAIN_NAME] v…" at bounding box center [861, 290] width 336 height 128
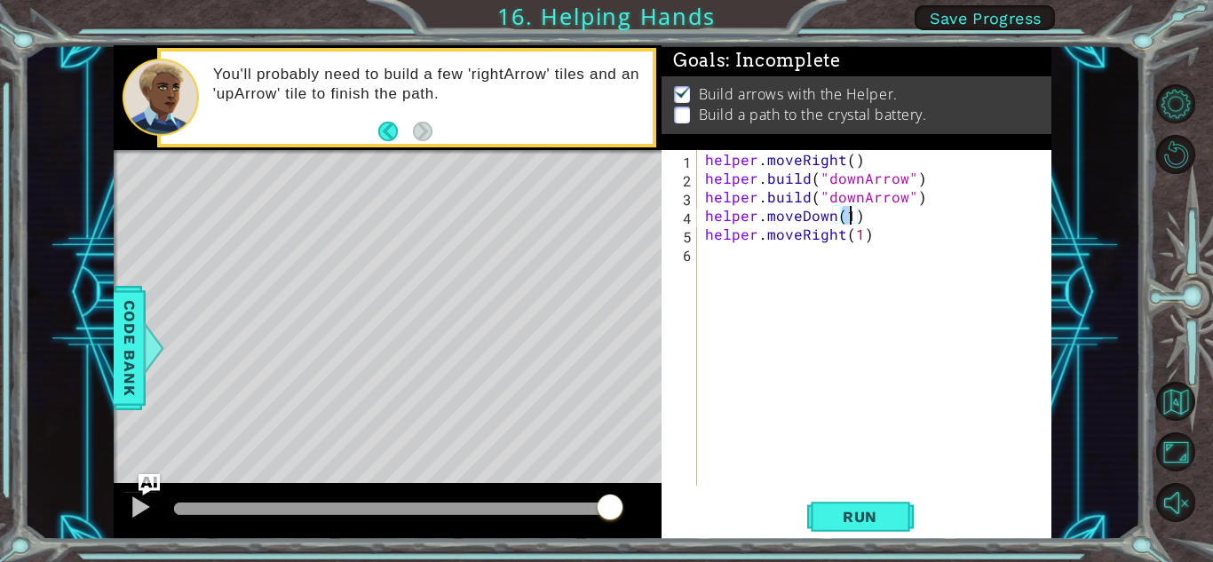
click at [843, 239] on div "helper . moveRight ( ) helper . build ( "downArrow" ) helper . build ( "downArr…" at bounding box center [877, 336] width 353 height 373
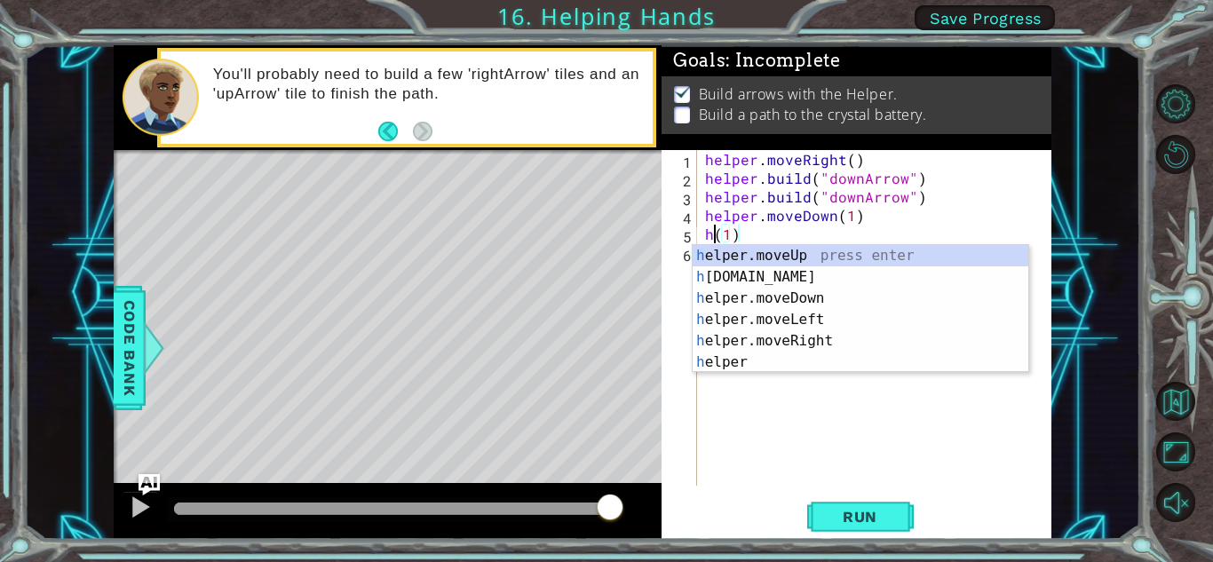
type textarea "(1)"
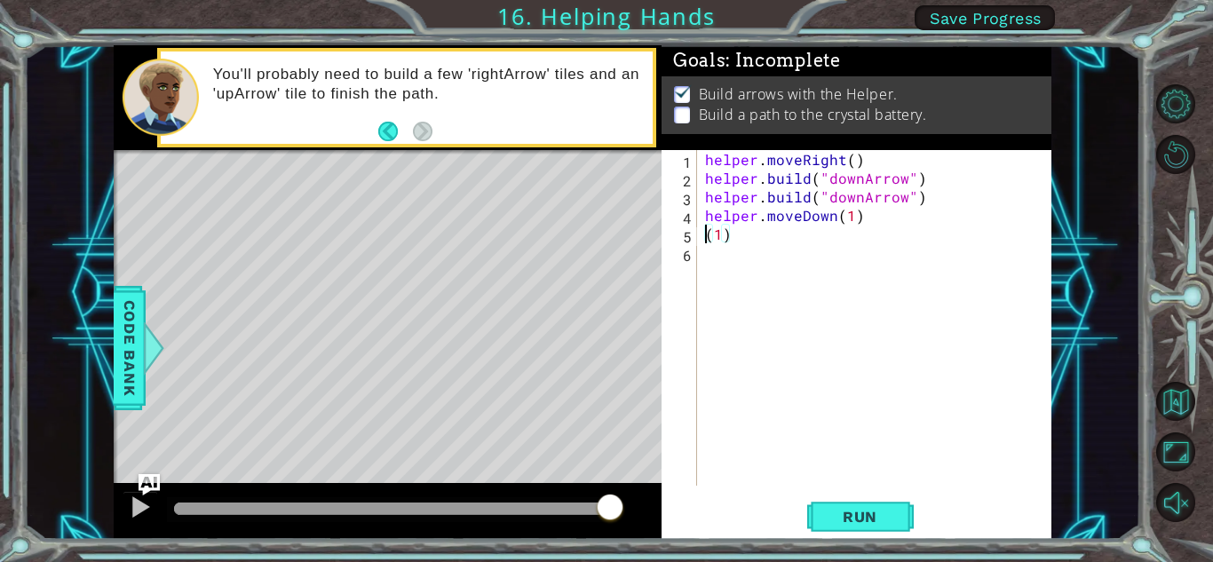
click at [834, 246] on div "helper . moveRight ( ) helper . build ( "downArrow" ) helper . build ( "downArr…" at bounding box center [877, 336] width 353 height 373
click at [753, 232] on div "helper . moveRight ( ) helper . build ( "downArrow" ) helper . build ( "downArr…" at bounding box center [877, 336] width 353 height 373
type textarea "("
type textarea "helper.moveDown(1)"
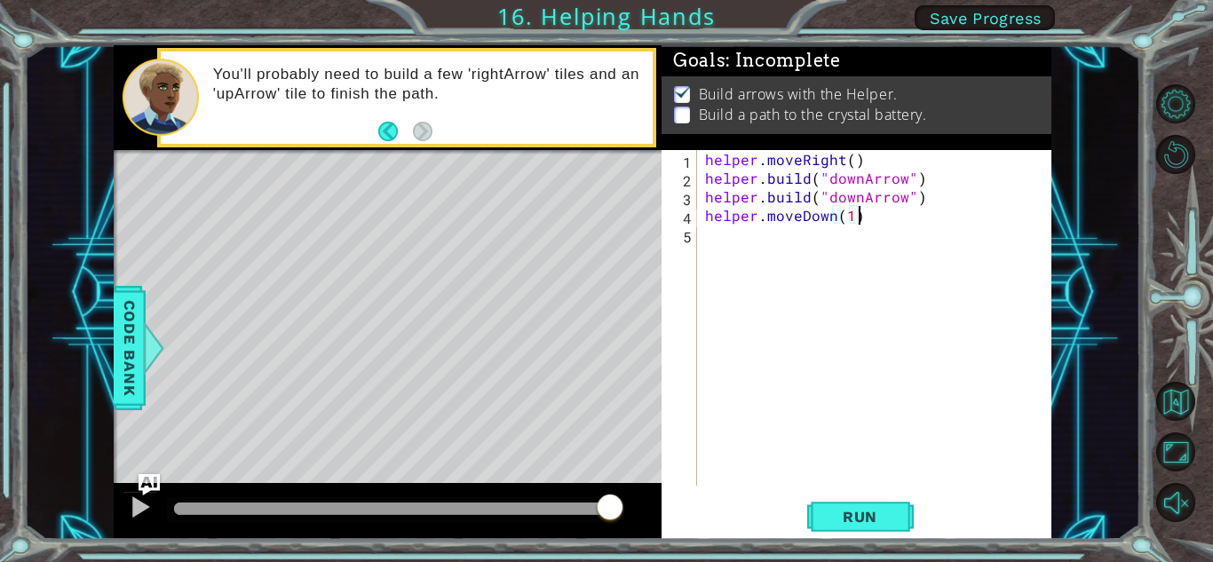
click at [720, 229] on div "helper . moveRight ( ) helper . build ( "downArrow" ) helper . build ( "downArr…" at bounding box center [877, 336] width 353 height 373
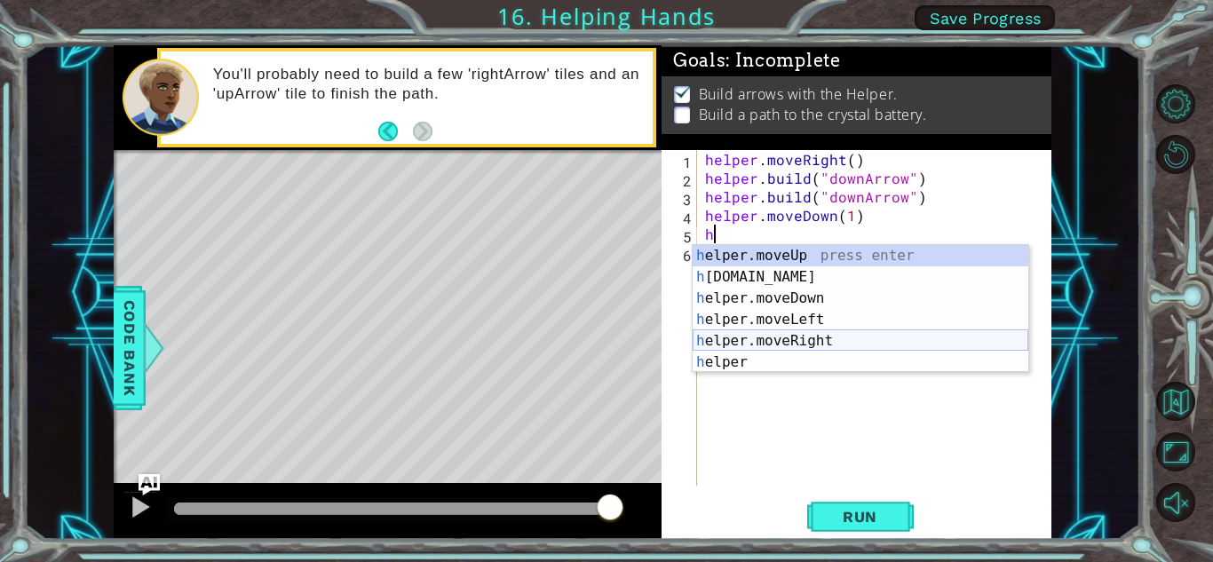
click at [819, 339] on div "h elper.moveUp press enter h [DOMAIN_NAME] press enter h elper.moveDown press e…" at bounding box center [861, 330] width 336 height 170
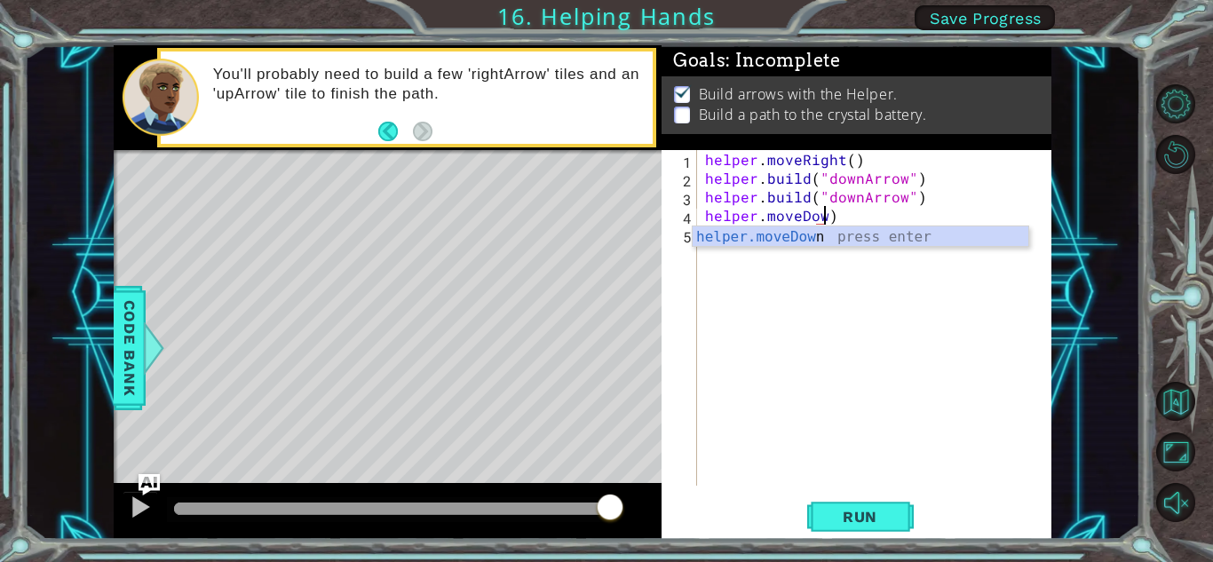
scroll to position [0, 7]
click at [849, 234] on div "helper.moveDown press enter" at bounding box center [861, 258] width 336 height 64
type textarea "helper.moveDown(1)"
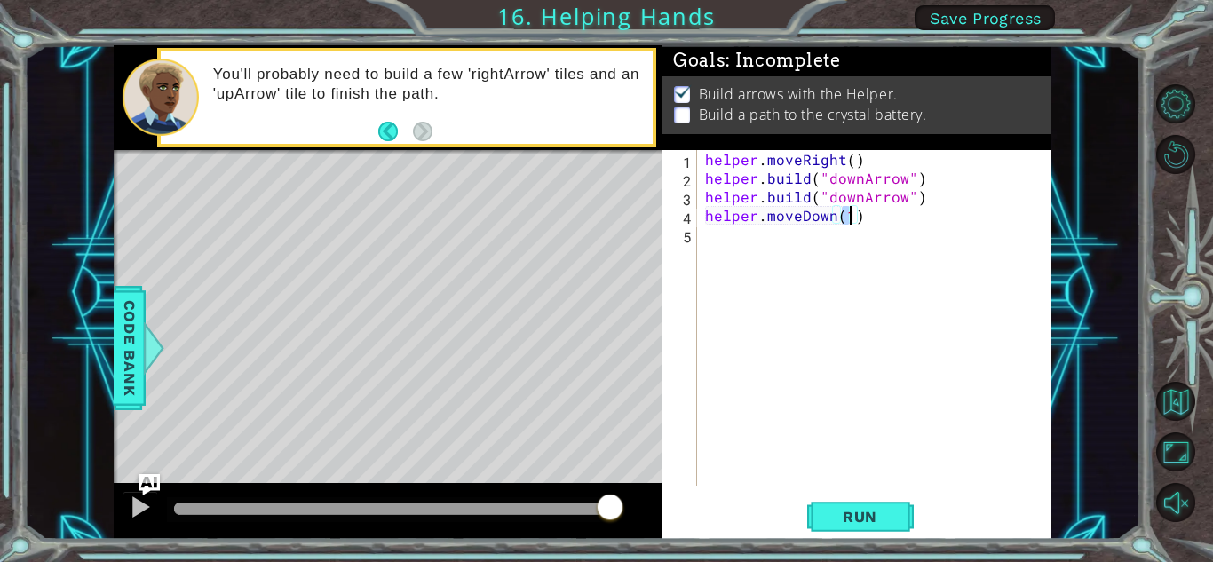
click at [772, 236] on div "helper . moveRight ( ) helper . build ( "downArrow" ) helper . build ( "downArr…" at bounding box center [877, 336] width 353 height 373
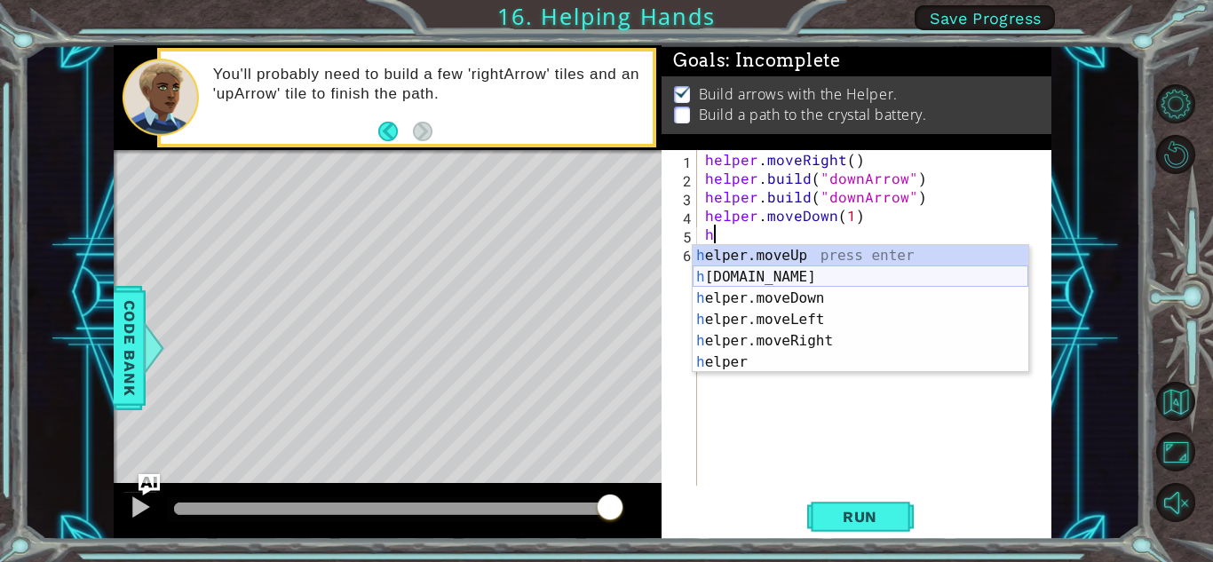
click at [781, 277] on div "h elper.moveUp press enter h [DOMAIN_NAME] press enter h elper.moveDown press e…" at bounding box center [861, 330] width 336 height 170
type textarea "[DOMAIN_NAME]("rightArrow")"
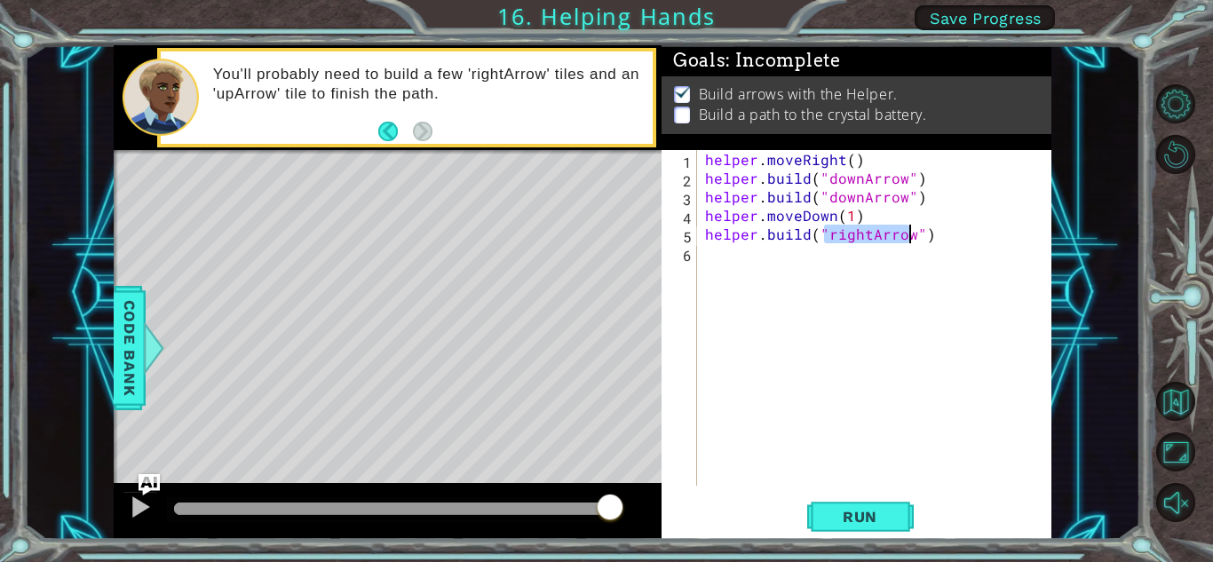
click at [765, 264] on div "helper . moveRight ( ) helper . build ( "downArrow" ) helper . build ( "downArr…" at bounding box center [877, 336] width 353 height 373
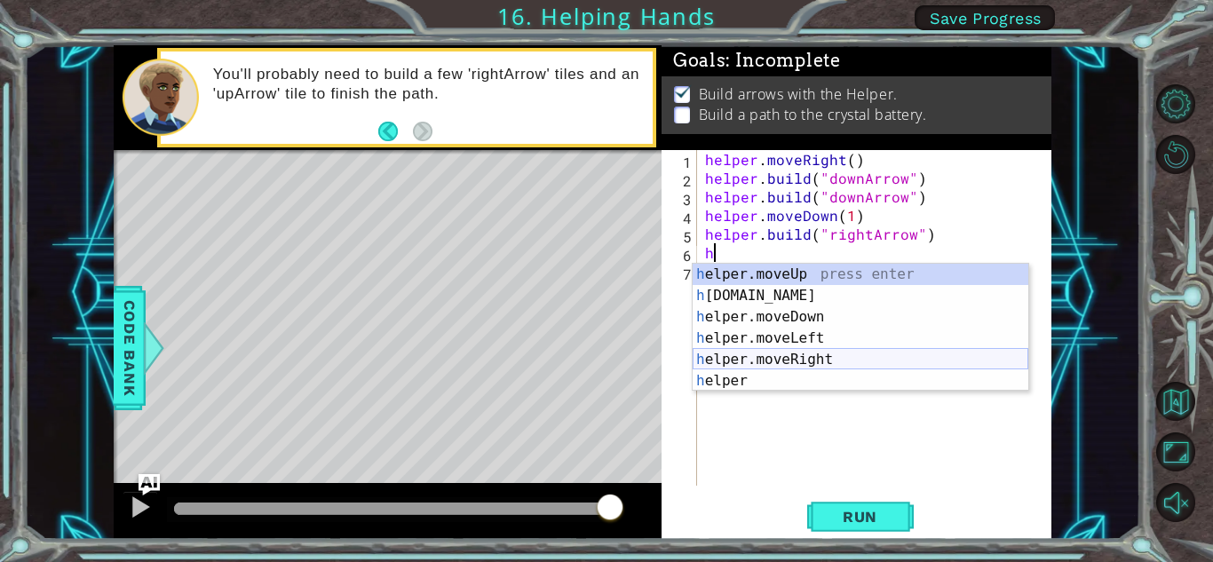
click at [796, 357] on div "h elper.moveUp press enter h [DOMAIN_NAME] press enter h elper.moveDown press e…" at bounding box center [861, 349] width 336 height 170
type textarea "helper.moveRight(1)"
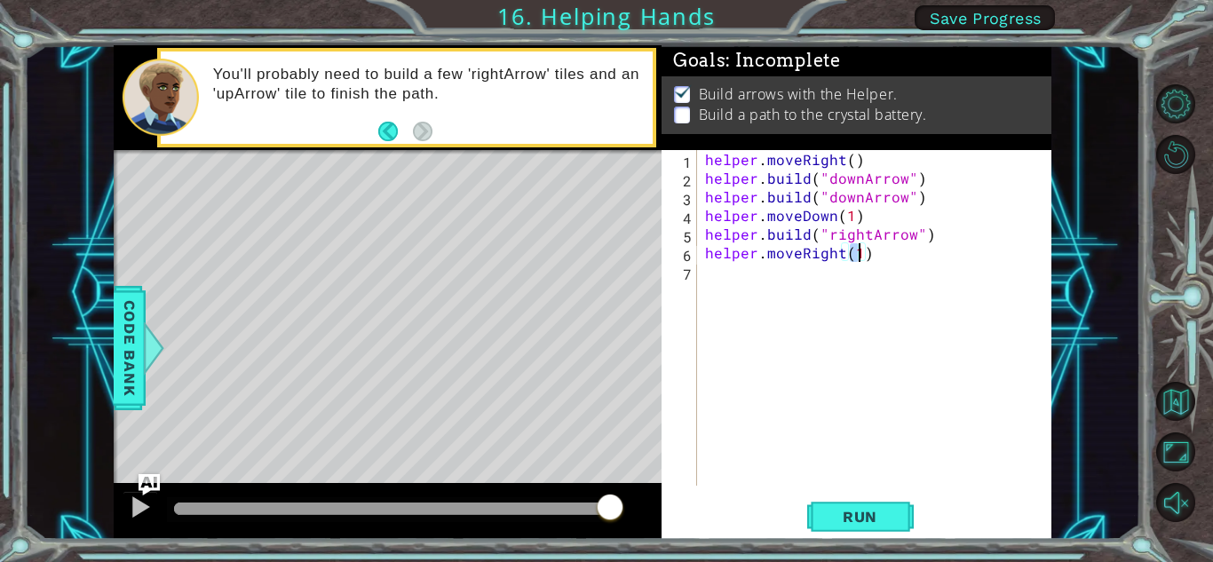
click at [723, 279] on div "helper . moveRight ( ) helper . build ( "downArrow" ) helper . build ( "downArr…" at bounding box center [877, 336] width 353 height 373
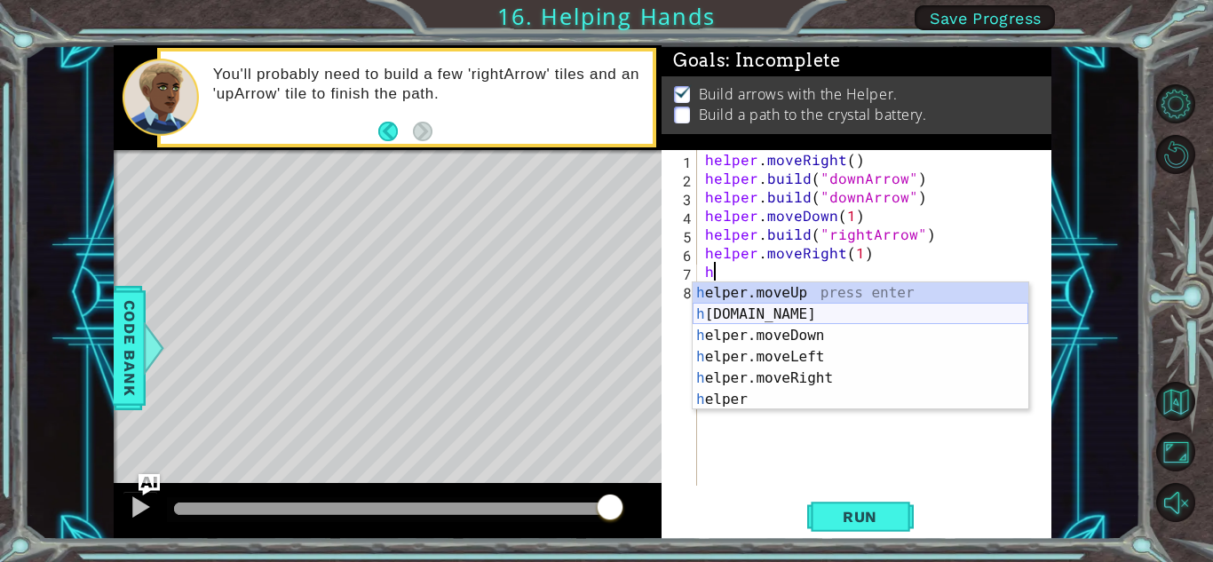
click at [786, 313] on div "h elper.moveUp press enter h [DOMAIN_NAME] press enter h elper.moveDown press e…" at bounding box center [861, 367] width 336 height 170
type textarea "[DOMAIN_NAME]("rightArrow")"
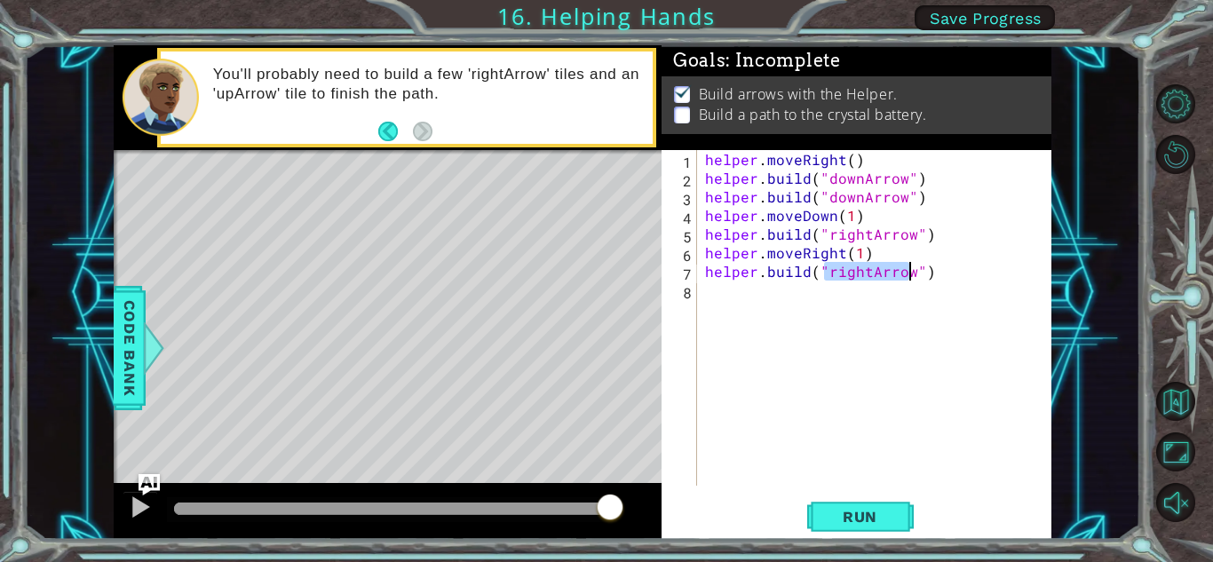
click at [731, 303] on div "helper . moveRight ( ) helper . build ( "downArrow" ) helper . build ( "downArr…" at bounding box center [877, 336] width 353 height 373
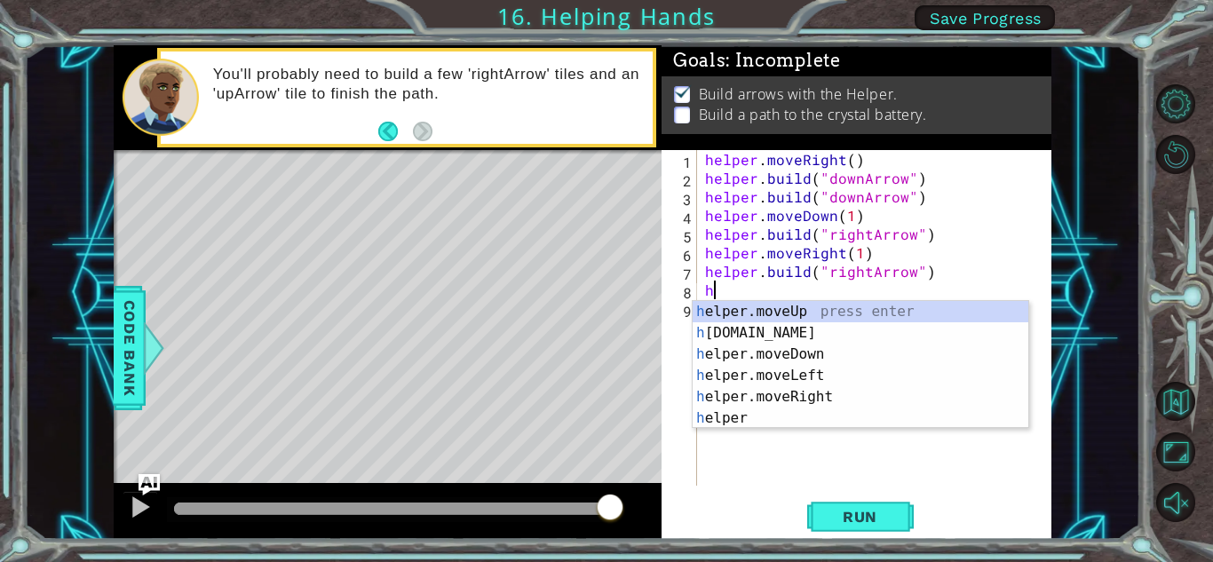
click at [790, 313] on div "h elper.moveUp press enter h [DOMAIN_NAME] press enter h elper.moveDown press e…" at bounding box center [861, 386] width 336 height 170
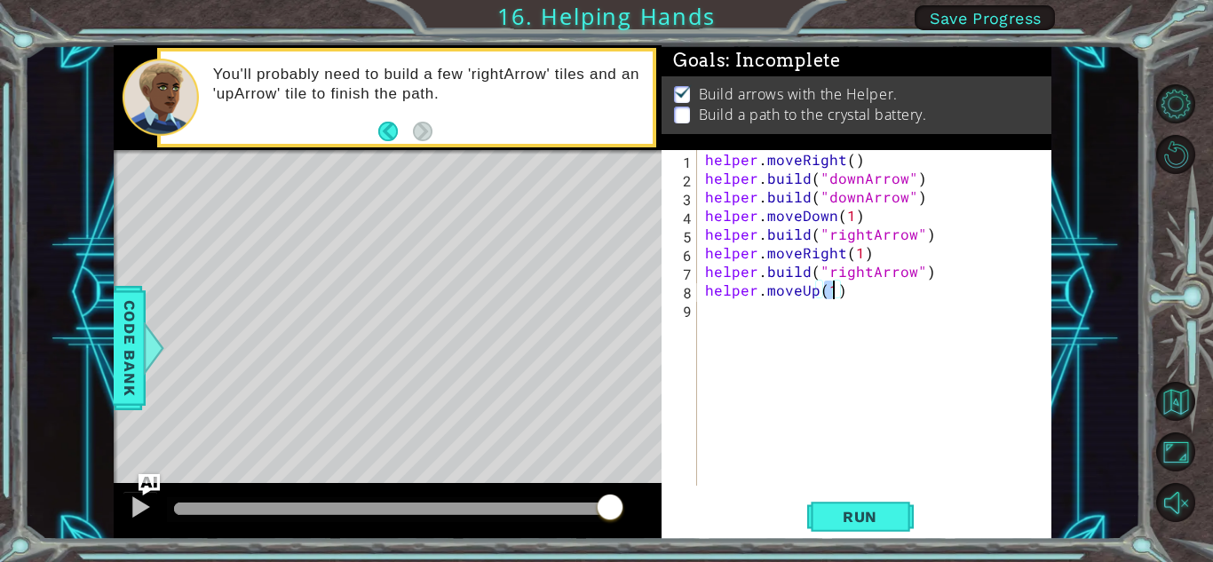
click at [843, 293] on div "helper . moveRight ( ) helper . build ( "downArrow" ) helper . build ( "downArr…" at bounding box center [877, 336] width 353 height 373
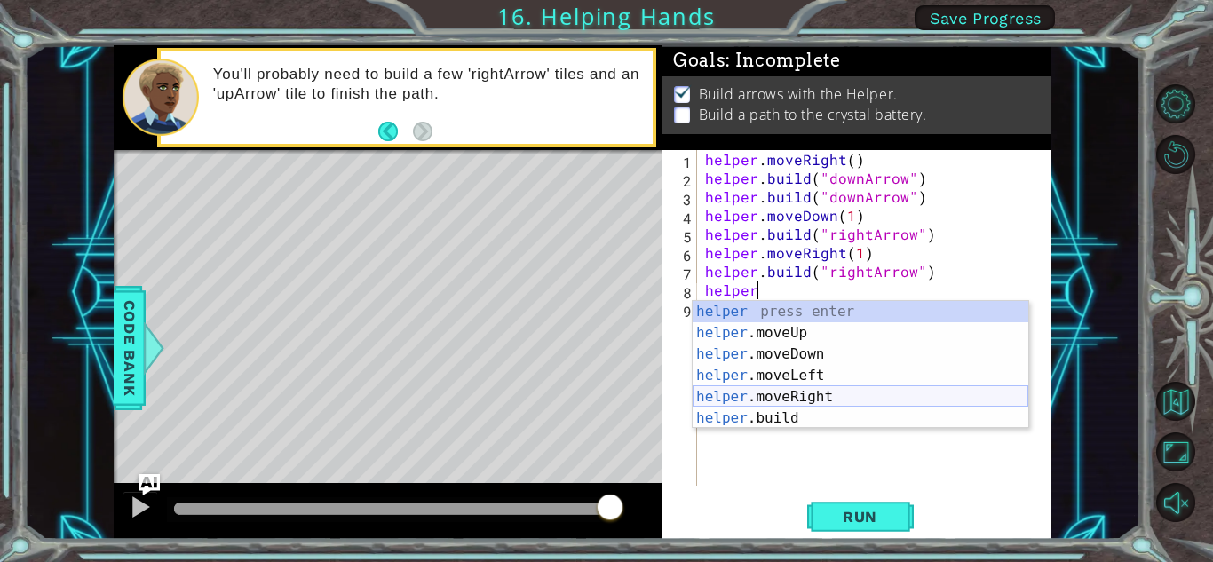
click at [874, 392] on div "helper press enter helper .moveUp press enter helper .moveDown press enter help…" at bounding box center [861, 386] width 336 height 170
type textarea "helper.moveRight(1)"
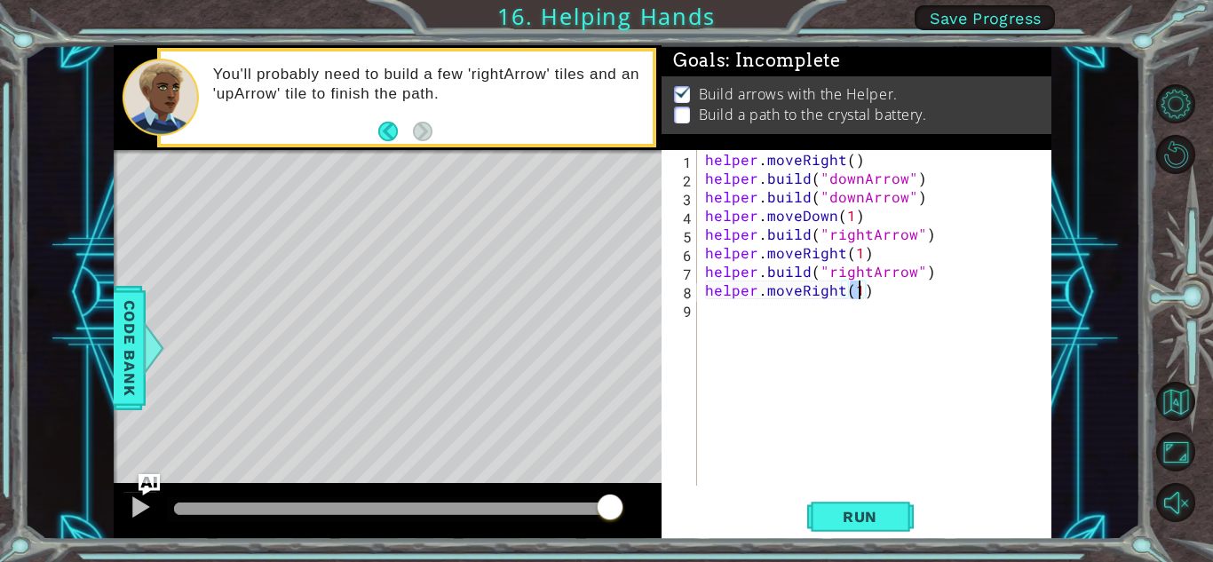
click at [743, 316] on div "helper . moveRight ( ) helper . build ( "downArrow" ) helper . build ( "downArr…" at bounding box center [877, 336] width 353 height 373
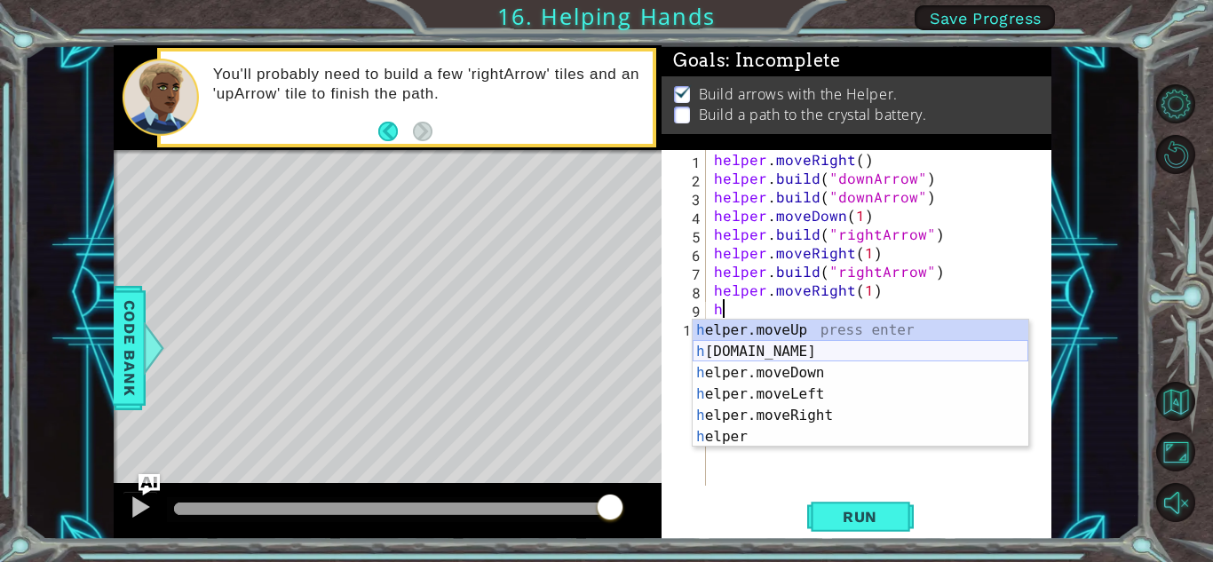
click at [802, 352] on div "h elper.moveUp press enter h [DOMAIN_NAME] press enter h elper.moveDown press e…" at bounding box center [861, 405] width 336 height 170
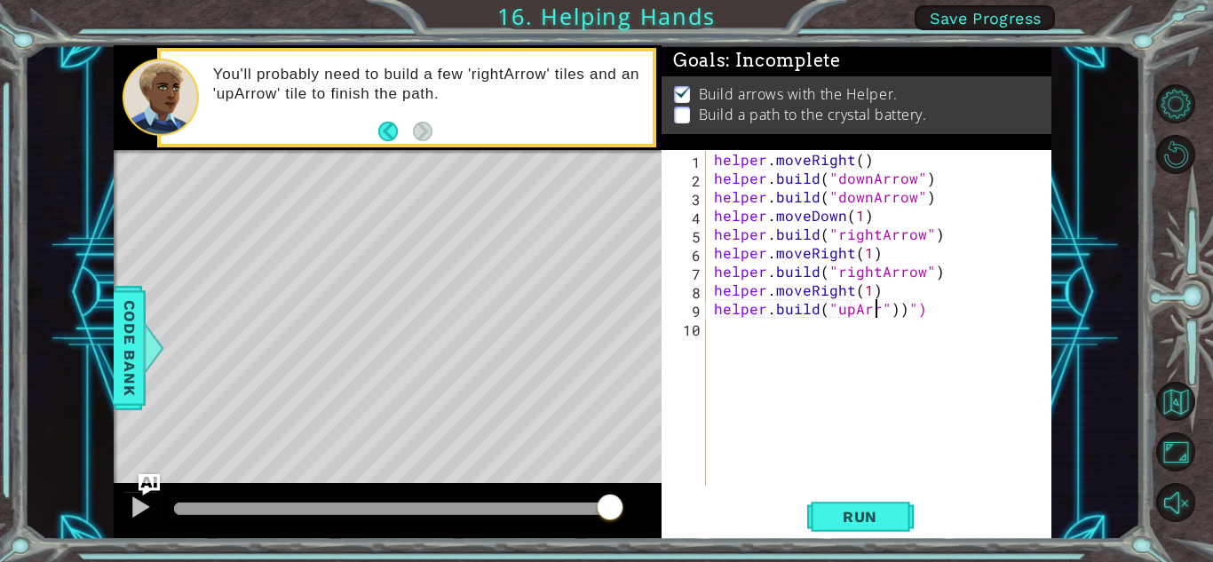
scroll to position [0, 11]
click at [943, 307] on div "helper . moveRight ( ) helper . build ( "downArrow" ) helper . build ( "downArr…" at bounding box center [882, 336] width 345 height 373
type textarea "[DOMAIN_NAME]("upArrow")"
click at [852, 350] on div "helper . moveRight ( ) helper . build ( "downArrow" ) helper . build ( "downArr…" at bounding box center [882, 336] width 345 height 373
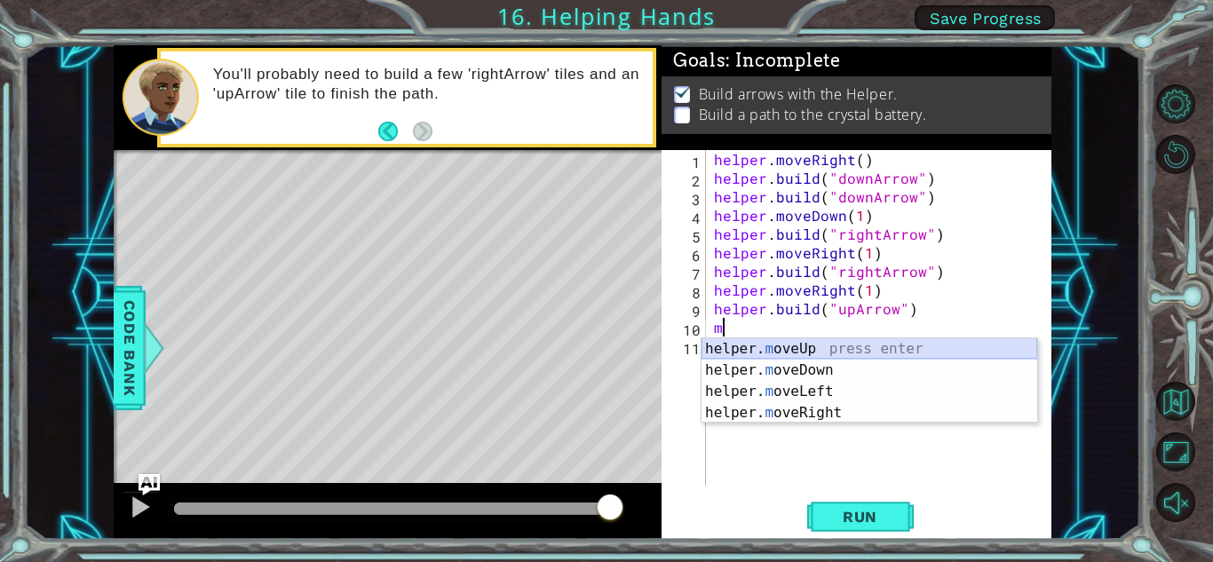
click at [852, 353] on div "helper. m oveUp press enter helper. m oveDown press enter helper. m oveLeft pre…" at bounding box center [869, 402] width 336 height 128
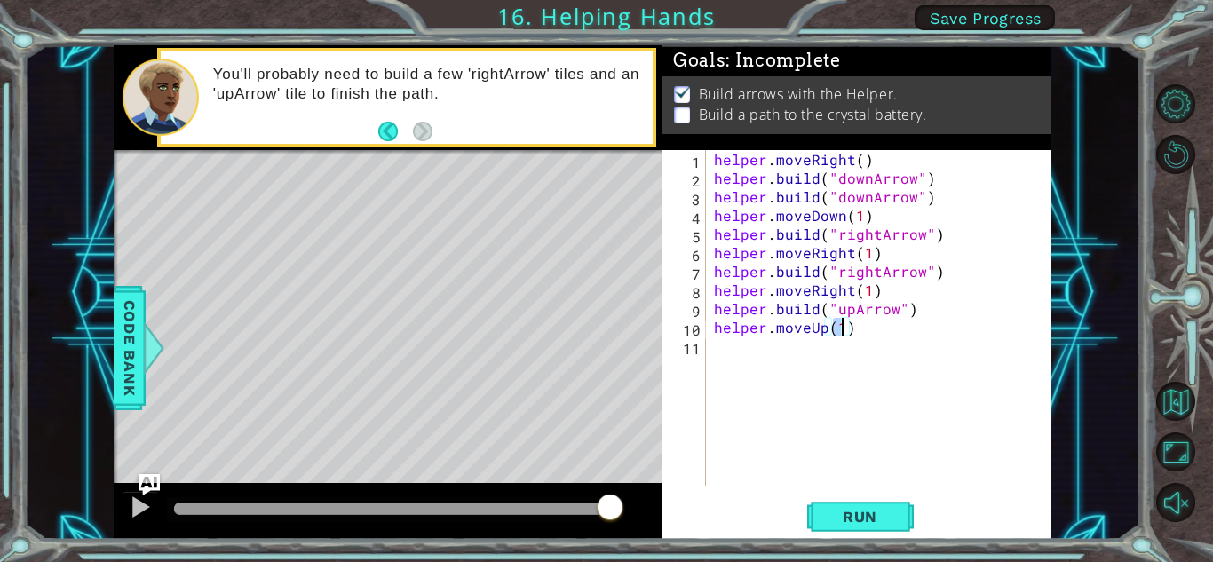
type textarea "helper.moveUp(2)"
click at [891, 508] on span "Run" at bounding box center [860, 517] width 70 height 18
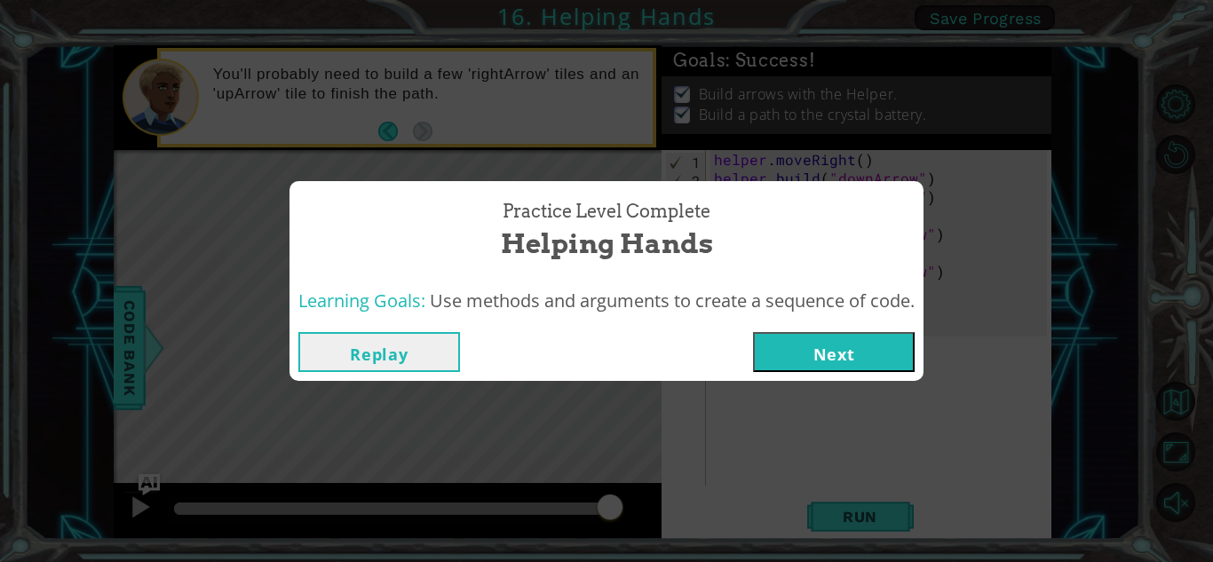
click at [846, 357] on button "Next" at bounding box center [834, 352] width 162 height 40
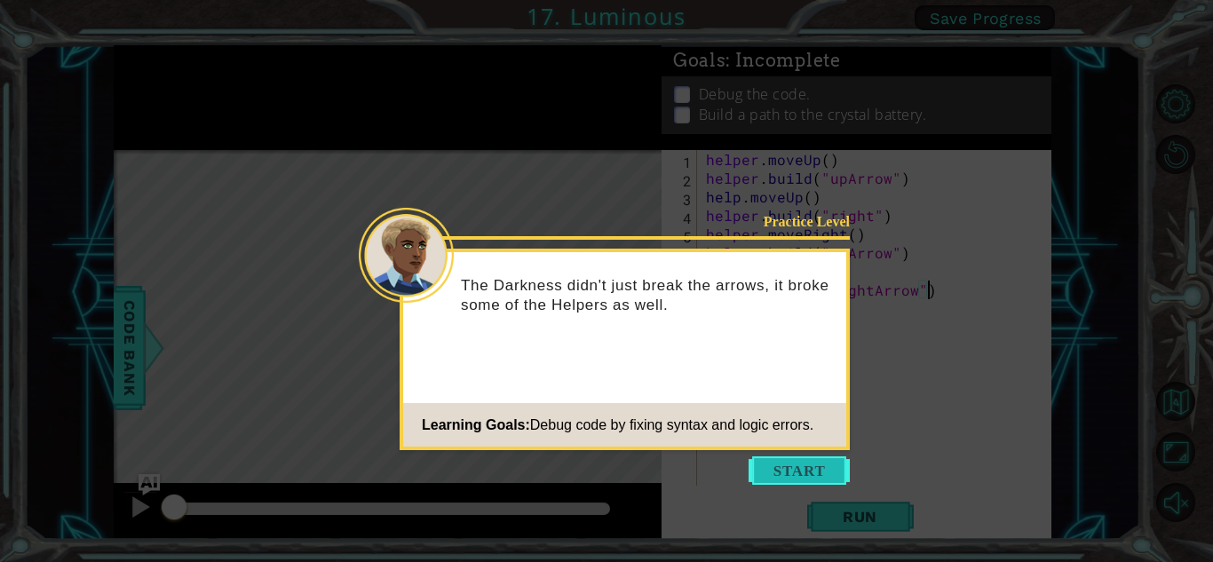
click at [792, 471] on button "Start" at bounding box center [799, 470] width 101 height 28
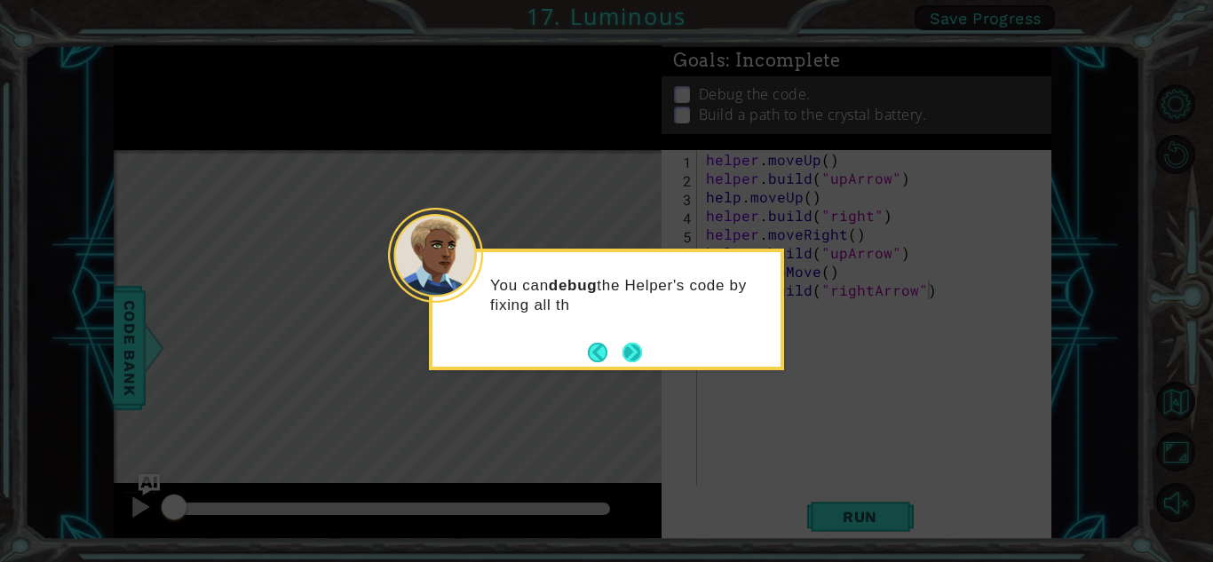
click at [631, 349] on button "Next" at bounding box center [632, 353] width 20 height 20
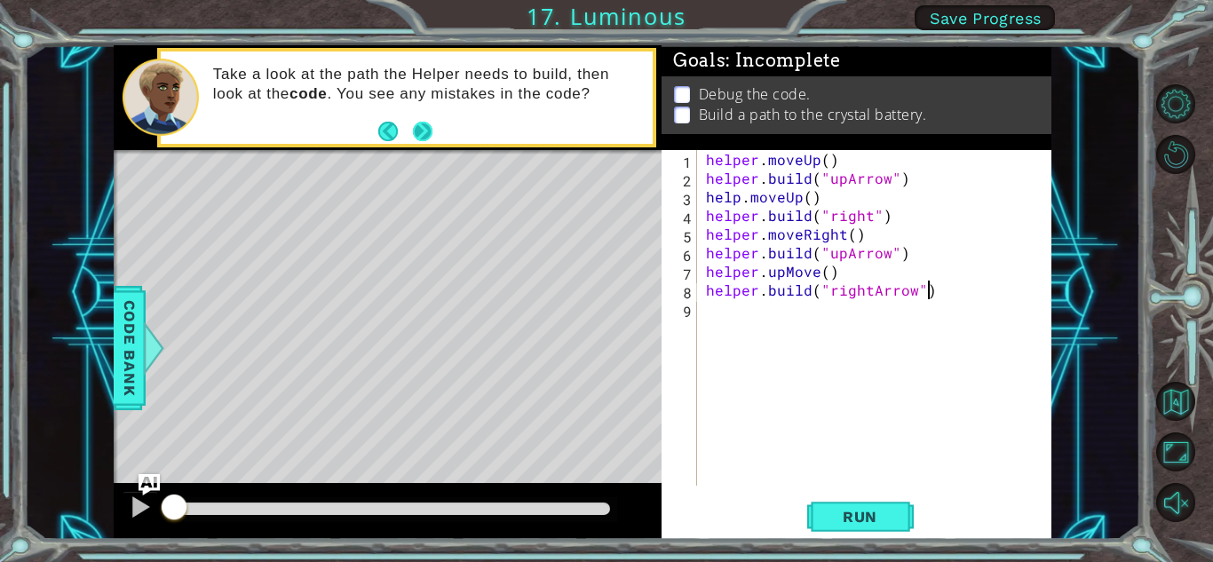
click at [423, 126] on button "Next" at bounding box center [423, 132] width 20 height 20
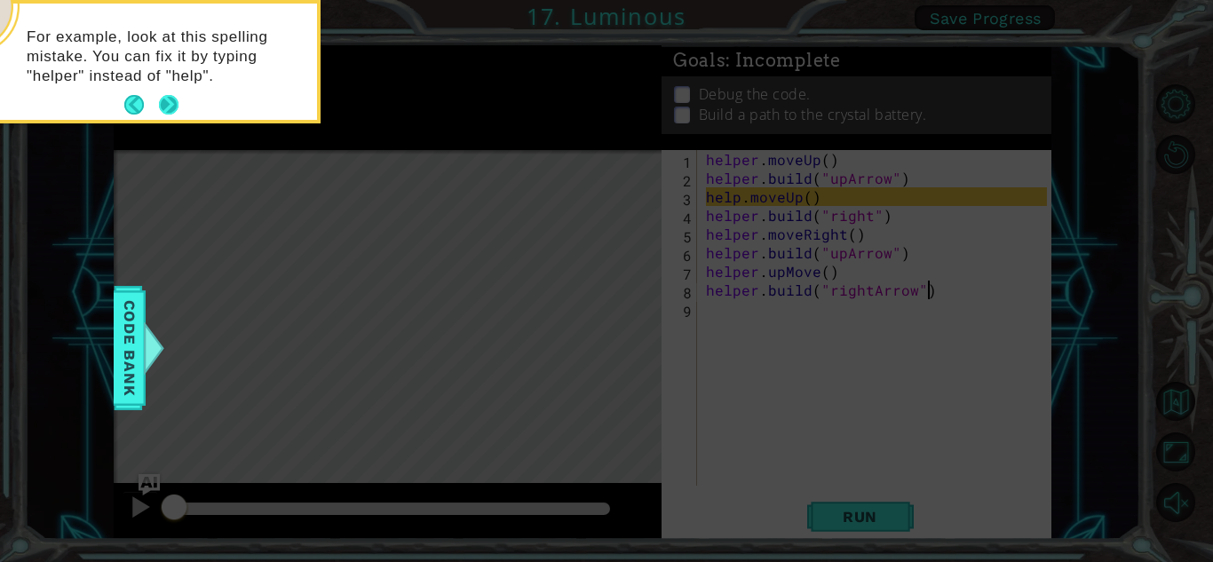
click at [171, 102] on button "Next" at bounding box center [169, 105] width 20 height 20
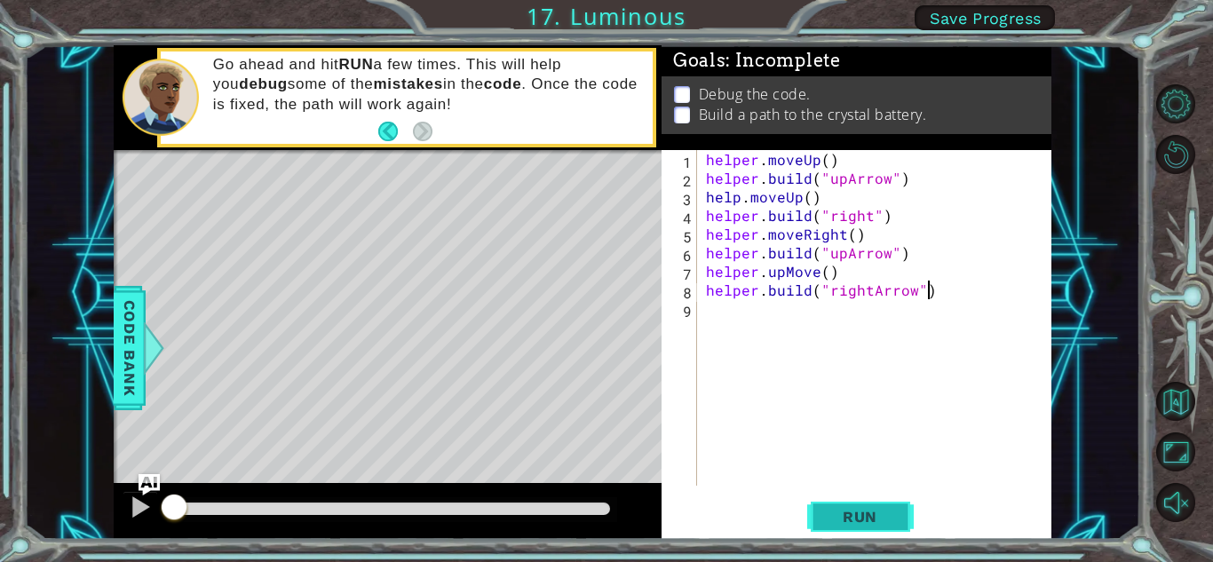
click at [847, 504] on button "Run" at bounding box center [860, 516] width 107 height 39
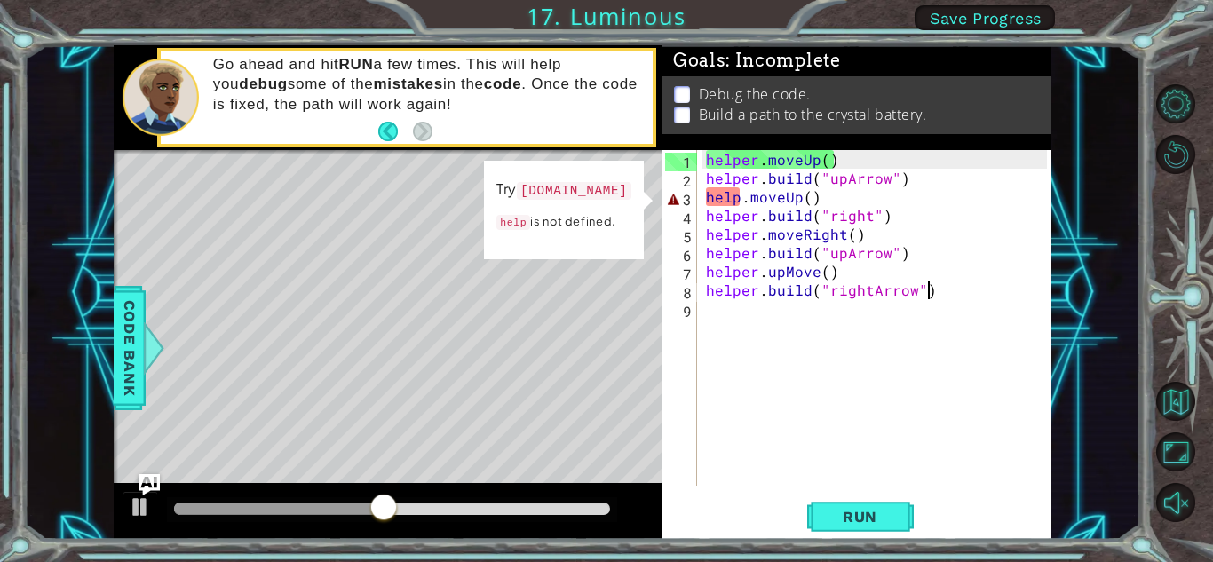
click at [851, 197] on div "helper . moveUp ( ) helper . build ( "upArrow" ) help . moveUp ( ) helper . bui…" at bounding box center [878, 336] width 353 height 373
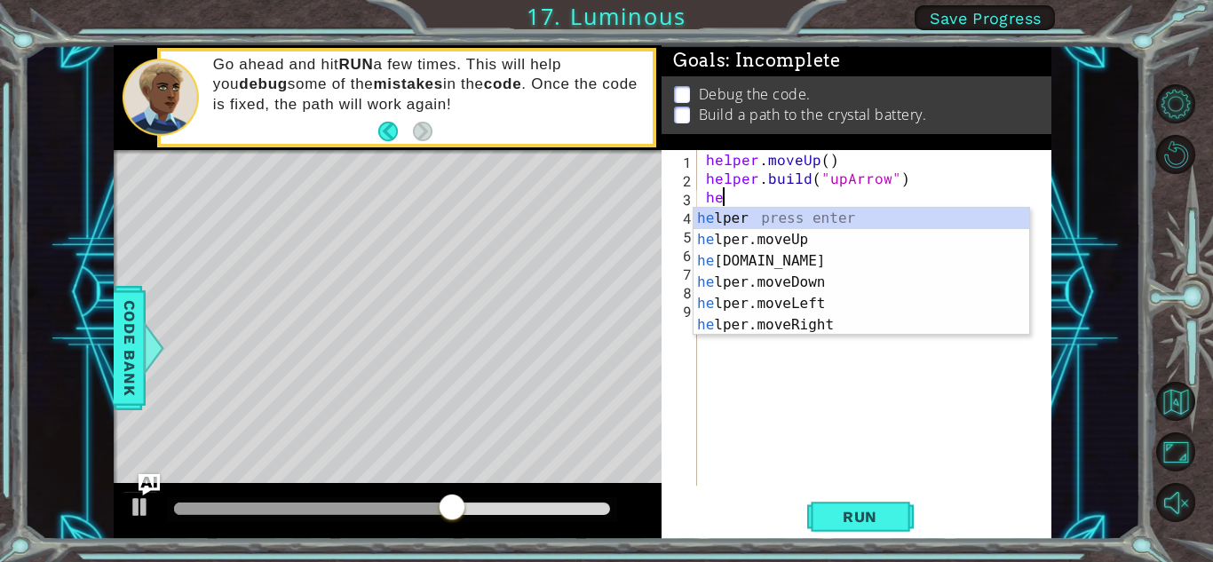
type textarea "h"
click at [867, 257] on div "h elper press enter h elper.moveUp press enter h [DOMAIN_NAME] press enter h el…" at bounding box center [861, 293] width 336 height 170
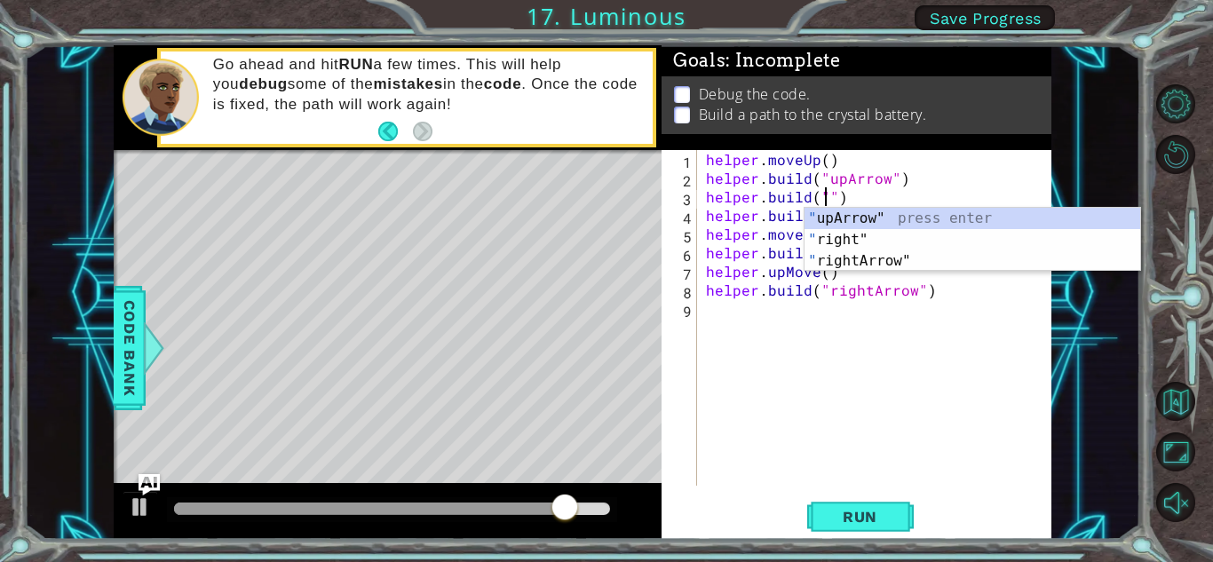
scroll to position [0, 8]
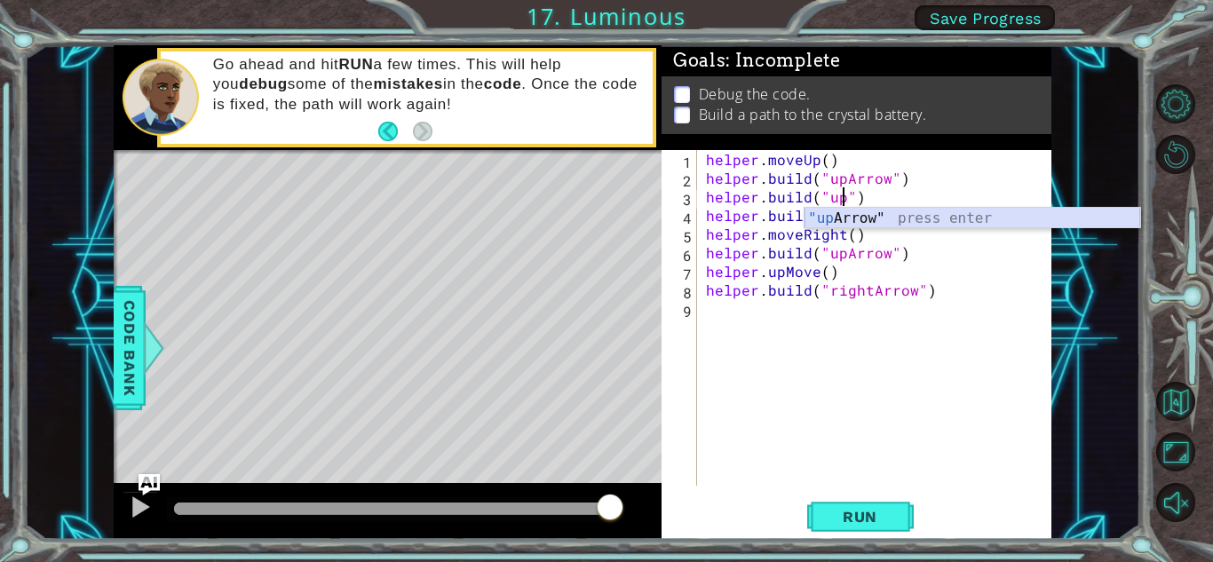
click at [879, 212] on div ""up Arrow" press enter" at bounding box center [972, 240] width 336 height 64
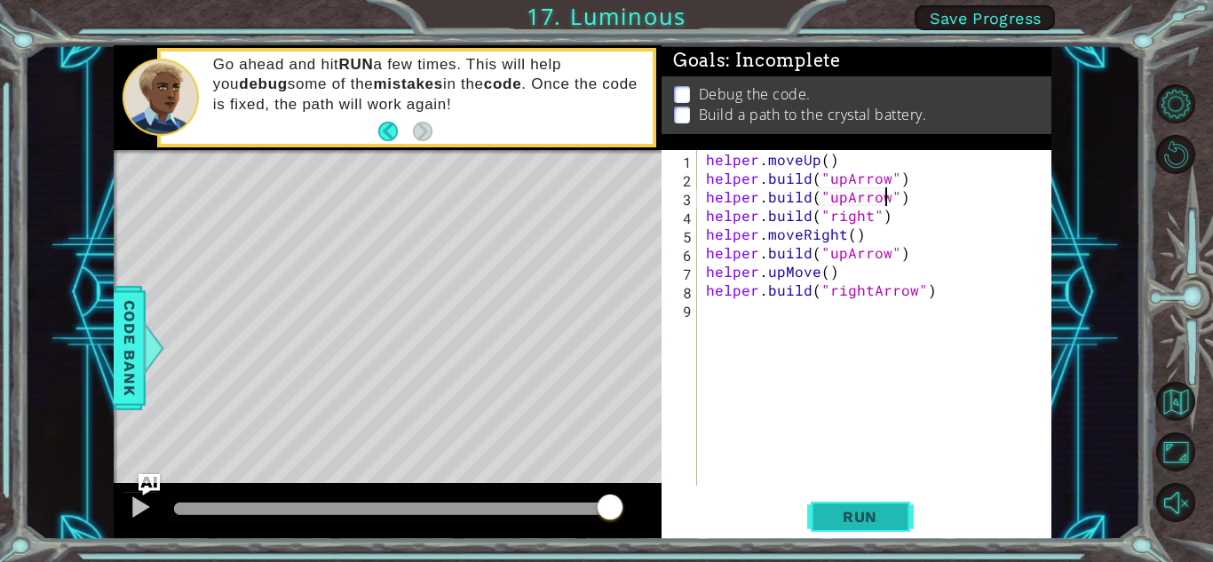
click at [828, 517] on span "Run" at bounding box center [860, 517] width 70 height 18
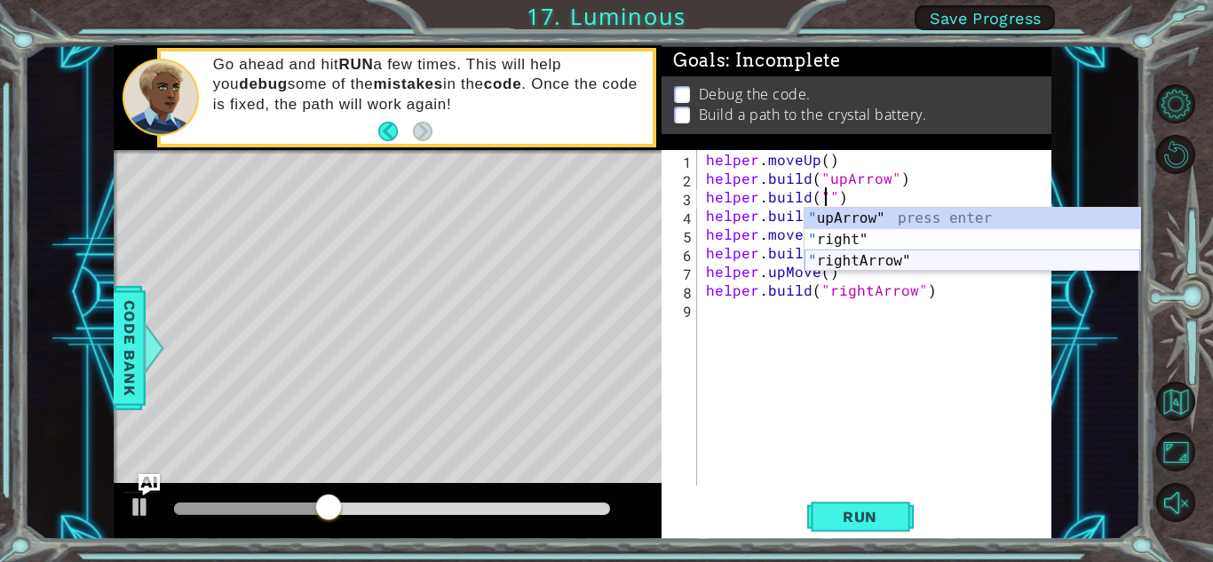
click at [923, 254] on div "" upArrow" press enter " right" press enter " rightArrow" press enter" at bounding box center [972, 261] width 336 height 107
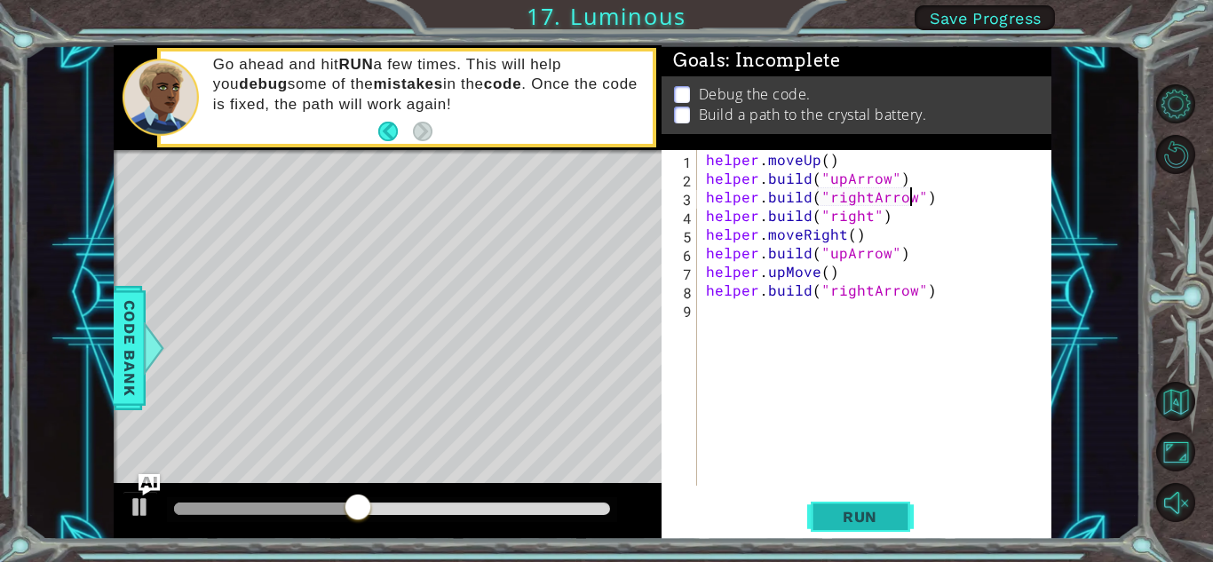
click at [831, 514] on span "Run" at bounding box center [860, 517] width 70 height 18
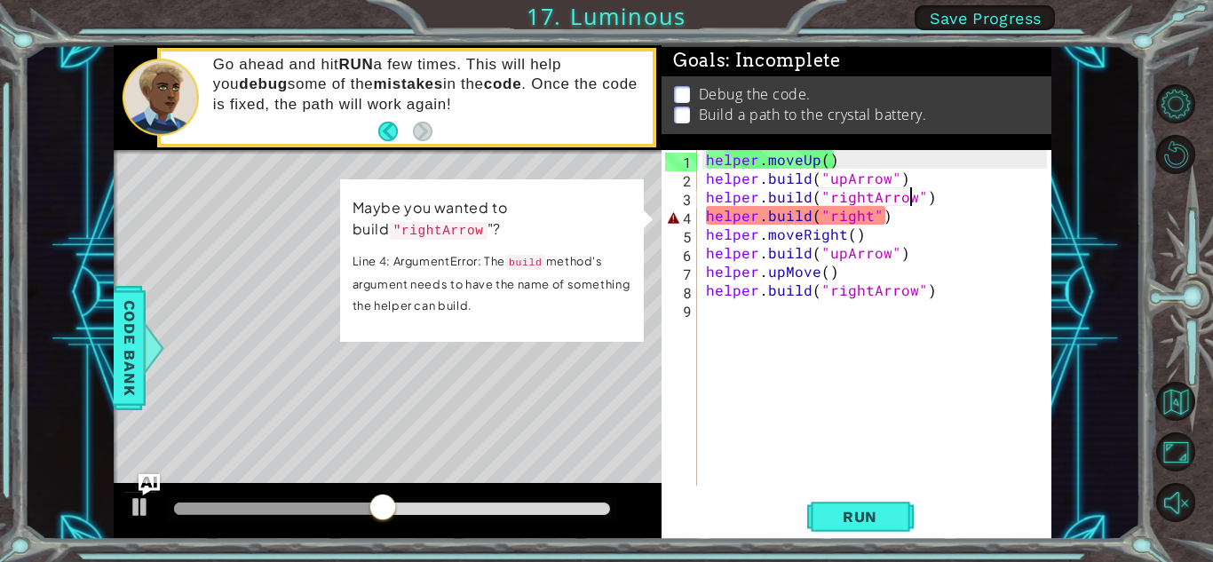
click at [899, 218] on div "helper . moveUp ( ) helper . build ( "upArrow" ) helper . build ( "rightArrow" …" at bounding box center [878, 336] width 353 height 373
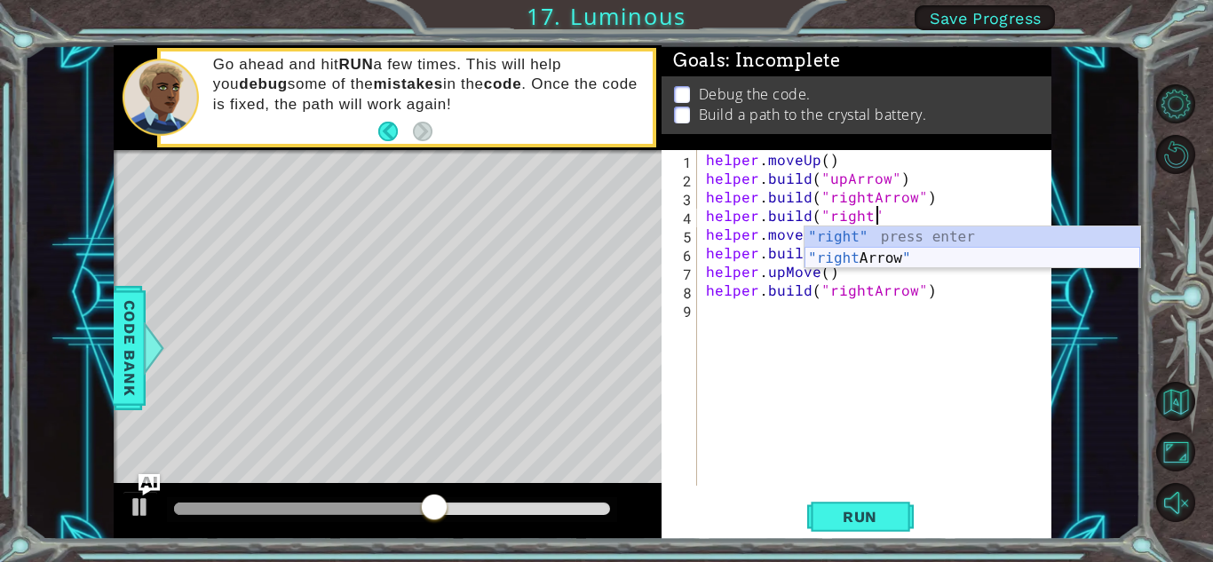
click at [847, 253] on div ""right" press enter "right Arrow " press enter" at bounding box center [972, 268] width 336 height 85
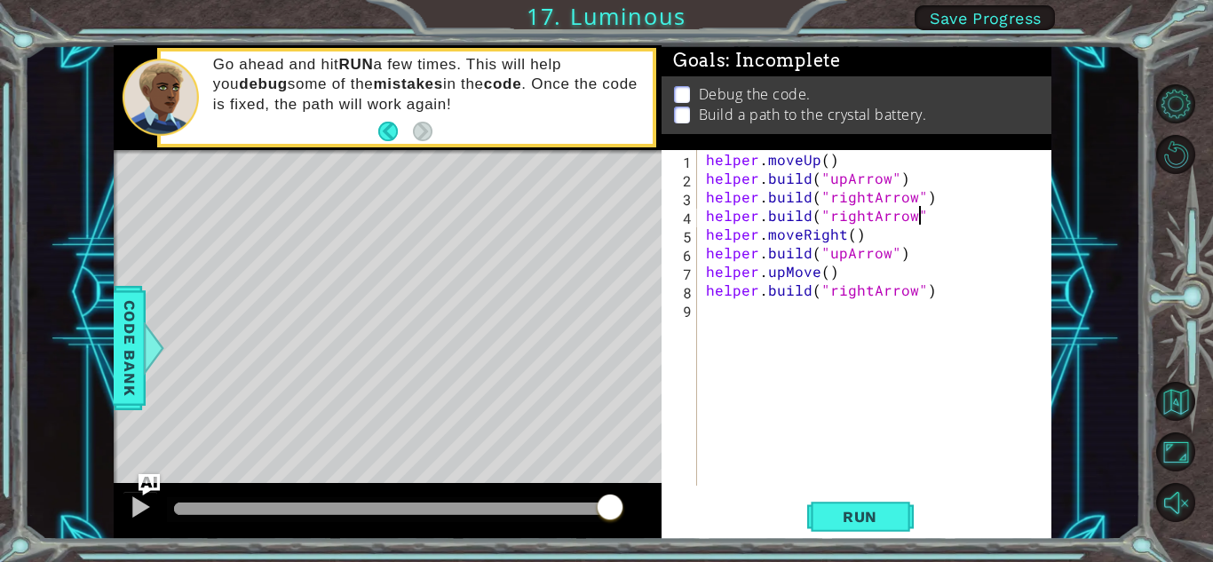
scroll to position [0, 12]
click at [820, 274] on div "helper . moveUp ( ) helper . build ( "upArrow" ) helper . build ( "rightArrow" …" at bounding box center [878, 336] width 353 height 373
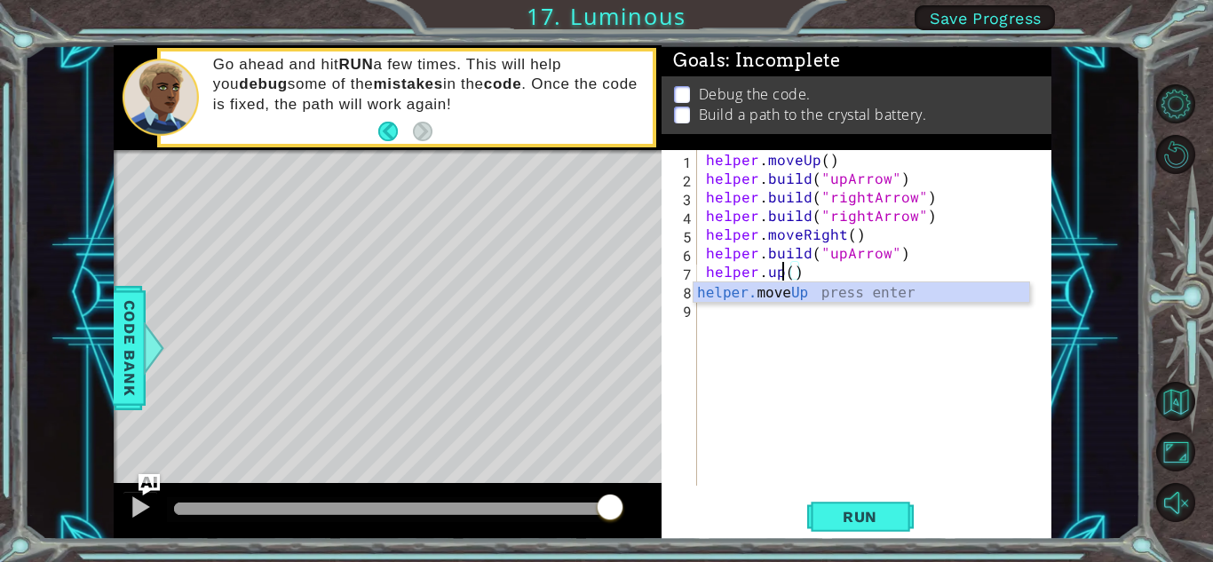
scroll to position [0, 4]
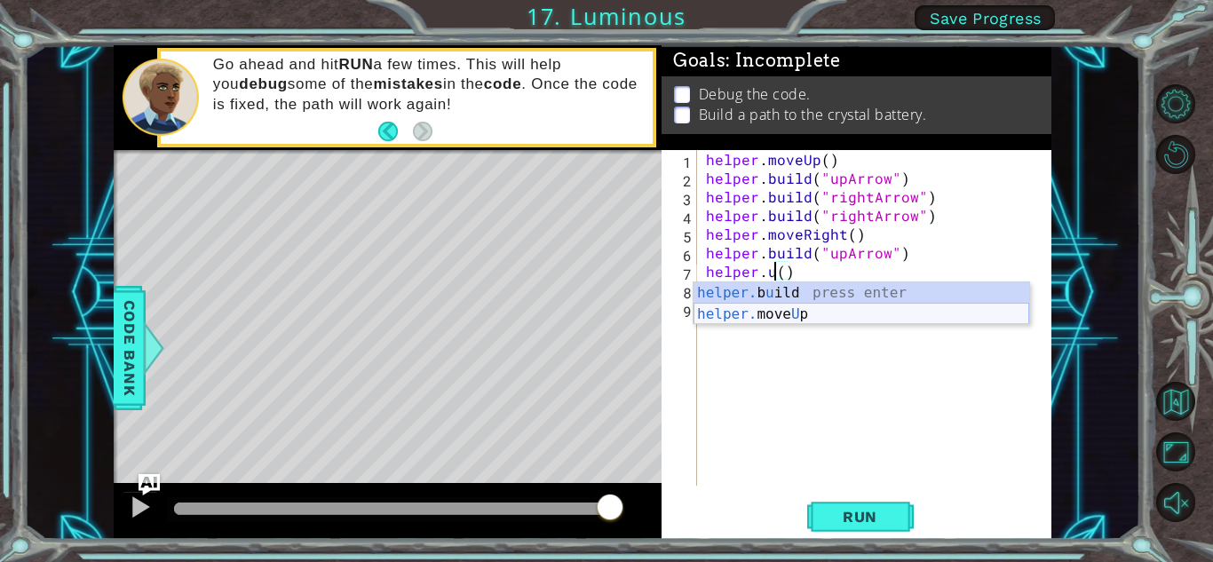
click at [784, 310] on div "helper. b u ild press enter helper. move U p press enter" at bounding box center [861, 324] width 336 height 85
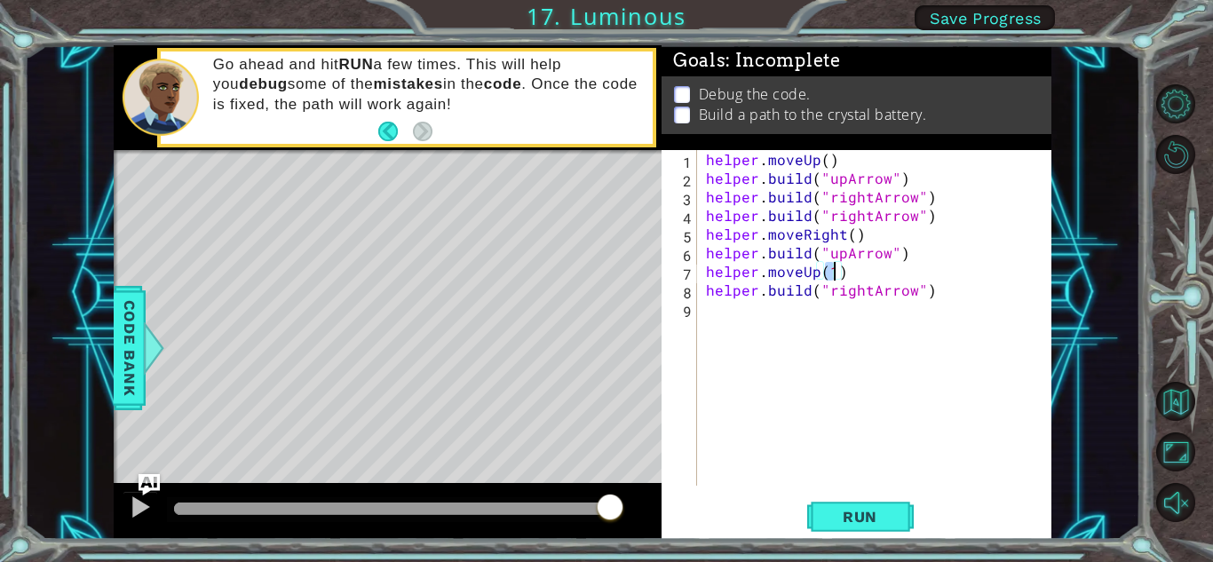
click at [865, 268] on div "helper . moveUp ( ) helper . build ( "upArrow" ) helper . build ( "rightArrow" …" at bounding box center [878, 336] width 353 height 373
click at [831, 519] on span "Run" at bounding box center [860, 517] width 70 height 18
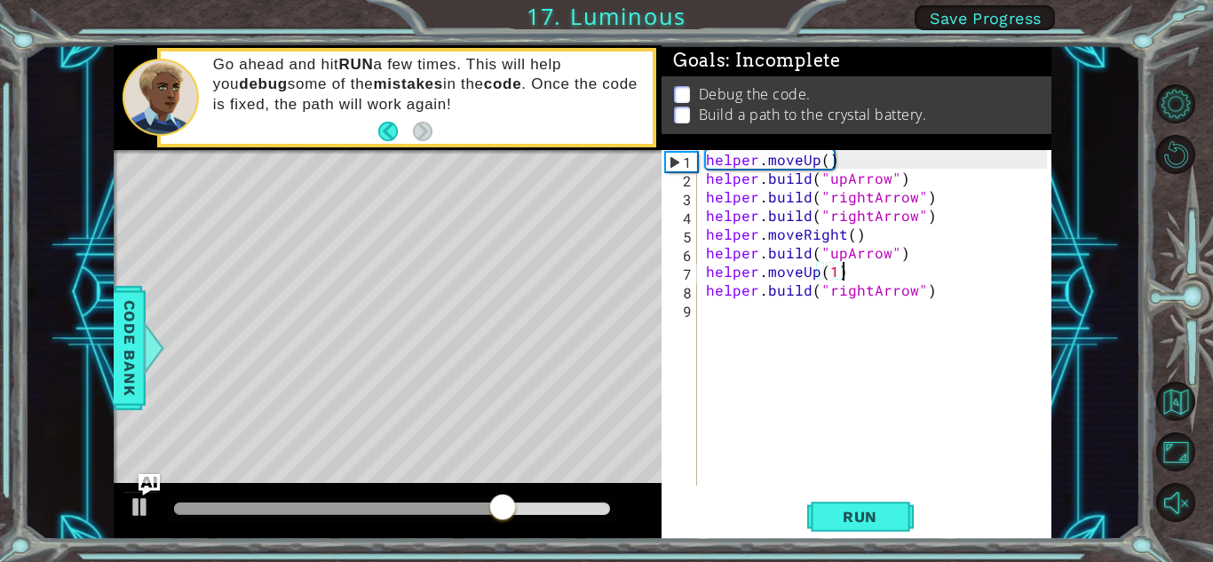
click at [928, 218] on div "helper . moveUp ( ) helper . build ( "upArrow" ) helper . build ( "rightArrow" …" at bounding box center [878, 336] width 353 height 373
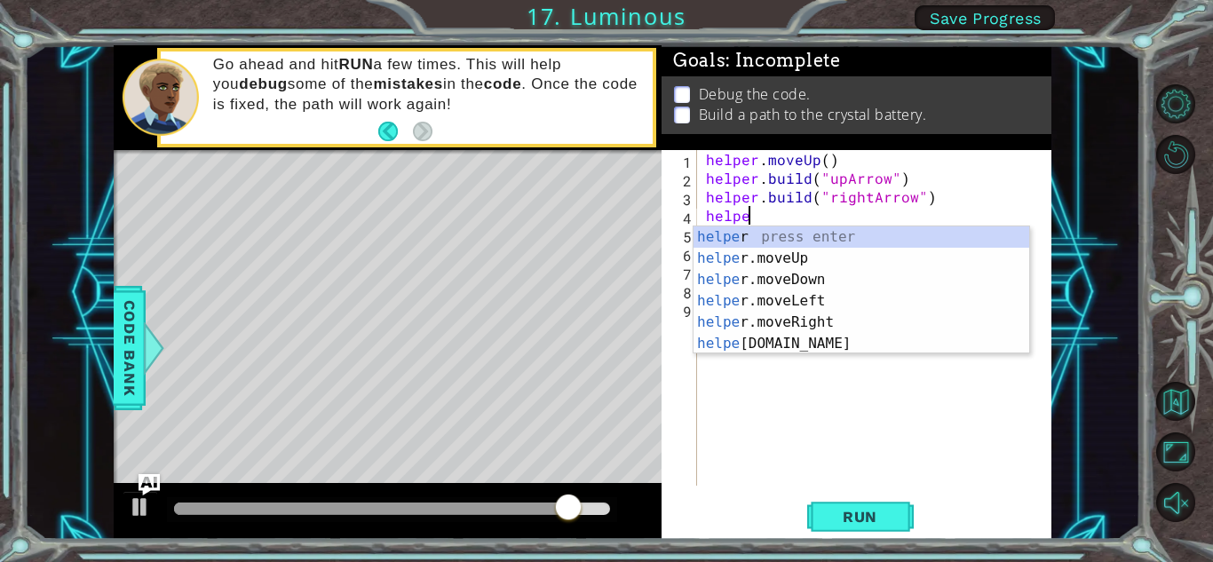
scroll to position [0, 2]
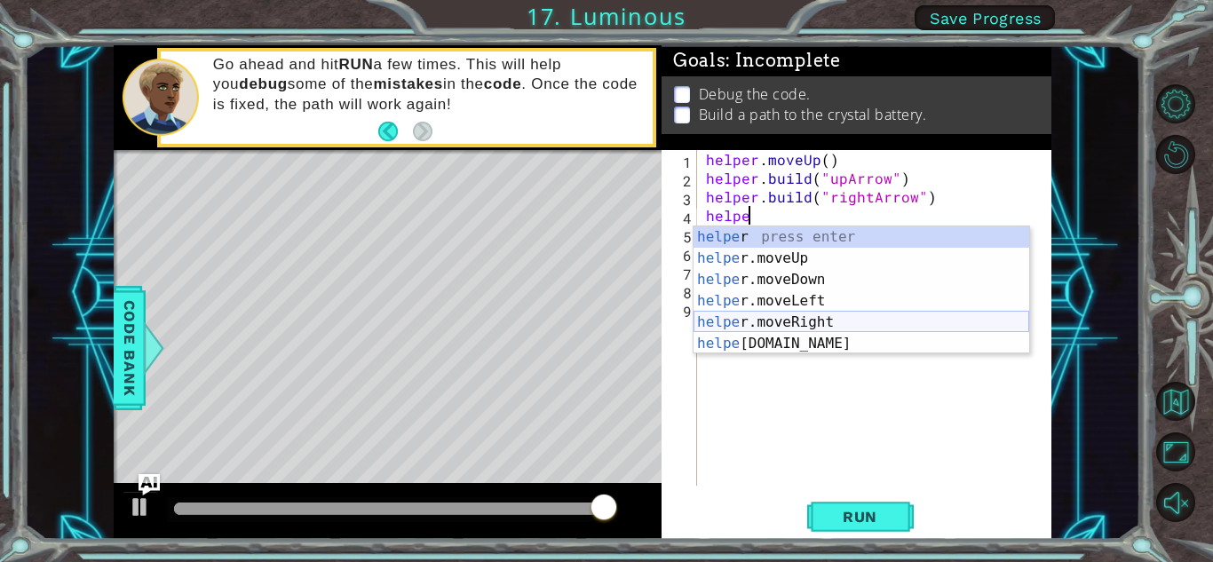
click at [830, 317] on div "helpe r press enter helpe [PERSON_NAME]moveUp press enter helpe [PERSON_NAME]mo…" at bounding box center [861, 311] width 336 height 170
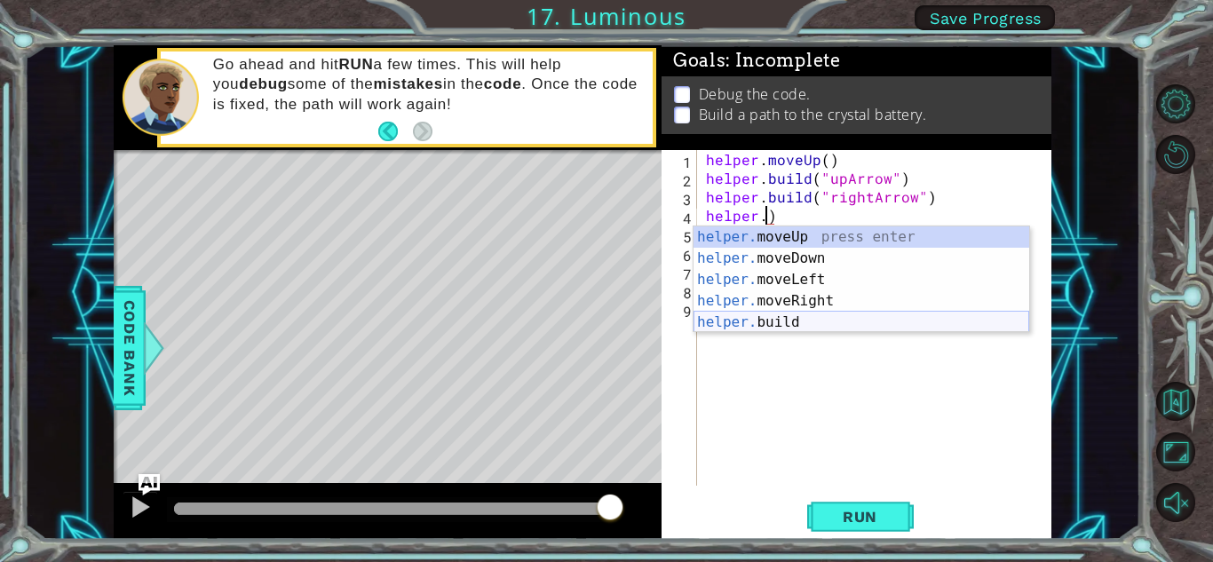
click at [821, 326] on div "helper. moveUp press enter helper. moveDown press enter helper. moveLeft press …" at bounding box center [861, 300] width 336 height 149
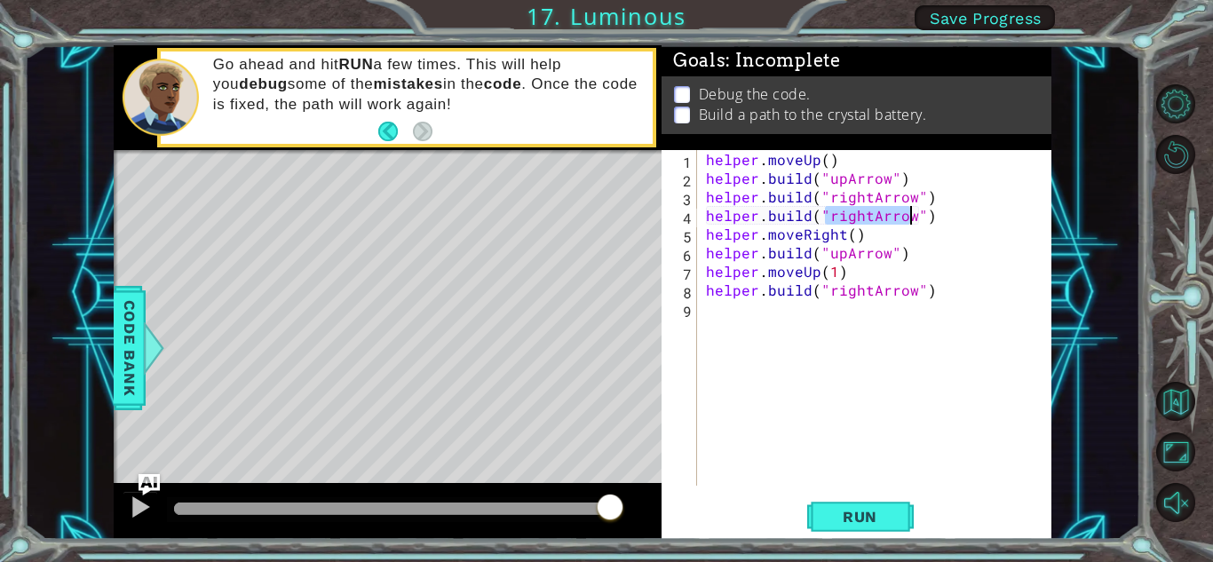
click at [860, 240] on div "helper . moveUp ( ) helper . build ( "upArrow" ) helper . build ( "rightArrow" …" at bounding box center [878, 336] width 353 height 373
click at [932, 214] on div "helper . moveUp ( ) helper . build ( "upArrow" ) helper . build ( "rightArrow" …" at bounding box center [878, 336] width 353 height 373
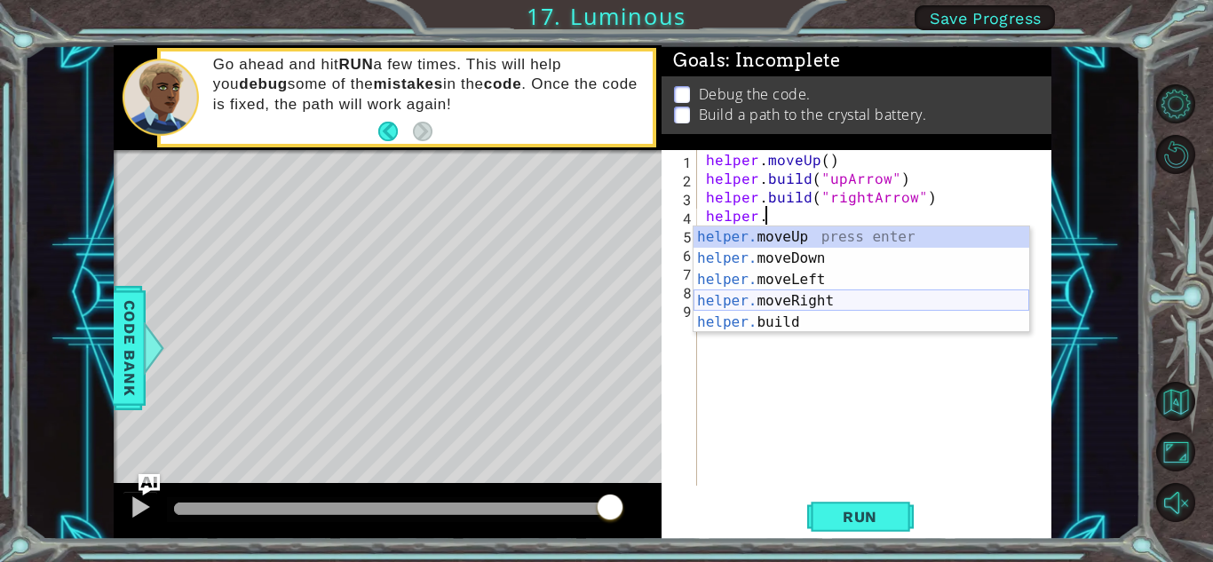
click at [883, 297] on div "helper. moveUp press enter helper. moveDown press enter helper. moveLeft press …" at bounding box center [861, 300] width 336 height 149
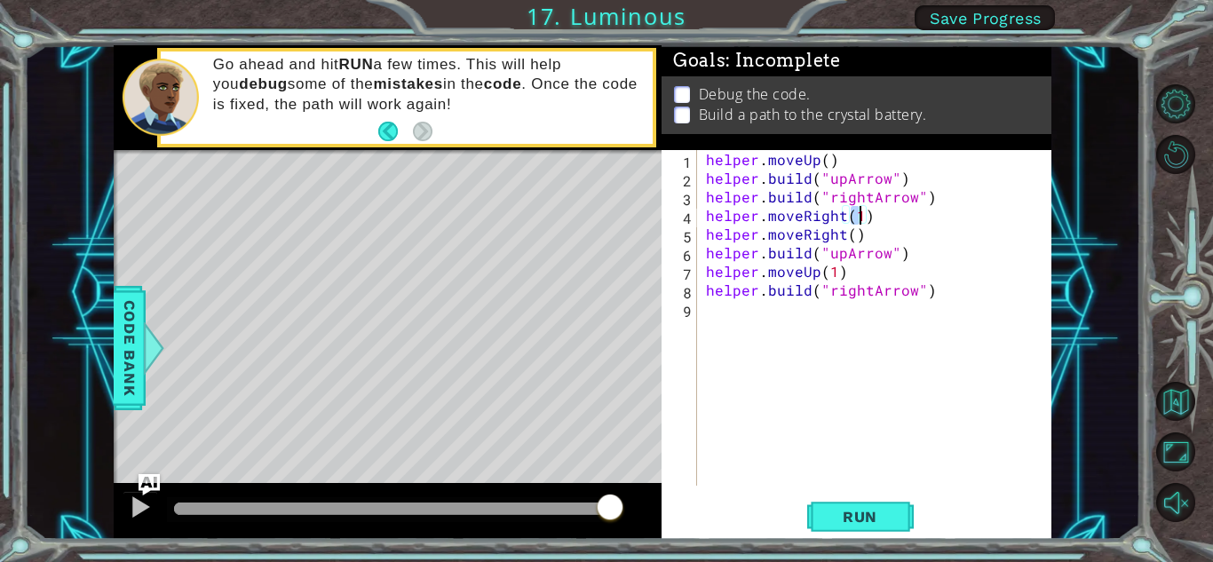
click at [916, 263] on div "helper . moveUp ( ) helper . build ( "upArrow" ) helper . build ( "rightArrow" …" at bounding box center [878, 336] width 353 height 373
click at [905, 252] on div "helper . moveUp ( ) helper . build ( "upArrow" ) helper . build ( "rightArrow" …" at bounding box center [878, 336] width 353 height 373
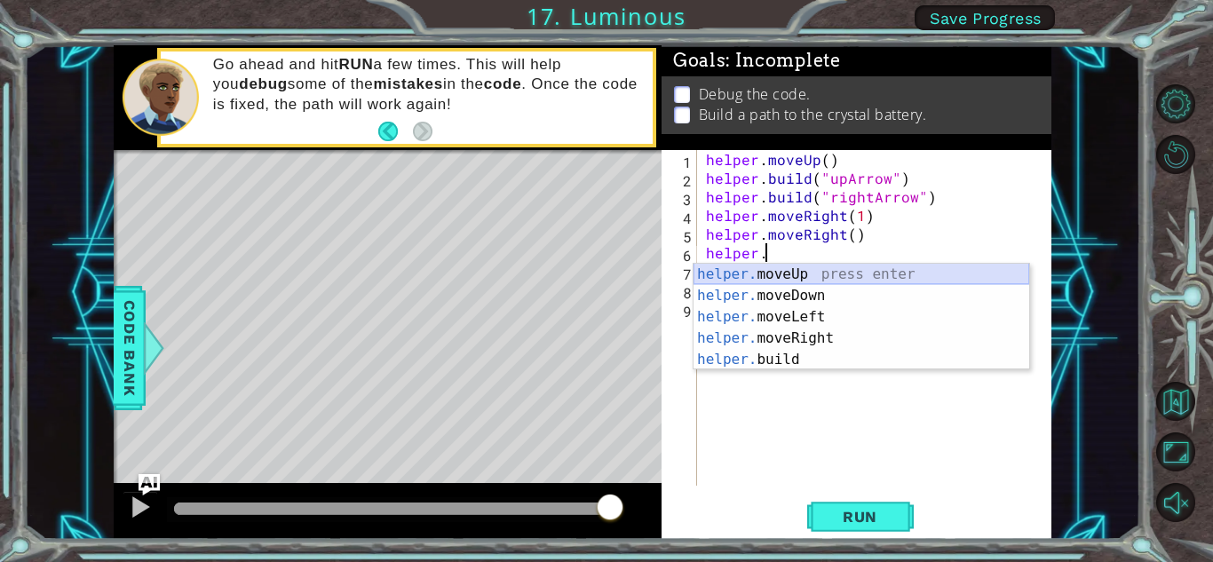
click at [830, 267] on div "helper. moveUp press enter helper. moveDown press enter helper. moveLeft press …" at bounding box center [861, 338] width 336 height 149
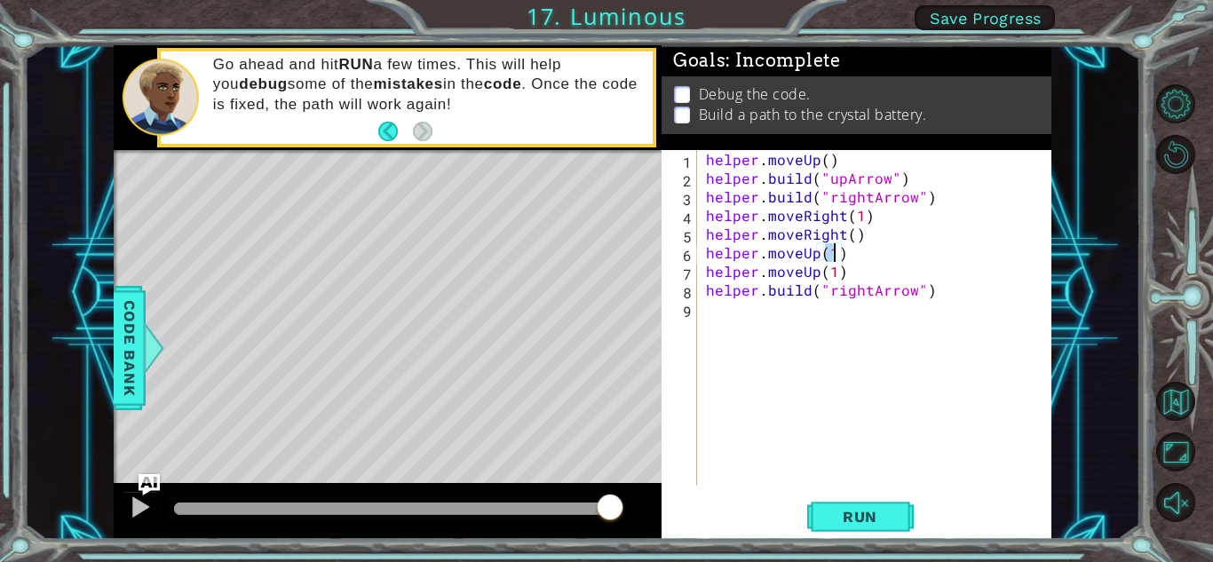
click at [843, 272] on div "helper . moveUp ( ) helper . build ( "upArrow" ) helper . build ( "rightArrow" …" at bounding box center [878, 336] width 353 height 373
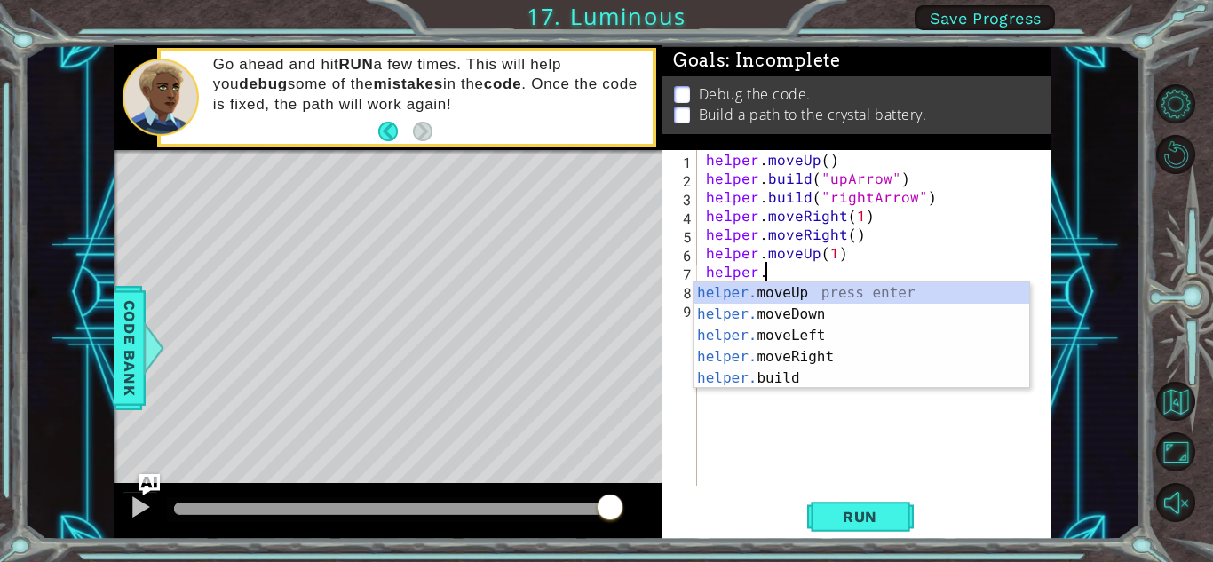
scroll to position [0, 3]
click at [806, 374] on div "helper. moveUp press enter helper. moveDown press enter helper. moveLeft press …" at bounding box center [861, 356] width 336 height 149
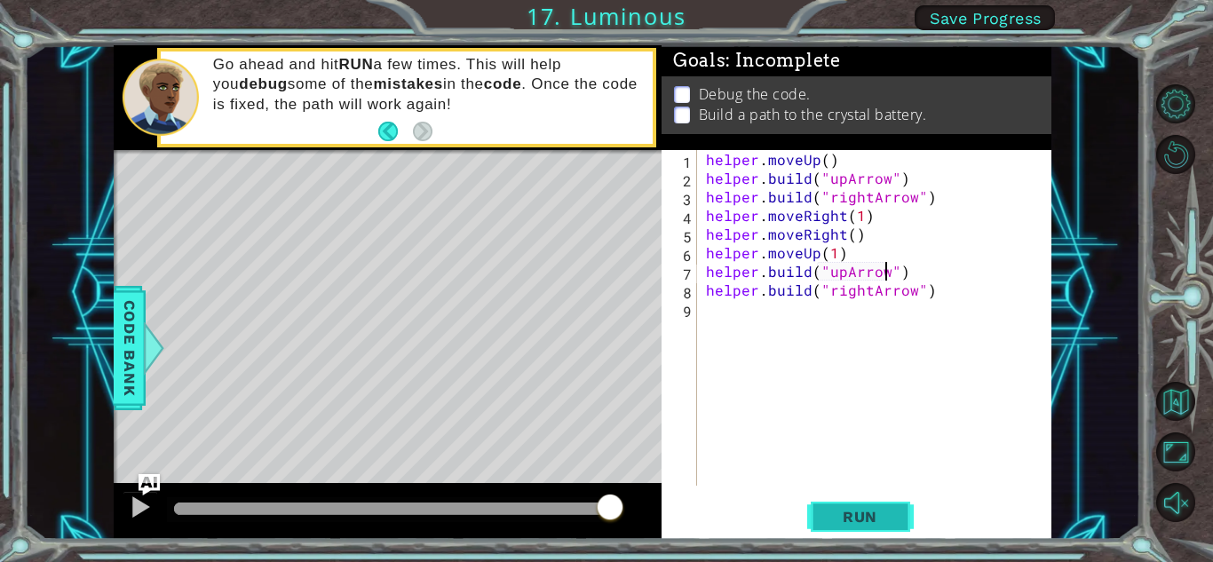
click at [863, 519] on span "Run" at bounding box center [860, 517] width 70 height 18
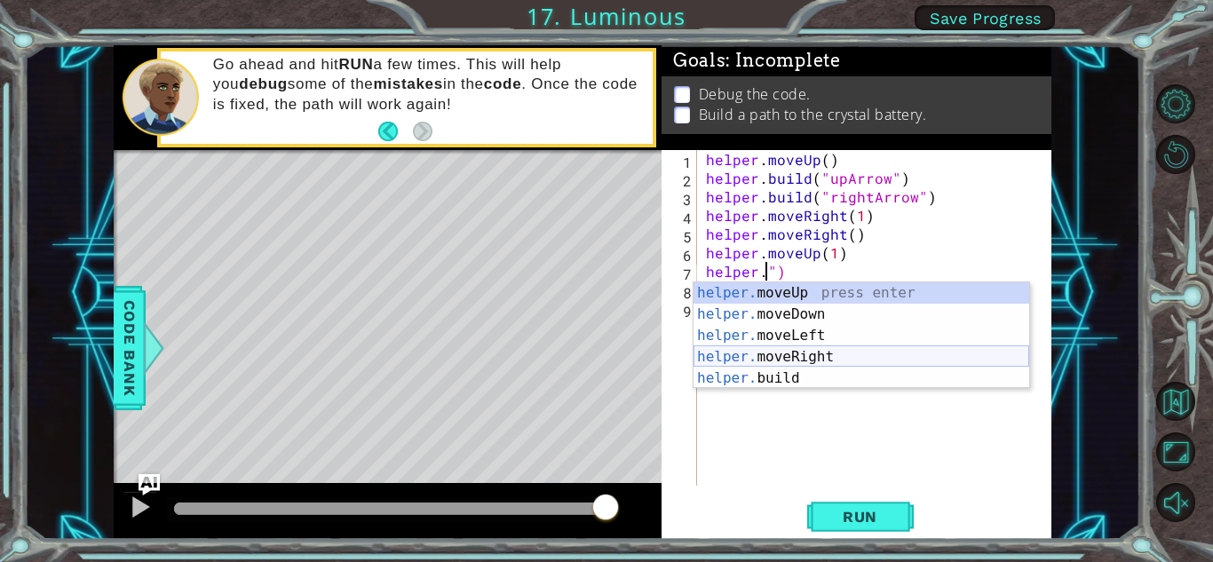
click at [837, 350] on div "helper. moveUp press enter helper. moveDown press enter helper. moveLeft press …" at bounding box center [861, 356] width 336 height 149
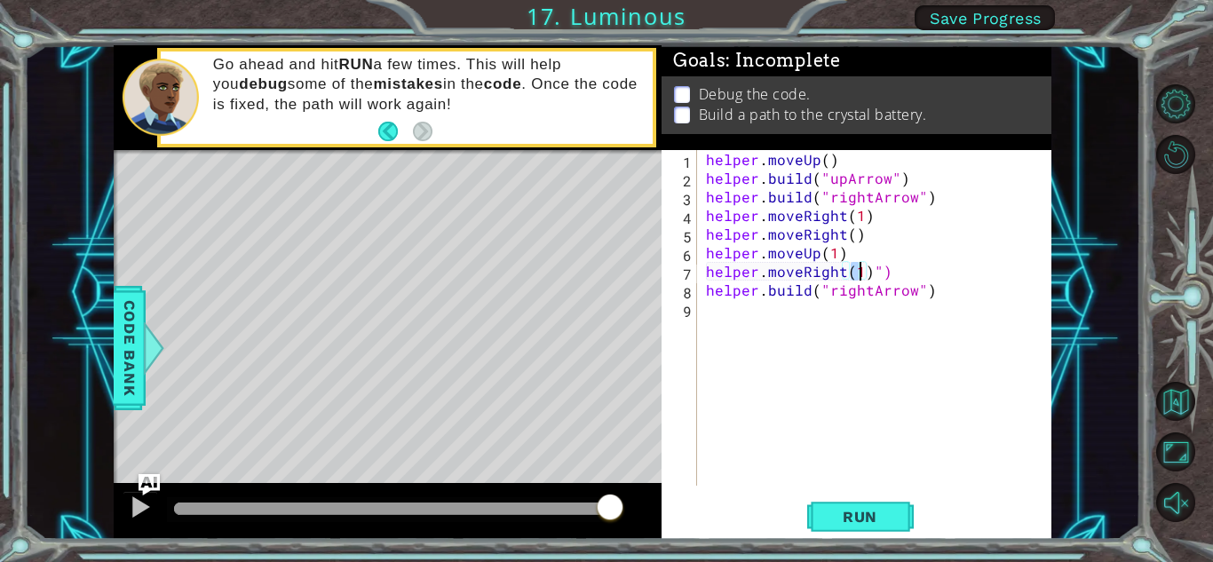
click at [936, 293] on div "helper . moveUp ( ) helper . build ( "upArrow" ) helper . build ( "rightArrow" …" at bounding box center [878, 336] width 353 height 373
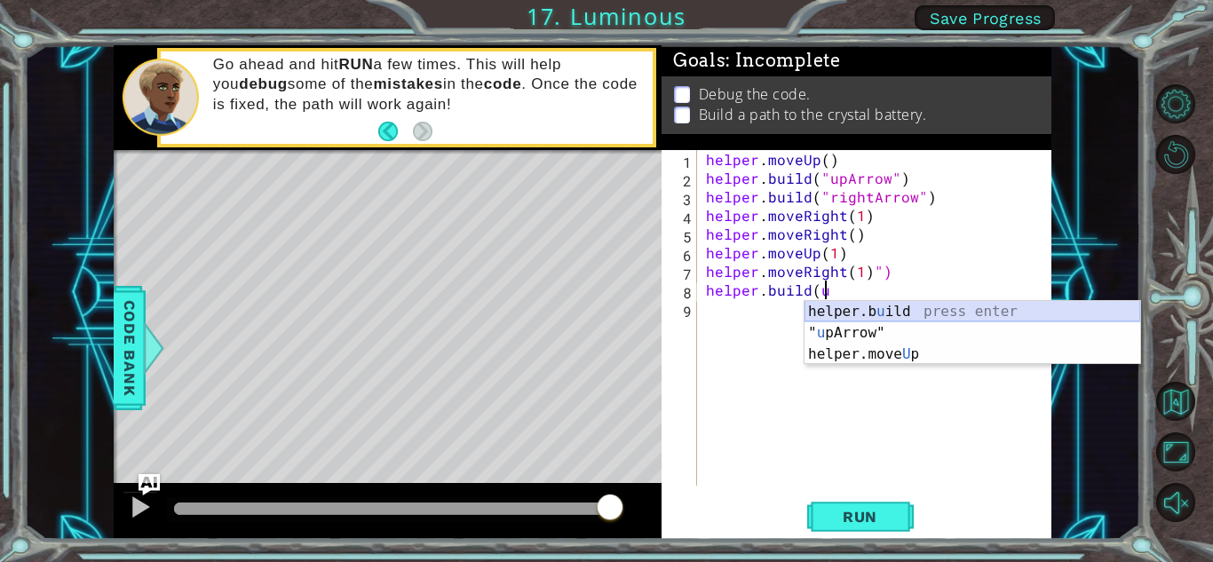
click at [934, 306] on div "helper.b u ild press enter " u [PERSON_NAME]" press enter helper.move U p press…" at bounding box center [972, 354] width 336 height 107
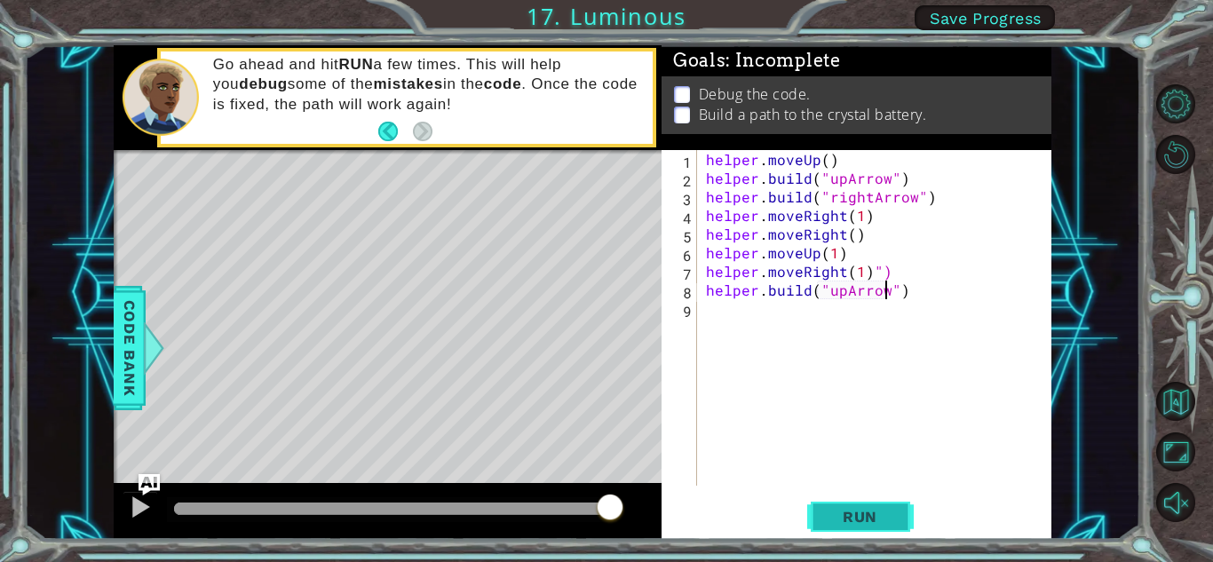
click at [861, 508] on span "Run" at bounding box center [860, 517] width 70 height 18
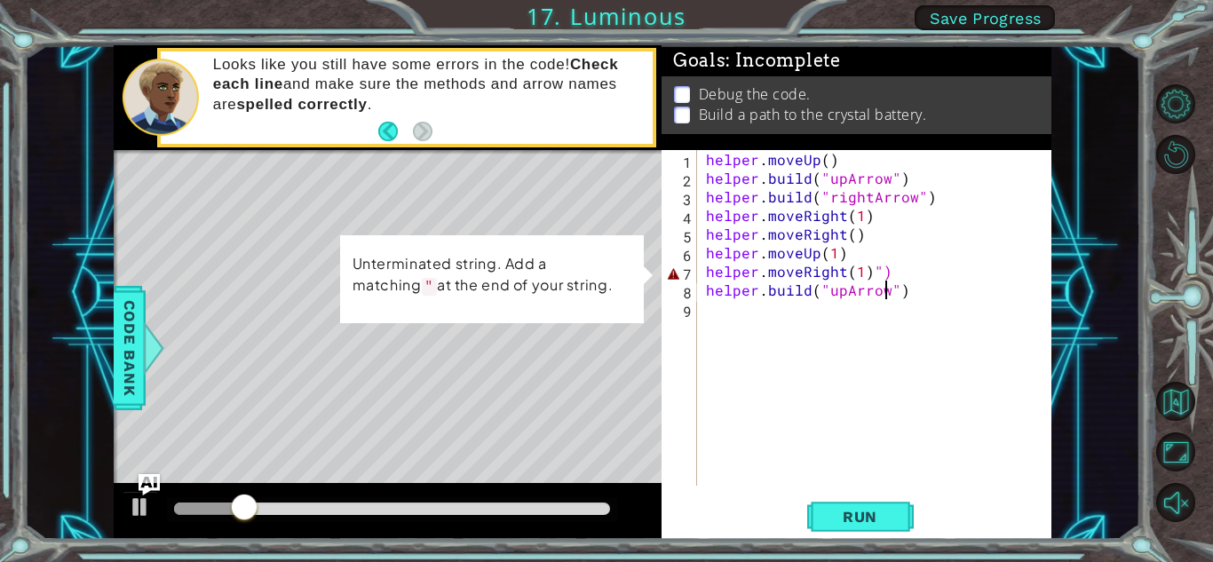
click at [884, 271] on div "helper . moveUp ( ) helper . build ( "upArrow" ) helper . build ( "rightArrow" …" at bounding box center [878, 336] width 353 height 373
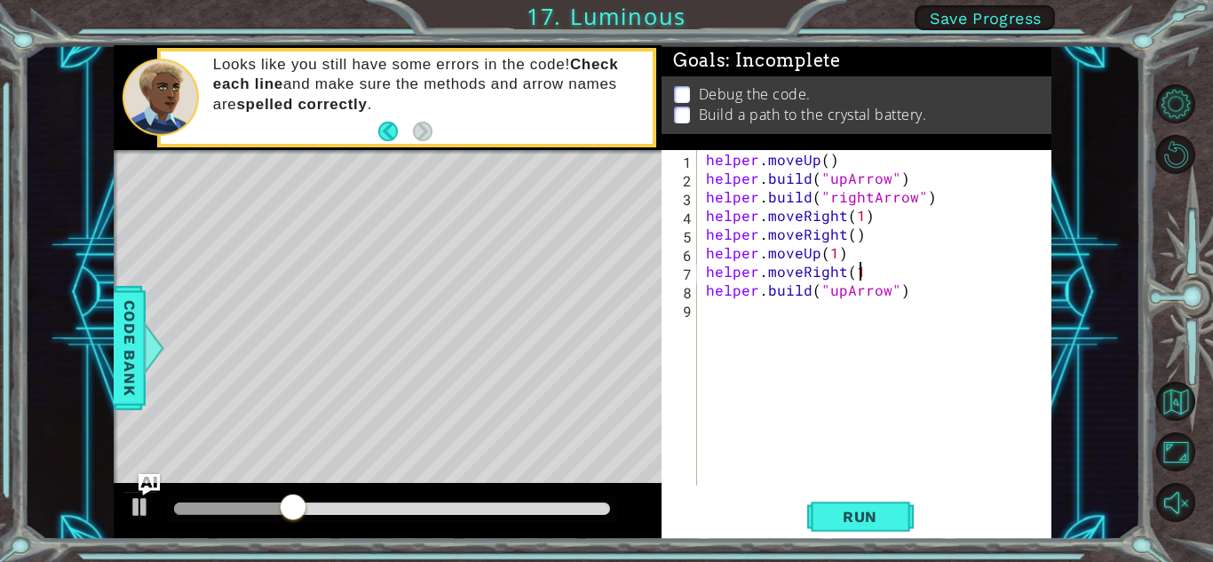
scroll to position [0, 9]
click at [807, 519] on button "Run" at bounding box center [860, 516] width 107 height 39
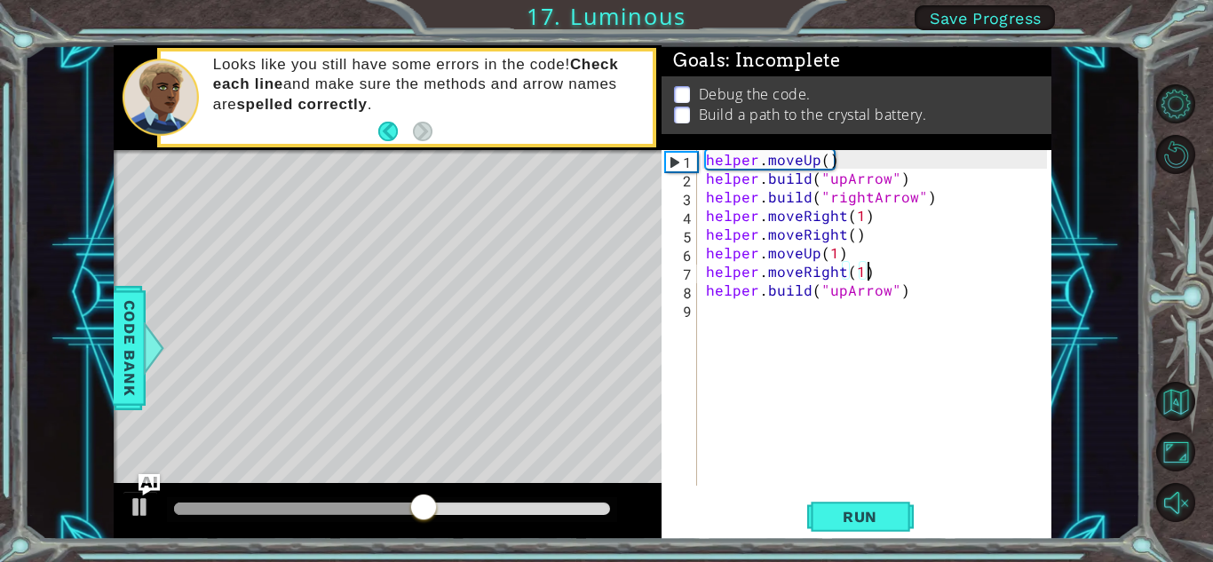
click at [842, 255] on div "helper . moveUp ( ) helper . build ( "upArrow" ) helper . build ( "rightArrow" …" at bounding box center [878, 336] width 353 height 373
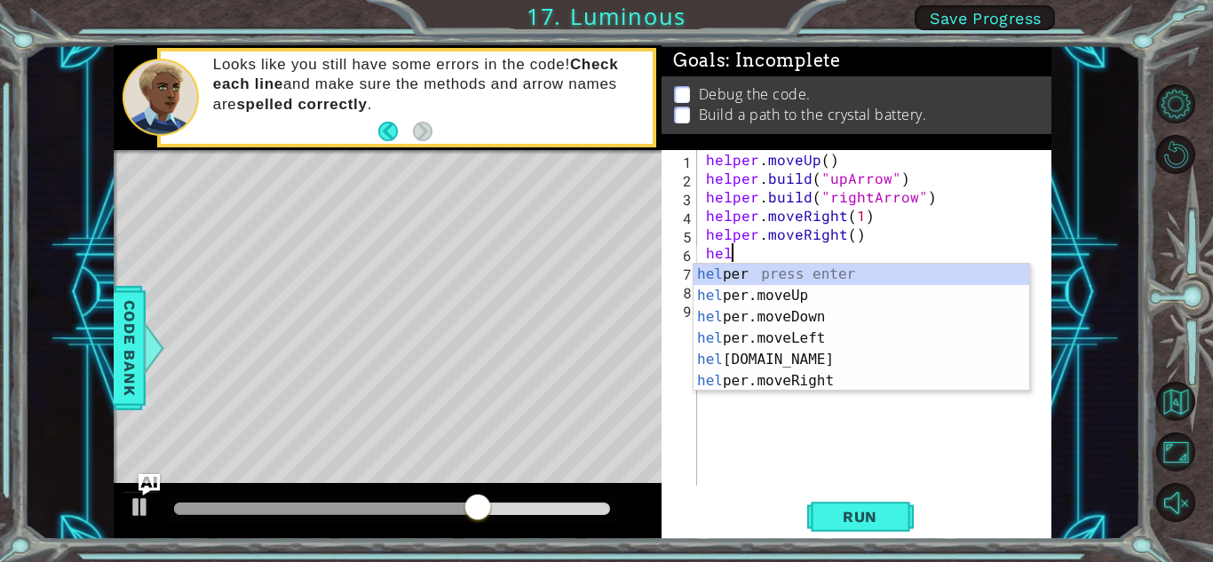
scroll to position [0, 0]
type textarea "h"
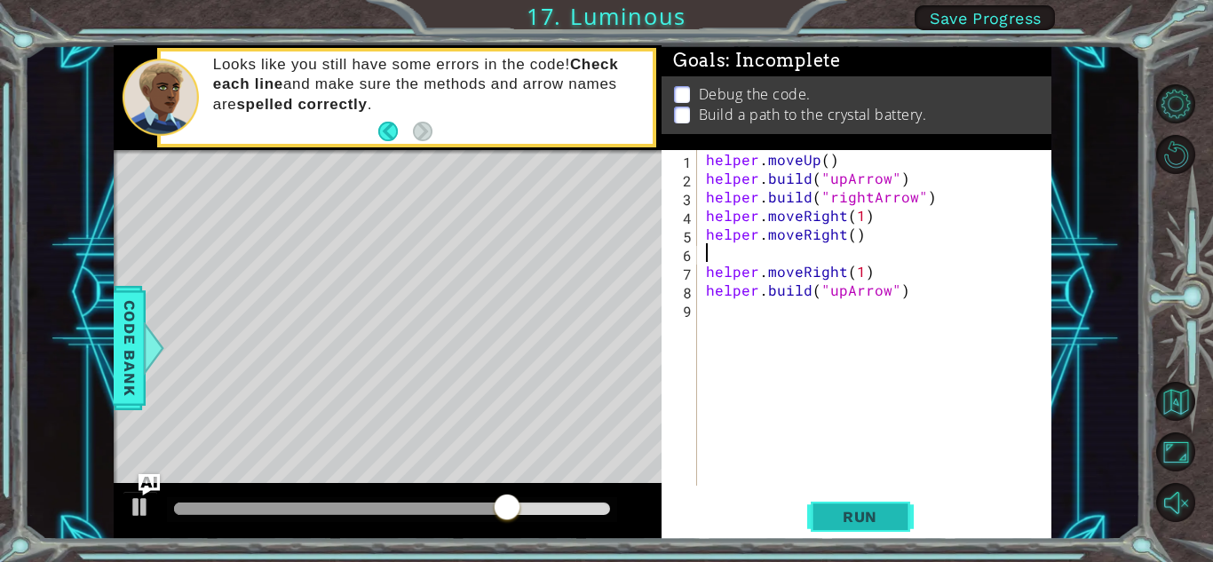
click at [839, 519] on span "Run" at bounding box center [860, 517] width 70 height 18
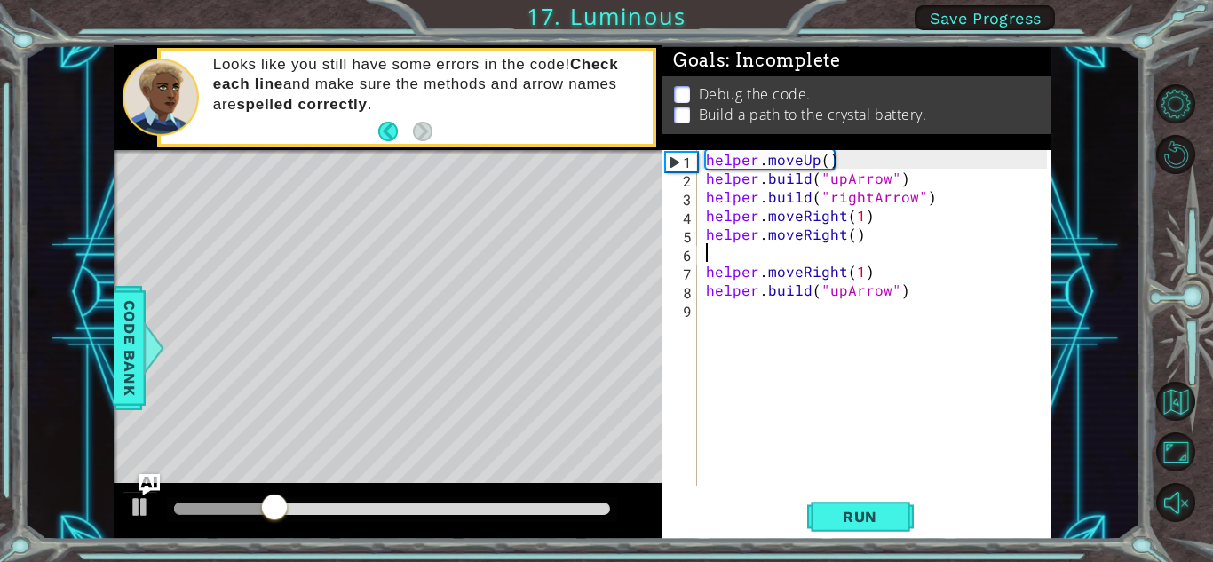
click at [931, 196] on div "helper . moveUp ( ) helper . build ( "upArrow" ) helper . build ( "rightArrow" …" at bounding box center [878, 336] width 353 height 373
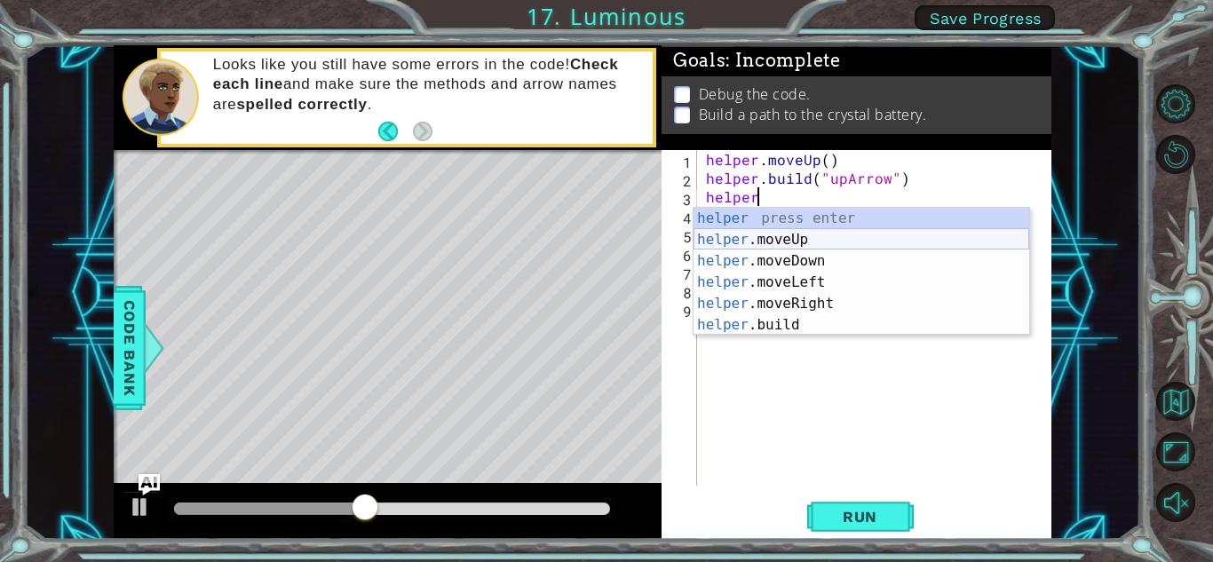
click at [774, 230] on div "helper press enter helper .moveUp press enter helper .moveDown press enter help…" at bounding box center [861, 293] width 336 height 170
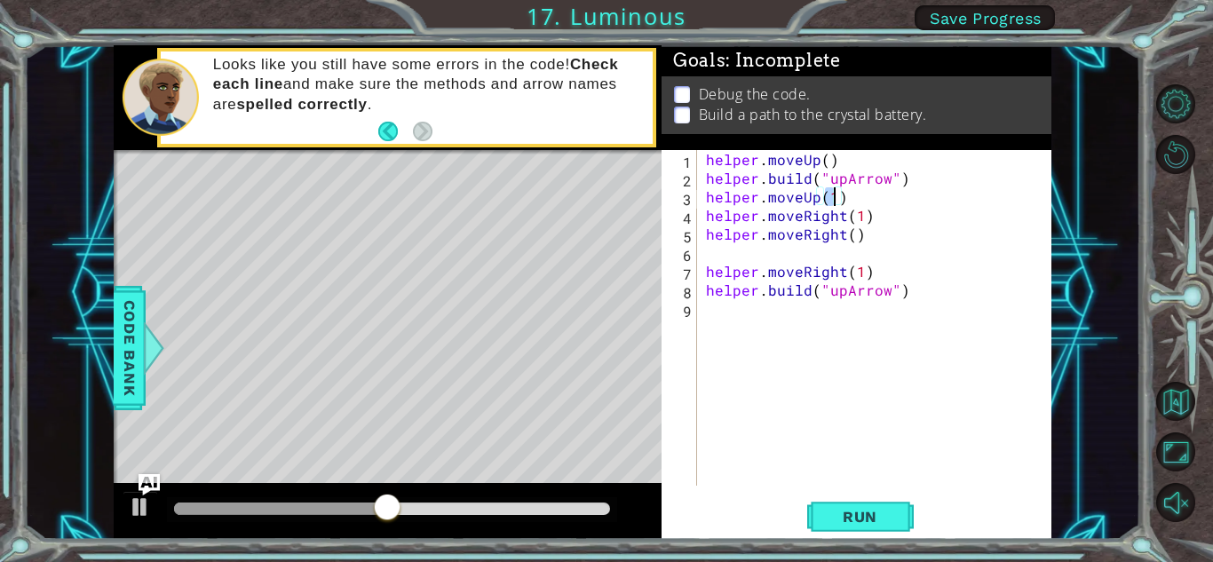
click at [871, 216] on div "helper . moveUp ( ) helper . build ( "upArrow" ) helper . moveUp ( 1 ) helper .…" at bounding box center [878, 336] width 353 height 373
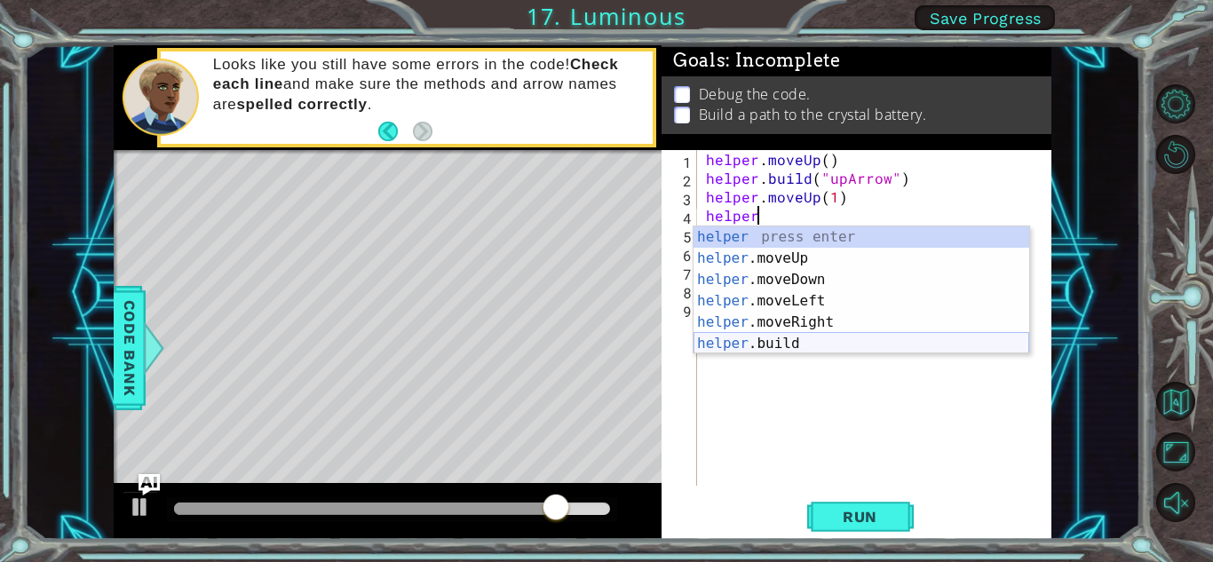
click at [822, 337] on div "helper press enter helper .moveUp press enter helper .moveDown press enter help…" at bounding box center [861, 311] width 336 height 170
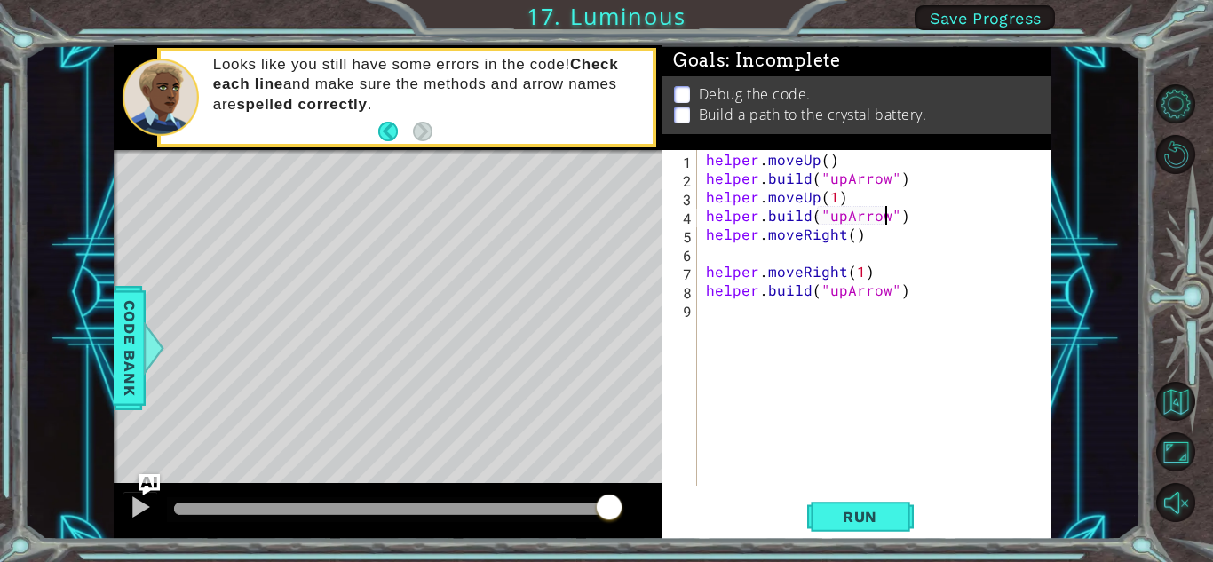
click at [867, 234] on div "helper . moveUp ( ) helper . build ( "upArrow" ) helper . moveUp ( 1 ) helper .…" at bounding box center [878, 336] width 353 height 373
type textarea "helper.moveRight()"
click at [809, 253] on div "helper . moveUp ( ) helper . build ( "upArrow" ) helper . moveUp ( 1 ) helper .…" at bounding box center [878, 336] width 353 height 373
click at [869, 272] on div "helper . moveUp ( ) helper . build ( "upArrow" ) helper . moveUp ( 1 ) helper .…" at bounding box center [878, 336] width 353 height 373
click at [887, 291] on div "helper . moveUp ( ) helper . build ( "upArrow" ) helper . moveUp ( 1 ) helper .…" at bounding box center [878, 336] width 353 height 373
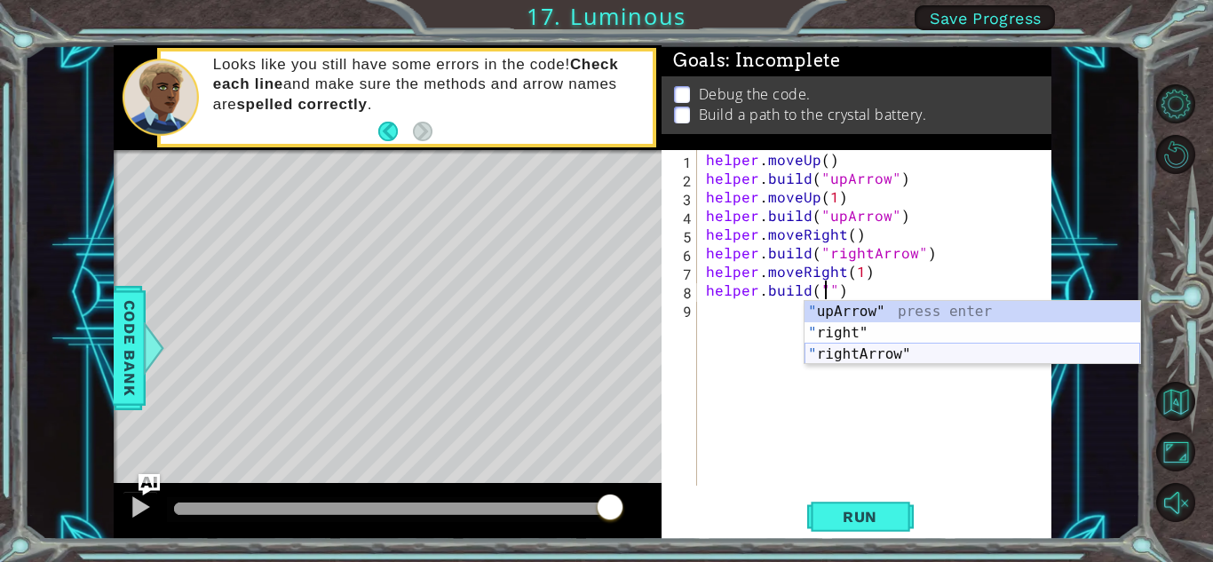
click at [902, 349] on div "" upArrow" press enter " right" press enter " rightArrow" press enter" at bounding box center [972, 354] width 336 height 107
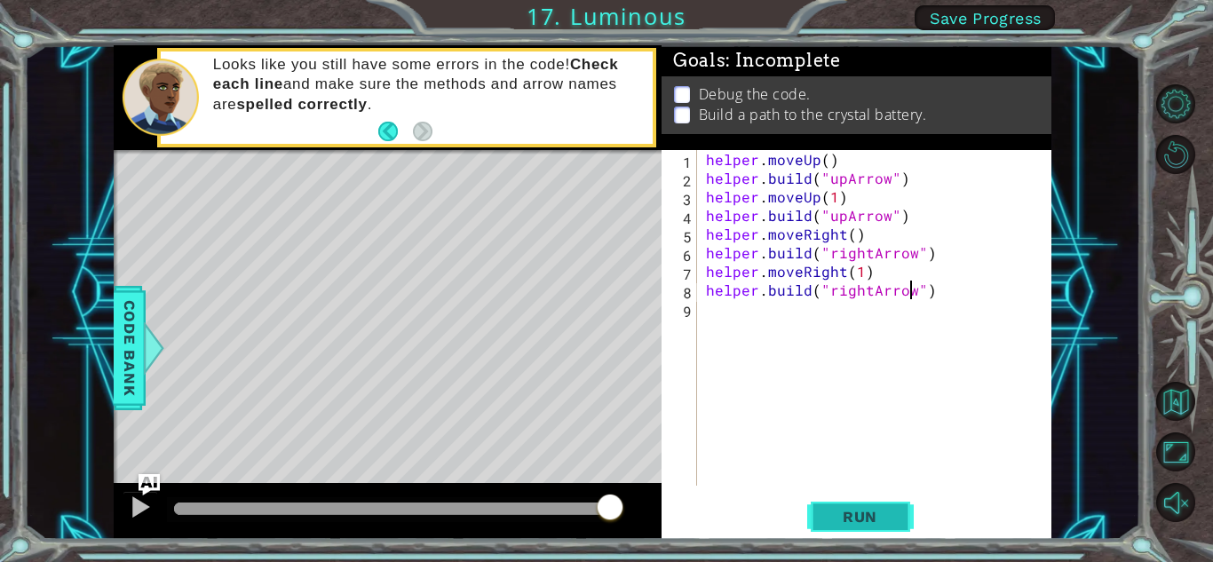
click at [863, 519] on span "Run" at bounding box center [860, 517] width 70 height 18
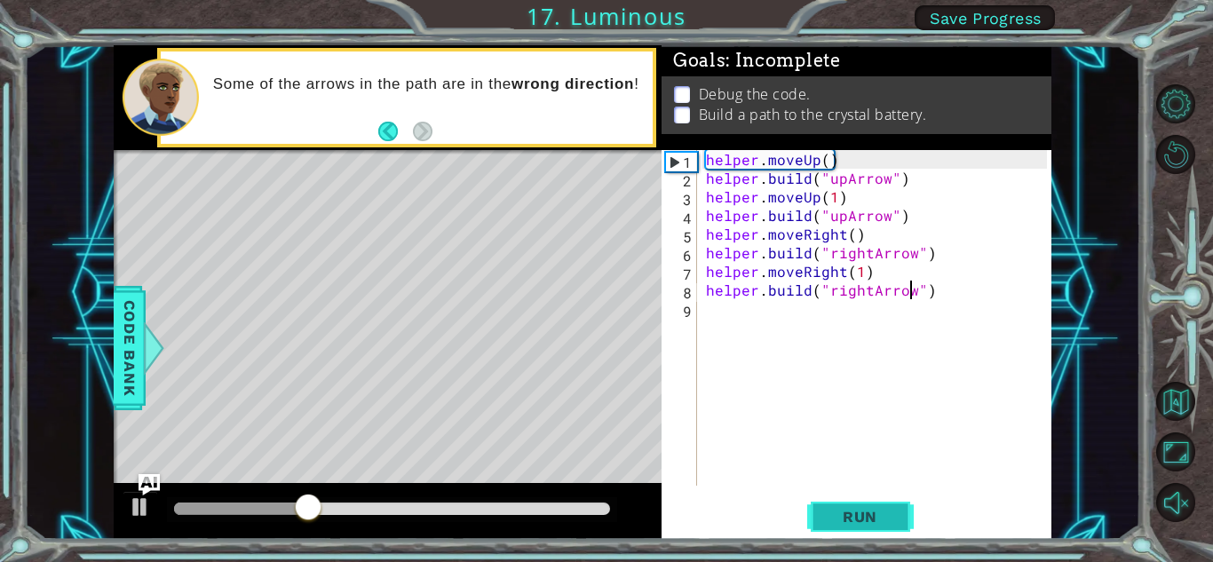
click at [862, 513] on span "Run" at bounding box center [860, 517] width 70 height 18
click at [890, 217] on div "helper . moveUp ( ) helper . build ( "upArrow" ) helper . moveUp ( 1 ) helper .…" at bounding box center [878, 336] width 353 height 373
click at [883, 217] on div "helper . moveUp ( ) helper . build ( "upArrow" ) helper . moveUp ( 1 ) helper .…" at bounding box center [878, 336] width 353 height 373
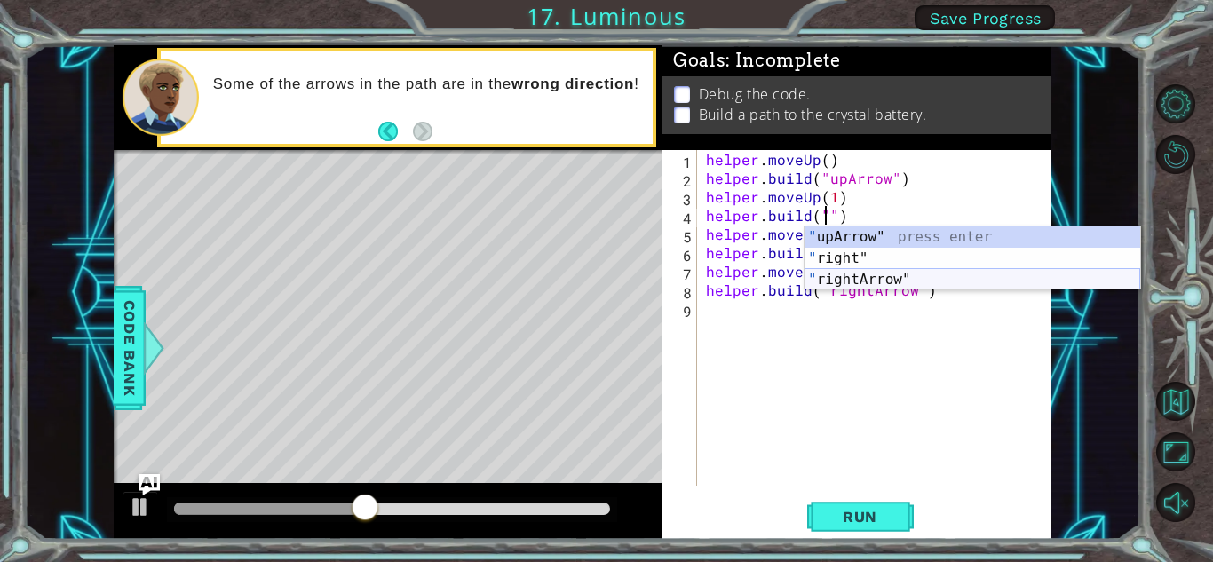
click at [867, 280] on div "" upArrow" press enter " right" press enter " rightArrow" press enter" at bounding box center [972, 279] width 336 height 107
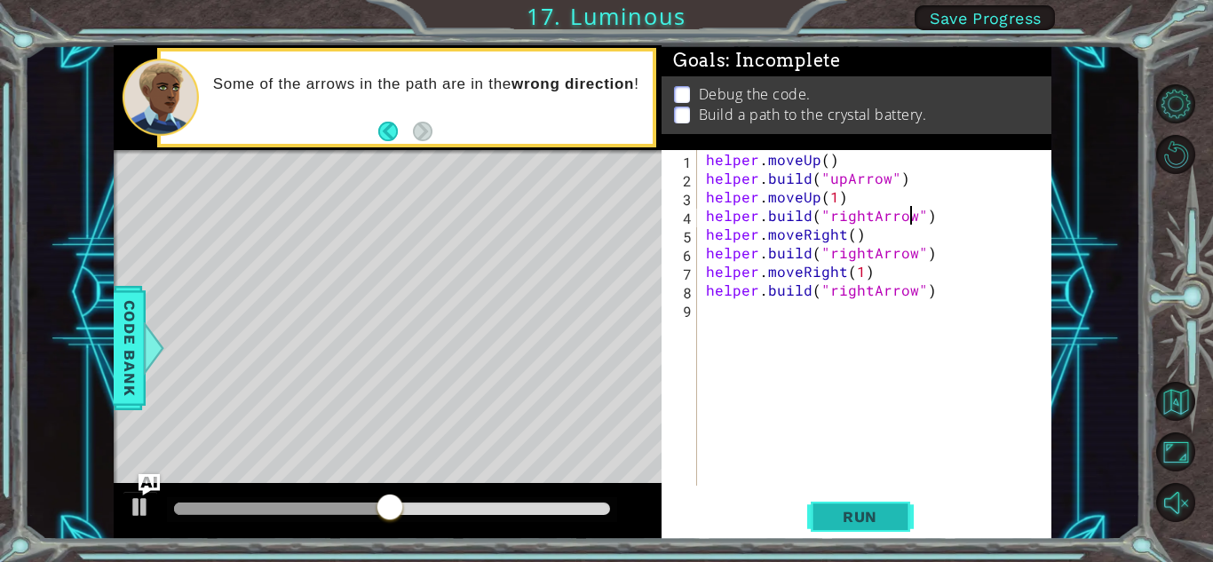
click at [846, 516] on span "Run" at bounding box center [860, 517] width 70 height 18
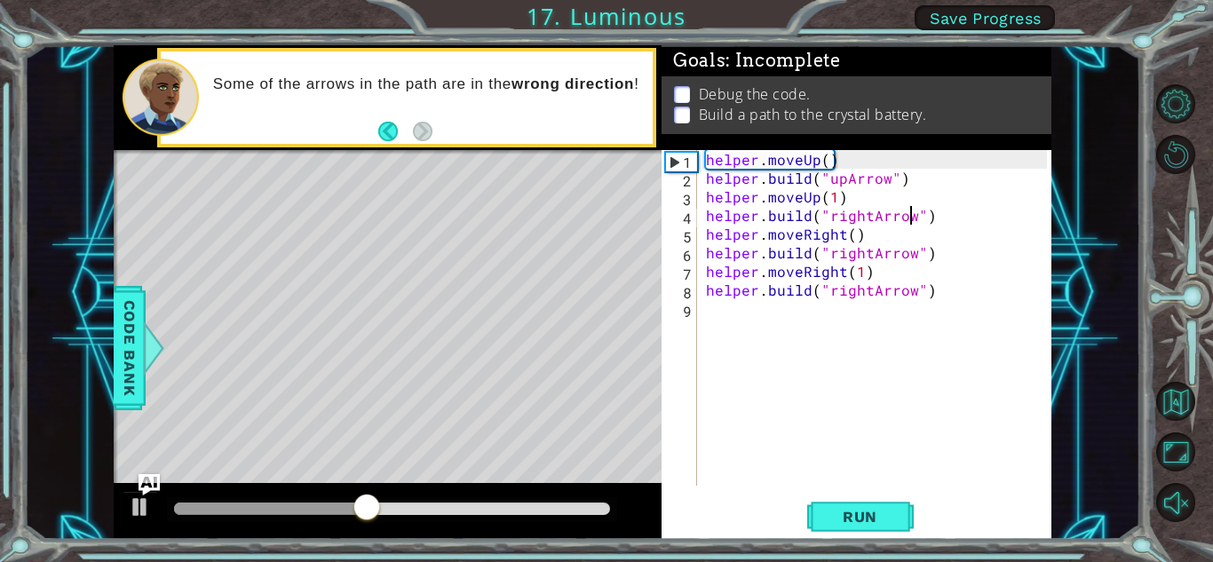
click at [910, 288] on div "helper . moveUp ( ) helper . build ( "upArrow" ) helper . moveUp ( 1 ) helper .…" at bounding box center [878, 336] width 353 height 373
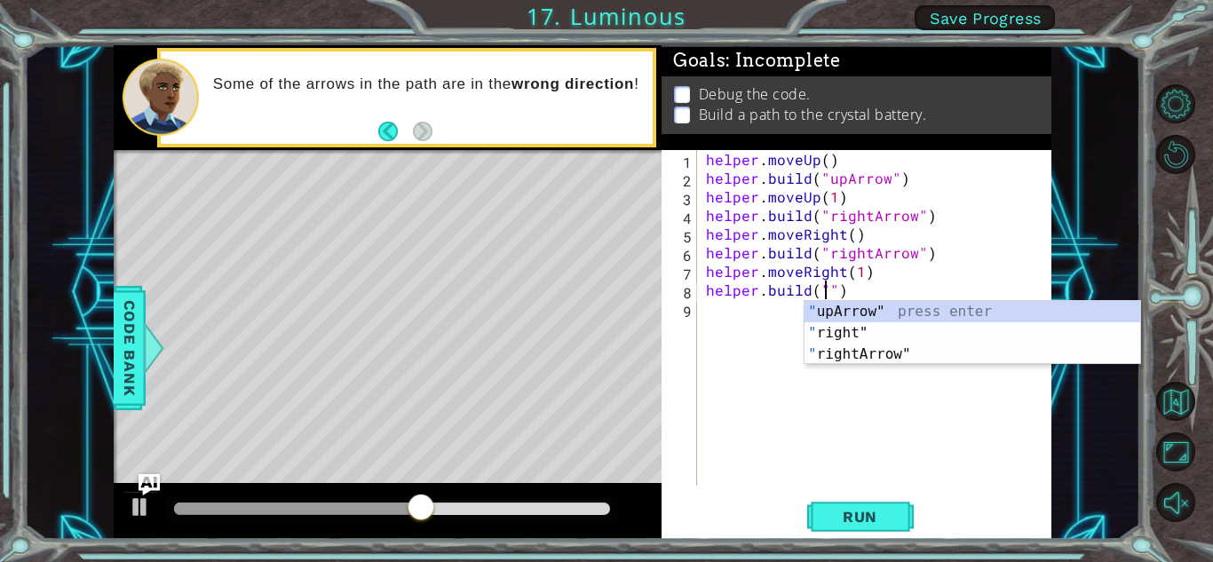
type textarea "[DOMAIN_NAME]("upArrow")"
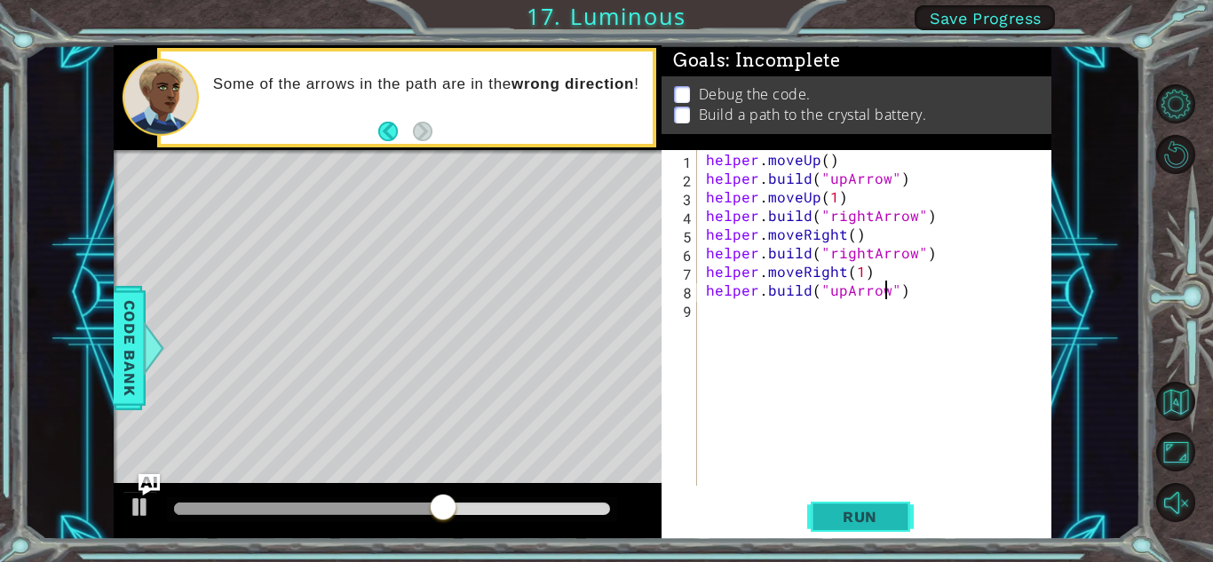
click at [882, 519] on span "Run" at bounding box center [860, 517] width 70 height 18
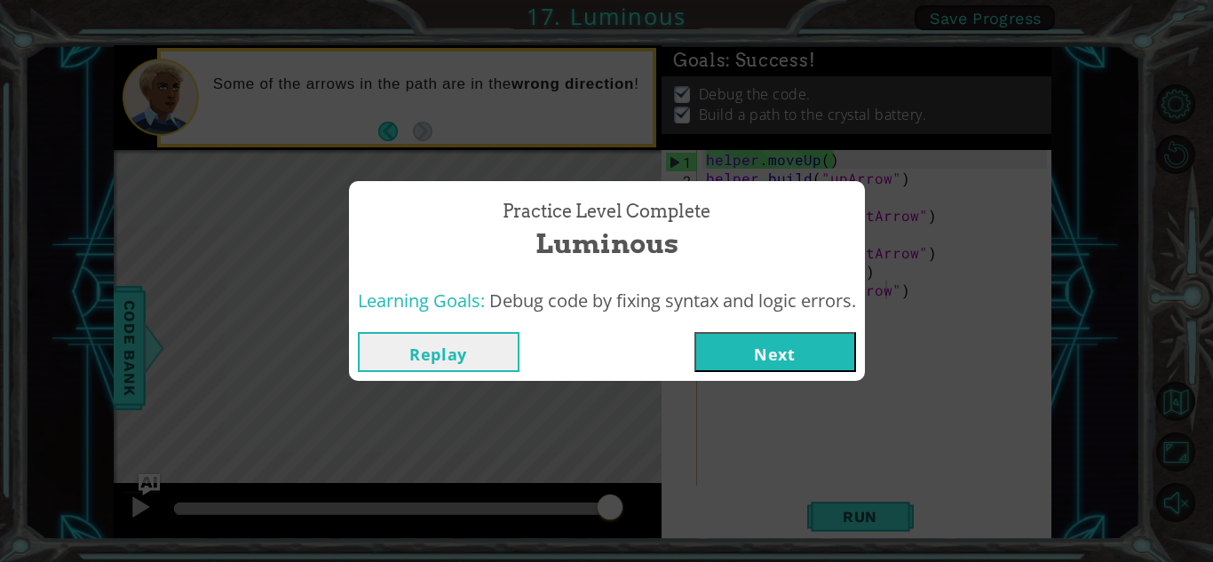
click at [784, 360] on button "Next" at bounding box center [775, 352] width 162 height 40
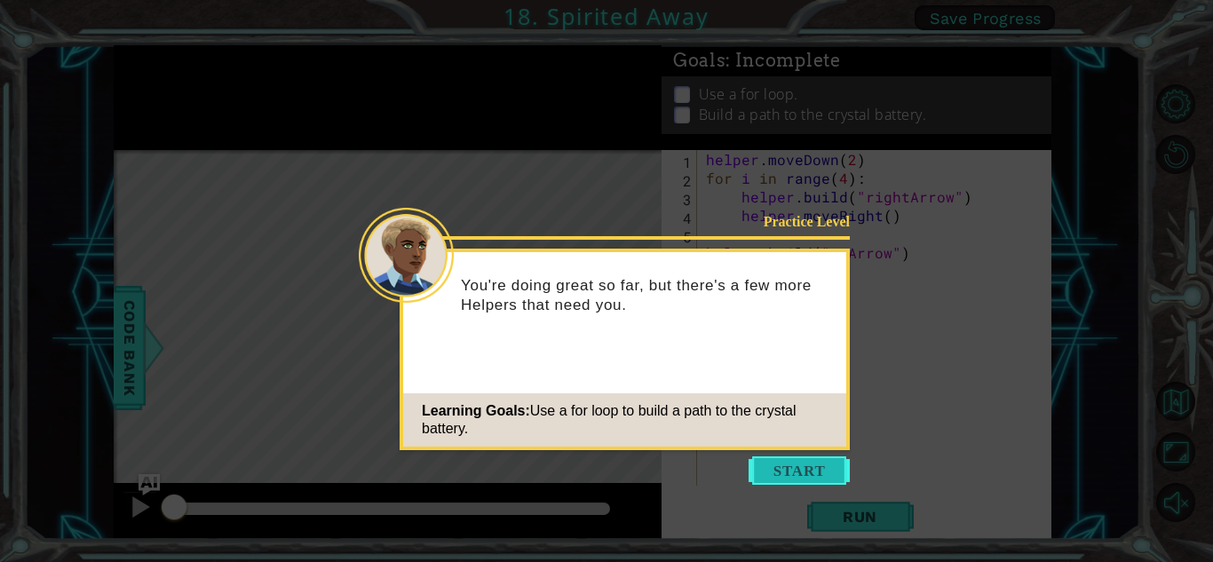
click at [817, 467] on button "Start" at bounding box center [799, 470] width 101 height 28
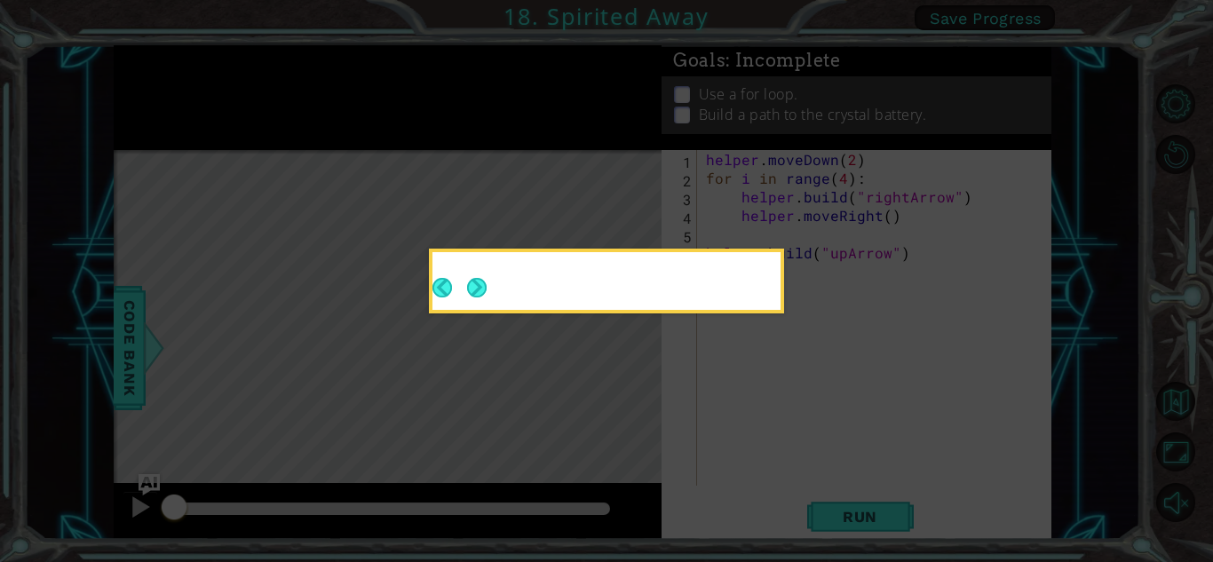
click at [817, 467] on icon at bounding box center [606, 281] width 1213 height 562
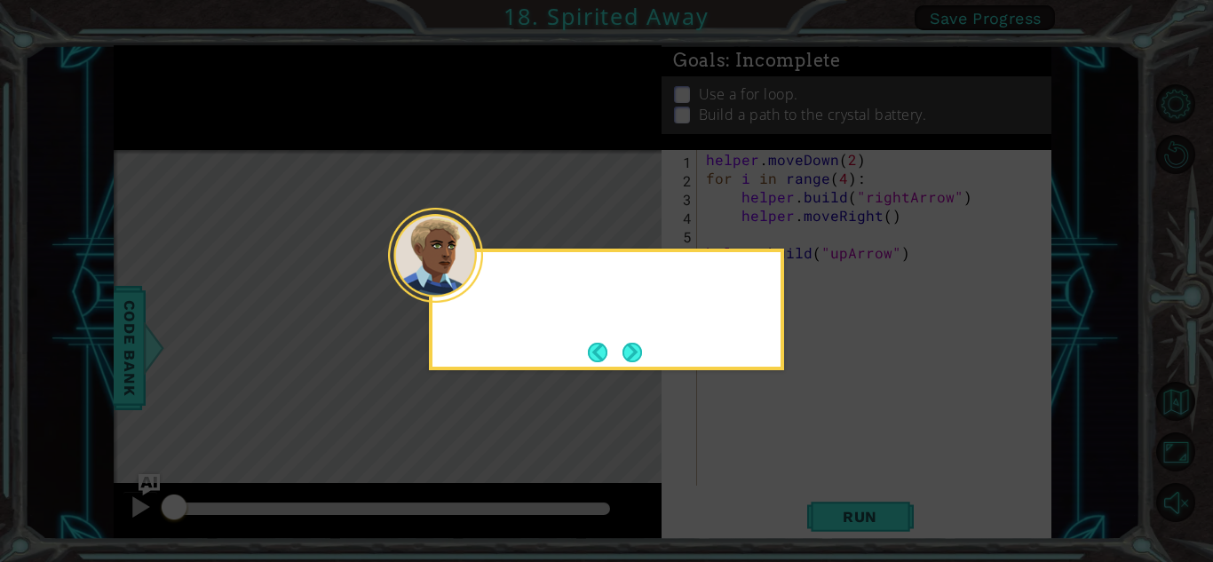
click at [817, 467] on icon at bounding box center [606, 281] width 1213 height 562
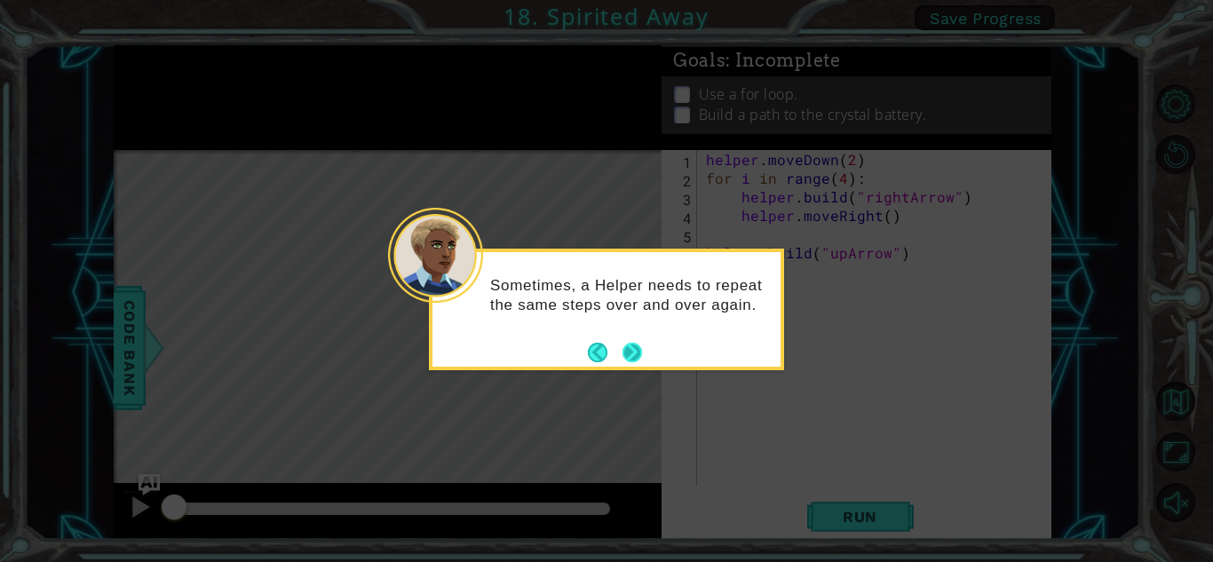
click at [638, 345] on button "Next" at bounding box center [632, 353] width 20 height 20
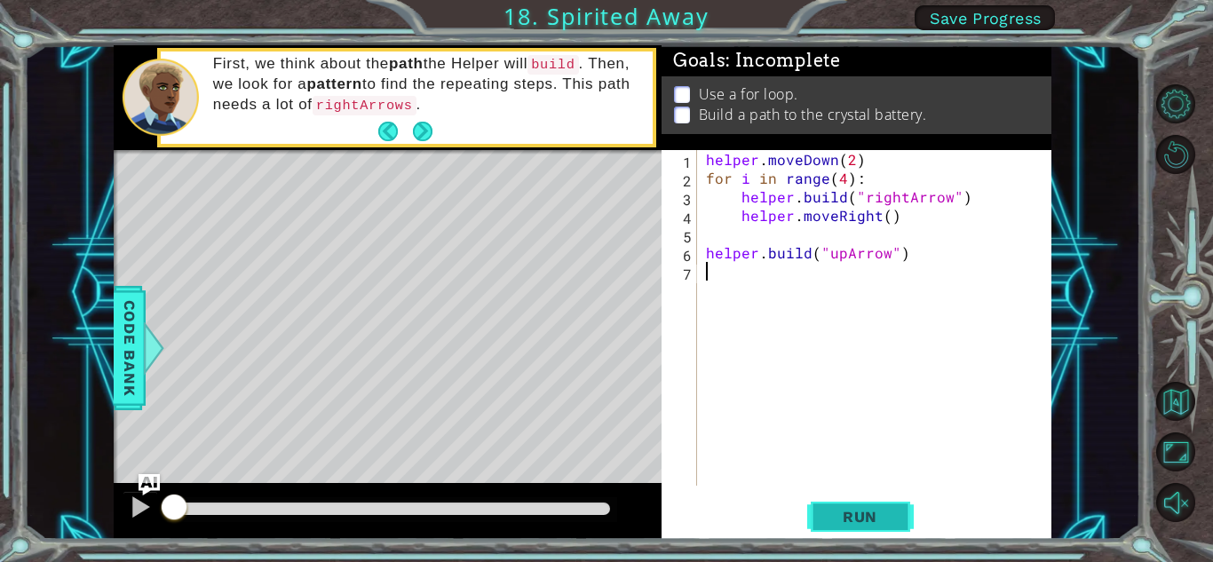
click at [862, 500] on button "Run" at bounding box center [860, 516] width 107 height 39
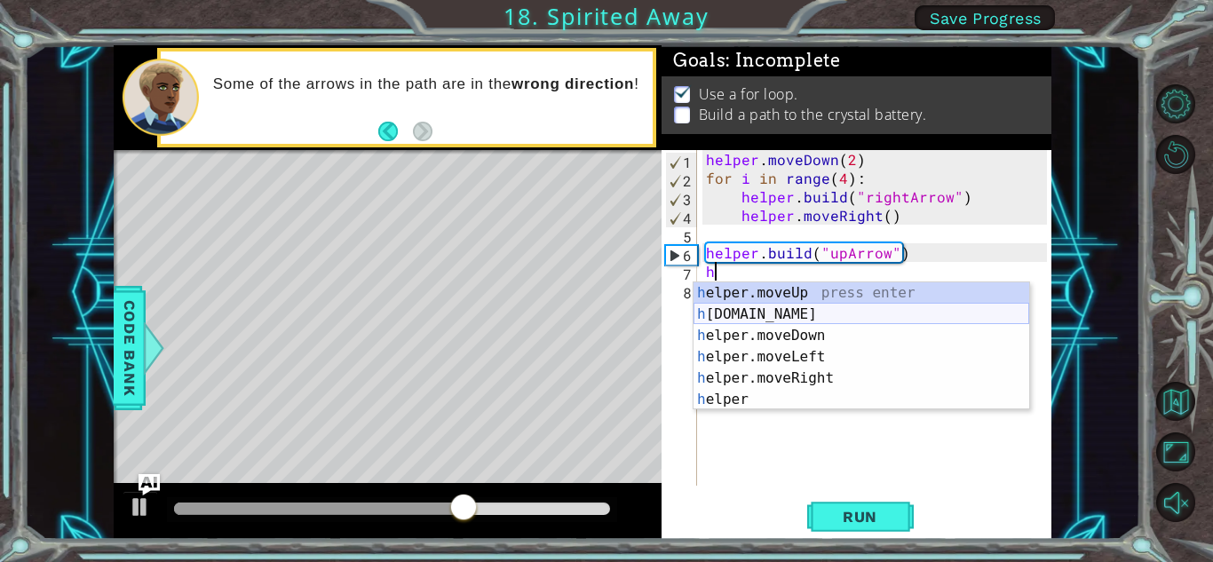
click at [814, 311] on div "h elper.moveUp press enter h [DOMAIN_NAME] press enter h elper.moveDown press e…" at bounding box center [861, 367] width 336 height 170
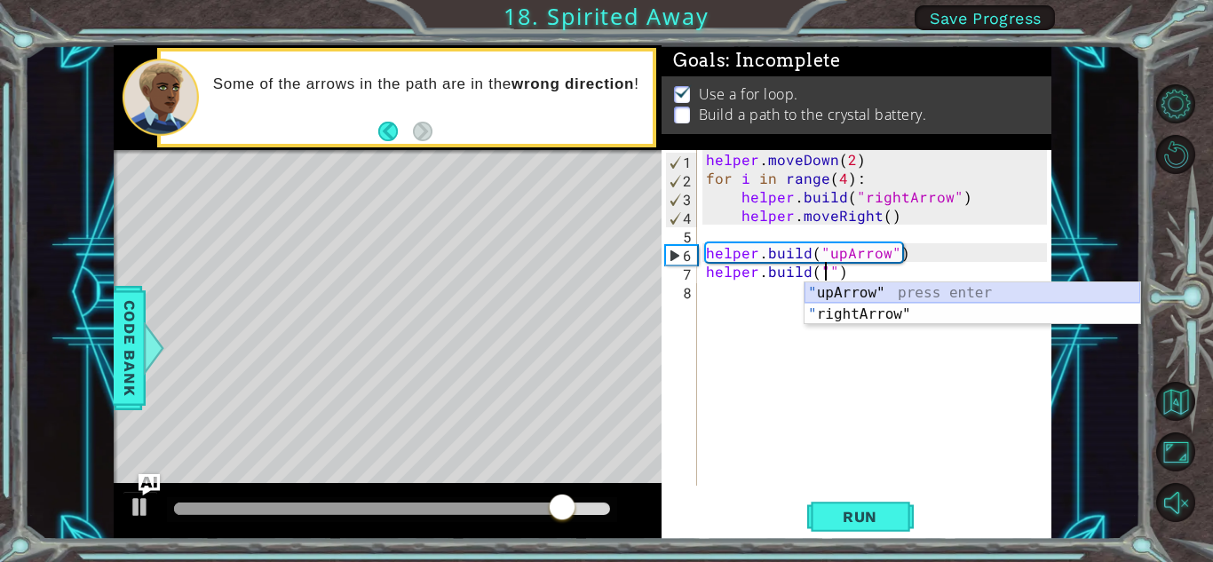
click at [972, 289] on div "" upArrow" press enter " rightArrow" press enter" at bounding box center [972, 324] width 336 height 85
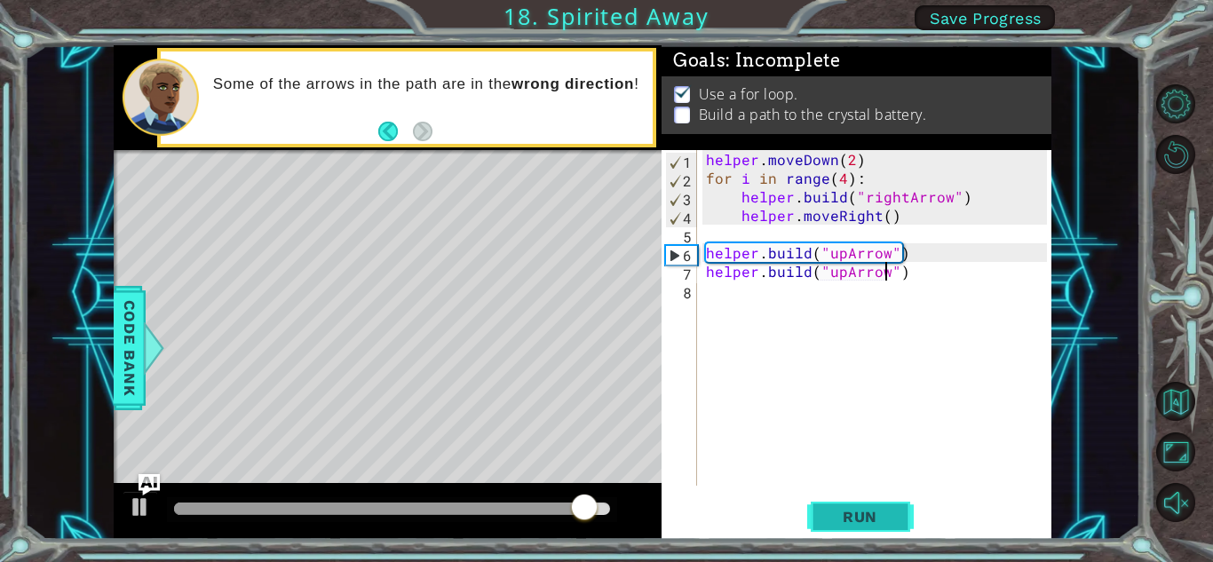
type textarea "[DOMAIN_NAME]("upArrow")"
click at [879, 527] on button "Run" at bounding box center [860, 516] width 107 height 39
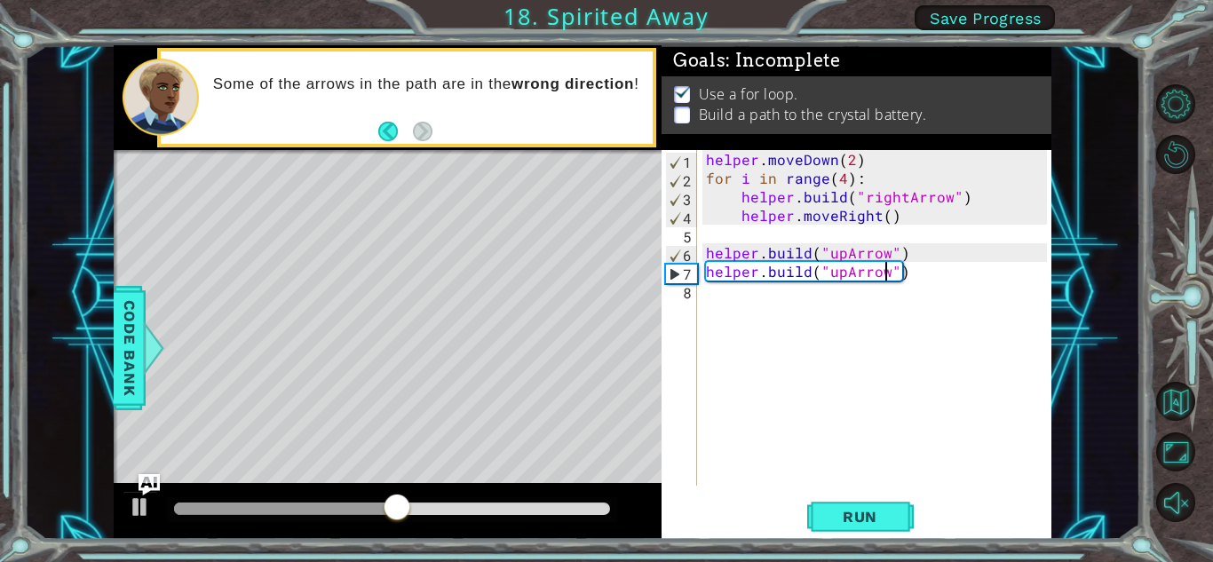
click at [725, 311] on div "helper . moveDown ( 2 ) for i in range ( 4 ) : helper . build ( "rightArrow" ) …" at bounding box center [878, 336] width 353 height 373
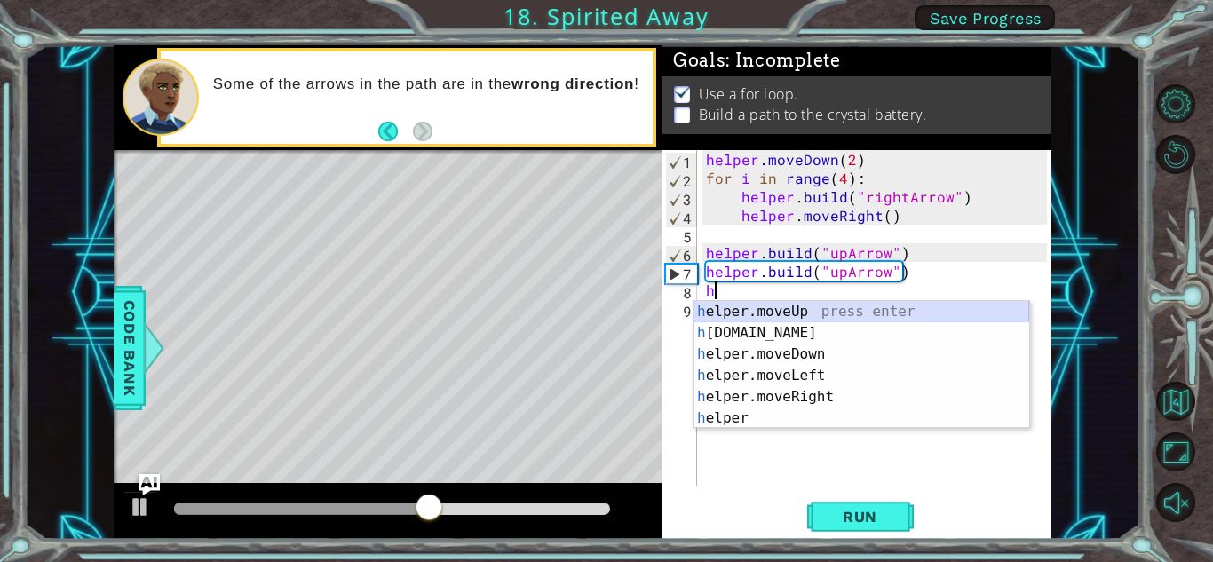
click at [783, 308] on div "h elper.moveUp press enter h [DOMAIN_NAME] press enter h elper.moveDown press e…" at bounding box center [861, 386] width 336 height 170
type textarea "helper.moveUp(1)"
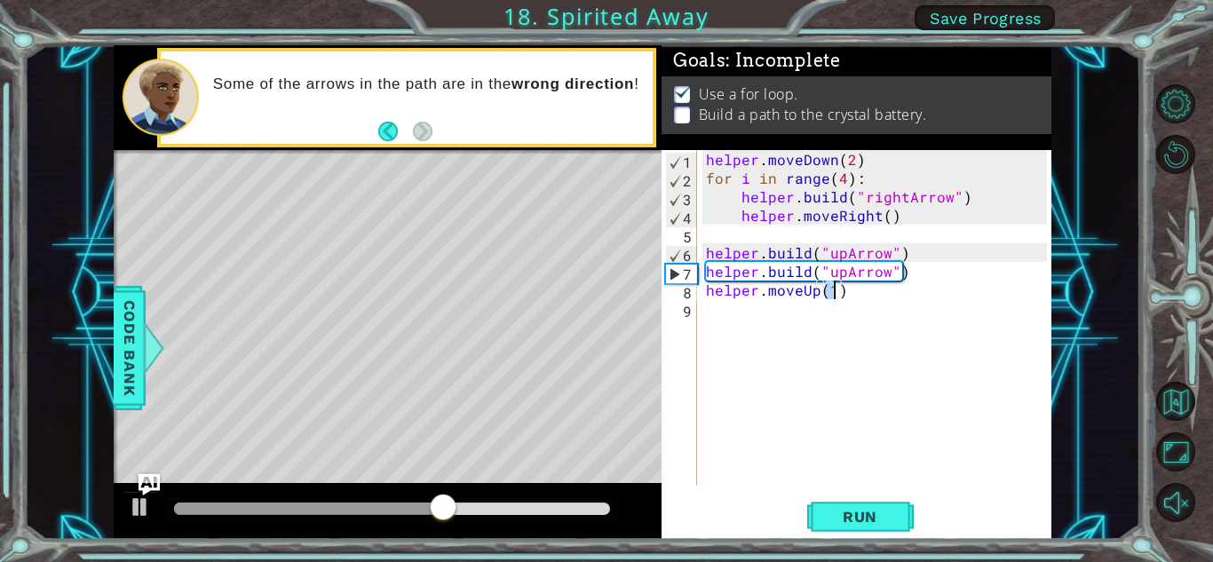
click at [718, 309] on div "helper . moveDown ( 2 ) for i in range ( 4 ) : helper . build ( "rightArrow" ) …" at bounding box center [878, 336] width 353 height 373
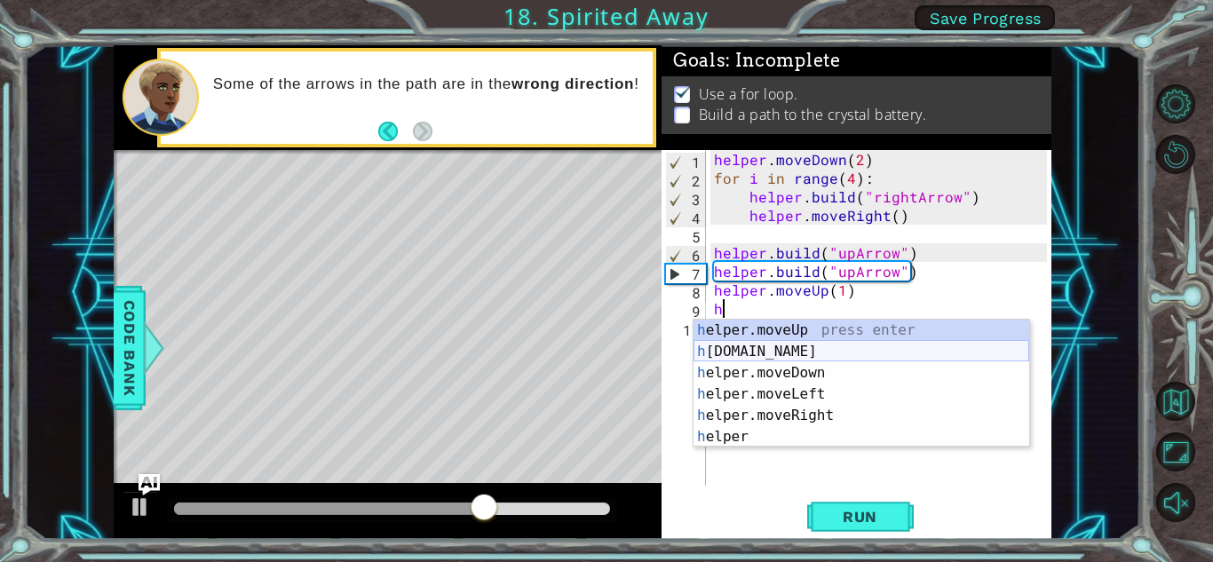
click at [803, 353] on div "h elper.moveUp press enter h [DOMAIN_NAME] press enter h elper.moveDown press e…" at bounding box center [861, 405] width 336 height 170
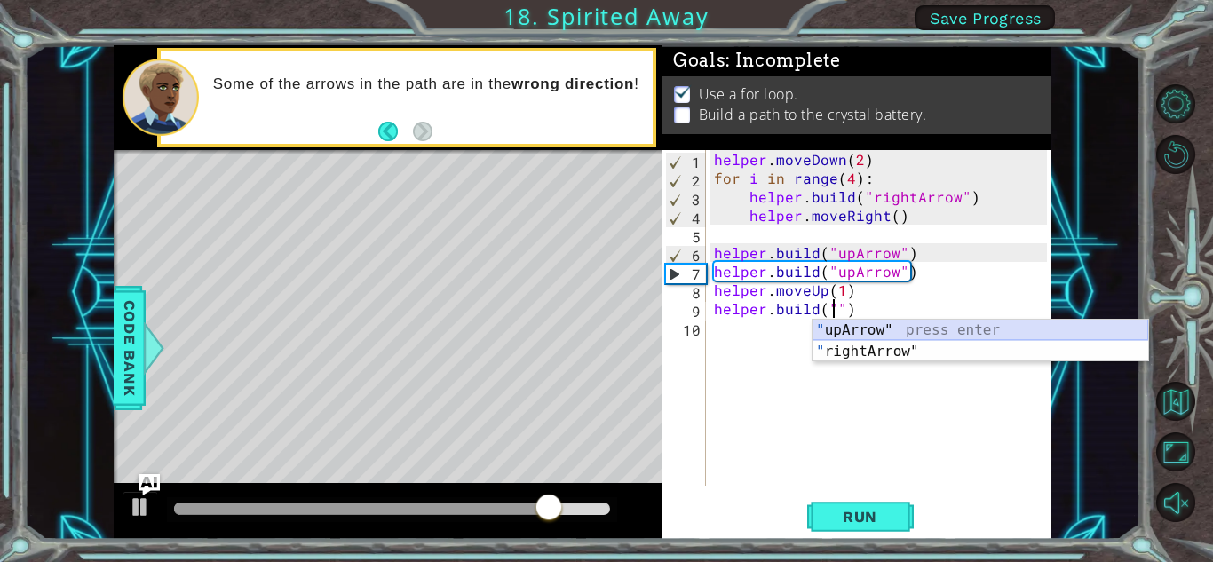
click at [917, 326] on div "" upArrow" press enter " rightArrow" press enter" at bounding box center [980, 362] width 336 height 85
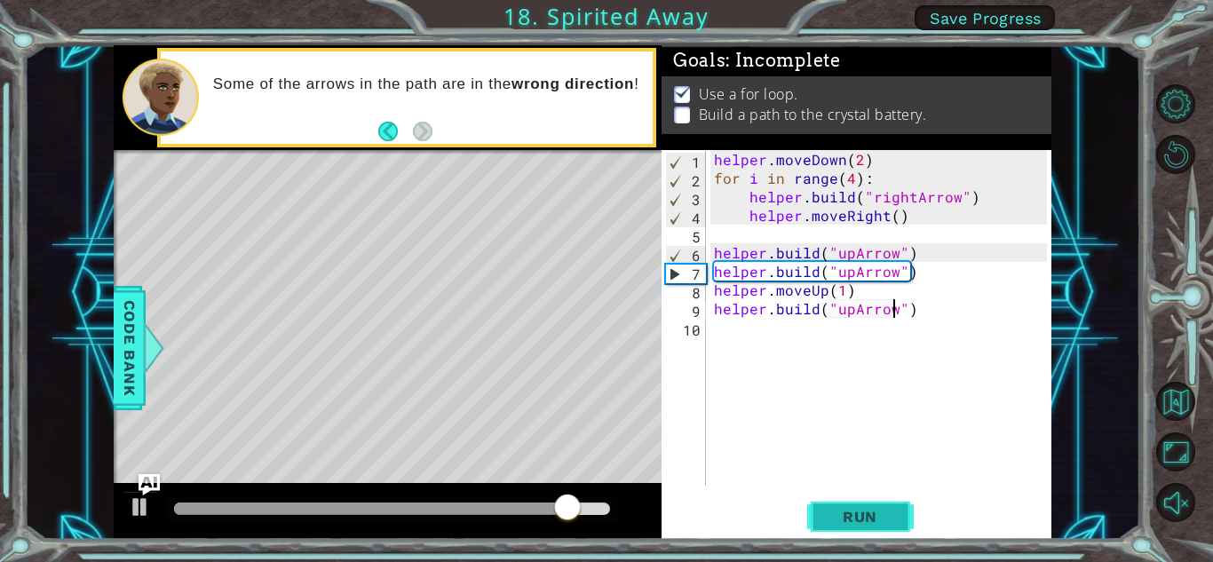
type textarea "[DOMAIN_NAME]("upArrow")"
click at [869, 519] on span "Run" at bounding box center [860, 517] width 70 height 18
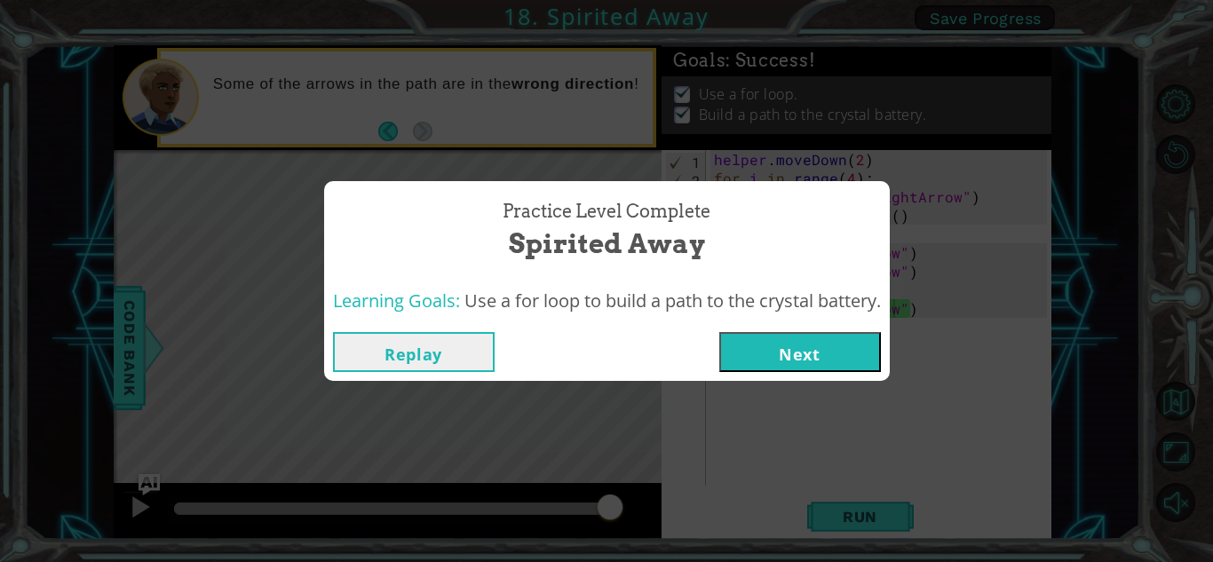
click at [819, 349] on button "Next" at bounding box center [800, 352] width 162 height 40
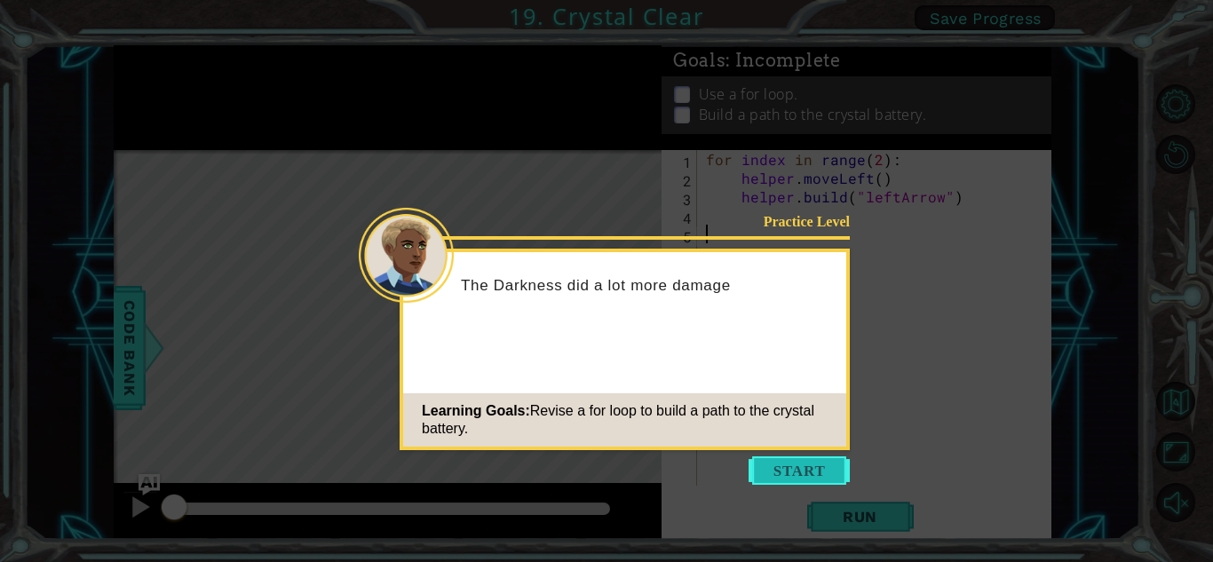
click at [842, 471] on button "Start" at bounding box center [799, 470] width 101 height 28
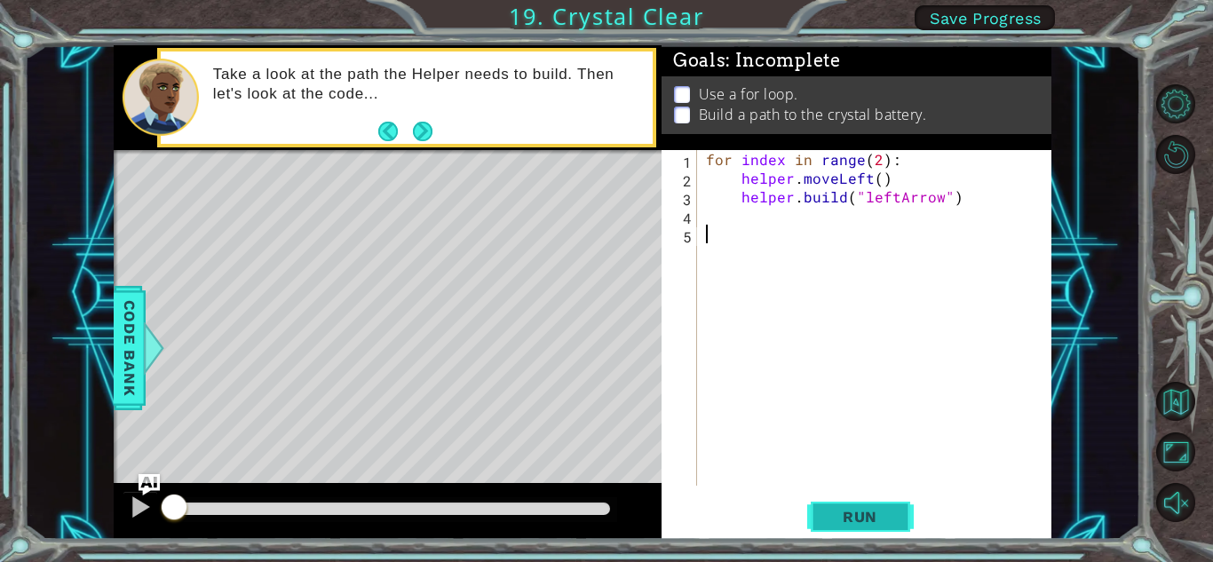
click at [865, 505] on button "Run" at bounding box center [860, 516] width 107 height 39
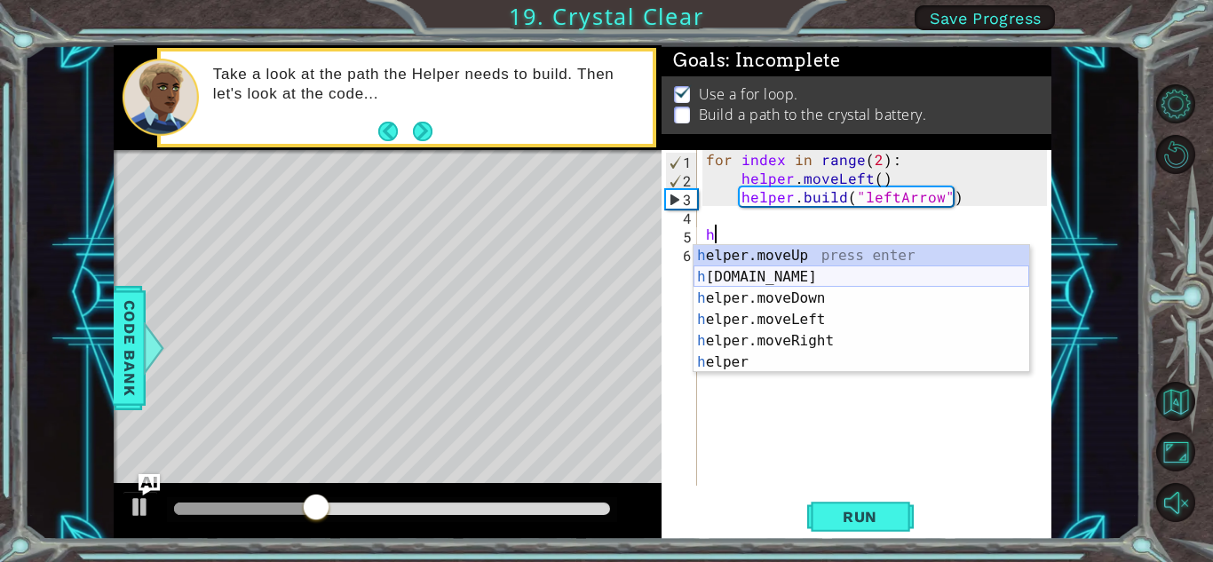
click at [802, 267] on div "h elper.moveUp press enter h [DOMAIN_NAME] press enter h elper.moveDown press e…" at bounding box center [861, 330] width 336 height 170
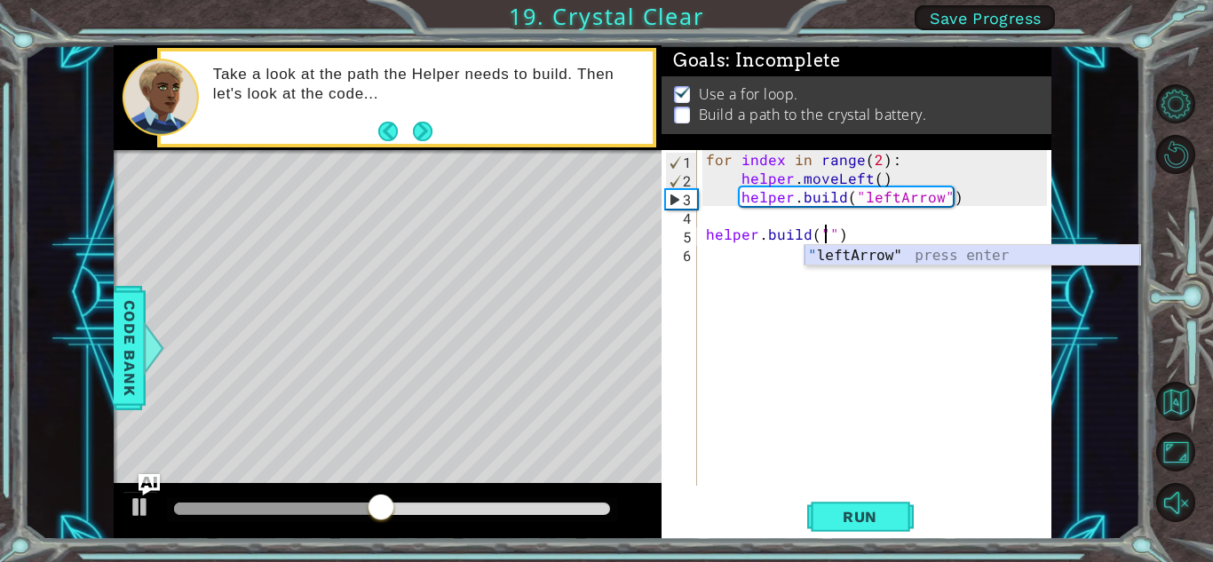
click at [869, 252] on div "" leftArrow" press enter" at bounding box center [972, 277] width 336 height 64
type textarea "[DOMAIN_NAME]("leftArrow")"
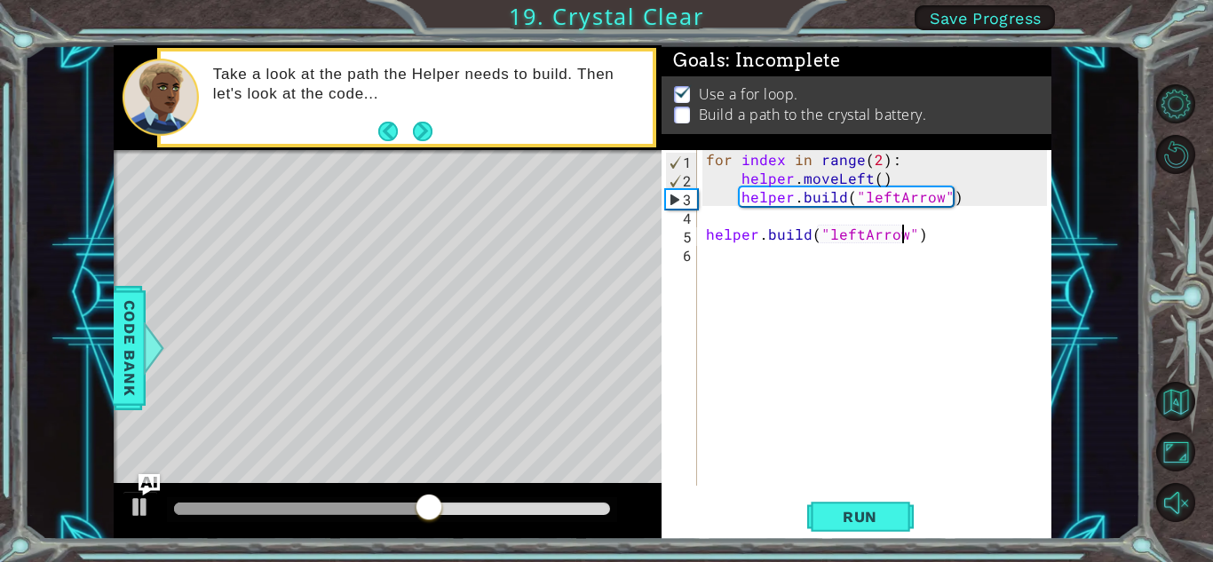
click at [716, 252] on div "for index in range ( 2 ) : helper . moveLeft ( ) helper . build ( "leftArrow" )…" at bounding box center [878, 336] width 353 height 373
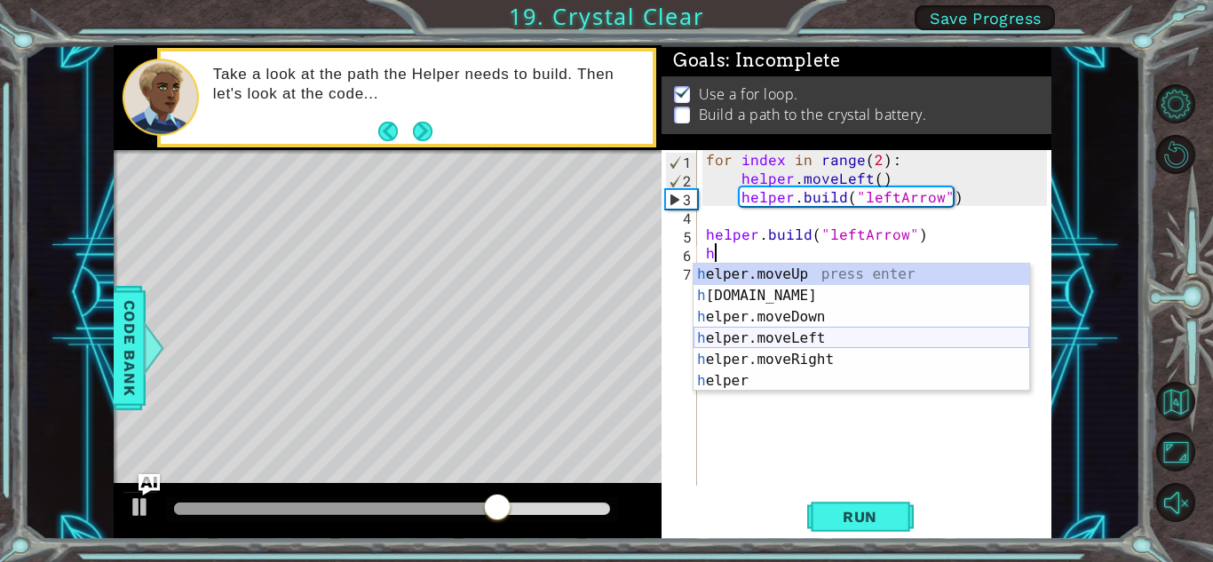
click at [787, 337] on div "h elper.moveUp press enter h [DOMAIN_NAME] press enter h elper.moveDown press e…" at bounding box center [861, 349] width 336 height 170
type textarea "helper.moveLeft(1)"
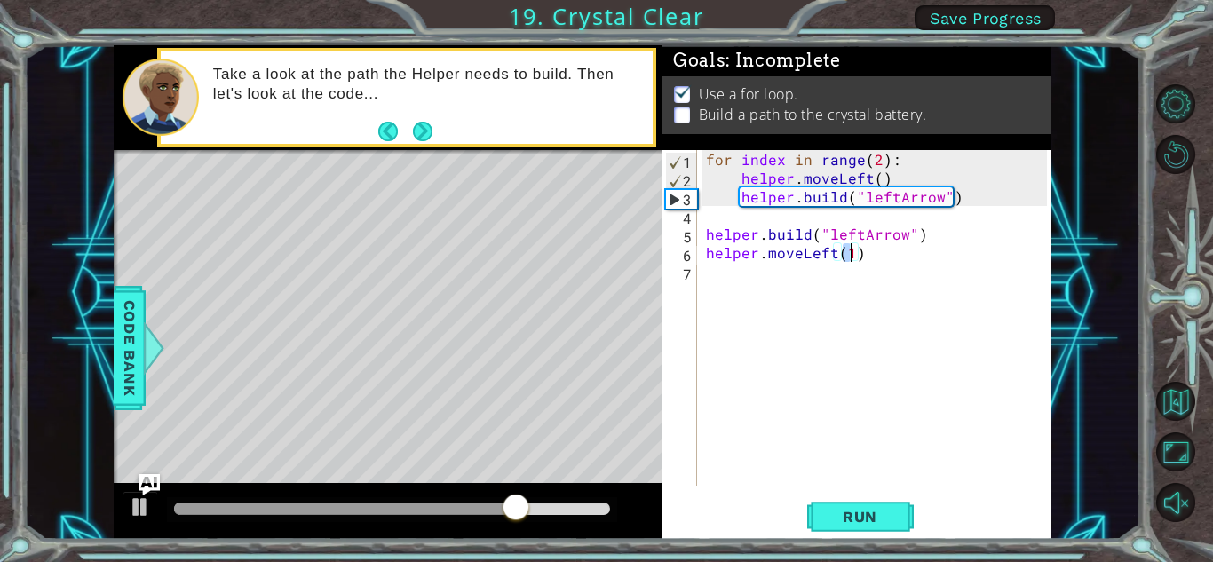
click at [741, 272] on div "for index in range ( 2 ) : helper . moveLeft ( ) helper . build ( "leftArrow" )…" at bounding box center [878, 336] width 353 height 373
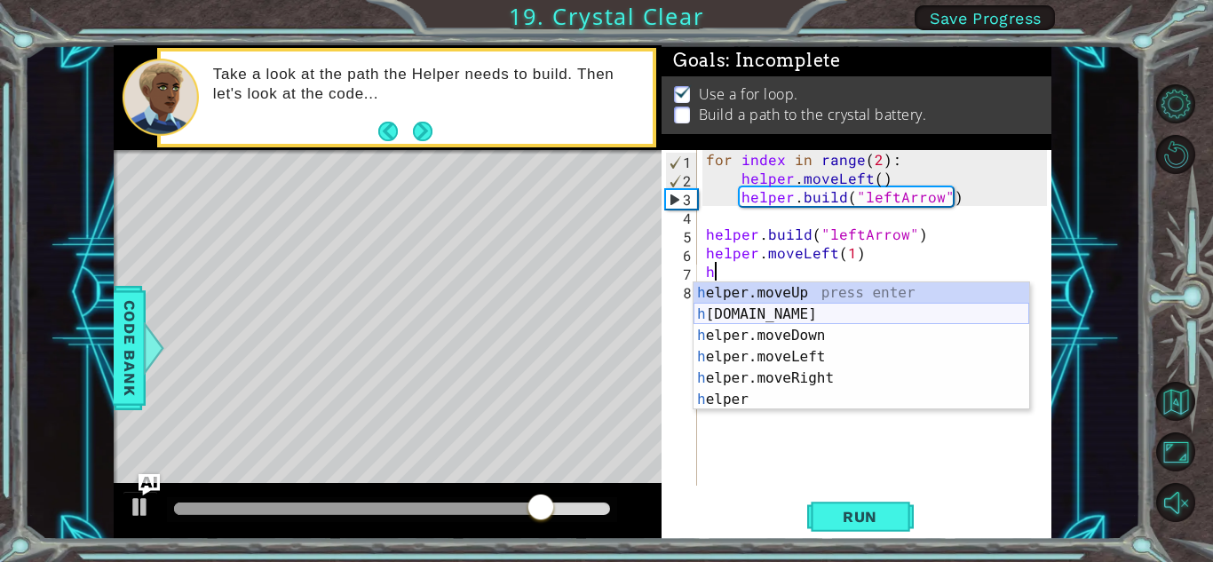
click at [788, 314] on div "h elper.moveUp press enter h [DOMAIN_NAME] press enter h elper.moveDown press e…" at bounding box center [861, 367] width 336 height 170
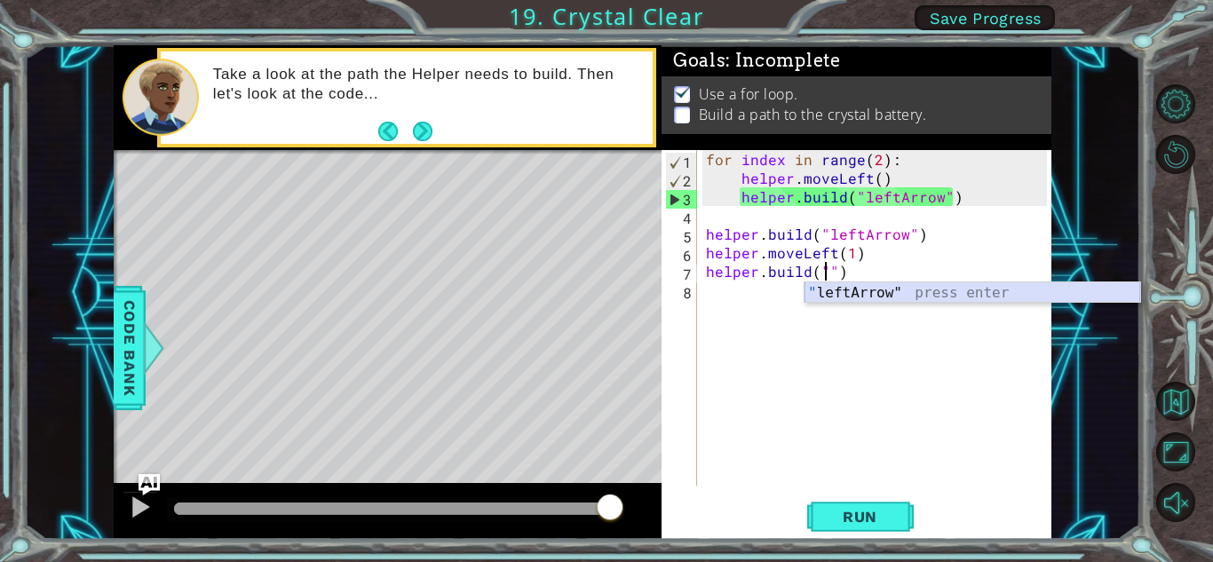
click at [895, 295] on div "" leftArrow" press enter" at bounding box center [972, 314] width 336 height 64
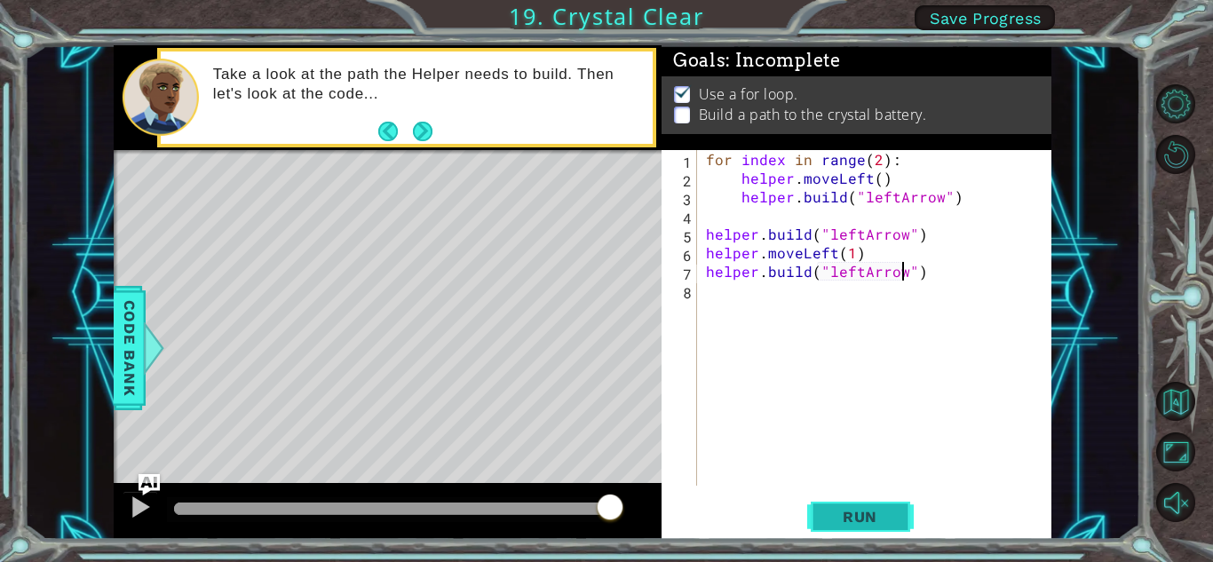
type textarea "[DOMAIN_NAME]("leftArrow")"
click at [844, 532] on button "Run" at bounding box center [860, 516] width 107 height 39
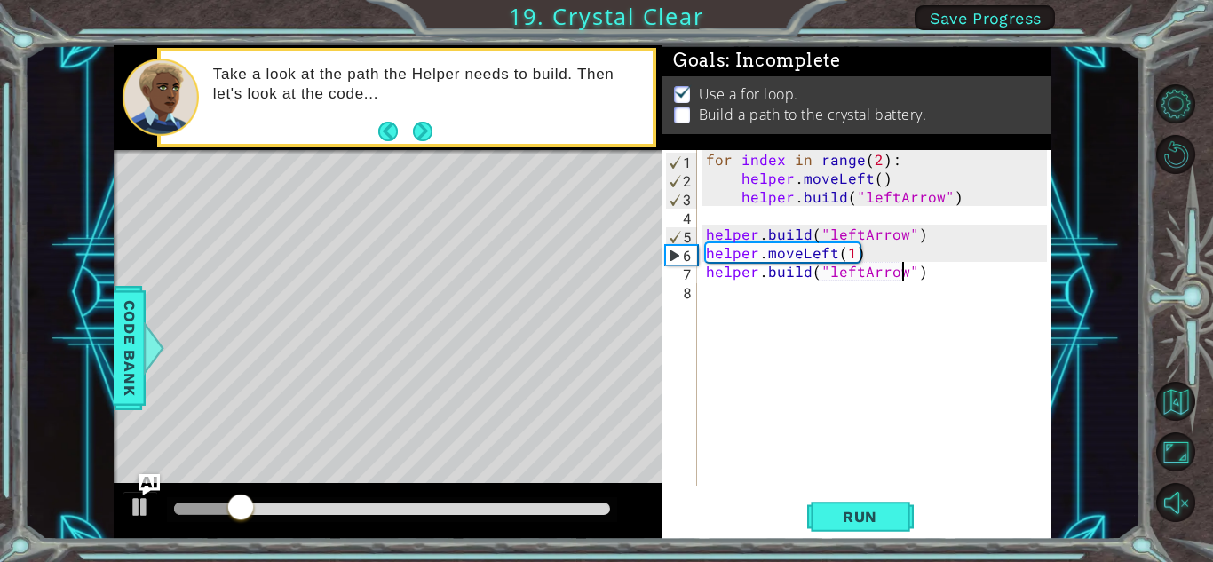
click at [712, 292] on div "for index in range ( 2 ) : helper . moveLeft ( ) helper . build ( "leftArrow" )…" at bounding box center [878, 336] width 353 height 373
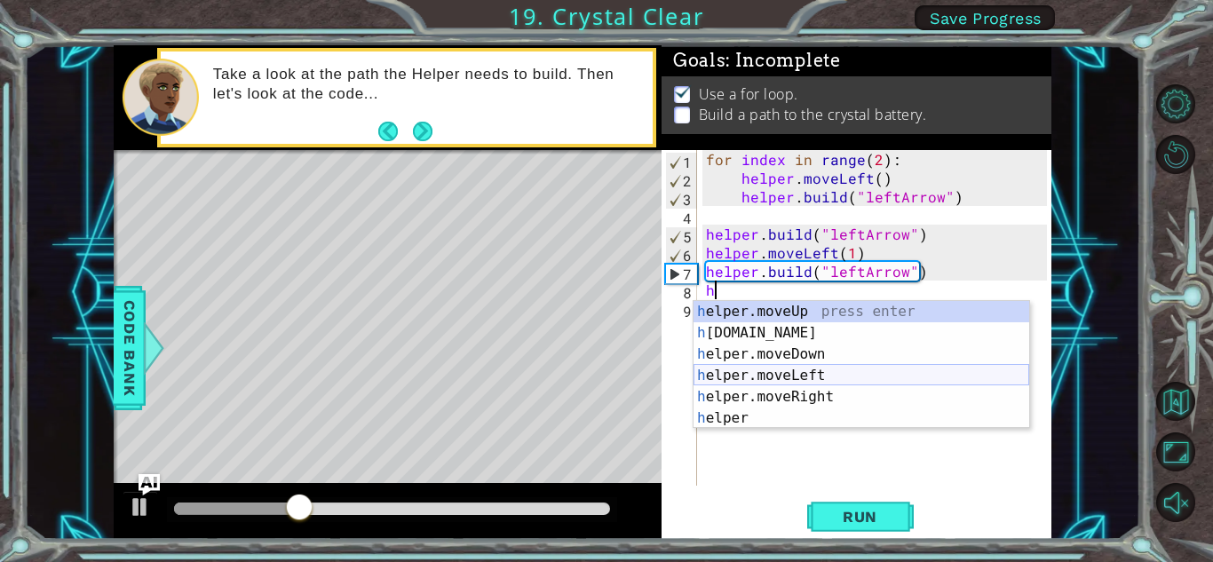
click at [812, 369] on div "h elper.moveUp press enter h [DOMAIN_NAME] press enter h elper.moveDown press e…" at bounding box center [861, 386] width 336 height 170
type textarea "helper.moveLeft(1)"
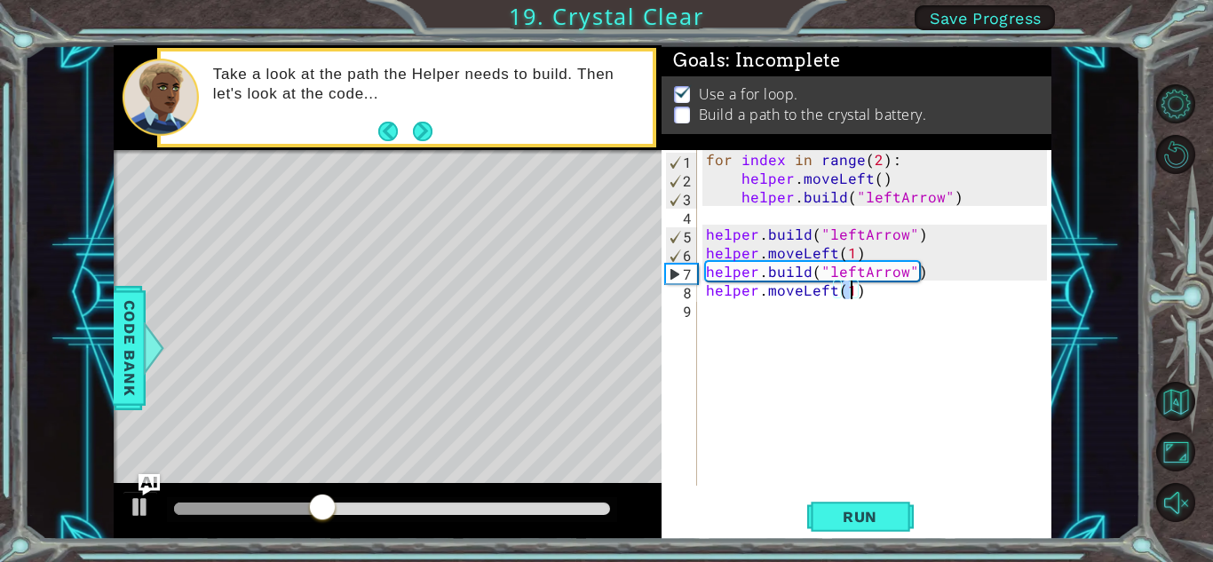
click at [732, 304] on div "for index in range ( 2 ) : helper . moveLeft ( ) helper . build ( "leftArrow" )…" at bounding box center [878, 336] width 353 height 373
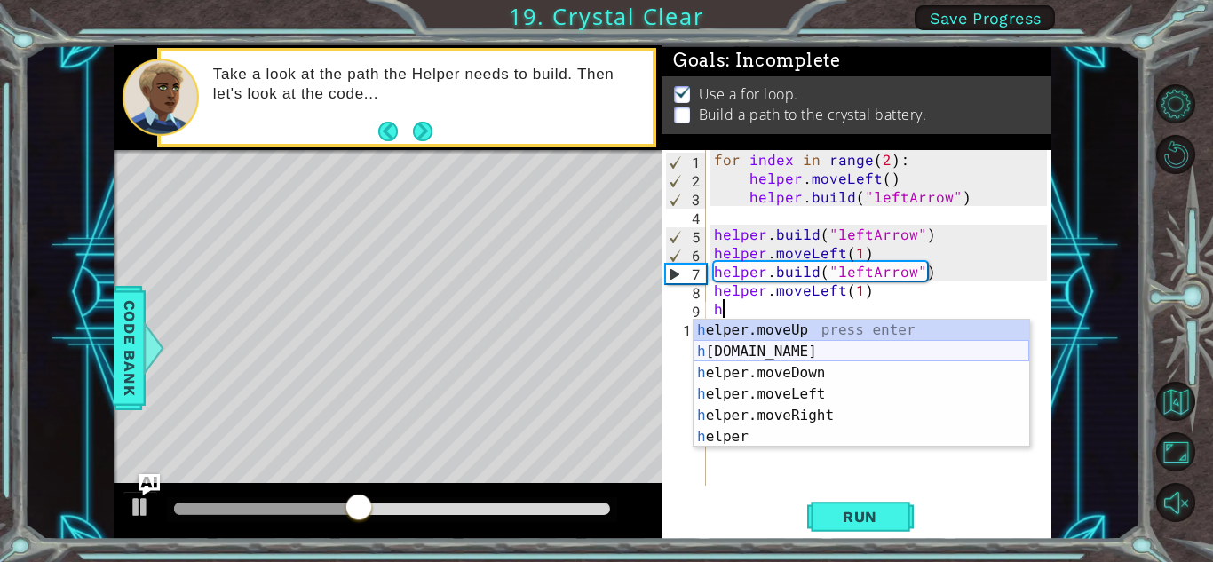
click at [820, 355] on div "h elper.moveUp press enter h [DOMAIN_NAME] press enter h elper.moveDown press e…" at bounding box center [861, 405] width 336 height 170
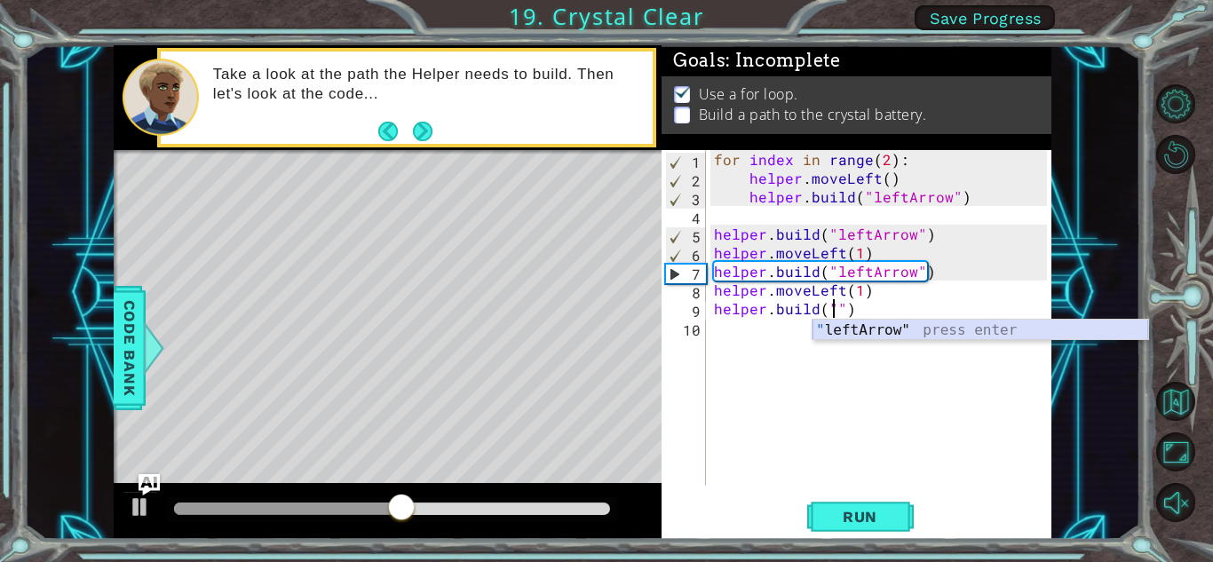
click at [842, 321] on div "" leftArrow" press enter" at bounding box center [980, 352] width 336 height 64
type textarea "[DOMAIN_NAME]("leftArrow")"
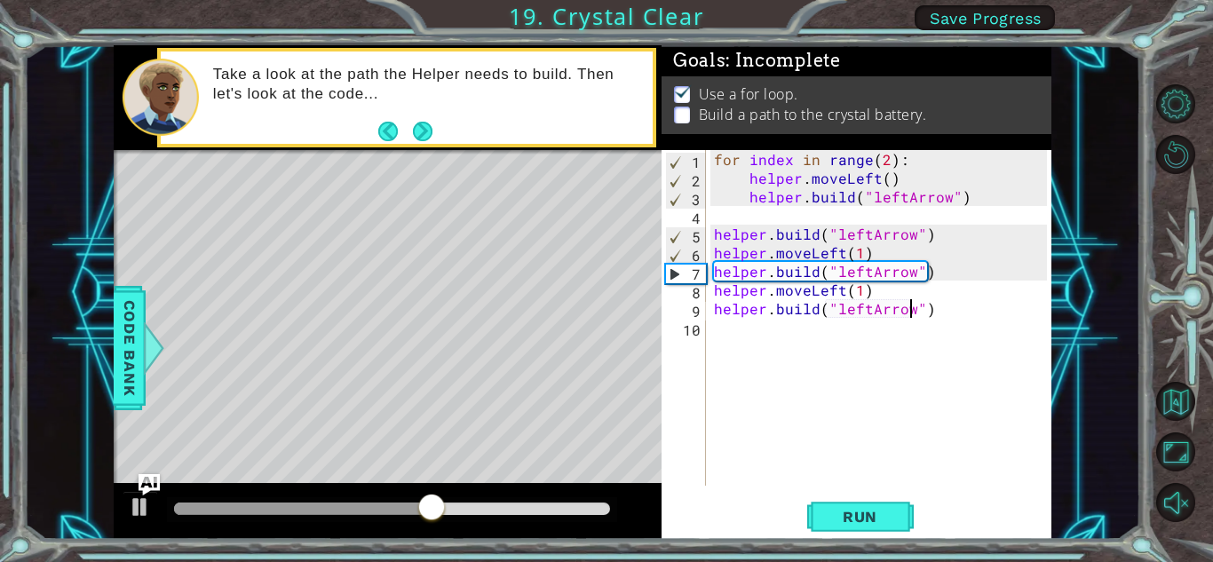
click at [764, 342] on div "for index in range ( 2 ) : helper . moveLeft ( ) helper . build ( "leftArrow" )…" at bounding box center [882, 336] width 345 height 373
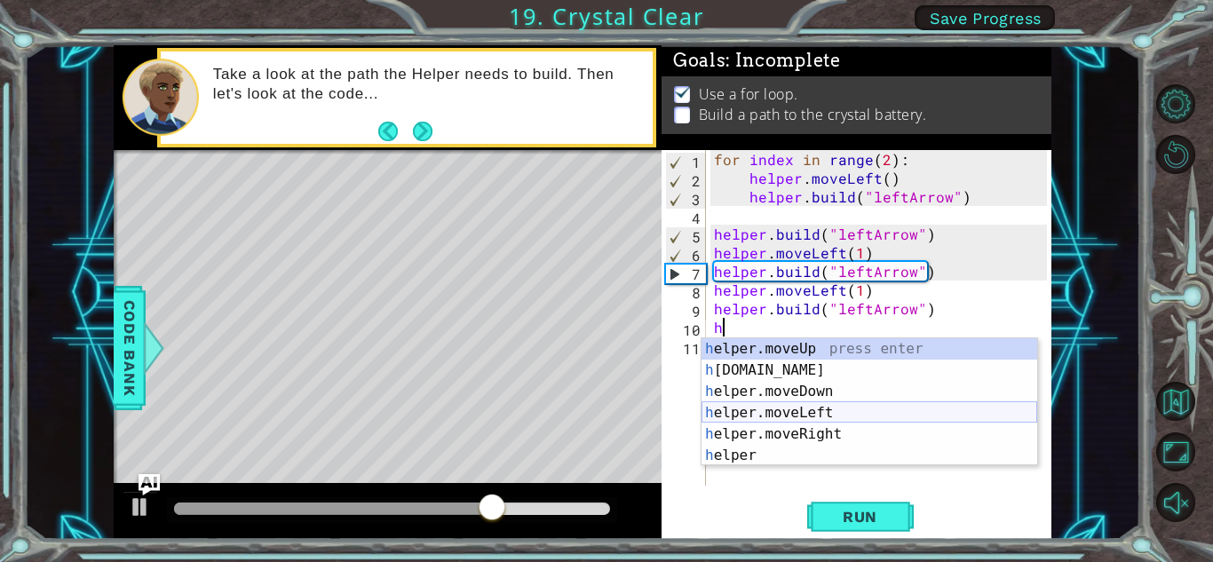
click at [820, 407] on div "h elper.moveUp press enter h [DOMAIN_NAME] press enter h elper.moveDown press e…" at bounding box center [869, 423] width 336 height 170
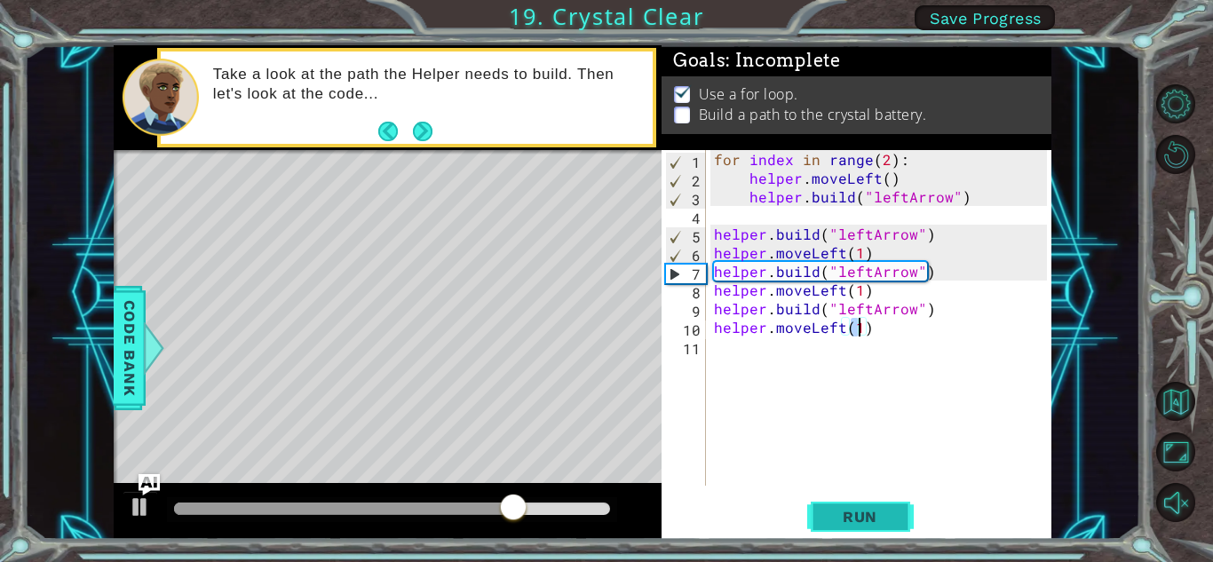
type textarea "helper.moveLeft(1)"
click at [837, 509] on span "Run" at bounding box center [860, 517] width 70 height 18
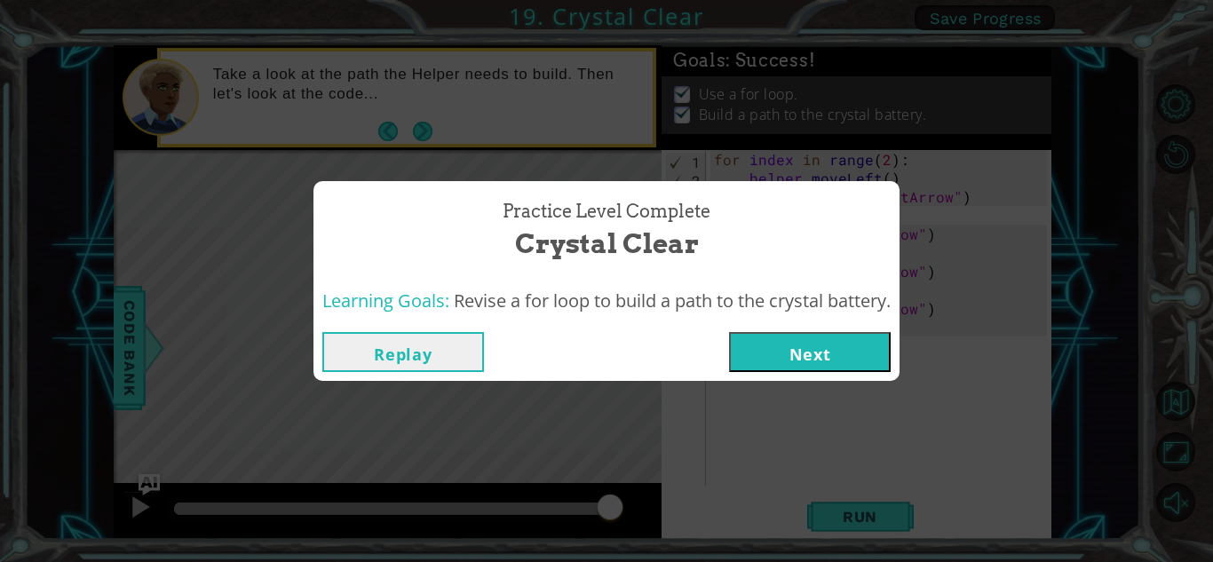
click at [875, 346] on button "Next" at bounding box center [810, 352] width 162 height 40
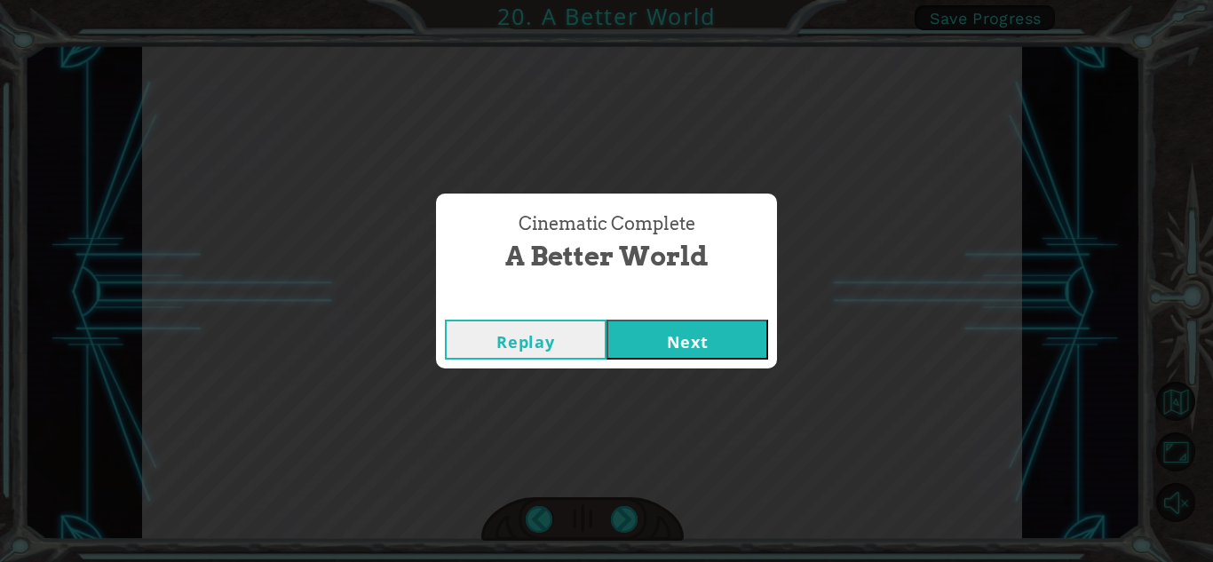
click at [642, 335] on button "Next" at bounding box center [687, 340] width 162 height 40
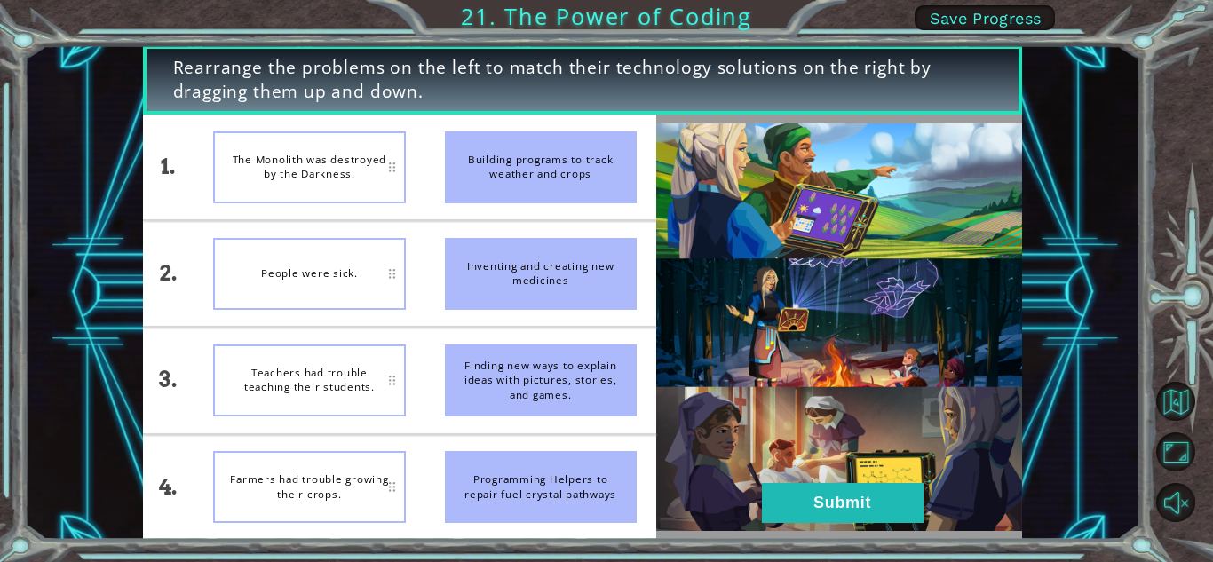
drag, startPoint x: 578, startPoint y: 276, endPoint x: 387, endPoint y: 369, distance: 212.5
click at [387, 369] on div "1. 2. 3. 4. The Monolith was destroyed by the Darkness. People were sick. Teach…" at bounding box center [399, 327] width 513 height 425
click at [387, 369] on div "Teachers had trouble teaching their students." at bounding box center [309, 381] width 192 height 72
click at [590, 267] on div "Inventing and creating new medicines" at bounding box center [541, 274] width 192 height 72
drag, startPoint x: 590, startPoint y: 267, endPoint x: 436, endPoint y: 333, distance: 167.9
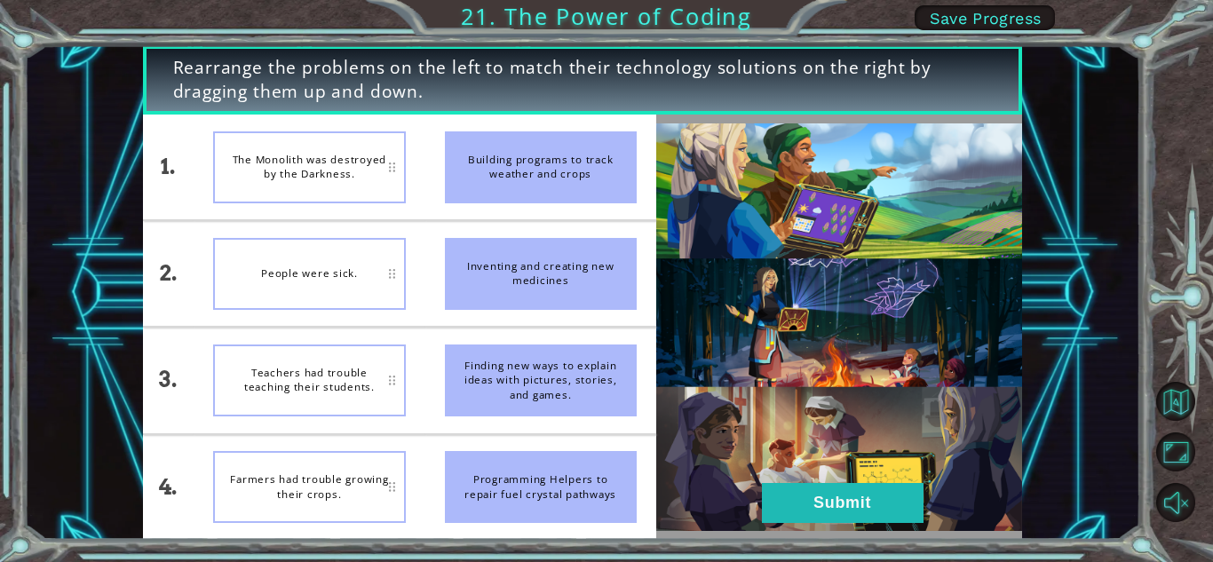
click at [436, 333] on ul "Building programs to track weather and crops Inventing and creating new medicin…" at bounding box center [540, 327] width 231 height 425
click at [283, 136] on div "The Monolith was destroyed by the Darkness." at bounding box center [309, 167] width 192 height 72
click at [246, 156] on div "The Monolith was destroyed by the Darkness." at bounding box center [309, 167] width 192 height 72
click at [226, 179] on div "The Monolith was destroyed by the Darkness." at bounding box center [309, 167] width 192 height 72
click at [817, 495] on button "Submit" at bounding box center [843, 503] width 162 height 40
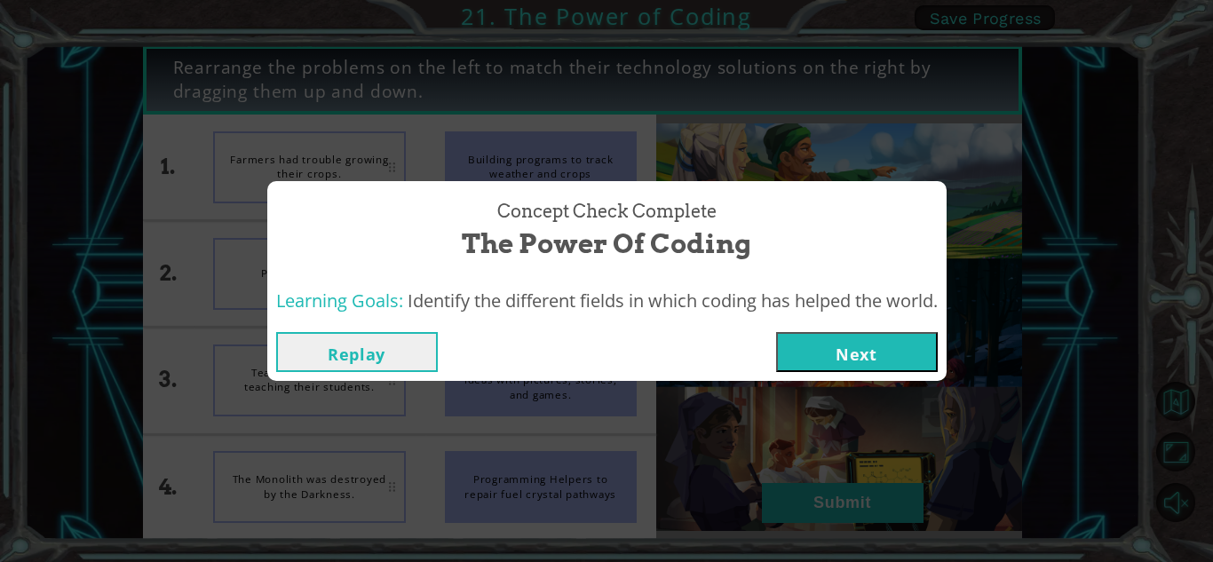
click at [852, 361] on button "Next" at bounding box center [857, 352] width 162 height 40
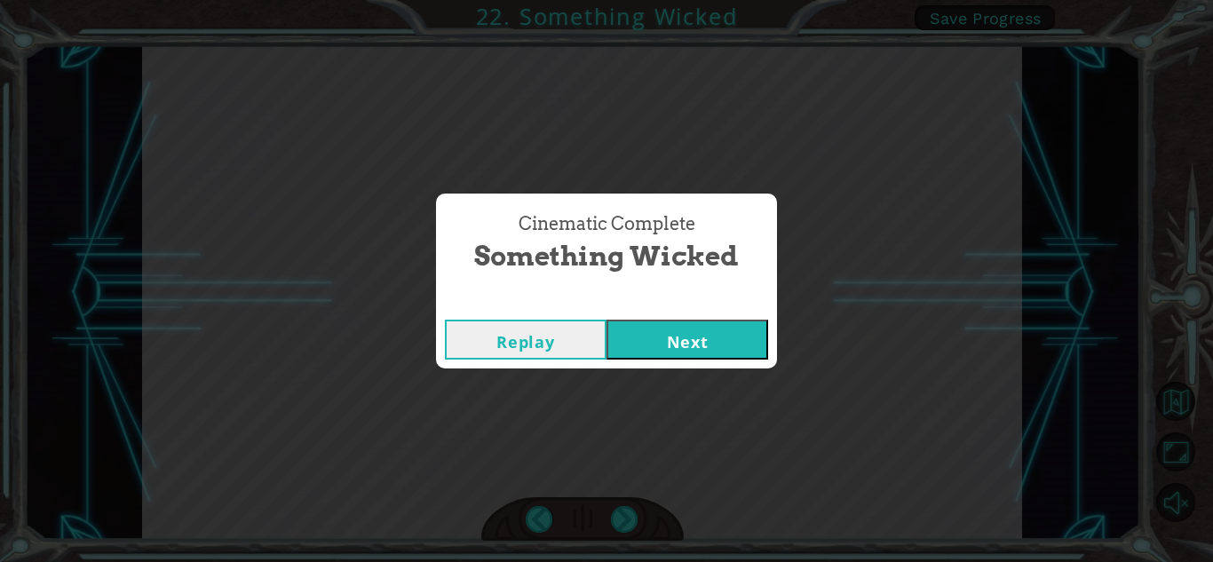
click at [751, 345] on button "Next" at bounding box center [687, 340] width 162 height 40
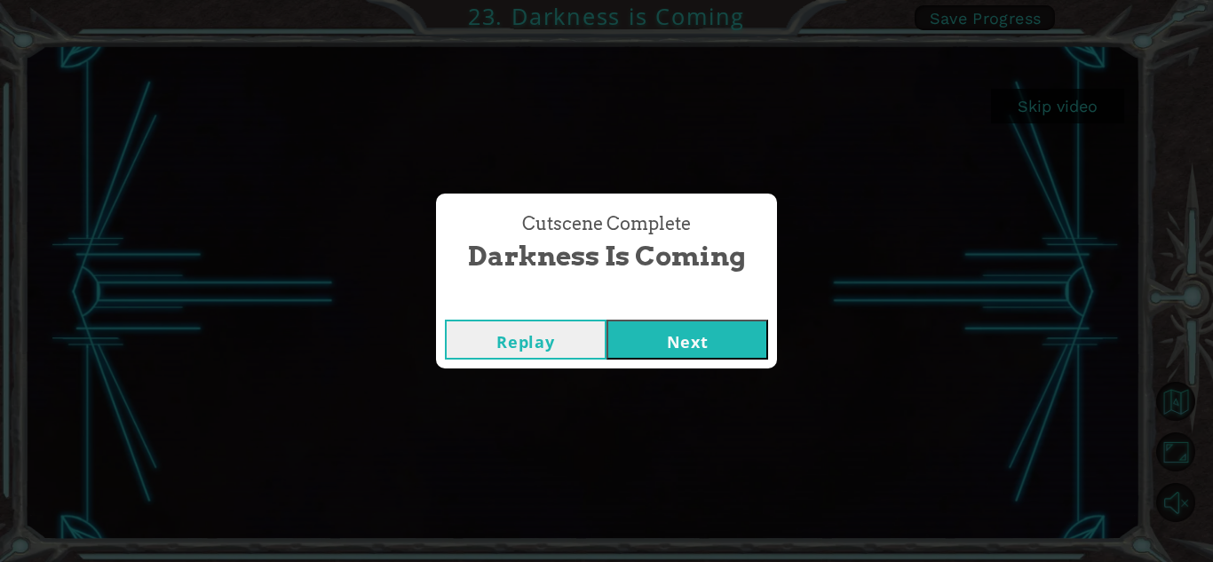
click at [741, 327] on button "Next" at bounding box center [687, 340] width 162 height 40
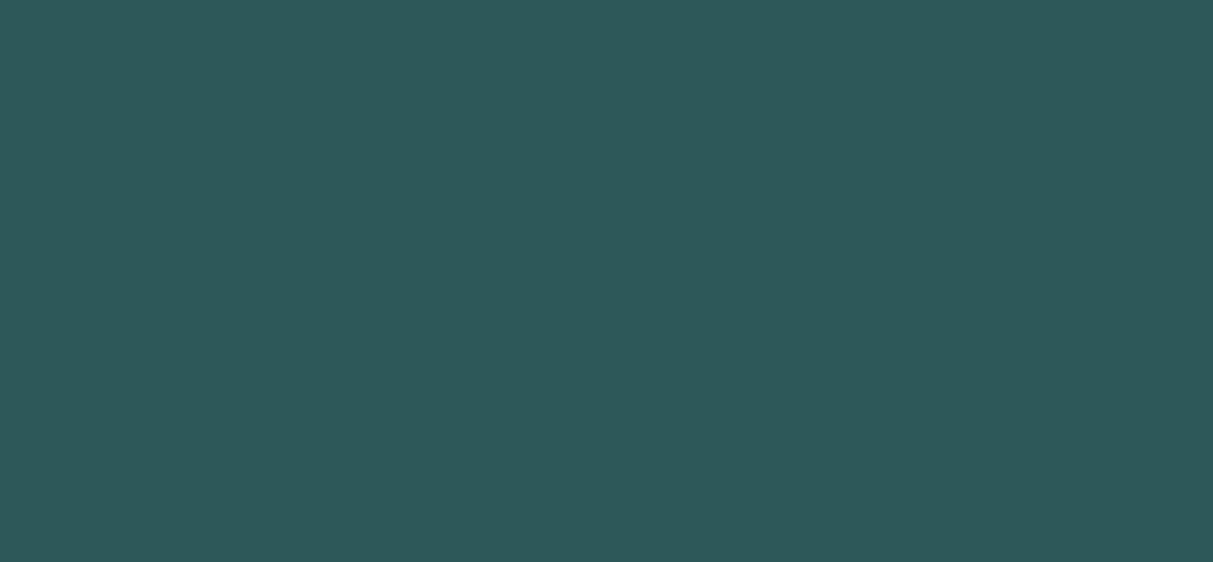
click at [741, 327] on body "1 hero.moveUp press enter ההההההההההההההההההההההההההההההההההההההההההההההההההההה…" at bounding box center [606, 281] width 1213 height 562
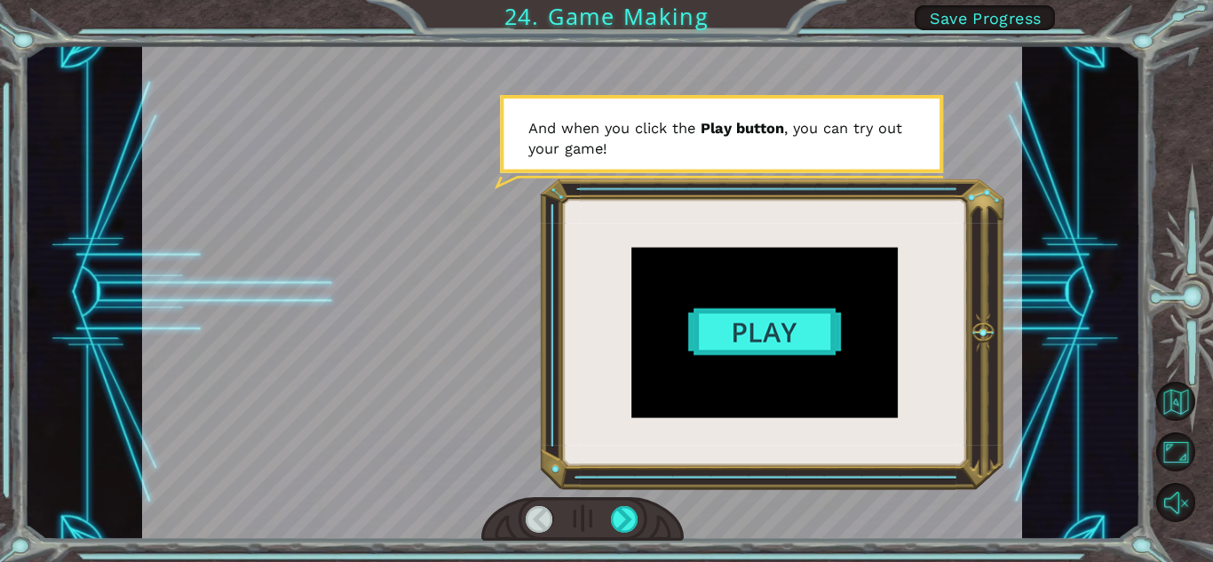
click at [792, 331] on div at bounding box center [582, 292] width 880 height 495
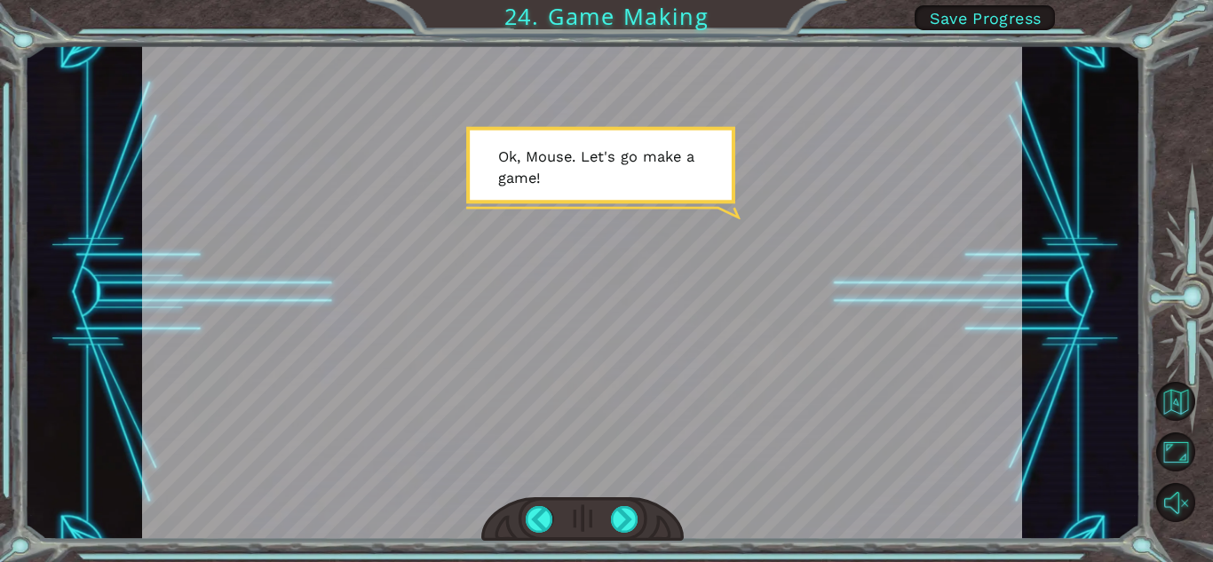
click at [978, 12] on span "Save Progress" at bounding box center [986, 18] width 112 height 19
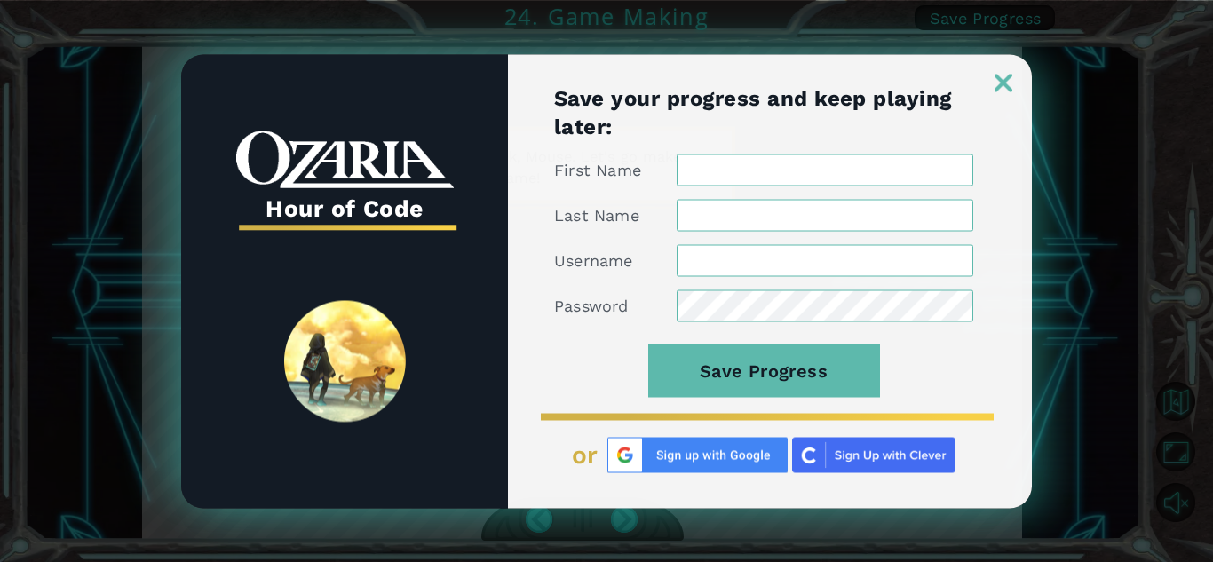
click at [726, 169] on input "First Name" at bounding box center [825, 170] width 297 height 32
type input "[PERSON_NAME]"
click at [742, 201] on input "Last Name" at bounding box center [825, 215] width 297 height 32
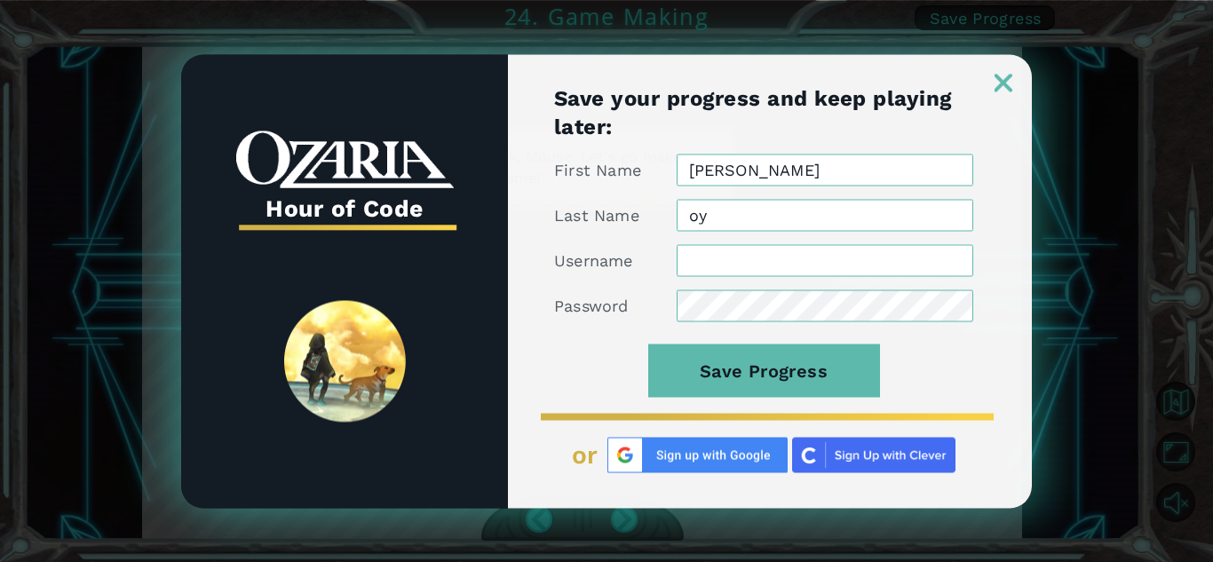
type input "oy"
click at [738, 273] on input "Username" at bounding box center [825, 260] width 297 height 32
type input "ella"
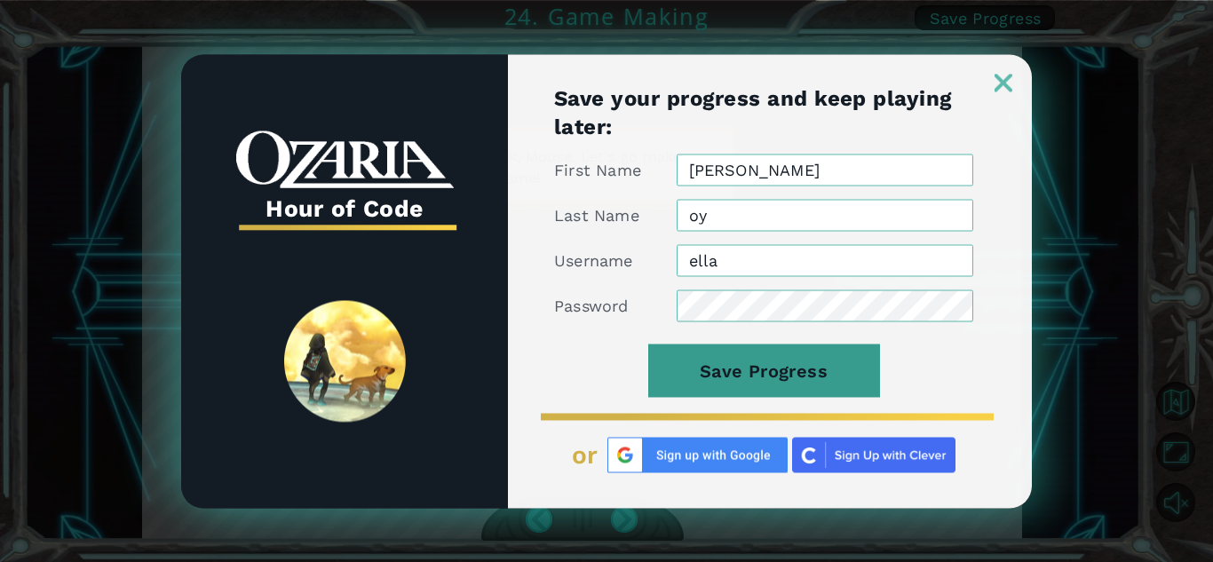
click at [733, 360] on button "Save Progress" at bounding box center [764, 370] width 232 height 53
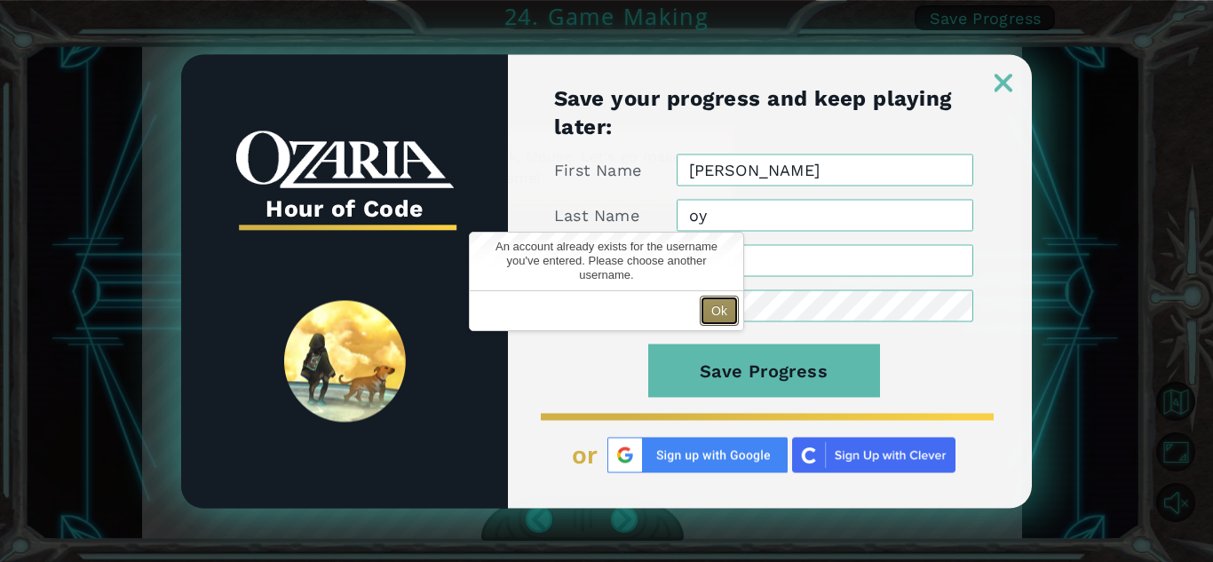
click at [719, 307] on button "Ok" at bounding box center [719, 311] width 39 height 30
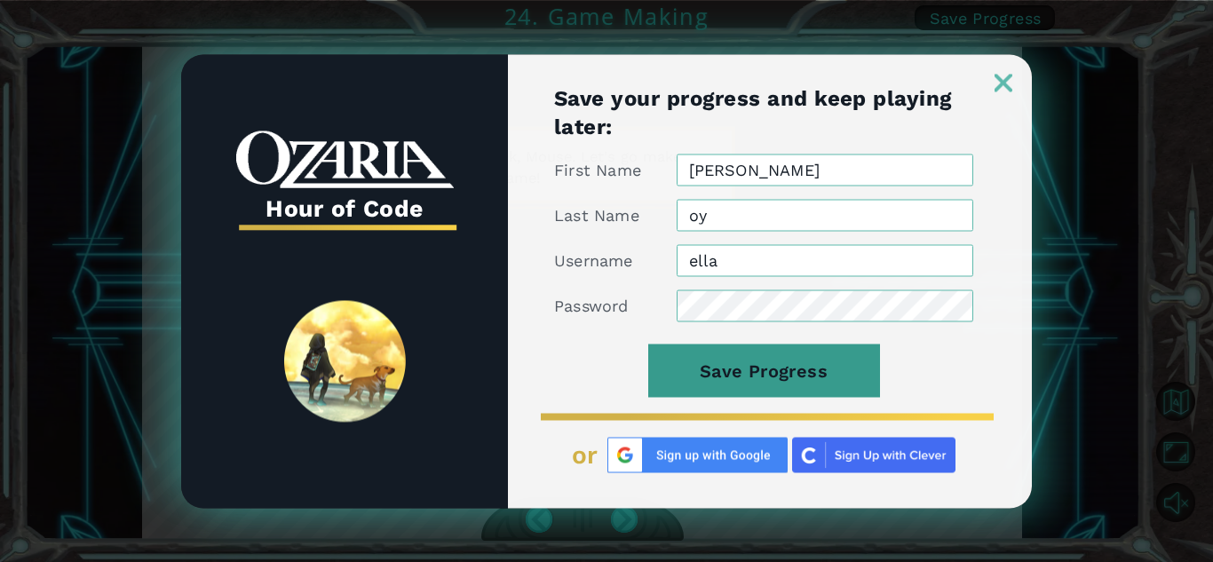
click at [813, 370] on button "Save Progress" at bounding box center [764, 370] width 232 height 53
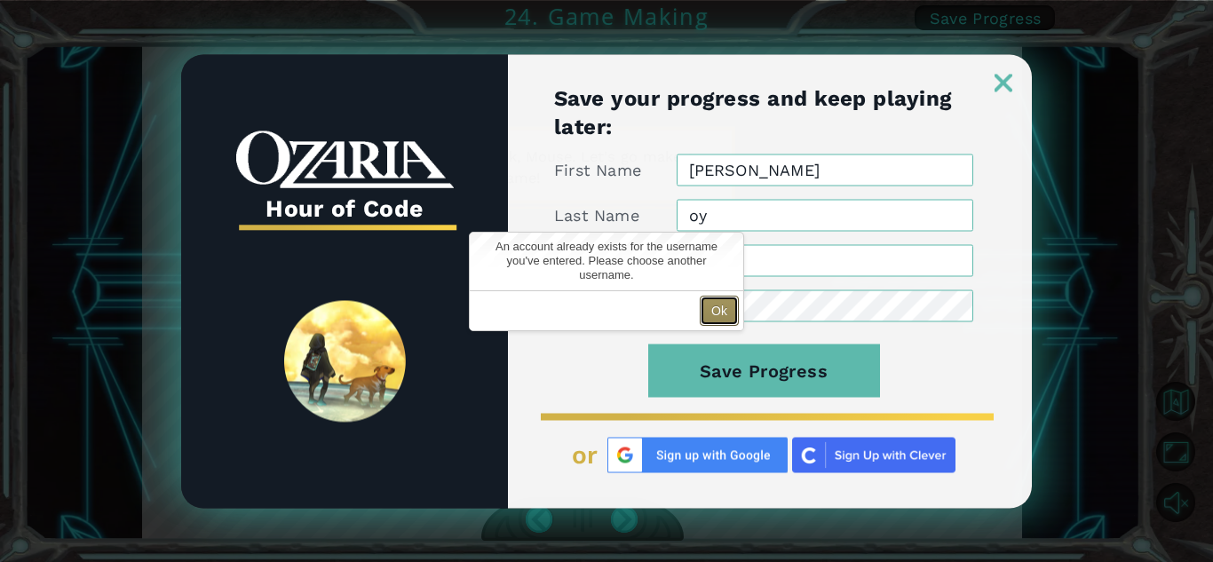
click at [721, 316] on button "Ok" at bounding box center [719, 311] width 39 height 30
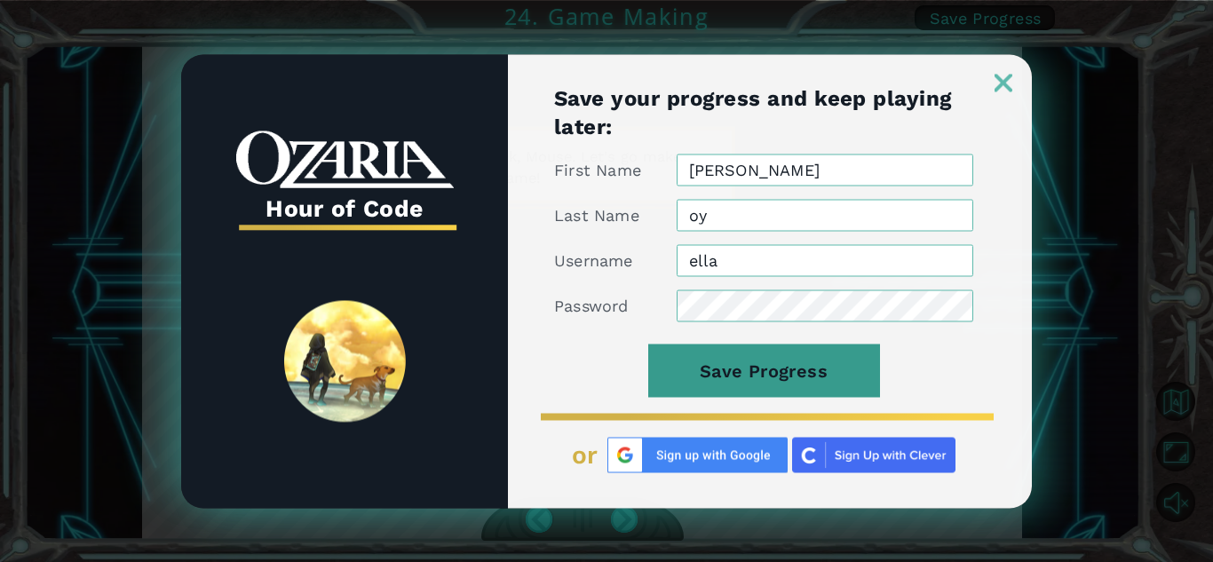
click at [828, 387] on button "Save Progress" at bounding box center [764, 370] width 232 height 53
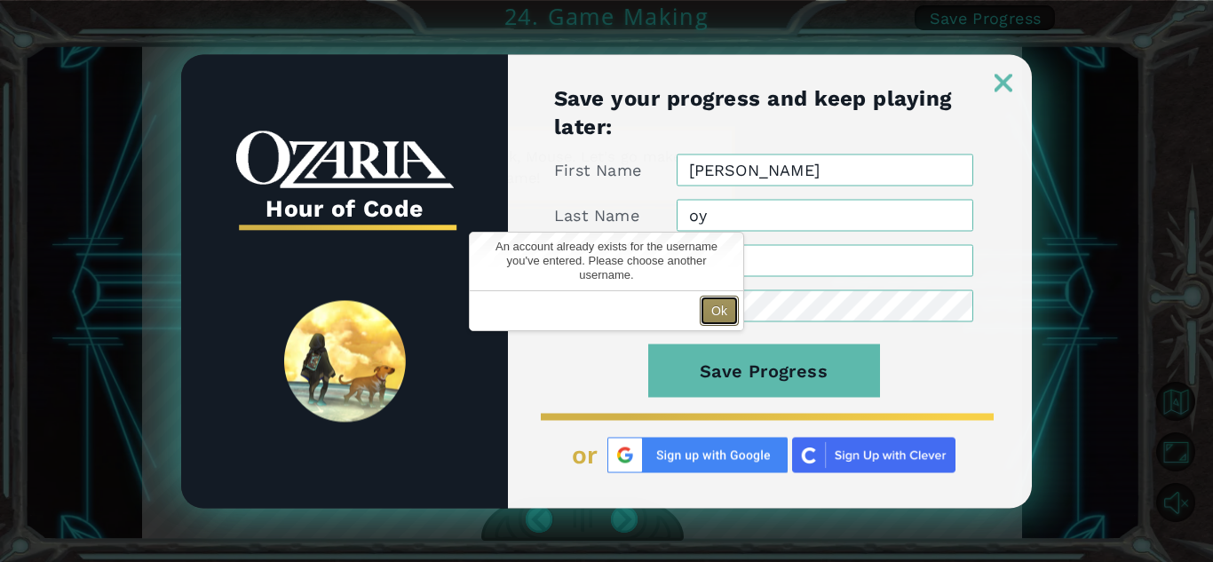
click at [723, 296] on button "Ok" at bounding box center [719, 311] width 39 height 30
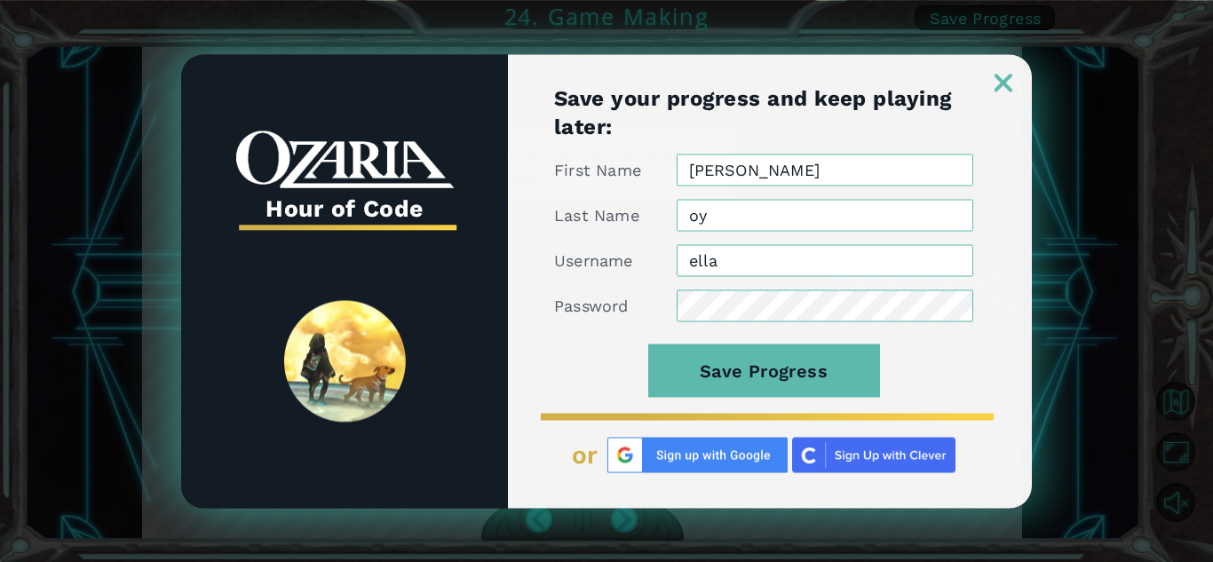
click at [710, 446] on img at bounding box center [697, 455] width 180 height 36
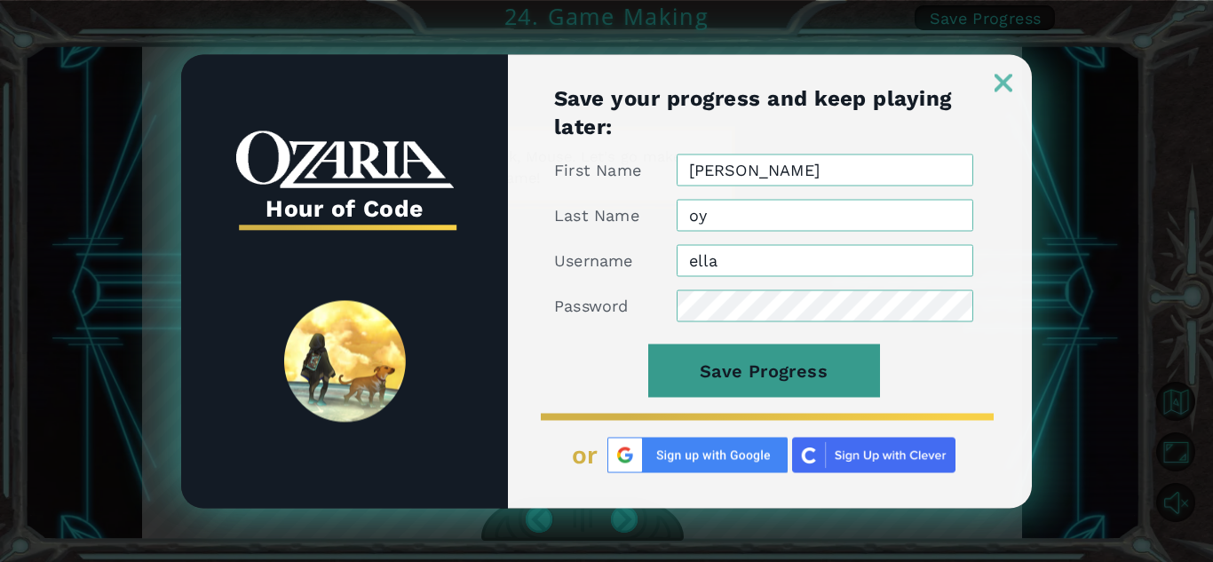
click at [796, 376] on button "Save Progress" at bounding box center [764, 370] width 232 height 53
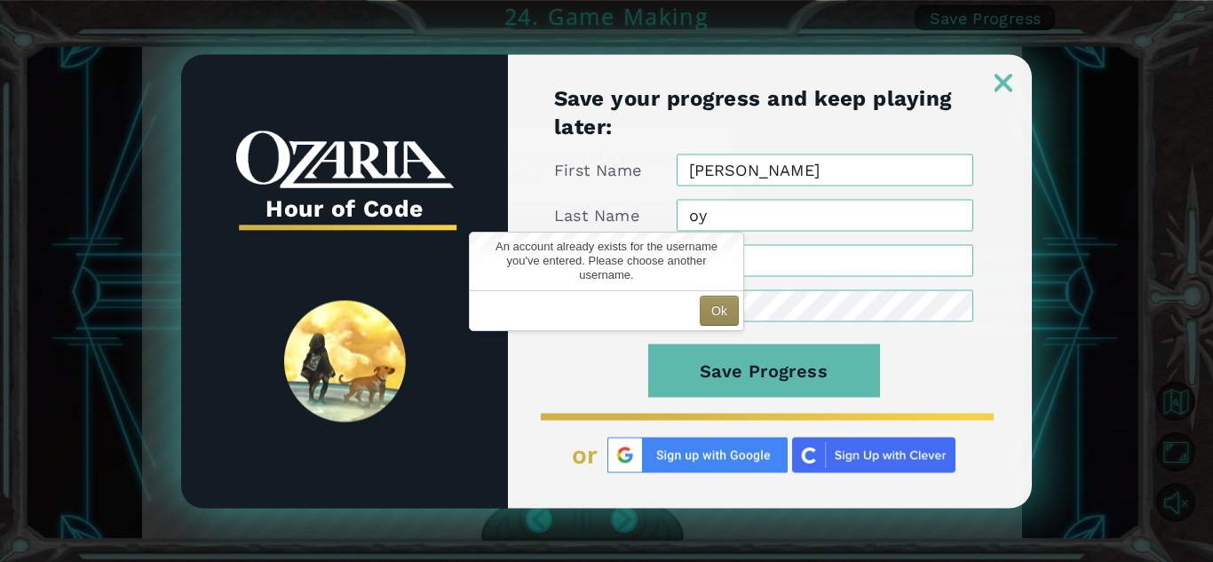
click at [1007, 80] on img at bounding box center [1003, 83] width 18 height 18
